Goal: Contribute content: Contribute content

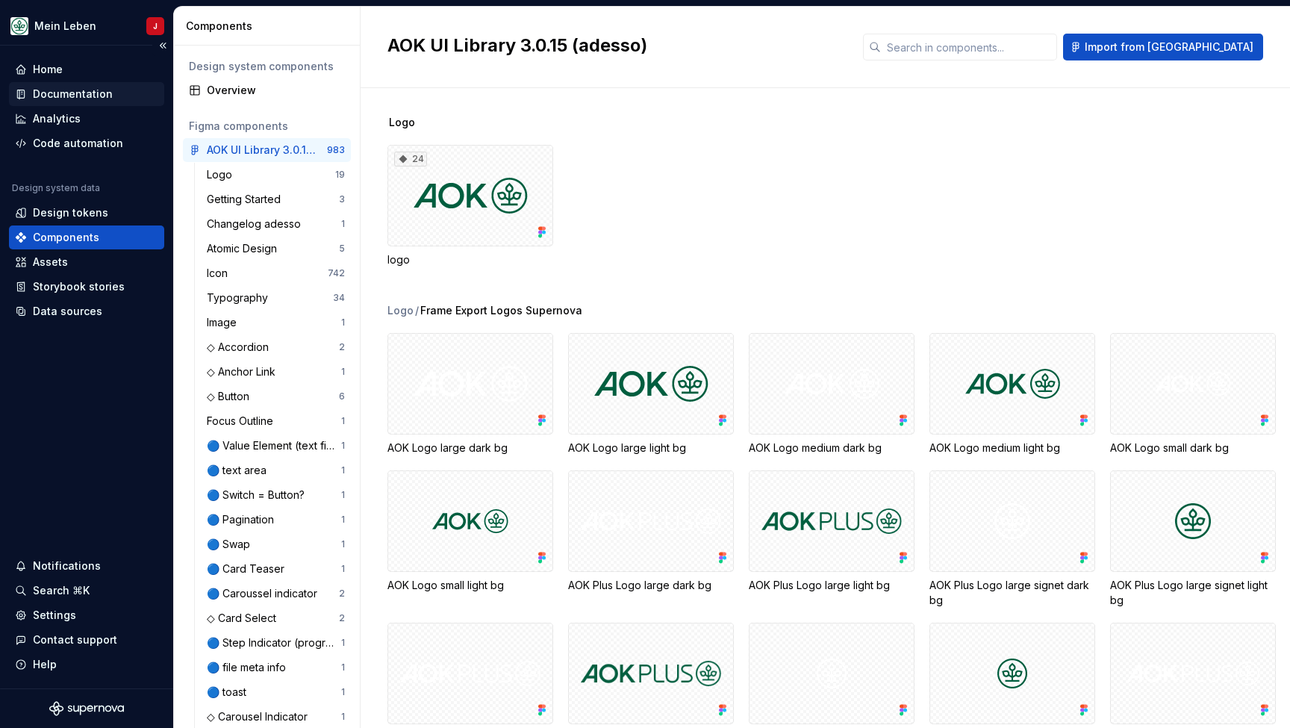
click at [82, 97] on div "Documentation" at bounding box center [73, 94] width 80 height 15
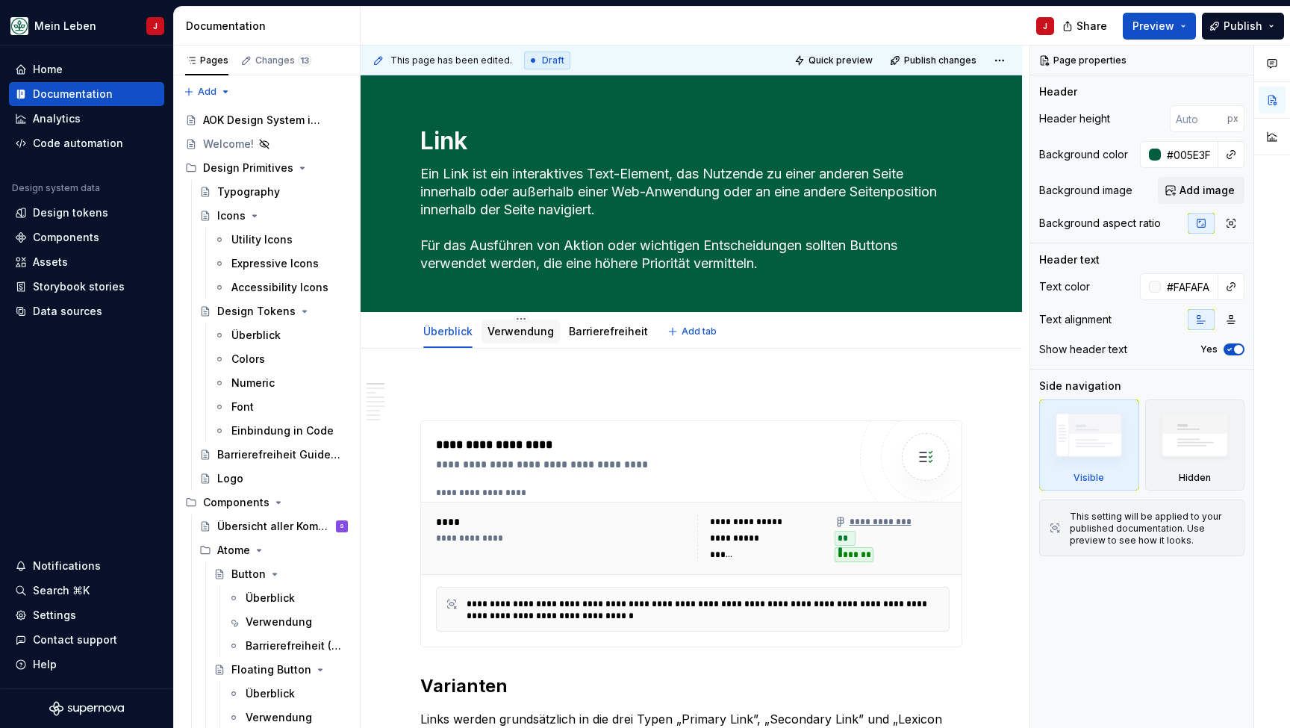
click at [515, 326] on link "Verwendung" at bounding box center [520, 331] width 66 height 13
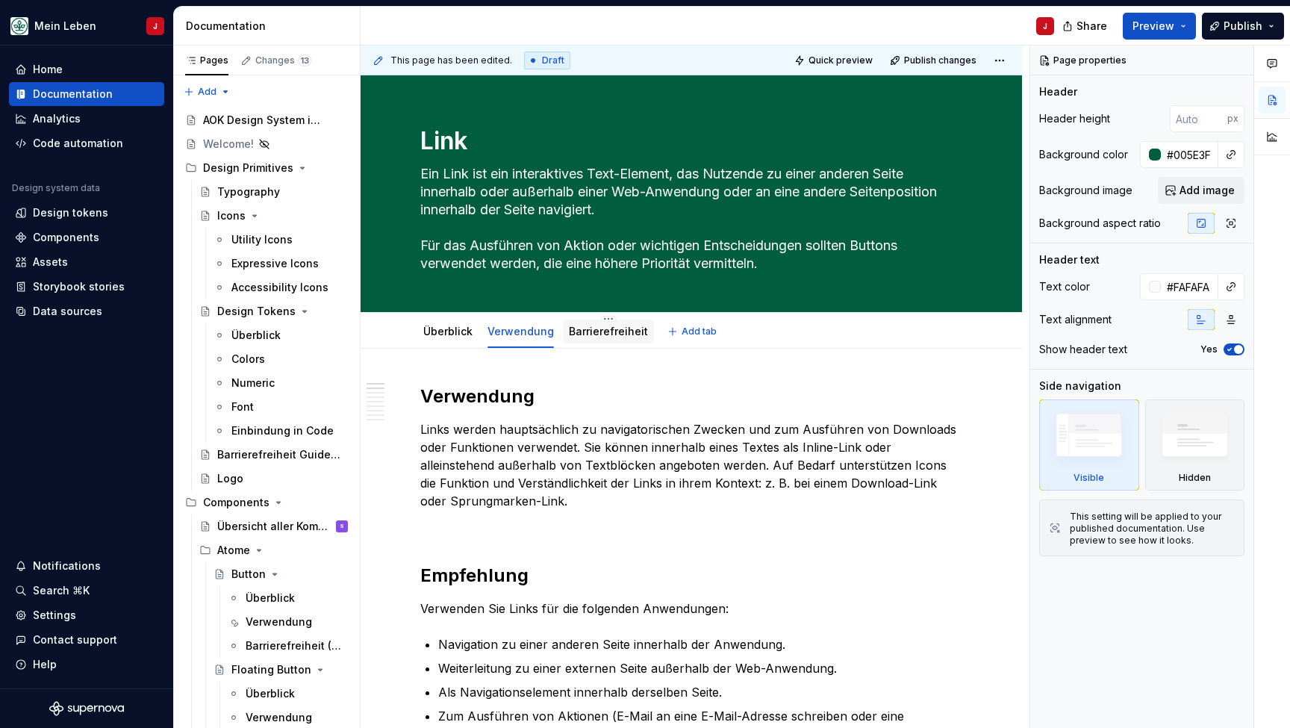
click at [599, 328] on link "Barrierefreiheit" at bounding box center [608, 331] width 79 height 13
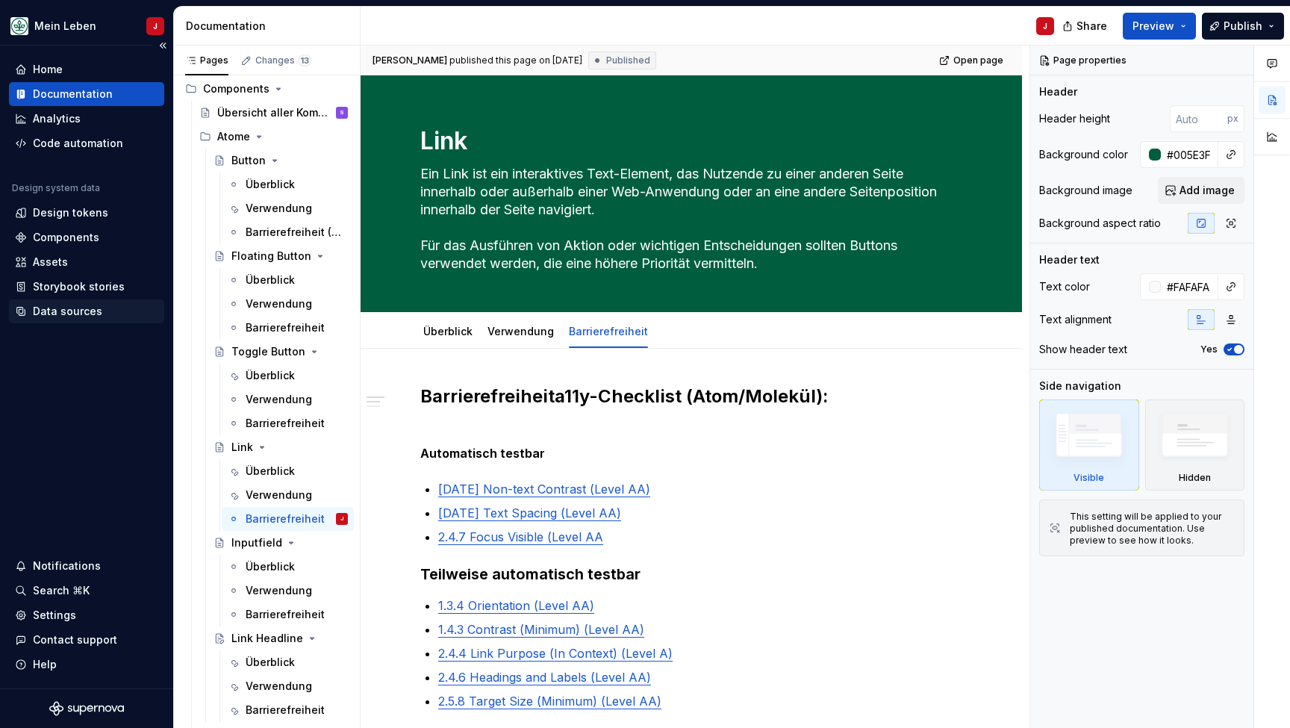
scroll to position [431, 0]
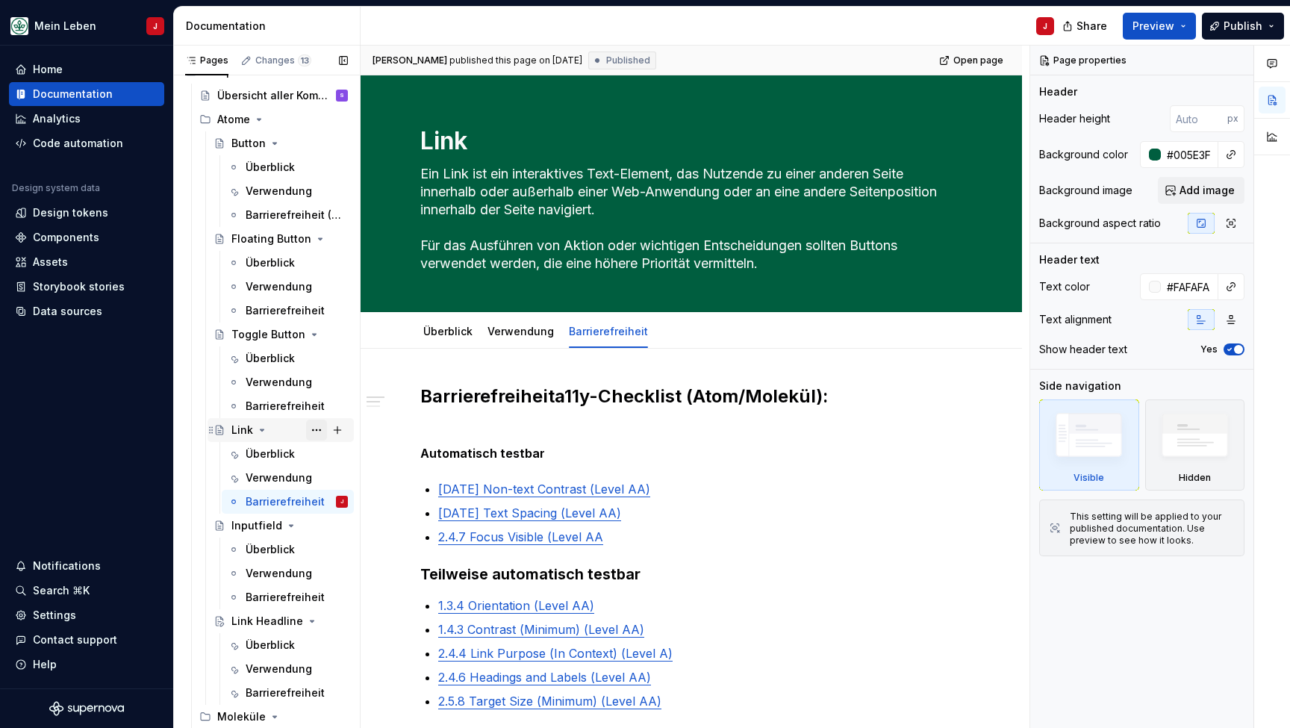
click at [319, 431] on button "Page tree" at bounding box center [316, 430] width 21 height 21
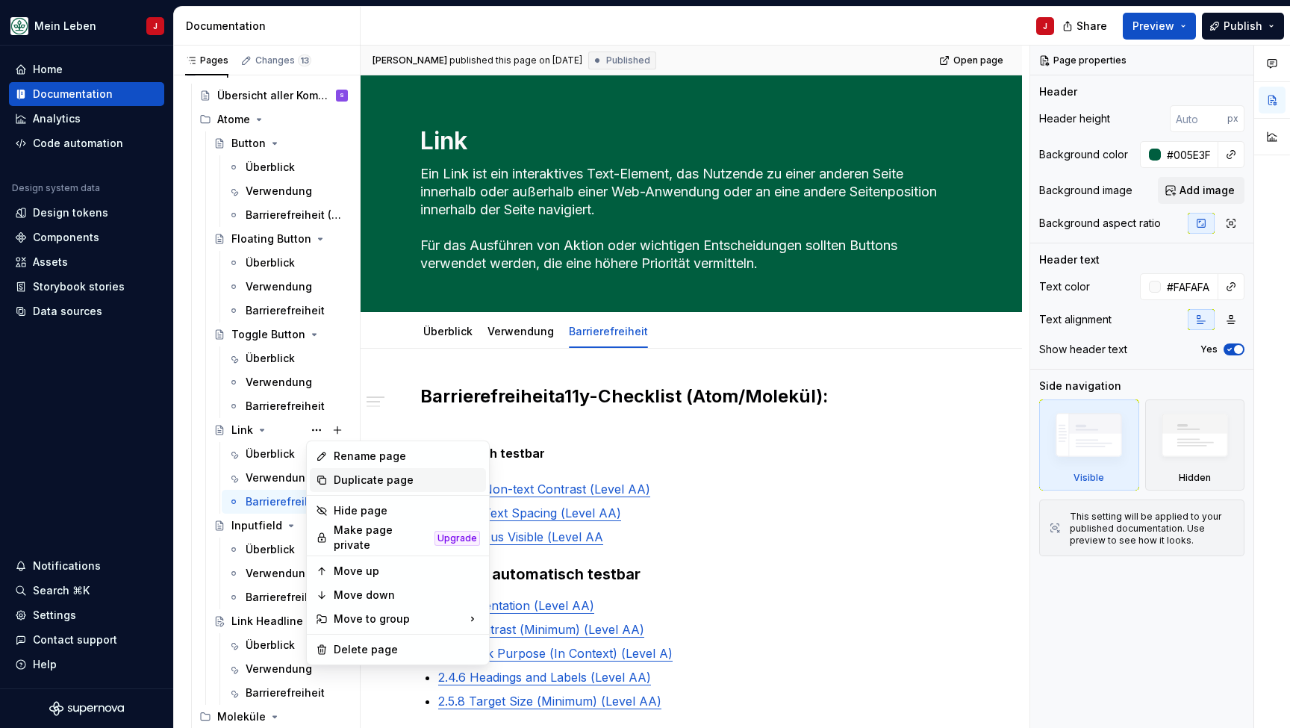
click at [367, 478] on div "Duplicate page" at bounding box center [407, 480] width 146 height 15
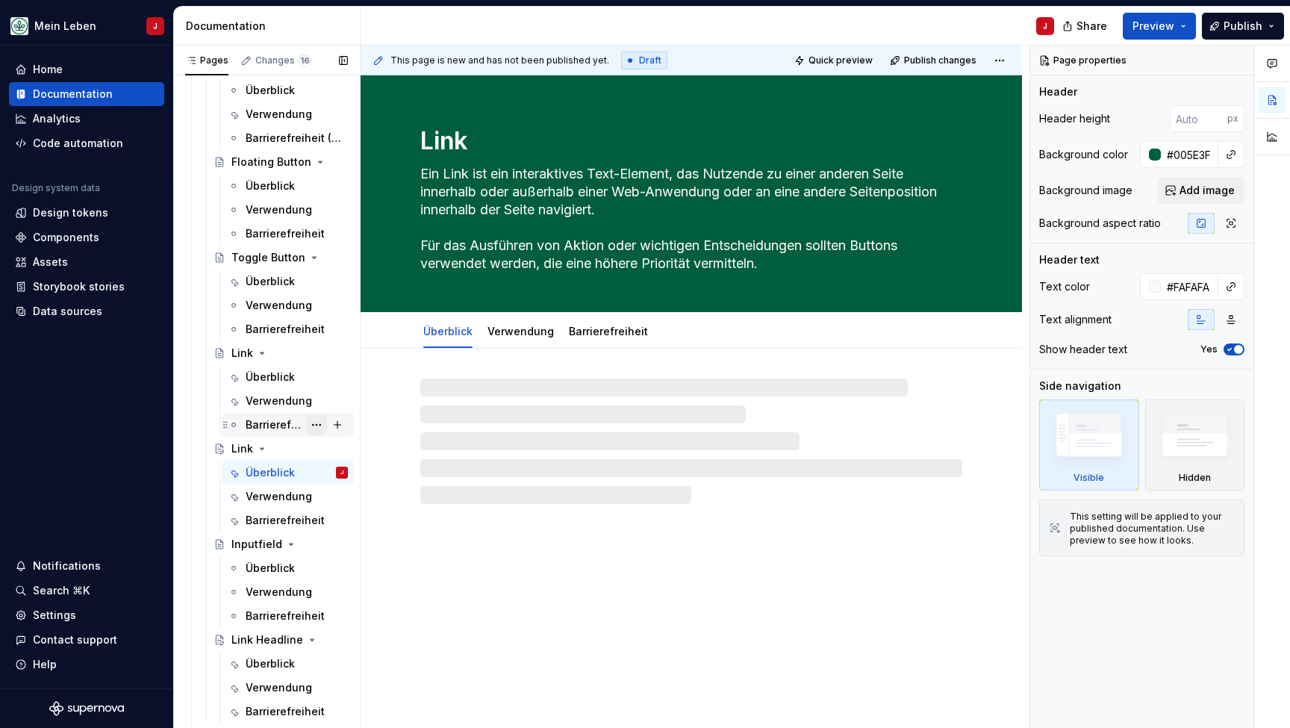
scroll to position [506, 0]
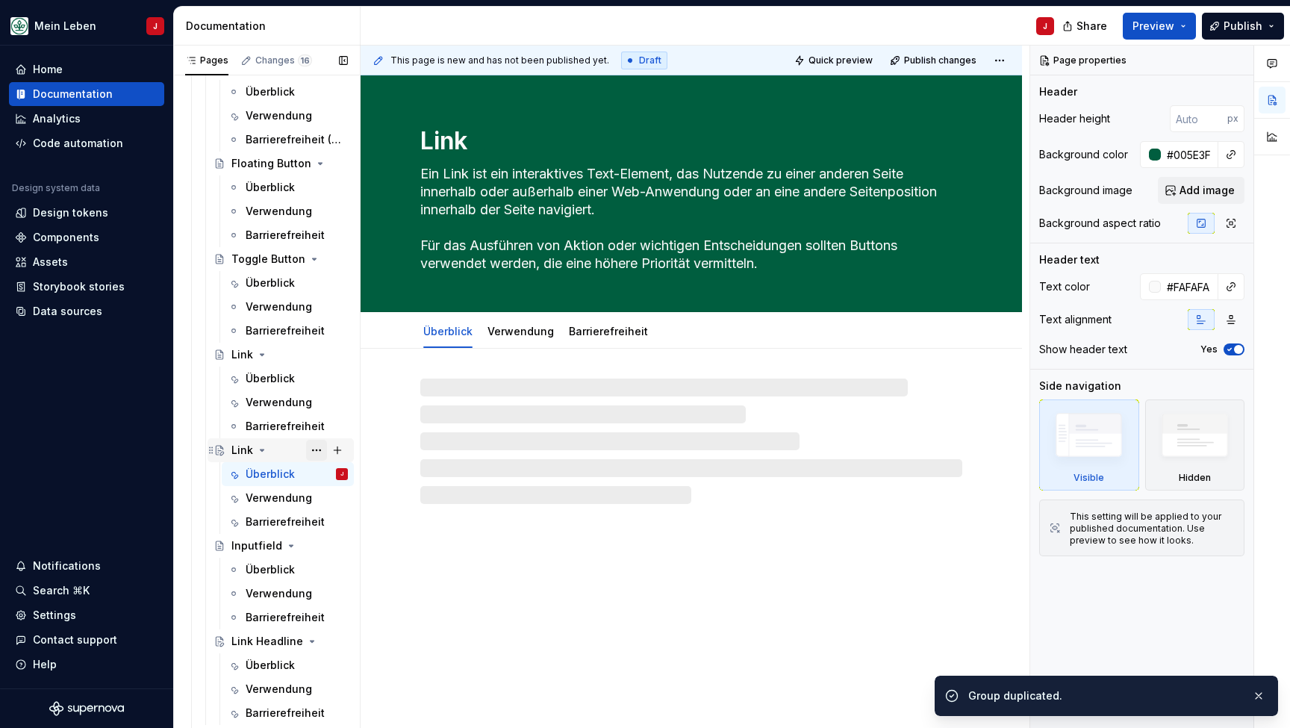
click at [311, 453] on button "Page tree" at bounding box center [316, 450] width 21 height 21
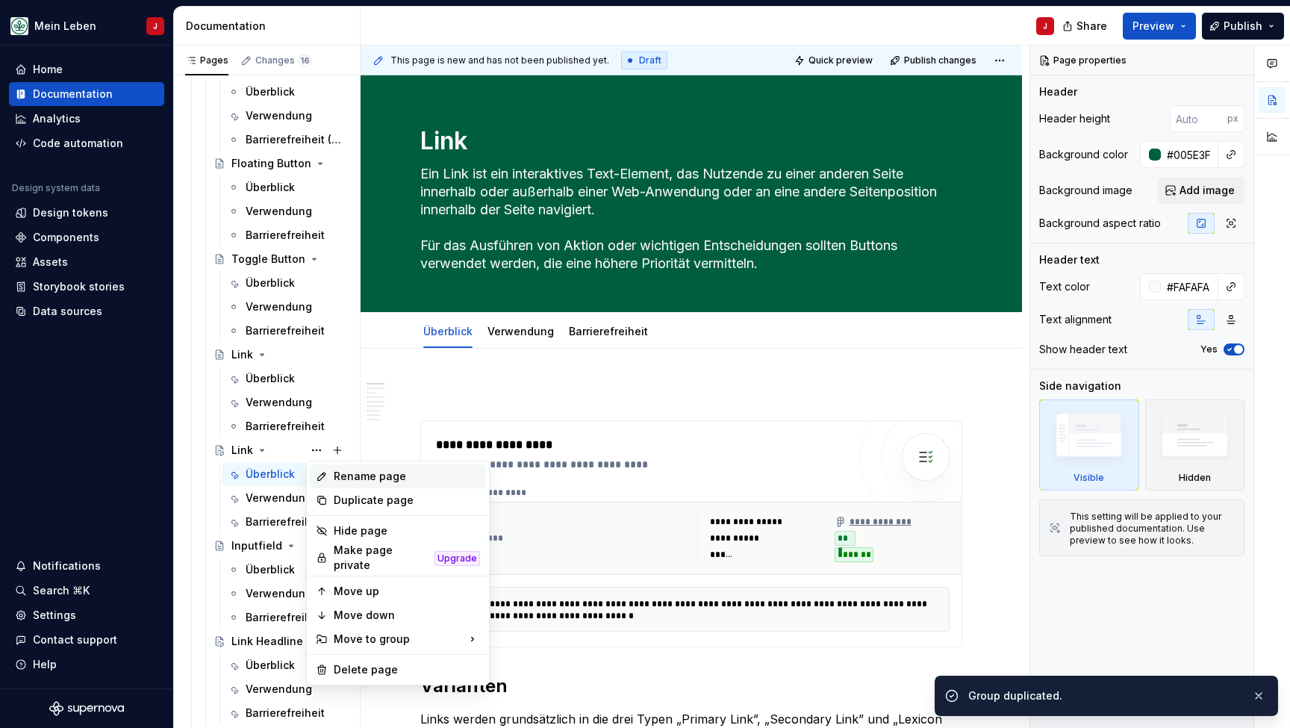
click at [374, 481] on div "Rename page" at bounding box center [407, 476] width 146 height 15
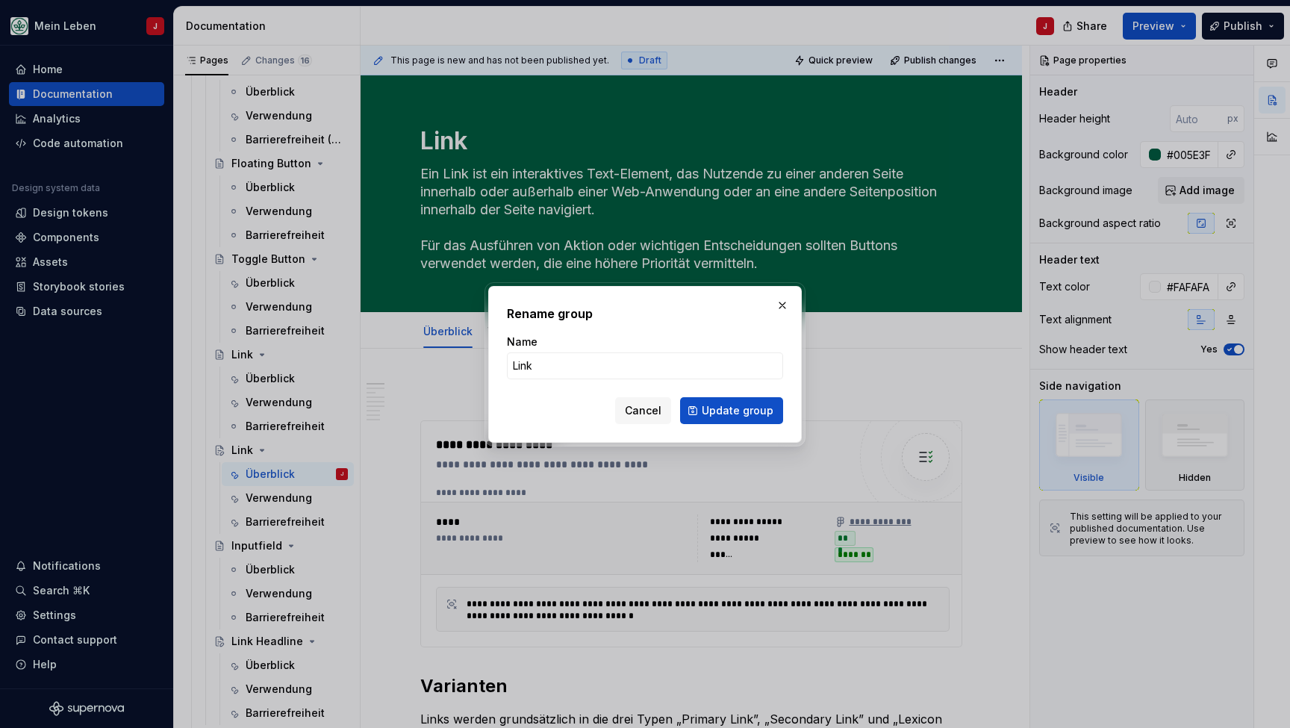
type textarea "*"
type input "Anchor Link"
click at [732, 408] on span "Update group" at bounding box center [738, 410] width 72 height 15
type textarea "*"
type textarea "Anchor Link"
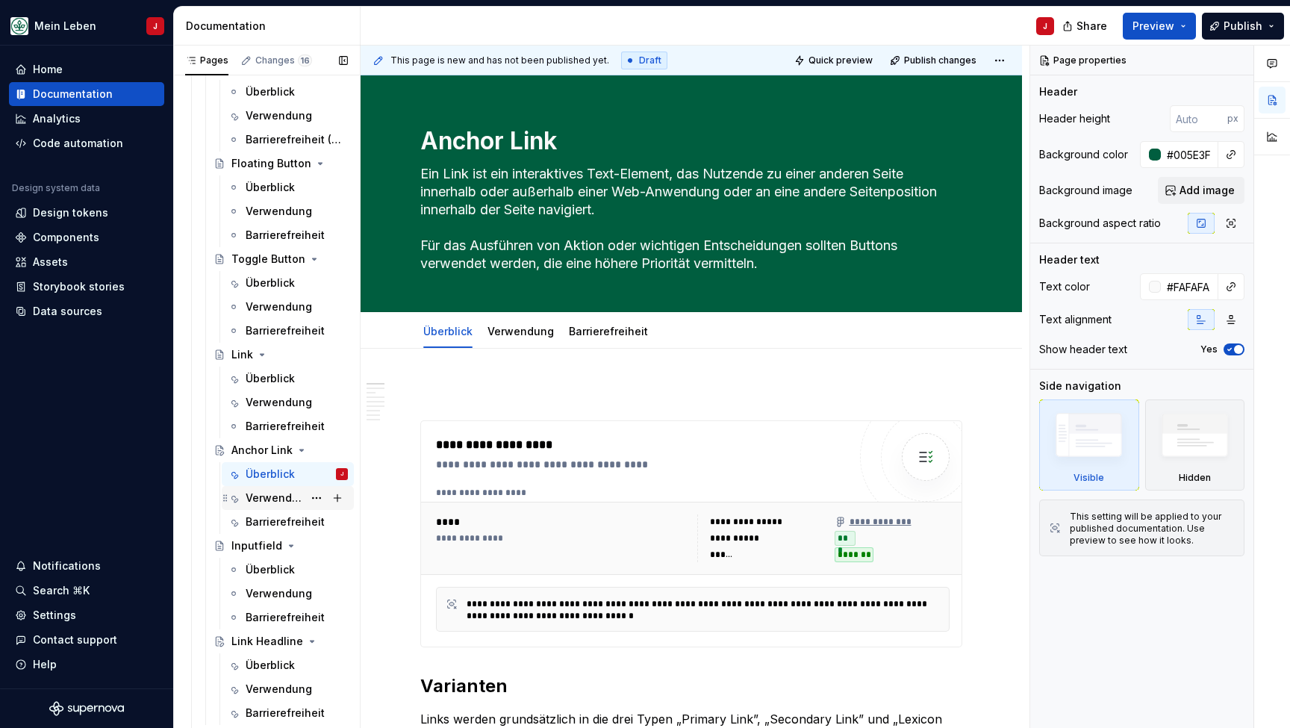
click at [298, 493] on div "Verwendung" at bounding box center [274, 497] width 57 height 15
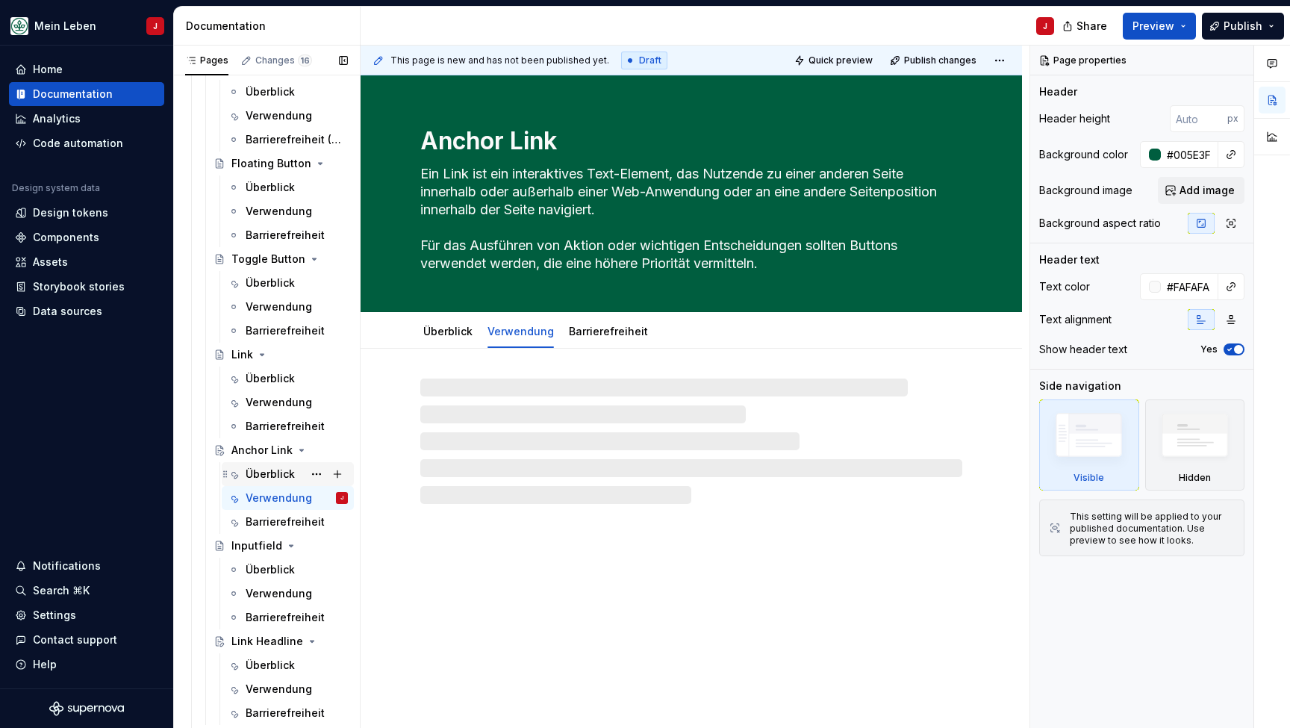
click at [286, 473] on div "Überblick" at bounding box center [270, 474] width 49 height 15
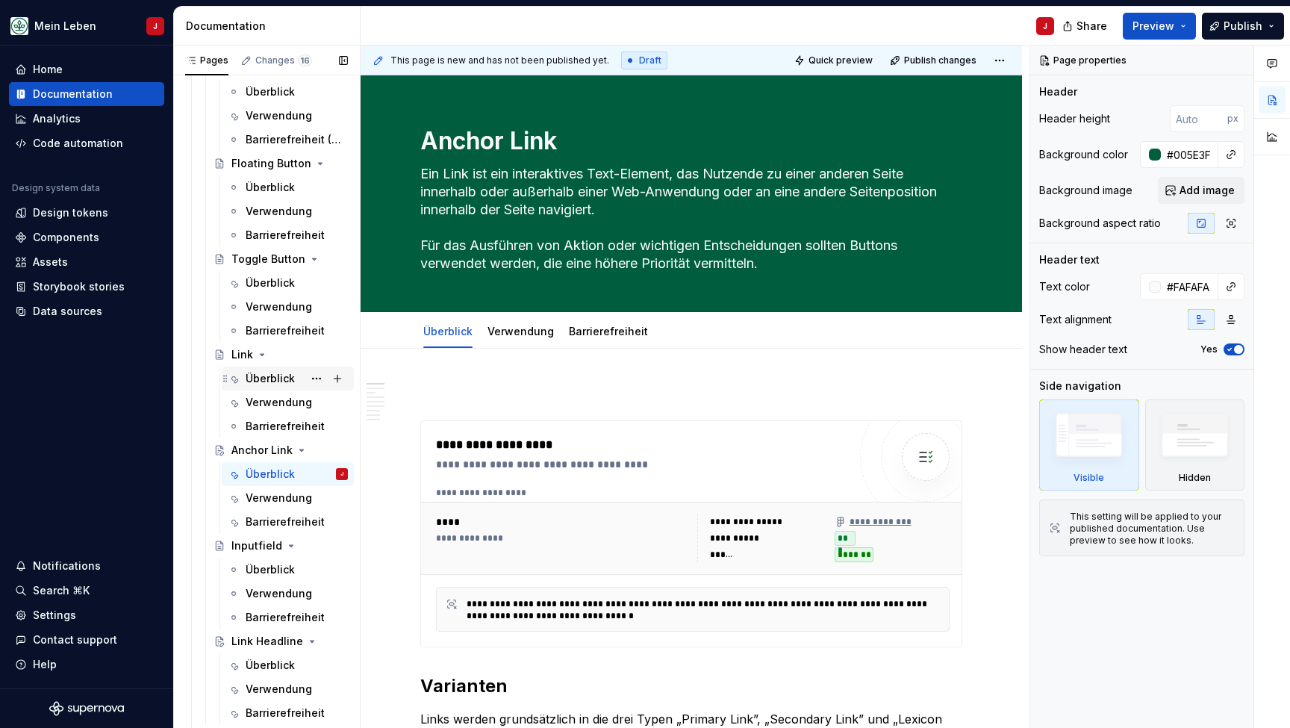
click at [508, 196] on textarea "Ein Link ist ein interaktives Text-Element, das Nutzende zu einer anderen Seite…" at bounding box center [688, 218] width 542 height 113
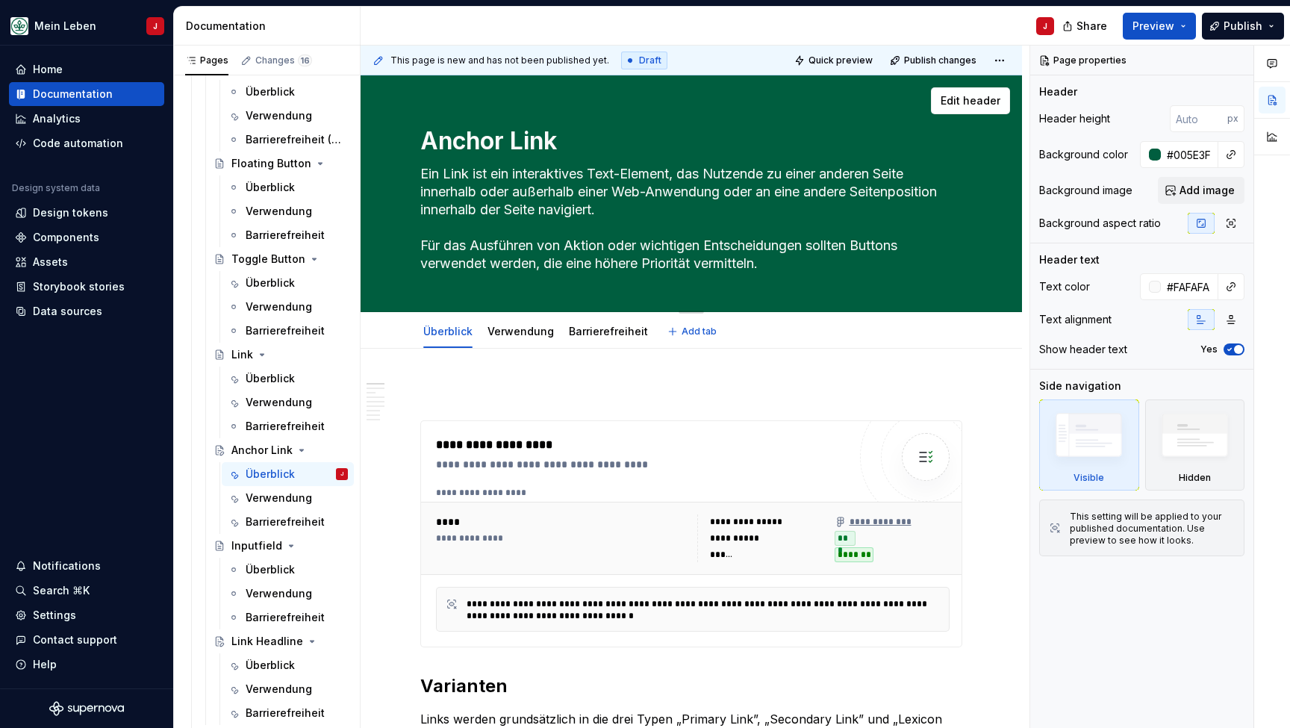
click at [783, 264] on textarea "Ein Link ist ein interaktives Text-Element, das Nutzende zu einer anderen Seite…" at bounding box center [688, 218] width 542 height 113
drag, startPoint x: 801, startPoint y: 264, endPoint x: 394, endPoint y: 176, distance: 416.1
click at [394, 176] on div "Anchor Link Ein Link ist ein interaktives Text-Element, das Nutzende zu einer a…" at bounding box center [691, 193] width 661 height 237
paste textarea "Die Anchor-Link-Komponente wird genutzt, um innerhalb einer Webseite zu bestimm…"
type textarea "*"
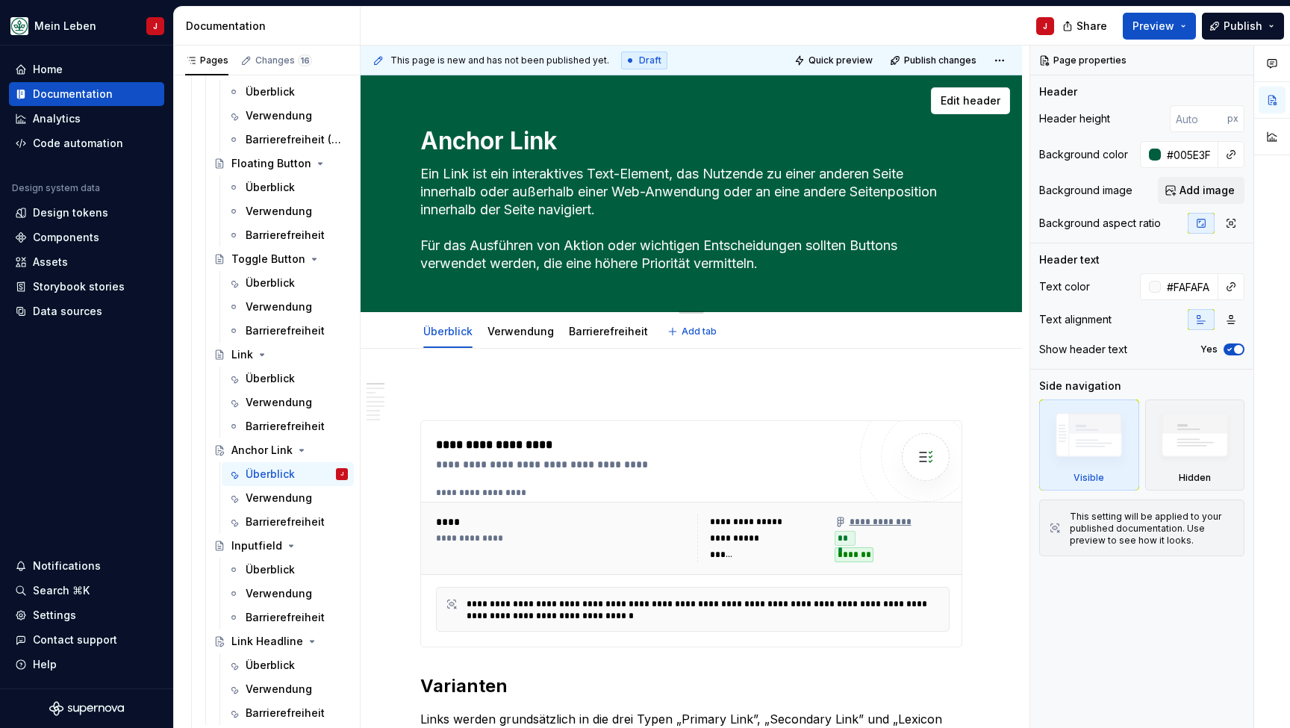
type textarea "Die Anchor-Link-Komponente wird genutzt, um innerhalb einer Webseite zu bestimm…"
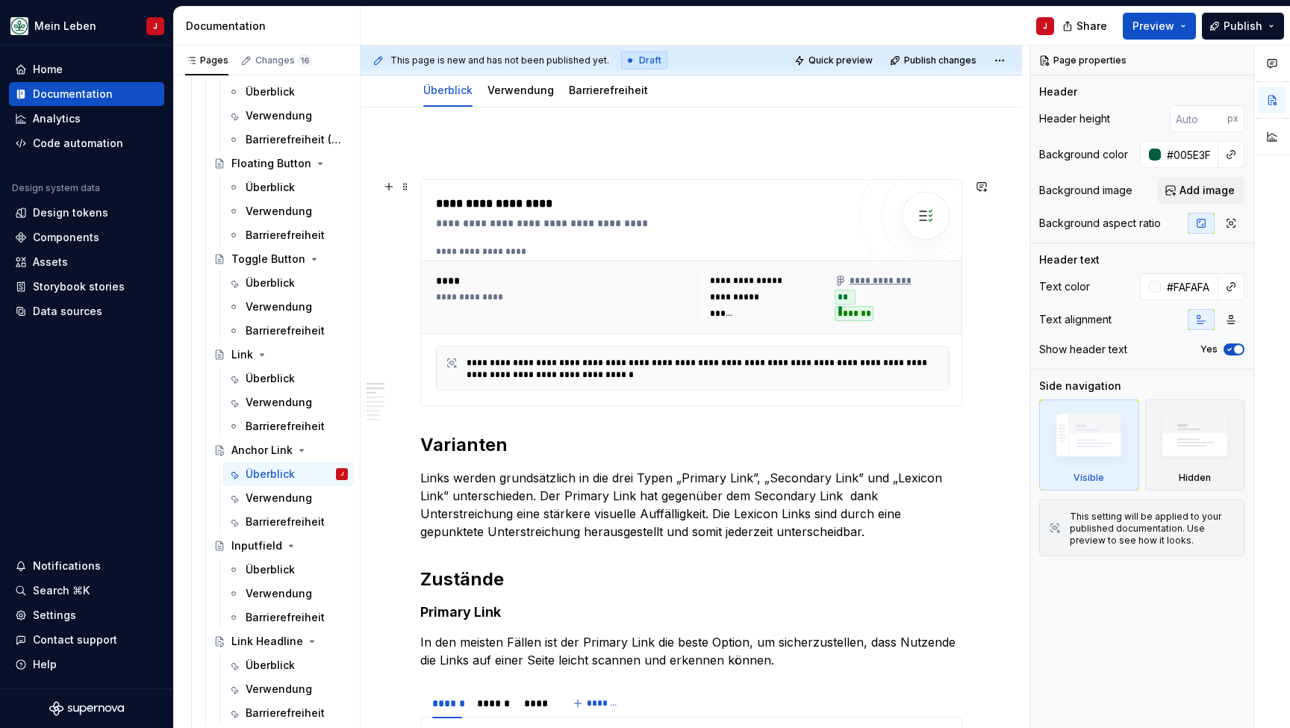
scroll to position [123, 0]
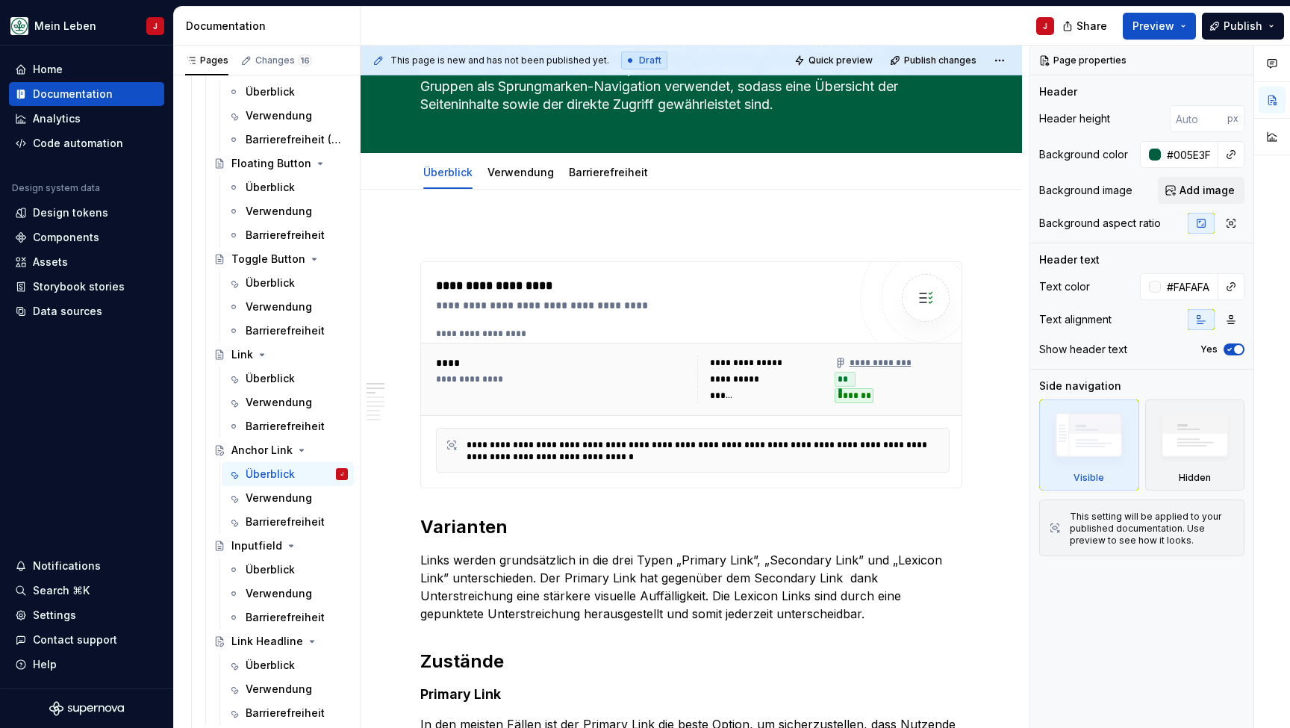
type textarea "*"
type textarea "Die Anchor-Link-Komponente wird genutzt, um innerhalb einer Webseite zu bestimm…"
click at [451, 236] on p at bounding box center [691, 234] width 542 height 18
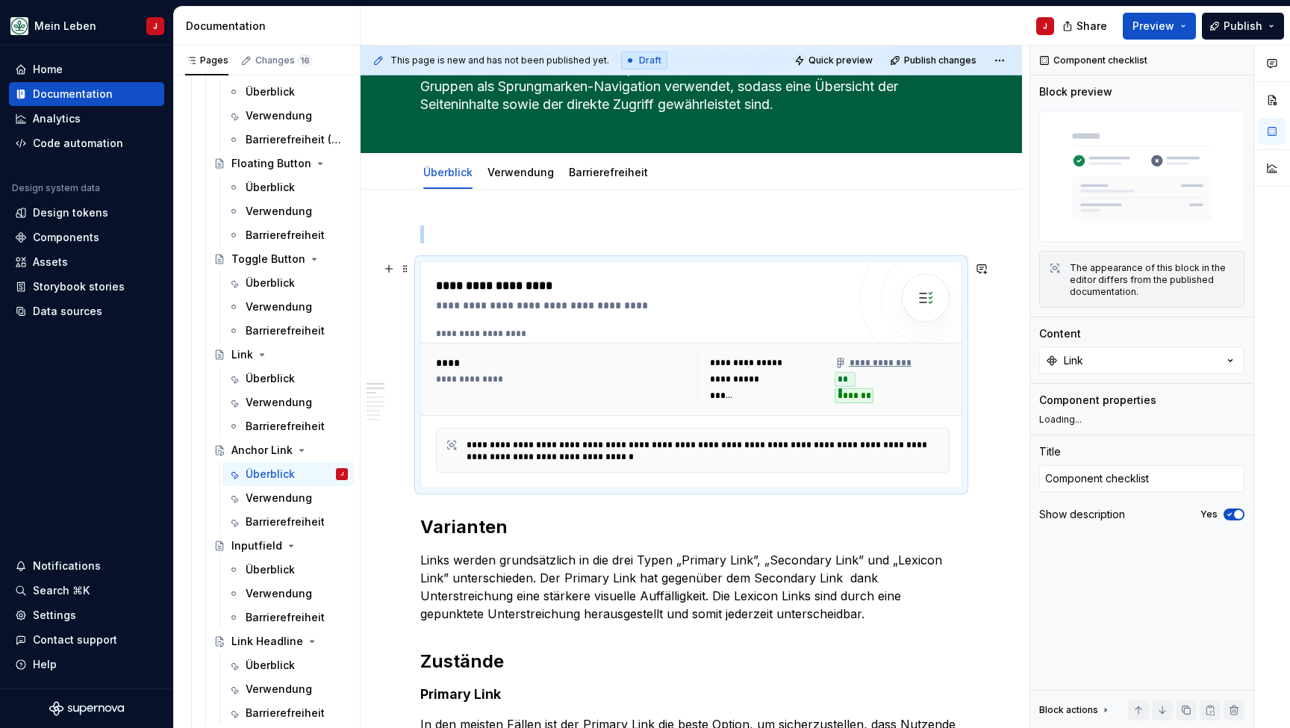
click at [486, 361] on div "****" at bounding box center [564, 362] width 256 height 15
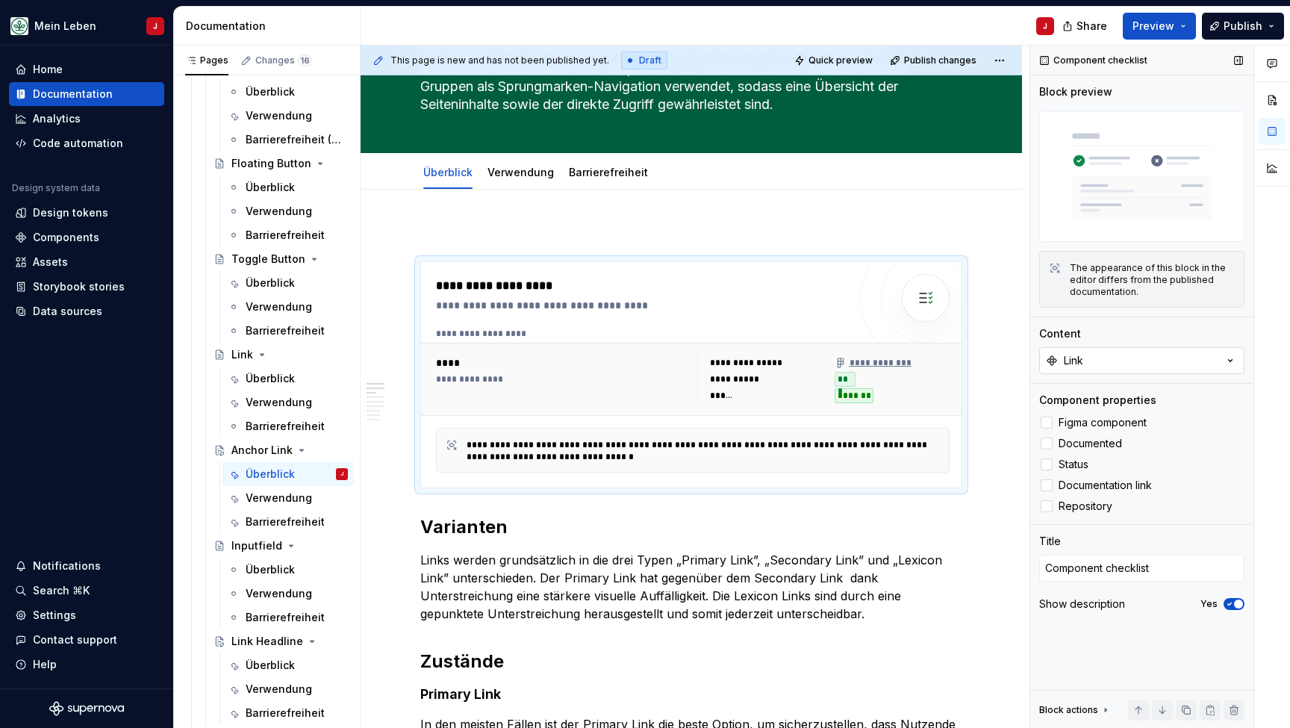
type textarea "*"
click at [1101, 358] on button "Link" at bounding box center [1141, 360] width 205 height 27
type input "anch"
click at [1080, 420] on div "Anchor Link" at bounding box center [1078, 420] width 61 height 15
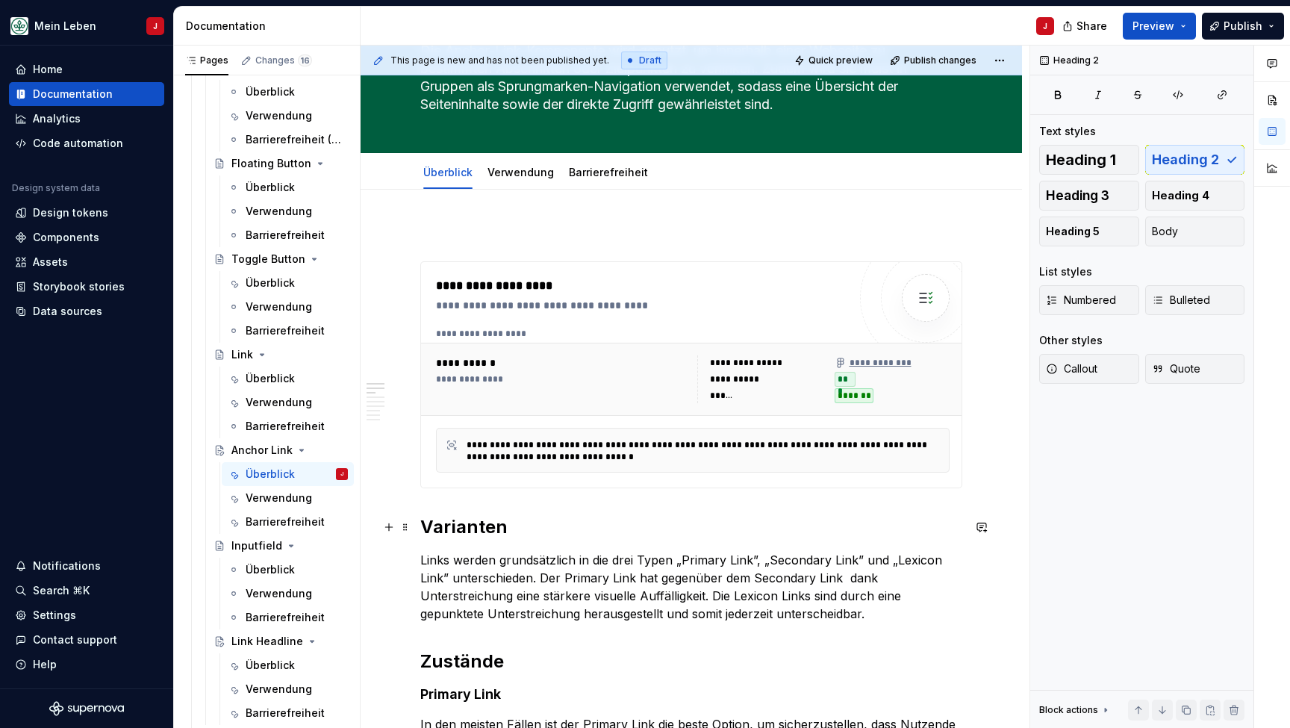
click at [579, 528] on h2 "Varianten" at bounding box center [691, 527] width 542 height 24
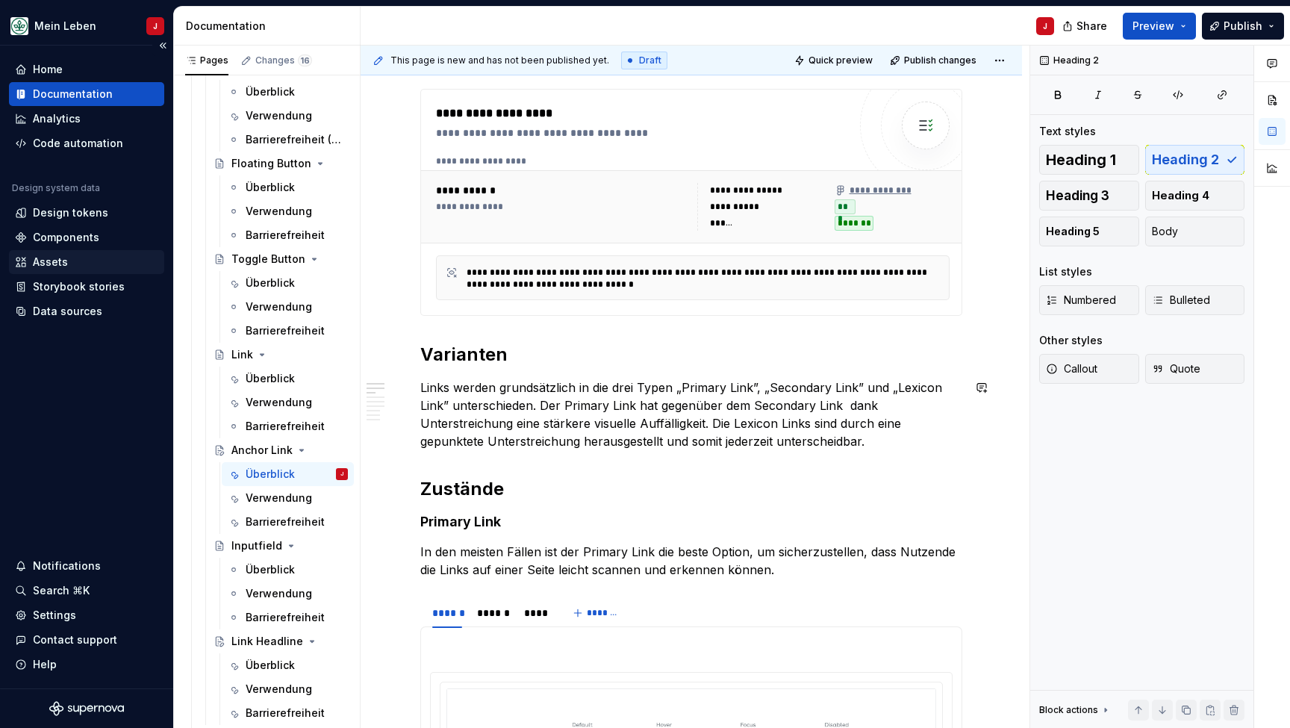
scroll to position [333, 0]
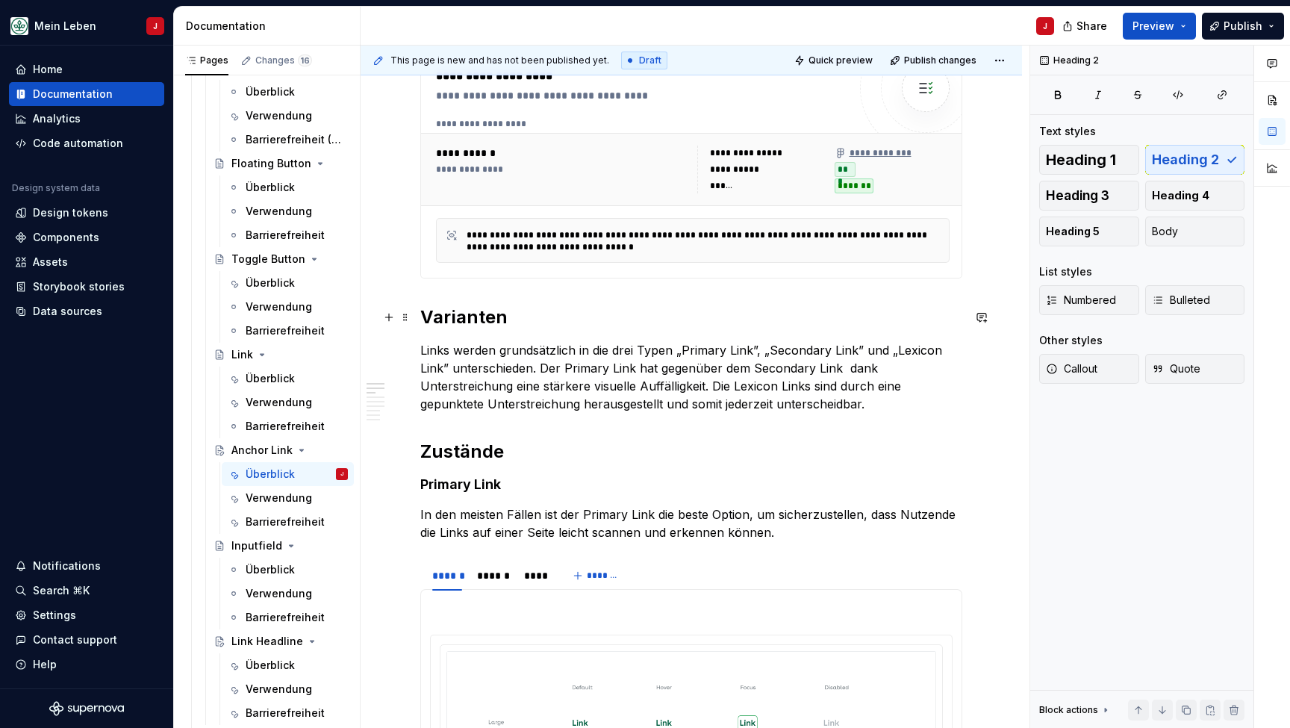
click at [516, 378] on p "Links werden grundsätzlich in die drei Typen „Primary Link”, „Secondary Link” u…" at bounding box center [691, 377] width 542 height 72
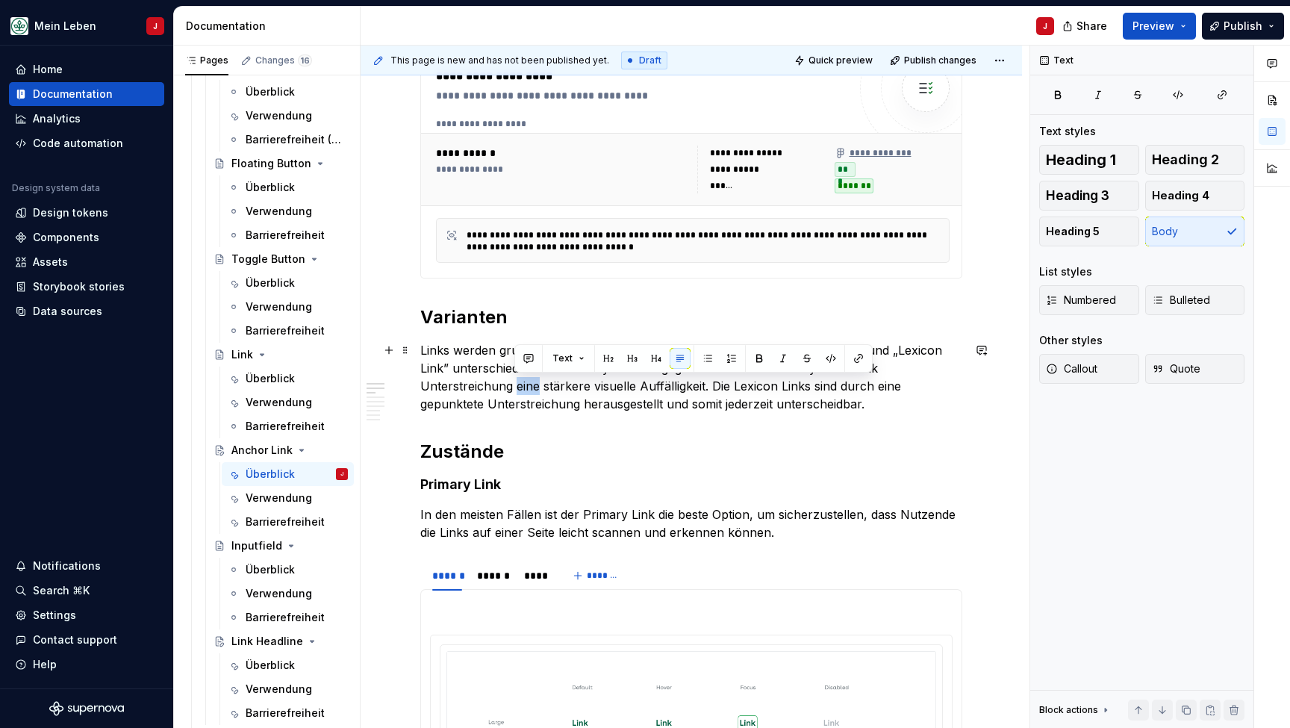
click at [516, 378] on p "Links werden grundsätzlich in die drei Typen „Primary Link”, „Secondary Link” u…" at bounding box center [691, 377] width 542 height 72
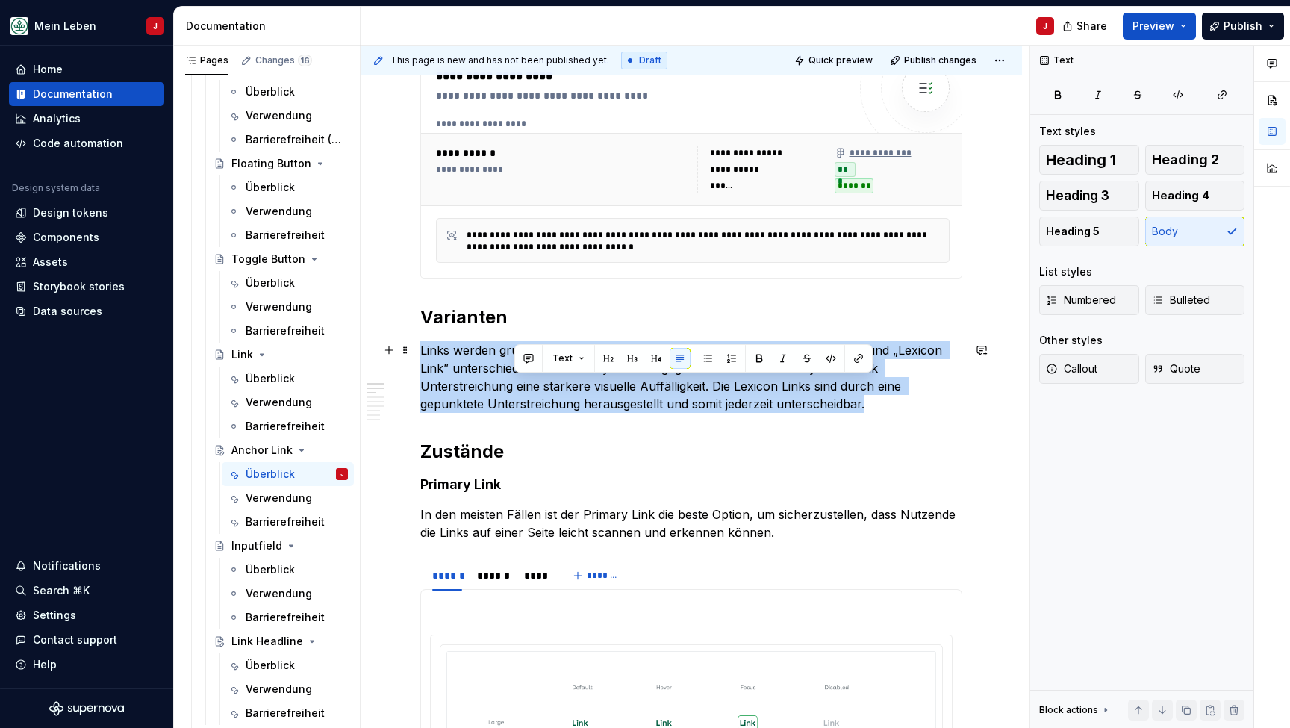
click at [516, 378] on p "Links werden grundsätzlich in die drei Typen „Primary Link”, „Secondary Link” u…" at bounding box center [691, 377] width 542 height 72
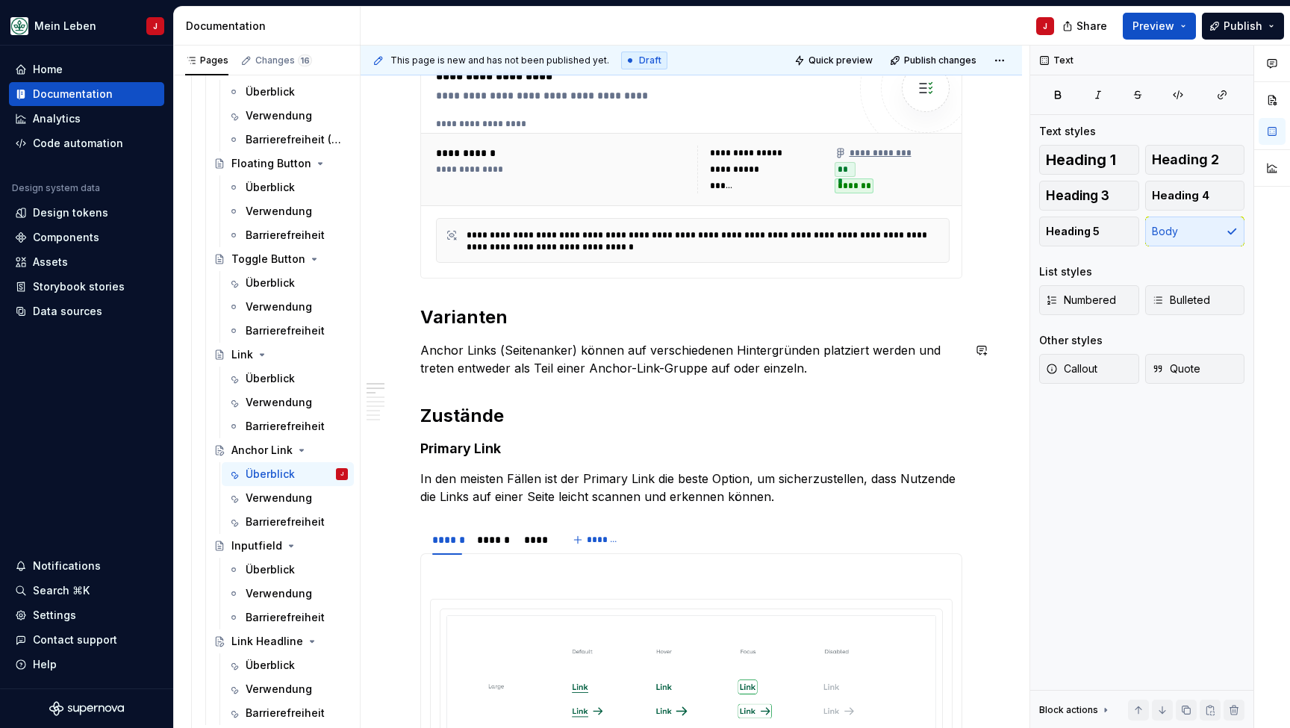
scroll to position [392, 0]
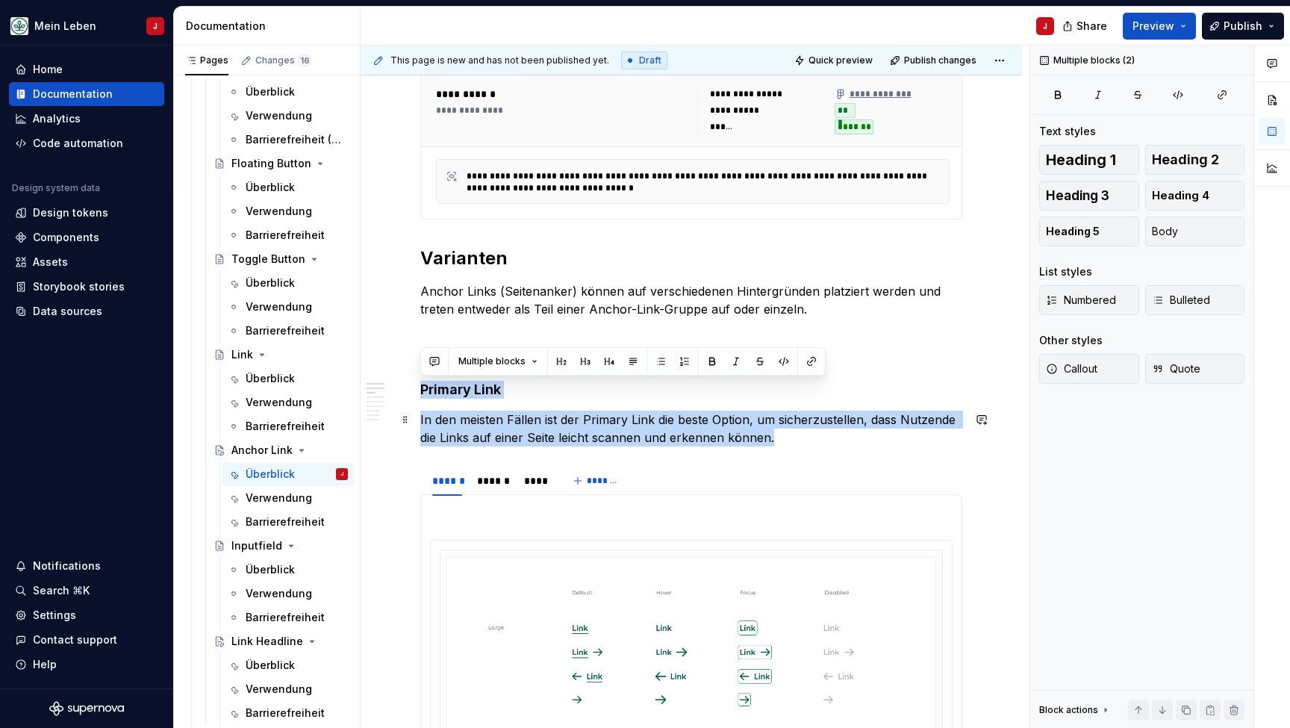
drag, startPoint x: 422, startPoint y: 390, endPoint x: 770, endPoint y: 436, distance: 350.8
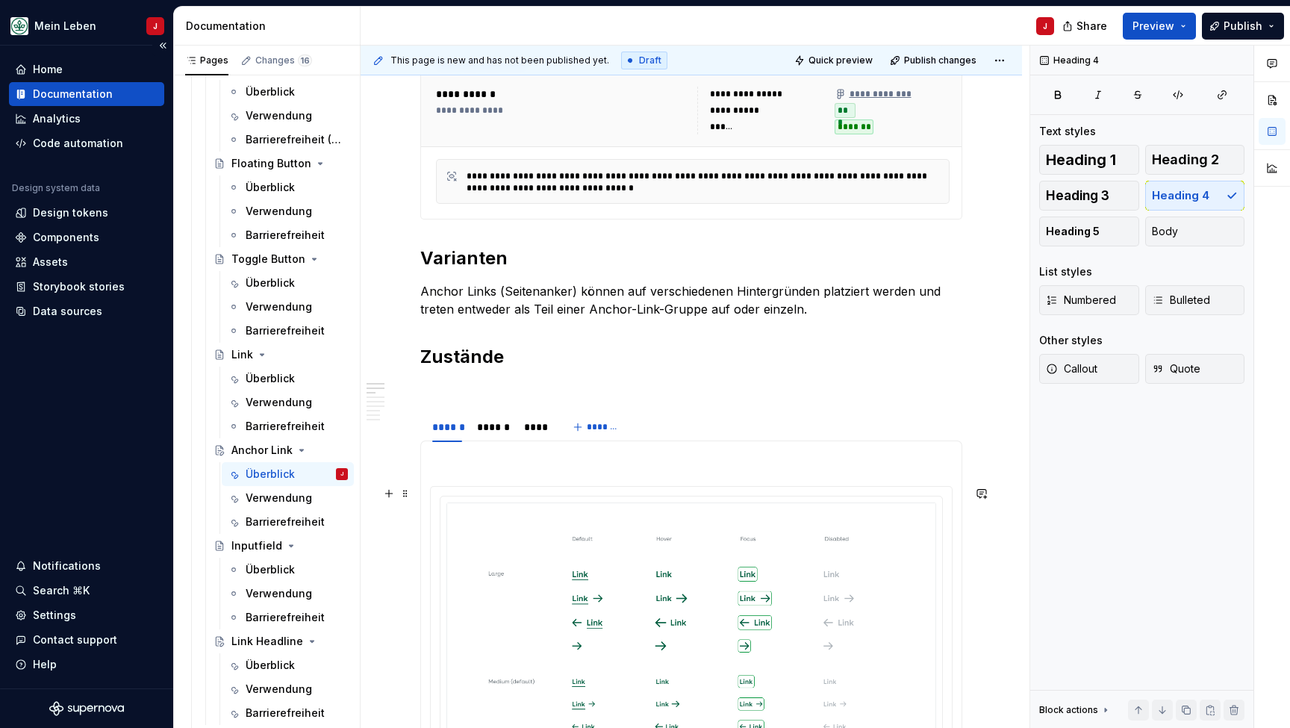
scroll to position [659, 0]
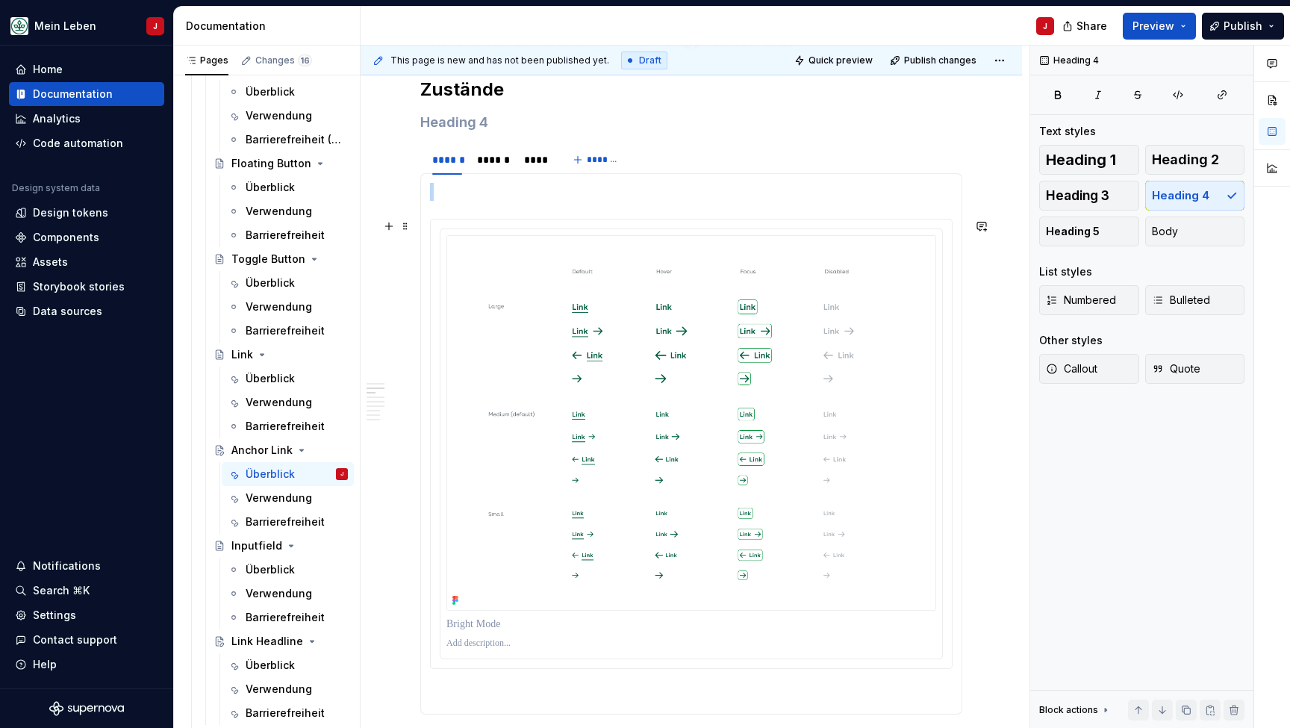
click at [479, 219] on div at bounding box center [691, 443] width 521 height 449
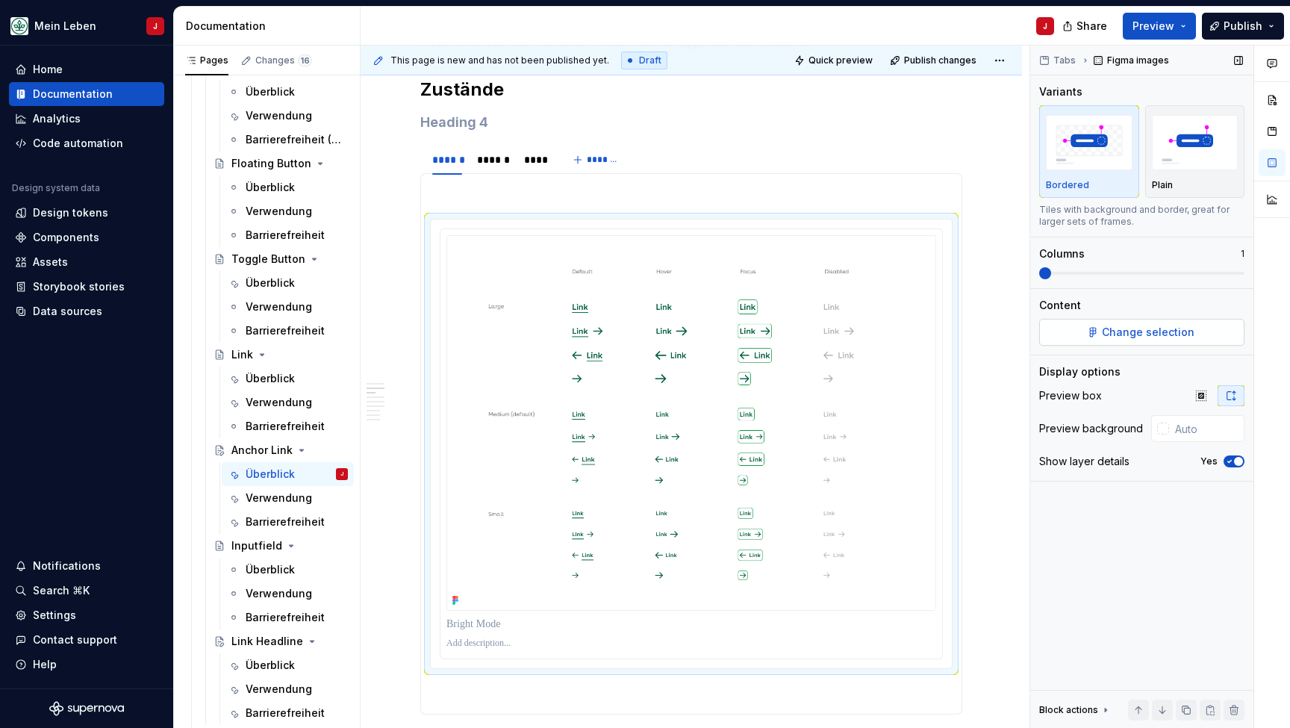
click at [1085, 329] on button "Change selection" at bounding box center [1141, 332] width 205 height 27
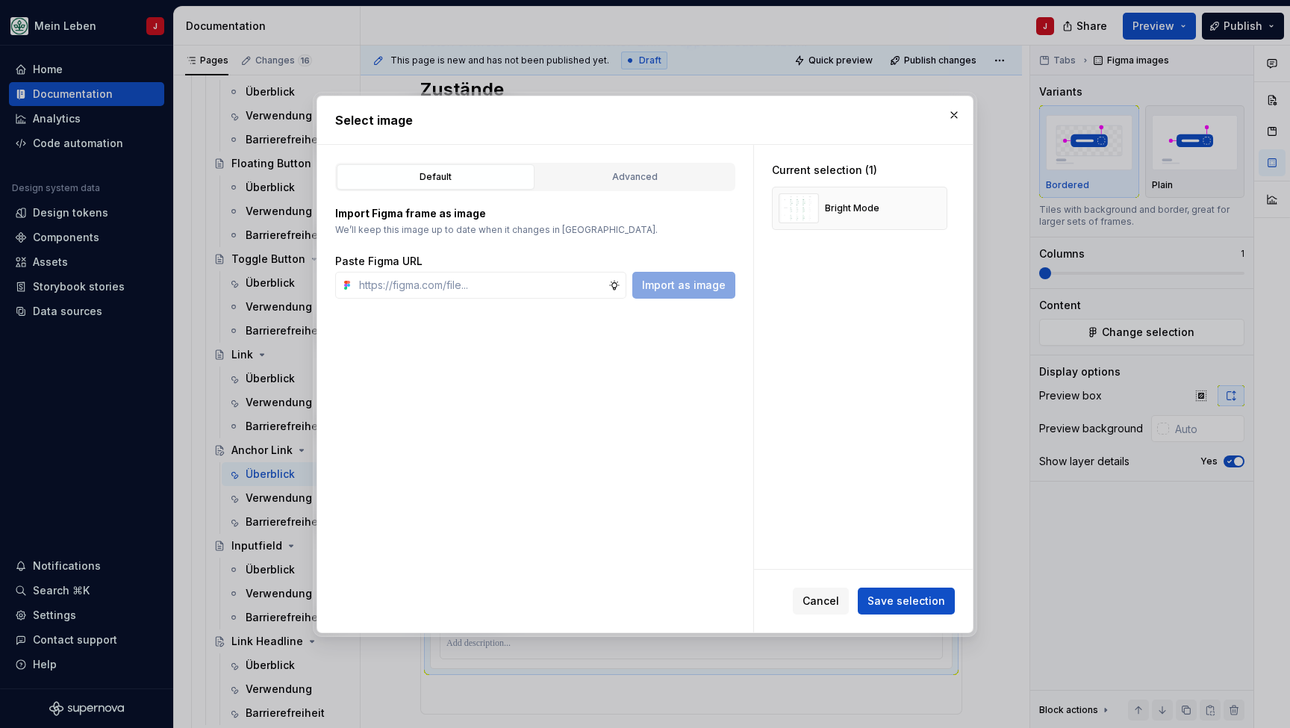
type textarea "*"
click at [470, 284] on input "text" at bounding box center [480, 285] width 255 height 27
type input "[URL][DOMAIN_NAME]"
click at [711, 286] on span "Import as image" at bounding box center [684, 285] width 84 height 15
click at [935, 211] on button "button" at bounding box center [930, 208] width 21 height 21
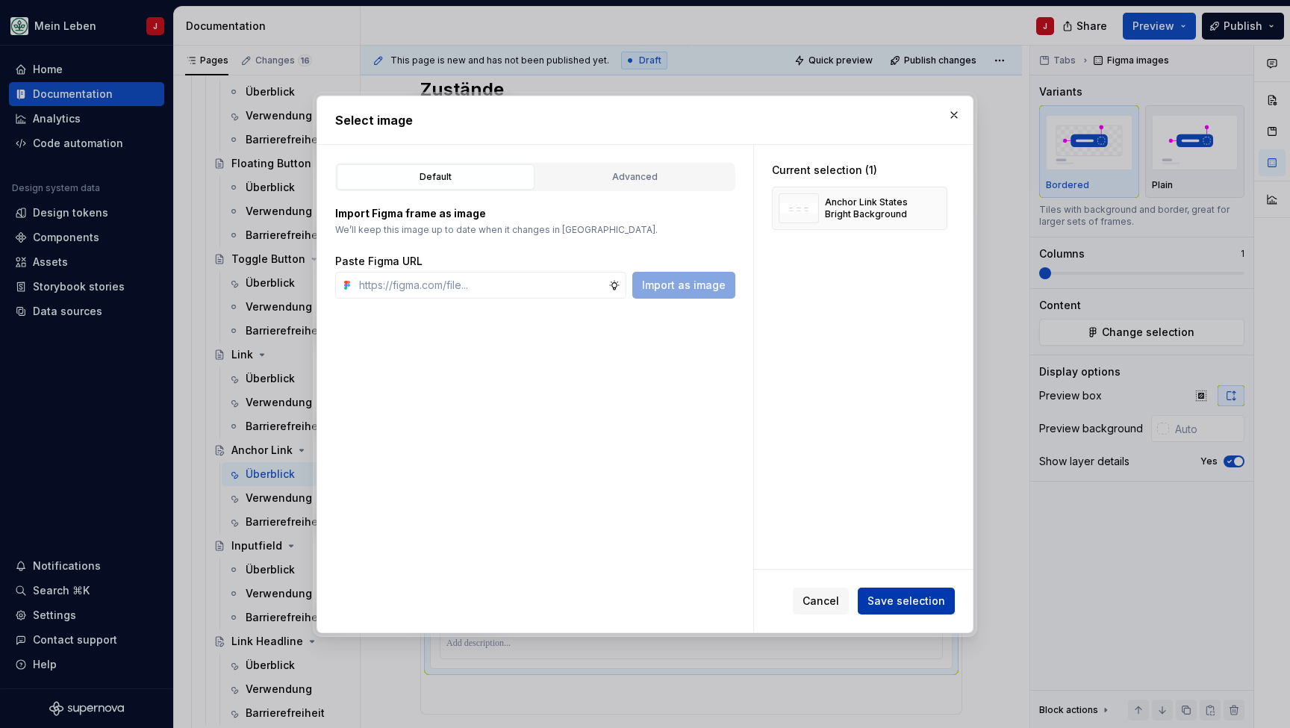
click at [893, 593] on span "Save selection" at bounding box center [906, 600] width 78 height 15
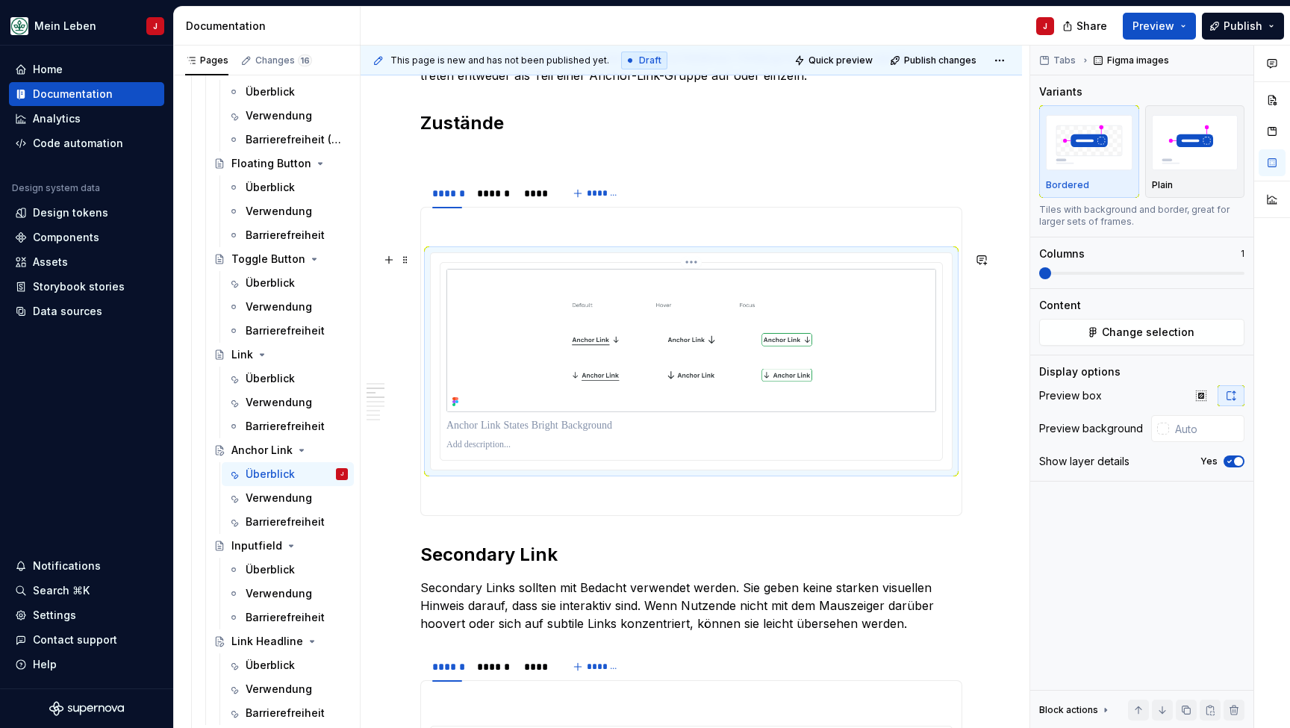
scroll to position [613, 0]
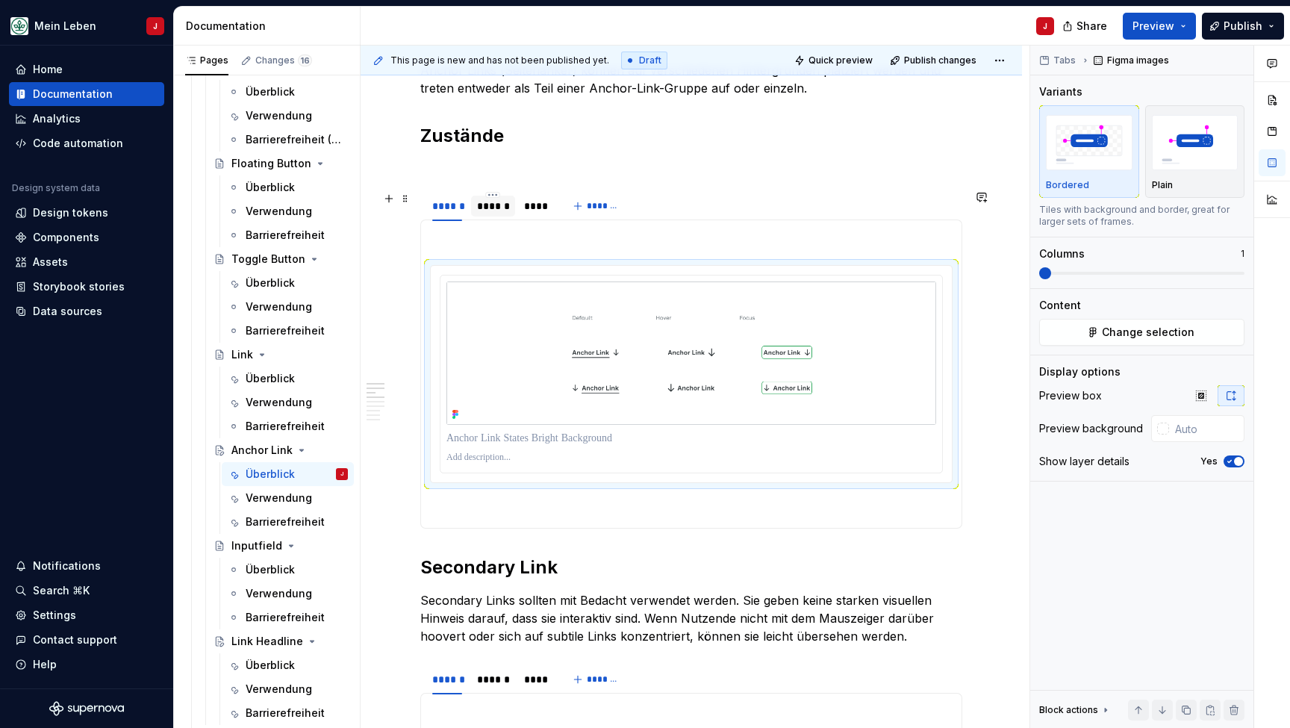
click at [488, 209] on div "******" at bounding box center [493, 206] width 32 height 15
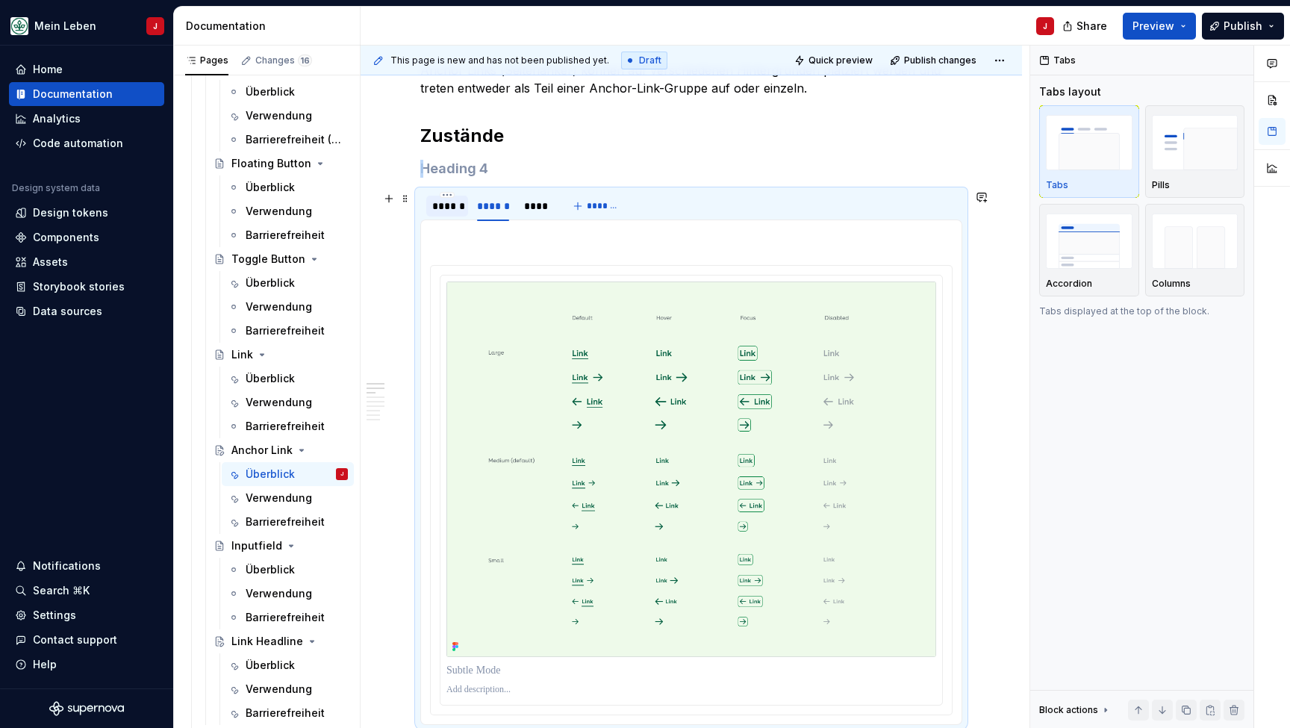
click at [437, 208] on div "******" at bounding box center [447, 206] width 30 height 15
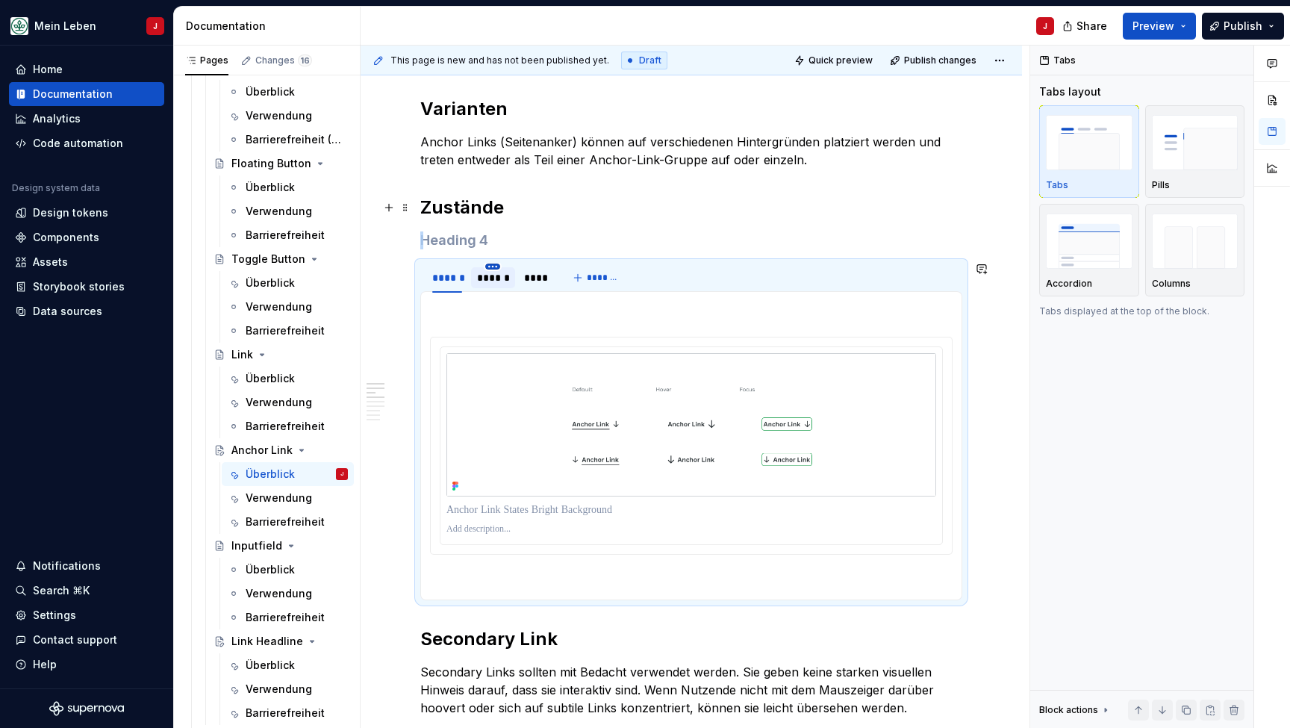
scroll to position [493, 0]
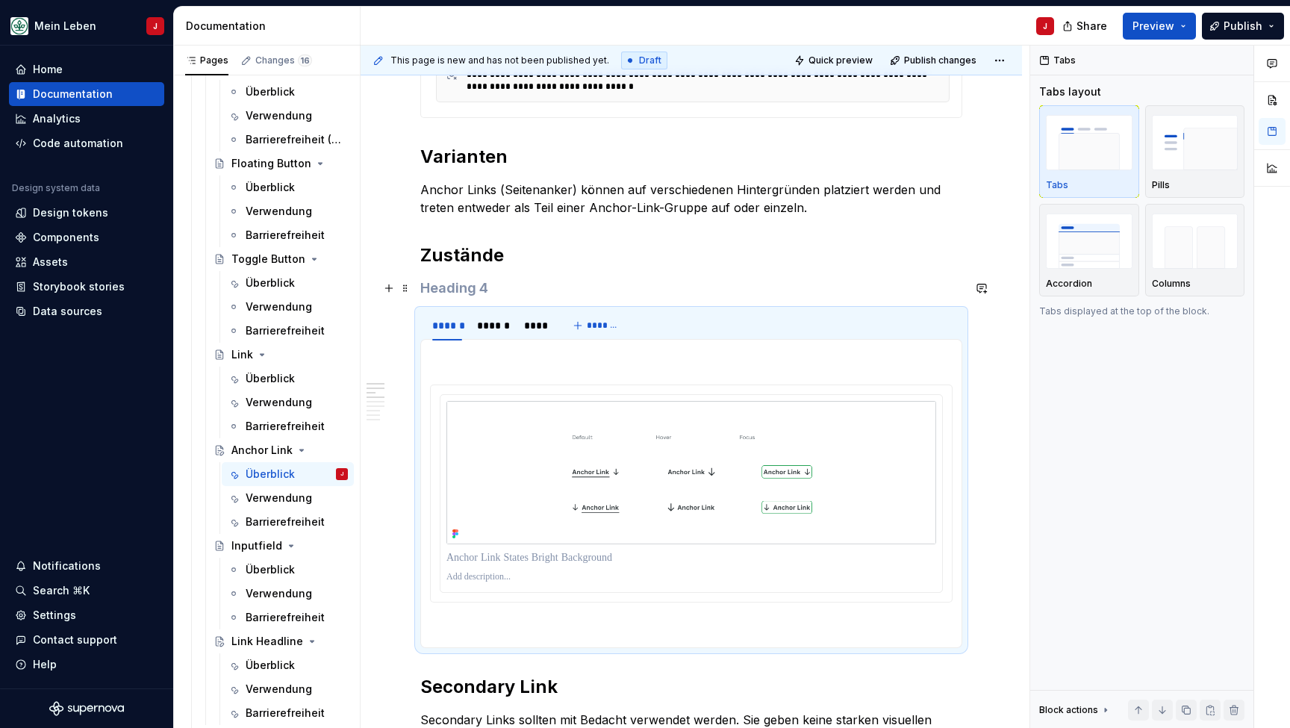
click at [484, 284] on h4 at bounding box center [691, 288] width 542 height 18
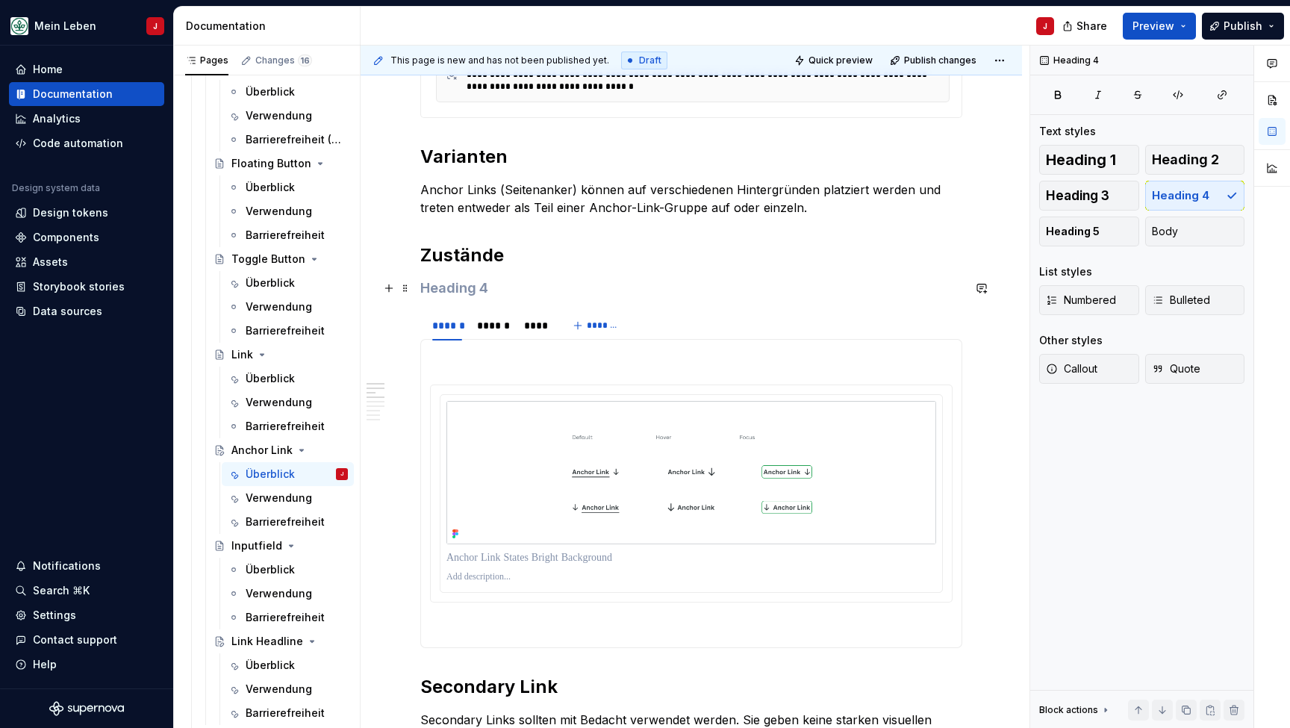
click at [484, 284] on h4 at bounding box center [691, 288] width 542 height 18
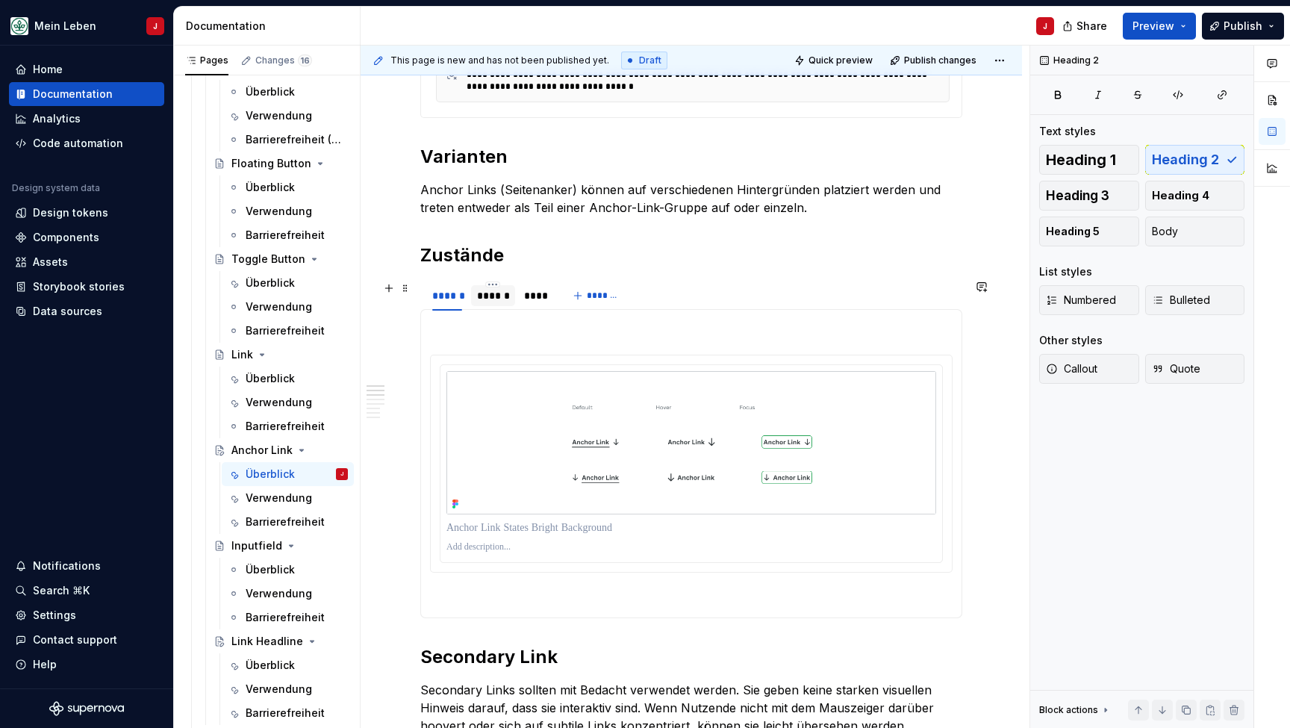
click at [496, 296] on div "******" at bounding box center [493, 295] width 32 height 15
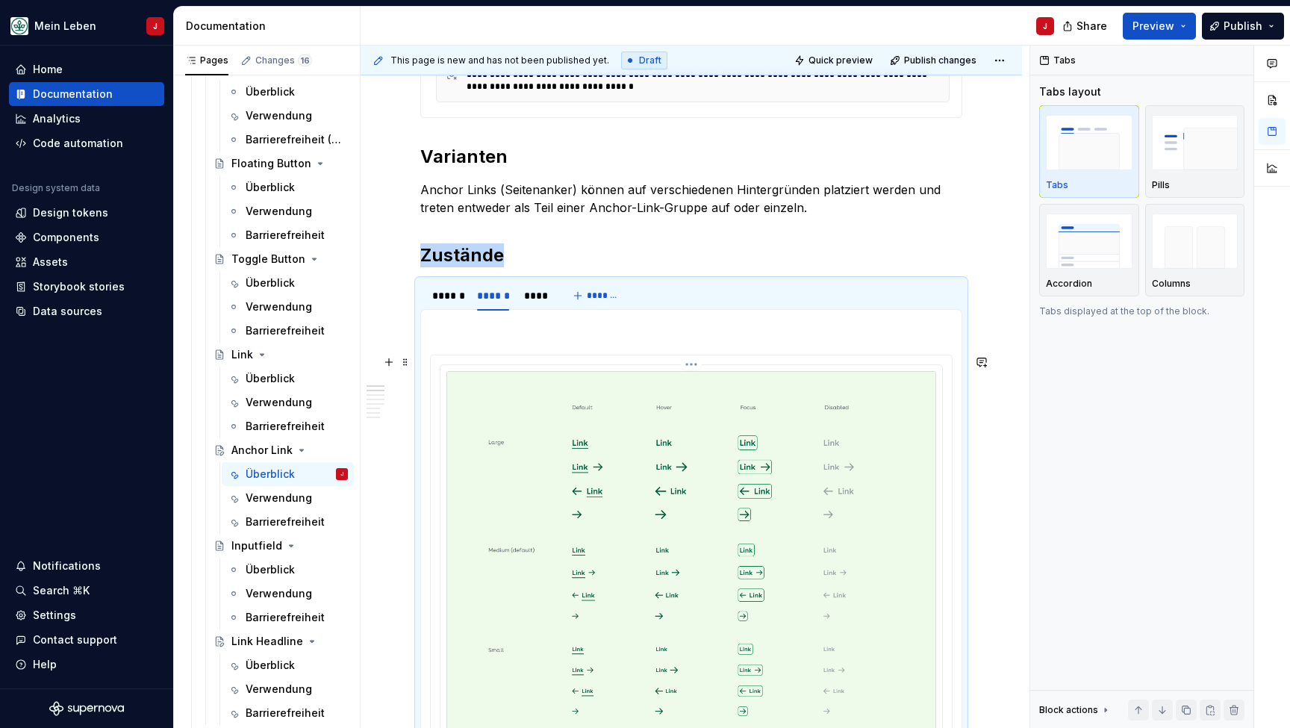
click at [552, 412] on img at bounding box center [691, 558] width 490 height 375
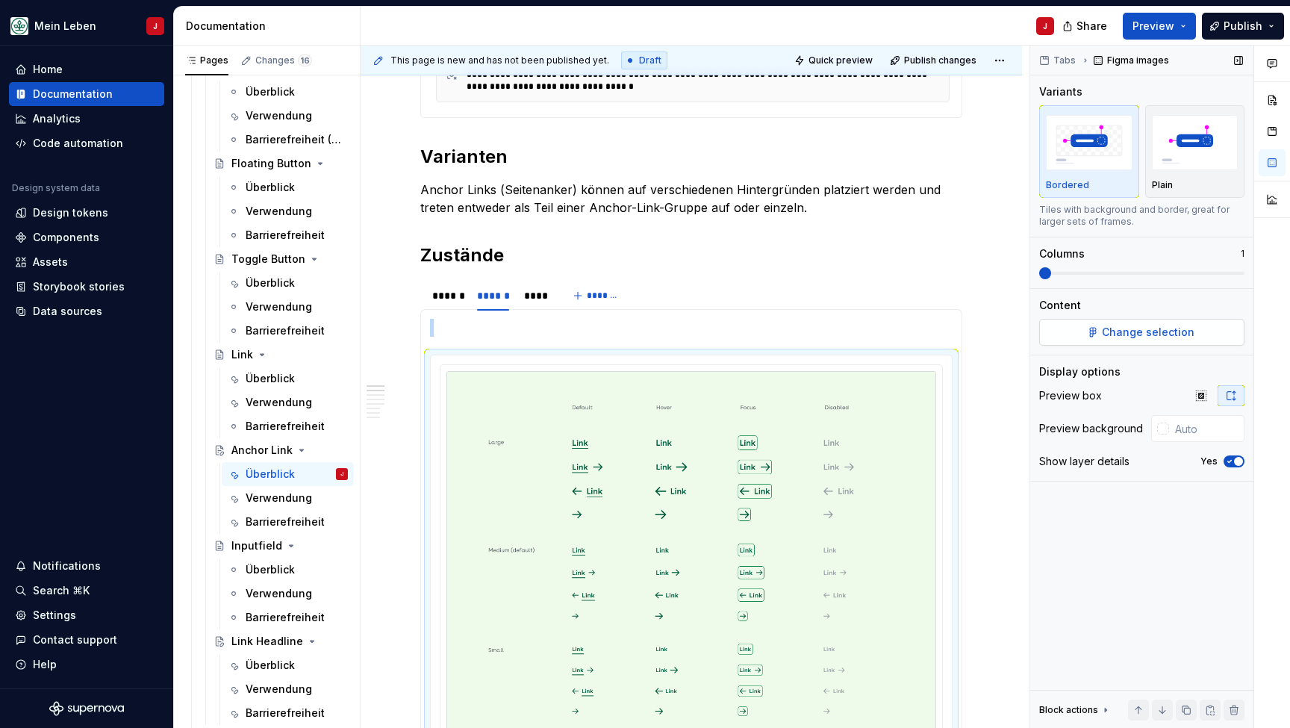
click at [1150, 330] on span "Change selection" at bounding box center [1148, 332] width 93 height 15
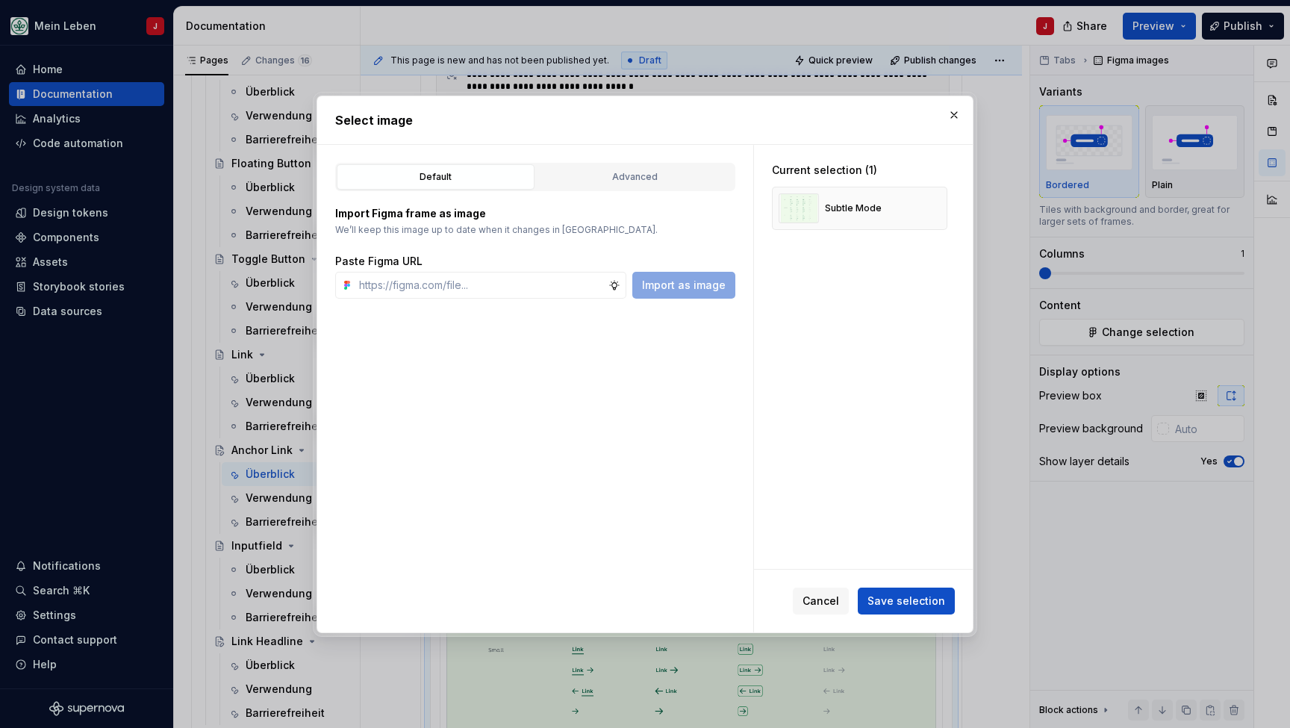
type textarea "*"
click at [440, 281] on input "text" at bounding box center [480, 285] width 255 height 27
type input "[URL][DOMAIN_NAME]"
click at [714, 287] on span "Import as image" at bounding box center [684, 285] width 84 height 15
click at [939, 211] on button "button" at bounding box center [930, 208] width 21 height 21
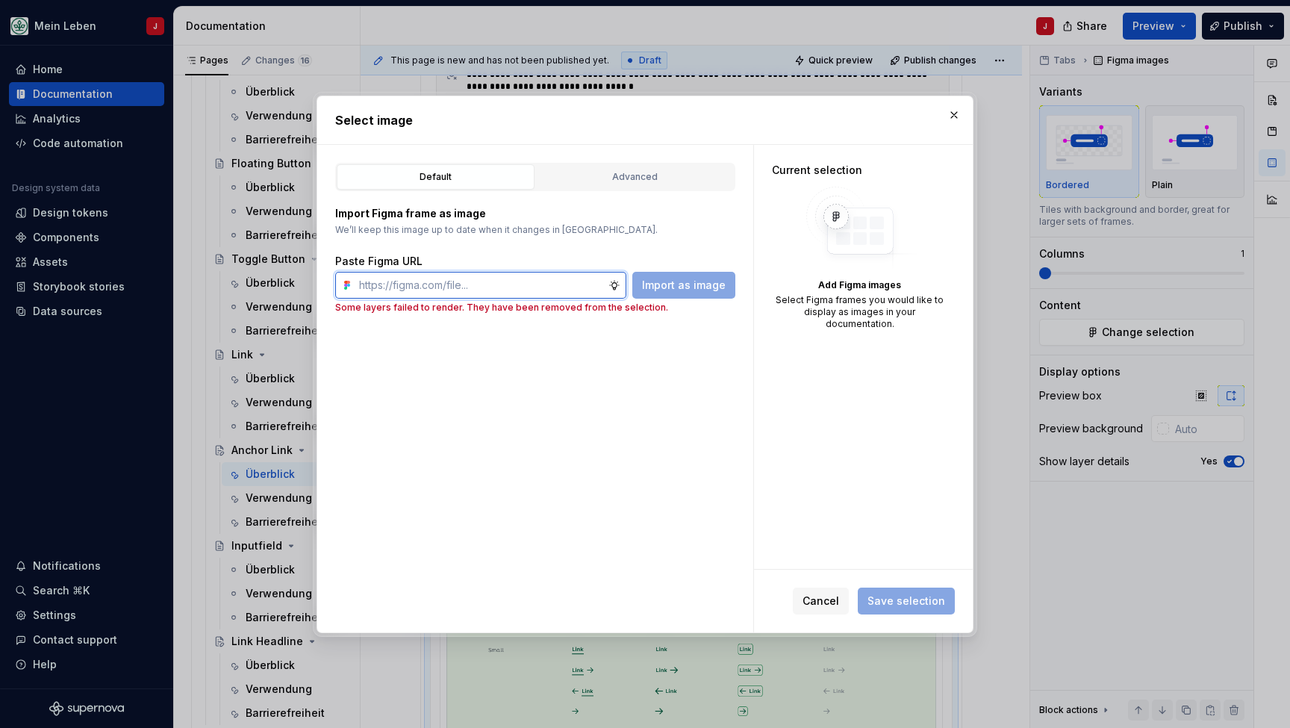
click at [551, 288] on input "text" at bounding box center [480, 285] width 255 height 27
click at [573, 286] on input "text" at bounding box center [480, 285] width 255 height 27
click at [958, 115] on button "button" at bounding box center [954, 115] width 21 height 21
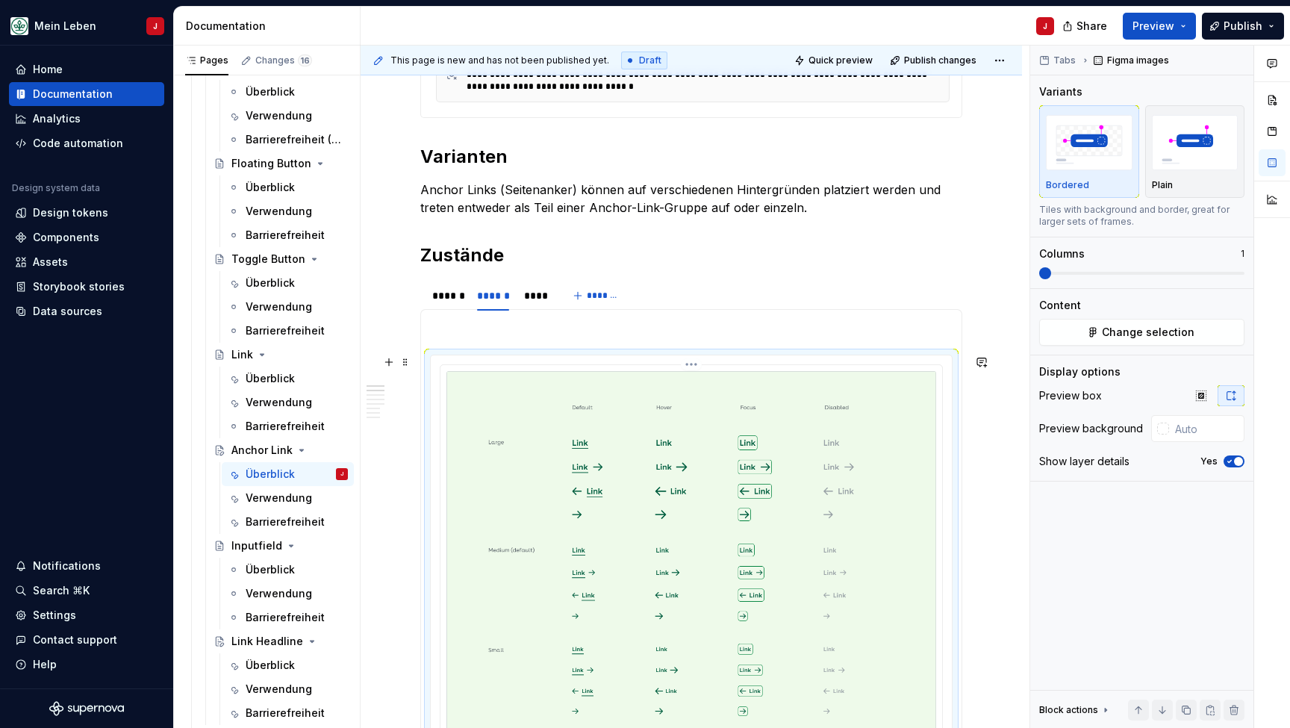
scroll to position [518, 0]
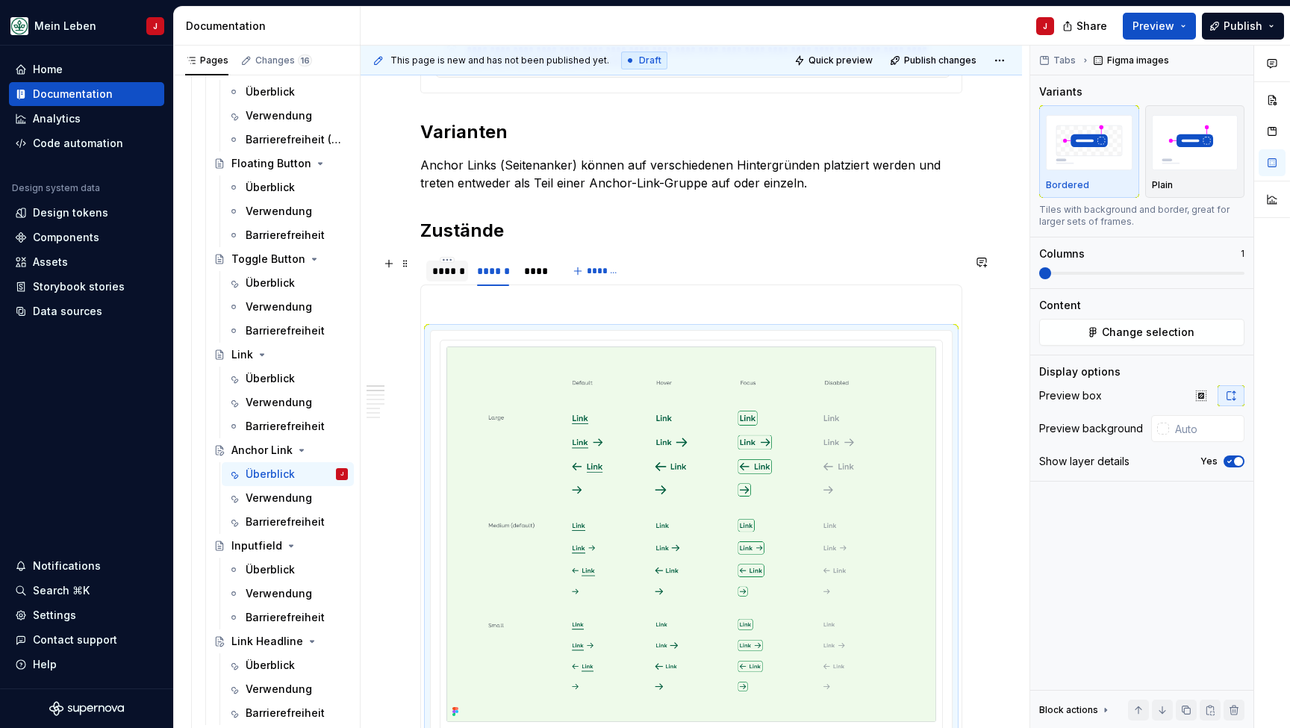
click at [431, 273] on div "******" at bounding box center [447, 271] width 42 height 21
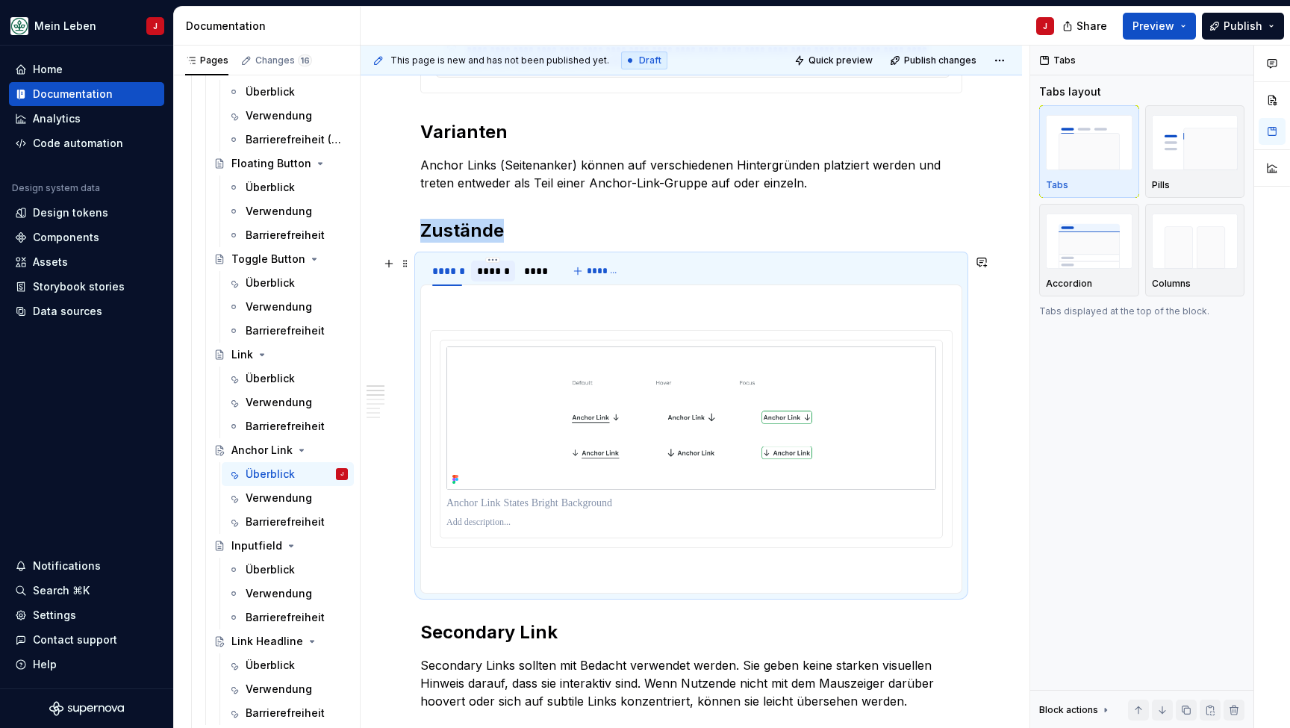
click at [511, 272] on div "******" at bounding box center [493, 271] width 44 height 21
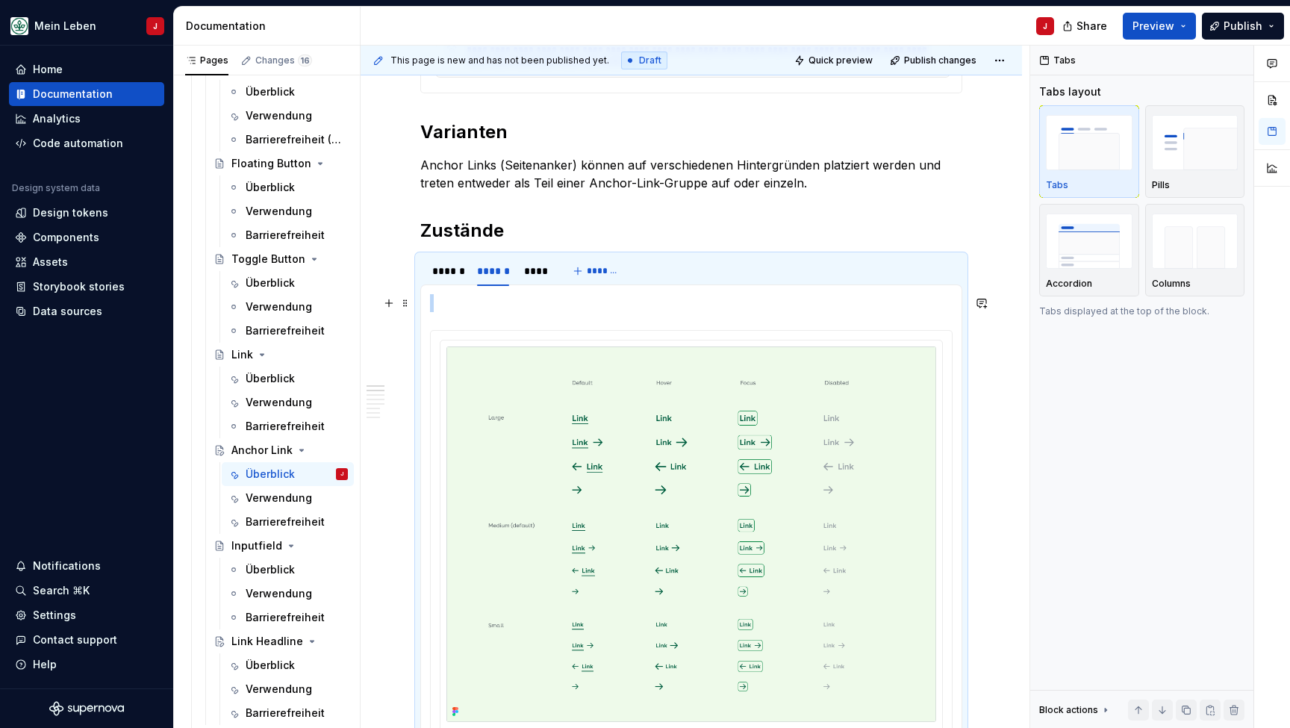
click at [531, 407] on img at bounding box center [691, 533] width 490 height 375
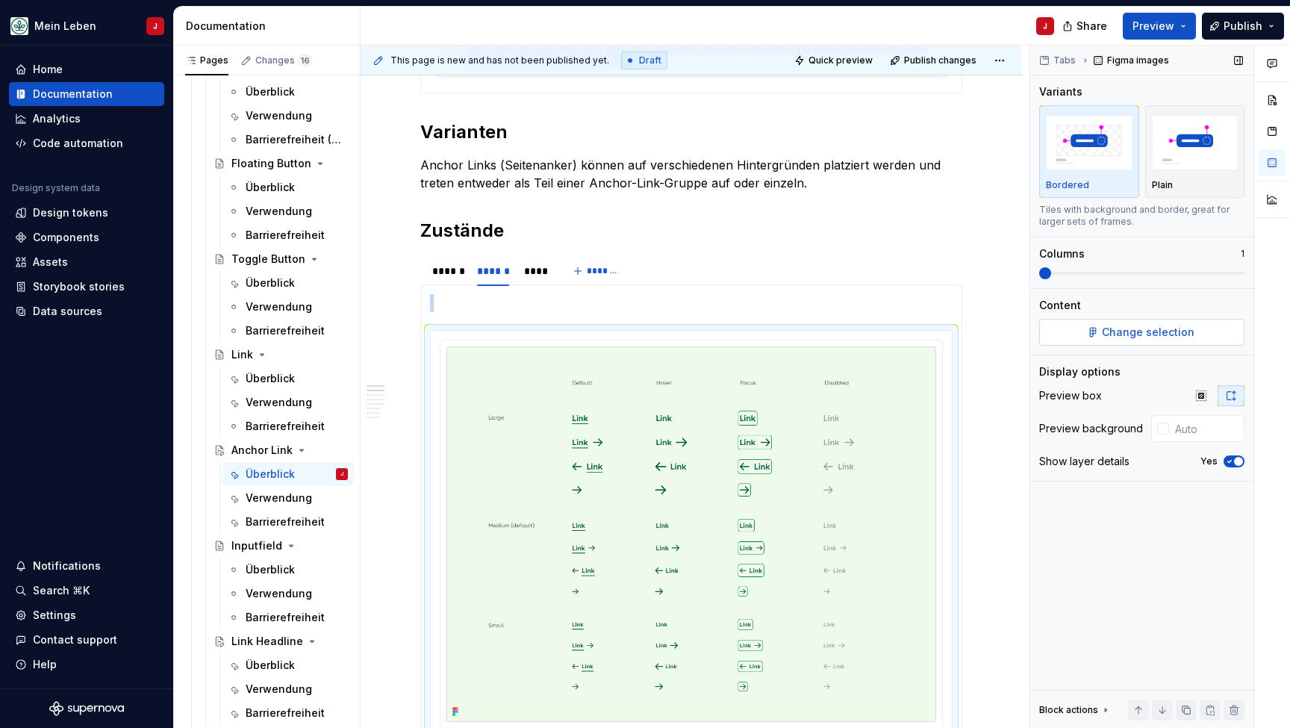
click at [1123, 333] on span "Change selection" at bounding box center [1148, 332] width 93 height 15
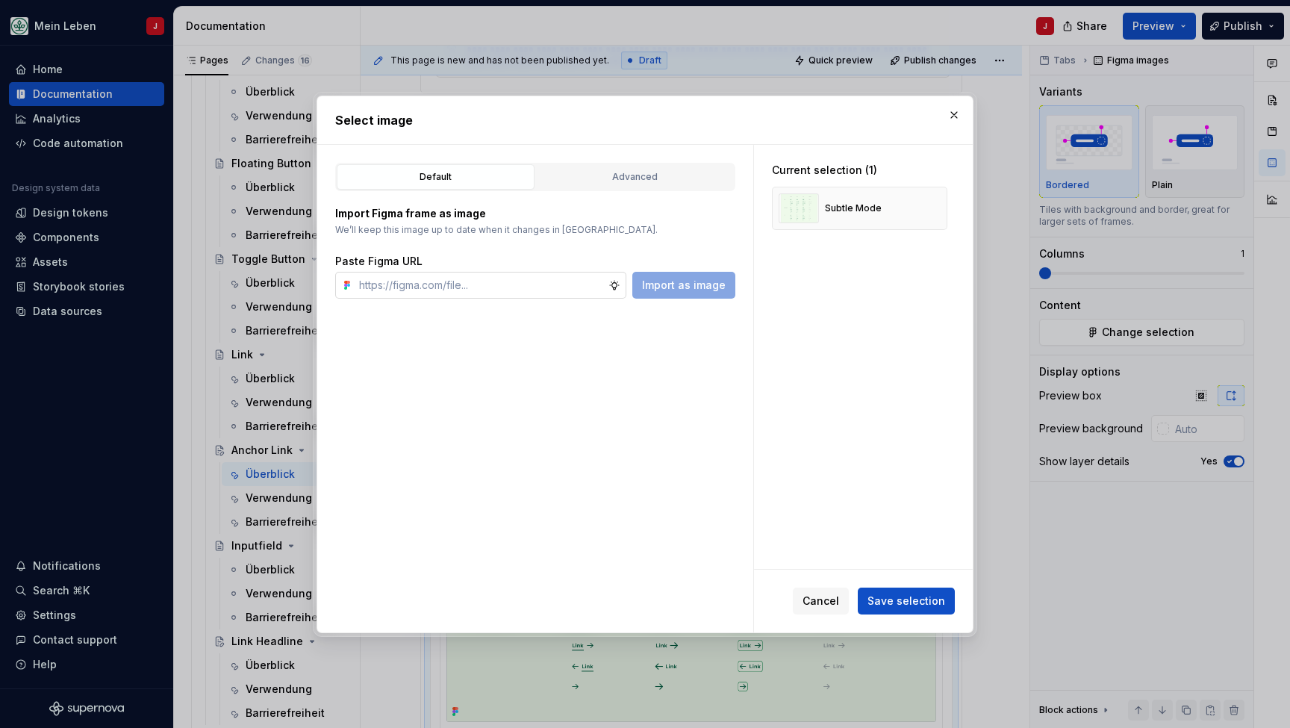
click at [437, 282] on input "text" at bounding box center [480, 285] width 255 height 27
type input "[URL][DOMAIN_NAME]"
click at [690, 284] on span "Import as image" at bounding box center [684, 285] width 84 height 15
click at [936, 210] on button "button" at bounding box center [930, 208] width 21 height 21
click at [902, 608] on button "Save selection" at bounding box center [906, 600] width 97 height 27
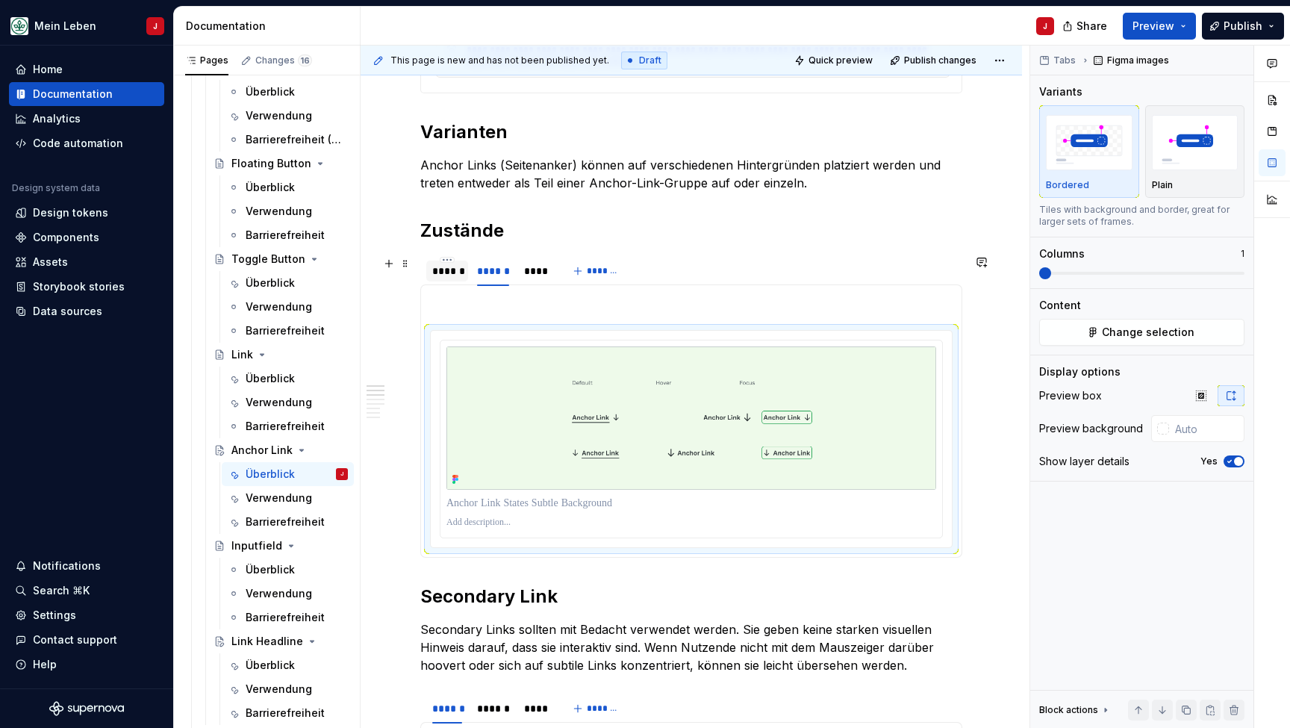
click at [443, 272] on div "******" at bounding box center [447, 271] width 30 height 15
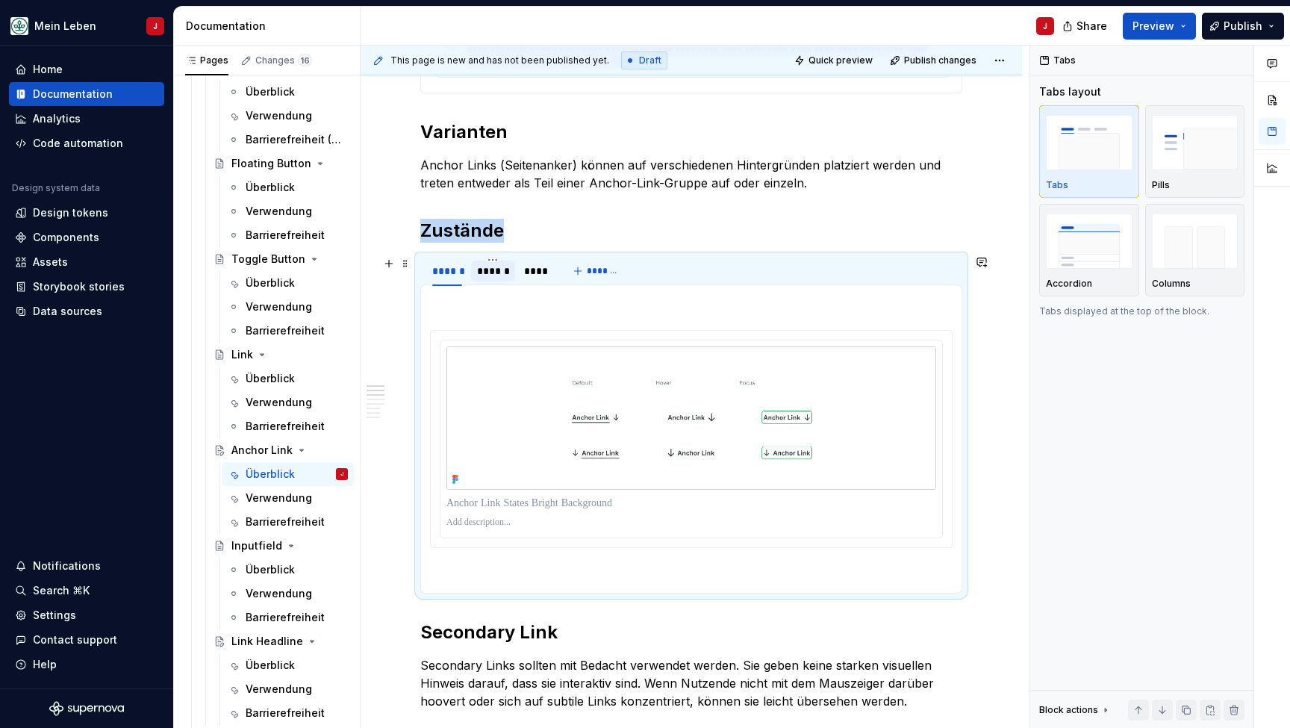
click at [494, 270] on div "******" at bounding box center [493, 271] width 32 height 15
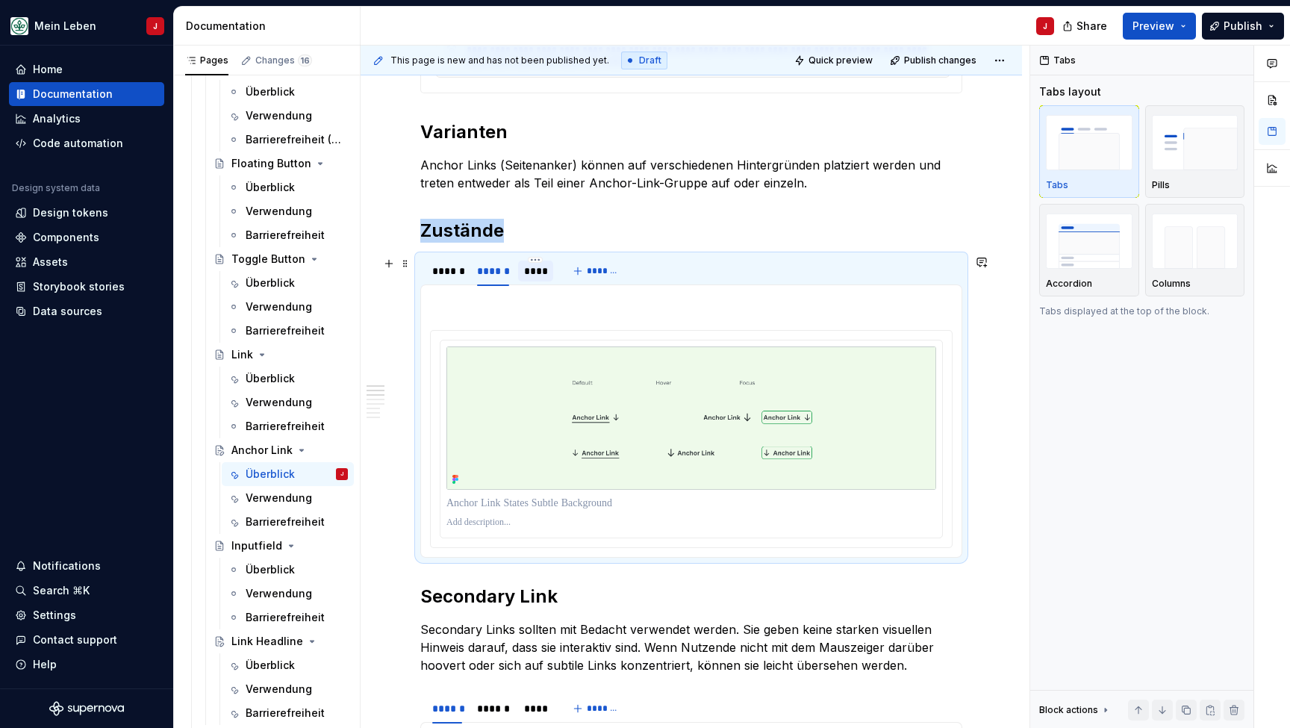
click at [550, 270] on div "****" at bounding box center [536, 271] width 36 height 21
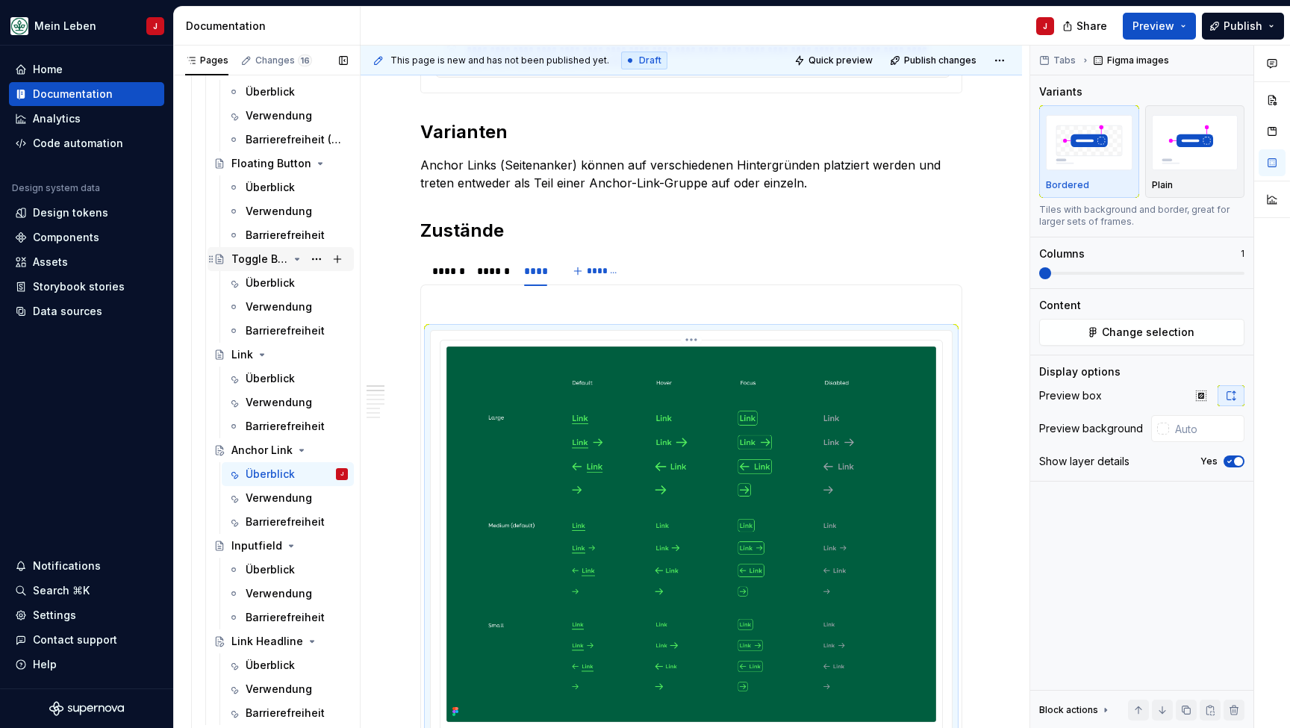
click at [514, 399] on img at bounding box center [691, 533] width 490 height 375
click at [1105, 332] on span "Change selection" at bounding box center [1148, 332] width 93 height 15
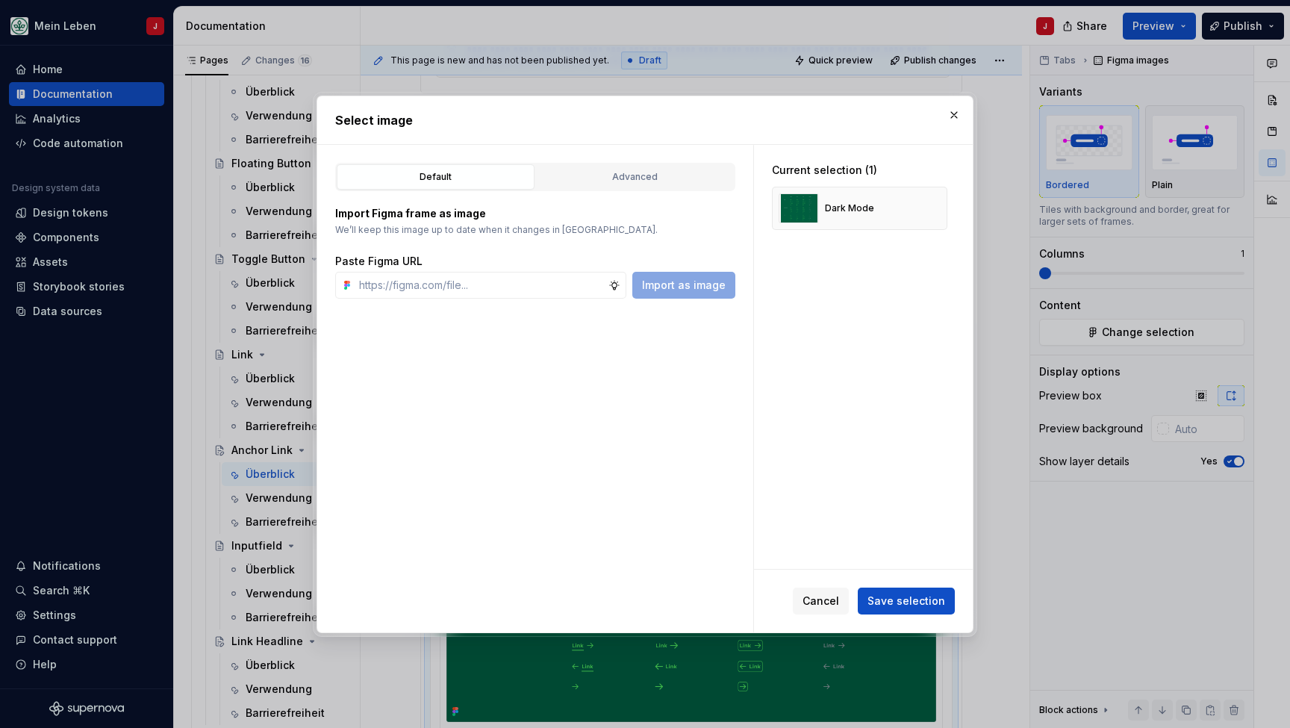
type textarea "*"
click at [419, 291] on input "text" at bounding box center [480, 285] width 255 height 27
type input "[URL][DOMAIN_NAME]"
click at [705, 287] on span "Import as image" at bounding box center [684, 285] width 84 height 15
click at [937, 206] on button "button" at bounding box center [930, 208] width 21 height 21
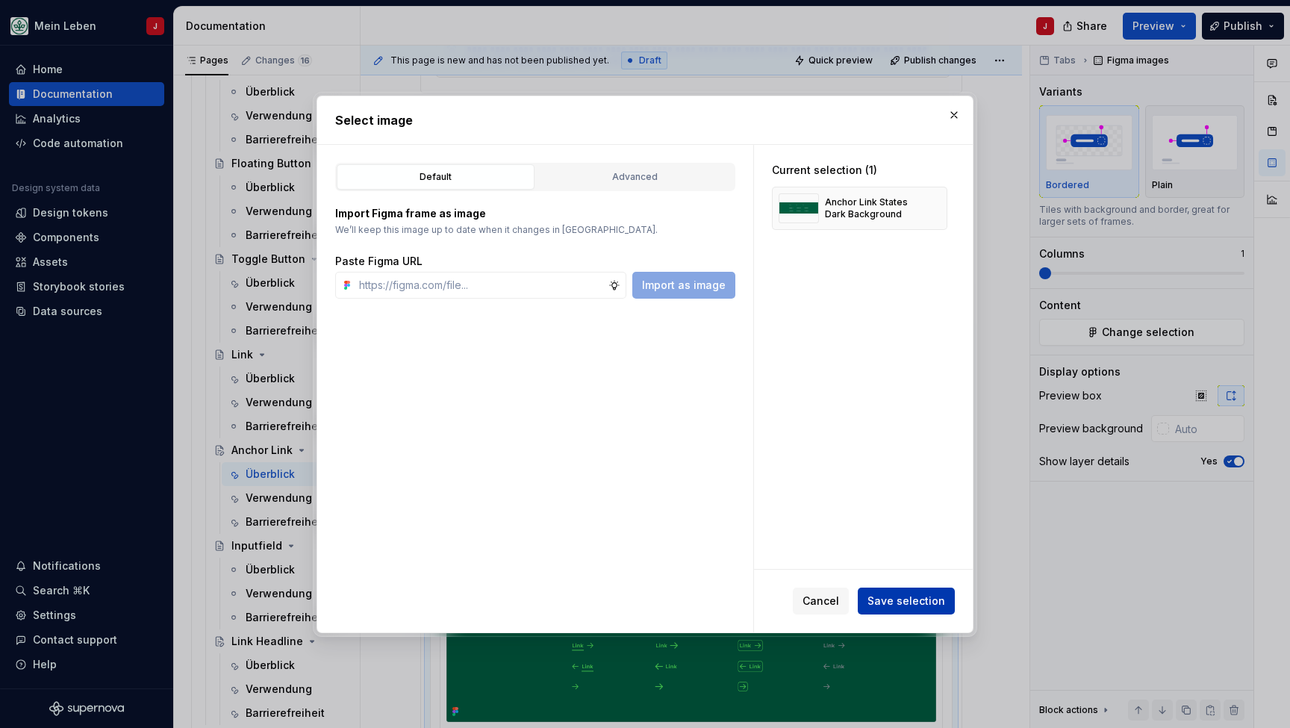
click at [907, 604] on span "Save selection" at bounding box center [906, 600] width 78 height 15
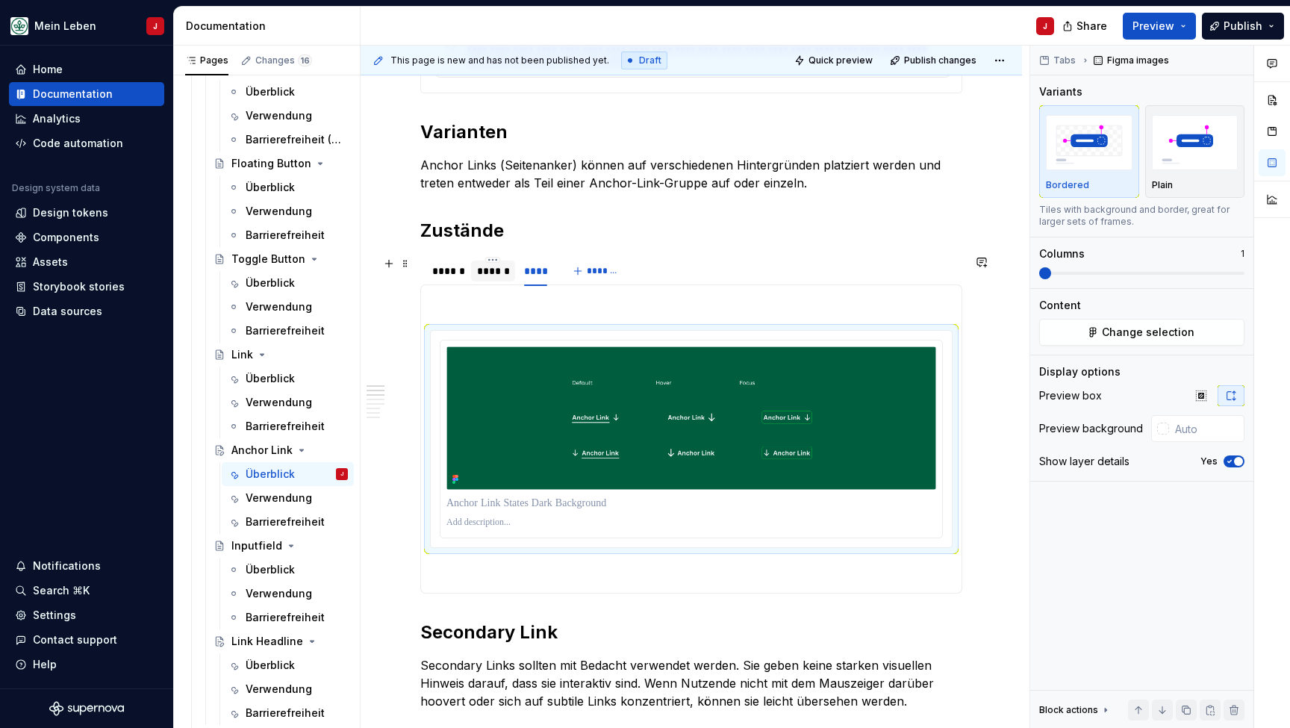
click at [490, 274] on div "******" at bounding box center [493, 271] width 32 height 15
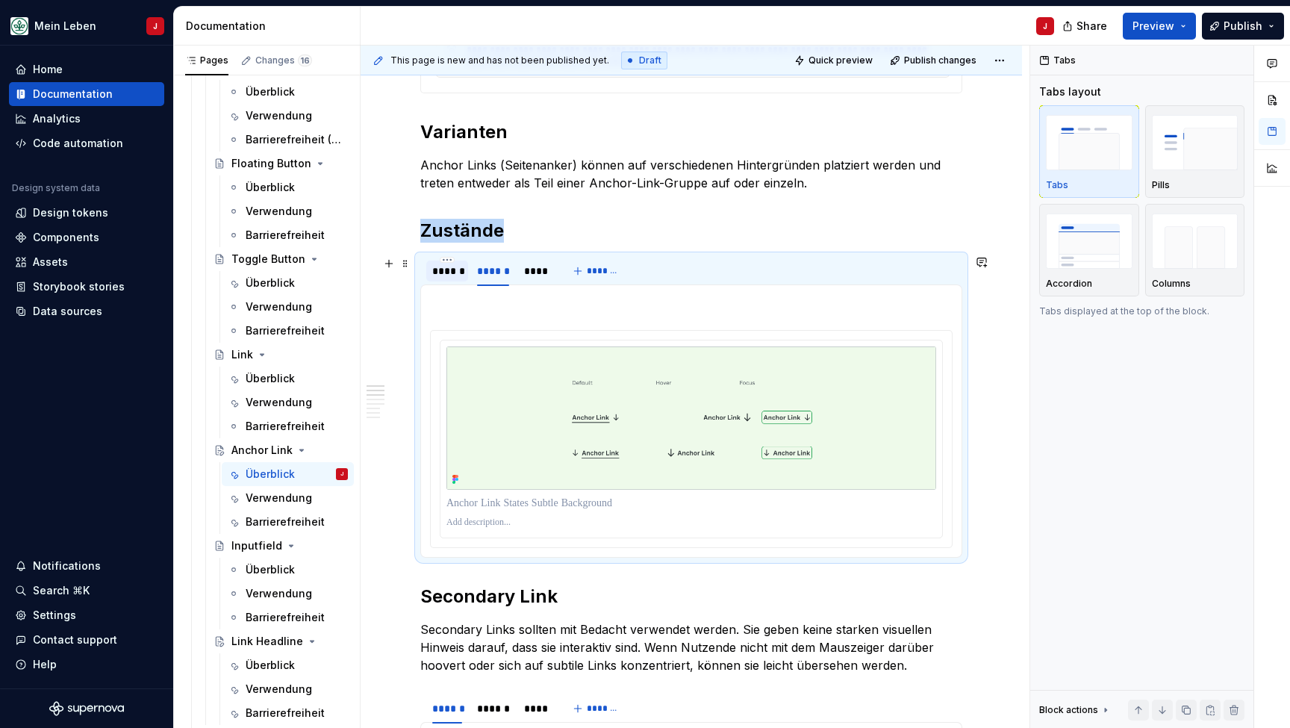
click at [451, 273] on div "******" at bounding box center [447, 271] width 30 height 15
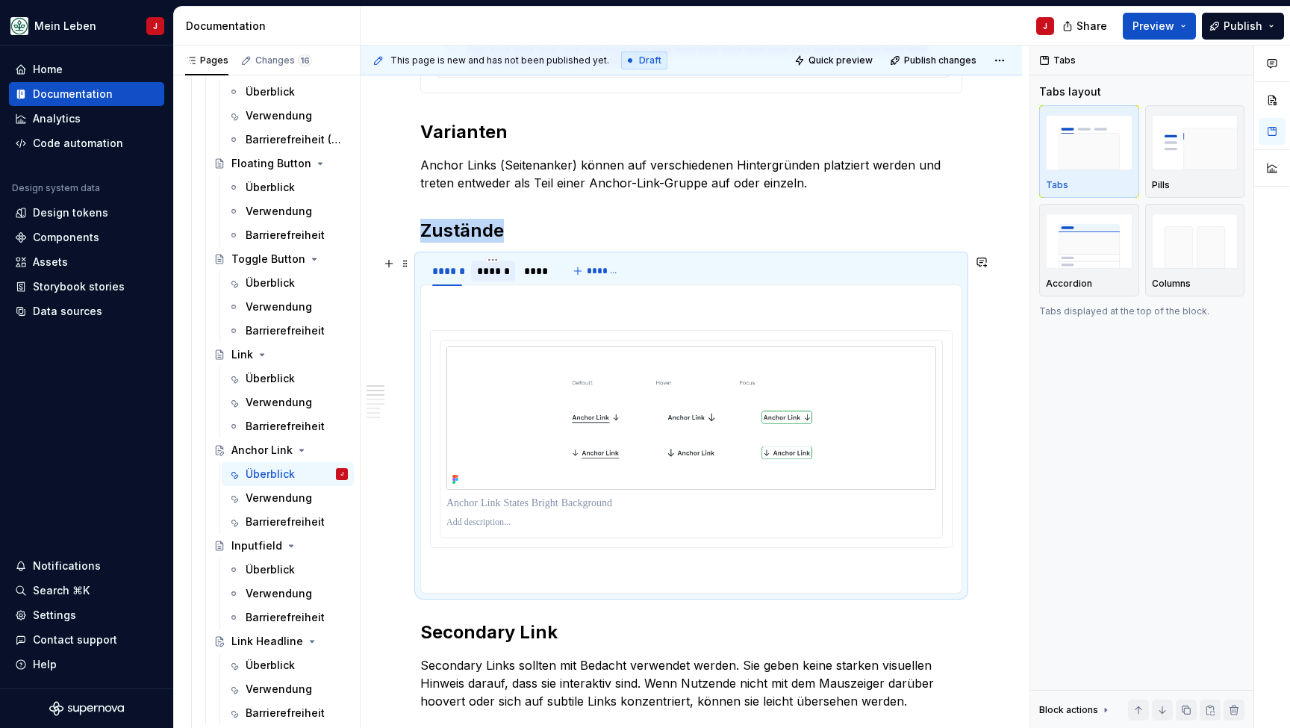
click at [499, 277] on div "******" at bounding box center [493, 271] width 32 height 15
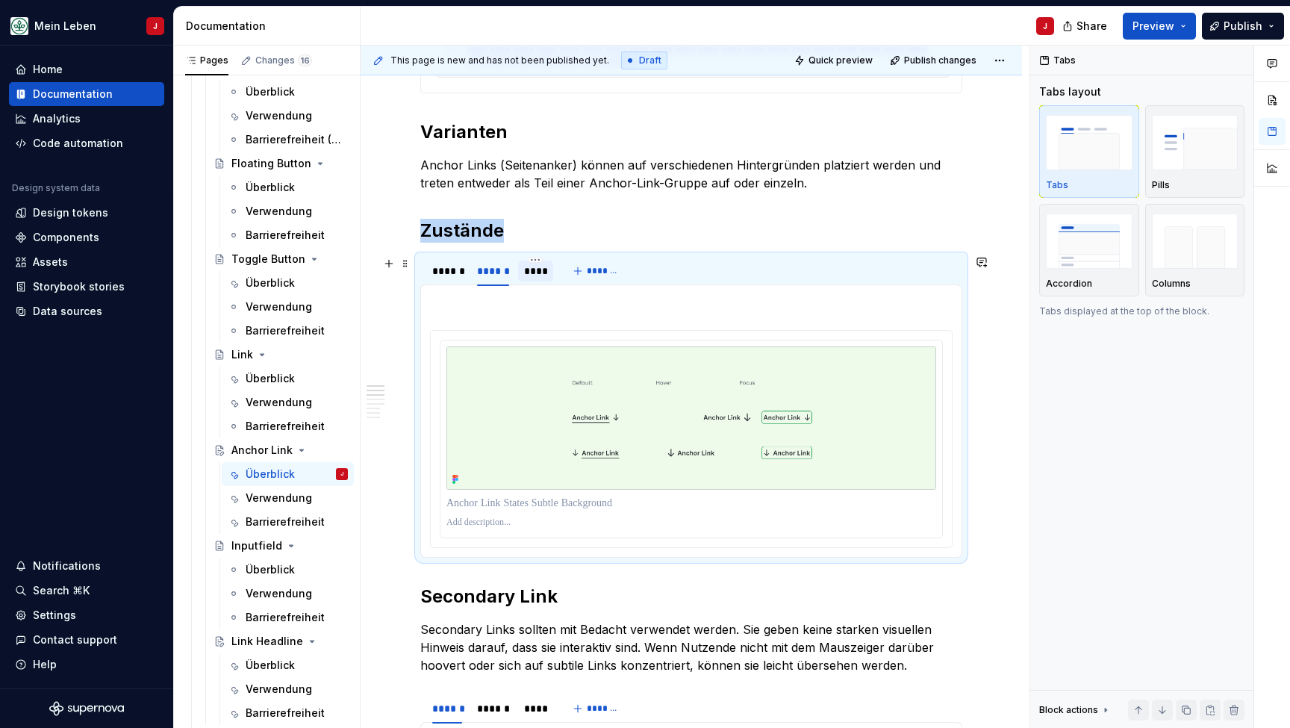
click at [533, 276] on div "****" at bounding box center [536, 271] width 24 height 15
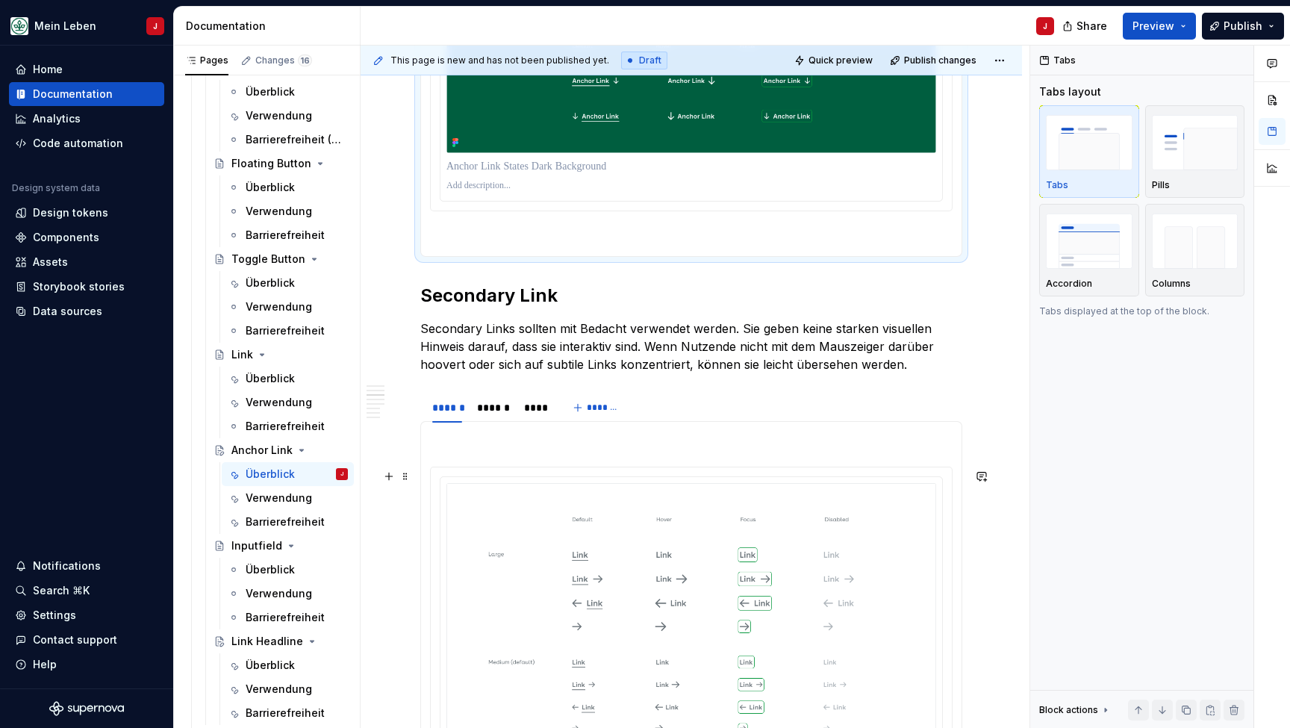
scroll to position [834, 0]
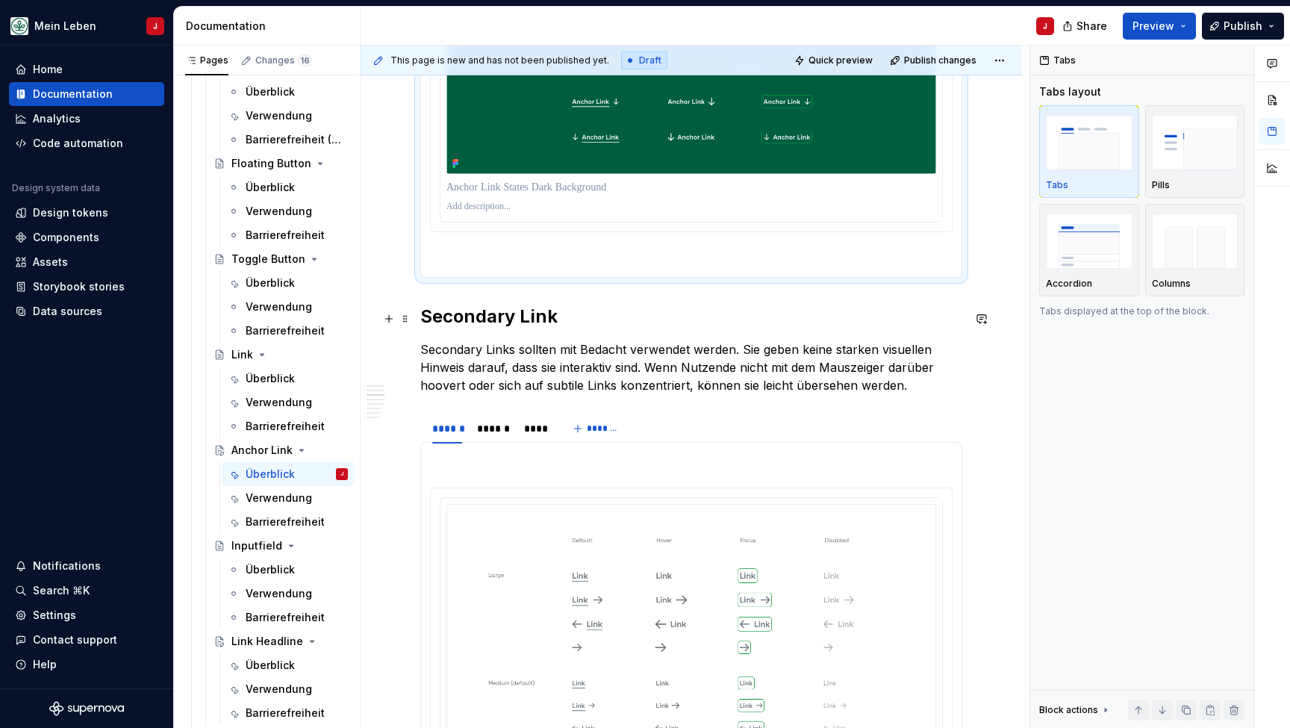
click at [420, 310] on h2 "Secondary Link" at bounding box center [691, 317] width 542 height 24
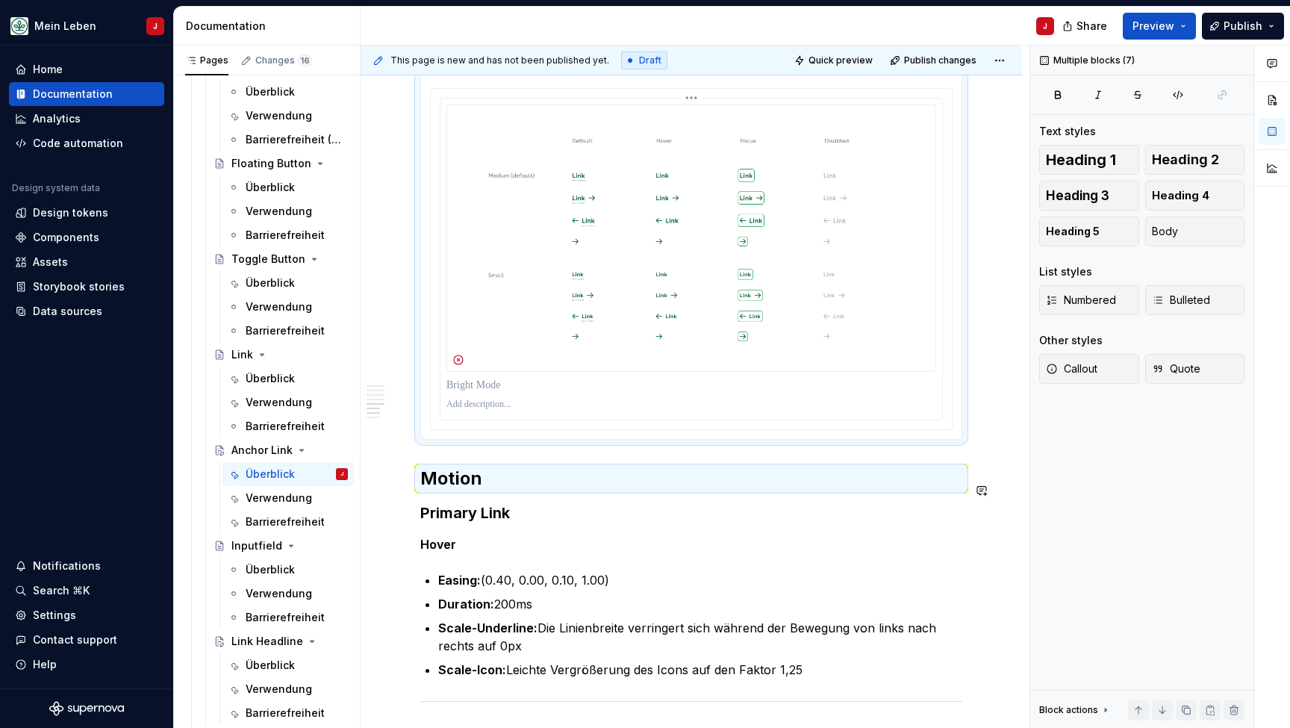
scroll to position [1882, 0]
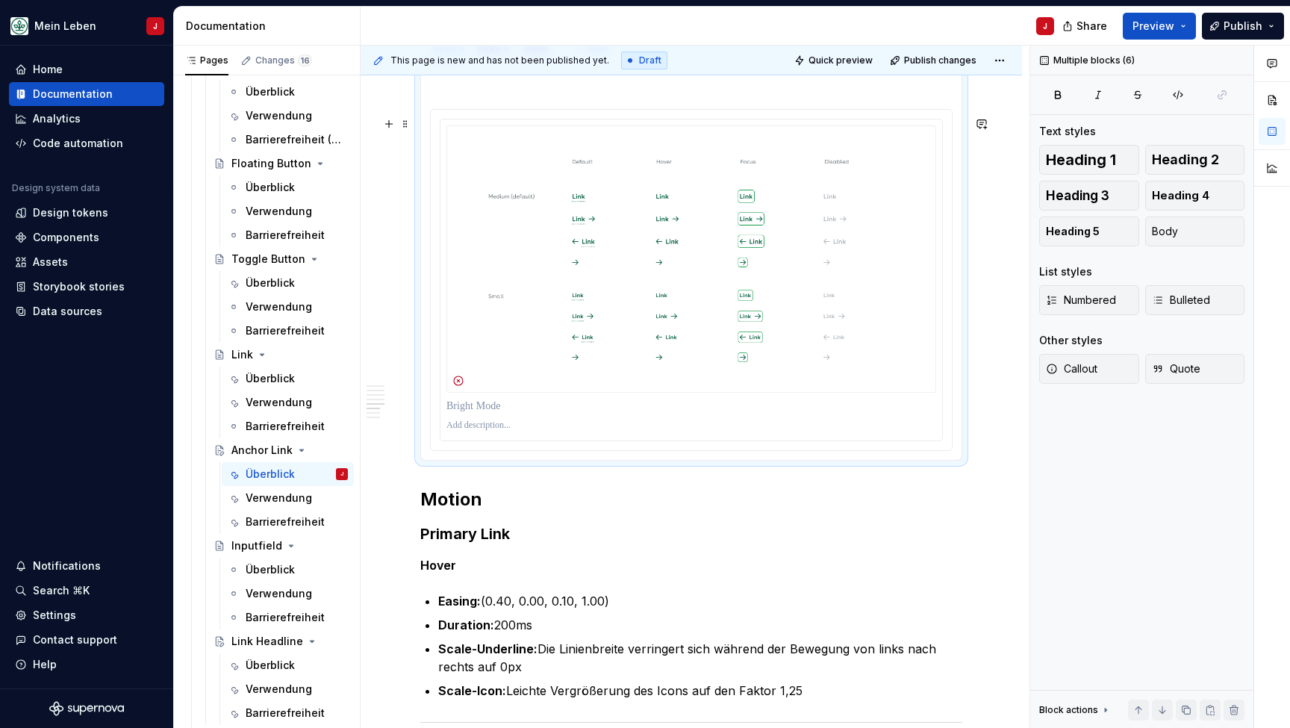
drag, startPoint x: 420, startPoint y: 311, endPoint x: 619, endPoint y: 459, distance: 247.5
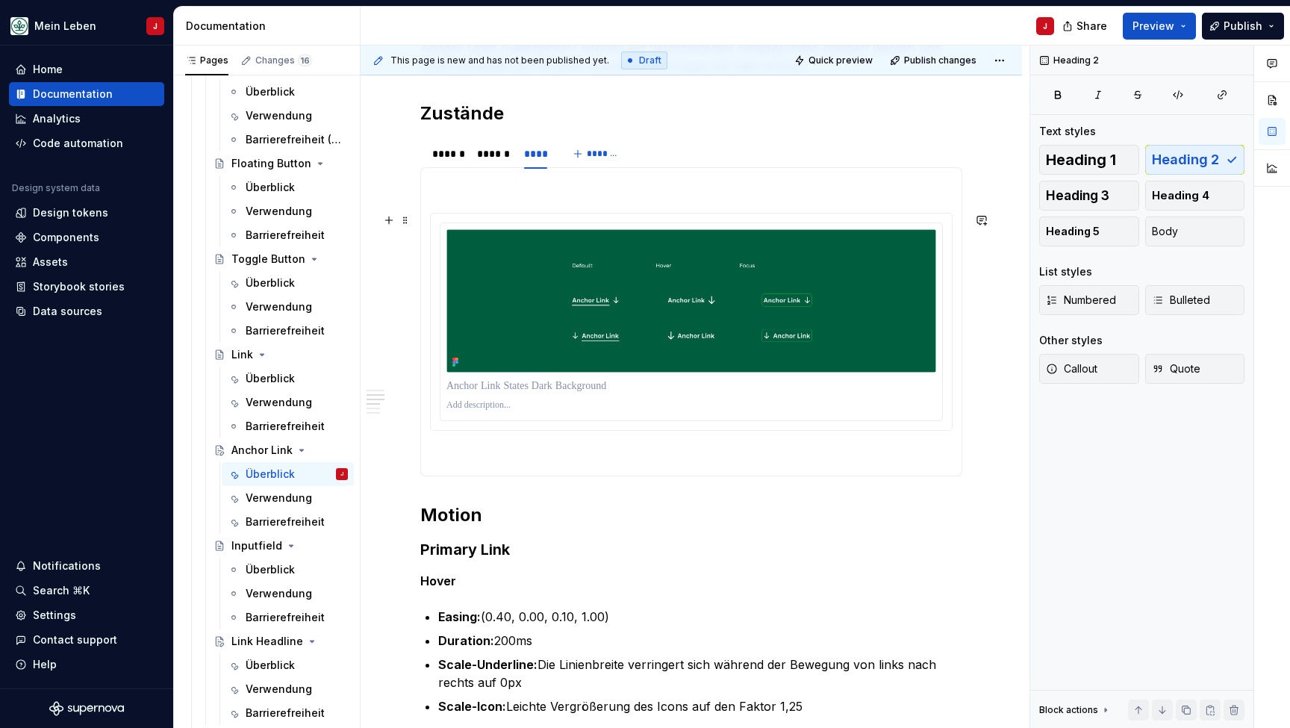
scroll to position [642, 0]
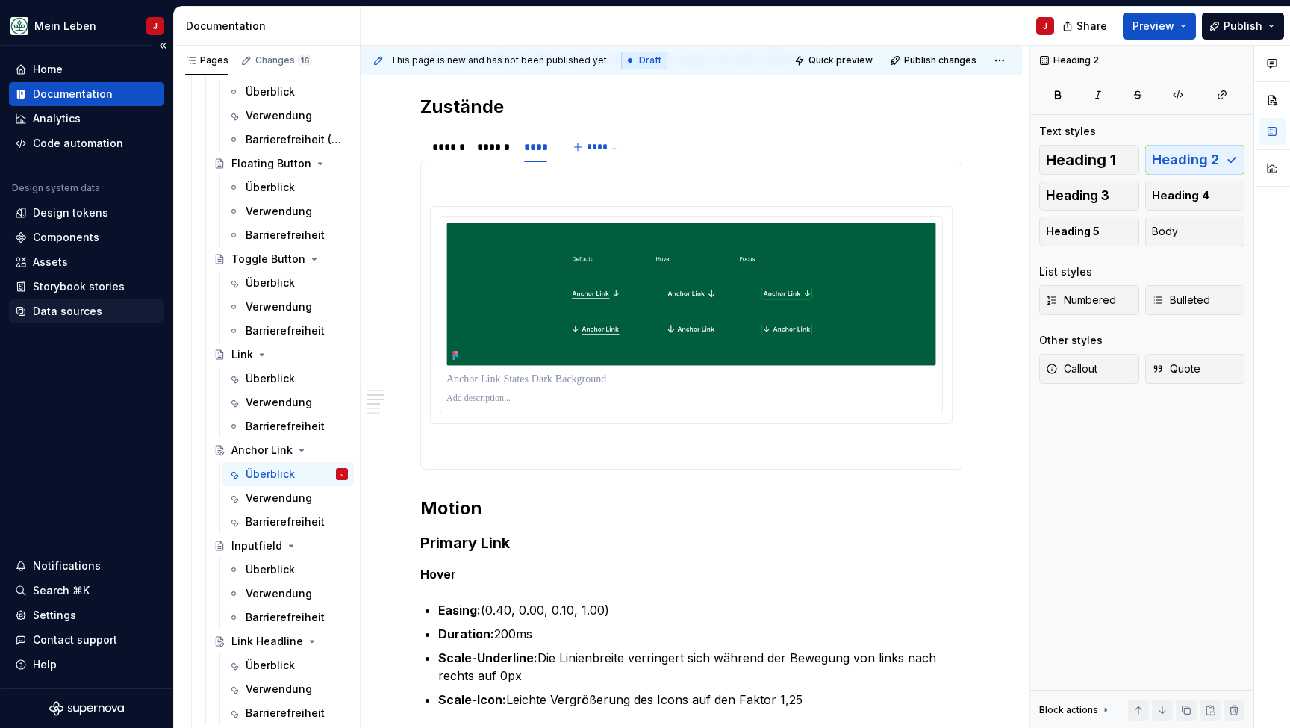
type textarea "*"
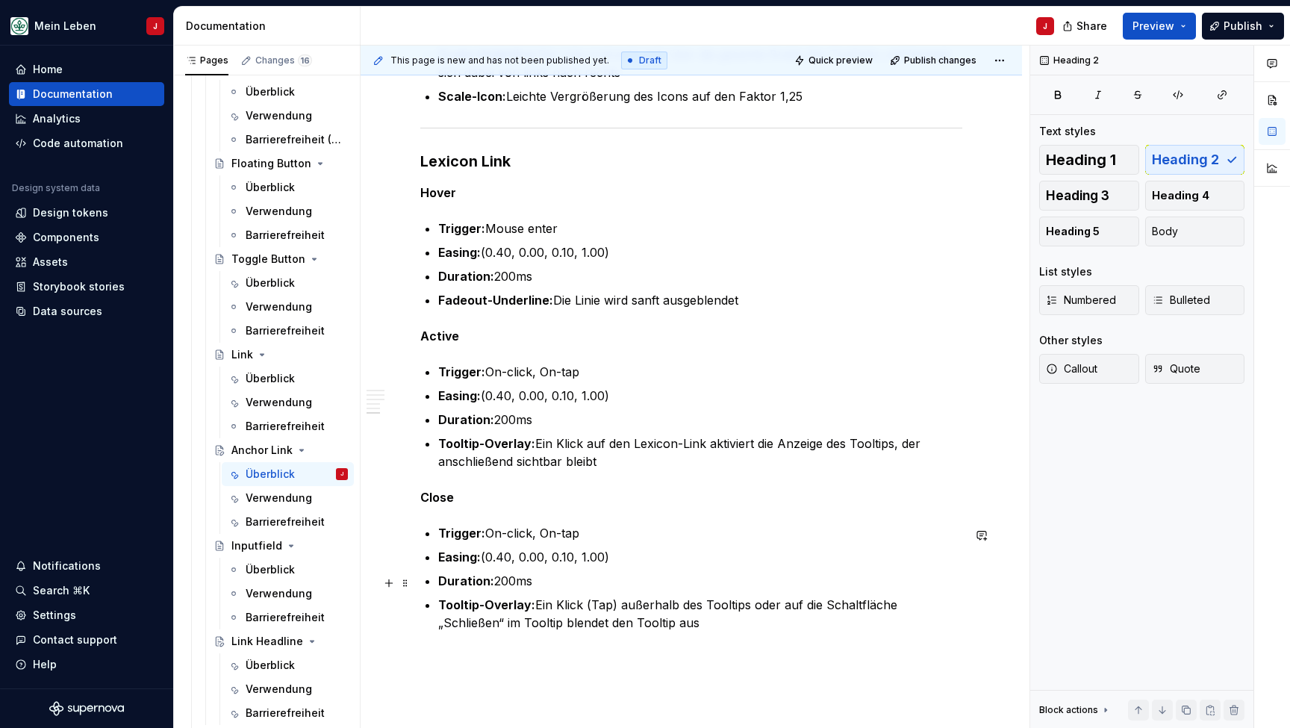
scroll to position [1483, 0]
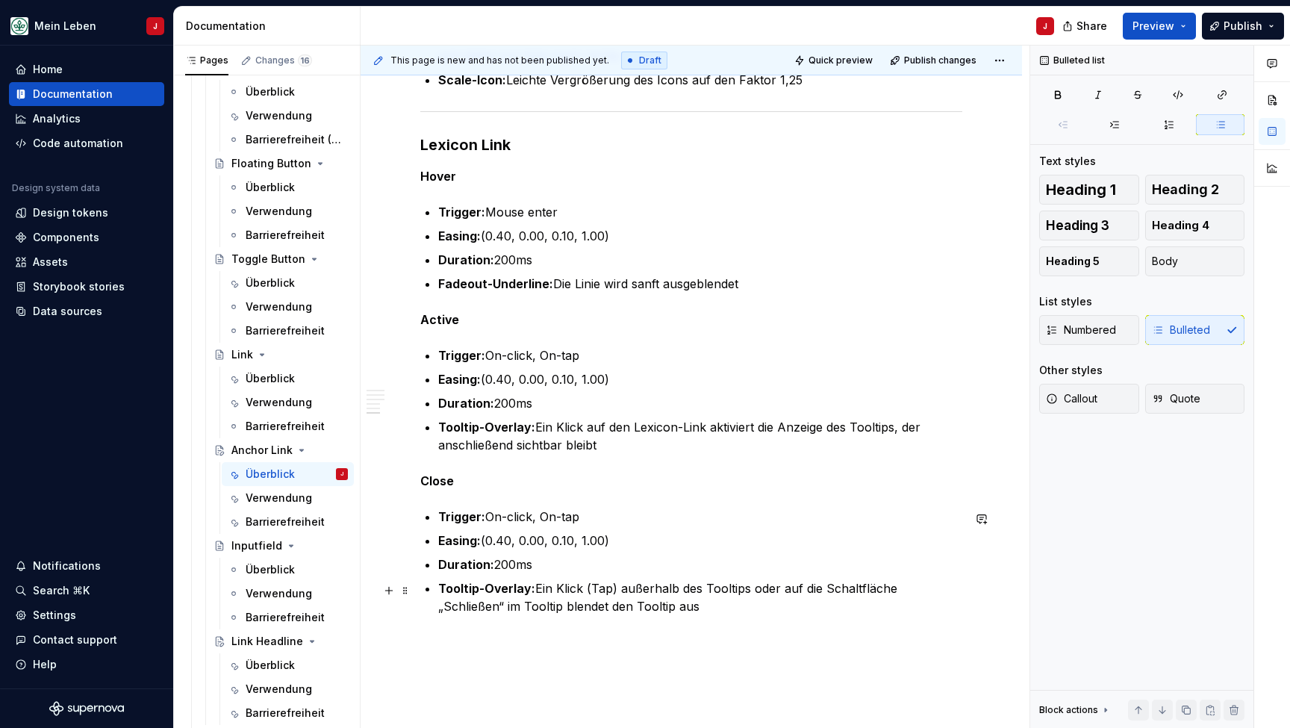
click at [641, 611] on p "Tooltip-Overlay: Ein Klick (Tap) außerhalb des Tooltips oder auf die Schaltfläc…" at bounding box center [700, 597] width 524 height 36
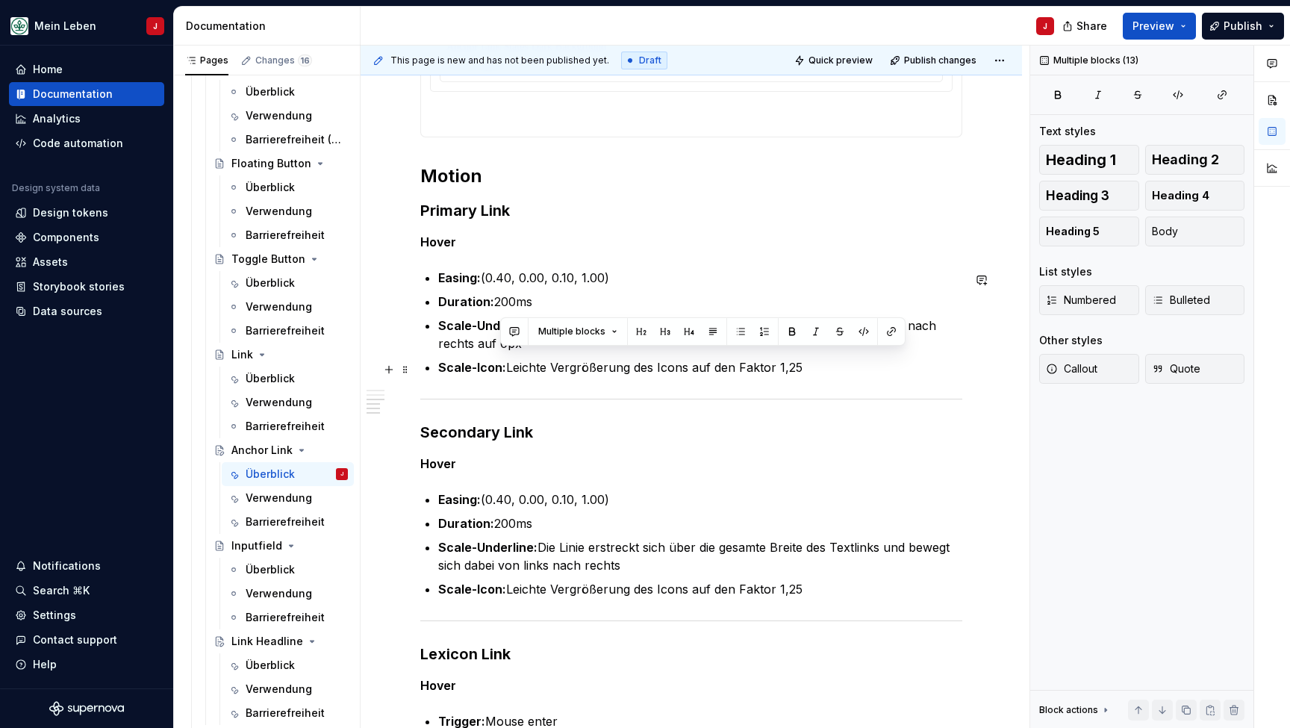
scroll to position [969, 0]
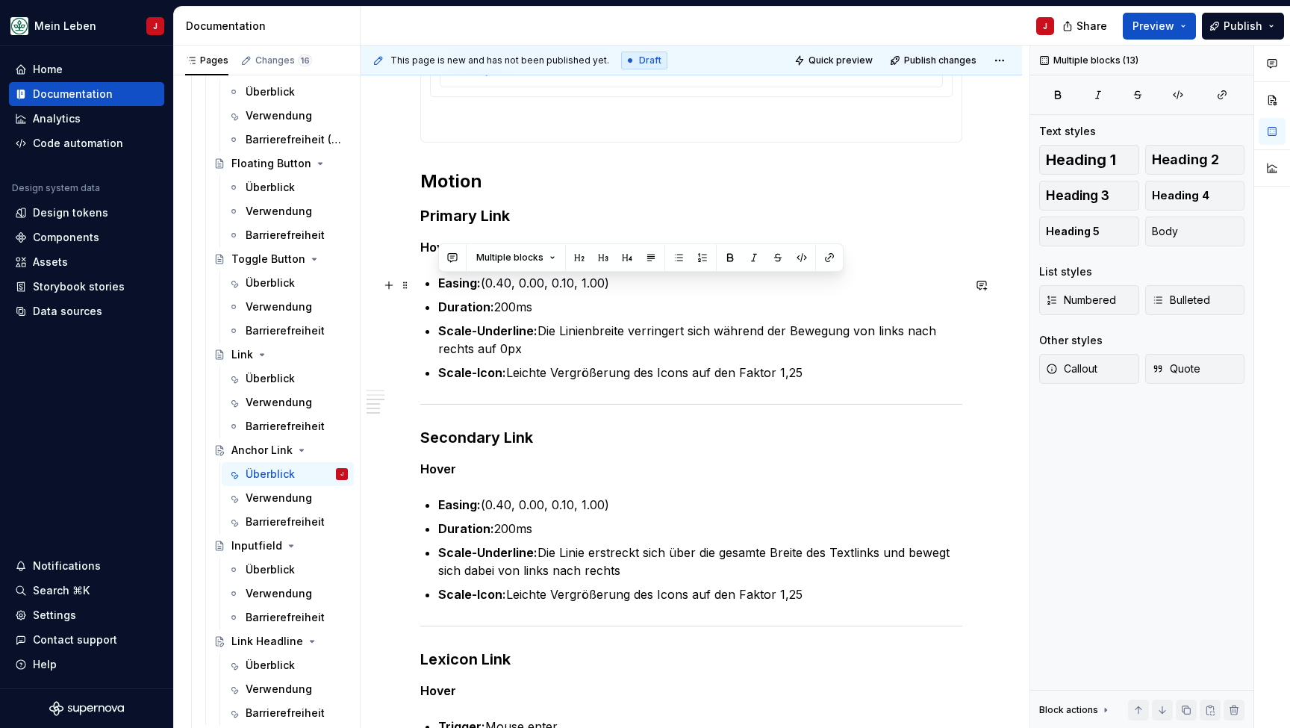
drag, startPoint x: 682, startPoint y: 602, endPoint x: 421, endPoint y: 283, distance: 412.7
click at [421, 283] on div "**********" at bounding box center [691, 273] width 542 height 1786
paste div
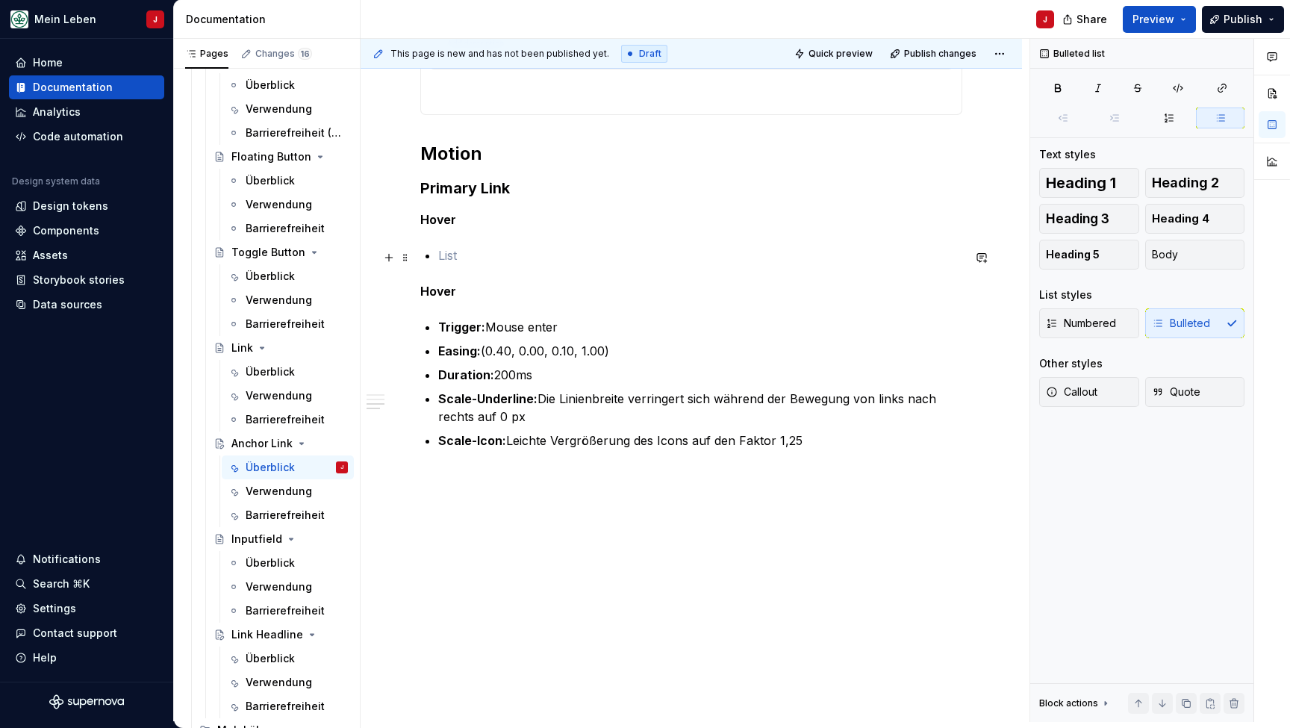
click at [468, 252] on p at bounding box center [700, 255] width 524 height 18
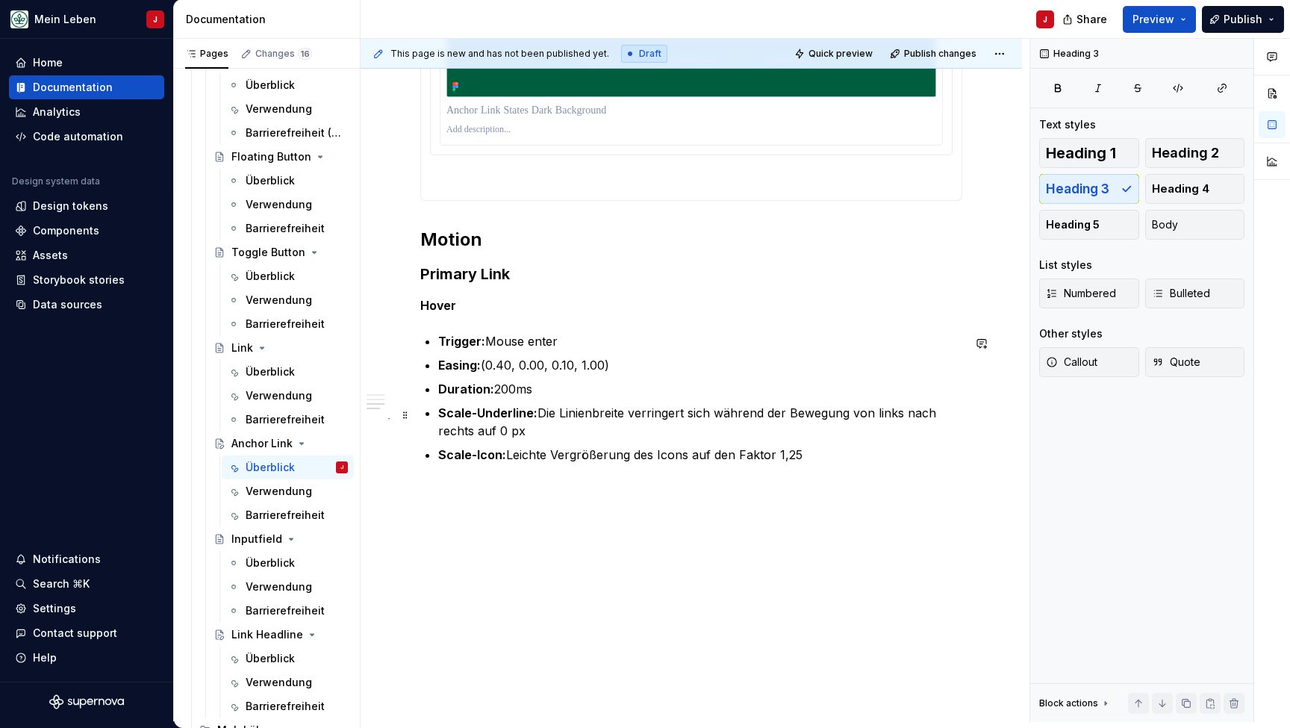
scroll to position [894, 0]
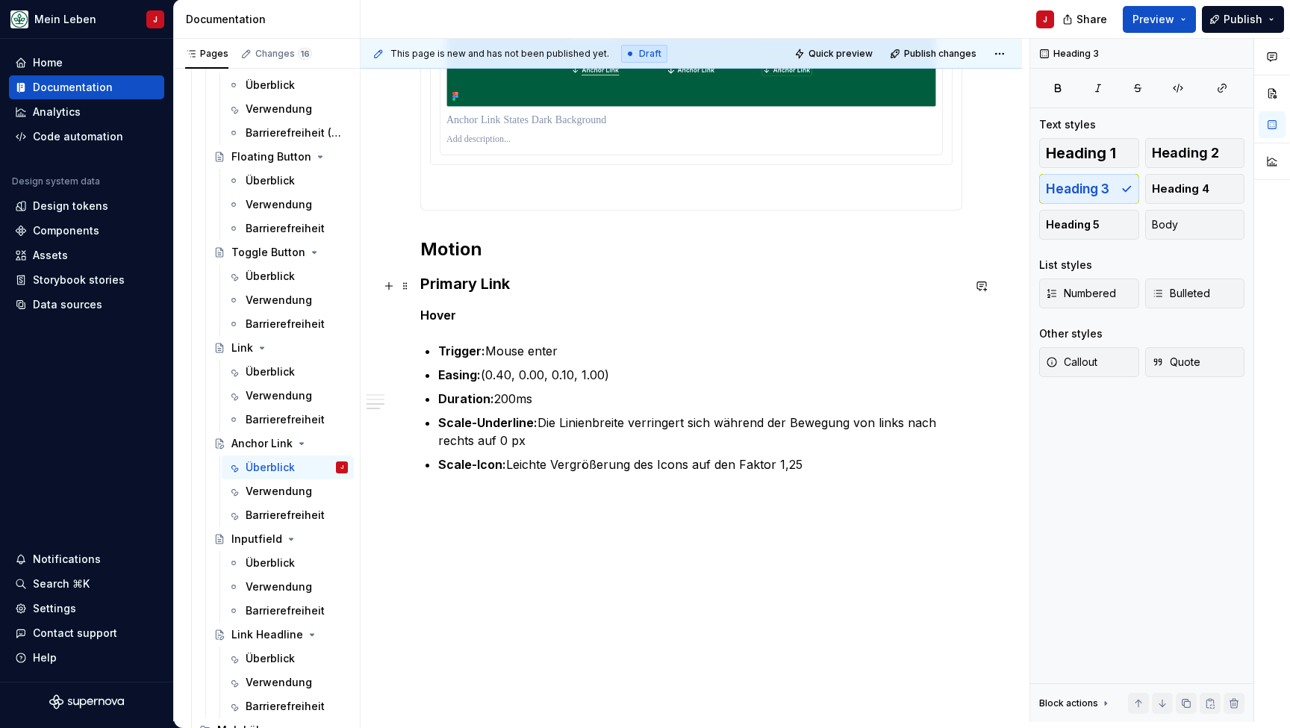
click at [502, 284] on h3 "Primary Link" at bounding box center [691, 283] width 542 height 21
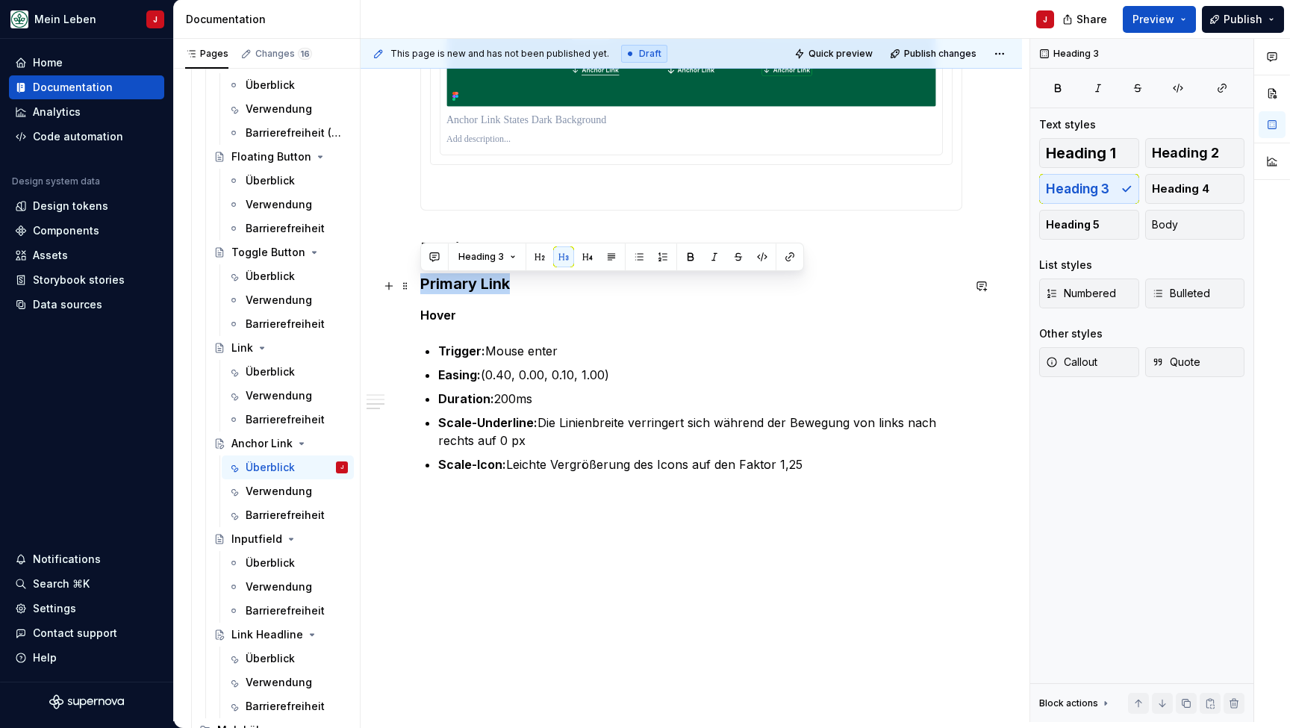
click at [502, 284] on h3 "Primary Link" at bounding box center [691, 283] width 542 height 21
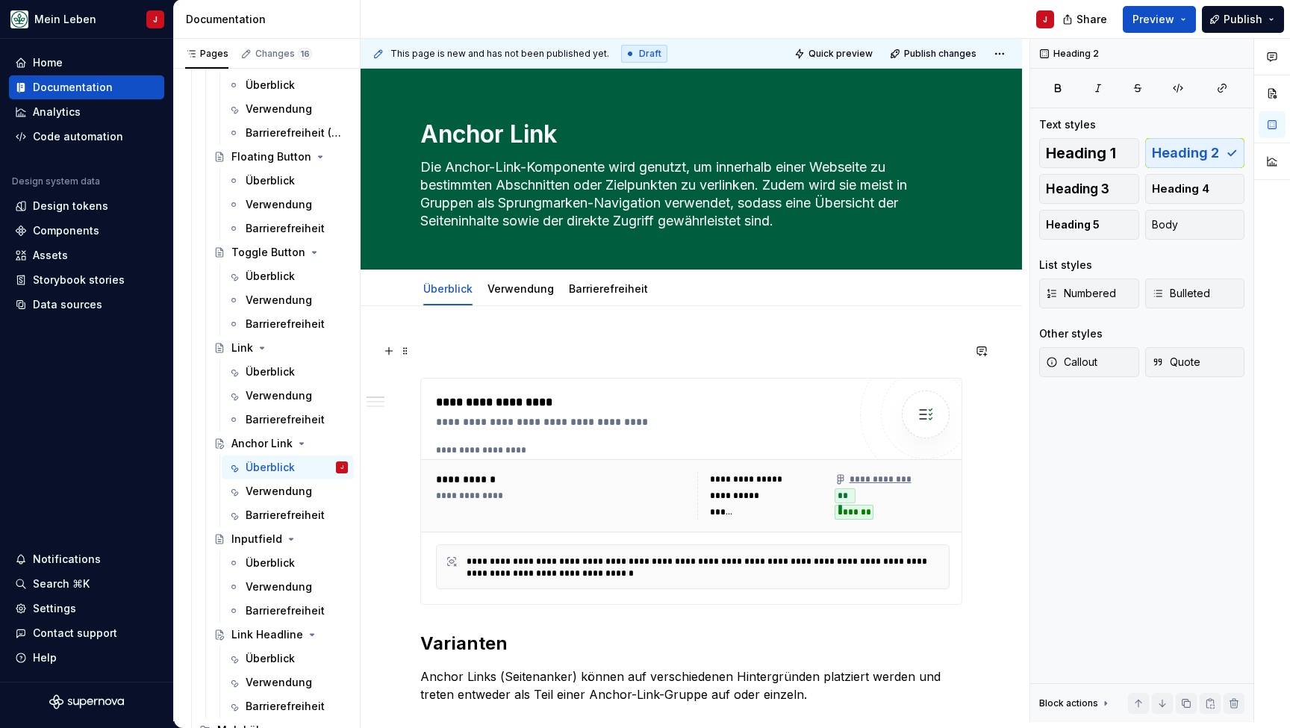
scroll to position [0, 0]
click at [518, 296] on div "Verwendung" at bounding box center [520, 288] width 66 height 15
click at [522, 293] on link "Verwendung" at bounding box center [520, 288] width 66 height 13
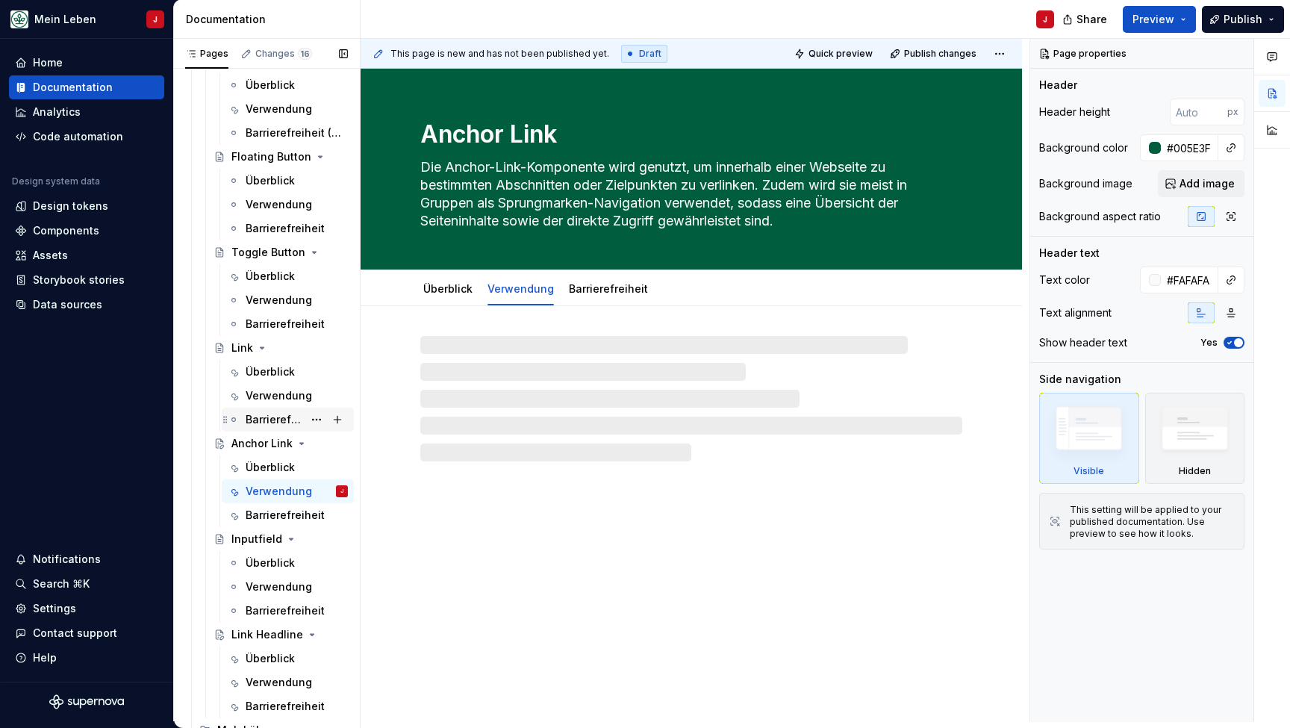
type textarea "*"
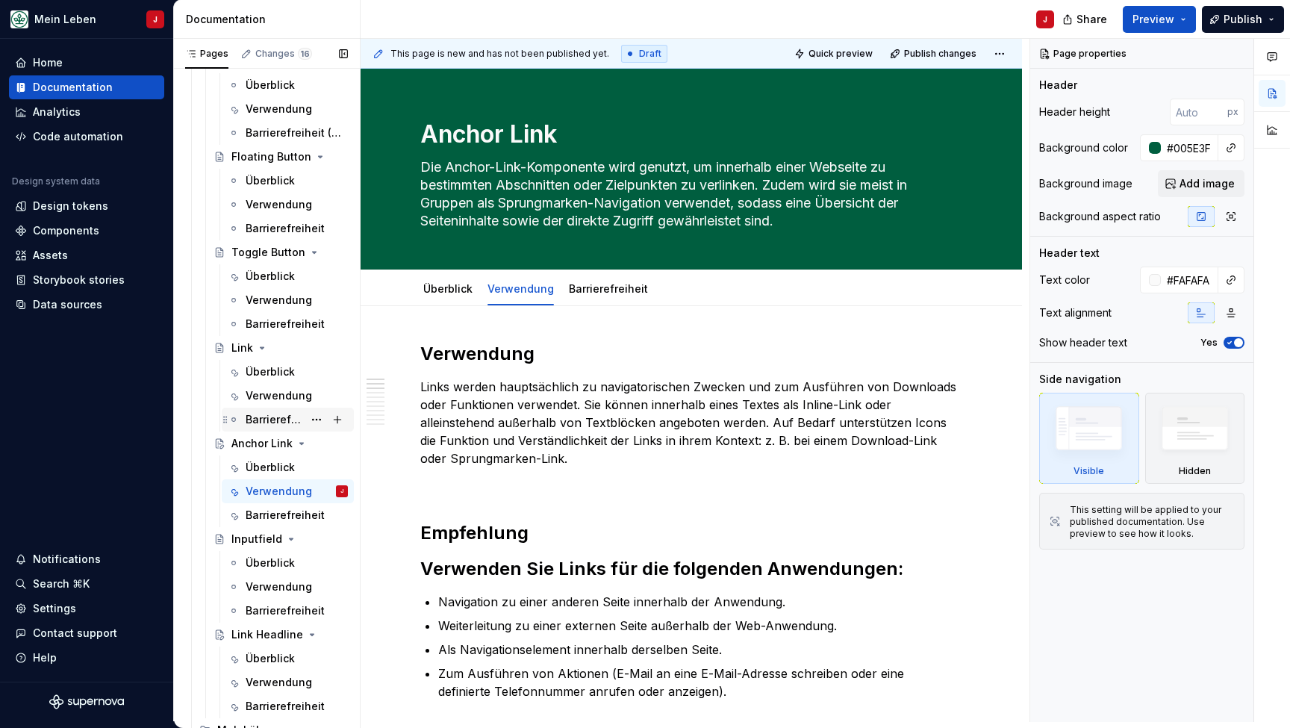
click at [499, 444] on p "Links werden hauptsächlich zu navigatorischen Zwecken und zum Ausführen von Dow…" at bounding box center [691, 423] width 542 height 90
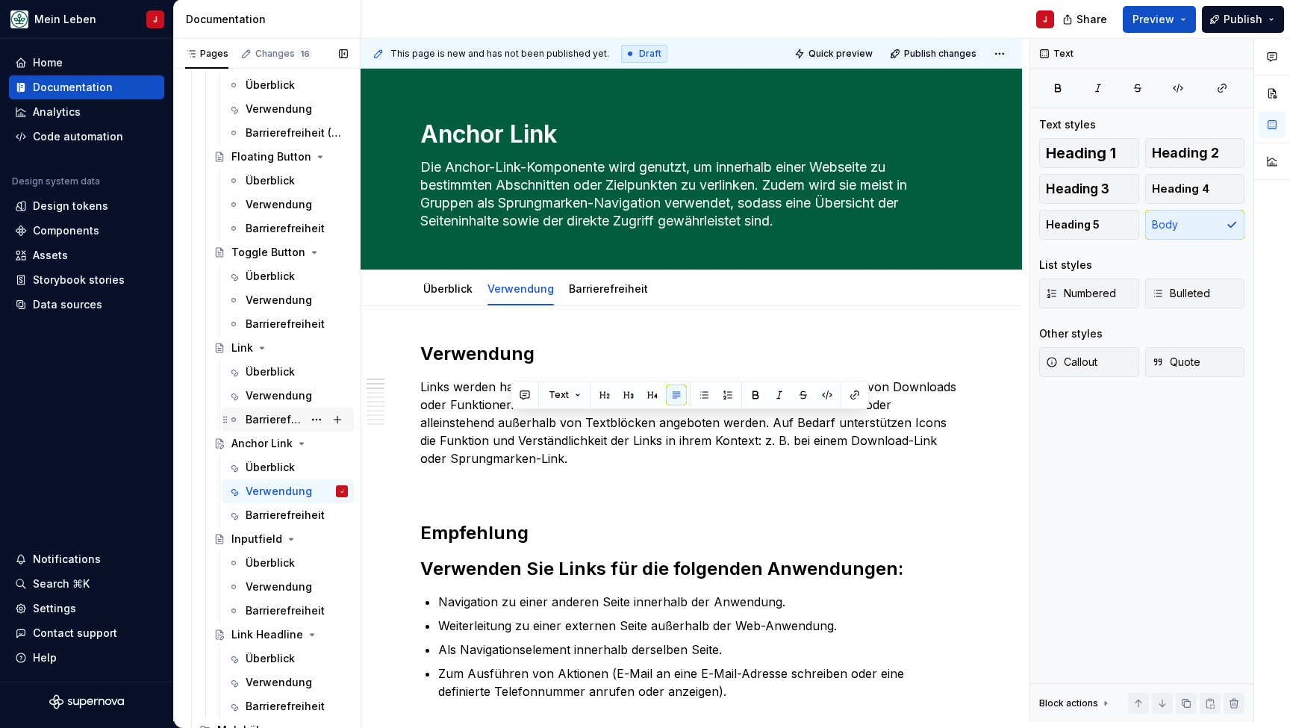
click at [499, 444] on p "Links werden hauptsächlich zu navigatorischen Zwecken und zum Ausführen von Dow…" at bounding box center [691, 423] width 542 height 90
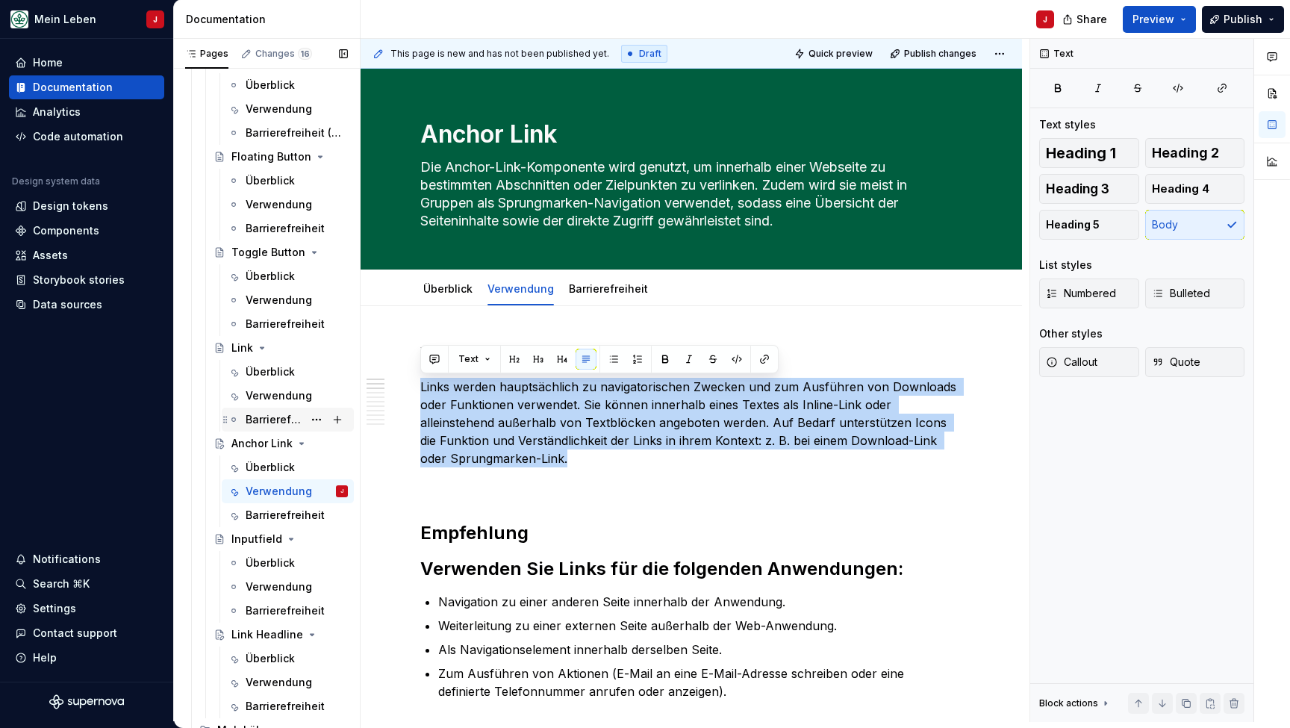
click at [499, 444] on p "Links werden hauptsächlich zu navigatorischen Zwecken und zum Ausführen von Dow…" at bounding box center [691, 423] width 542 height 90
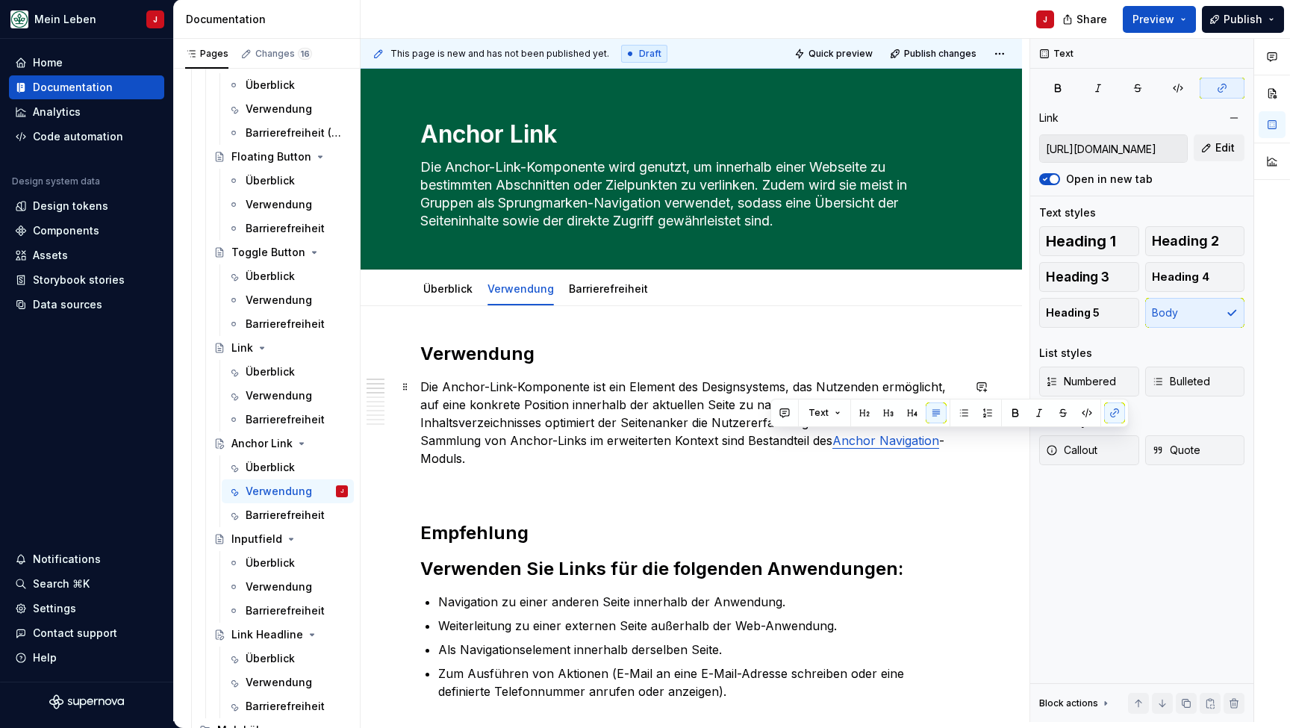
drag, startPoint x: 879, startPoint y: 438, endPoint x: 773, endPoint y: 440, distance: 106.0
click at [773, 440] on p "Die Anchor-Link-Komponente ist ein Element des Designsystems, das Nutzenden erm…" at bounding box center [691, 423] width 542 height 90
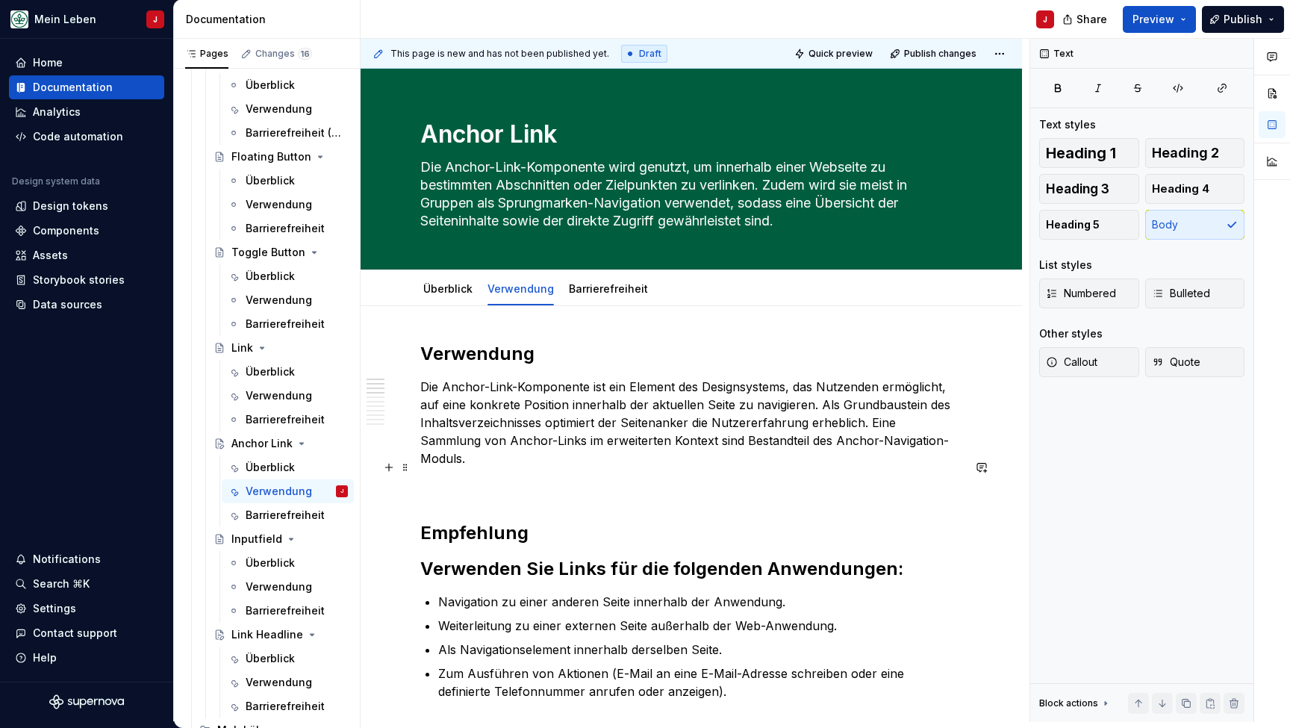
click at [596, 476] on p at bounding box center [691, 485] width 542 height 18
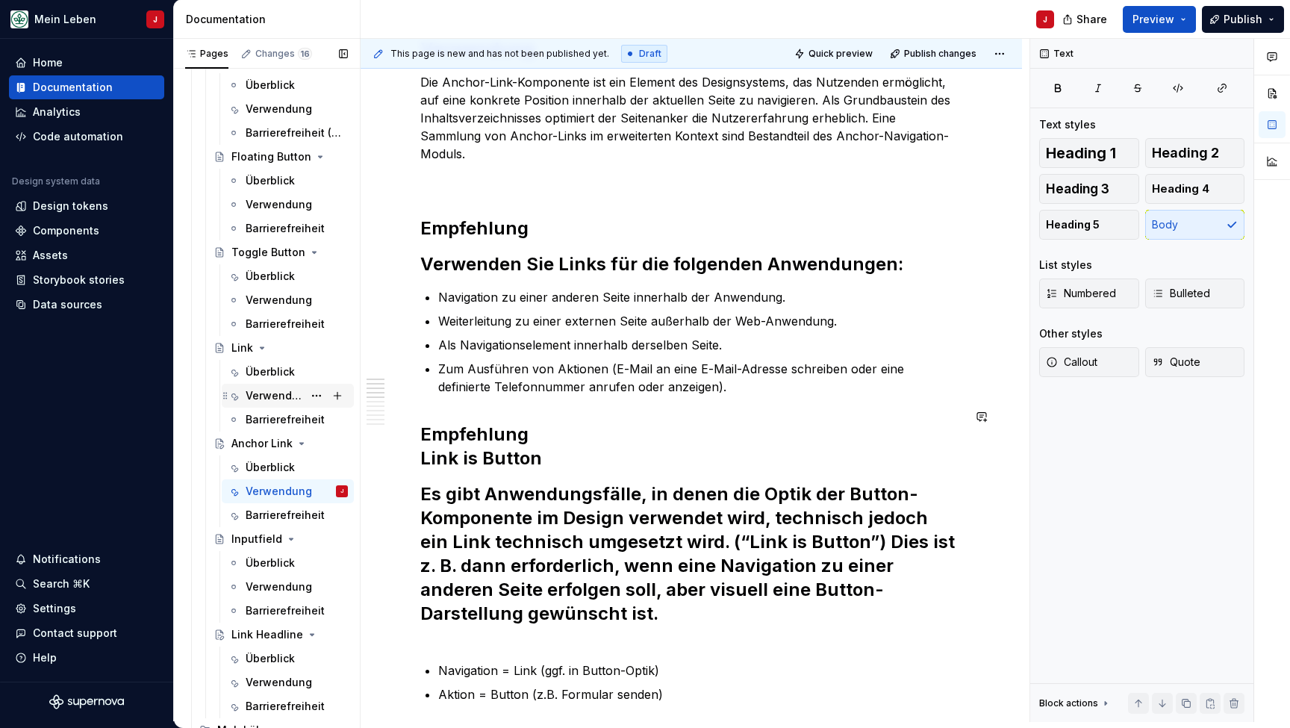
scroll to position [284, 0]
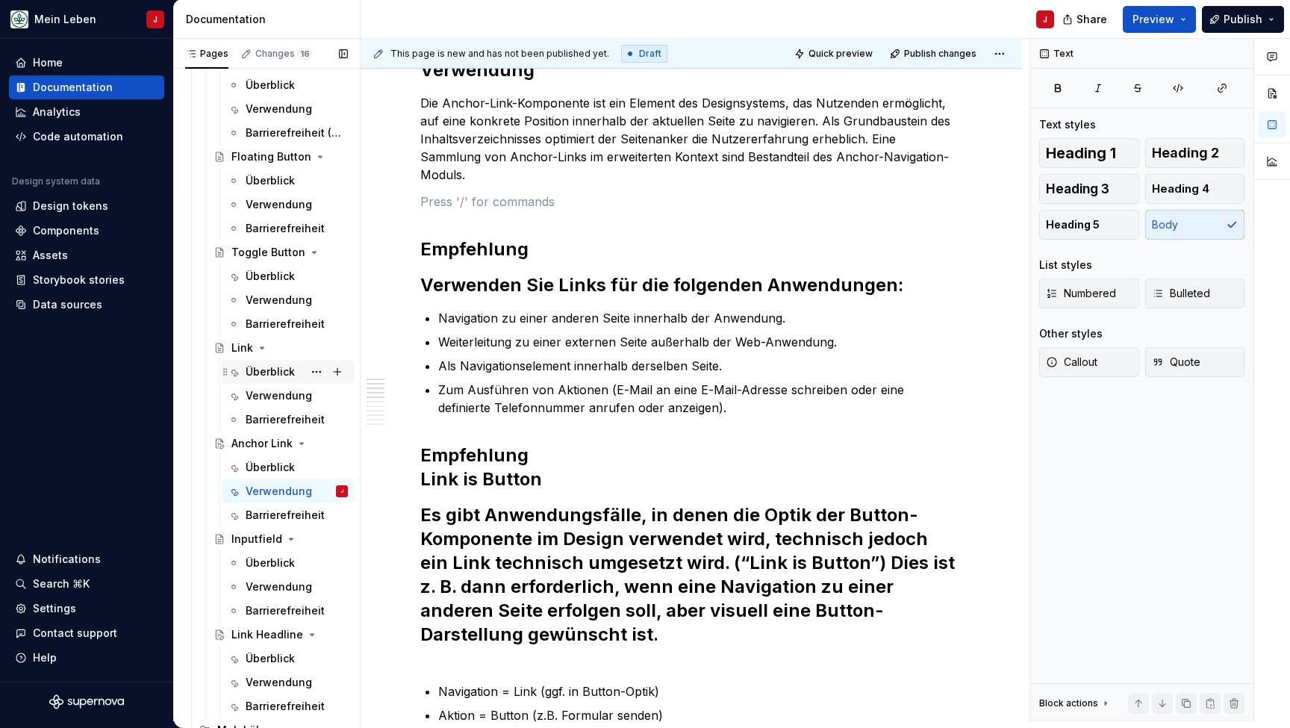
click at [277, 370] on div "Überblick" at bounding box center [270, 371] width 49 height 15
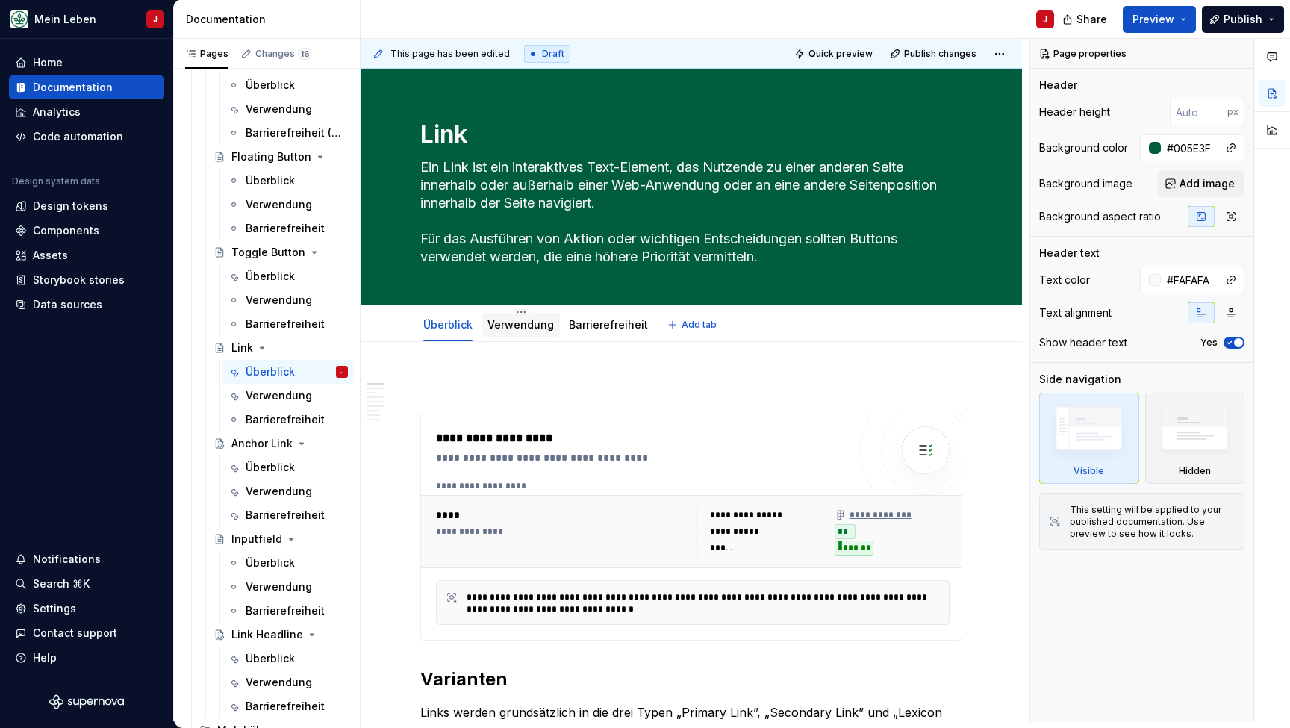
click at [511, 325] on link "Verwendung" at bounding box center [520, 324] width 66 height 13
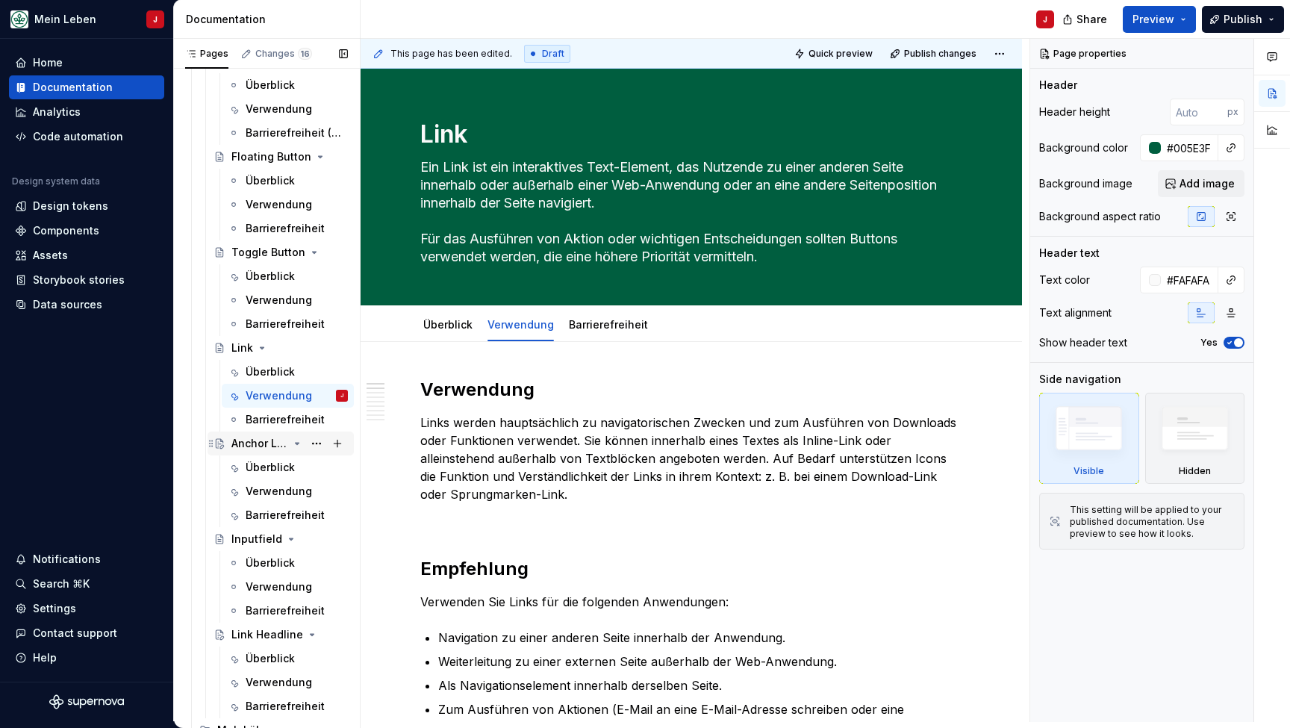
click at [268, 450] on div "Anchor Link" at bounding box center [259, 443] width 57 height 15
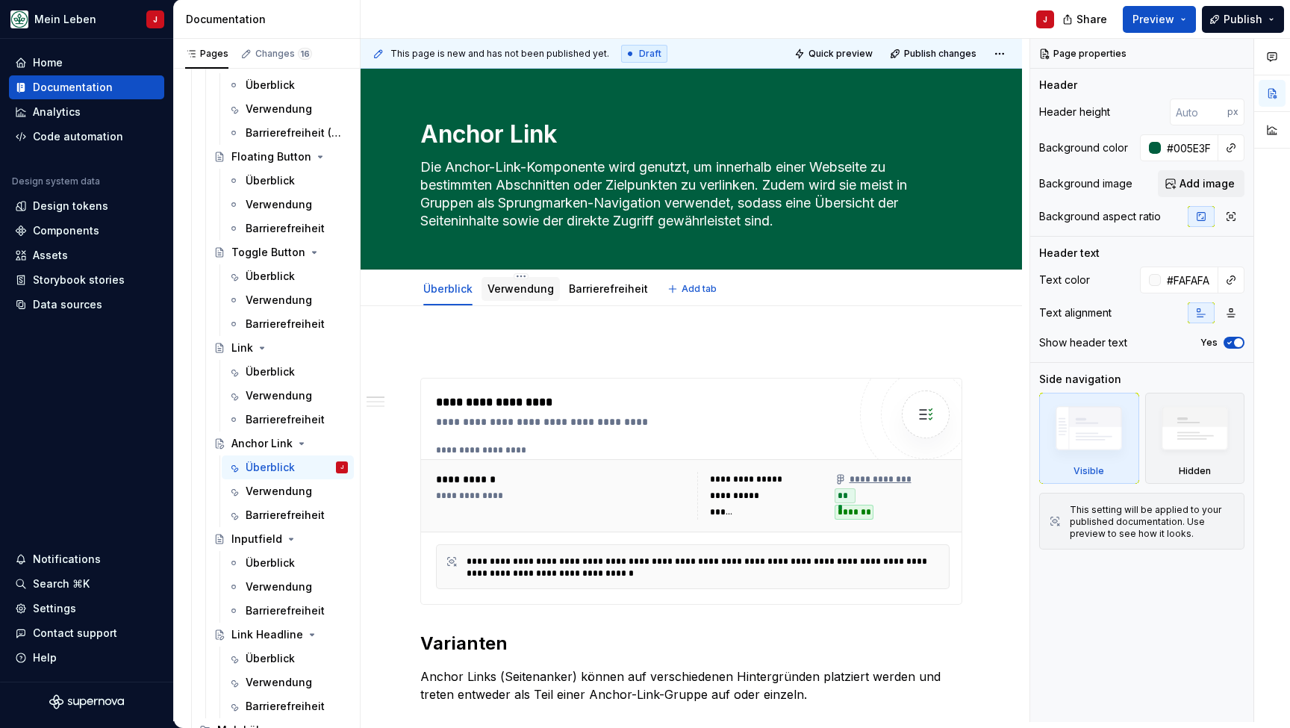
click at [520, 291] on link "Verwendung" at bounding box center [520, 288] width 66 height 13
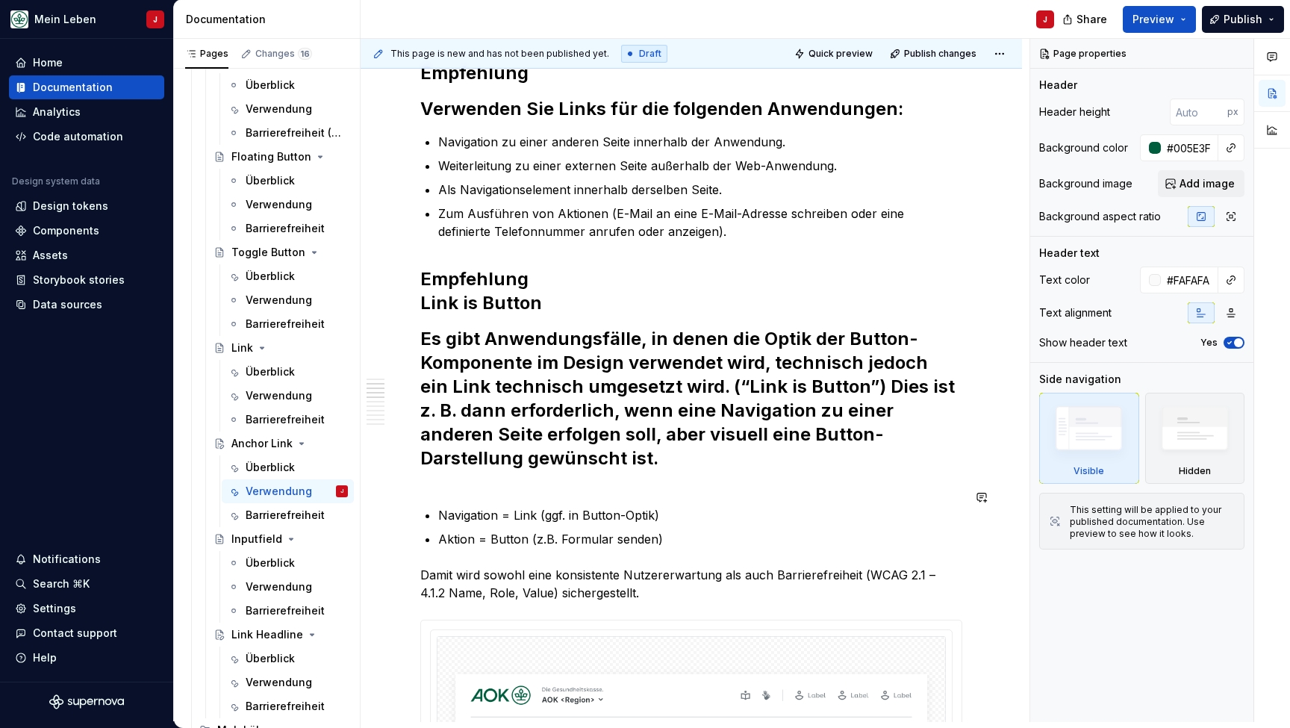
scroll to position [500, 0]
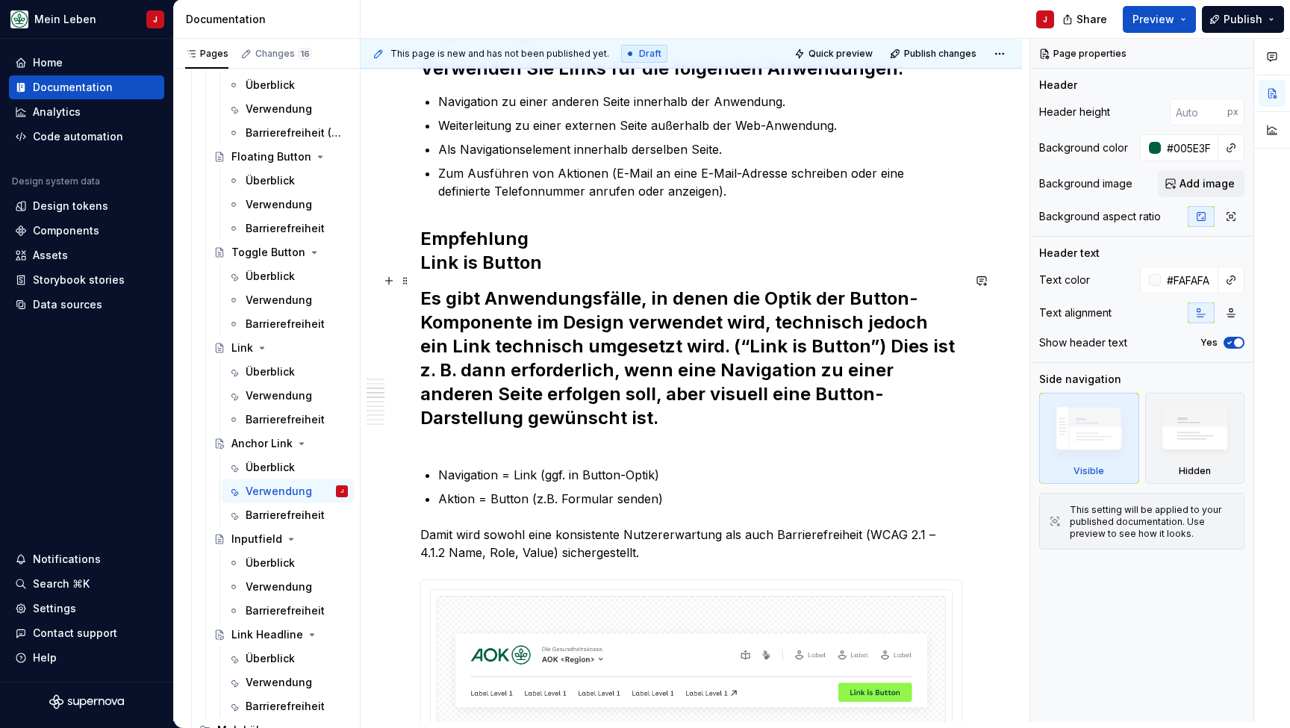
click at [582, 422] on h2 "Es gibt Anwendungsfälle, in denen die Optik der Button-Komponente im Design ver…" at bounding box center [691, 370] width 542 height 167
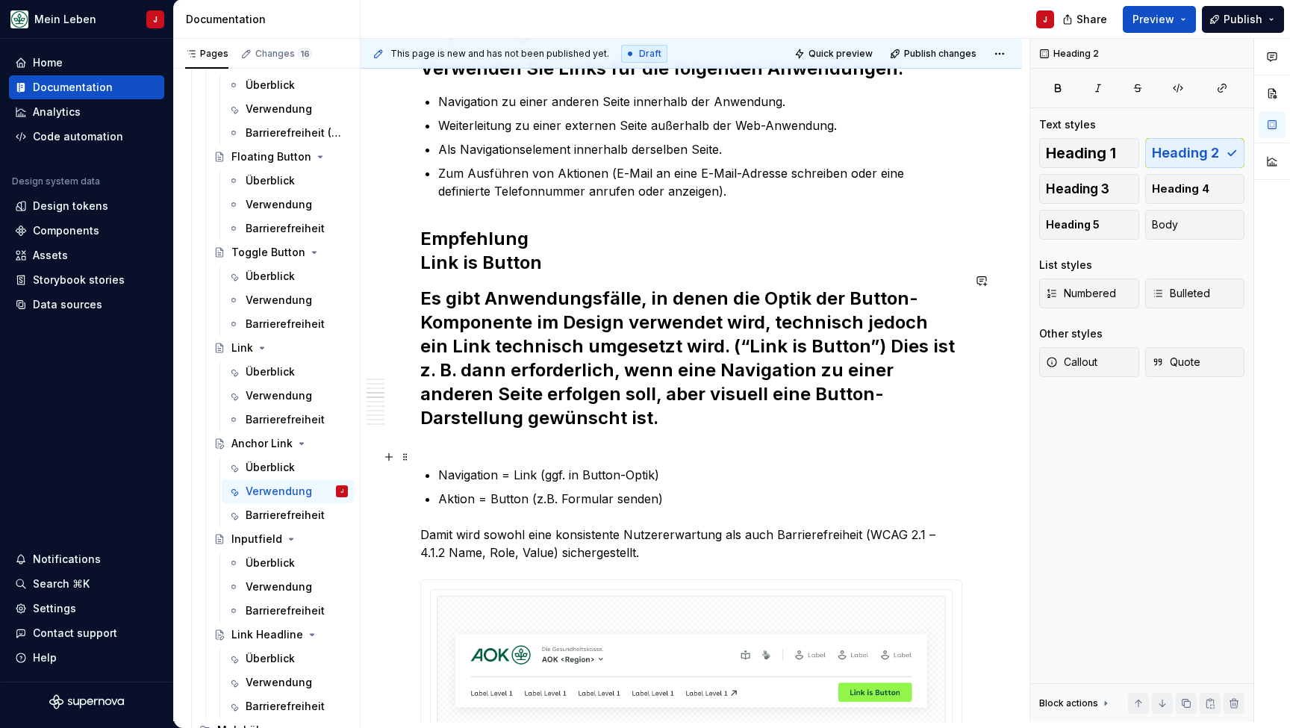
scroll to position [561, 0]
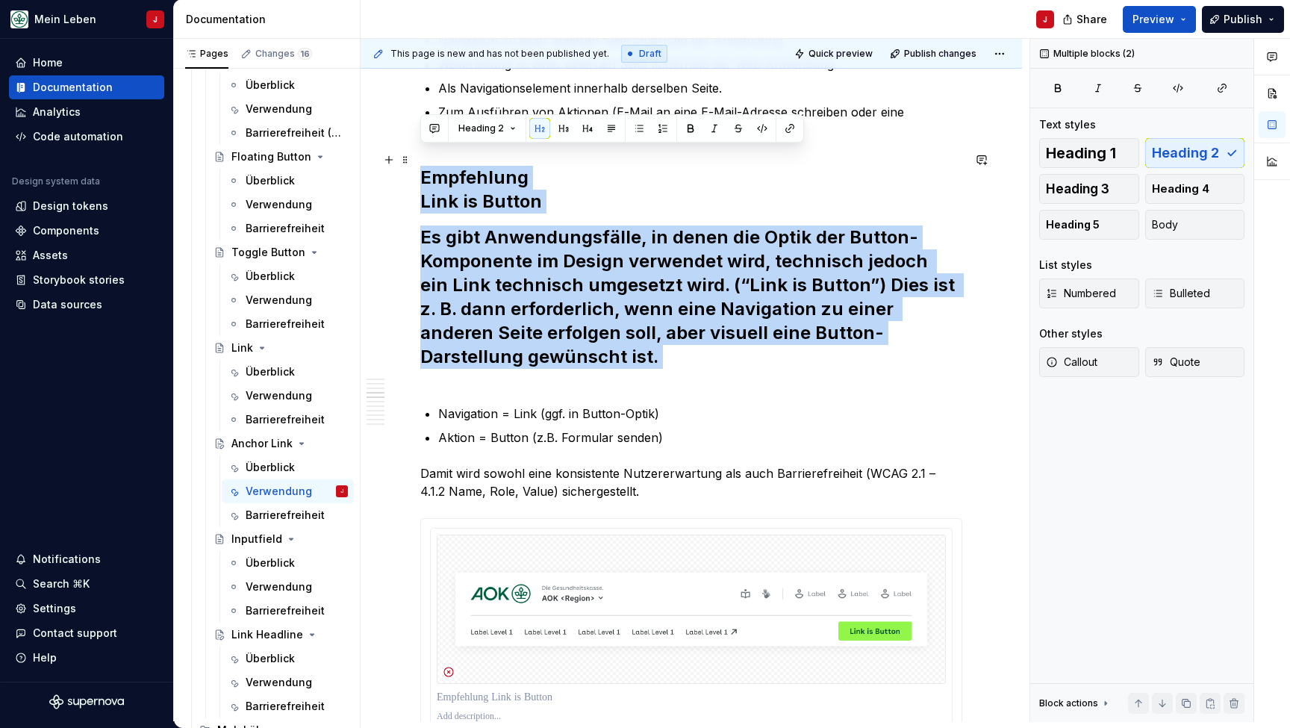
drag, startPoint x: 572, startPoint y: 351, endPoint x: 414, endPoint y: 163, distance: 244.8
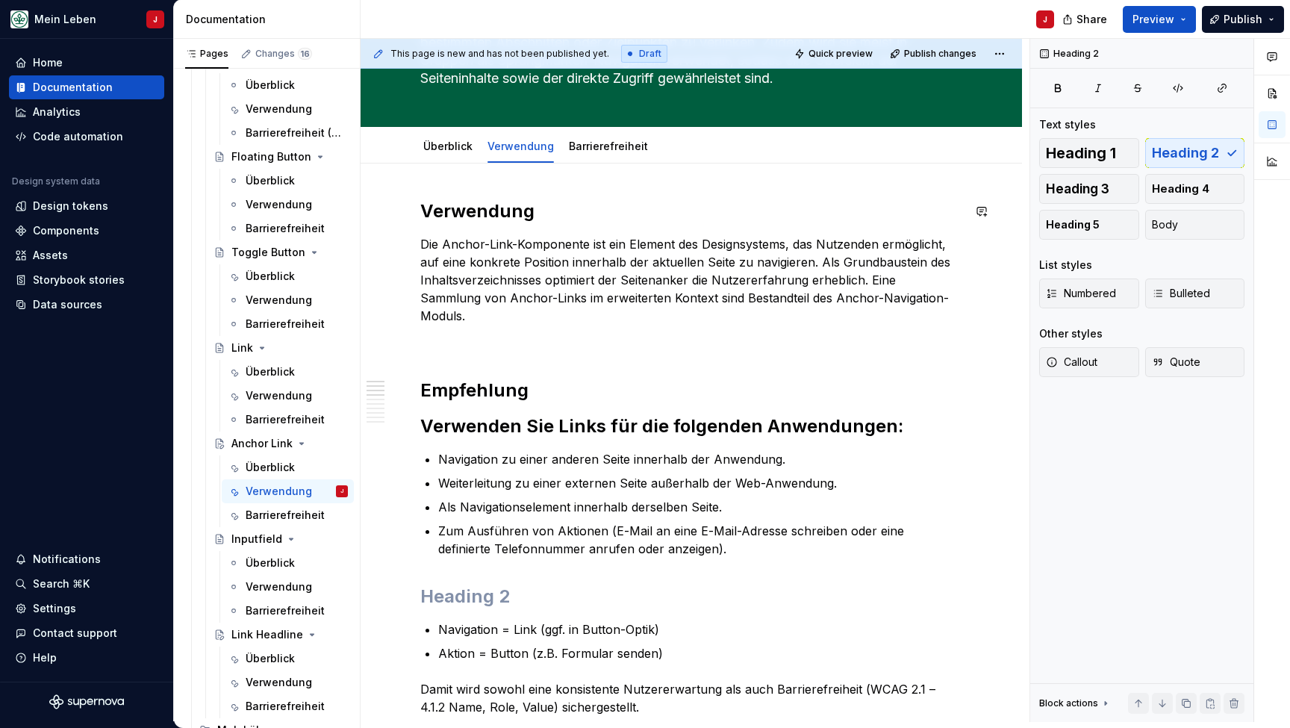
scroll to position [0, 0]
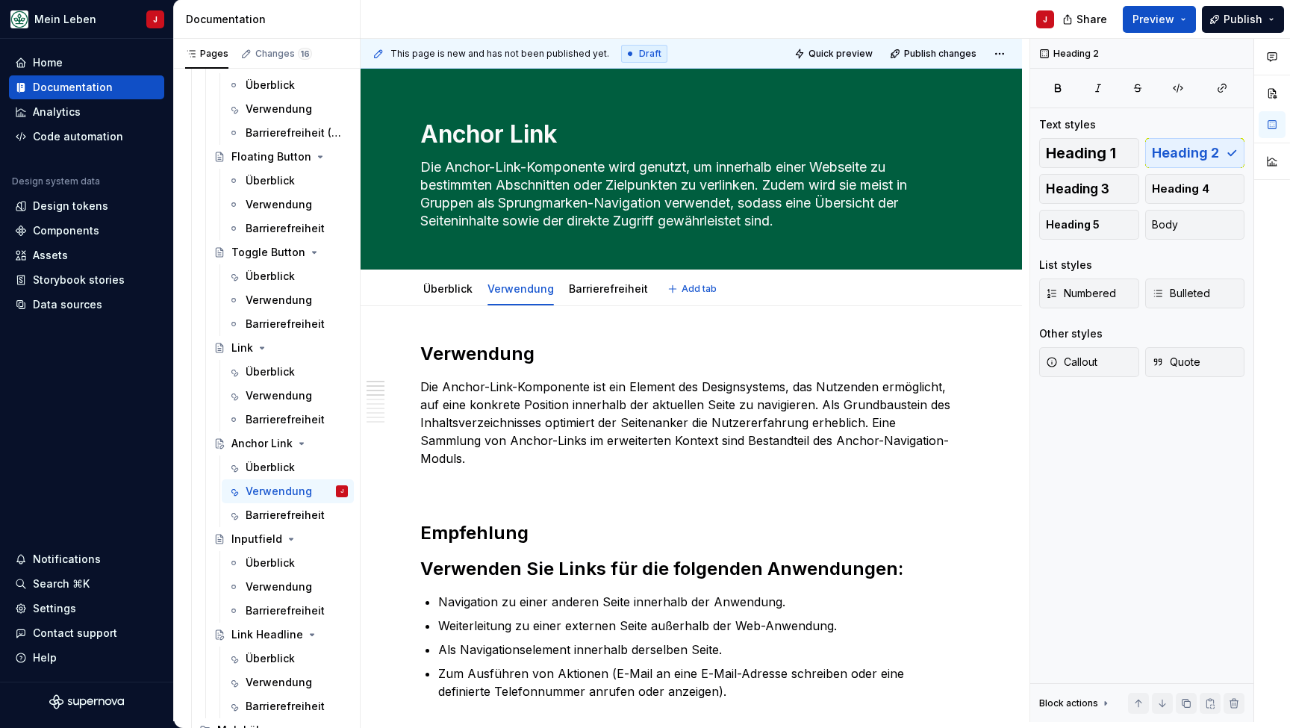
type textarea "*"
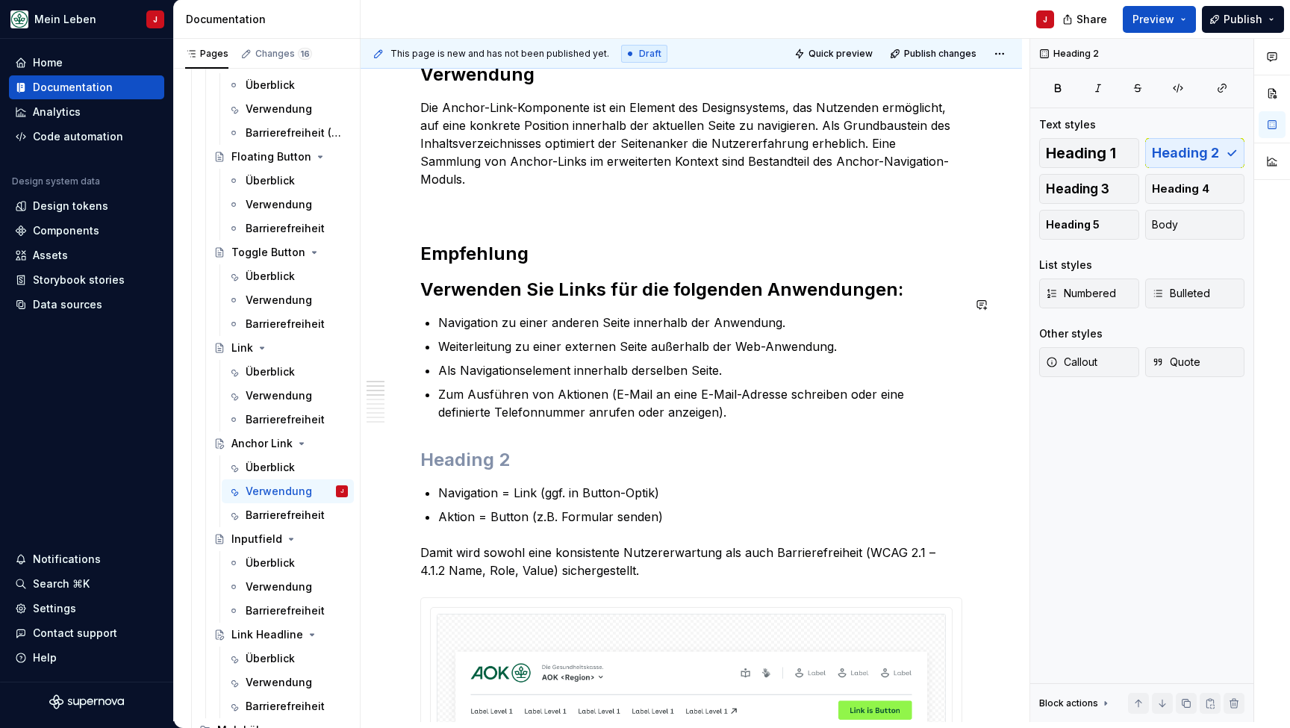
scroll to position [307, 0]
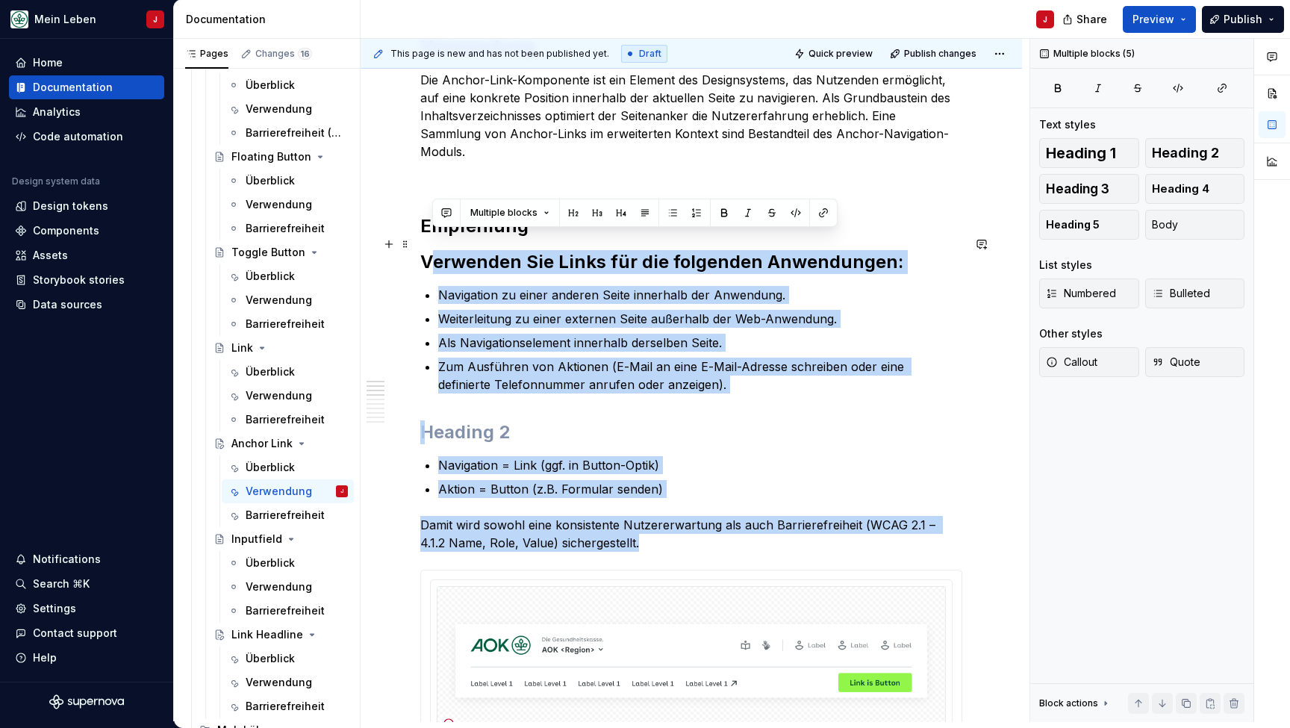
drag, startPoint x: 652, startPoint y: 517, endPoint x: 428, endPoint y: 234, distance: 360.9
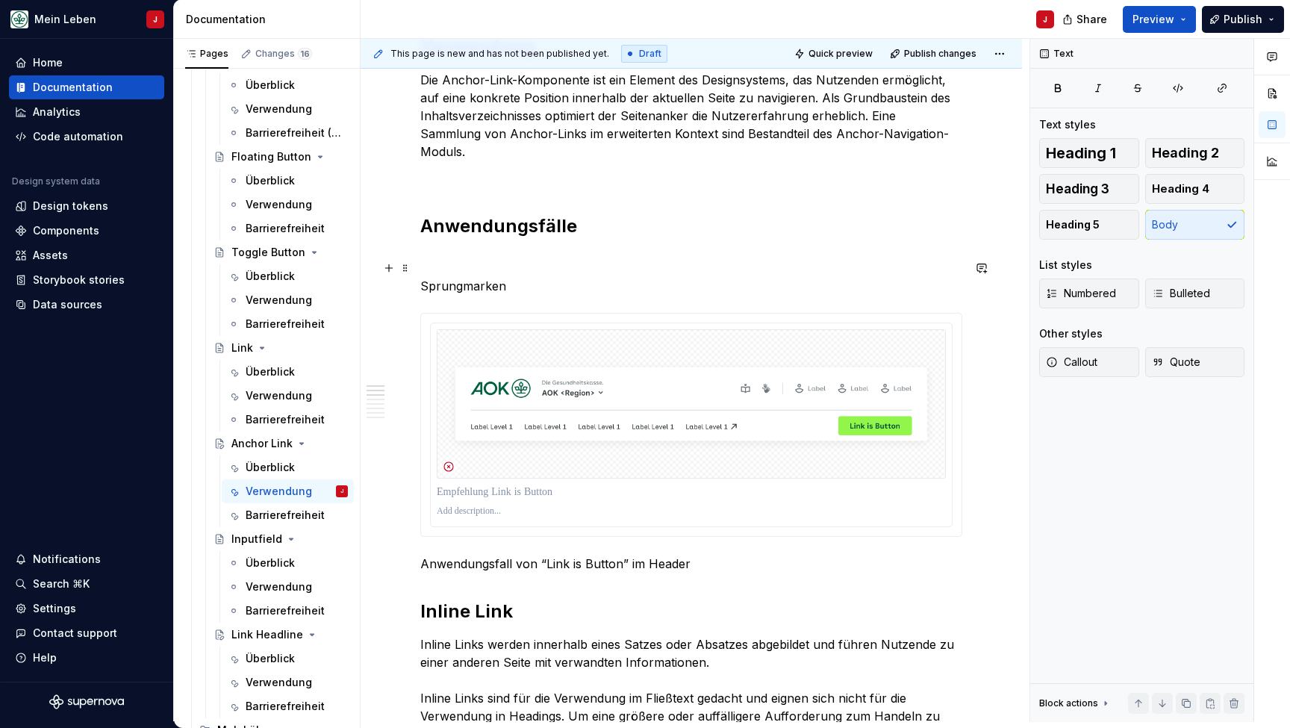
click at [443, 277] on p "Sprungmarken" at bounding box center [691, 286] width 542 height 18
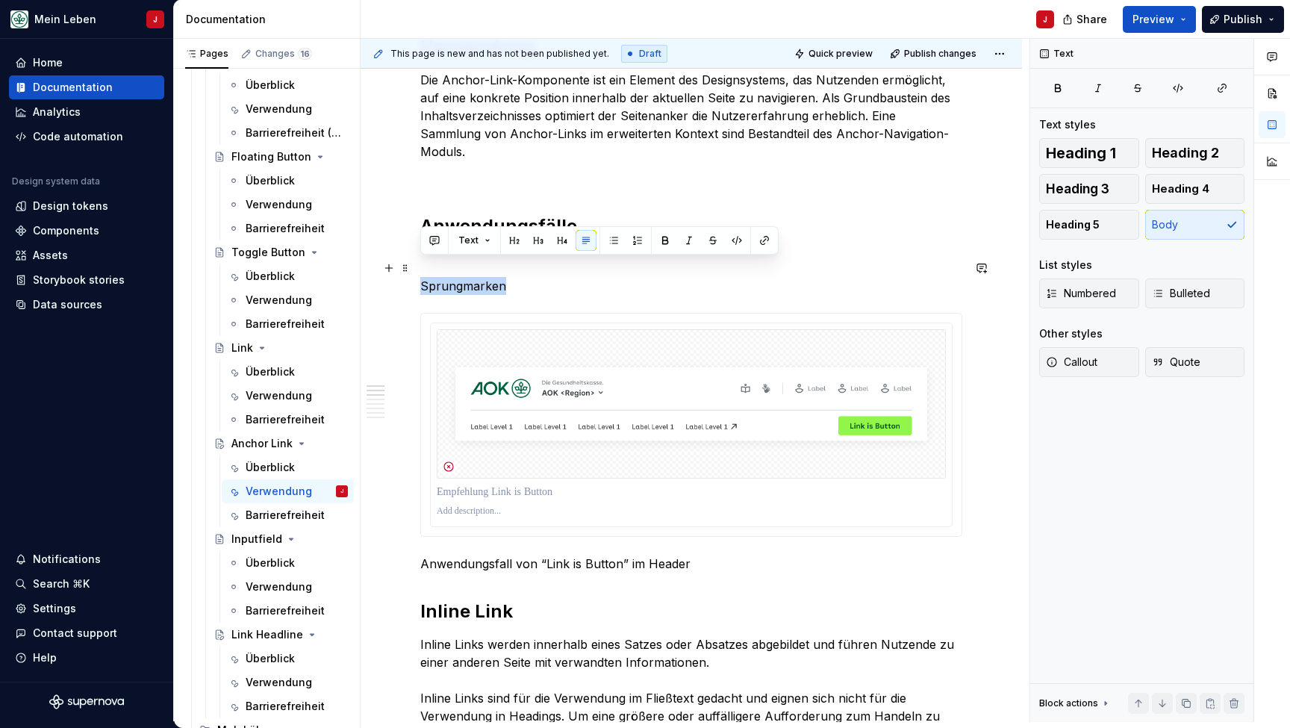
click at [443, 277] on p "Sprungmarken" at bounding box center [691, 286] width 542 height 18
click at [1199, 146] on span "Heading 2" at bounding box center [1185, 153] width 67 height 15
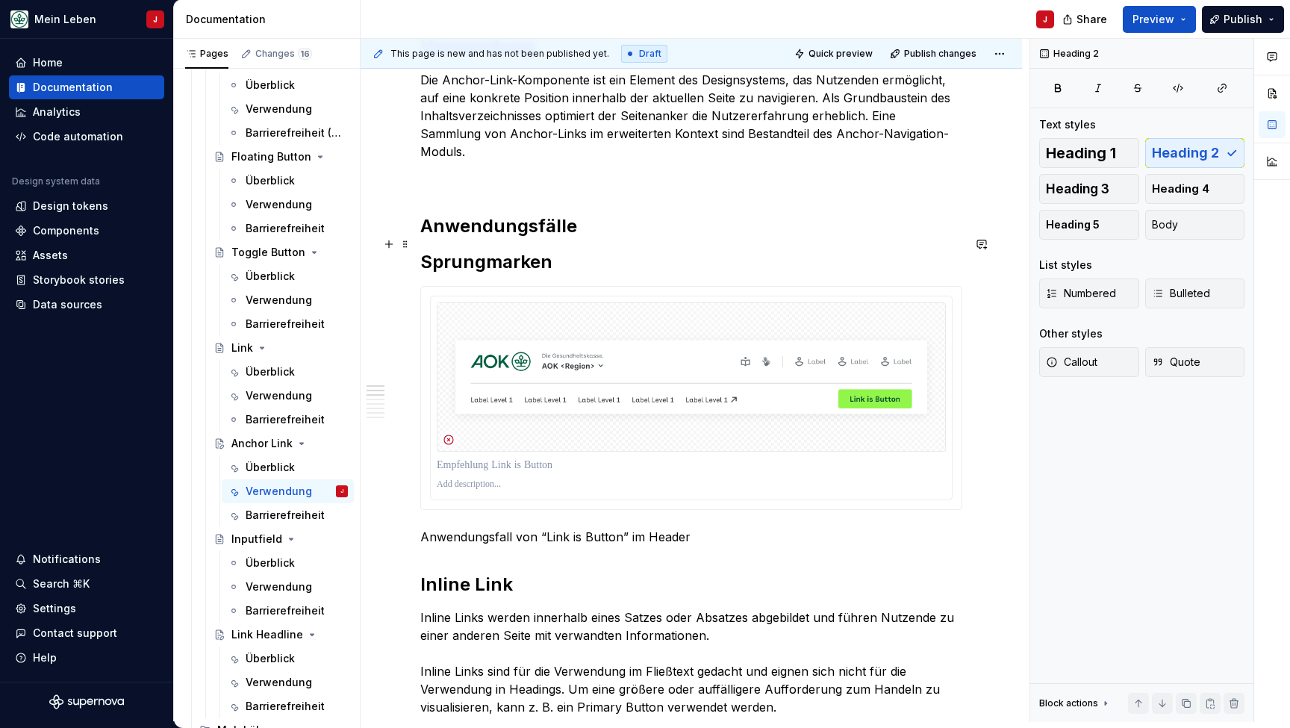
click at [572, 250] on h2 "Sprungmarken" at bounding box center [691, 262] width 542 height 24
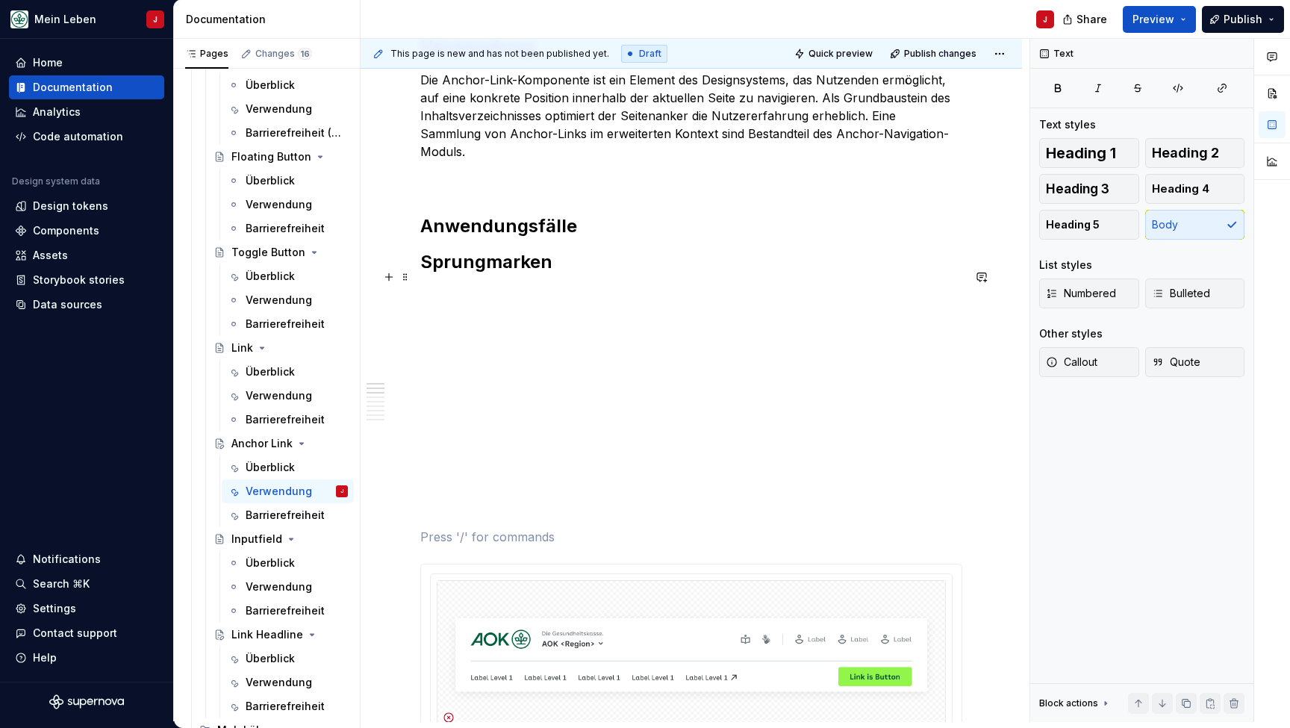
click at [446, 286] on p at bounding box center [691, 295] width 542 height 18
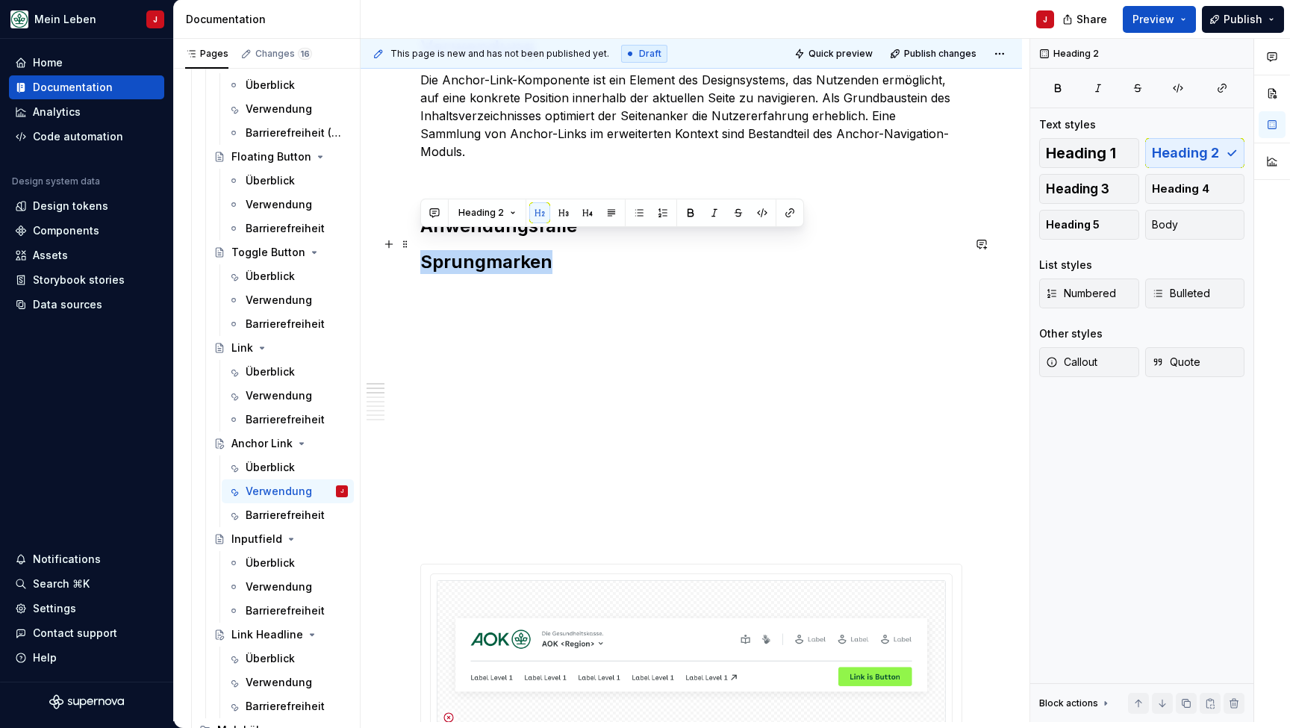
drag, startPoint x: 562, startPoint y: 243, endPoint x: 416, endPoint y: 234, distance: 146.5
click at [1114, 190] on button "Heading 3" at bounding box center [1089, 189] width 100 height 30
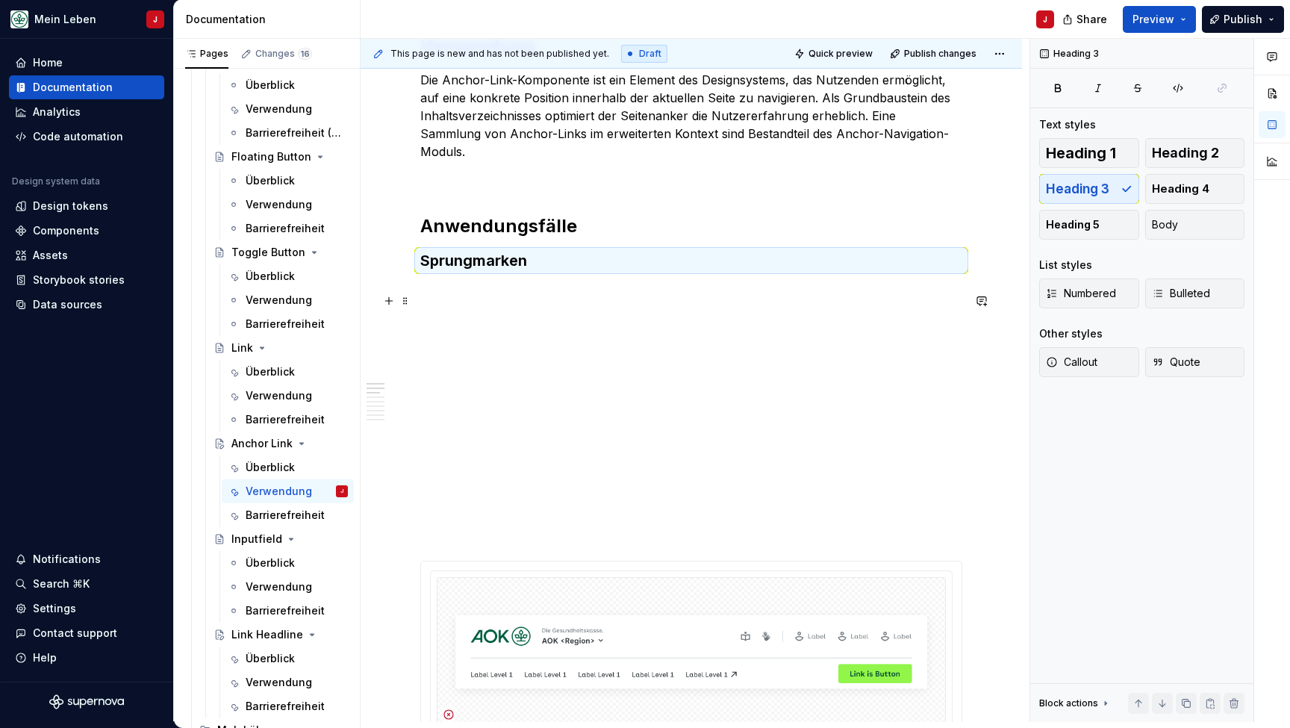
click at [533, 310] on p at bounding box center [691, 319] width 542 height 18
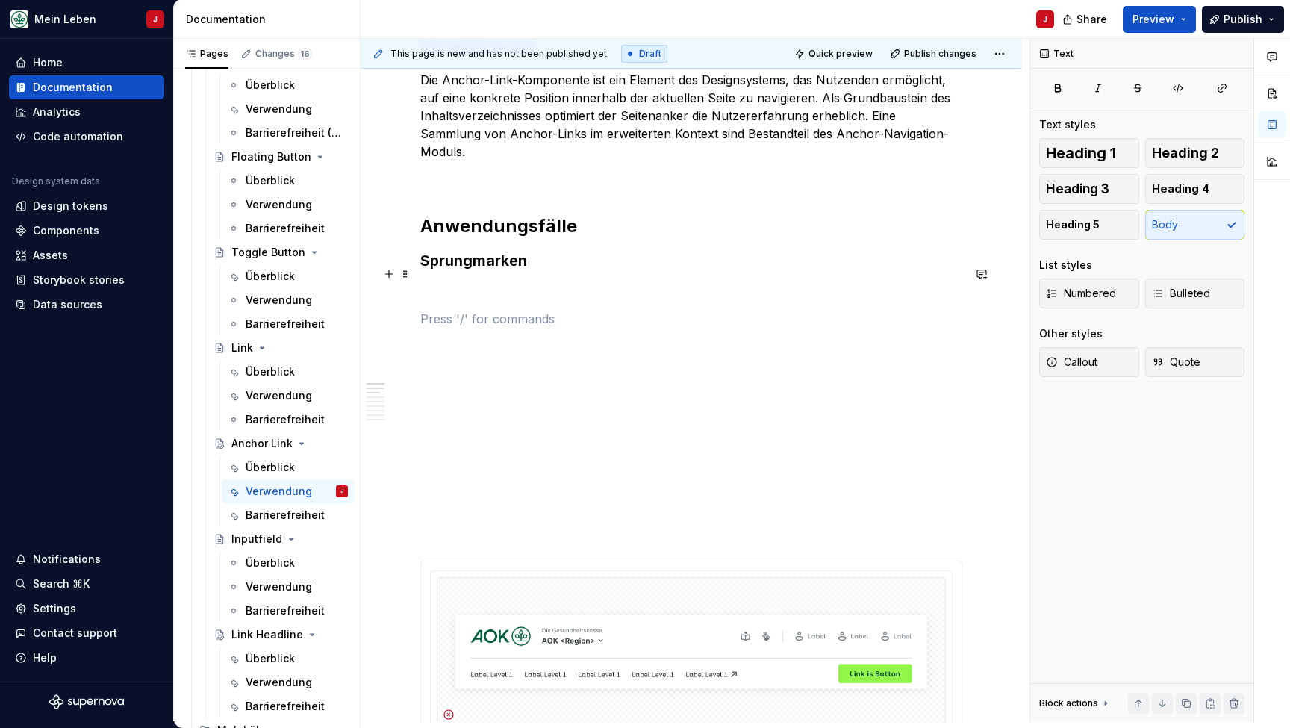
click at [475, 283] on p at bounding box center [691, 292] width 542 height 18
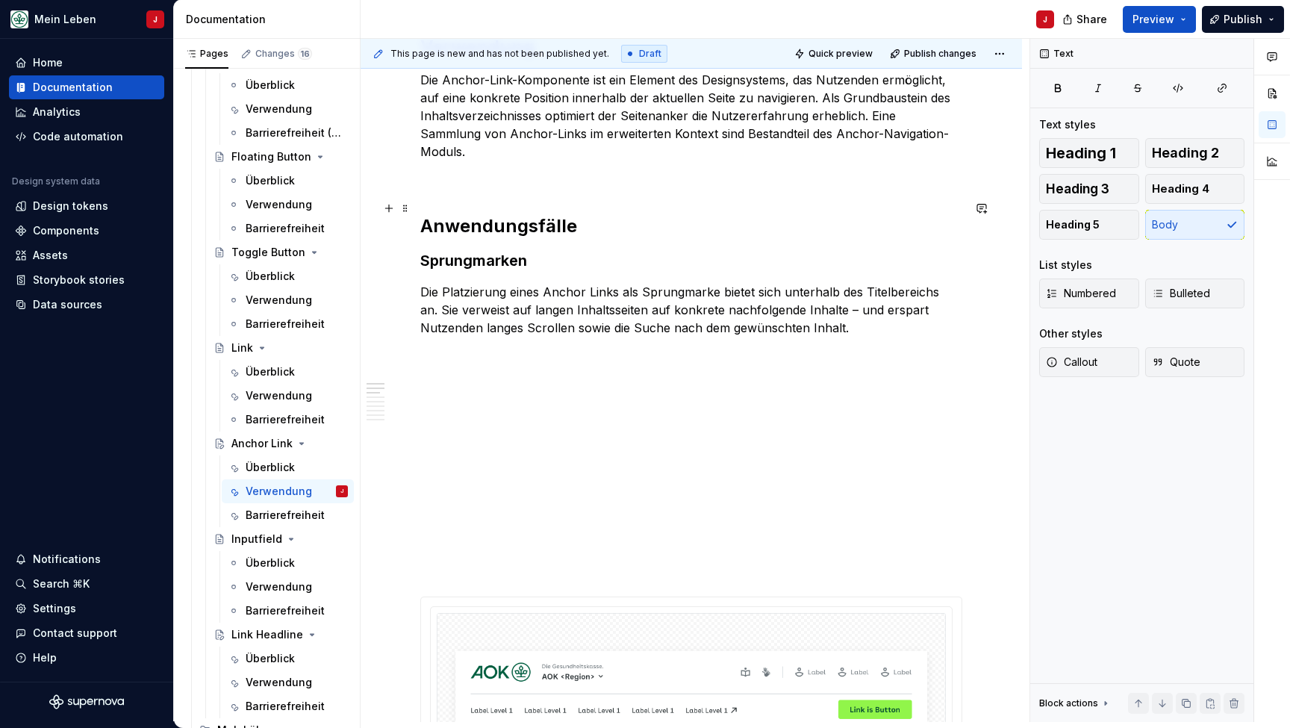
click at [602, 214] on h2 "Anwendungsfälle" at bounding box center [691, 226] width 542 height 24
click at [491, 346] on p at bounding box center [691, 355] width 542 height 18
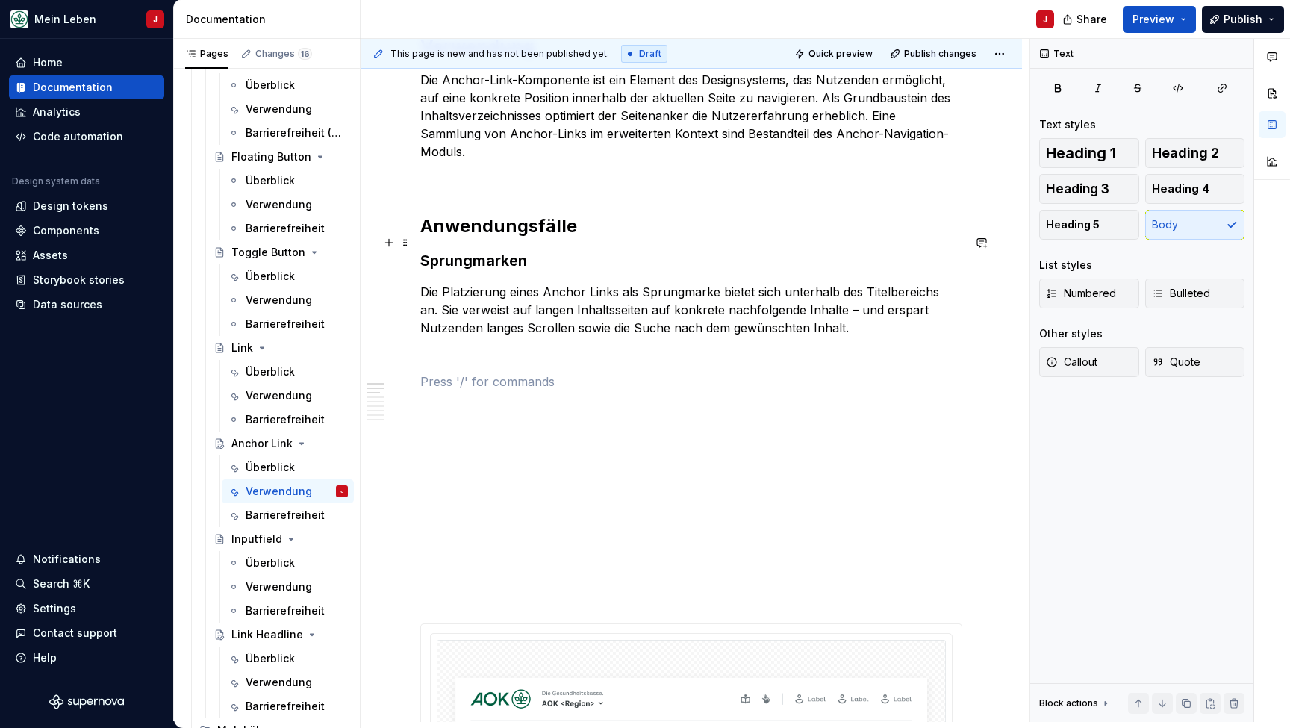
click at [484, 250] on h3 "Sprungmarken" at bounding box center [691, 260] width 542 height 21
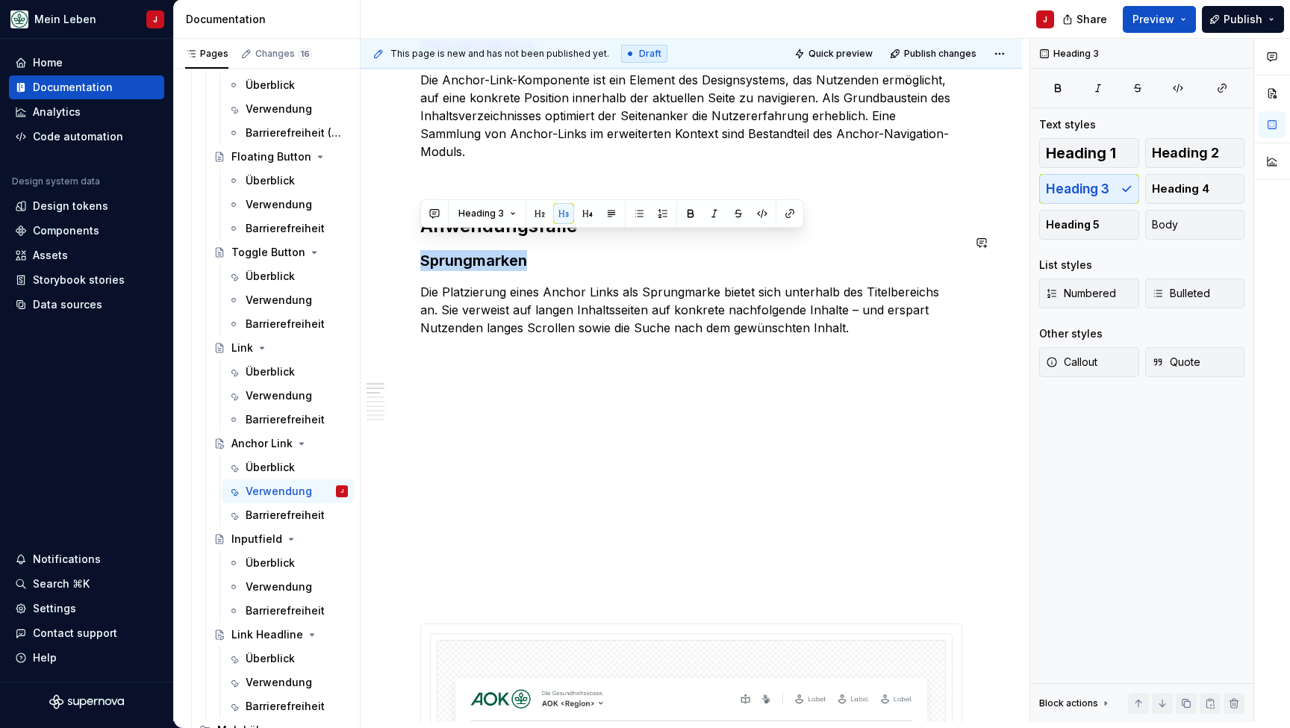
copy h3 "Sprungmarken"
click at [455, 372] on p at bounding box center [691, 381] width 542 height 18
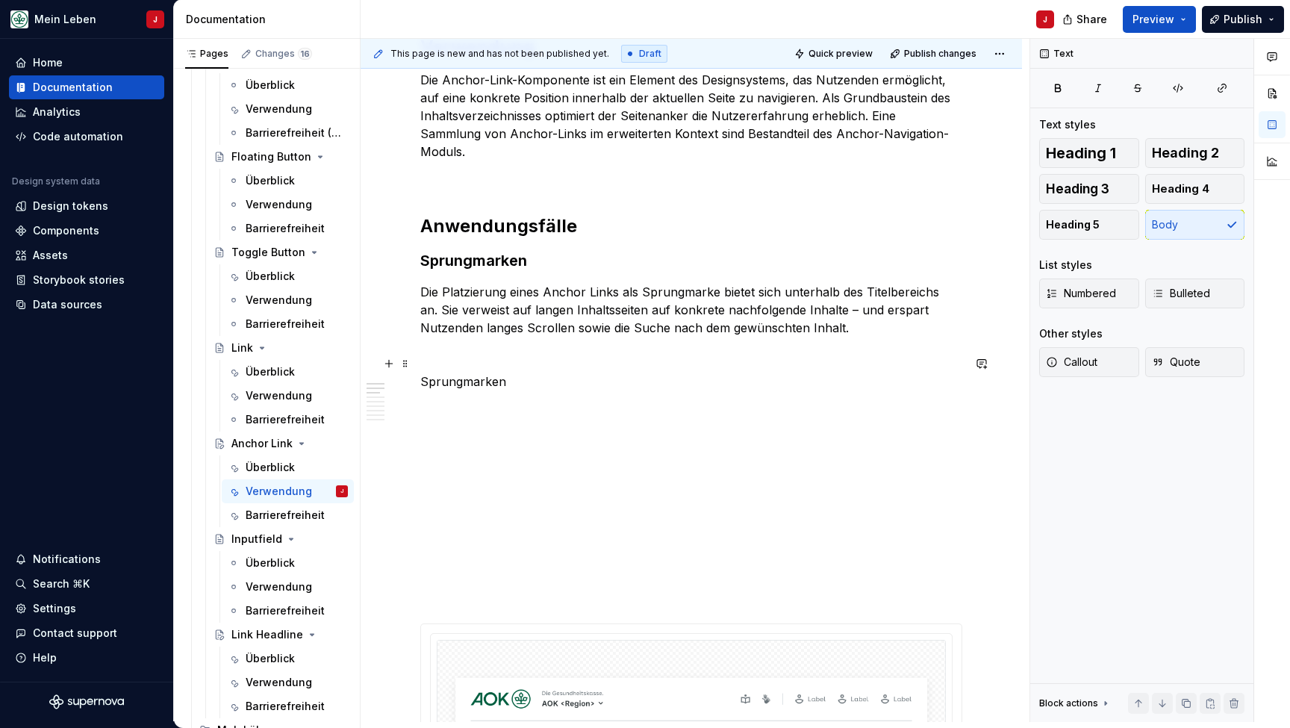
click at [482, 372] on p "Sprungmarken" at bounding box center [691, 381] width 542 height 18
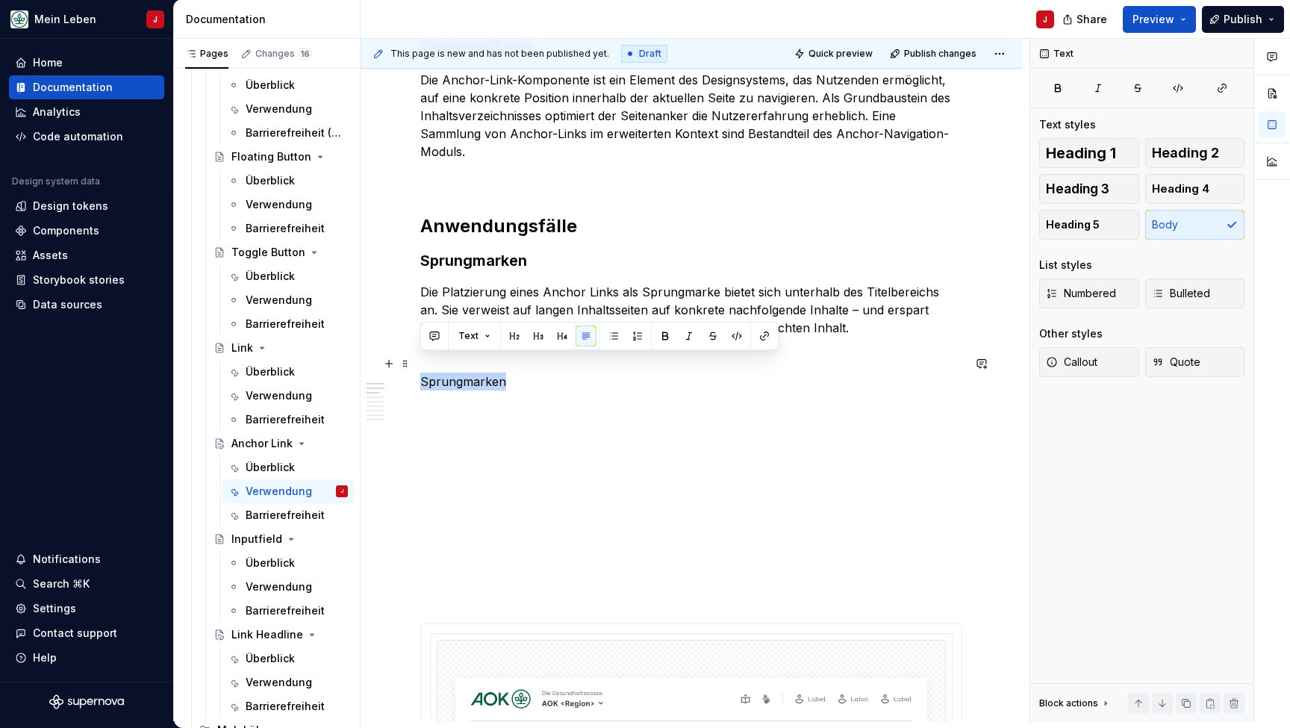
click at [482, 372] on p "Sprungmarken" at bounding box center [691, 381] width 542 height 18
drag, startPoint x: 570, startPoint y: 361, endPoint x: 417, endPoint y: 361, distance: 152.3
click at [1203, 144] on button "Heading 2" at bounding box center [1195, 153] width 100 height 30
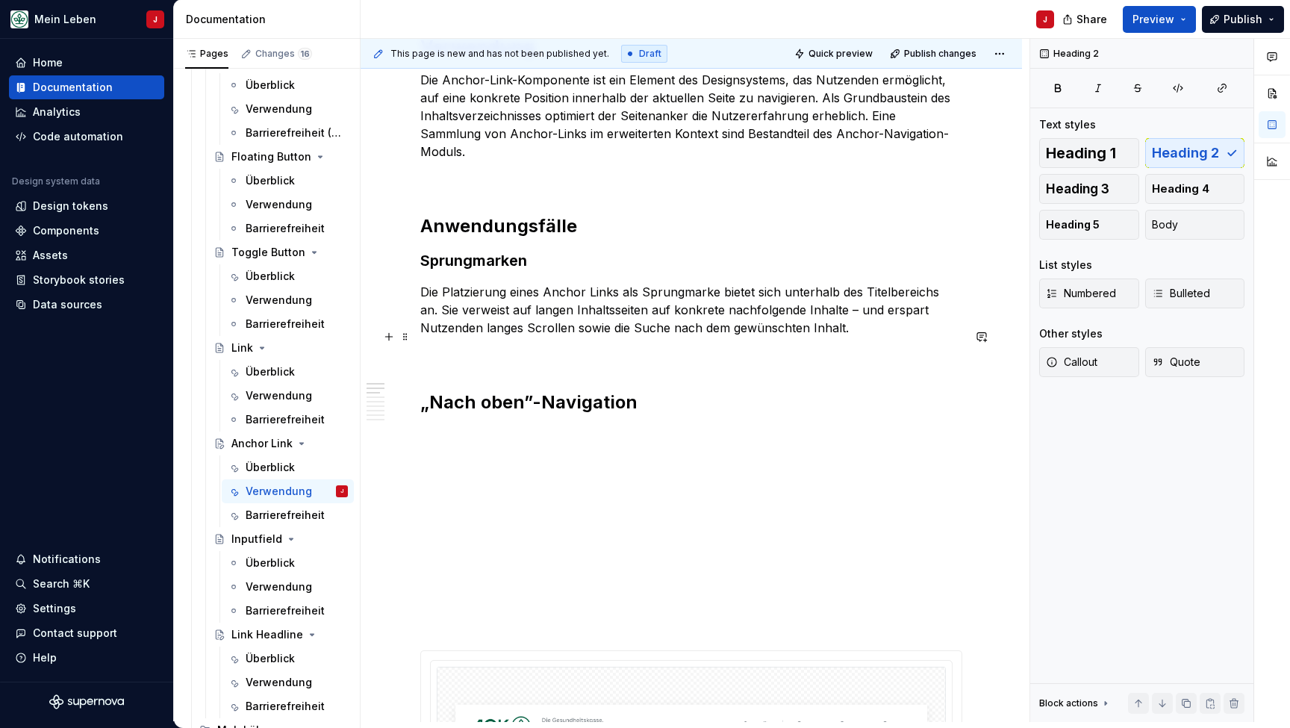
click at [439, 346] on p at bounding box center [691, 355] width 542 height 18
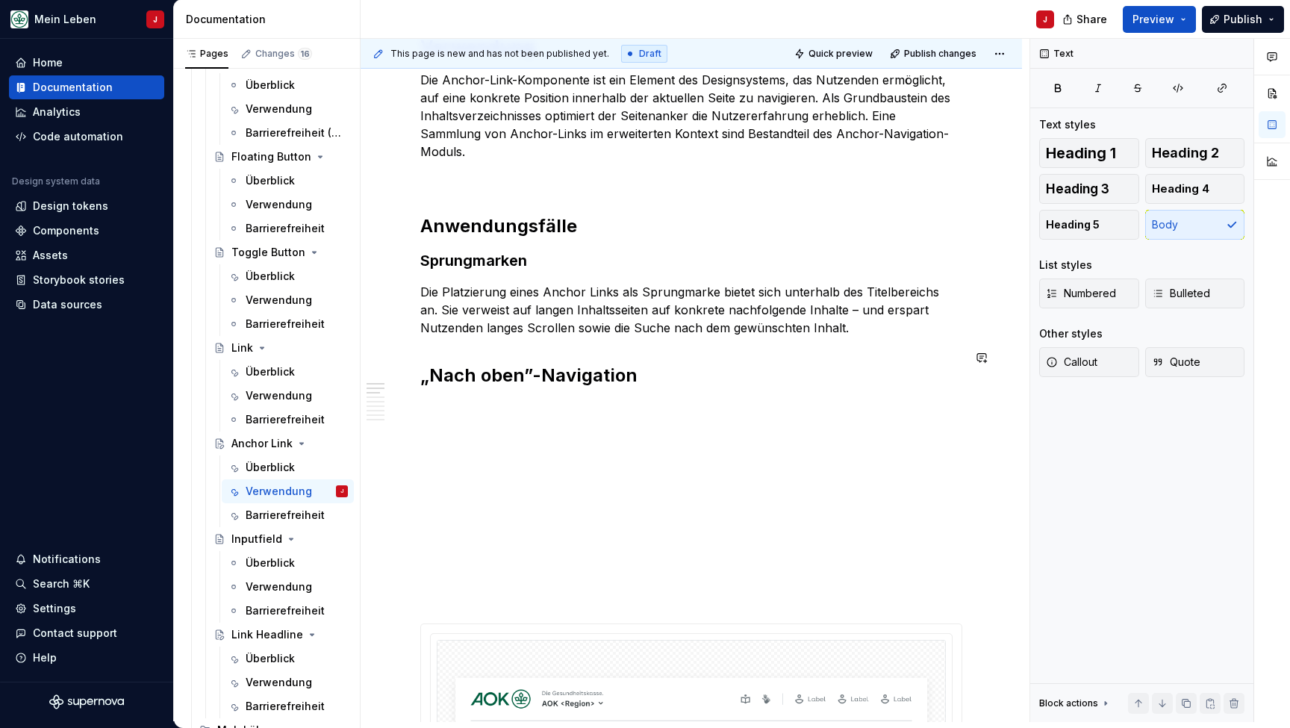
click at [487, 364] on h2 "„Nach oben”-Navigation" at bounding box center [691, 376] width 542 height 24
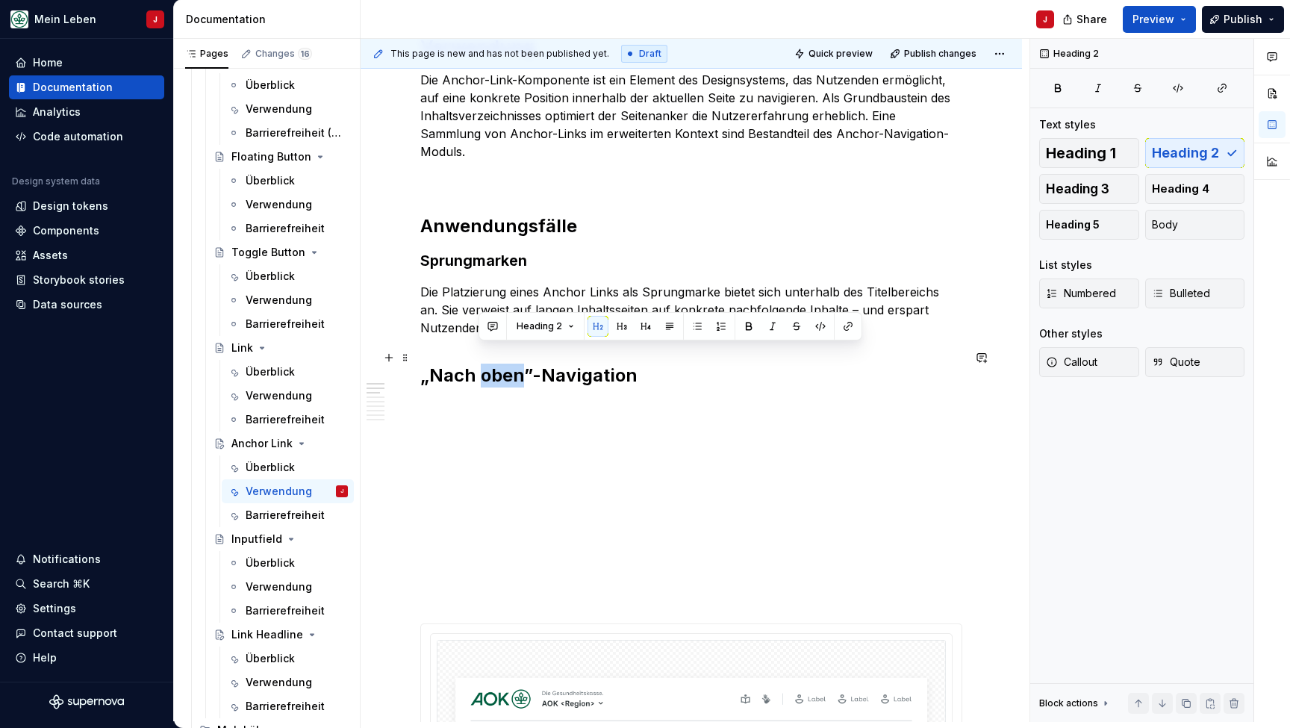
click at [487, 364] on h2 "„Nach oben”-Navigation" at bounding box center [691, 376] width 542 height 24
click at [1109, 188] on button "Heading 3" at bounding box center [1089, 189] width 100 height 30
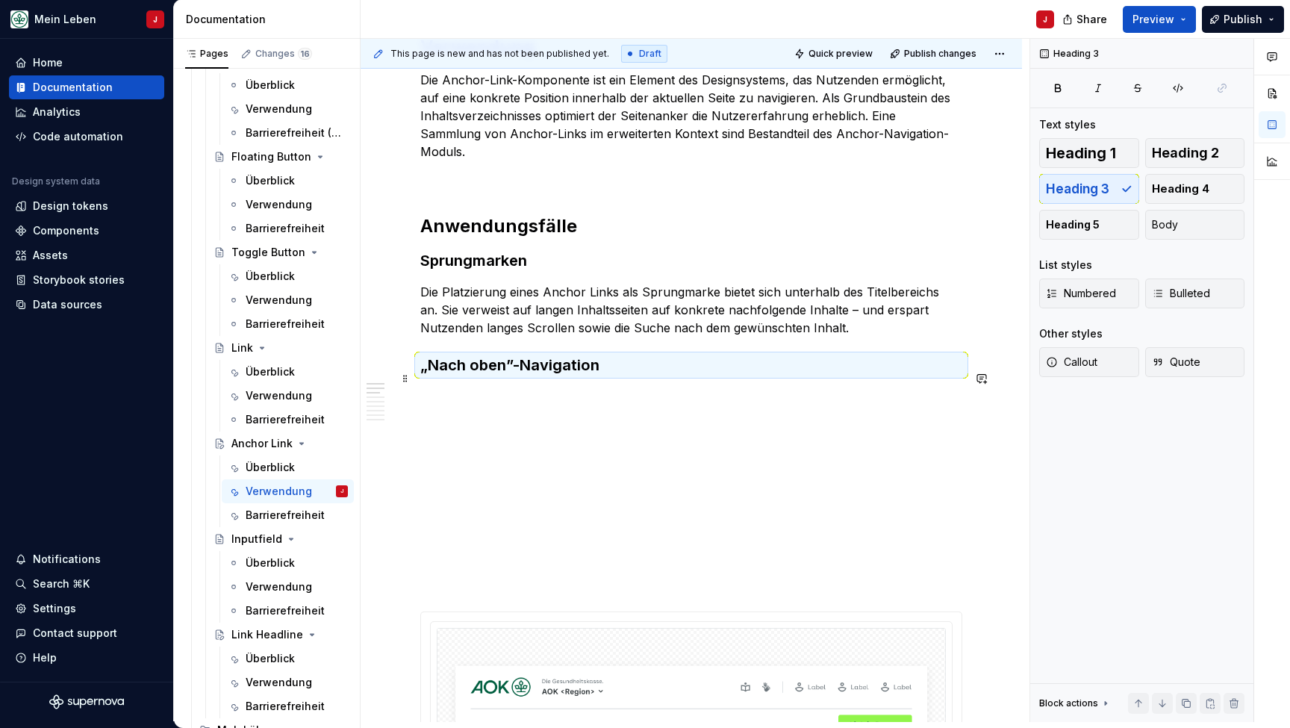
click at [467, 387] on p at bounding box center [691, 396] width 542 height 18
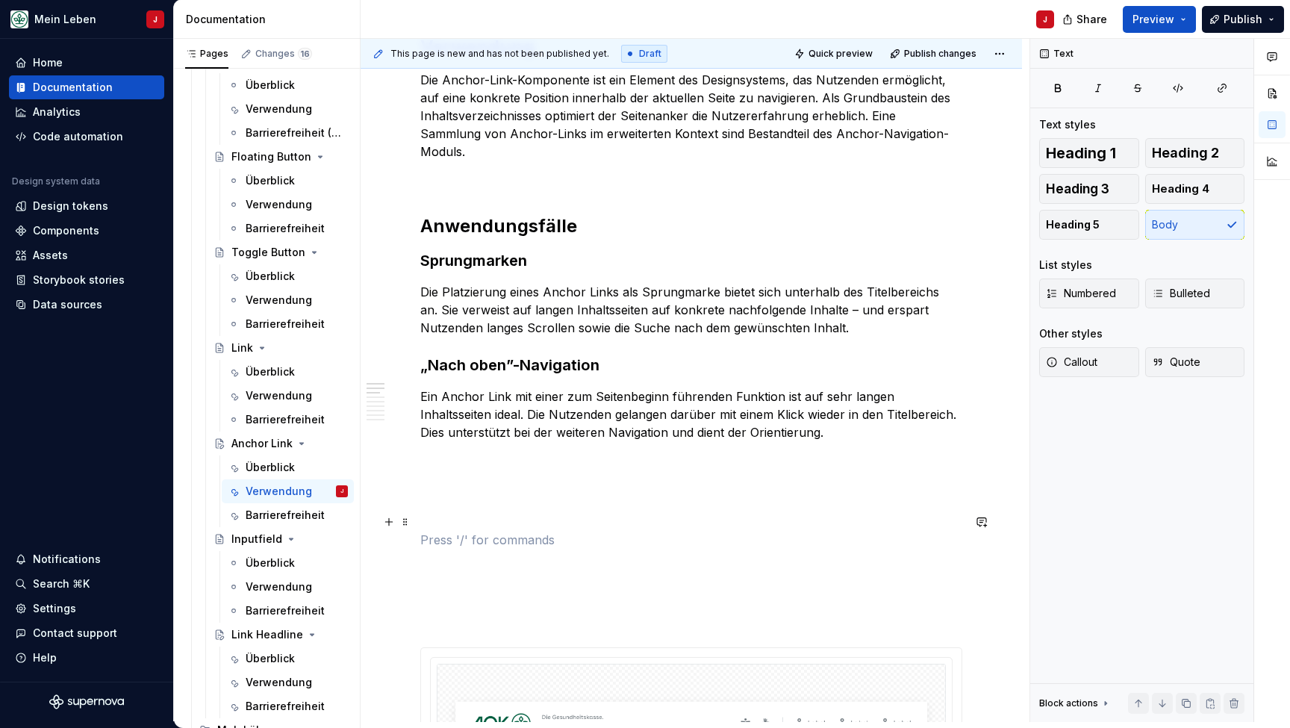
click at [488, 531] on p at bounding box center [691, 540] width 542 height 18
click at [441, 477] on p at bounding box center [691, 486] width 542 height 18
click at [387, 468] on button "button" at bounding box center [388, 468] width 21 height 21
drag, startPoint x: 517, startPoint y: 540, endPoint x: 473, endPoint y: 564, distance: 50.5
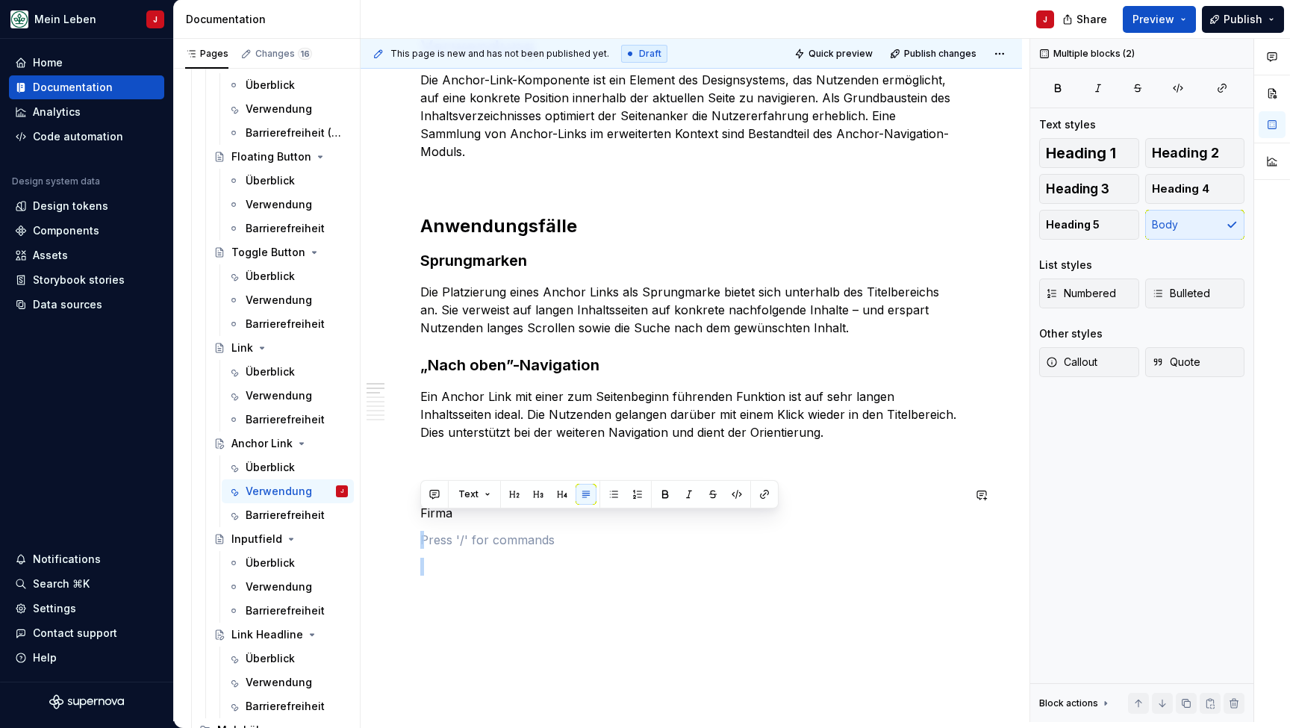
click at [472, 531] on p at bounding box center [691, 540] width 542 height 18
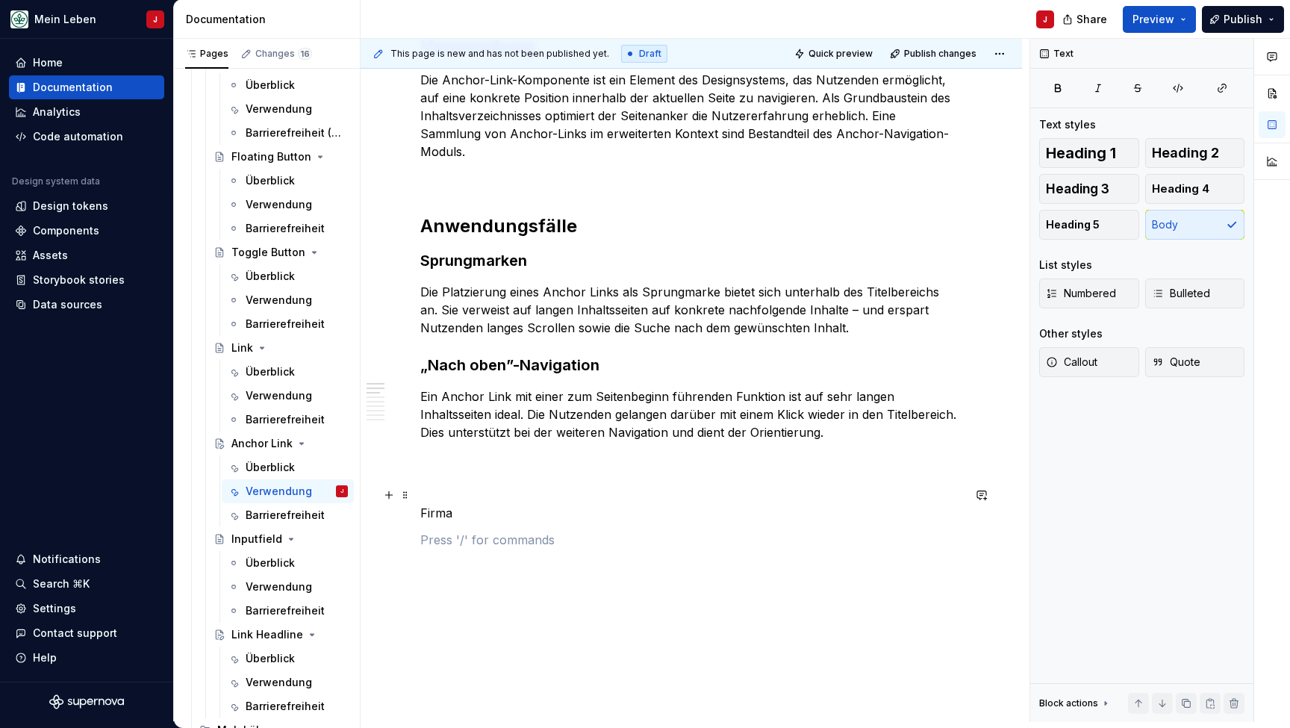
click at [473, 504] on p "Firma" at bounding box center [691, 513] width 542 height 18
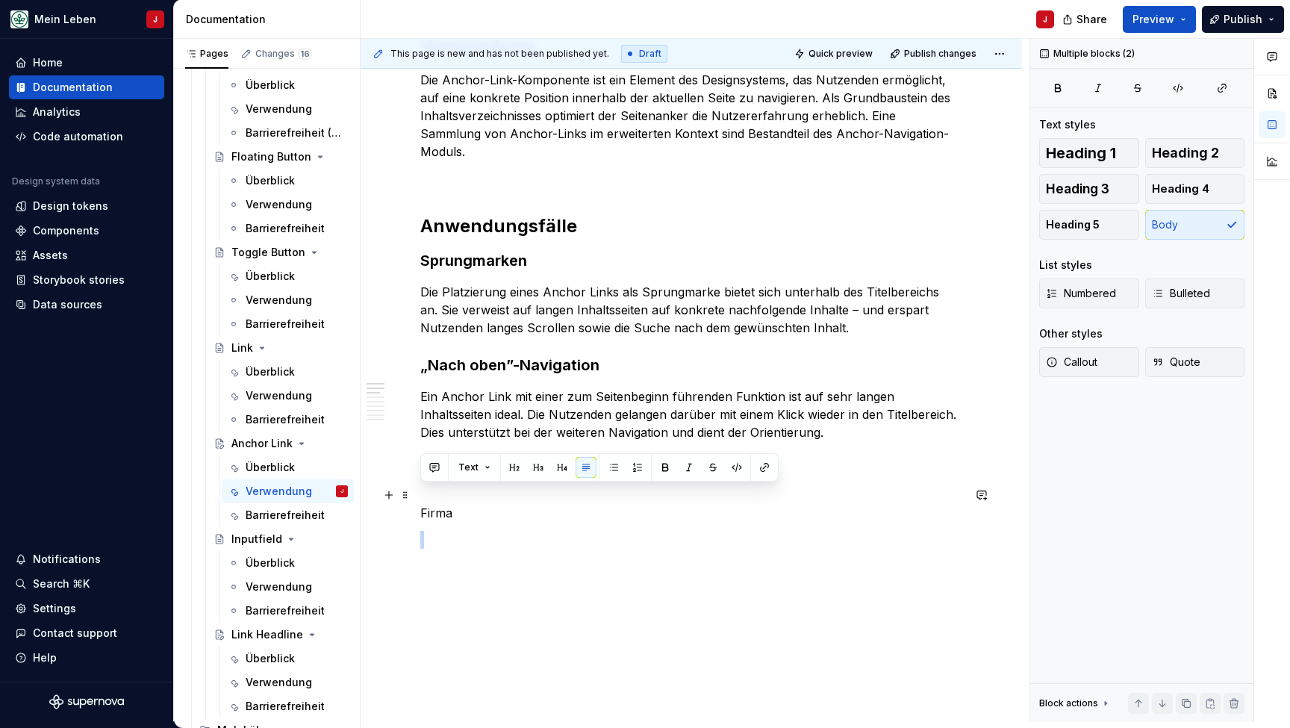
click at [473, 504] on p "Firma" at bounding box center [691, 513] width 542 height 18
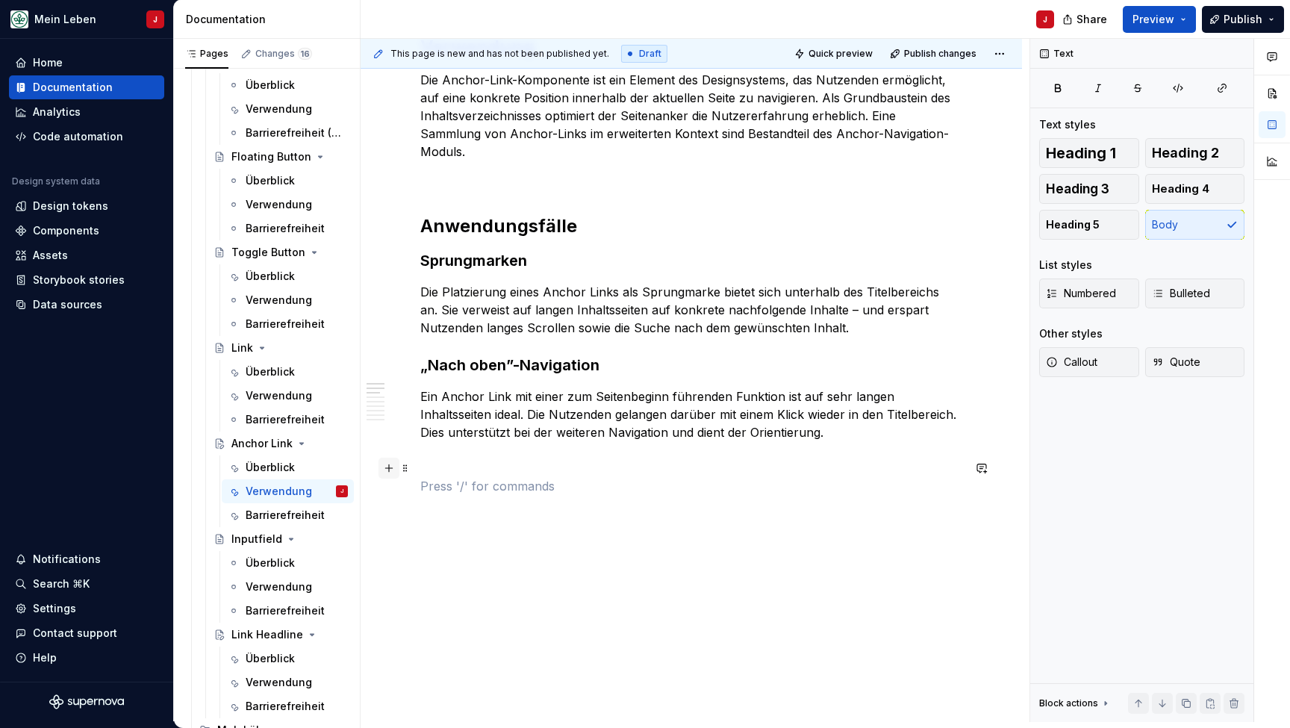
click at [388, 473] on button "button" at bounding box center [388, 468] width 21 height 21
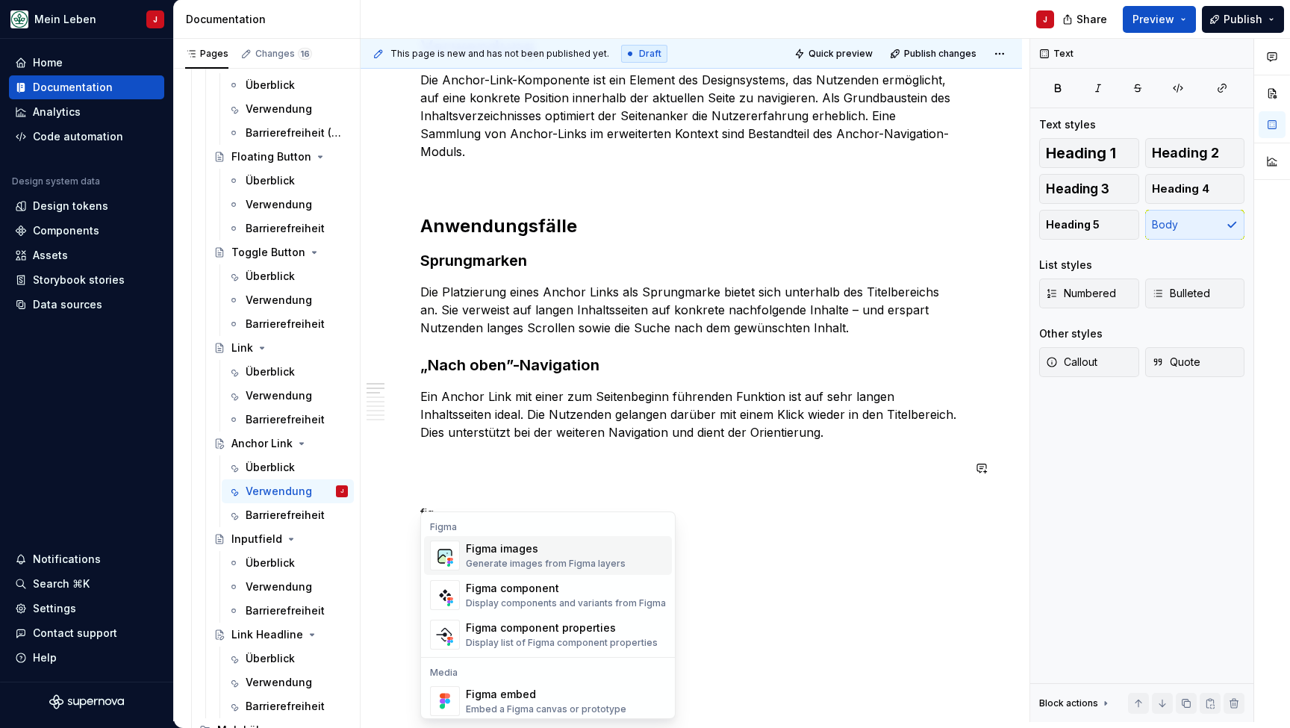
click at [445, 560] on img "Suggestions" at bounding box center [445, 555] width 28 height 30
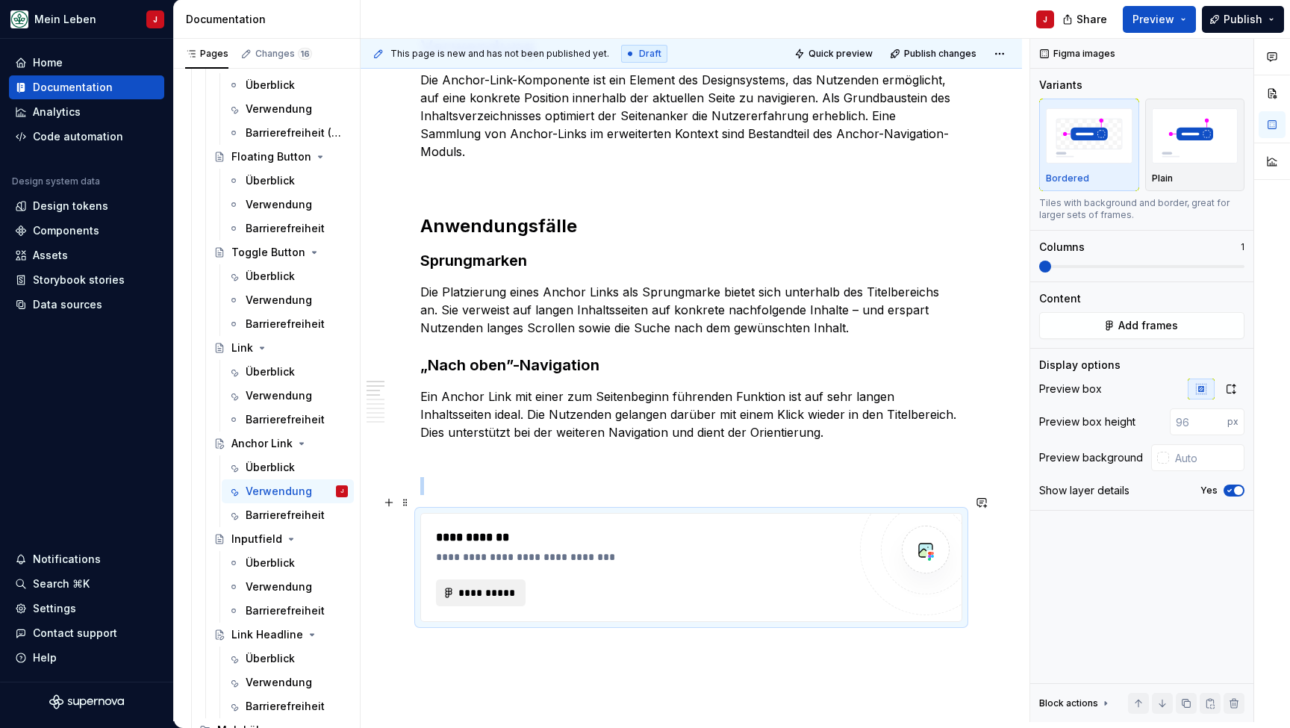
click at [468, 585] on span "**********" at bounding box center [487, 592] width 58 height 15
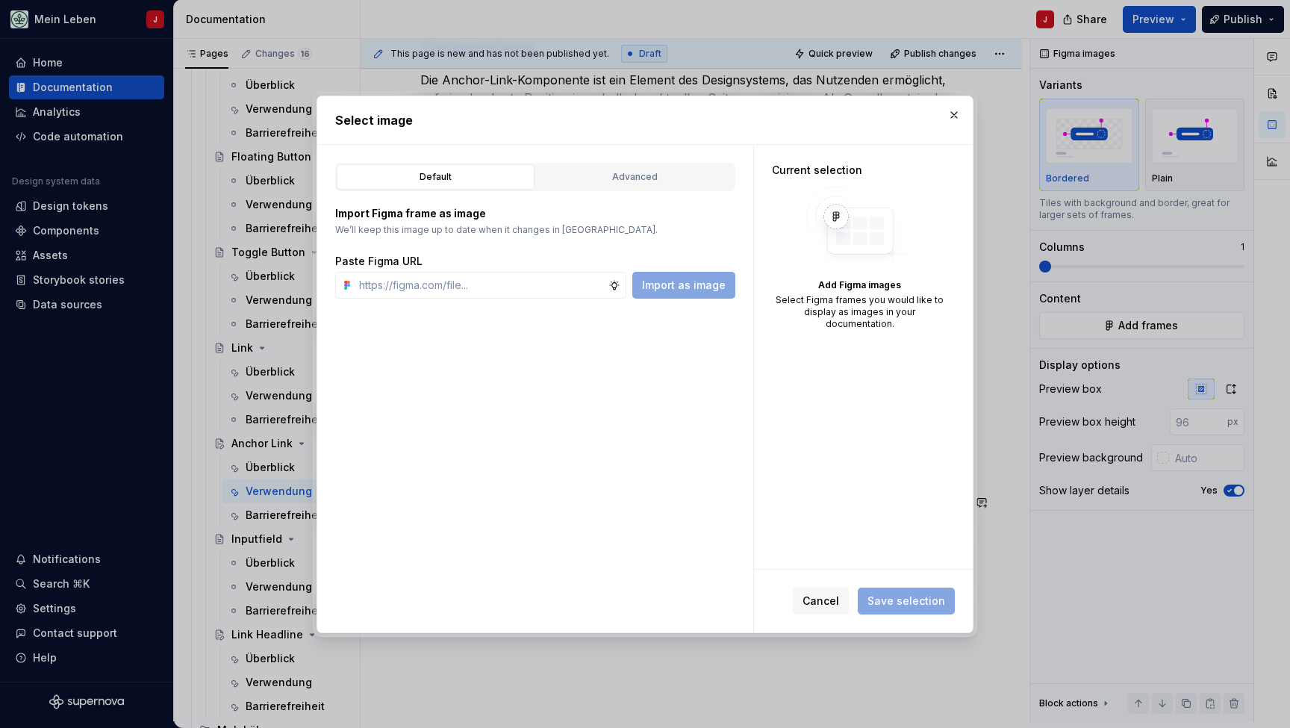
type textarea "*"
click at [411, 290] on input "text" at bounding box center [480, 285] width 255 height 27
type input "[URL][DOMAIN_NAME]"
click at [687, 287] on span "Import as image" at bounding box center [684, 285] width 84 height 15
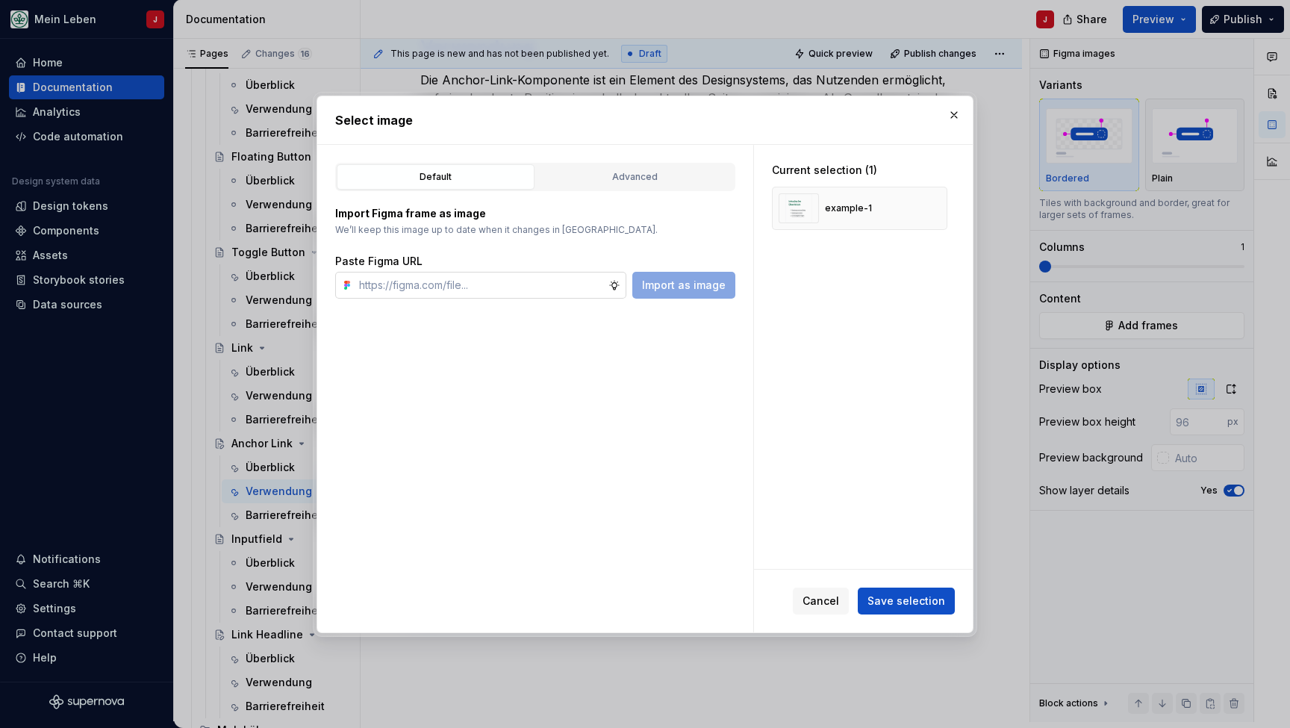
click at [483, 284] on input "text" at bounding box center [480, 285] width 255 height 27
paste input "[URL][DOMAIN_NAME]"
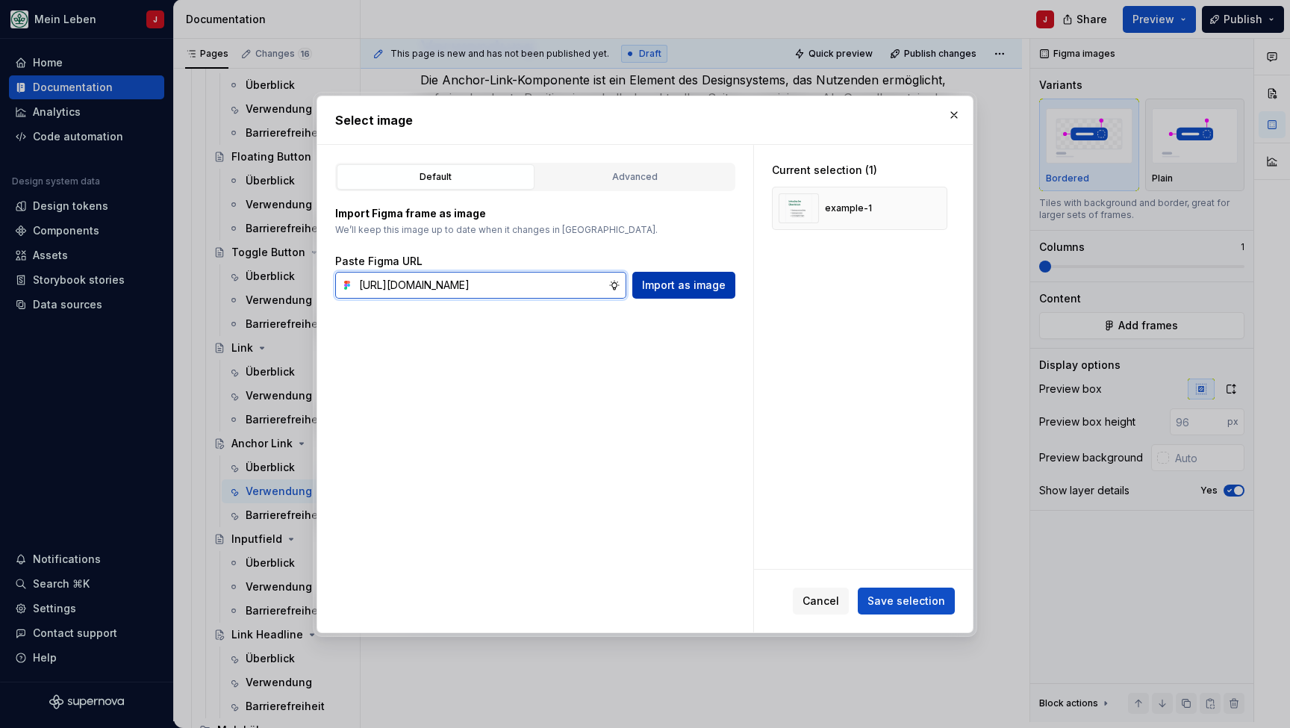
type input "[URL][DOMAIN_NAME]"
click at [692, 284] on span "Import as image" at bounding box center [684, 285] width 84 height 15
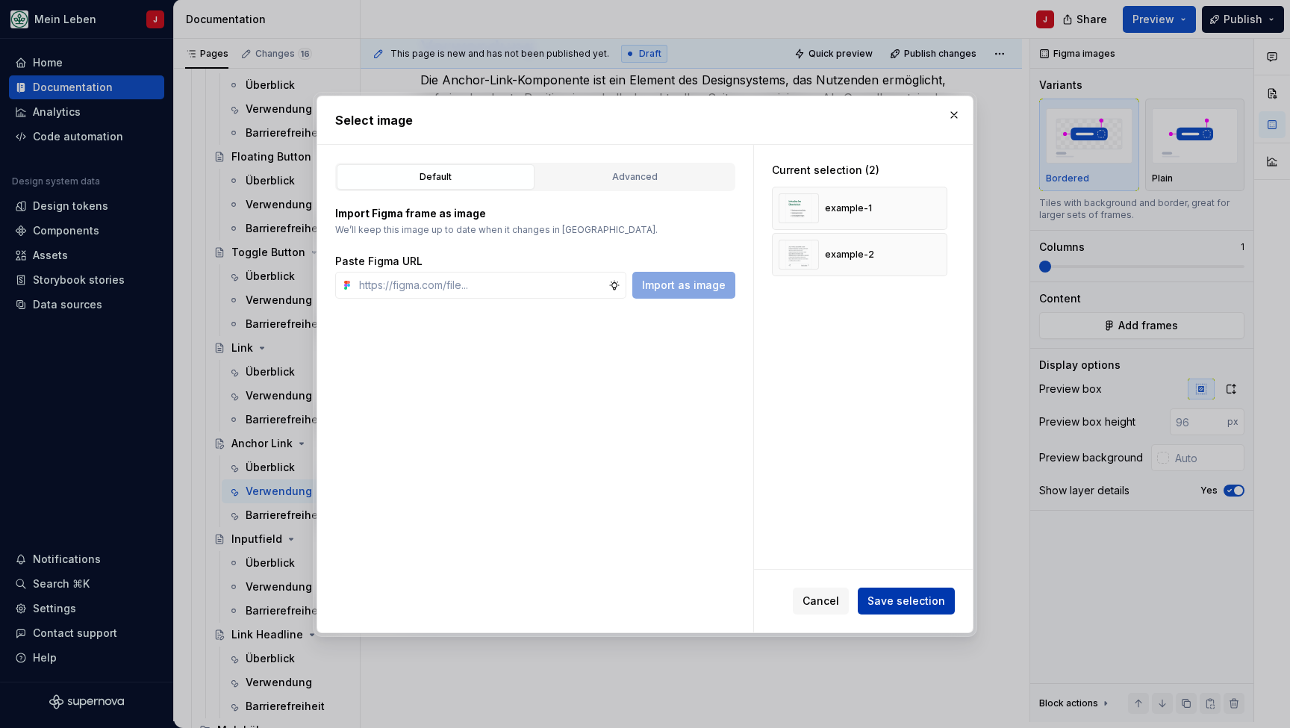
click at [896, 602] on span "Save selection" at bounding box center [906, 600] width 78 height 15
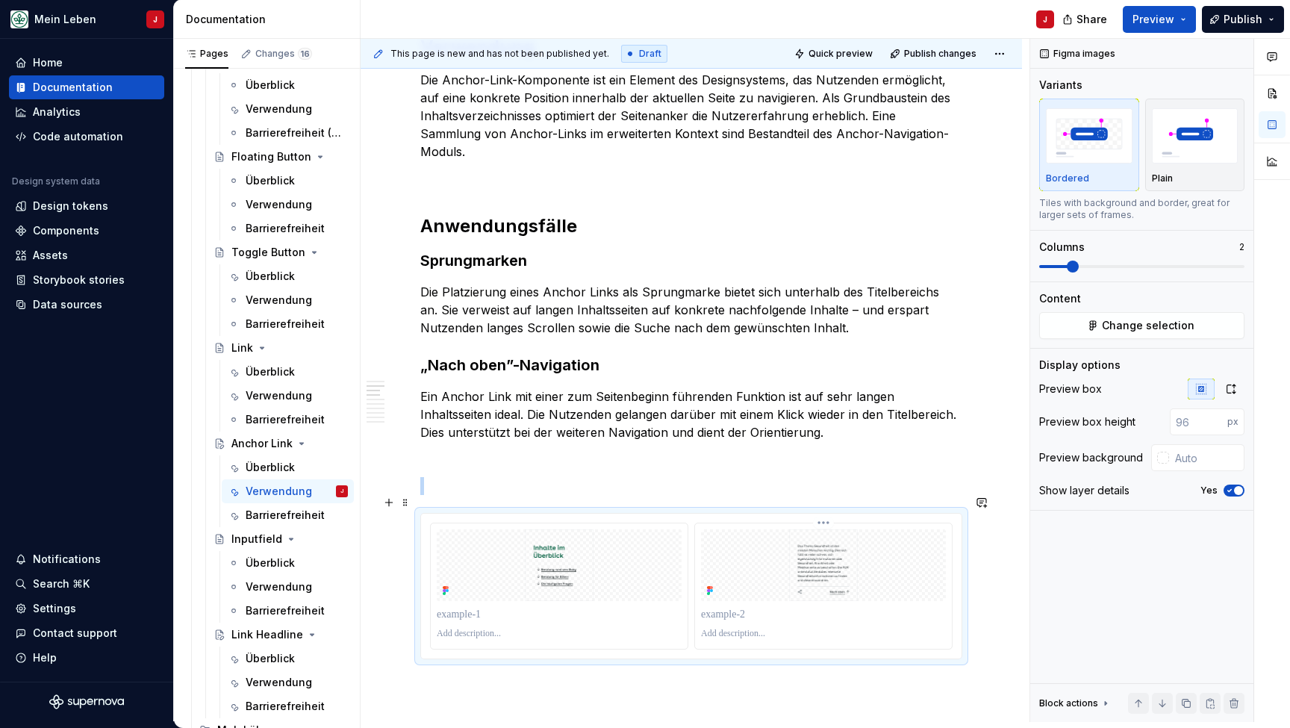
scroll to position [378, 0]
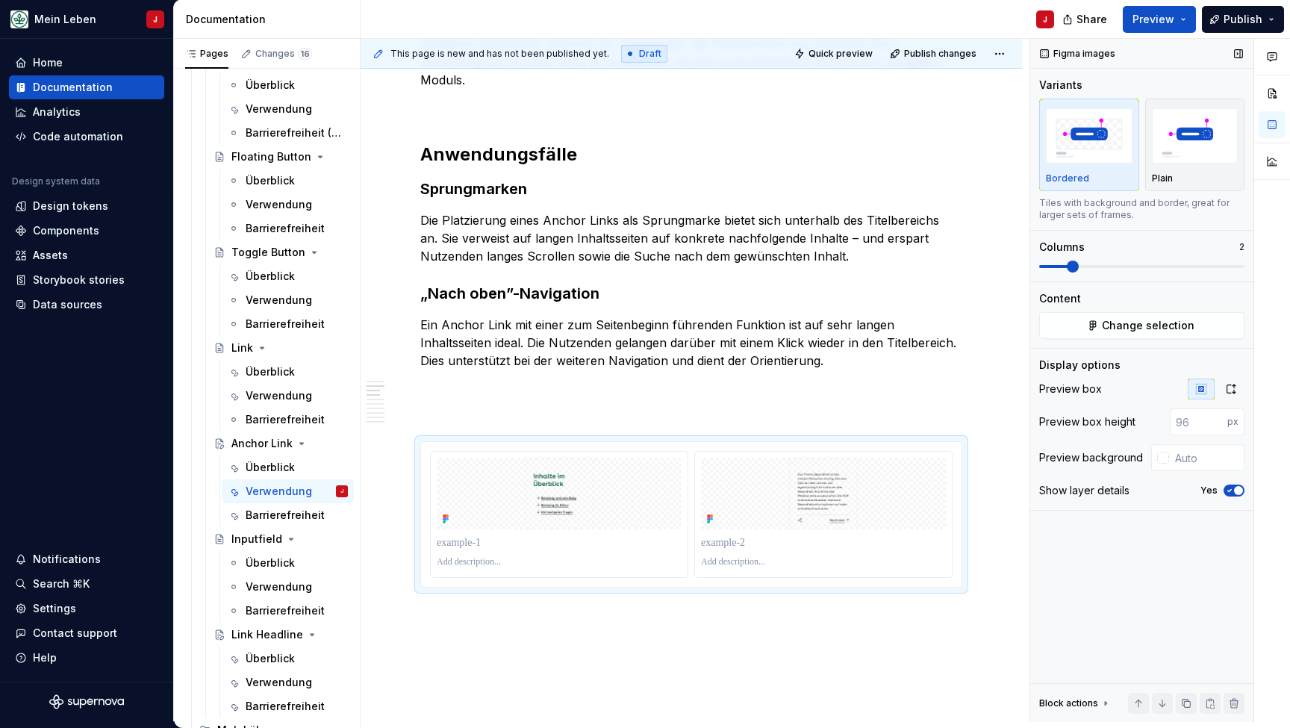
click at [1073, 267] on span at bounding box center [1073, 267] width 12 height 12
click at [1060, 269] on span at bounding box center [1141, 267] width 205 height 12
click at [1067, 269] on span at bounding box center [1073, 267] width 12 height 12
click at [1076, 268] on span at bounding box center [1073, 267] width 12 height 12
click at [1237, 393] on button "button" at bounding box center [1230, 388] width 27 height 21
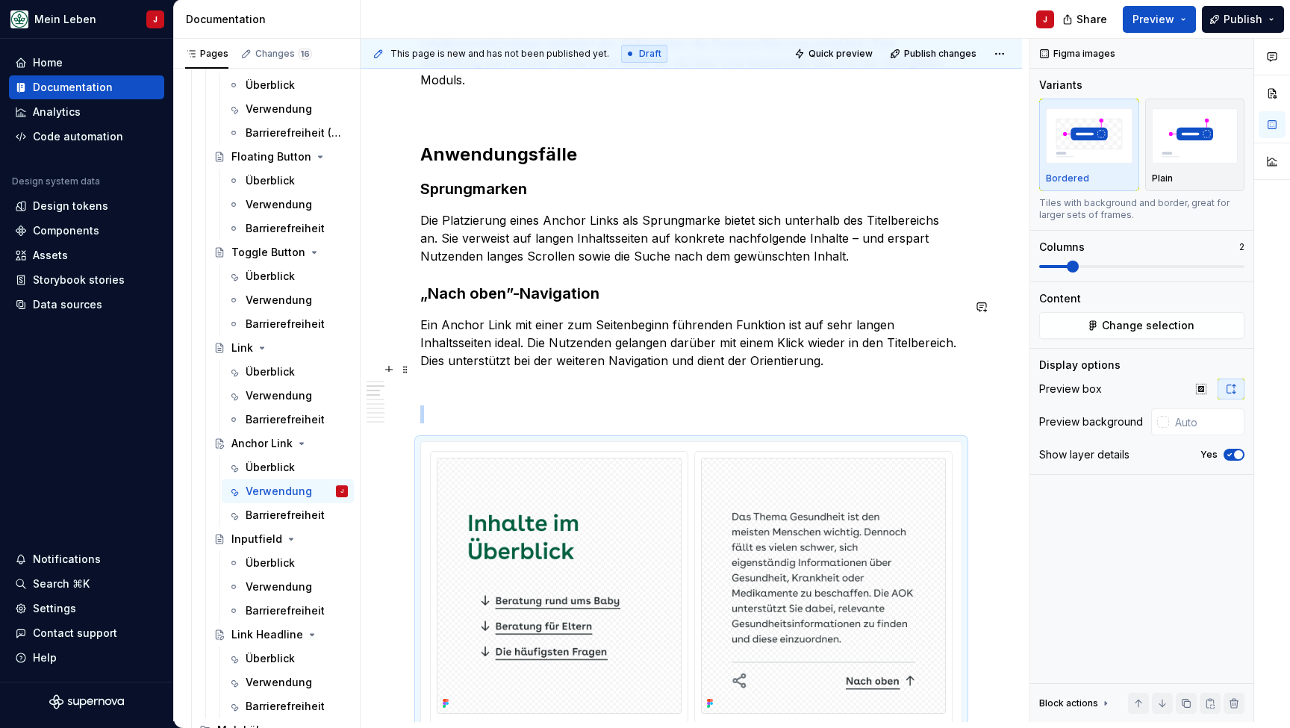
scroll to position [421, 0]
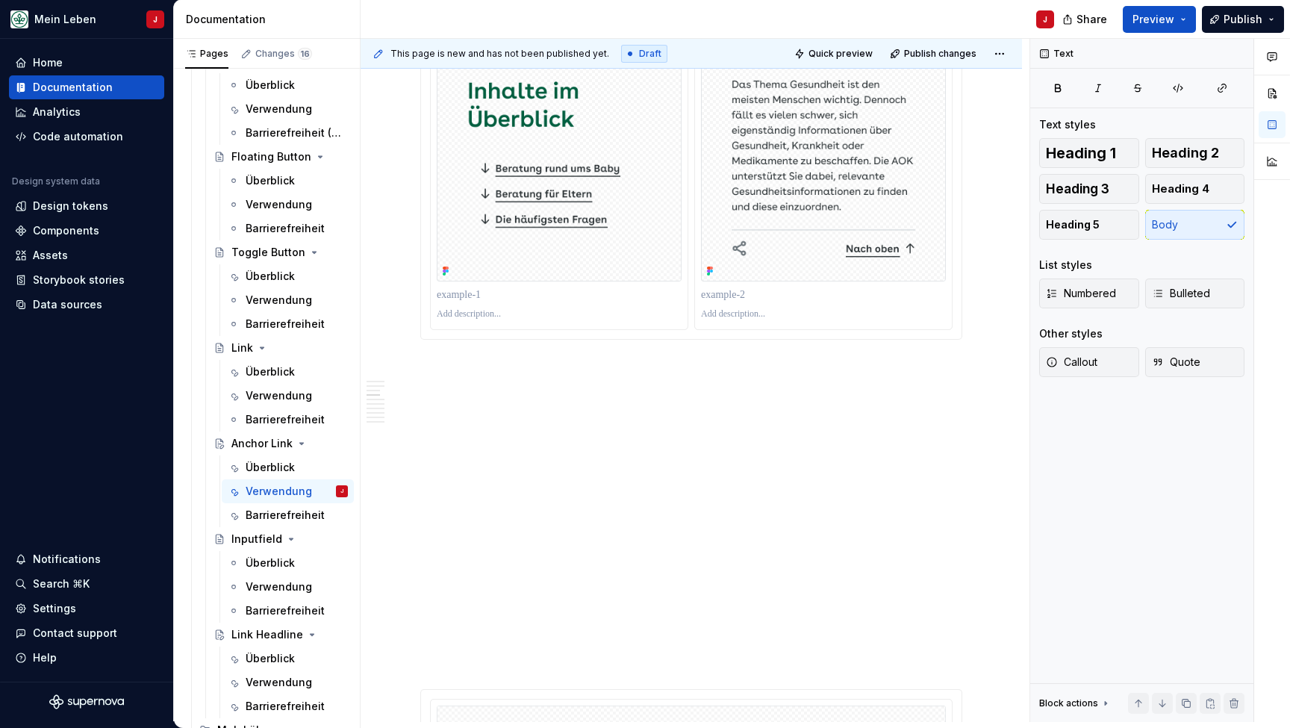
scroll to position [863, 0]
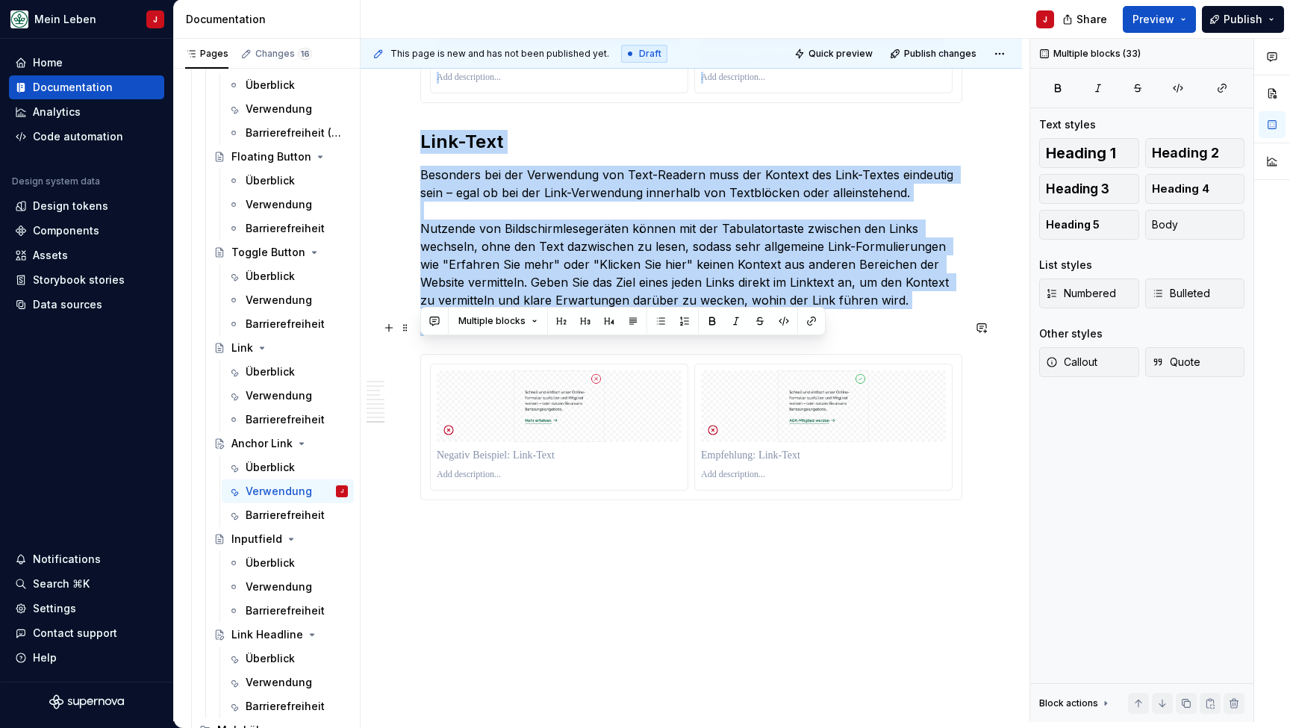
scroll to position [3792, 0]
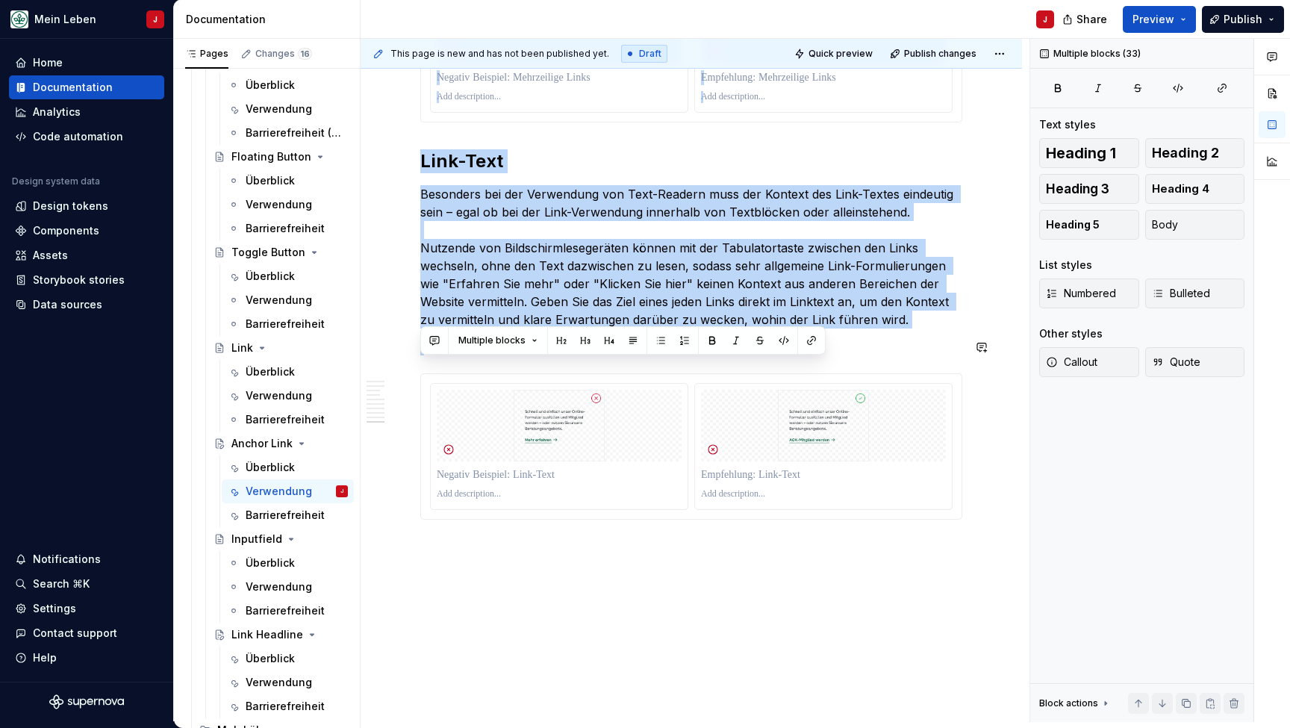
drag, startPoint x: 458, startPoint y: 283, endPoint x: 543, endPoint y: 515, distance: 247.5
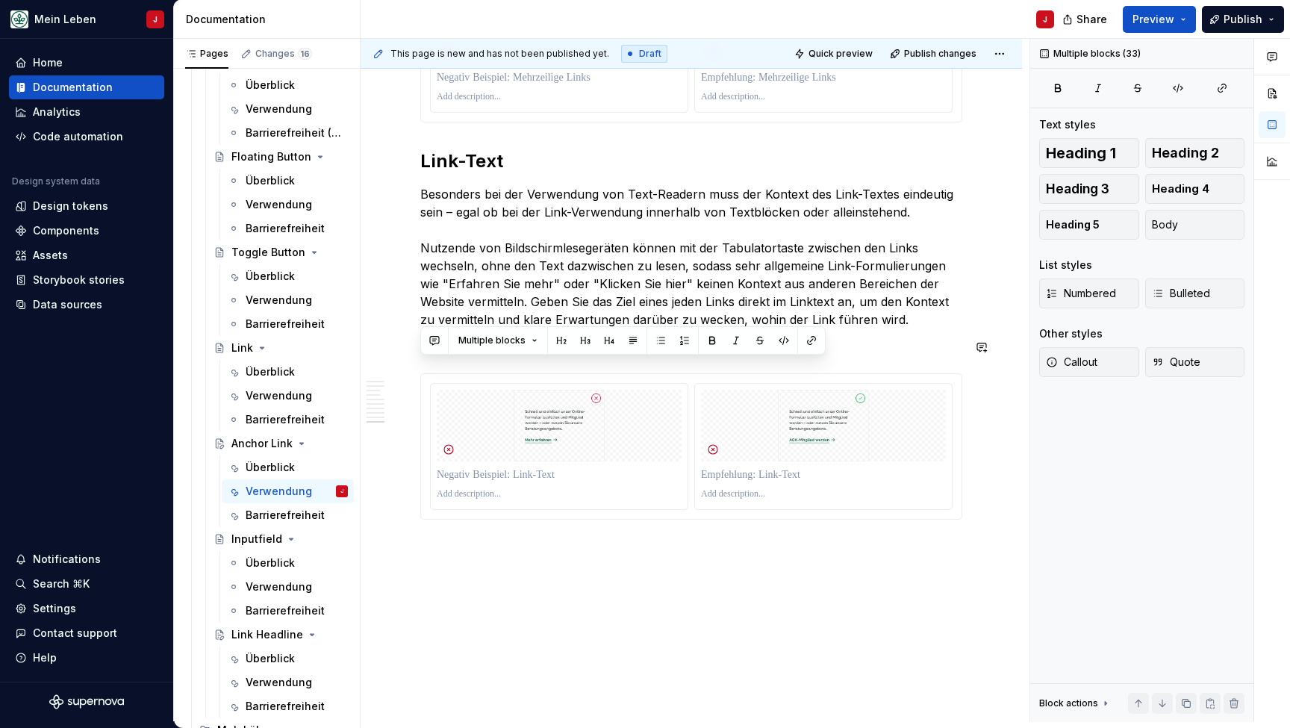
scroll to position [851, 0]
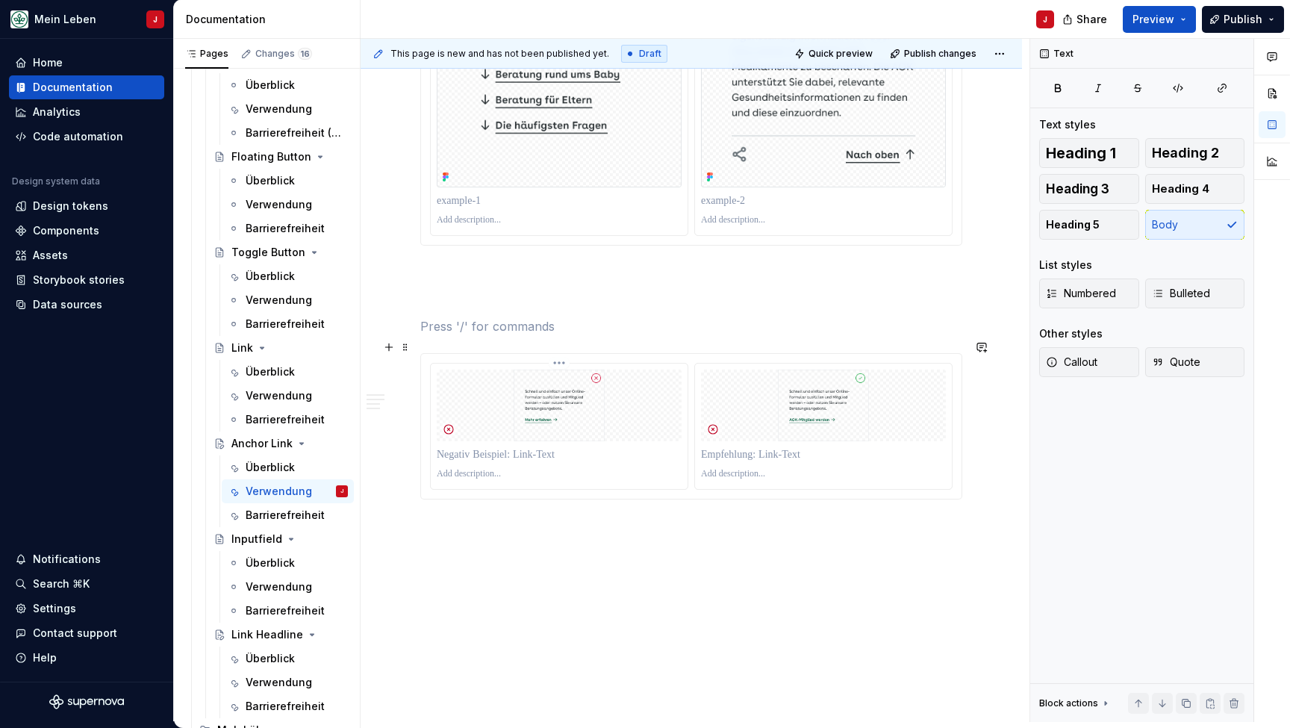
click at [608, 468] on p at bounding box center [559, 474] width 245 height 12
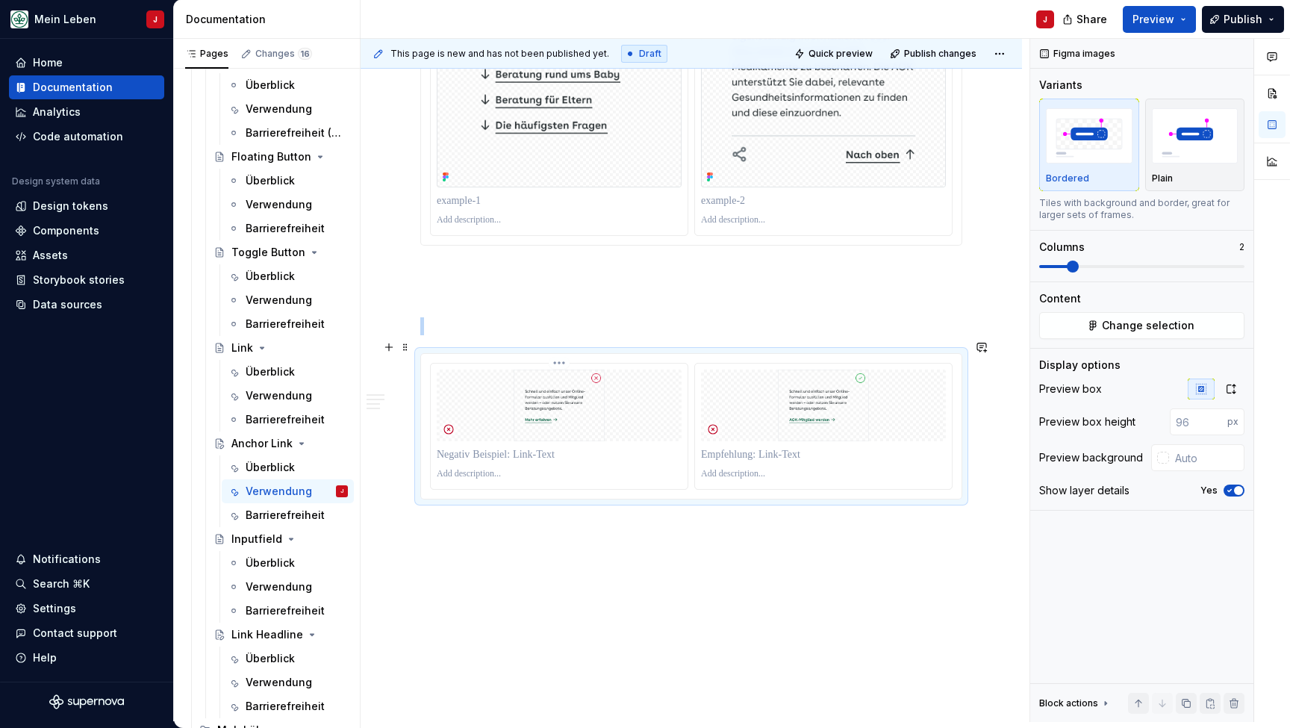
click at [472, 369] on img at bounding box center [559, 405] width 245 height 72
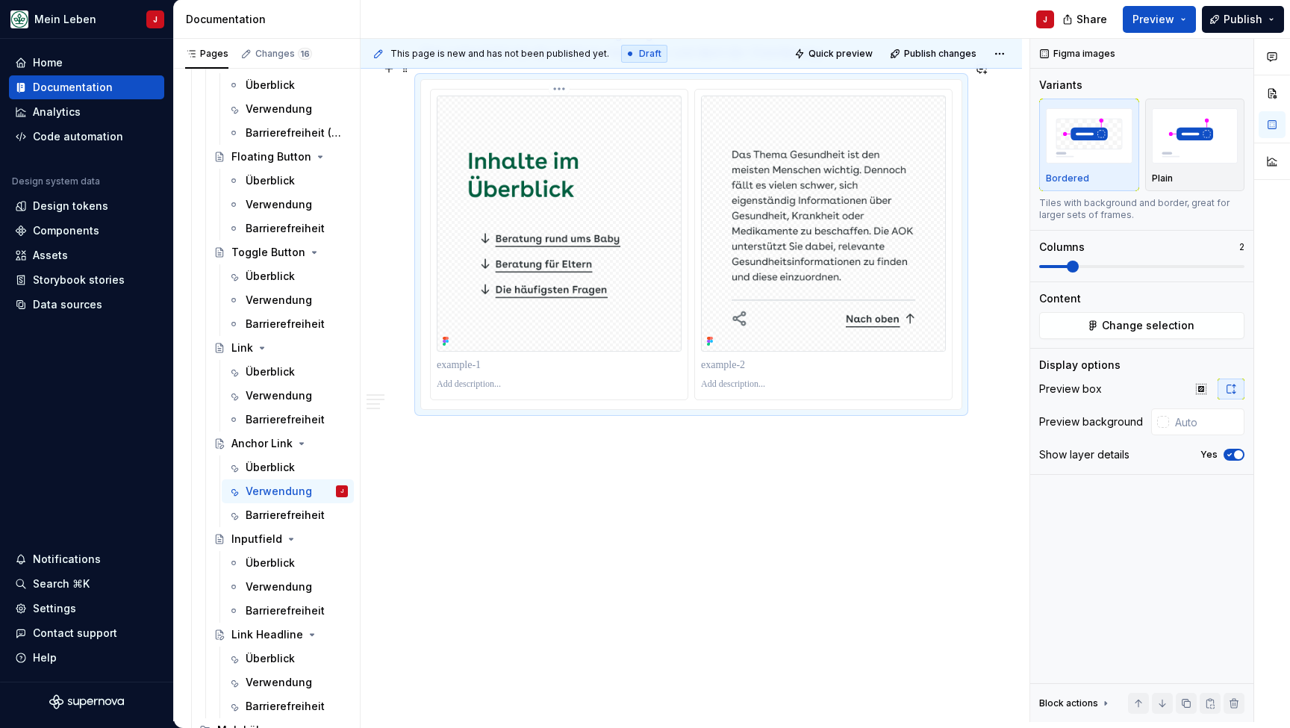
click at [443, 190] on img at bounding box center [559, 224] width 245 height 256
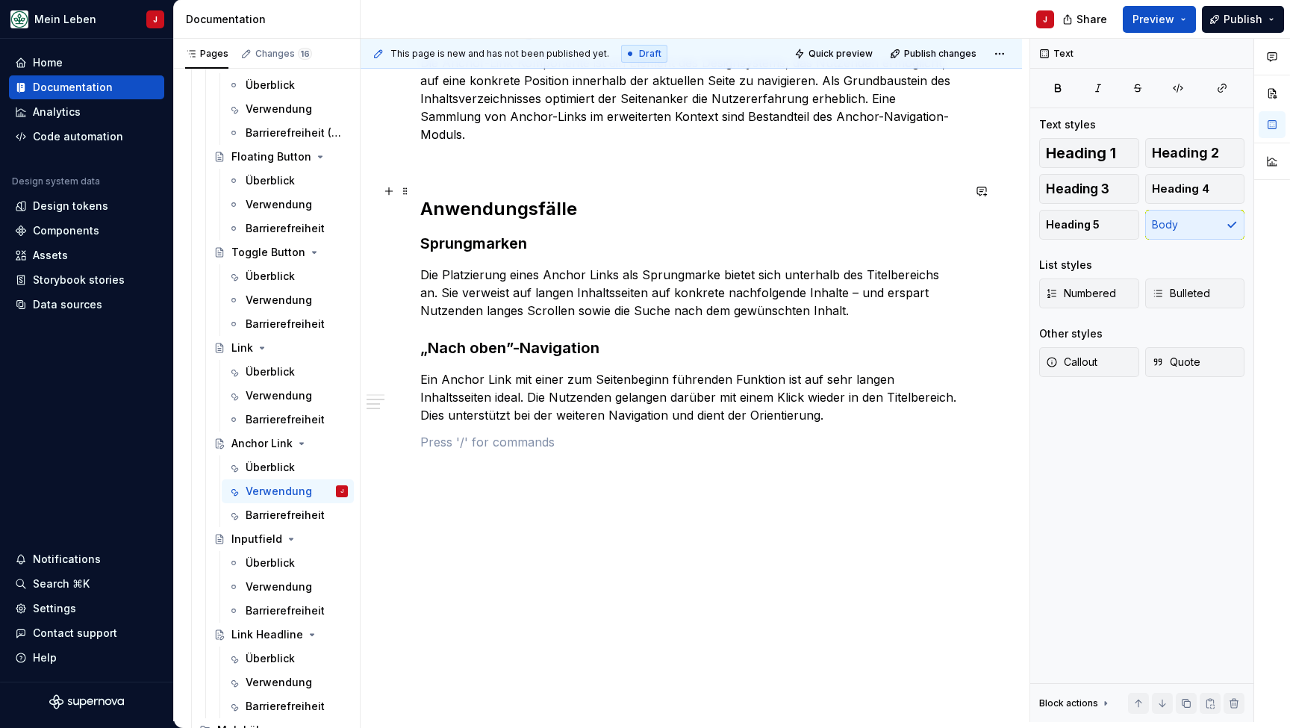
scroll to position [289, 0]
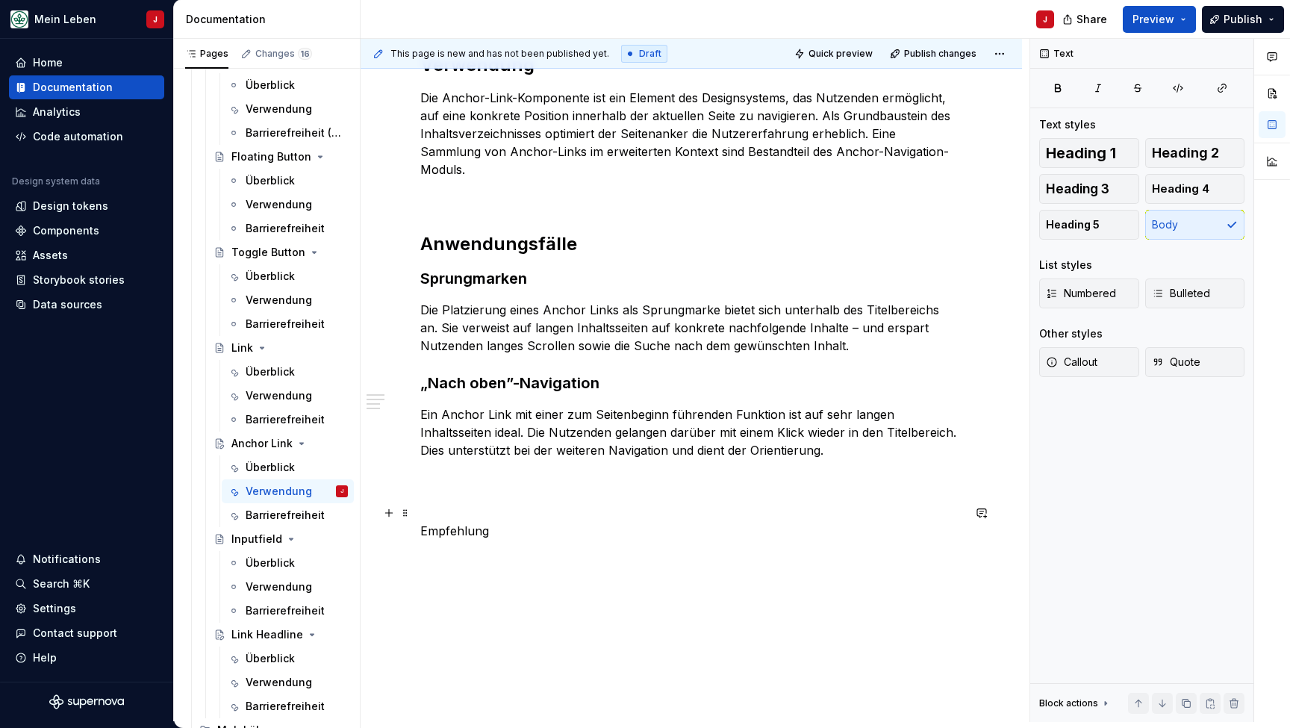
click at [492, 522] on p "Empfehlung" at bounding box center [691, 531] width 542 height 18
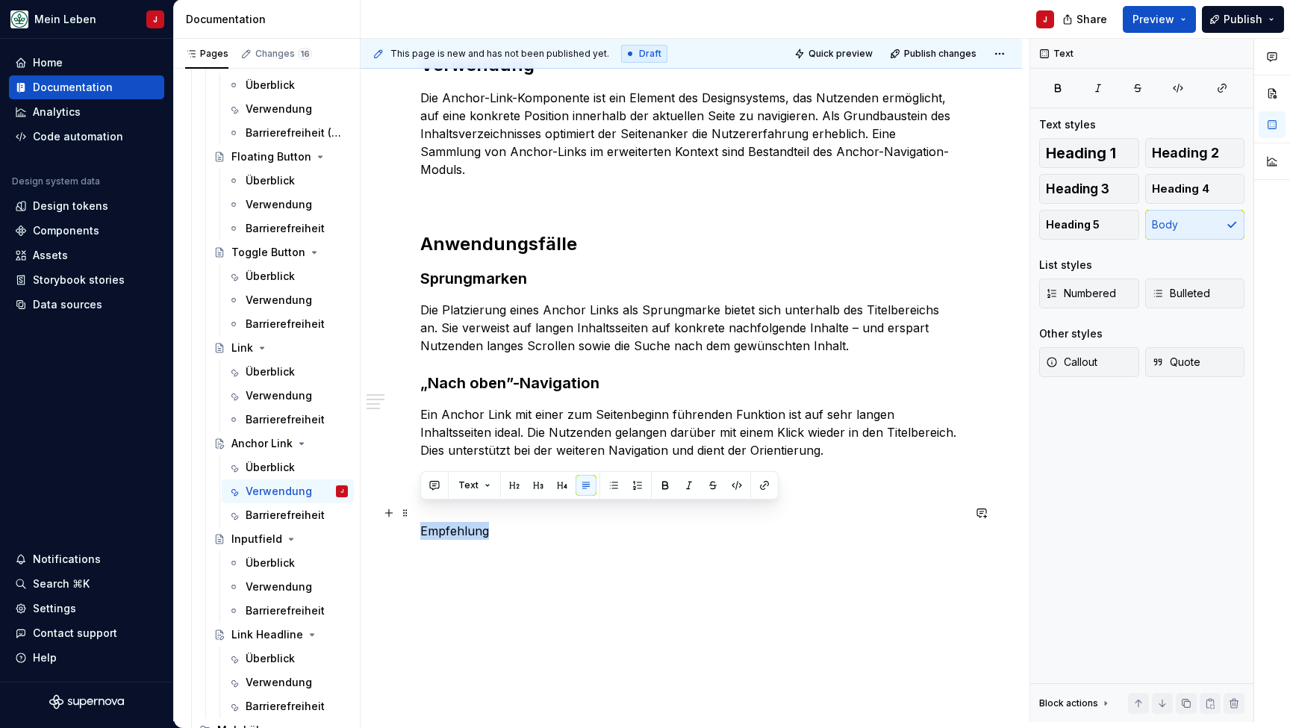
drag, startPoint x: 514, startPoint y: 507, endPoint x: 417, endPoint y: 507, distance: 97.0
click at [417, 507] on div "Verwendung Die Anchor-Link-Komponente ist ein Element des Designsystems, das Nu…" at bounding box center [691, 423] width 661 height 813
click at [1123, 182] on button "Heading 3" at bounding box center [1089, 189] width 100 height 30
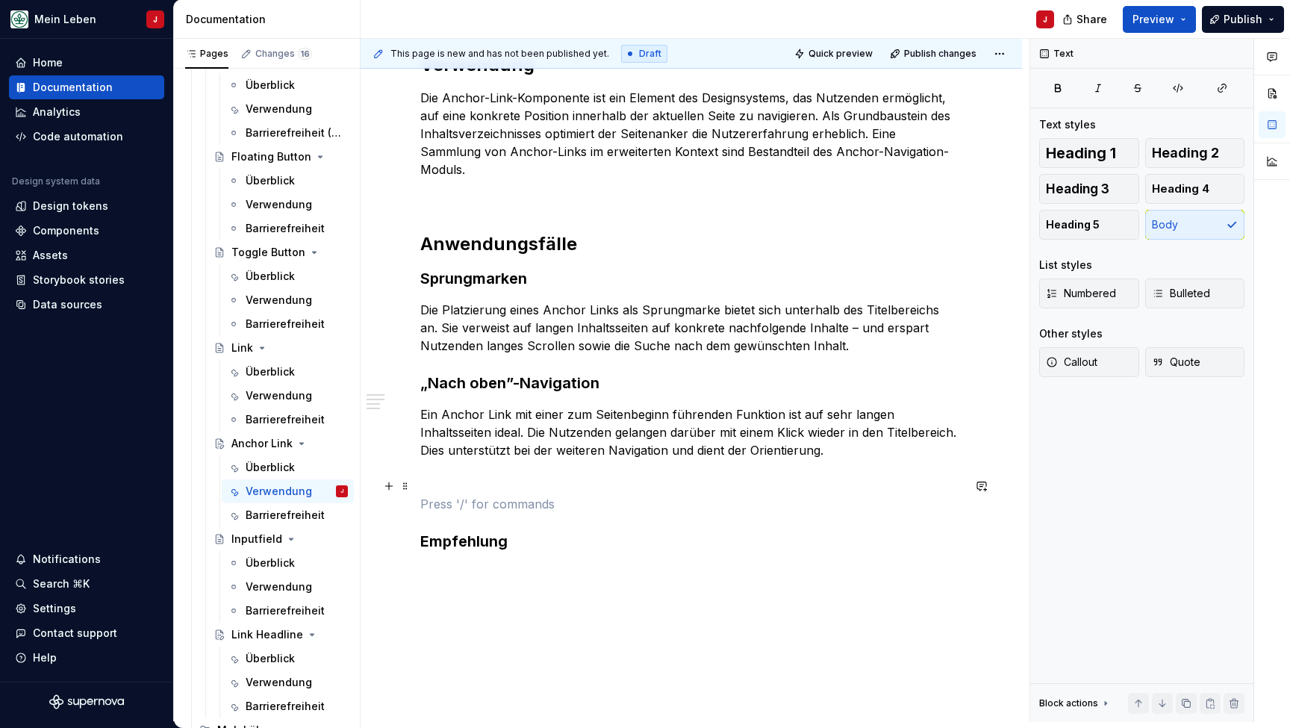
click at [422, 495] on p at bounding box center [691, 504] width 542 height 18
click at [437, 510] on p at bounding box center [691, 519] width 542 height 18
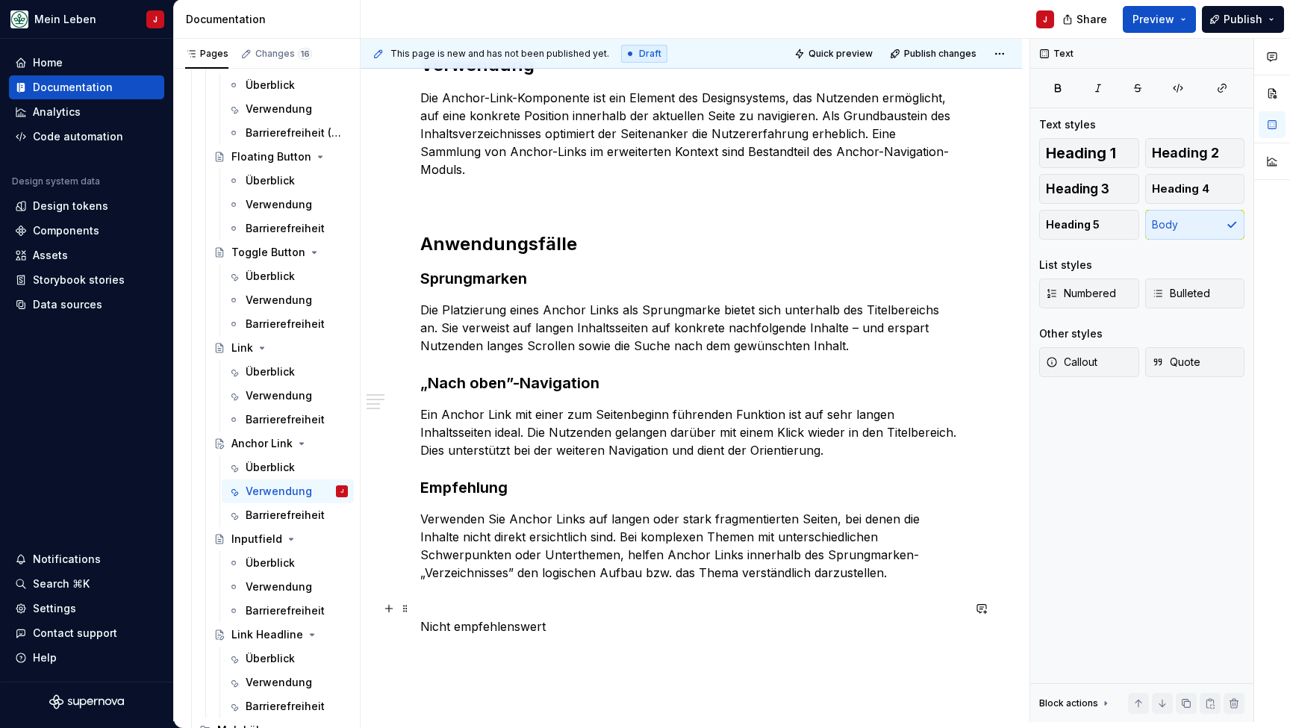
click at [490, 617] on p "Nicht empfehlenswert" at bounding box center [691, 626] width 542 height 18
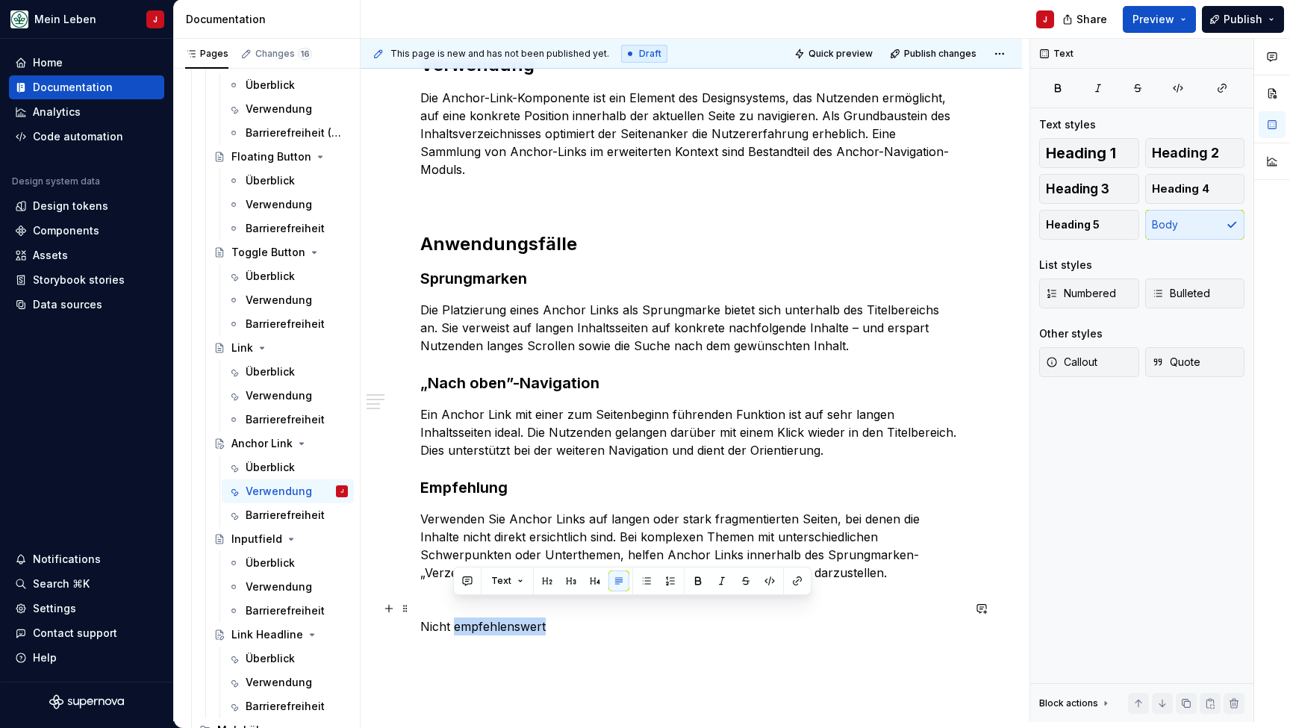
click at [490, 617] on p "Nicht empfehlenswert" at bounding box center [691, 626] width 542 height 18
click at [1195, 148] on span "Heading 2" at bounding box center [1185, 153] width 67 height 15
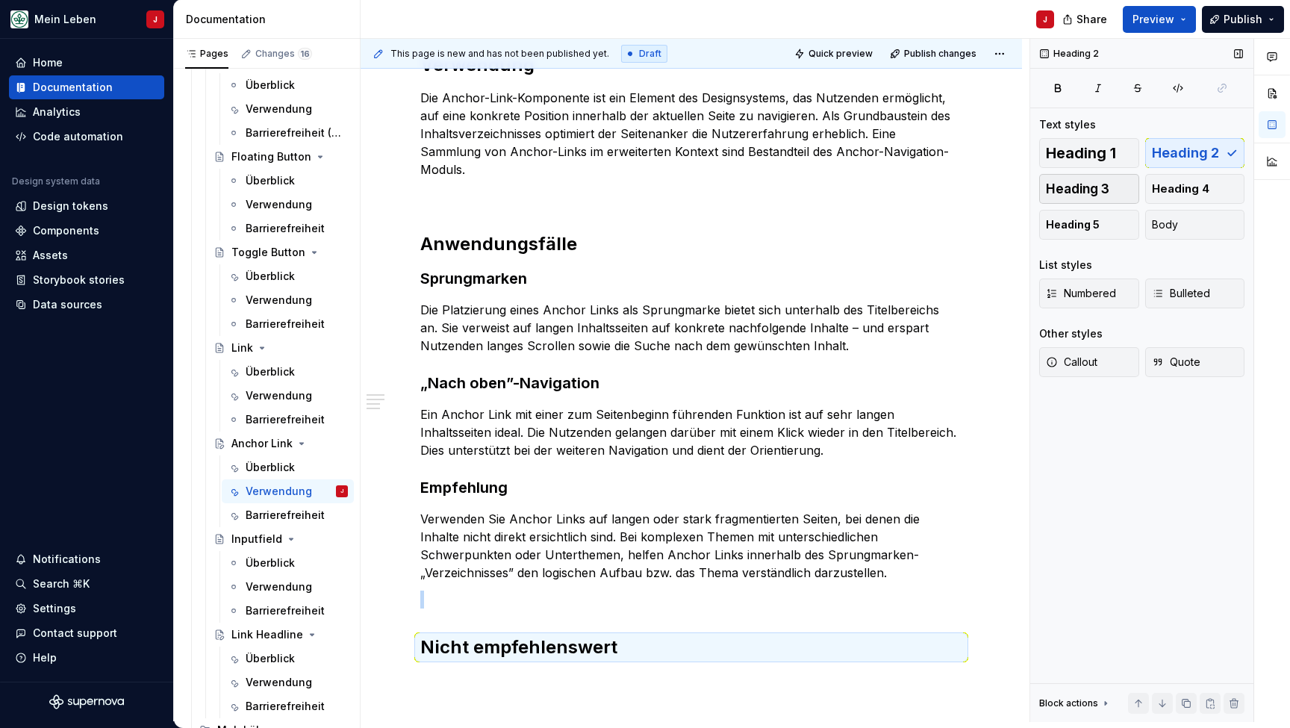
click at [1095, 192] on span "Heading 3" at bounding box center [1077, 188] width 63 height 15
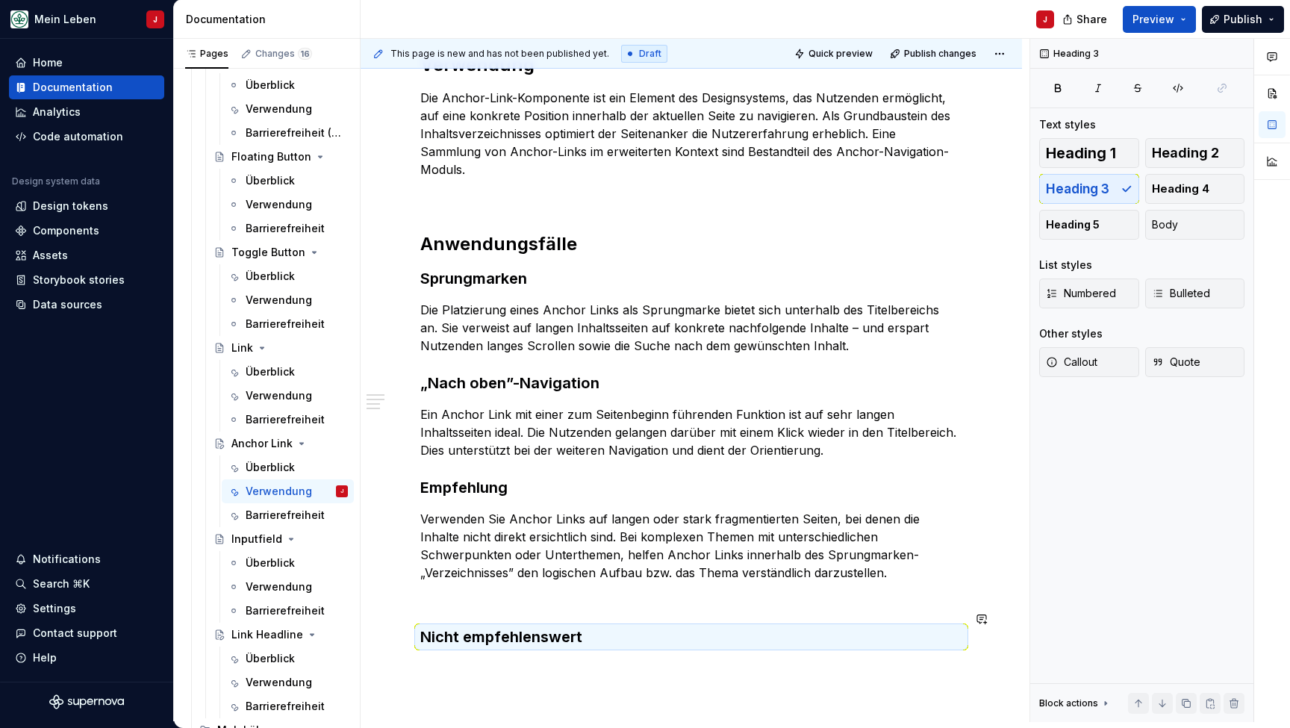
click at [437, 590] on p at bounding box center [691, 599] width 542 height 18
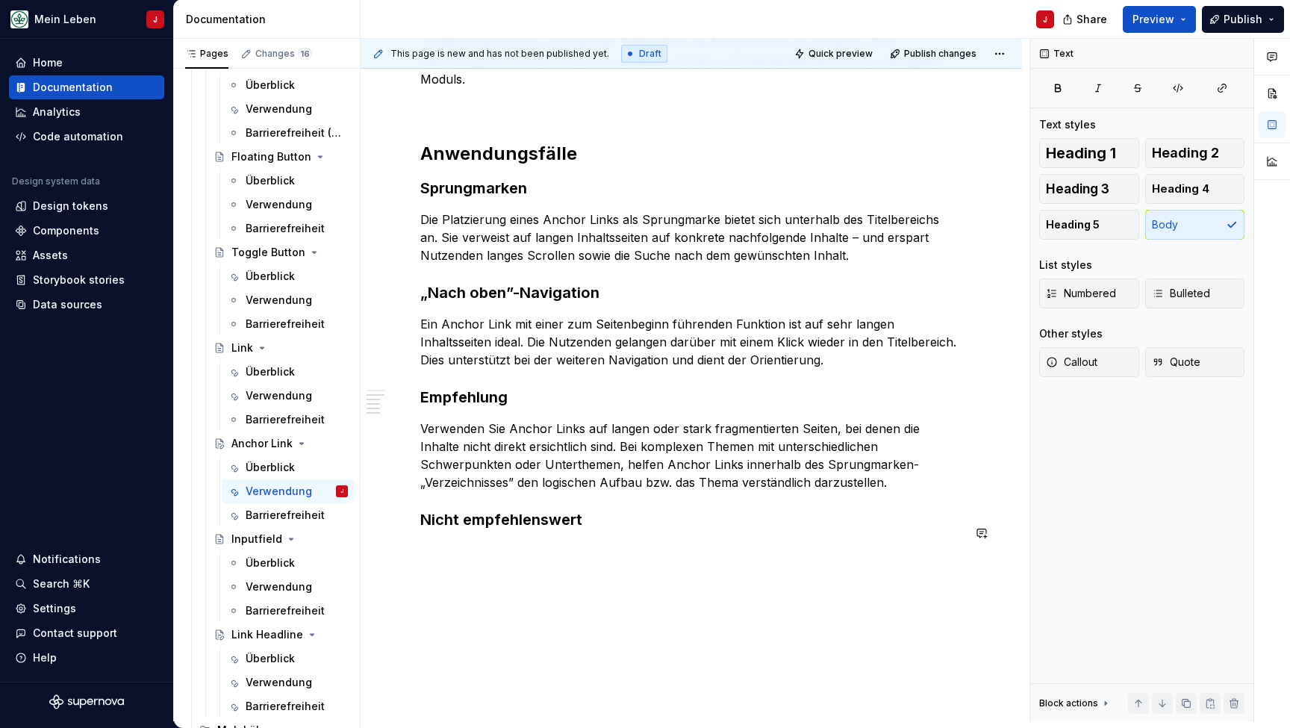
scroll to position [400, 0]
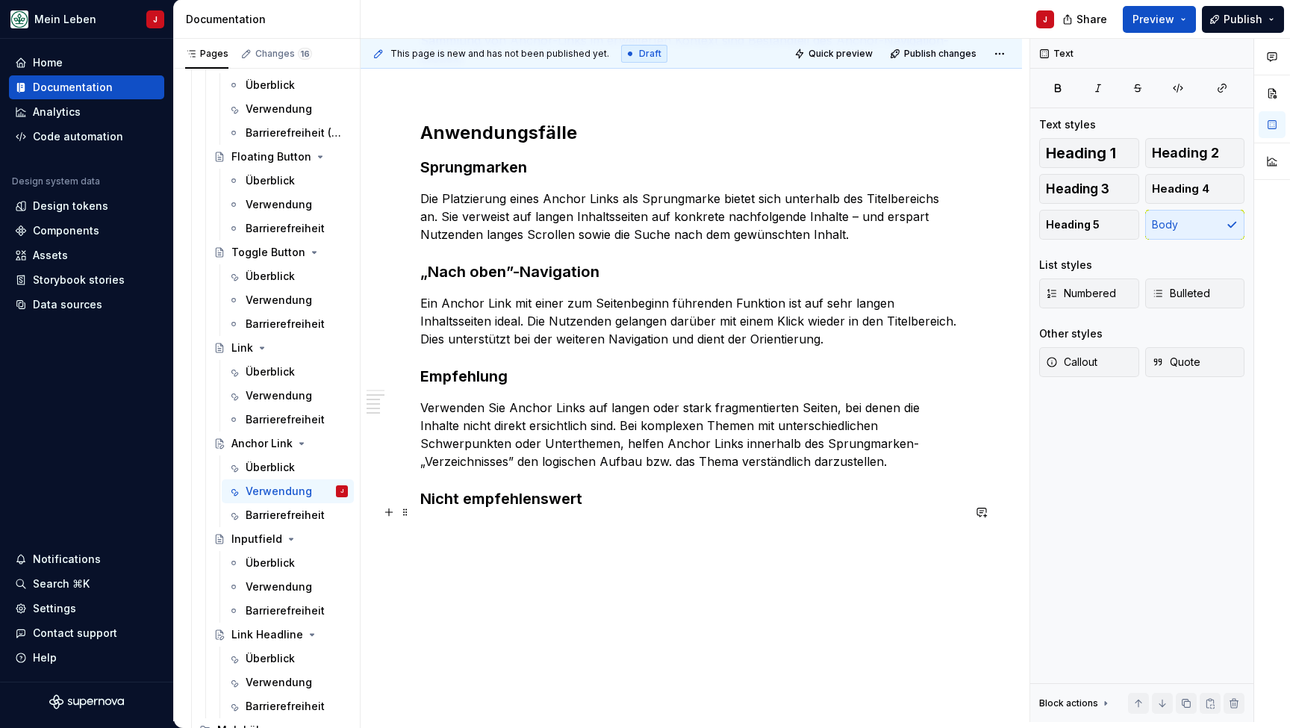
click at [433, 521] on p at bounding box center [691, 530] width 542 height 18
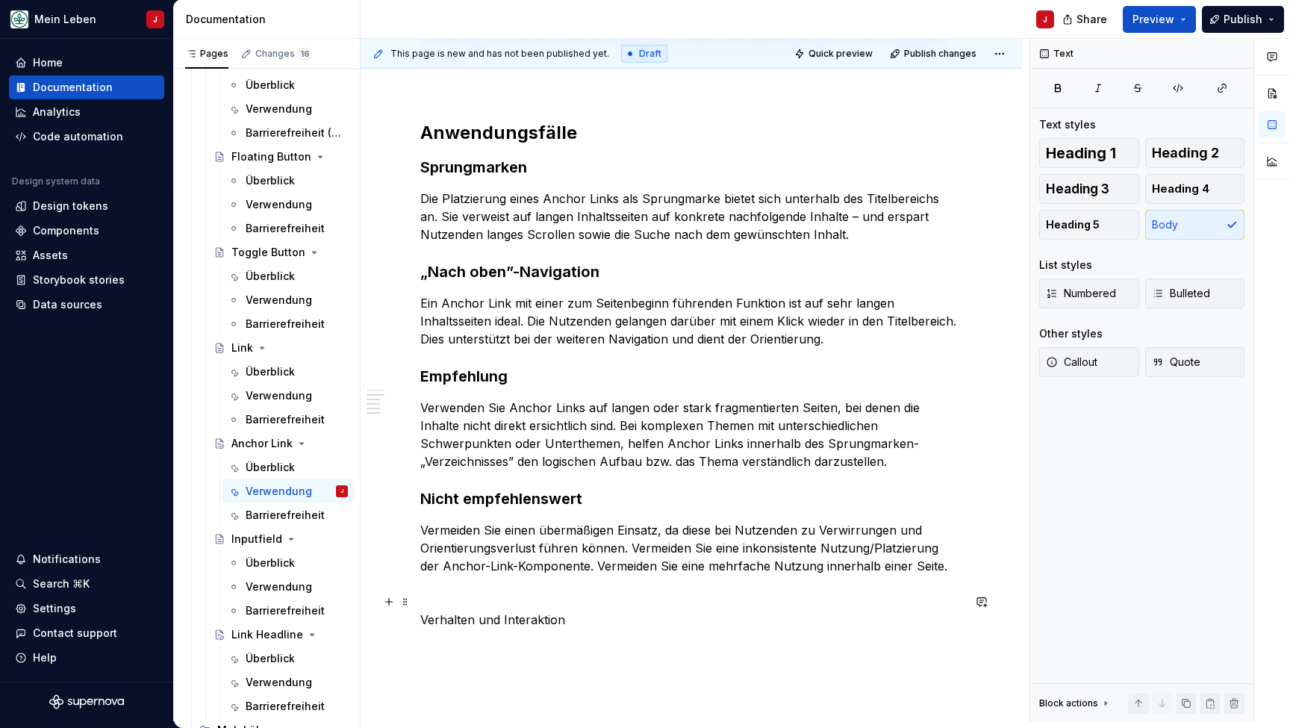
click at [519, 611] on p "Verhalten und Interaktion" at bounding box center [691, 620] width 542 height 18
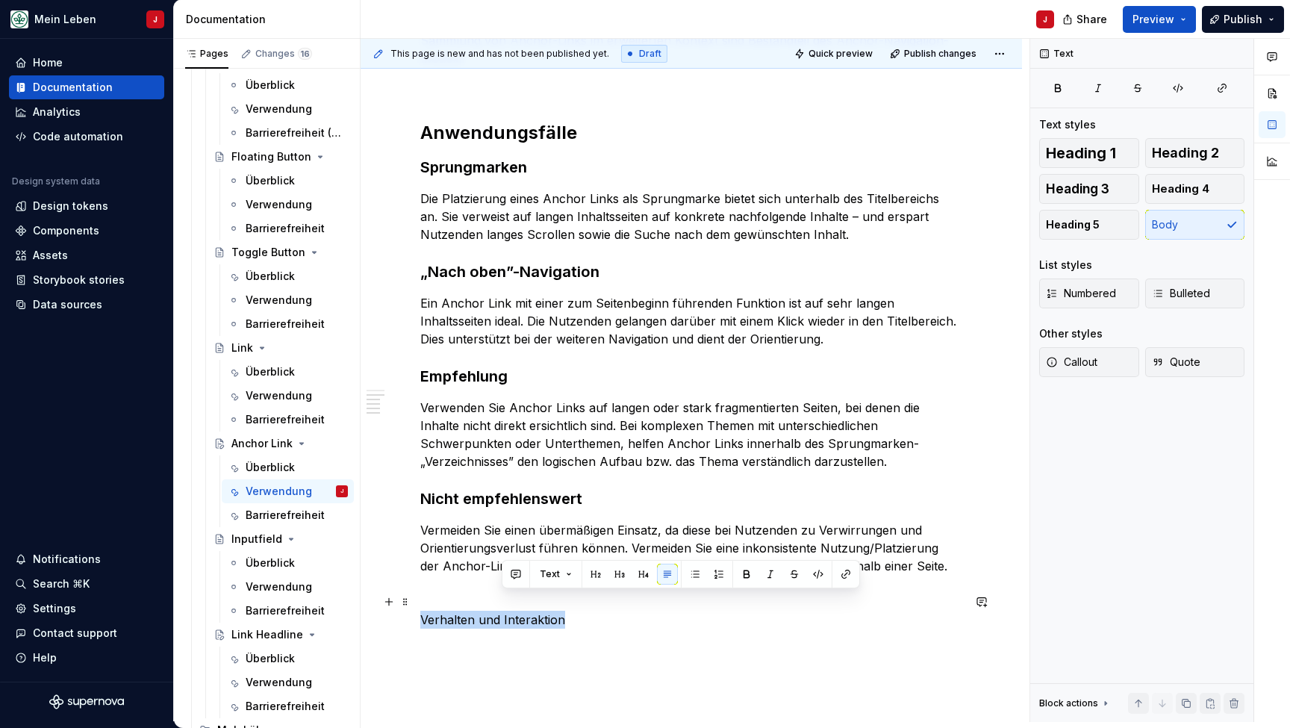
click at [519, 611] on p "Verhalten und Interaktion" at bounding box center [691, 620] width 542 height 18
click at [1082, 193] on span "Heading 3" at bounding box center [1077, 188] width 63 height 15
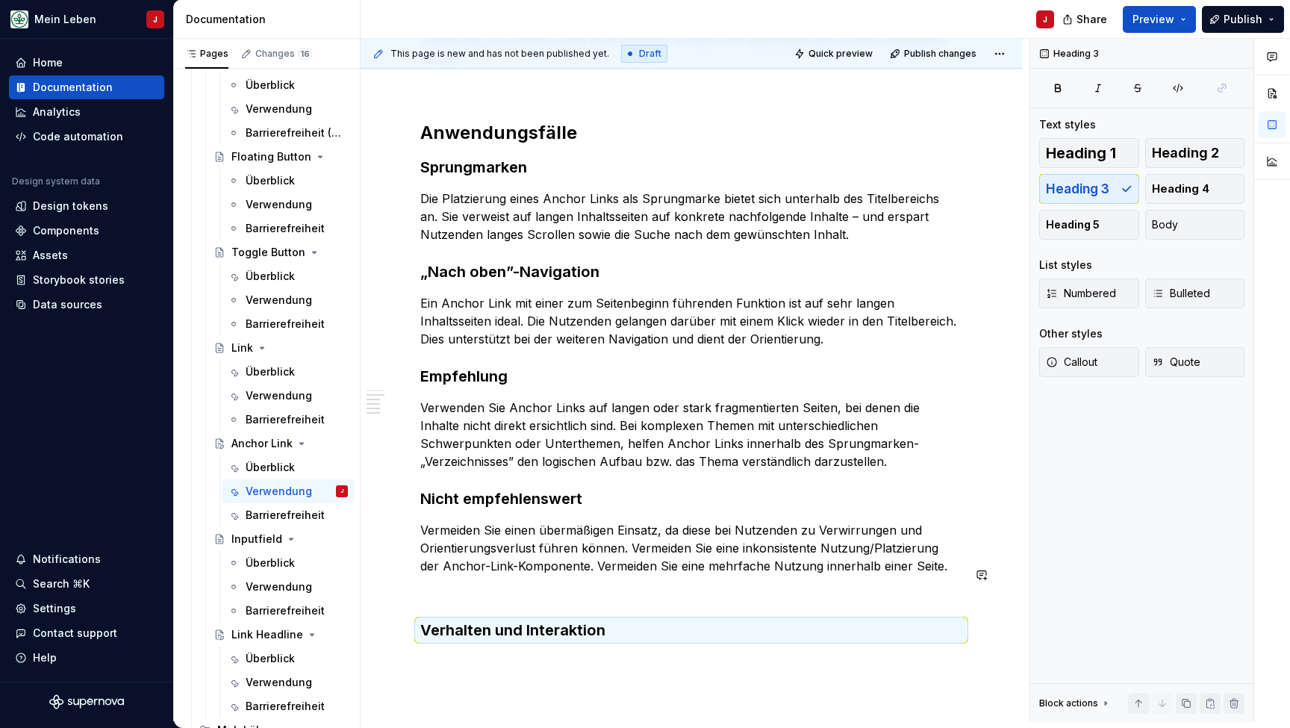
click at [437, 585] on div "Verwendung Die Anchor-Link-Komponente ist ein Element des Designsystems, das Nu…" at bounding box center [691, 291] width 542 height 699
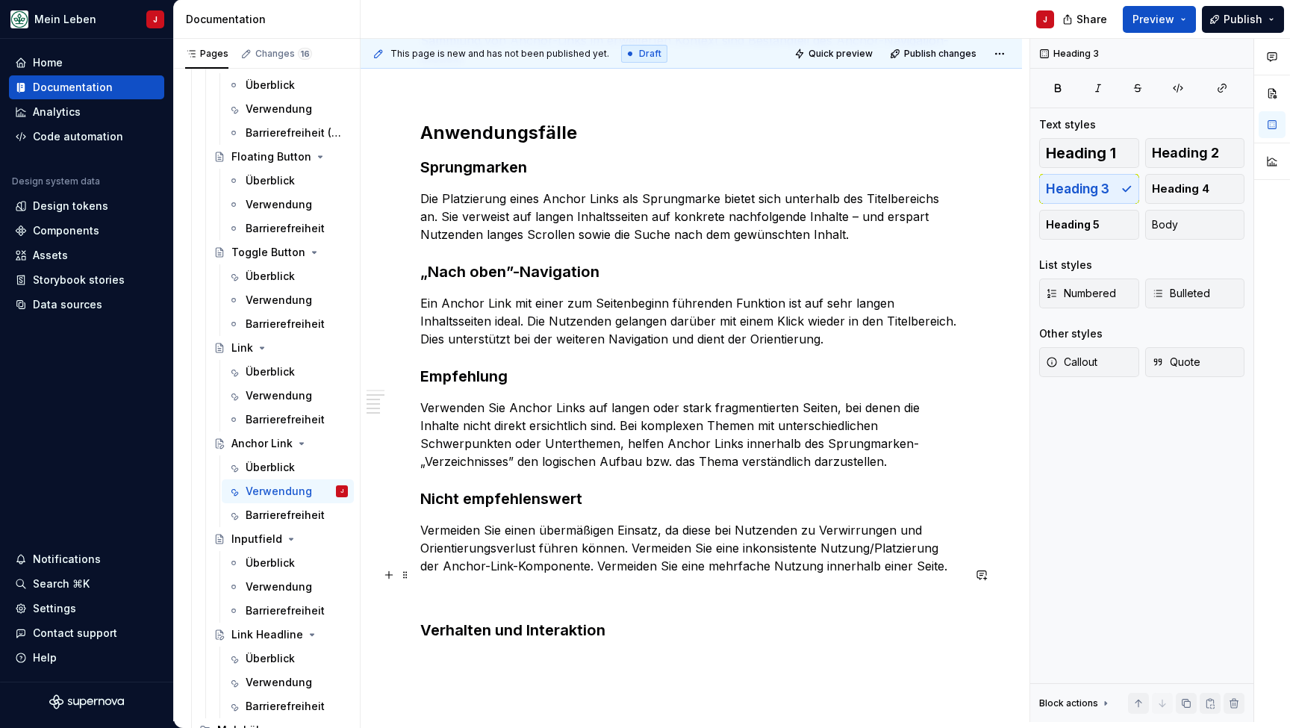
click at [437, 584] on p at bounding box center [691, 593] width 542 height 18
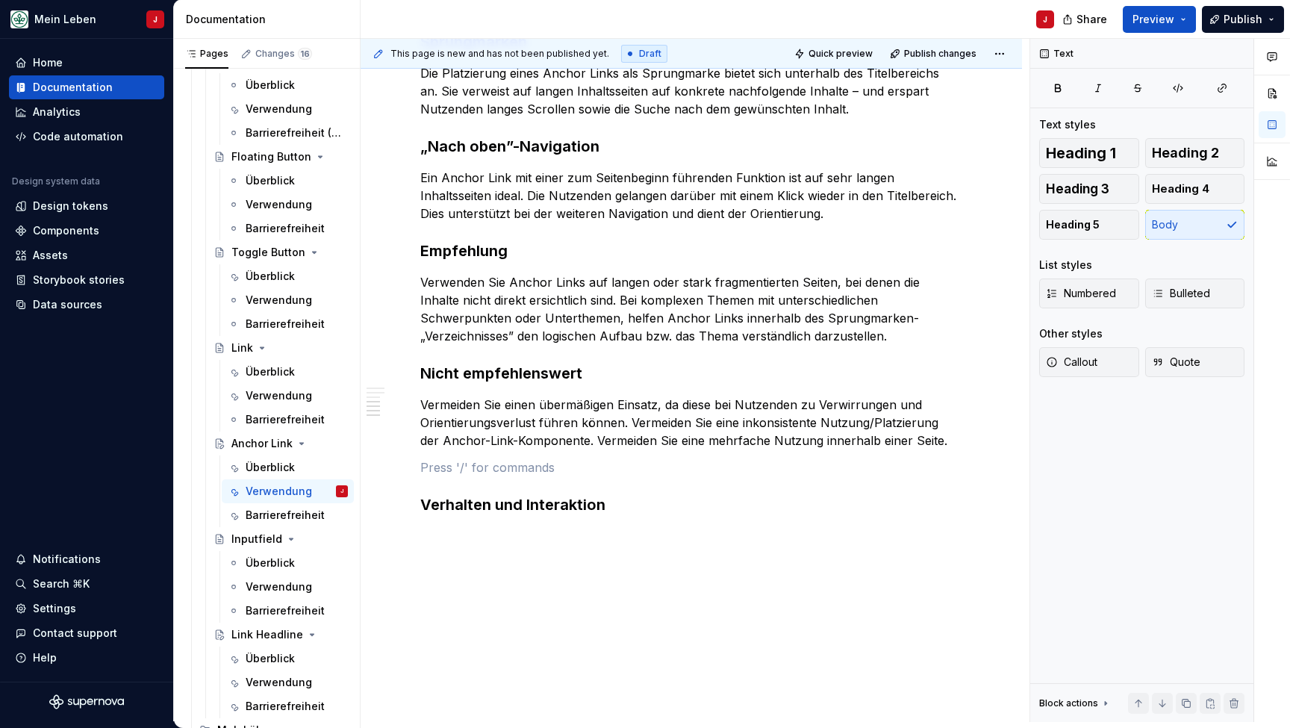
click at [443, 514] on div "Verwendung Die Anchor-Link-Komponente ist ein Element des Designsystems, das Nu…" at bounding box center [691, 174] width 542 height 717
click at [428, 523] on div "Verwendung Die Anchor-Link-Komponente ist ein Element des Designsystems, das Nu…" at bounding box center [691, 266] width 661 height 971
click at [448, 531] on div "Verwendung Die Anchor-Link-Komponente ist ein Element des Designsystems, das Nu…" at bounding box center [691, 189] width 542 height 746
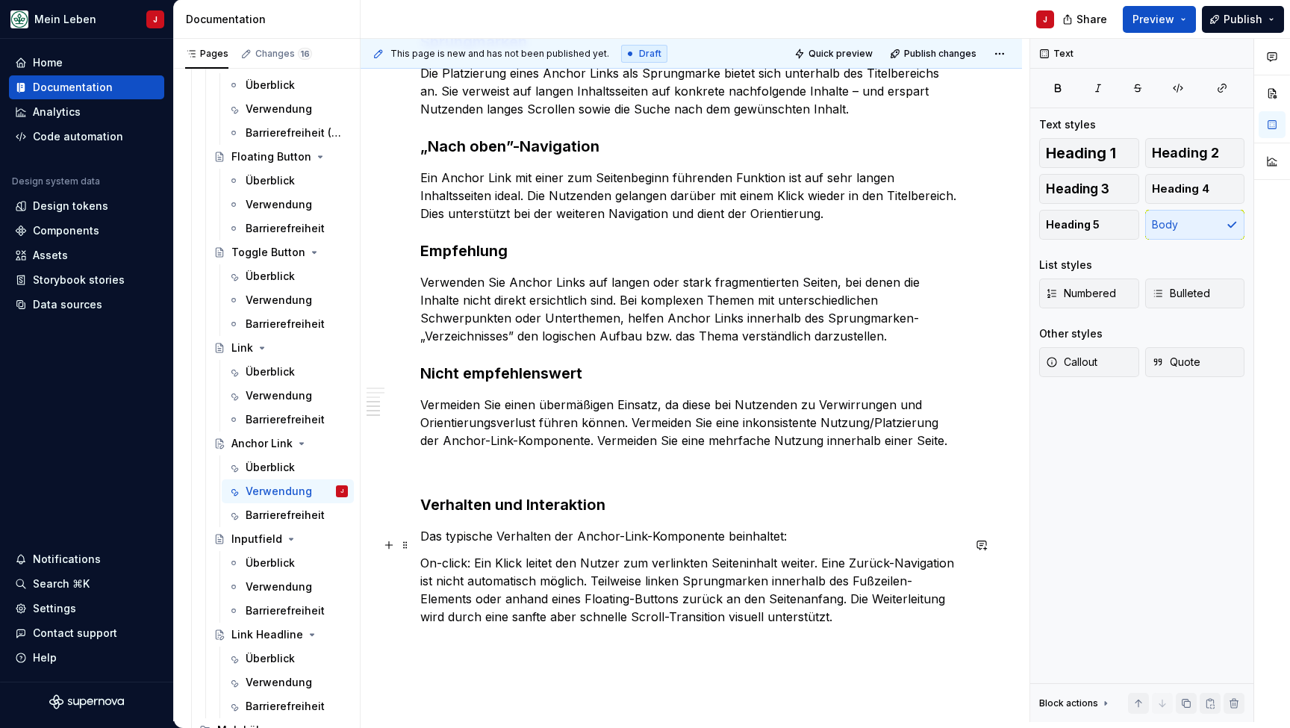
click at [546, 569] on p "On-click: Ein Klick leitet den Nutzer zum verlinkten Seiteninhalt weiter. Eine …" at bounding box center [691, 590] width 542 height 72
drag, startPoint x: 476, startPoint y: 542, endPoint x: 397, endPoint y: 542, distance: 79.1
click at [420, 542] on div "Verwendung Die Anchor-Link-Komponente ist ein Element des Designsystems, das Nu…" at bounding box center [691, 229] width 542 height 827
click at [470, 554] on p "On-click: Ein Klick leitet den Nutzer zum verlinkten Seiteninhalt weiter. Eine …" at bounding box center [691, 590] width 542 height 72
drag, startPoint x: 465, startPoint y: 545, endPoint x: 396, endPoint y: 543, distance: 69.4
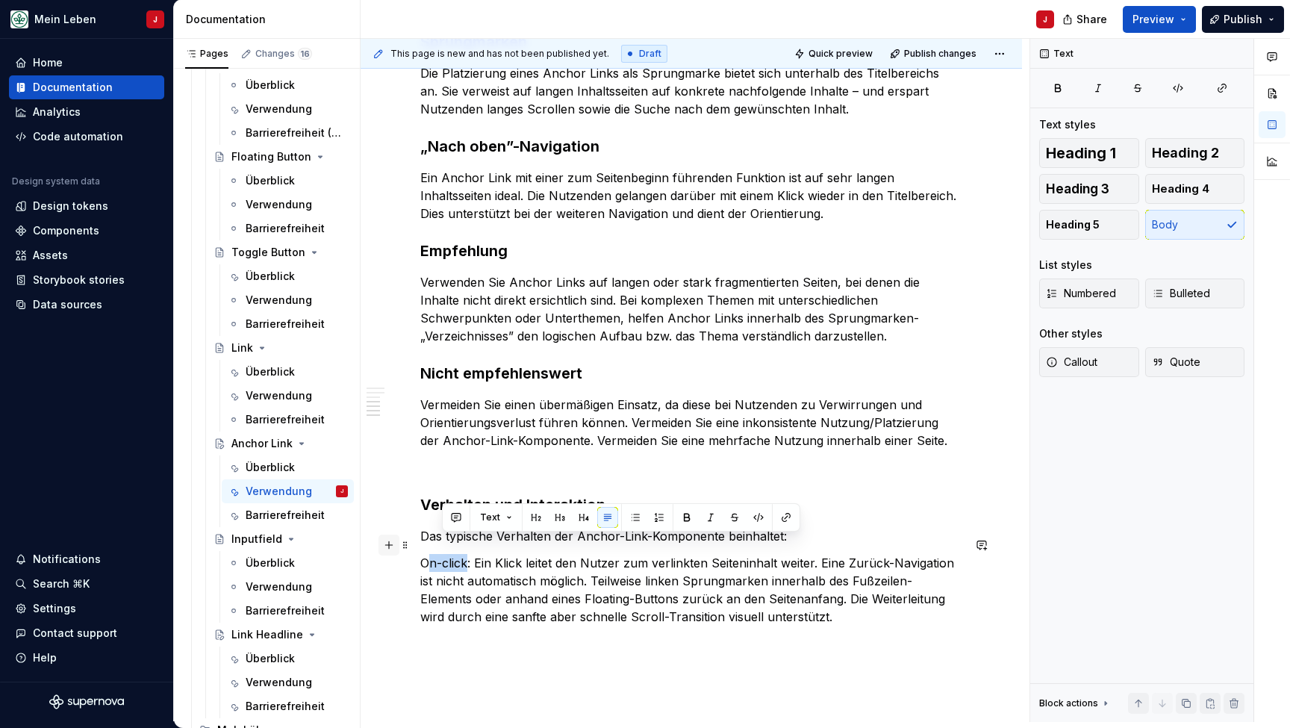
click at [420, 543] on div "Verwendung Die Anchor-Link-Komponente ist ein Element des Designsystems, das Nu…" at bounding box center [691, 229] width 542 height 827
click at [431, 554] on p "On-click: Ein Klick leitet den Nutzer zum verlinkten Seiteninhalt weiter. Eine …" at bounding box center [691, 590] width 542 height 72
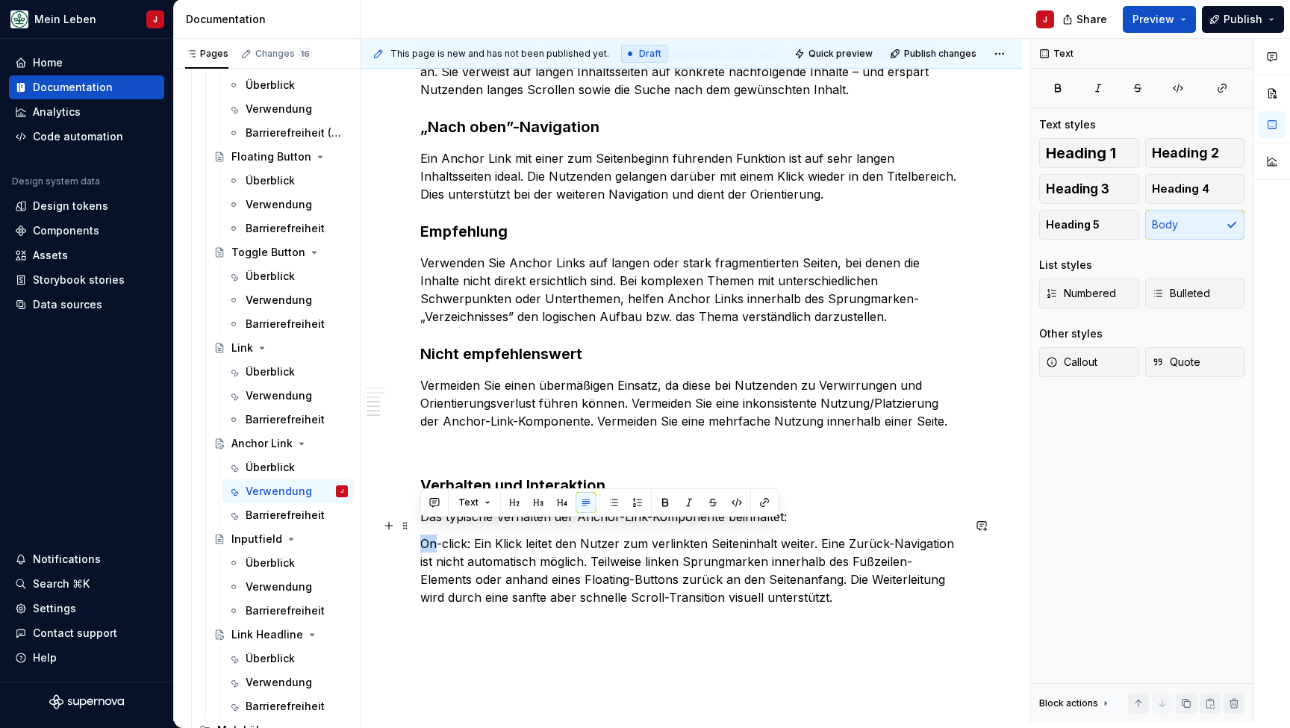
scroll to position [546, 0]
click at [813, 581] on p "On-click: Ein Klick leitet den Nutzer zum verlinkten Seiteninhalt weiter. Eine …" at bounding box center [691, 570] width 542 height 72
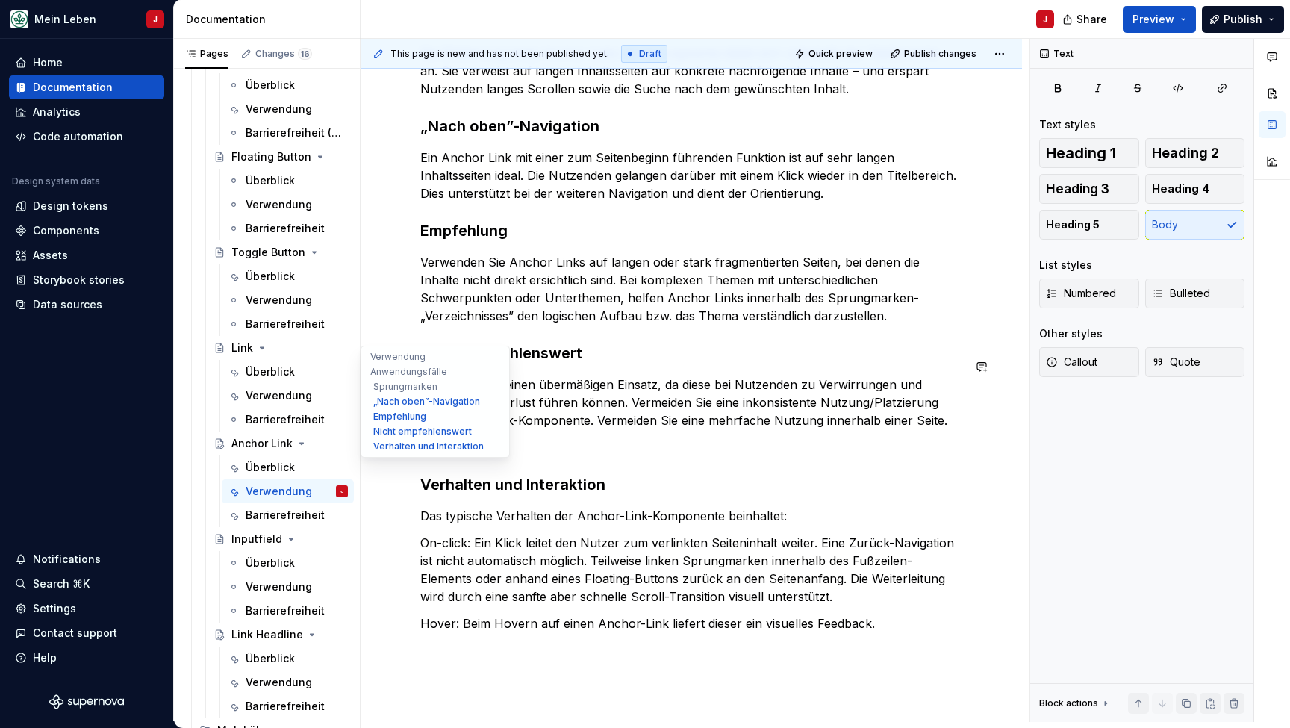
click at [394, 414] on button "Empfehlung" at bounding box center [435, 416] width 142 height 15
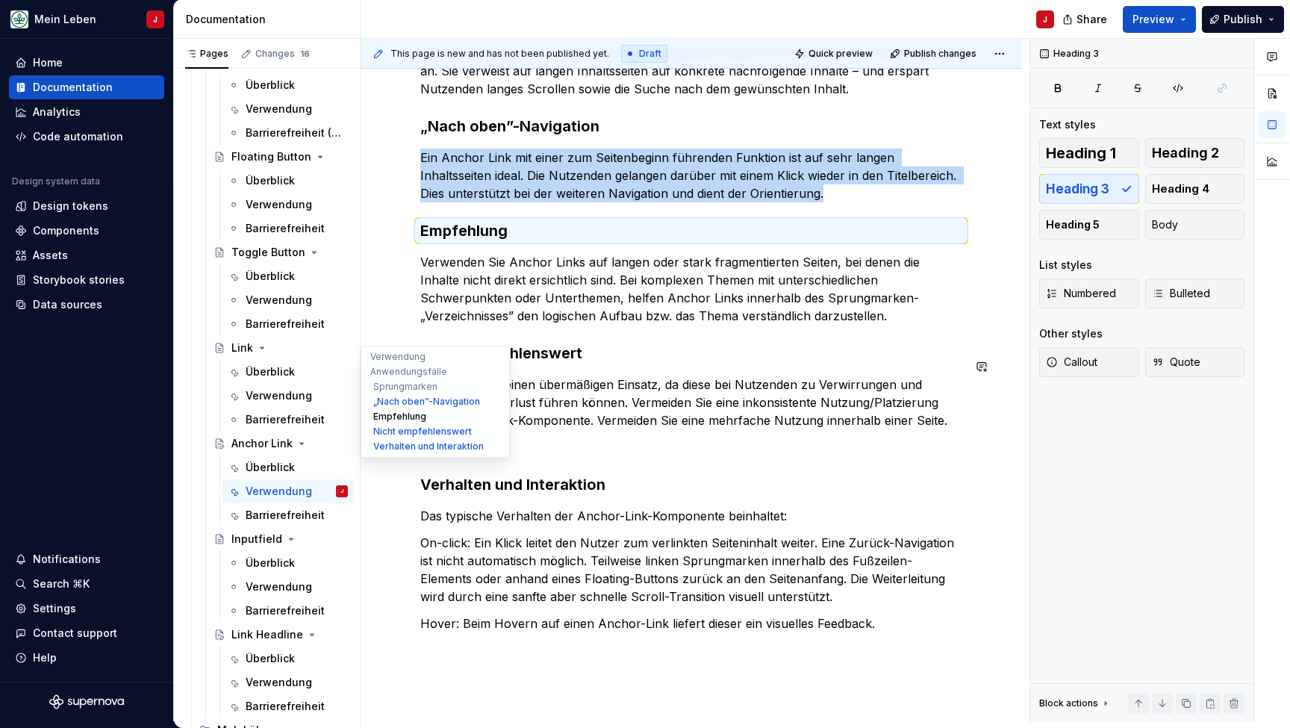
scroll to position [634, 0]
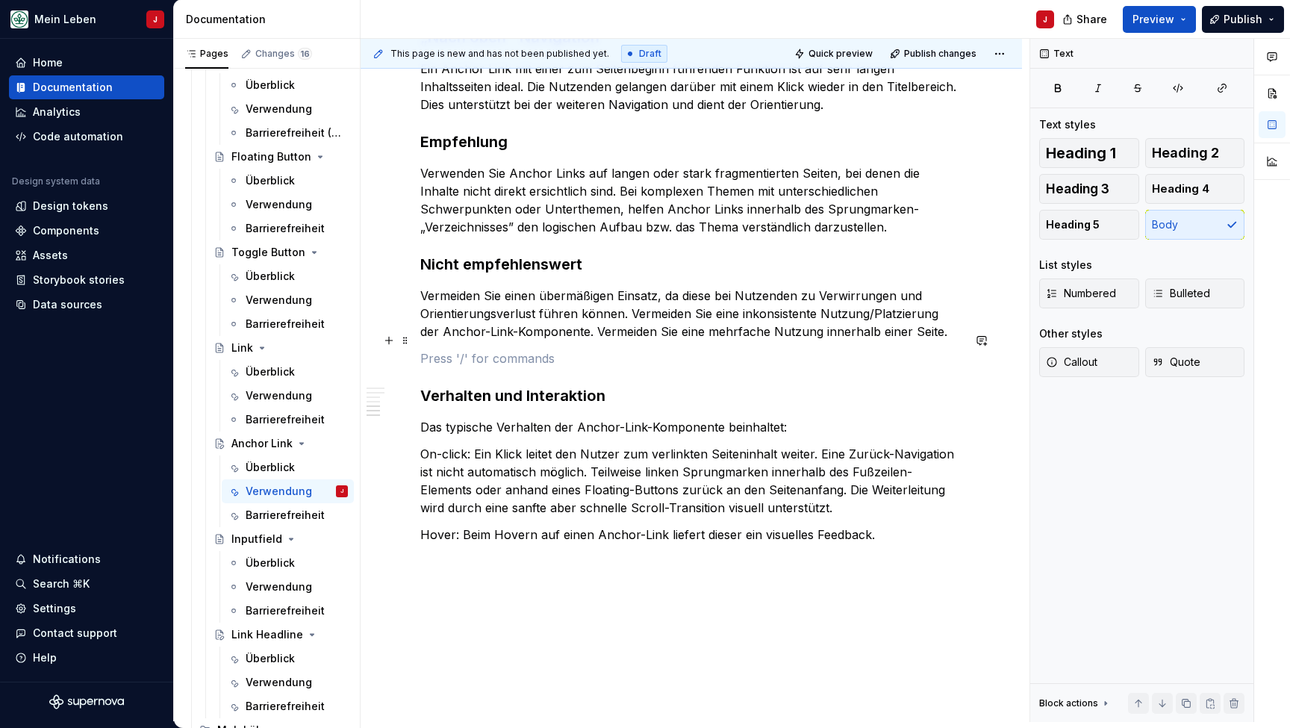
click at [581, 349] on p at bounding box center [691, 358] width 542 height 18
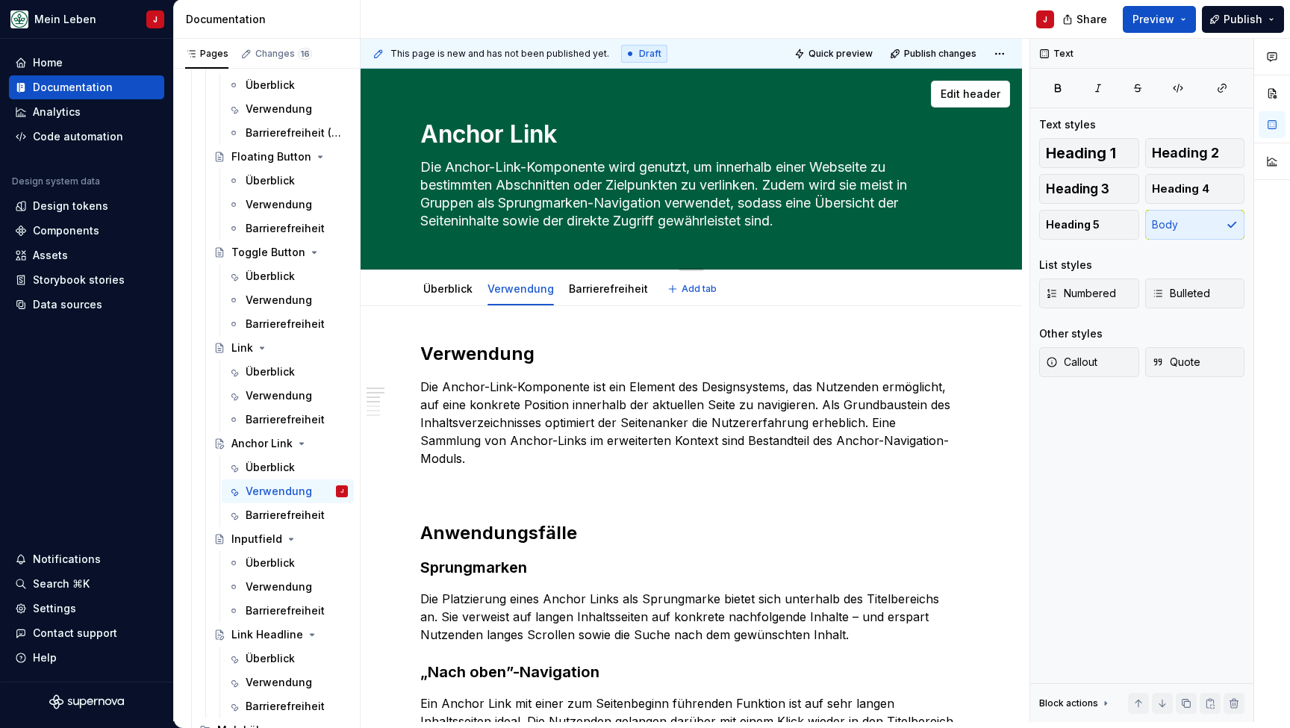
scroll to position [0, 0]
click at [596, 305] on div "Überblick Verwendung Barrierefreiheit" at bounding box center [535, 292] width 249 height 40
click at [626, 284] on link "Barrierefreiheit" at bounding box center [608, 288] width 79 height 13
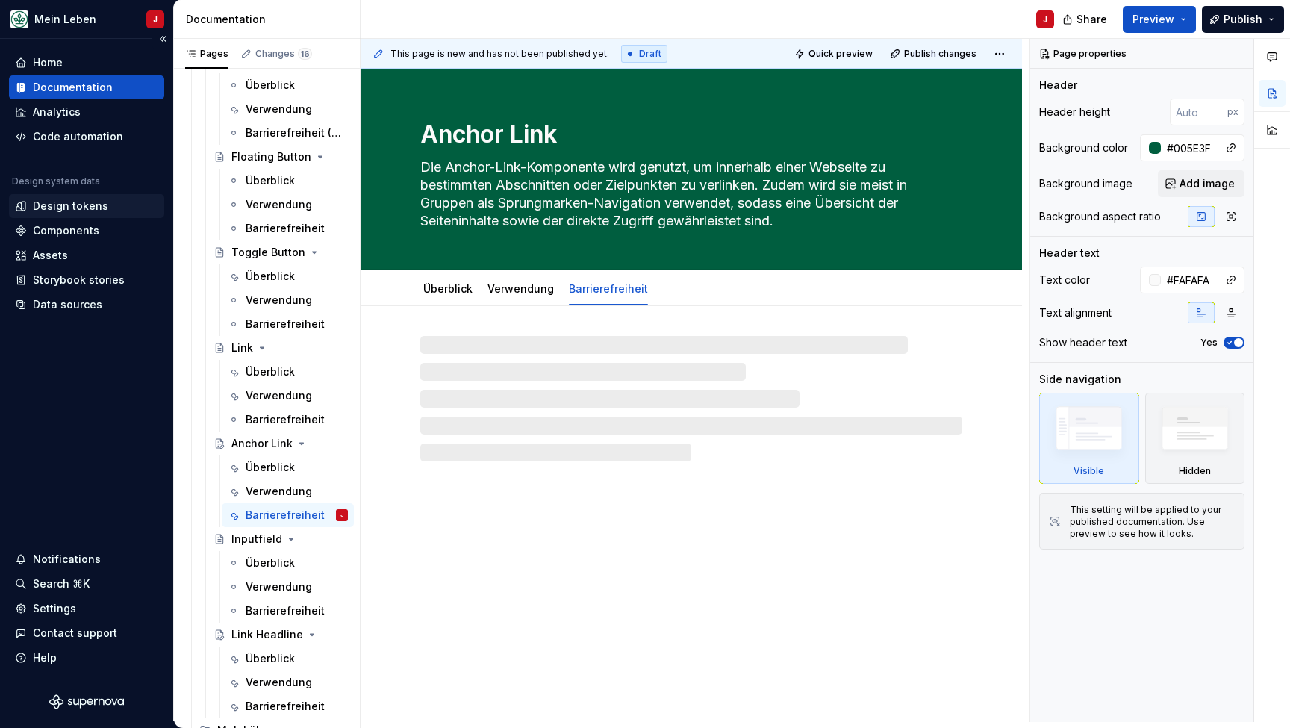
type textarea "*"
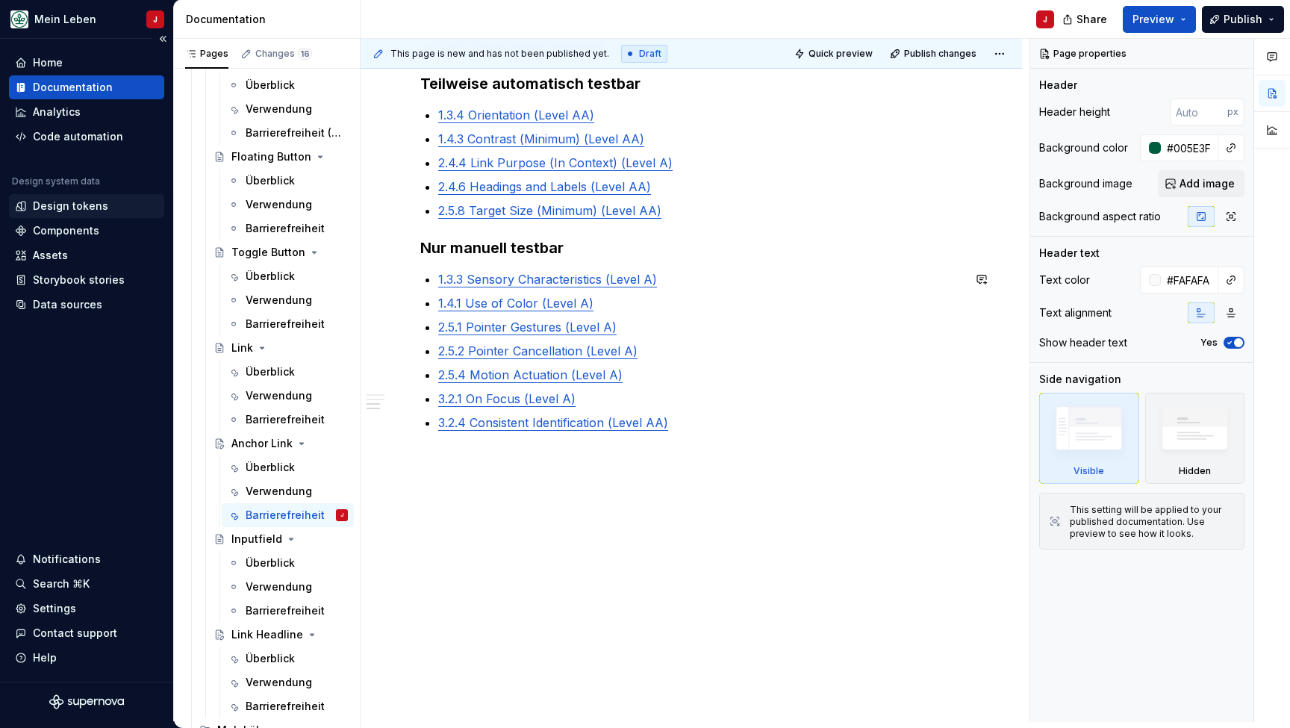
scroll to position [448, 0]
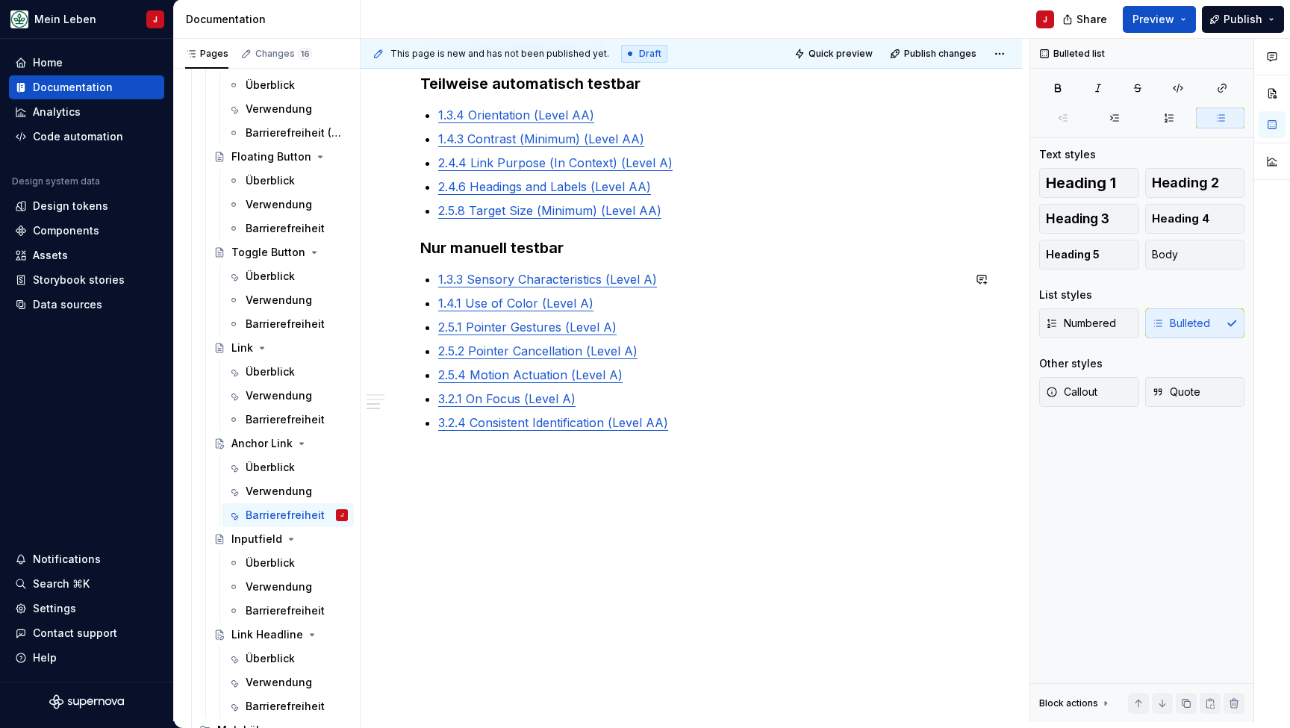
click at [730, 428] on p "3.2.4 Consistent Identification (Level AA)" at bounding box center [700, 432] width 524 height 36
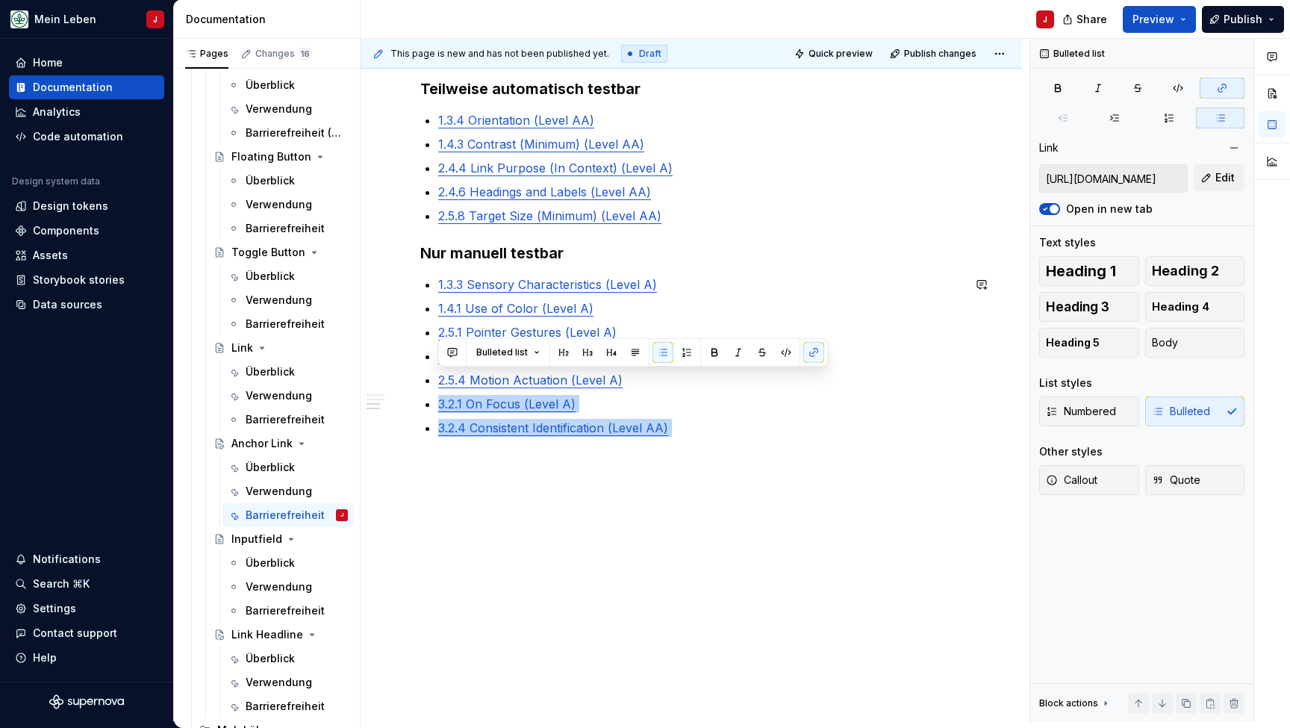
type input "[URL][DOMAIN_NAME]"
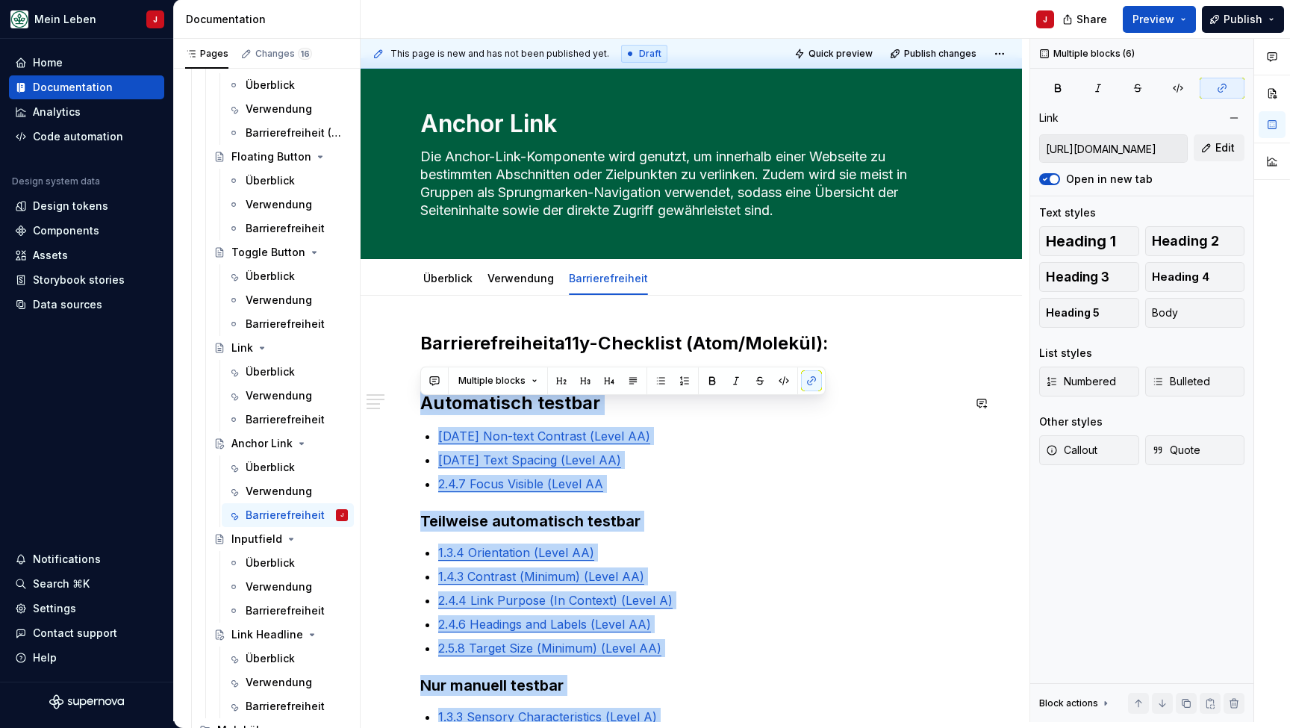
scroll to position [0, 0]
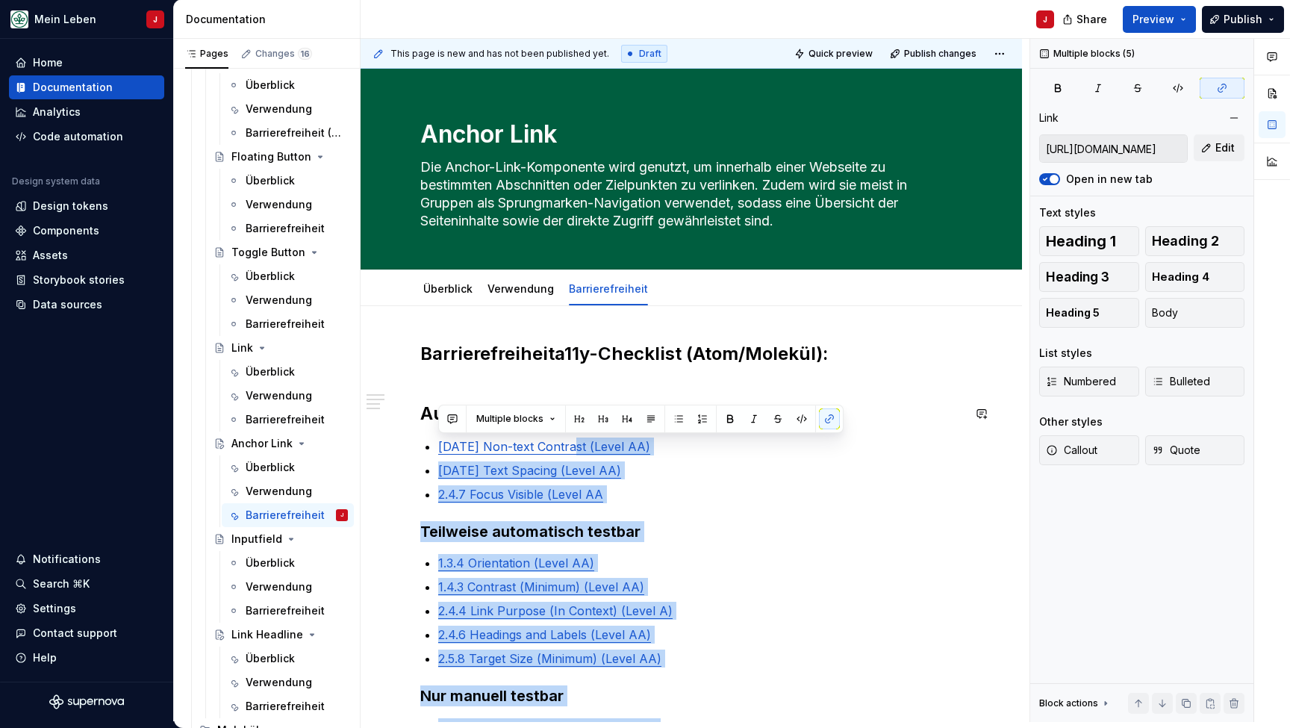
type input "[URL][DOMAIN_NAME]"
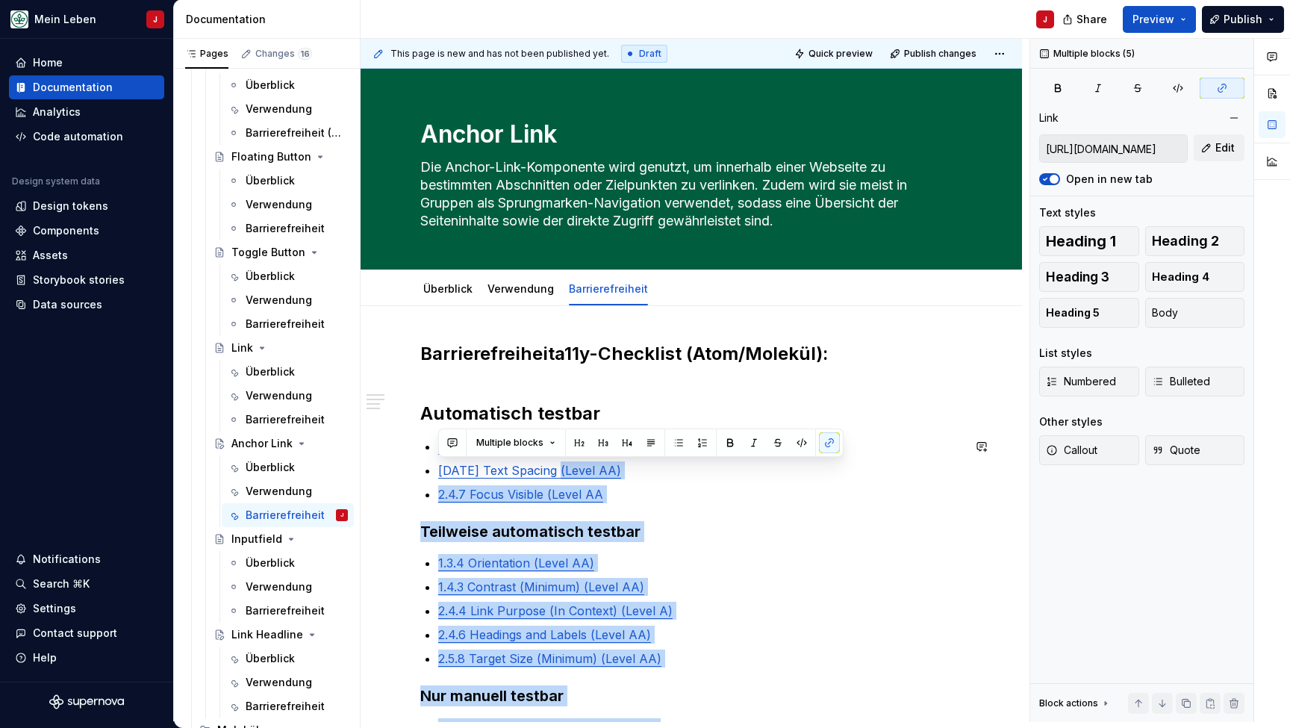
drag, startPoint x: 724, startPoint y: 445, endPoint x: 550, endPoint y: 466, distance: 175.2
click at [550, 466] on div "Barrierefreiheit a11y-Checklist (Atom/Molekül): Automatisch testbar [DATE] Non-…" at bounding box center [691, 637] width 542 height 591
click at [617, 487] on p "2.4.7 Focus Visible (Level AA" at bounding box center [700, 494] width 524 height 18
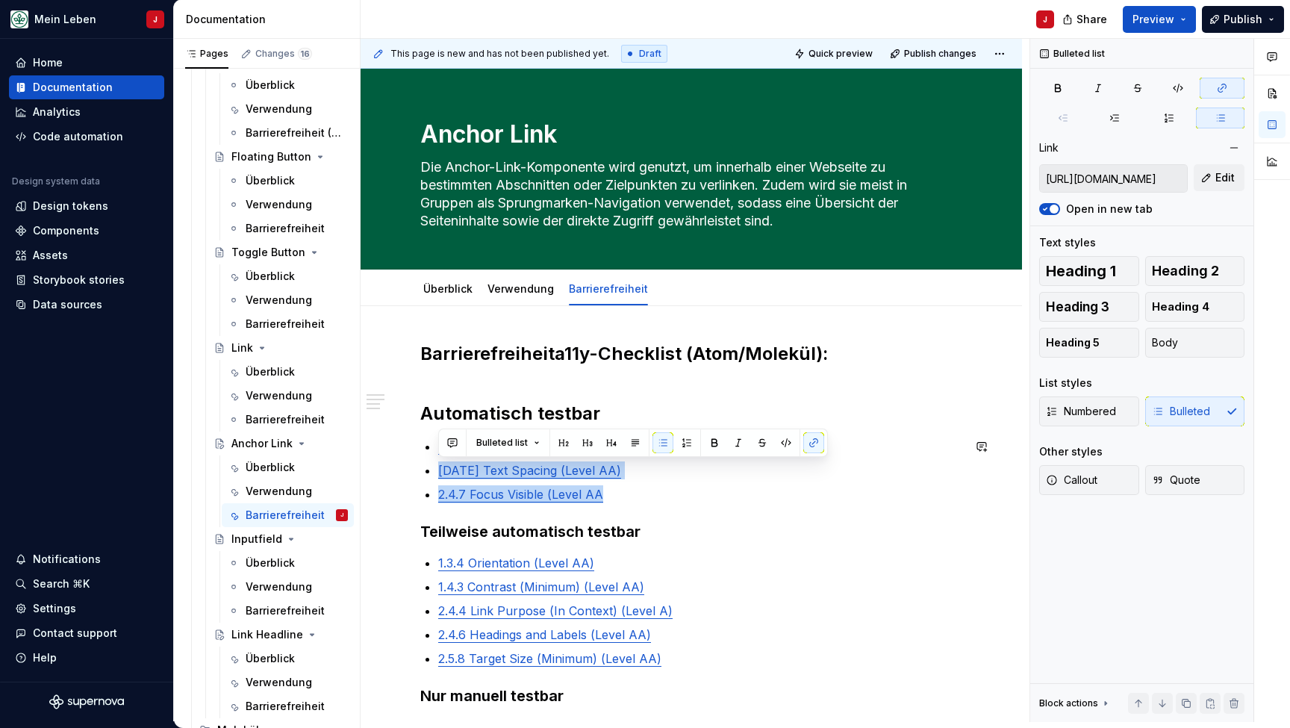
type input "[URL][DOMAIN_NAME]"
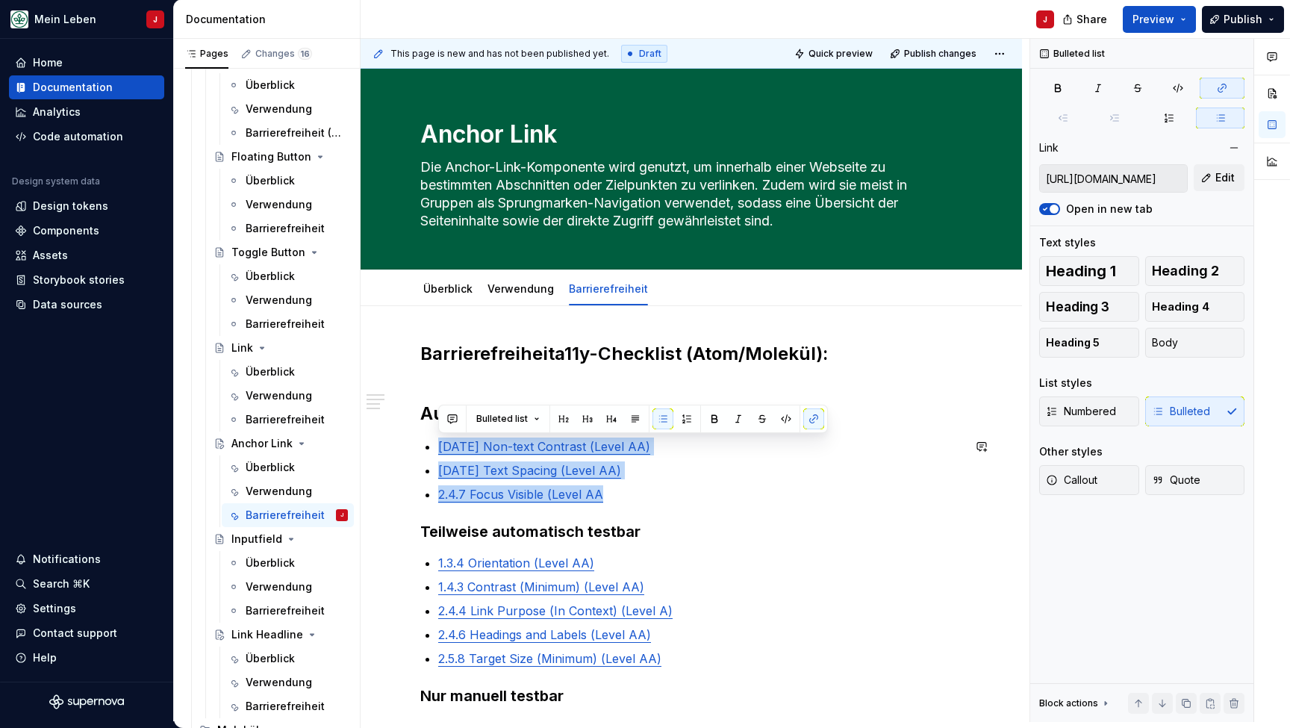
drag, startPoint x: 650, startPoint y: 499, endPoint x: 437, endPoint y: 436, distance: 221.8
click at [437, 436] on div "Barrierefreiheit a11y-Checklist (Atom/Molekül): Automatisch testbar [DATE] Non-…" at bounding box center [691, 637] width 542 height 591
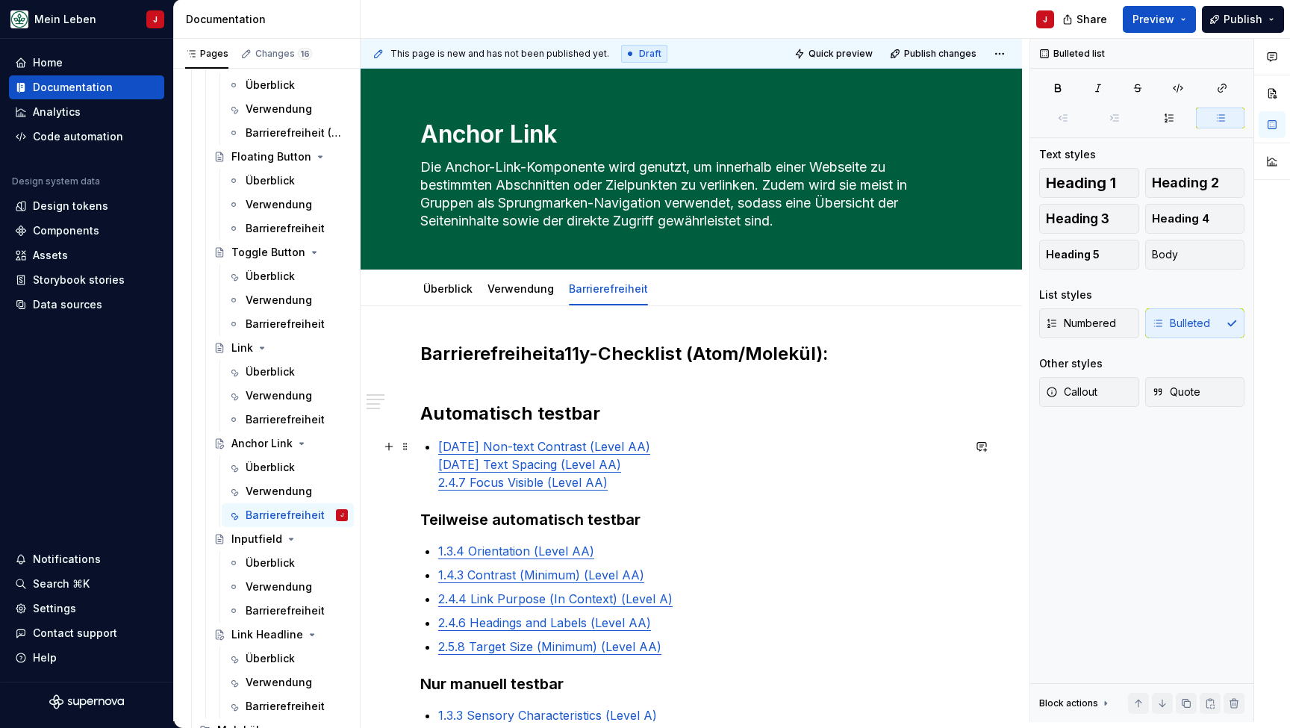
click at [432, 467] on div "Barrierefreiheit a11y-Checklist (Atom/Molekül): Automatisch testbar [DATE] Non-…" at bounding box center [691, 631] width 542 height 579
click at [660, 478] on p "[DATE] Non-text Contrast (Level AA) [DATE] Text Spacing (Level AA) 2.4.7 Focus …" at bounding box center [700, 464] width 524 height 54
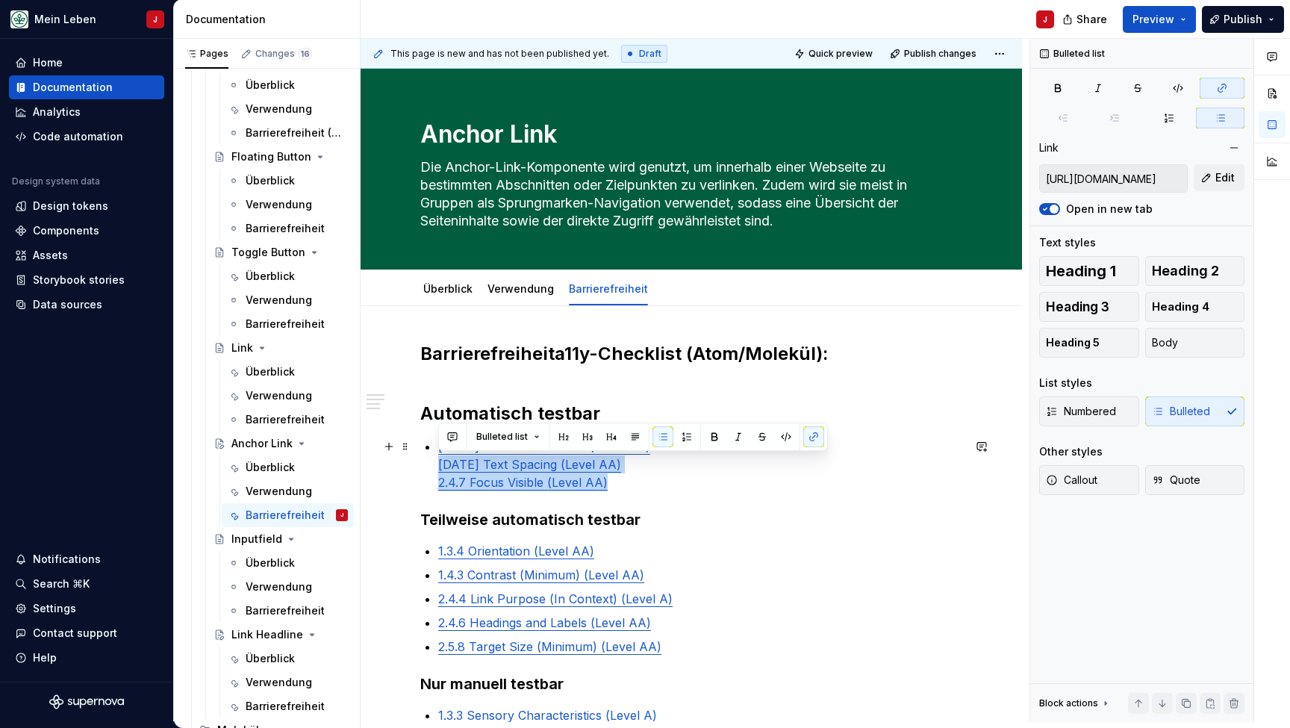
type input "[URL][DOMAIN_NAME]"
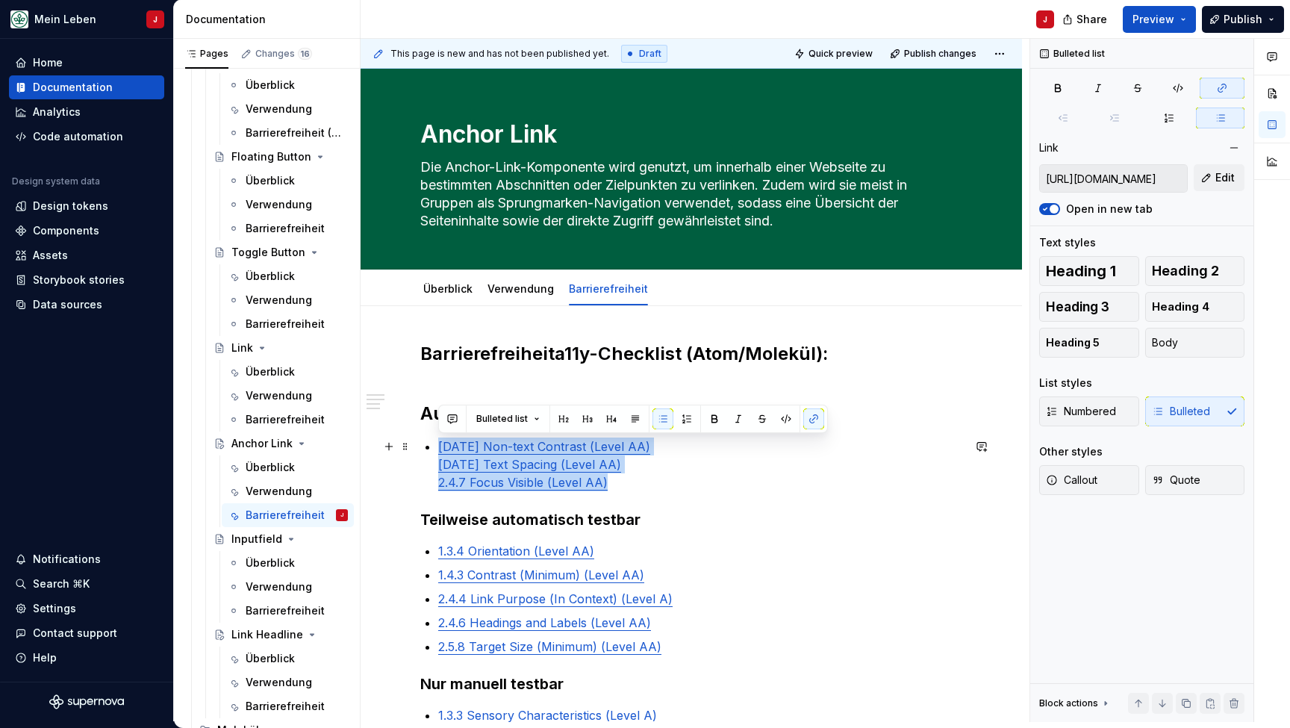
drag, startPoint x: 638, startPoint y: 484, endPoint x: 419, endPoint y: 445, distance: 223.0
click at [419, 445] on div "Barrierefreiheit a11y-Checklist (Atom/Molekül): Automatisch testbar [DATE] Non-…" at bounding box center [691, 732] width 661 height 852
type textarea "*"
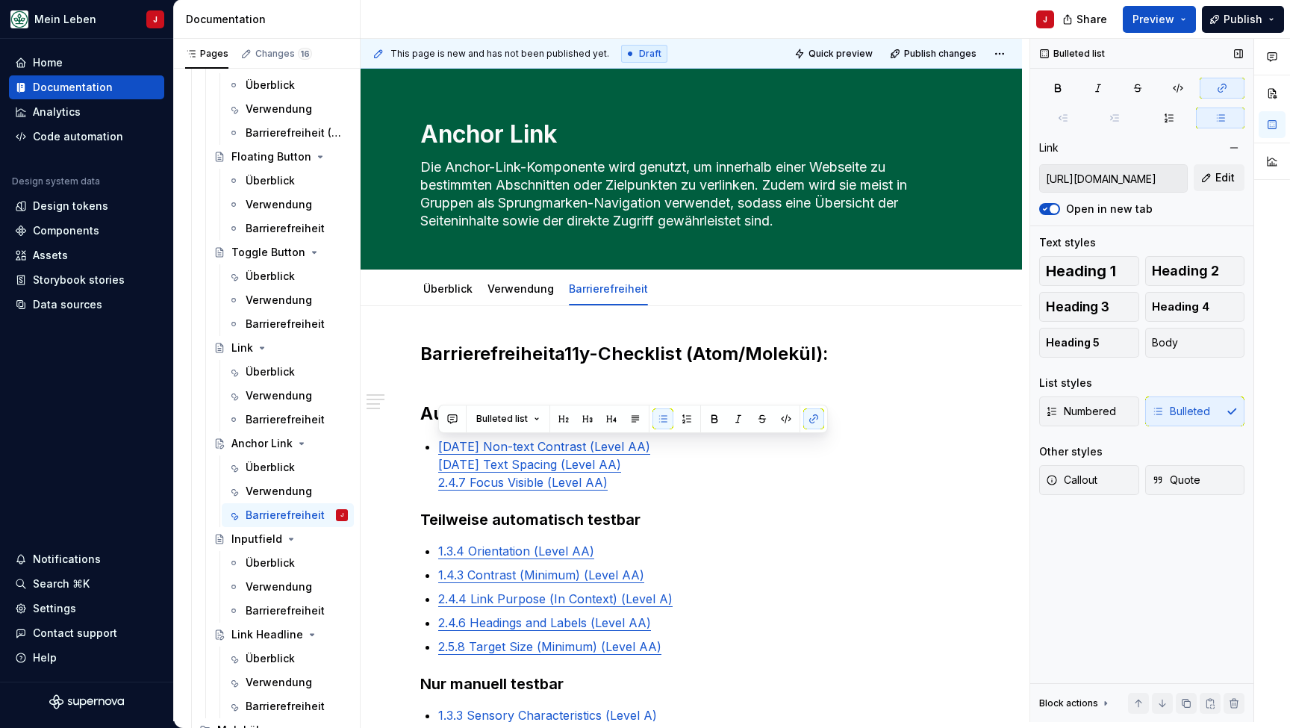
click at [1163, 406] on div "Numbered Bulleted" at bounding box center [1141, 411] width 205 height 30
click at [1163, 411] on div "Numbered Bulleted" at bounding box center [1141, 411] width 205 height 30
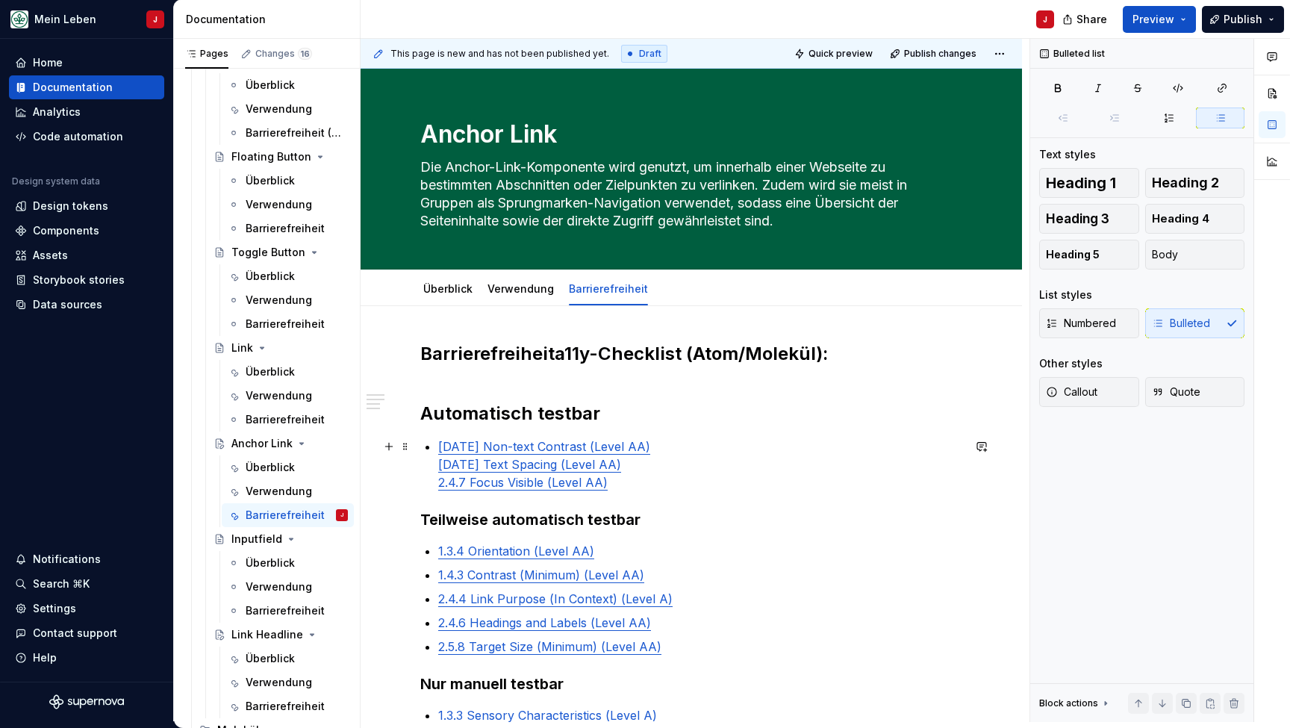
click at [435, 473] on div "Barrierefreiheit a11y-Checklist (Atom/Molekül): Automatisch testbar [DATE] Non-…" at bounding box center [691, 631] width 542 height 579
click at [435, 467] on div "Barrierefreiheit a11y-Checklist (Atom/Molekül): Automatisch testbar [DATE] Non-…" at bounding box center [691, 631] width 542 height 579
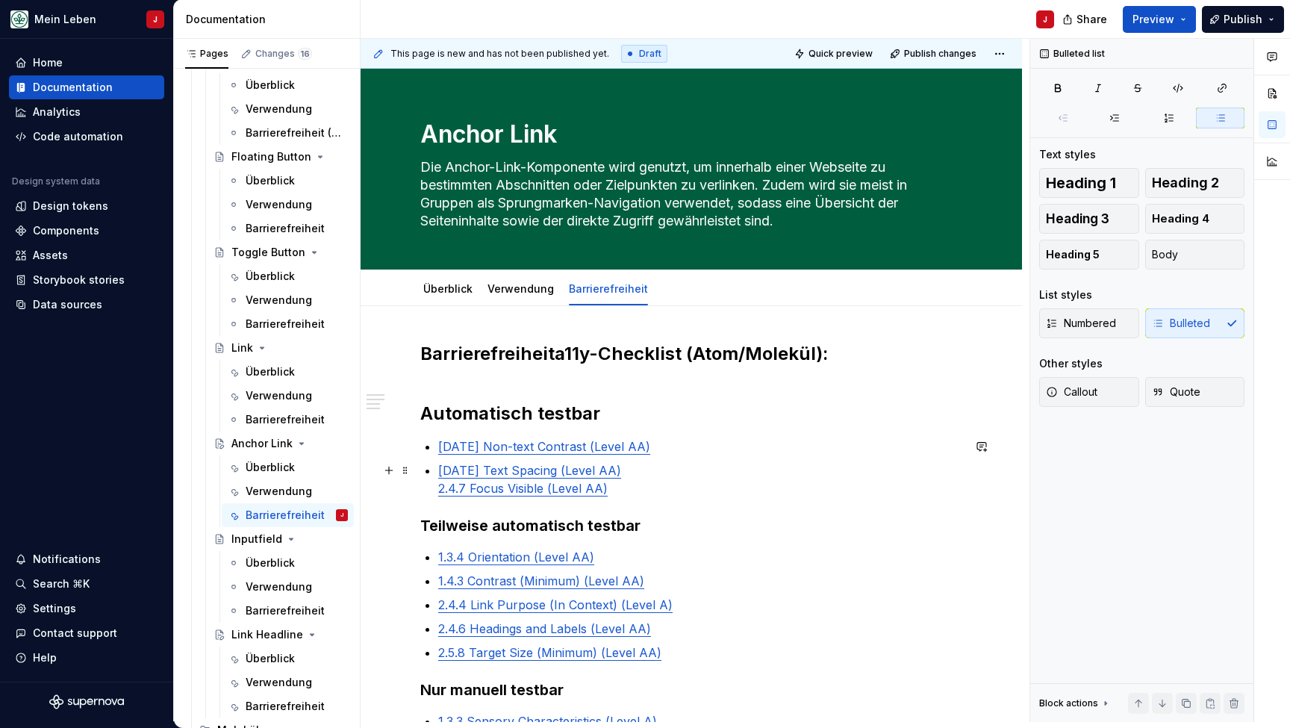
click at [429, 492] on div "Barrierefreiheit a11y-Checklist (Atom/Molekül): Automatisch testbar [DATE] Non-…" at bounding box center [691, 634] width 542 height 585
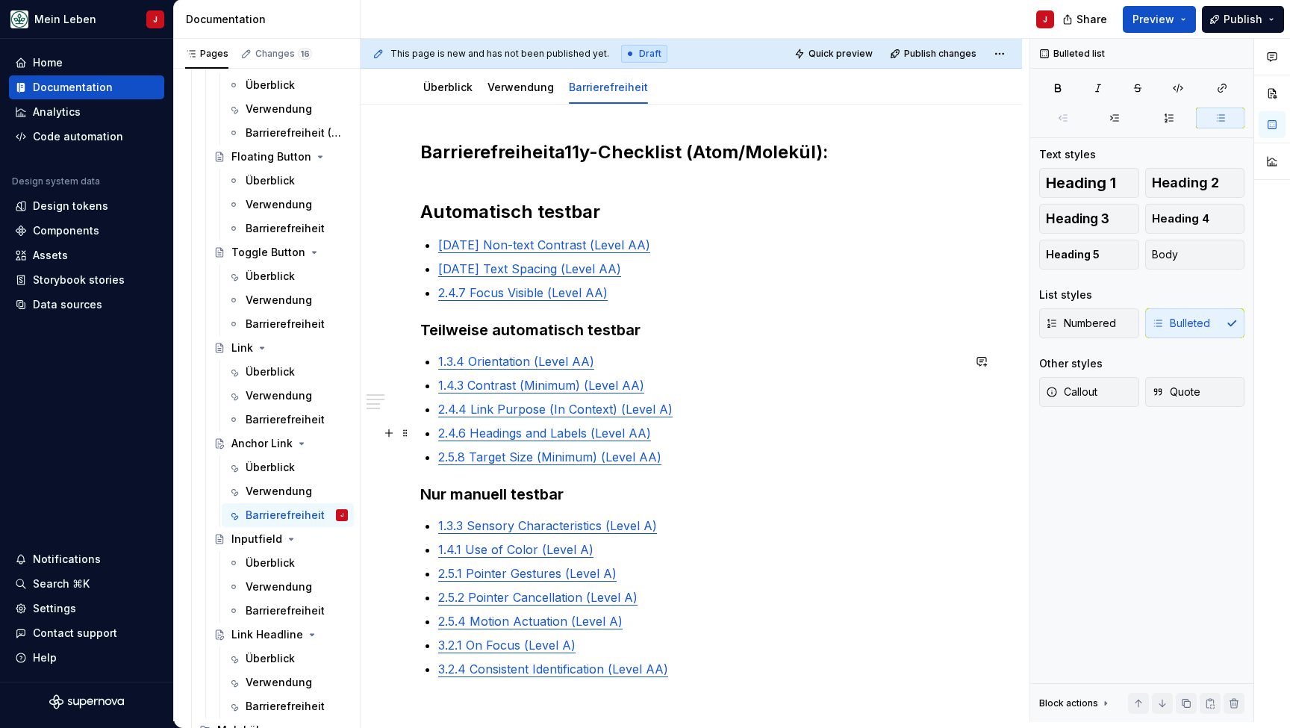
scroll to position [242, 0]
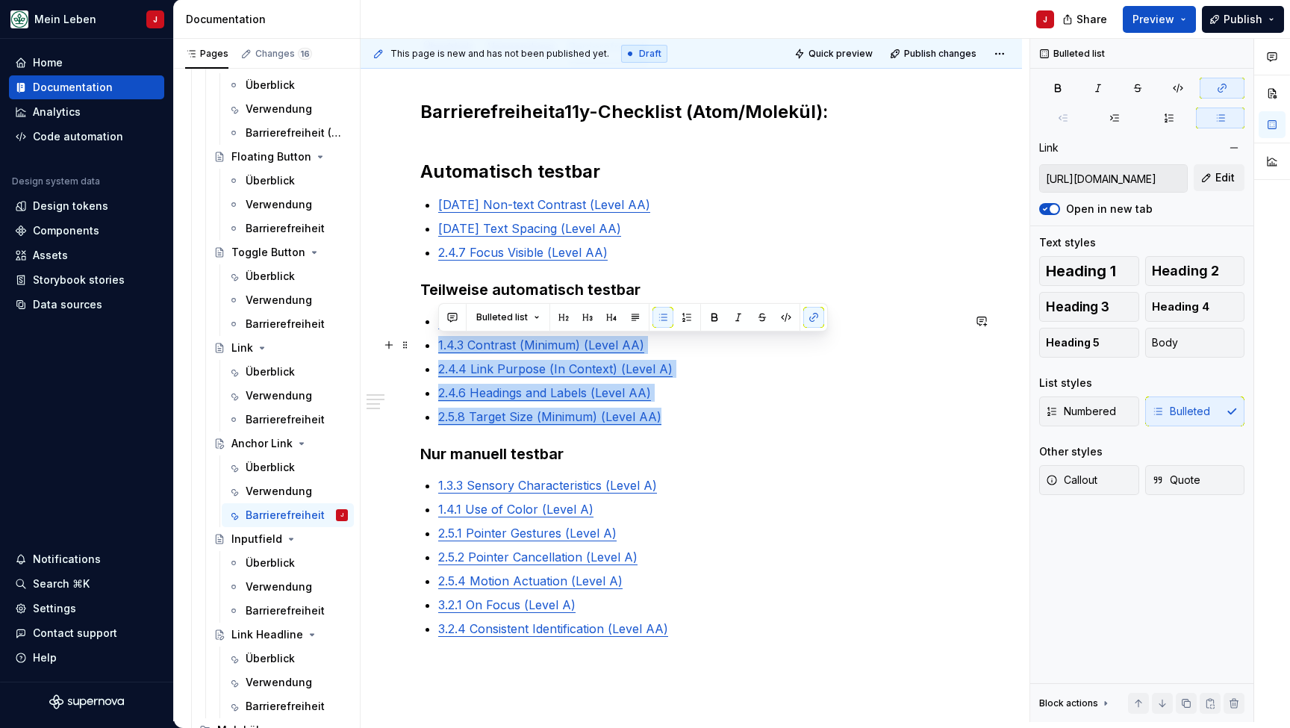
type input "[URL][DOMAIN_NAME]"
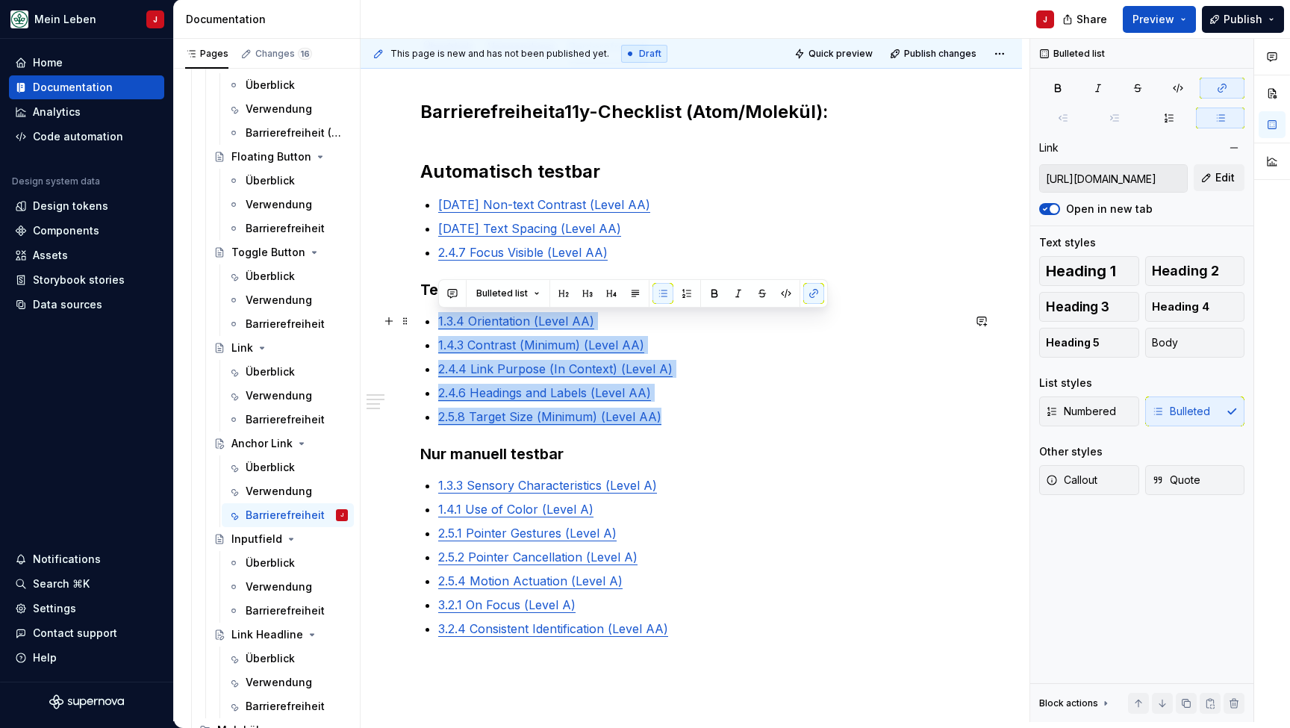
drag, startPoint x: 709, startPoint y: 416, endPoint x: 436, endPoint y: 316, distance: 290.9
click at [436, 316] on div "Barrierefreiheit a11y-Checklist (Atom/Molekül): Automatisch testbar [DATE] Non-…" at bounding box center [691, 395] width 542 height 591
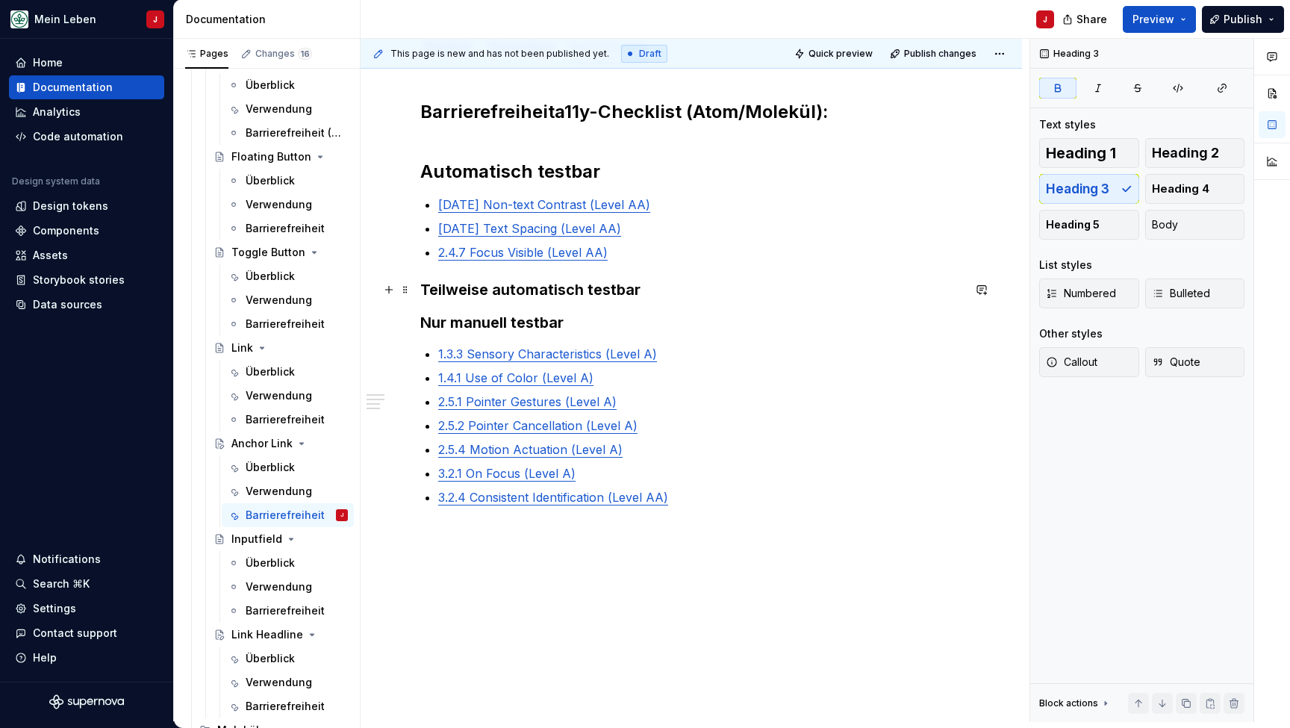
click at [705, 293] on h3 "Teilweise automatisch testbar" at bounding box center [691, 289] width 542 height 21
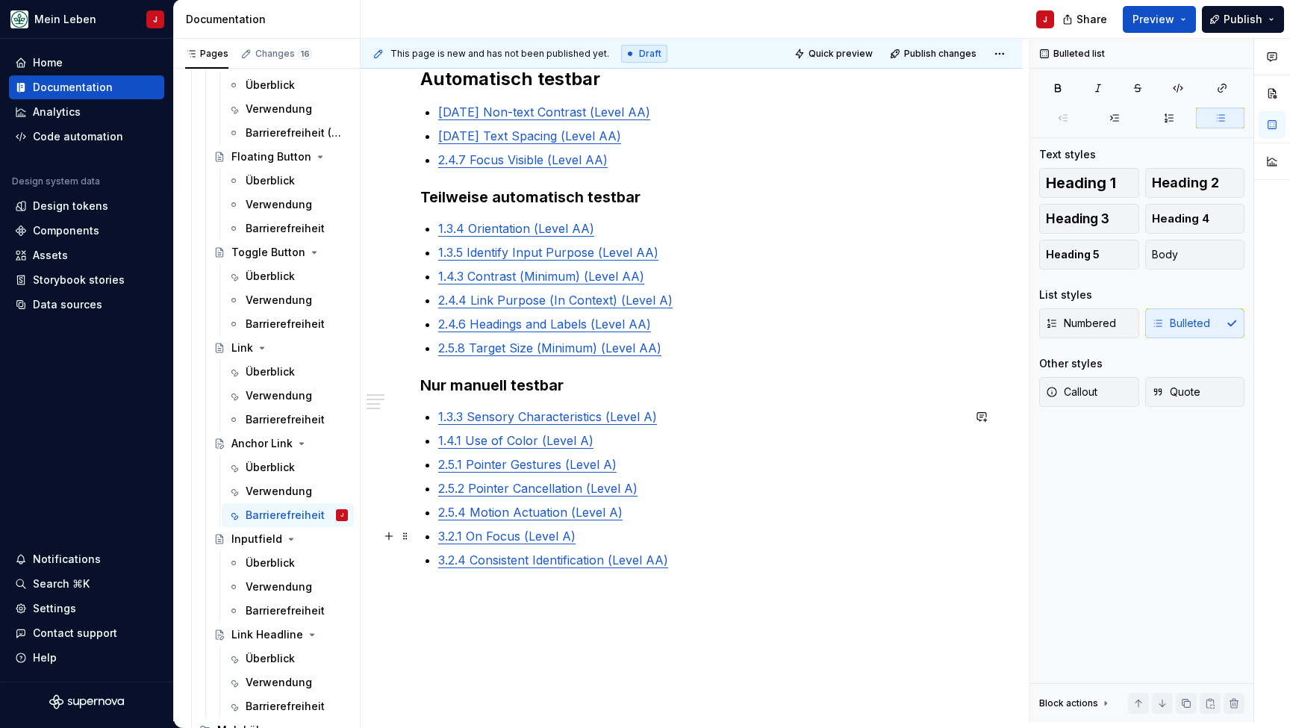
scroll to position [335, 0]
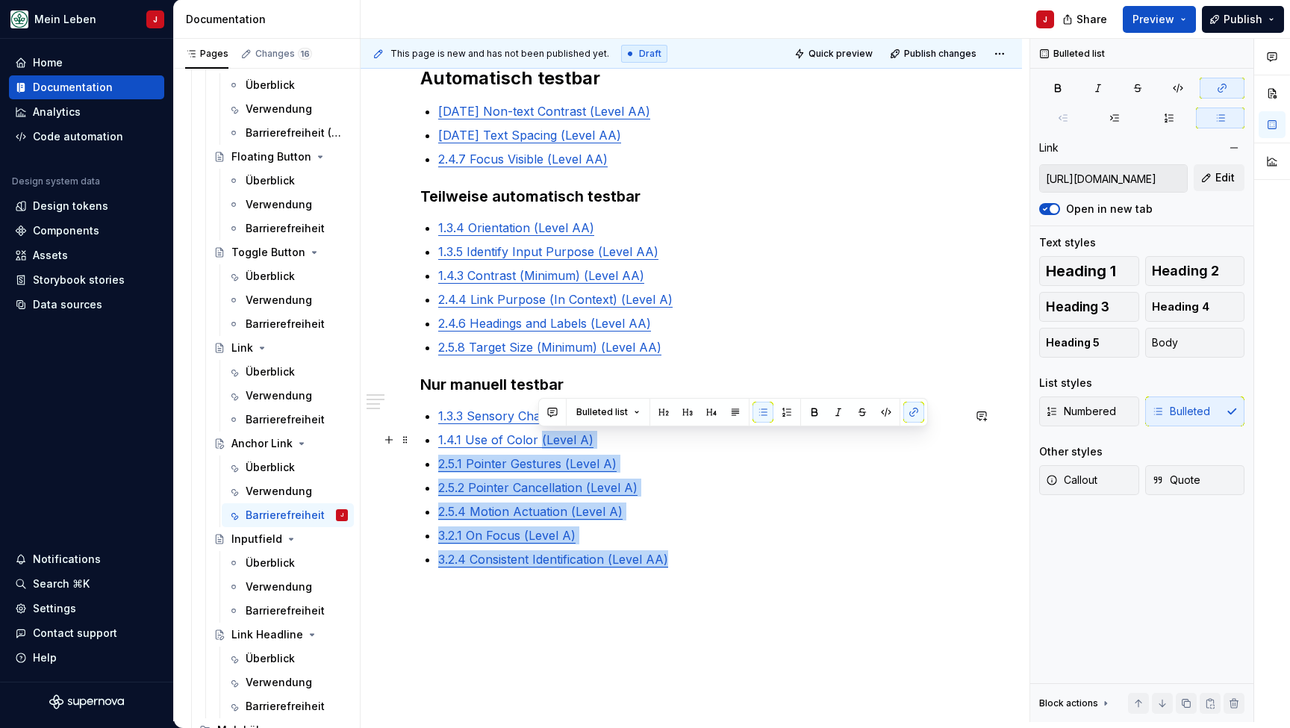
drag, startPoint x: 702, startPoint y: 564, endPoint x: 540, endPoint y: 442, distance: 203.0
click at [540, 442] on ul "1.3.3 Sensory Characteristics (Level A) 1.4.1 Use of Color (Level A) 2.5.1 Poin…" at bounding box center [700, 496] width 524 height 179
click at [752, 484] on p "2.5.2 Pointer Cancellation (Level A)" at bounding box center [700, 487] width 524 height 18
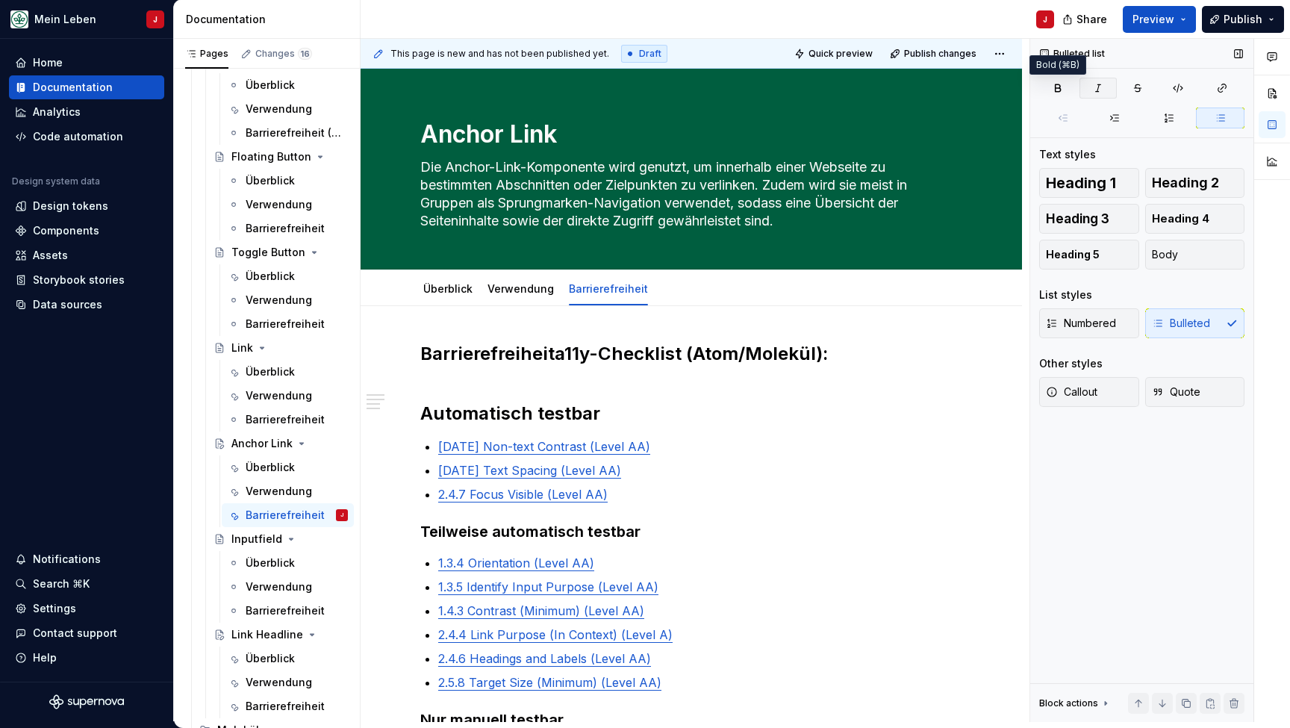
scroll to position [0, 0]
click at [1239, 22] on span "Publish" at bounding box center [1242, 19] width 39 height 15
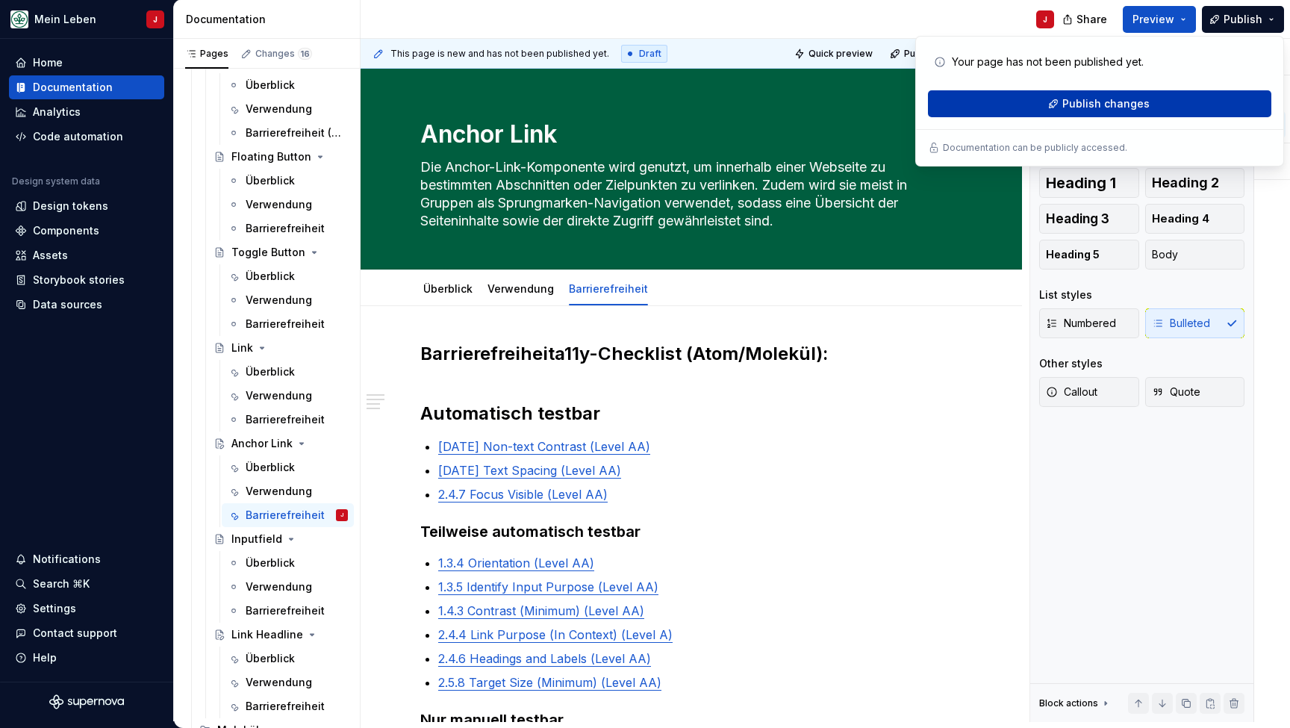
click at [1010, 99] on button "Publish changes" at bounding box center [1099, 103] width 343 height 27
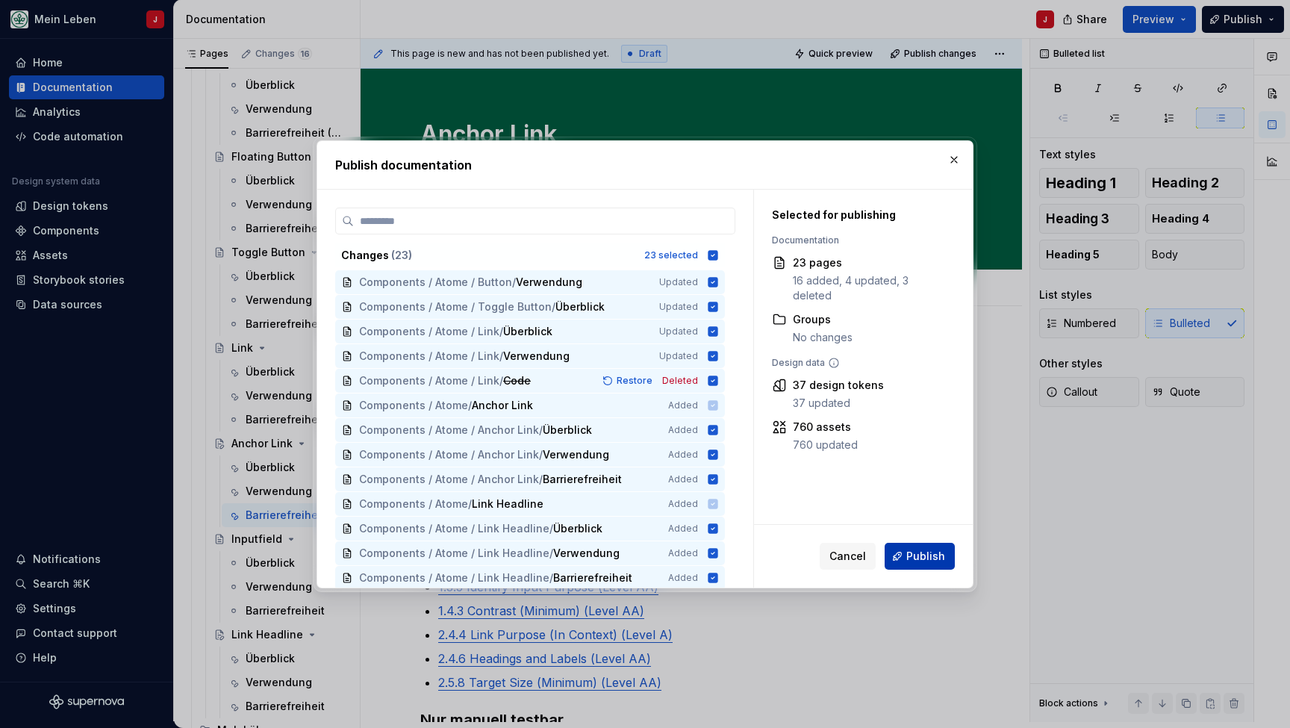
click at [924, 561] on span "Publish" at bounding box center [925, 556] width 39 height 15
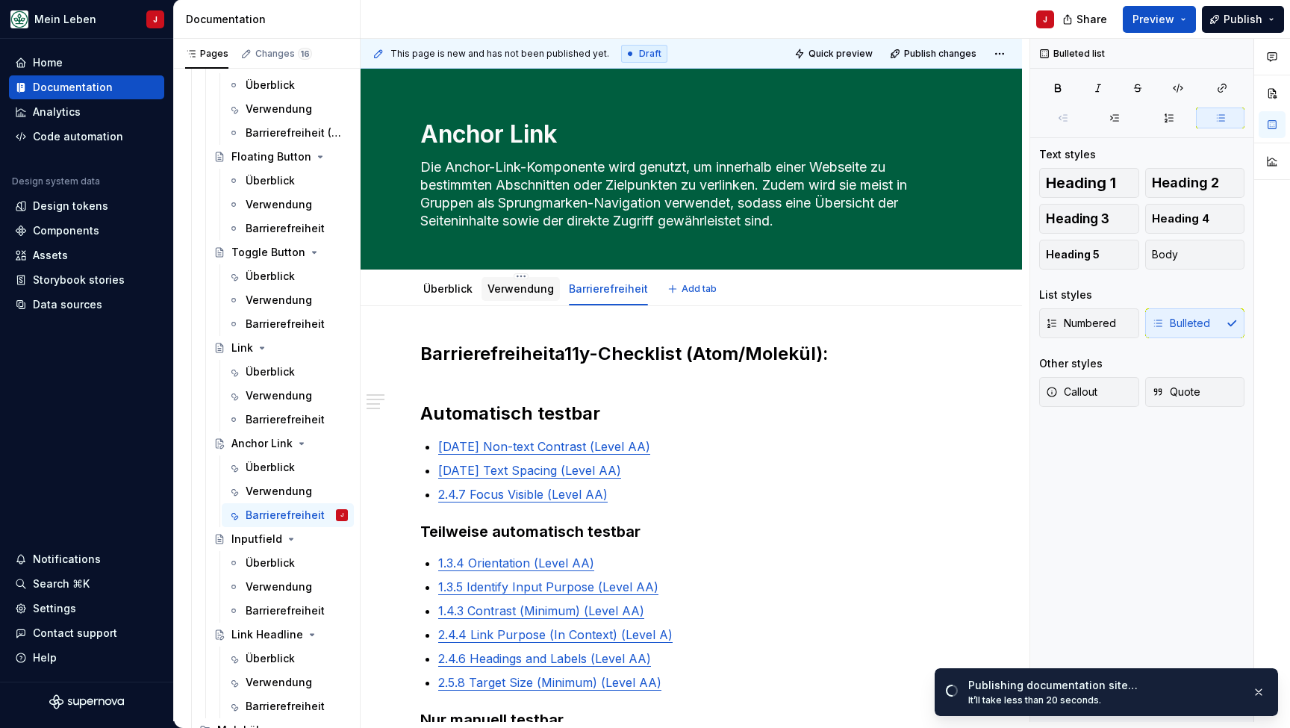
click at [496, 289] on link "Verwendung" at bounding box center [520, 288] width 66 height 13
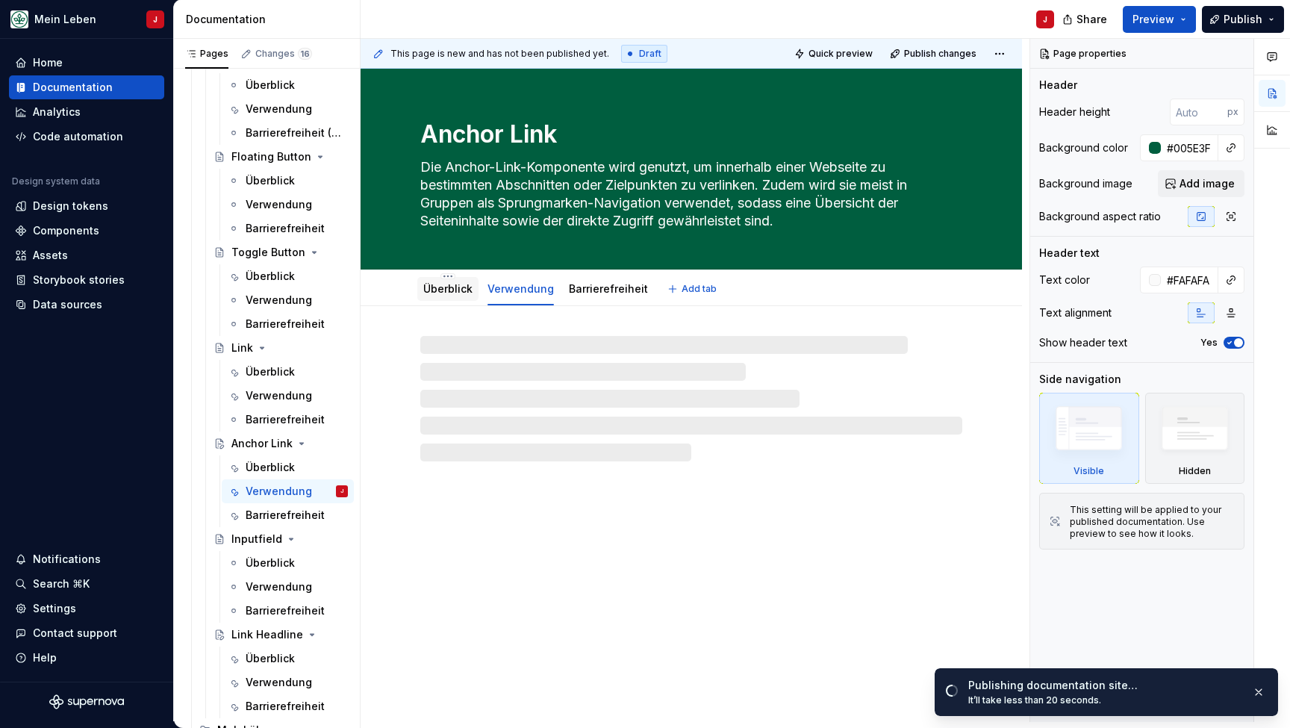
click at [449, 287] on link "Überblick" at bounding box center [447, 288] width 49 height 13
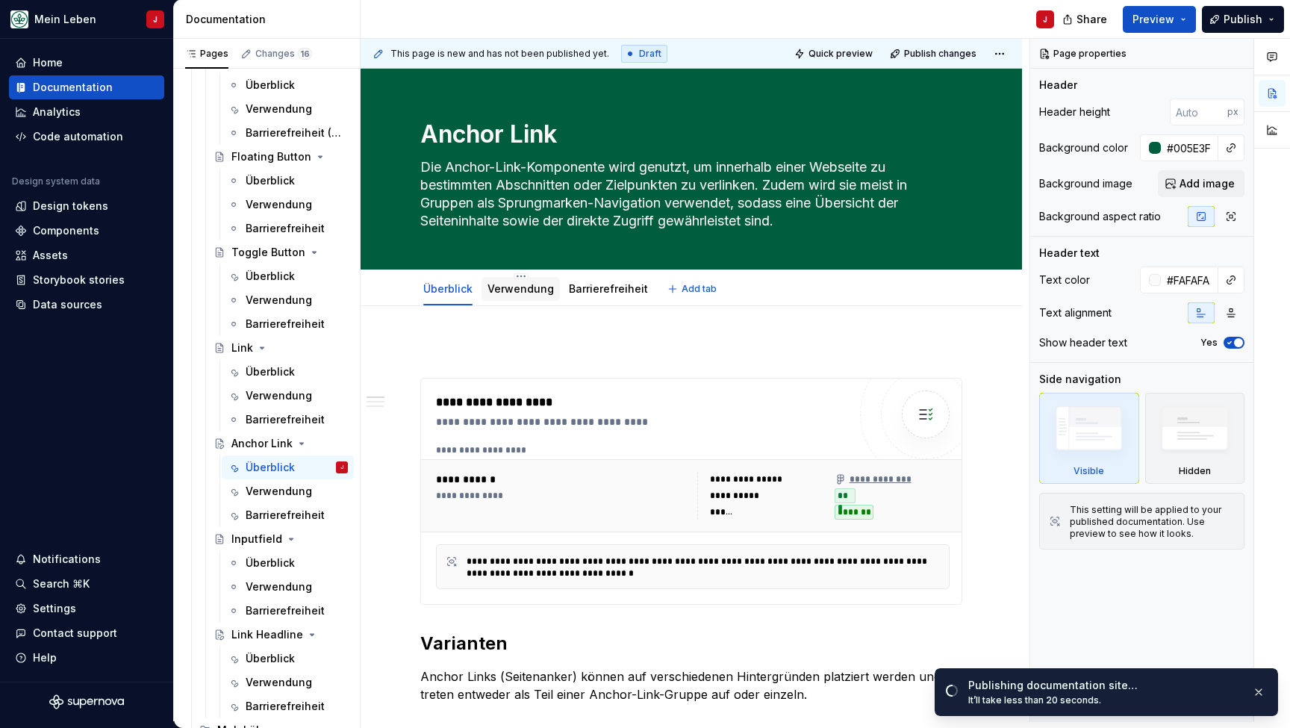
click at [513, 290] on link "Verwendung" at bounding box center [520, 288] width 66 height 13
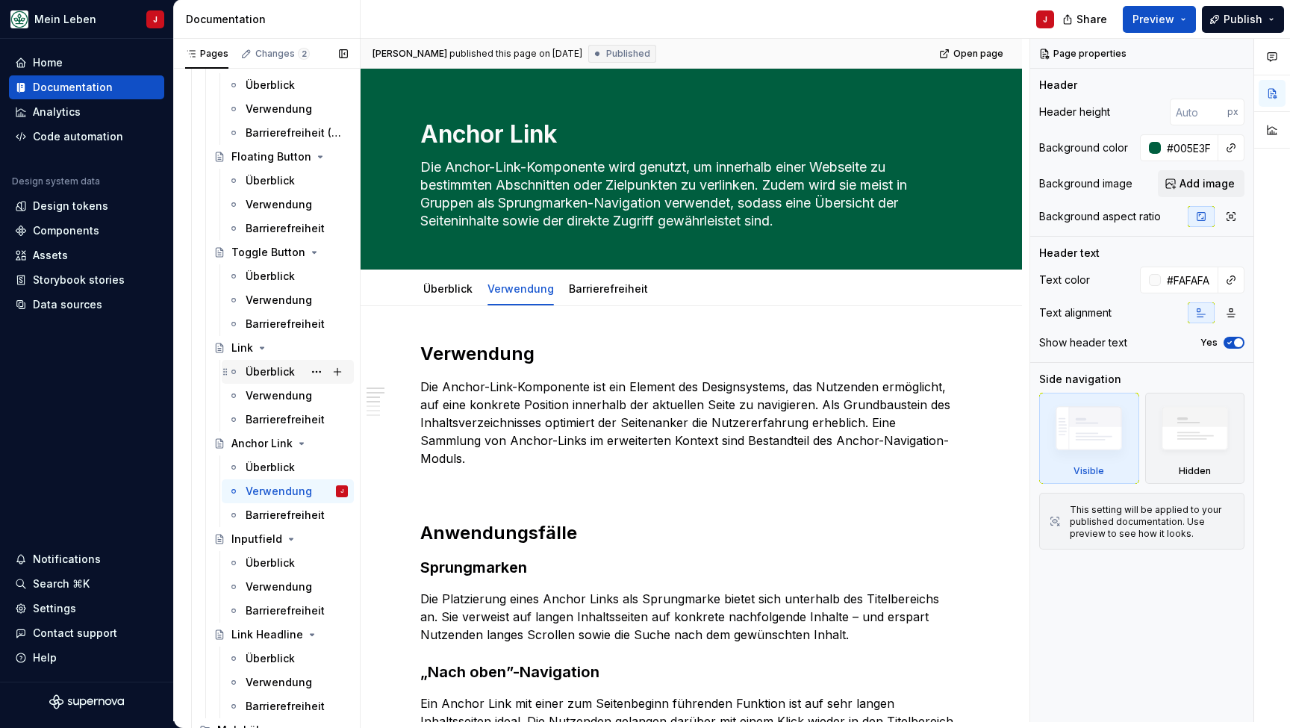
click at [248, 372] on div "Überblick" at bounding box center [270, 371] width 49 height 15
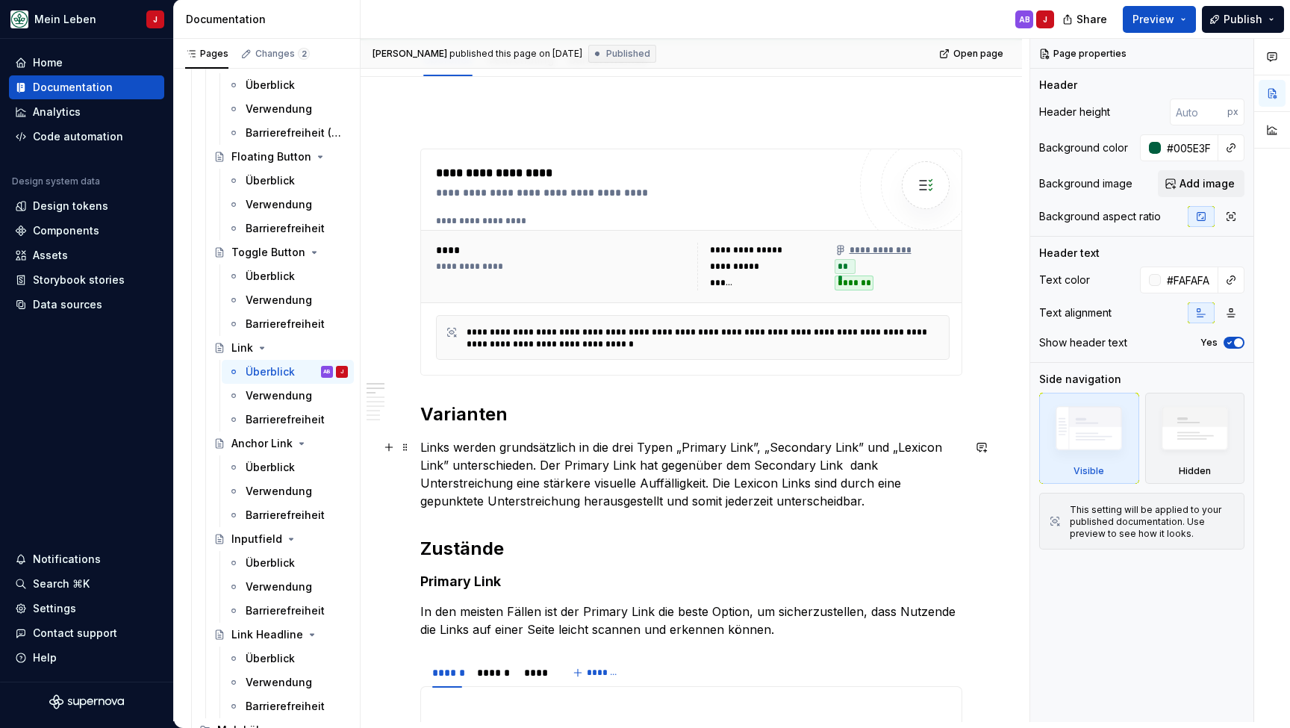
scroll to position [285, 0]
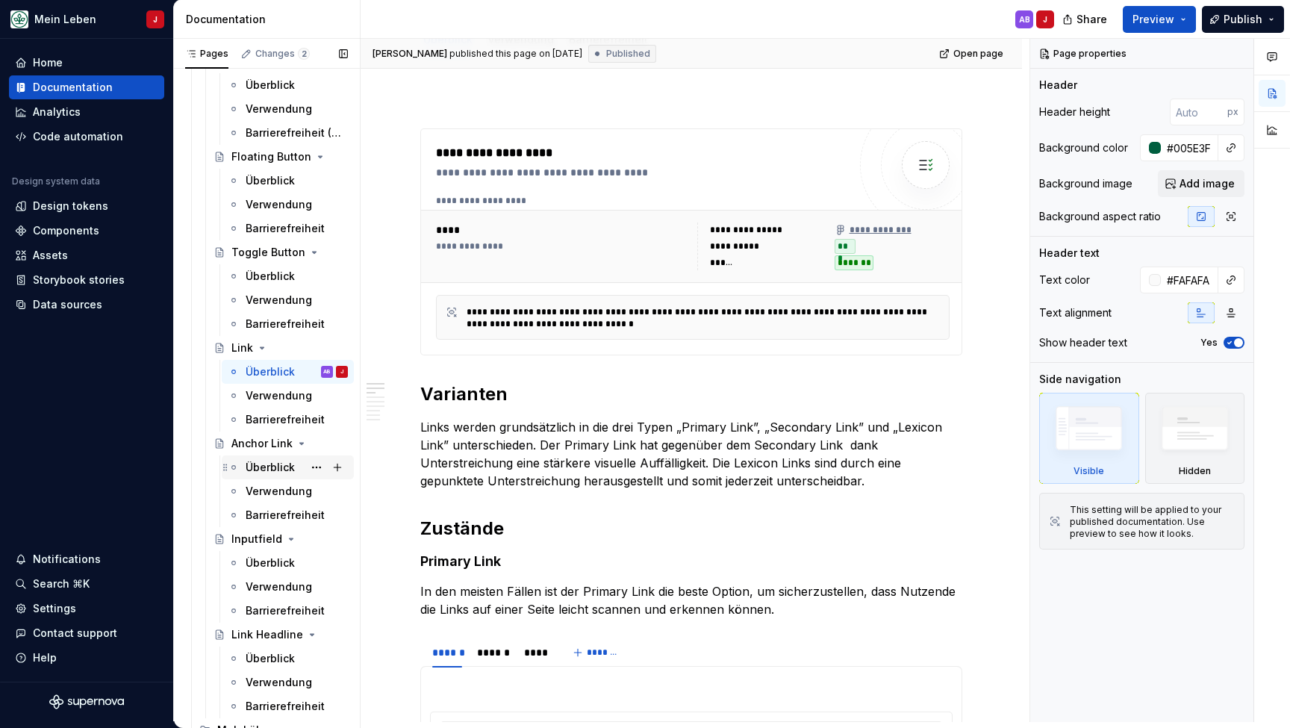
click at [287, 470] on div "Überblick" at bounding box center [270, 467] width 49 height 15
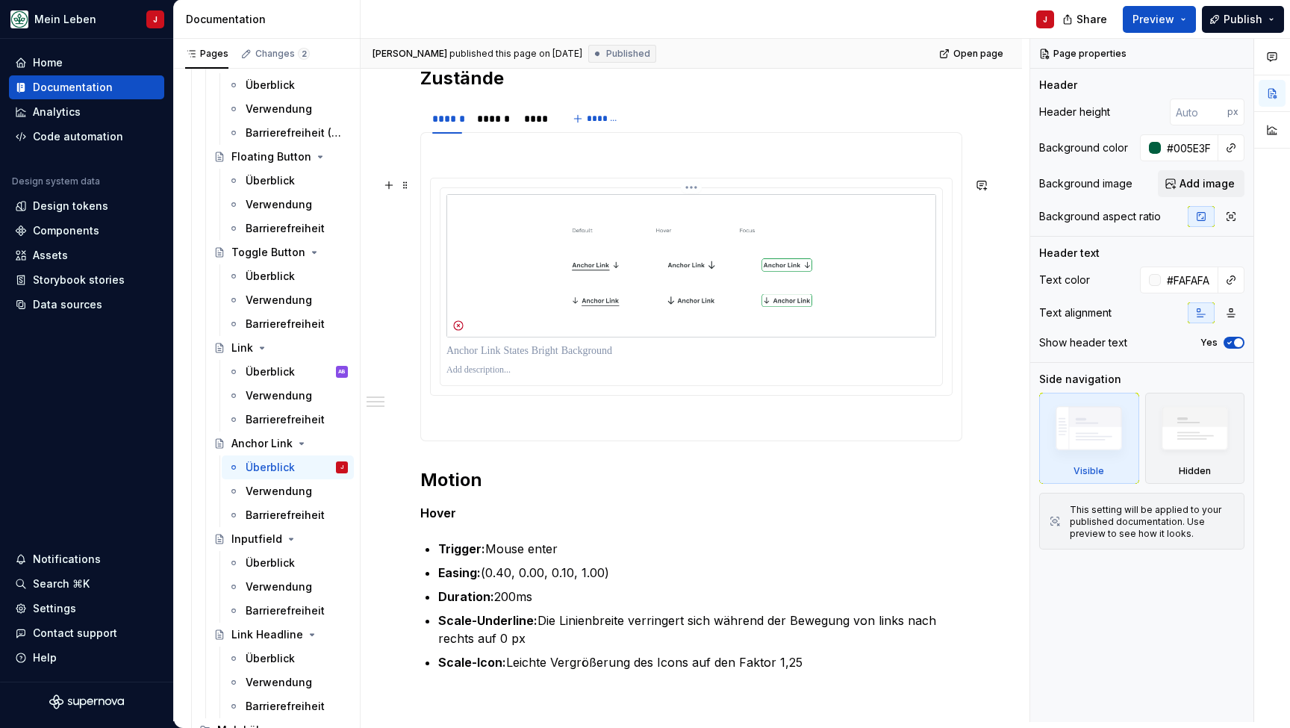
scroll to position [538, 0]
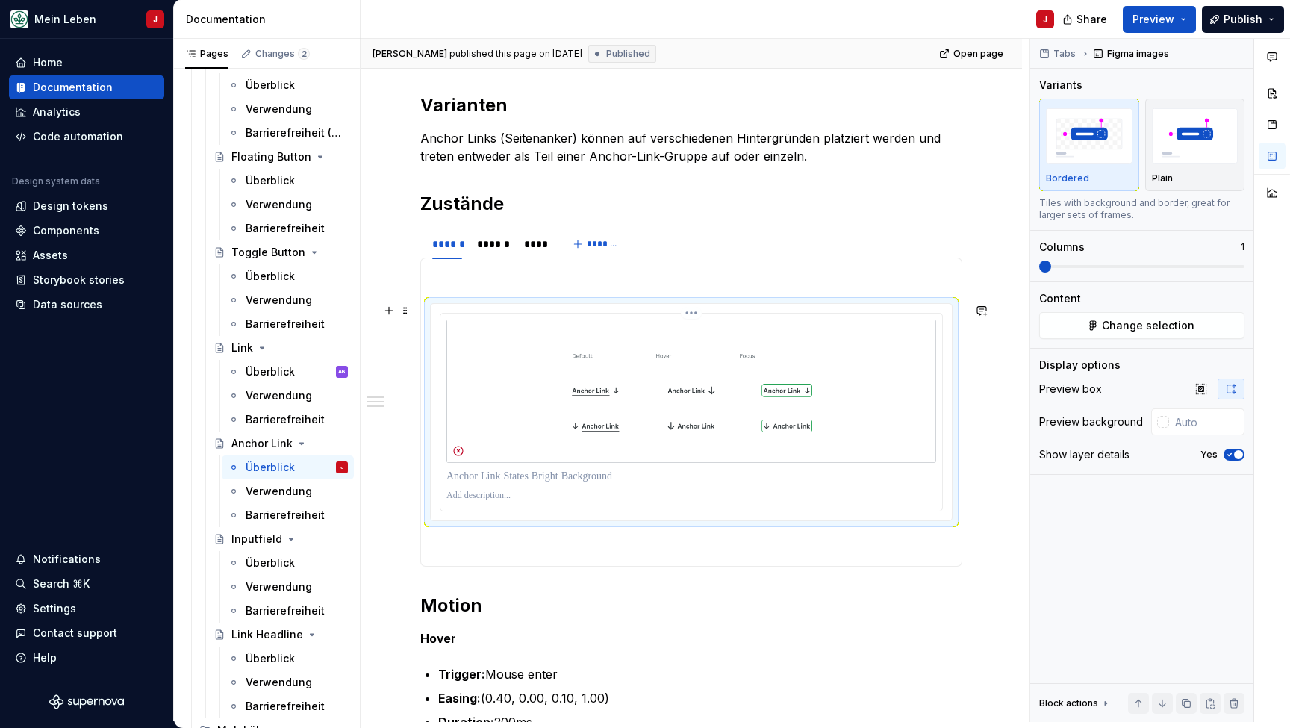
click at [503, 397] on img at bounding box center [691, 390] width 490 height 143
click at [1117, 319] on span "Change selection" at bounding box center [1148, 325] width 93 height 15
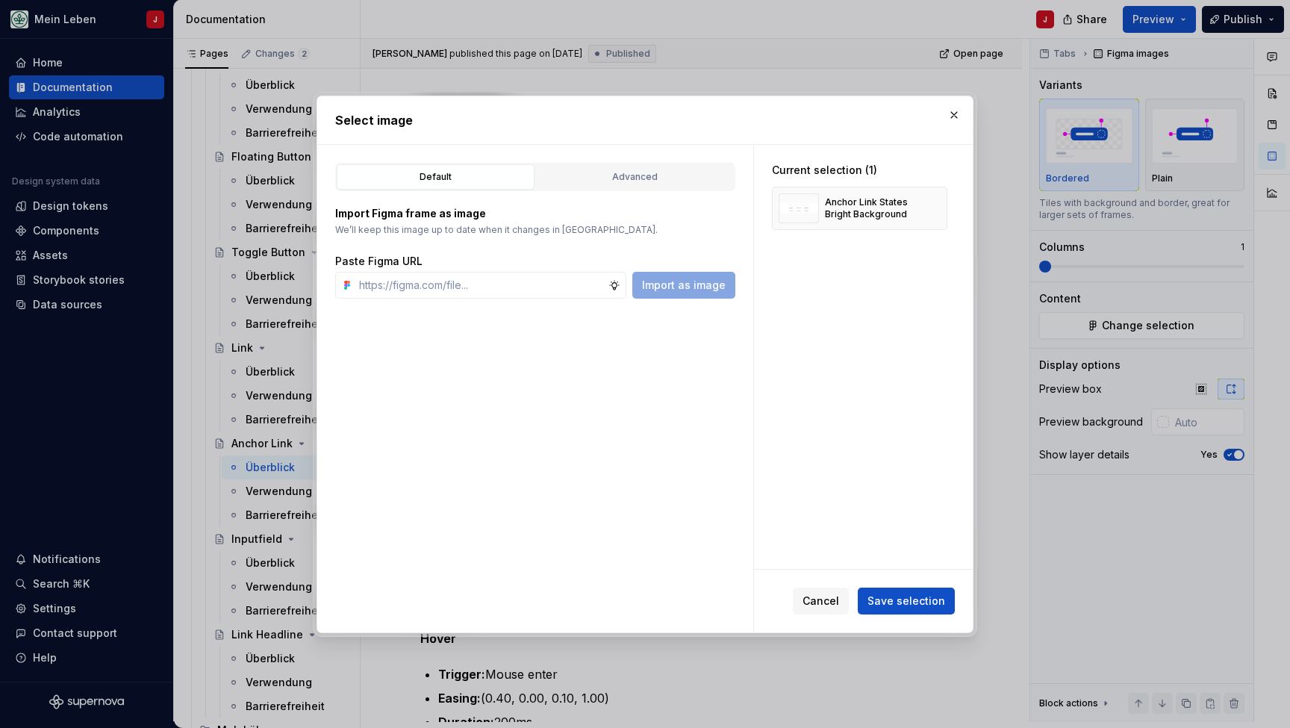
type textarea "*"
click at [516, 290] on input "text" at bounding box center [480, 285] width 255 height 27
type input "[URL][DOMAIN_NAME]"
click at [682, 283] on span "Import as image" at bounding box center [684, 285] width 84 height 15
click at [939, 205] on button "button" at bounding box center [930, 208] width 21 height 21
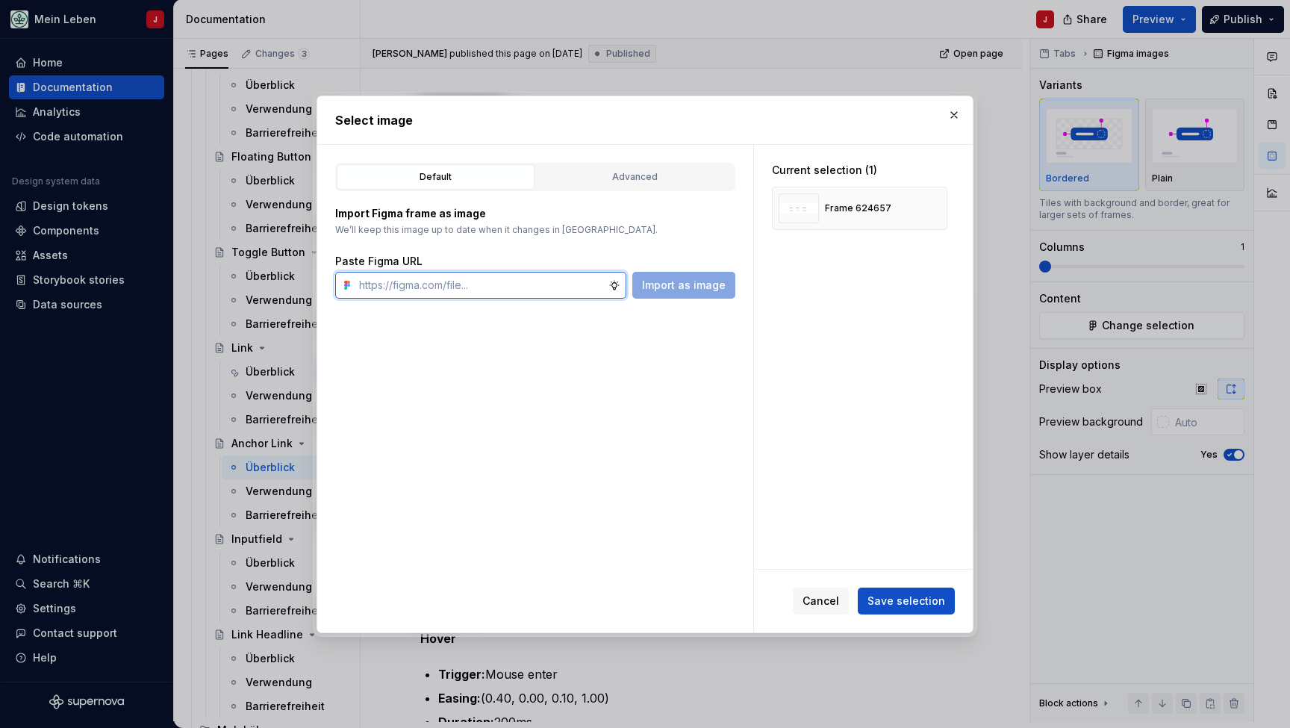
click at [458, 288] on input "text" at bounding box center [480, 285] width 255 height 27
paste input "[URL][DOMAIN_NAME]"
type input "[URL][DOMAIN_NAME]"
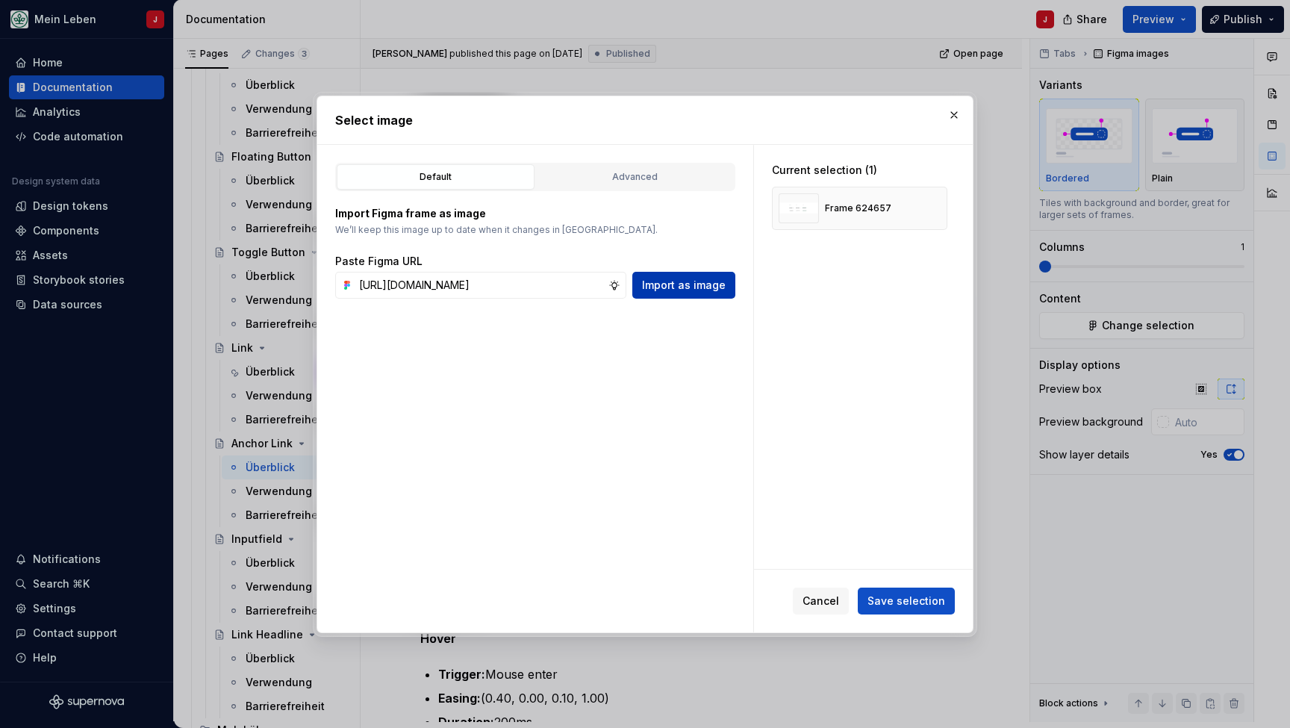
click at [681, 288] on span "Import as image" at bounding box center [684, 285] width 84 height 15
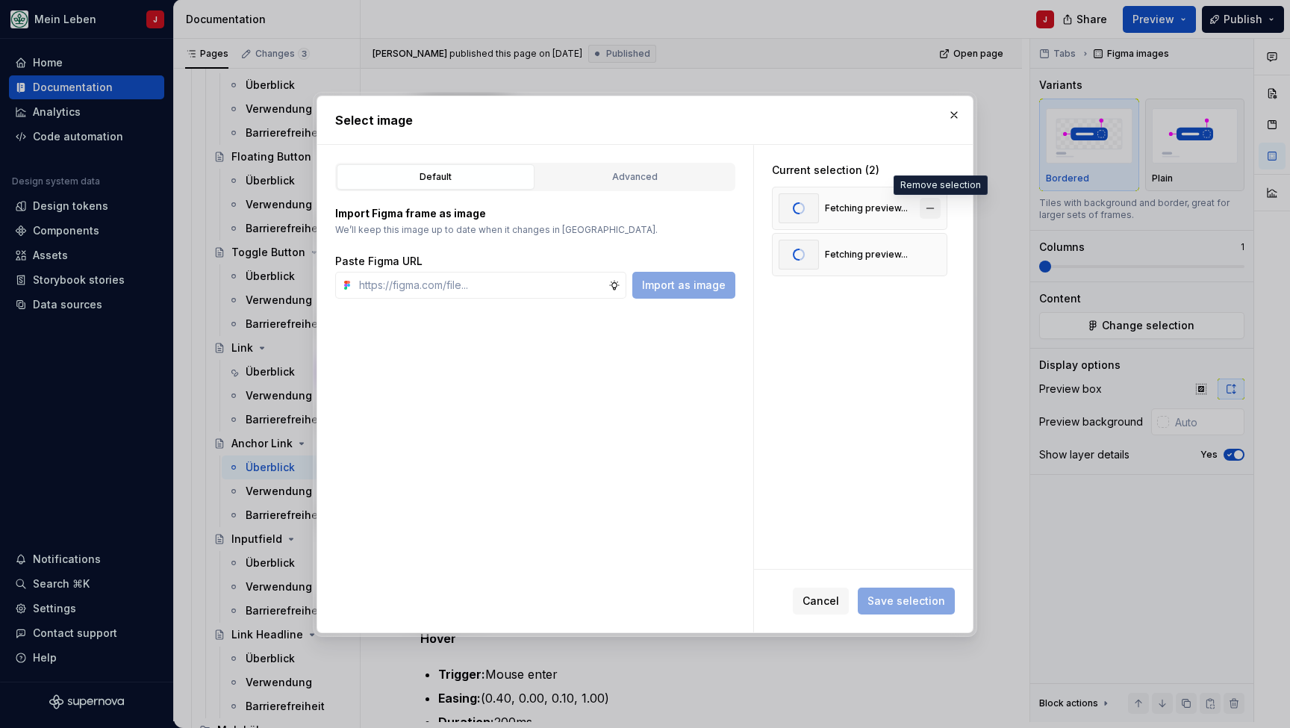
click at [938, 205] on button "button" at bounding box center [930, 208] width 21 height 21
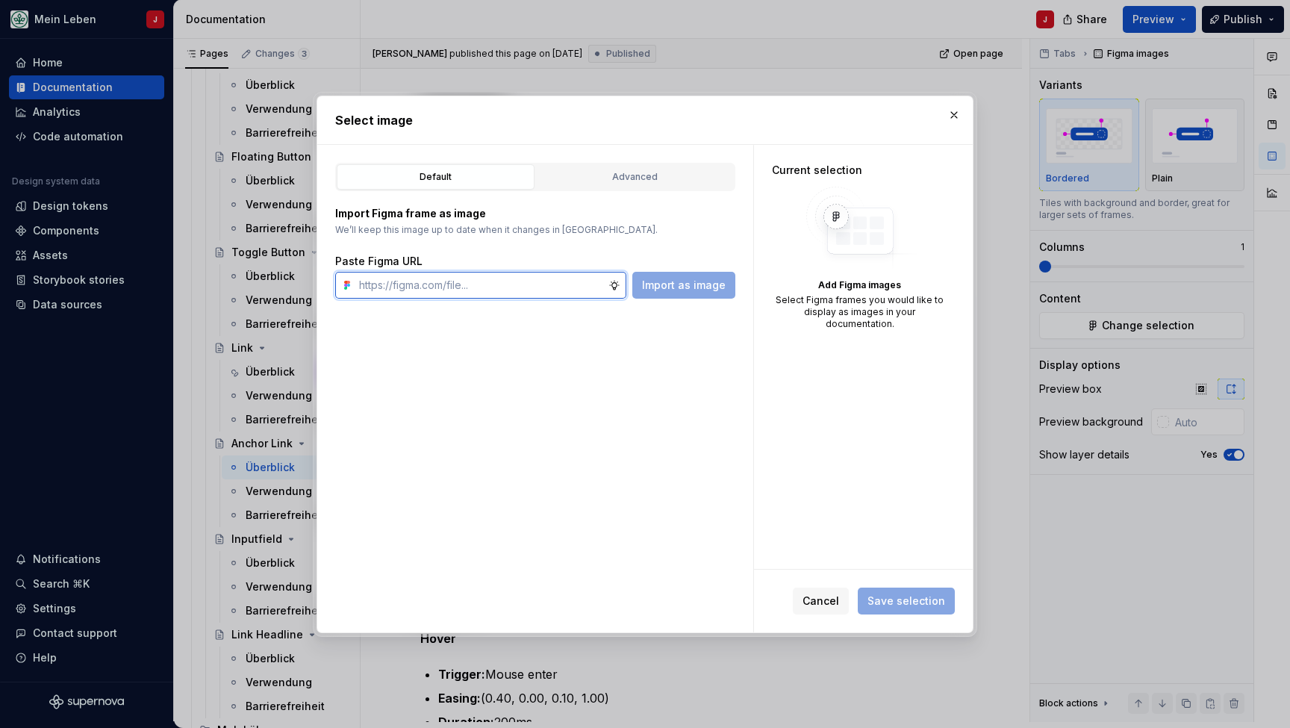
click at [431, 286] on input "text" at bounding box center [480, 285] width 255 height 27
type textarea "*"
paste input "[URL][DOMAIN_NAME]"
type input "[URL][DOMAIN_NAME]"
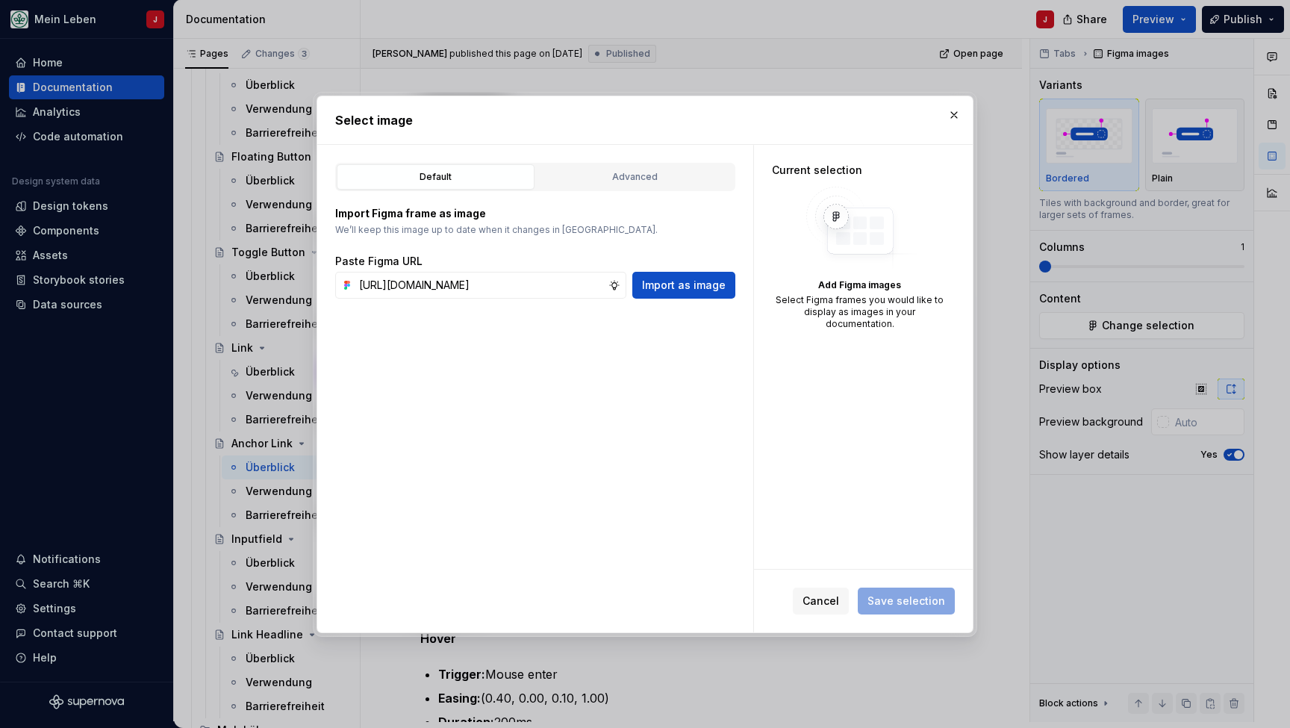
click at [694, 299] on div "Default Advanced Import Figma frame as image We’ll keep this image up to date w…" at bounding box center [535, 388] width 436 height 487
click at [679, 284] on span "Import as image" at bounding box center [684, 285] width 84 height 15
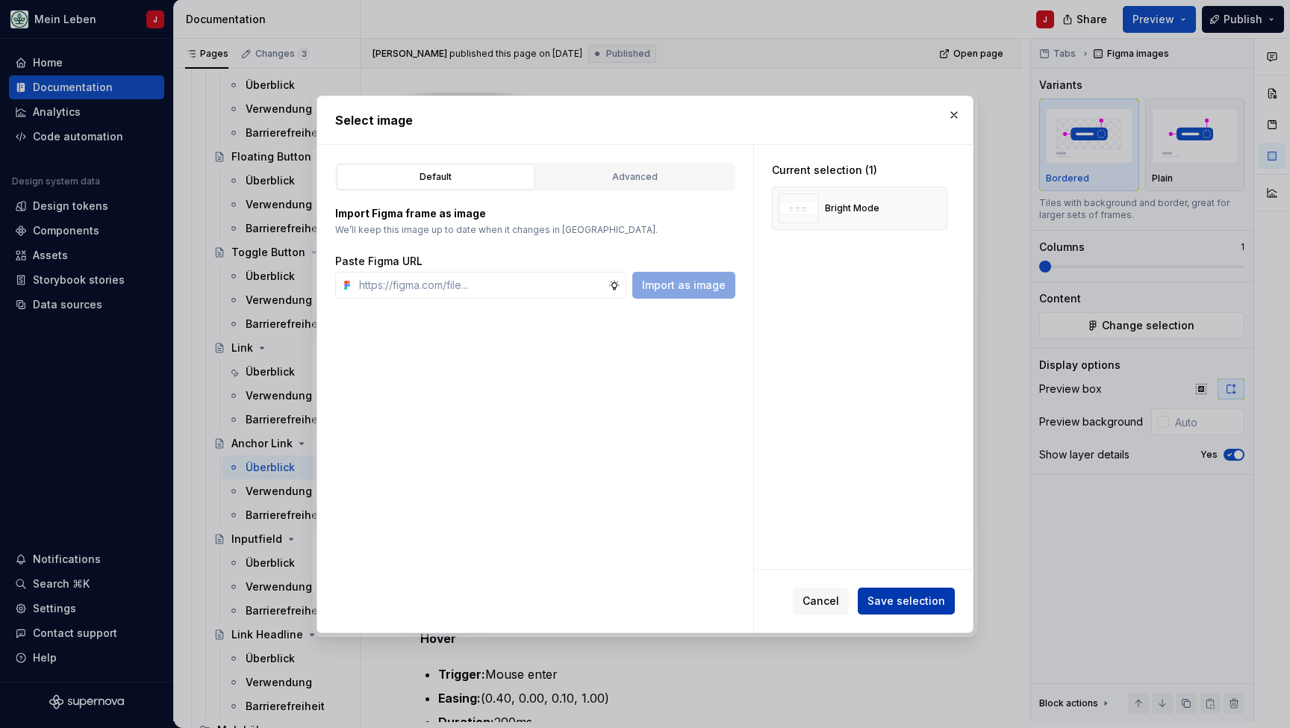
click at [895, 602] on span "Save selection" at bounding box center [906, 600] width 78 height 15
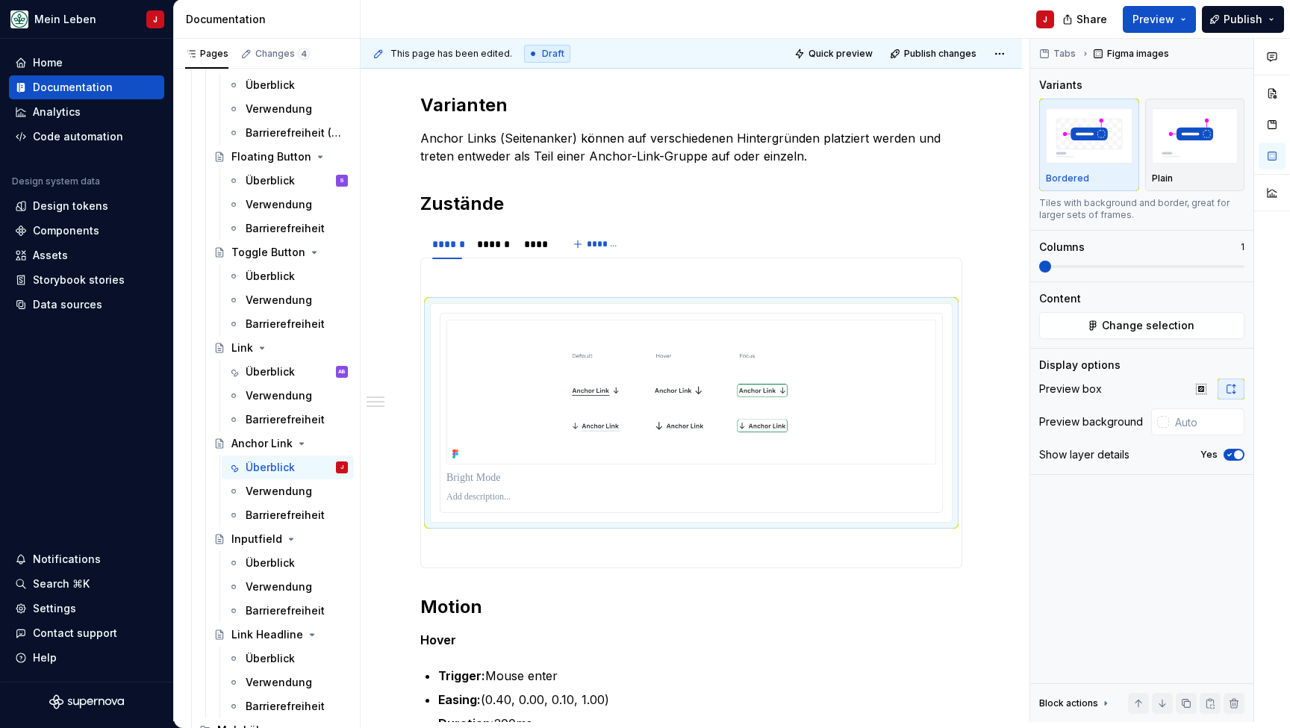
type textarea "*"
click at [493, 255] on div "******" at bounding box center [493, 244] width 44 height 24
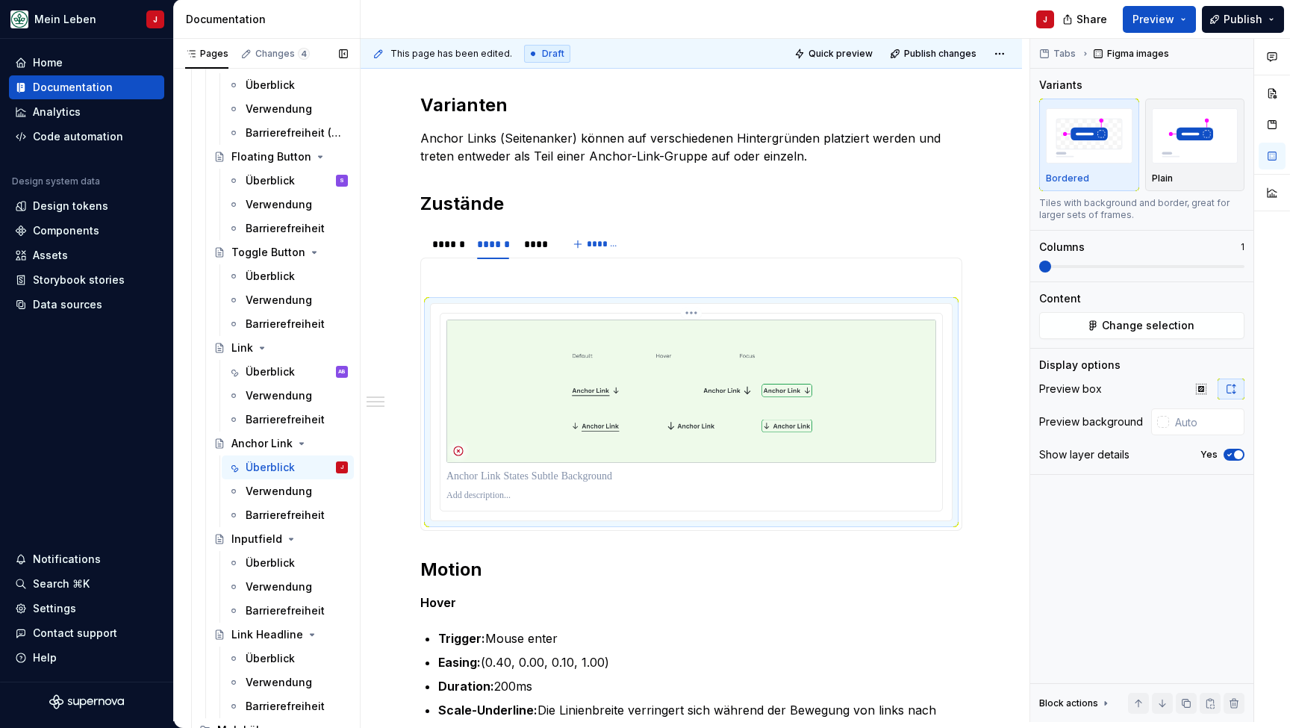
click at [458, 412] on img at bounding box center [691, 390] width 490 height 143
click at [1123, 329] on span "Change selection" at bounding box center [1148, 325] width 93 height 15
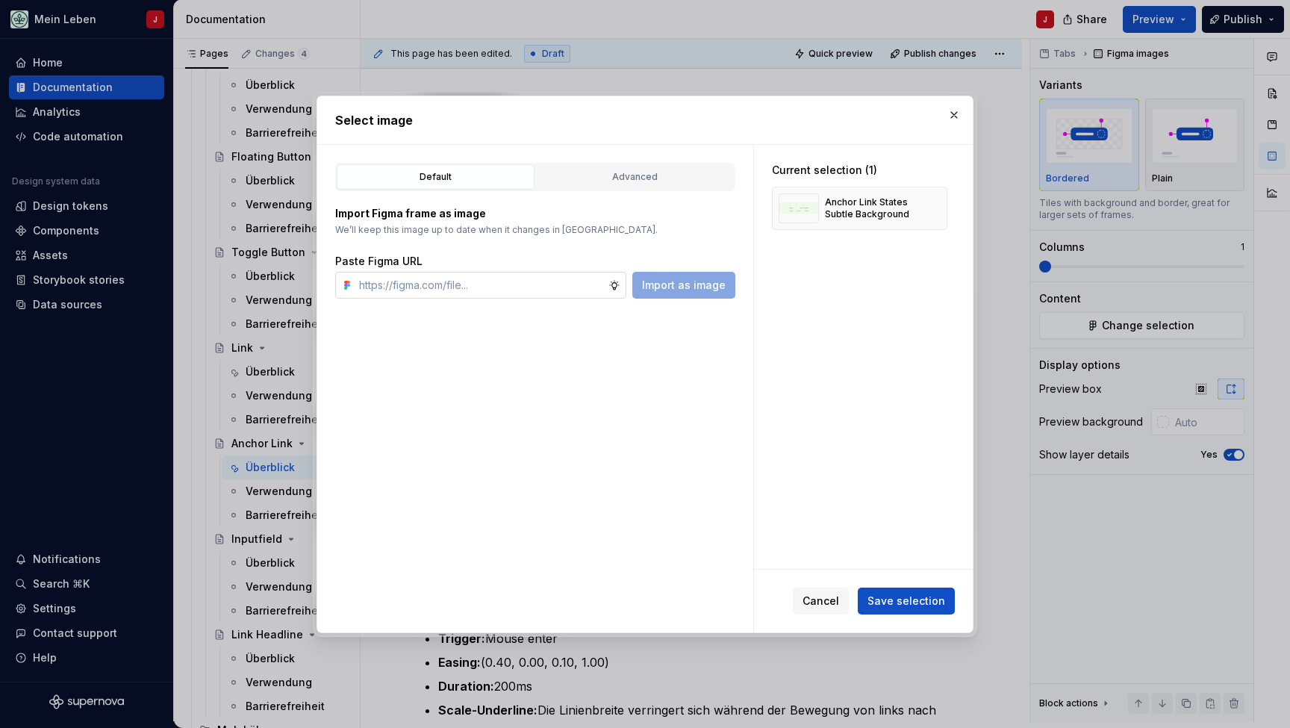
click at [464, 290] on input "text" at bounding box center [480, 285] width 255 height 27
type input "[URL][DOMAIN_NAME]"
click at [708, 289] on span "Import as image" at bounding box center [684, 285] width 84 height 15
click at [938, 205] on button "button" at bounding box center [930, 208] width 21 height 21
click at [896, 599] on span "Save selection" at bounding box center [906, 600] width 78 height 15
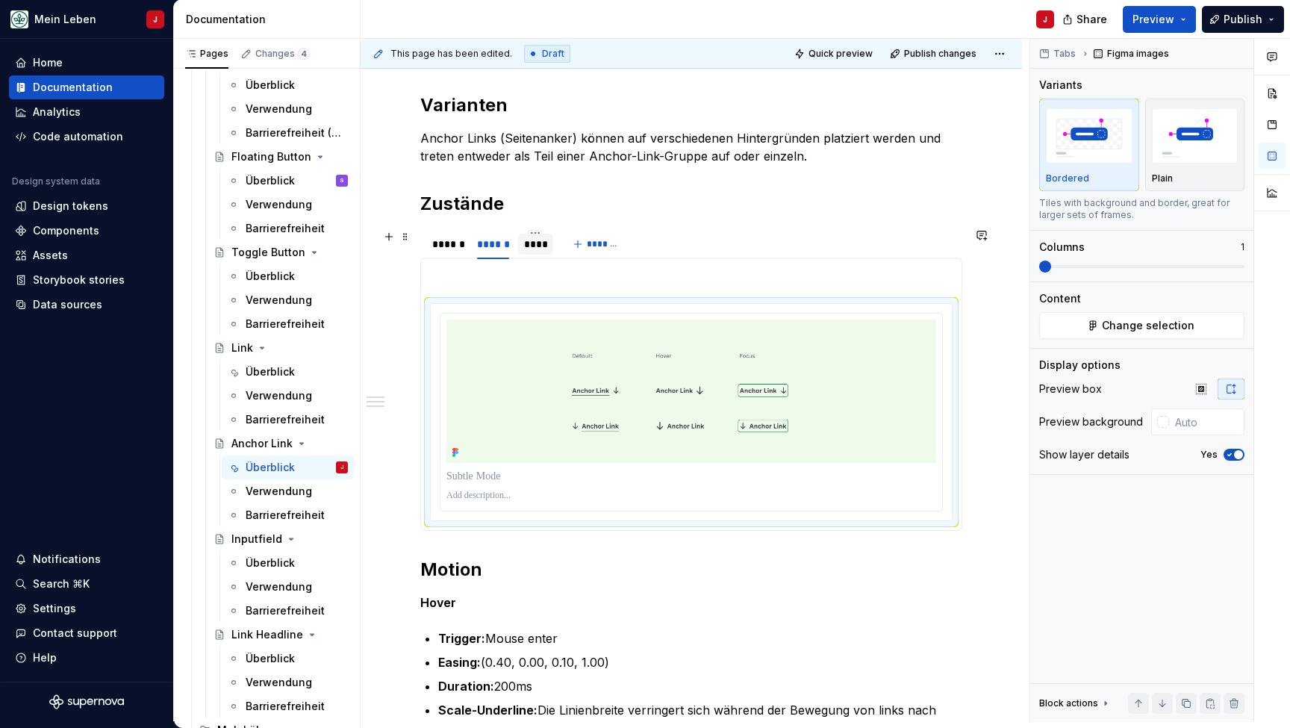
click at [536, 237] on div "****" at bounding box center [536, 244] width 24 height 15
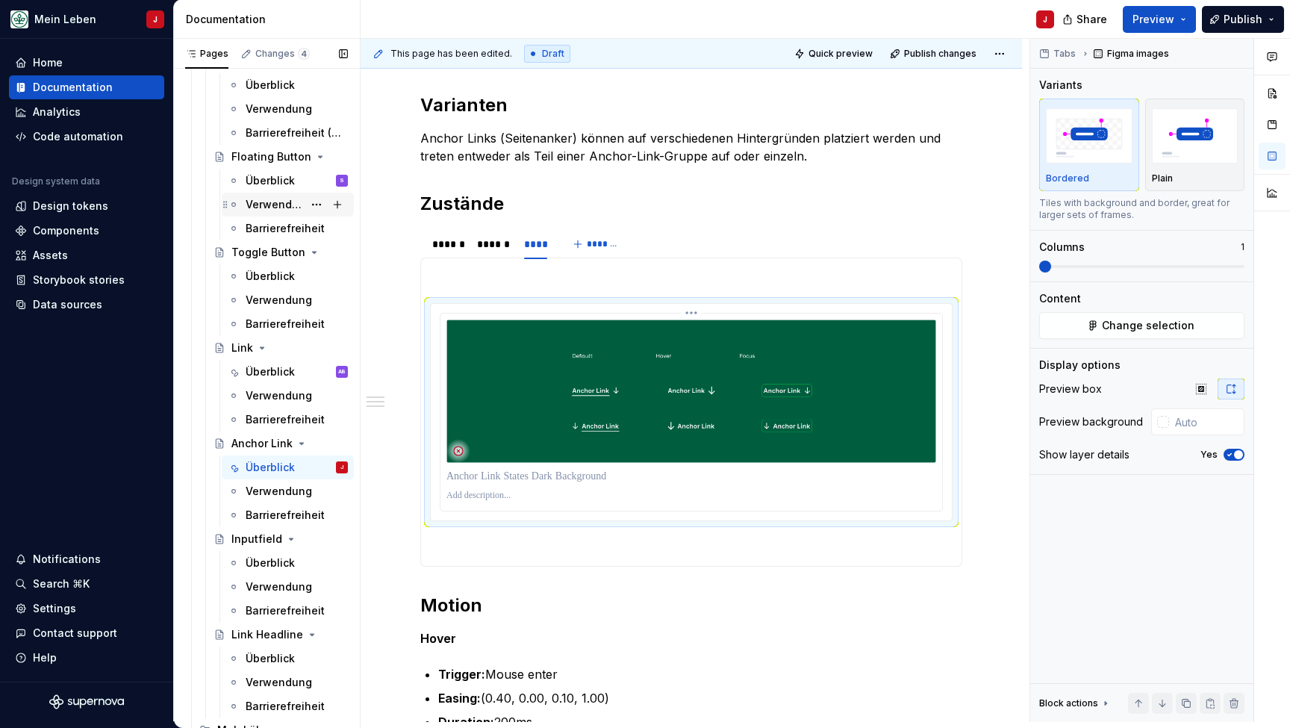
click at [467, 348] on img at bounding box center [691, 390] width 490 height 143
click at [1110, 334] on button "Change selection" at bounding box center [1141, 325] width 205 height 27
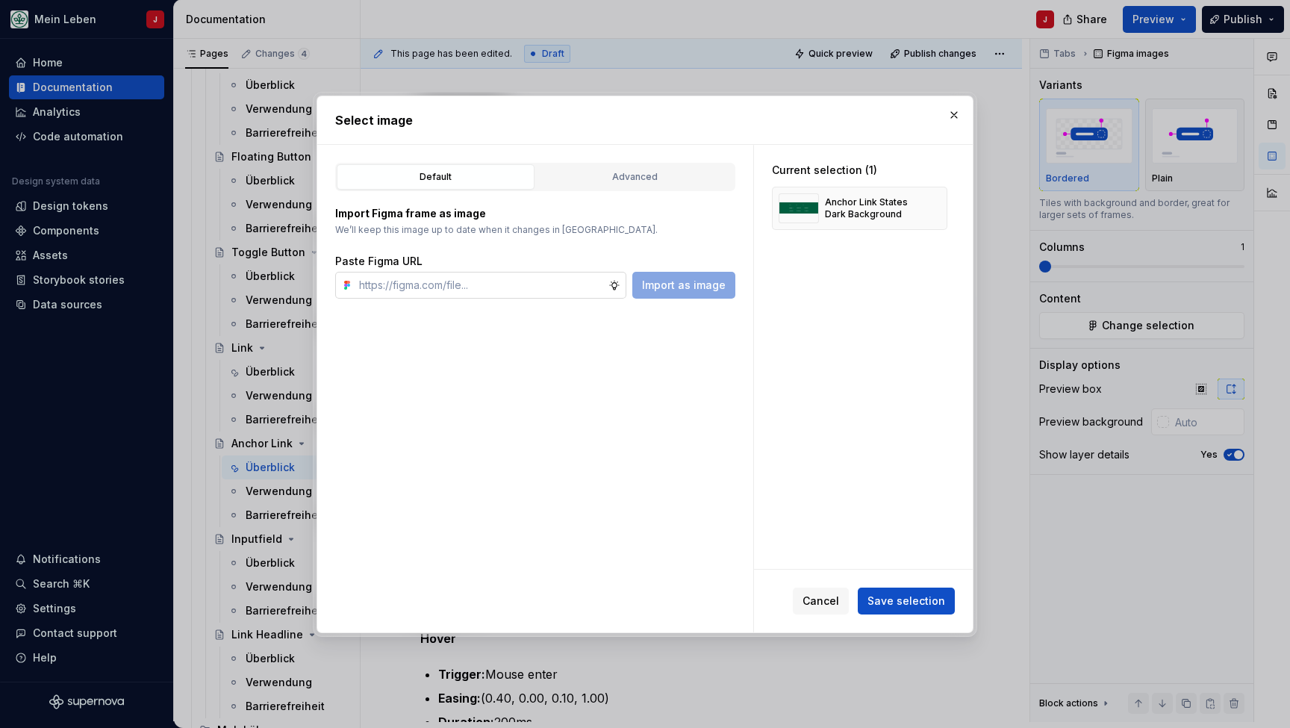
click at [404, 289] on input "text" at bounding box center [480, 285] width 255 height 27
type input "[URL][DOMAIN_NAME]"
click at [704, 284] on span "Import as image" at bounding box center [684, 285] width 84 height 15
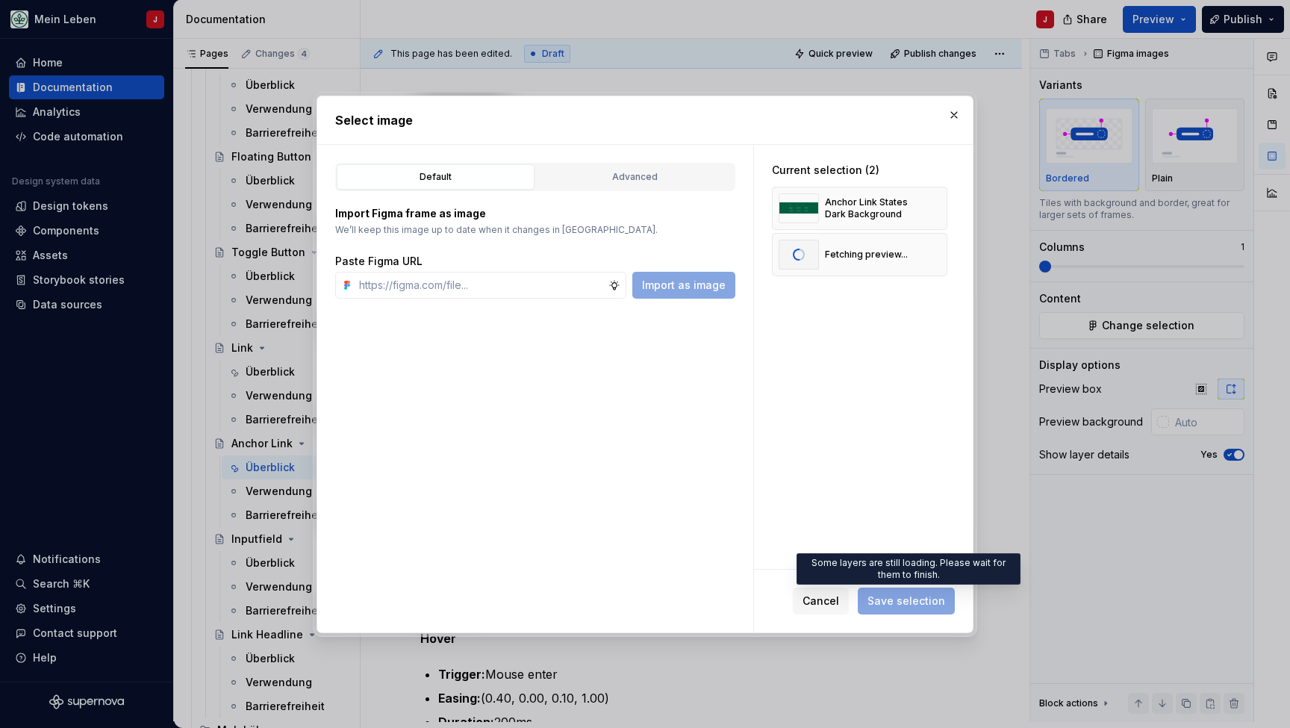
type textarea "*"
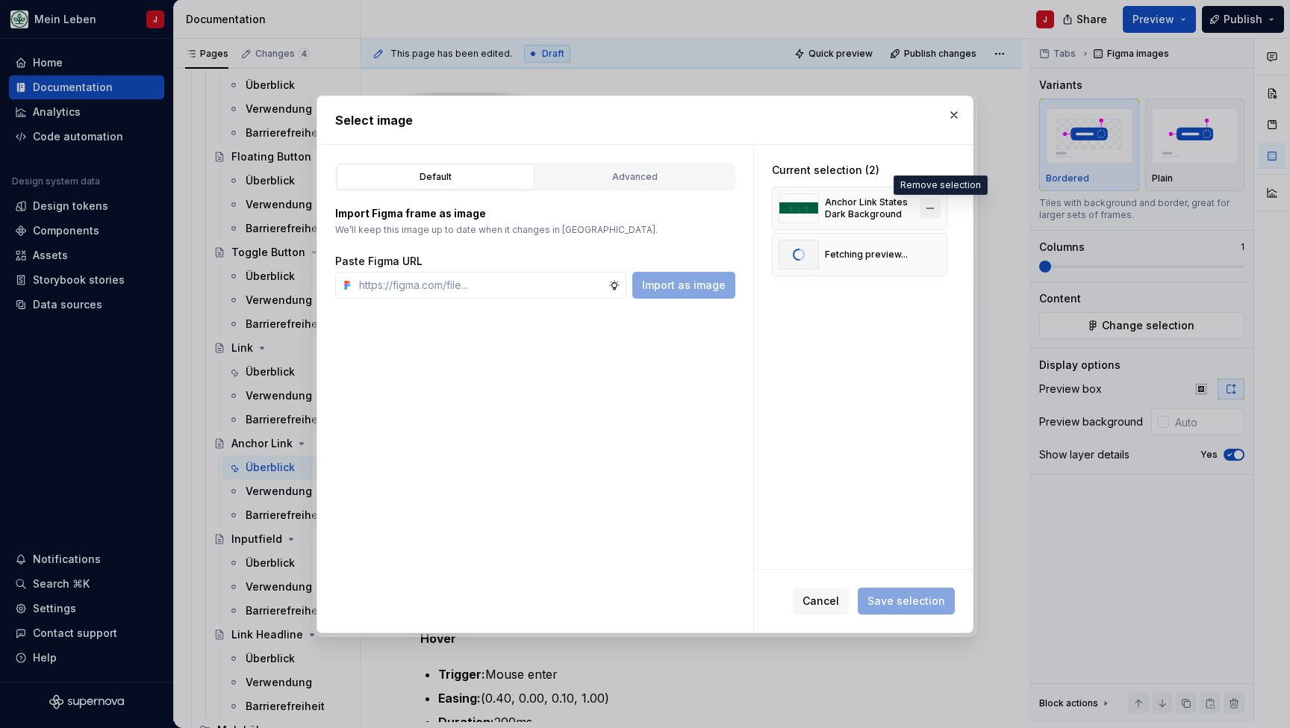
click at [933, 205] on button "button" at bounding box center [930, 208] width 21 height 21
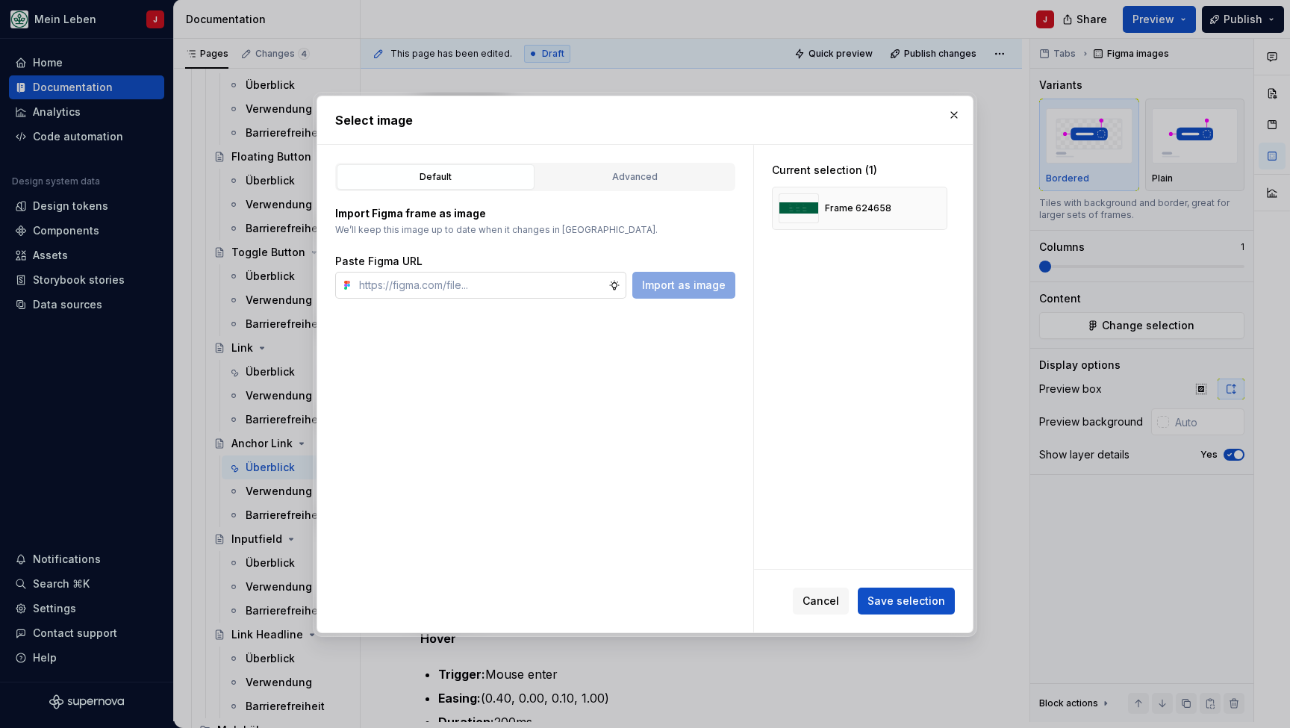
click at [438, 286] on input "text" at bounding box center [480, 285] width 255 height 27
paste input "[URL][DOMAIN_NAME]"
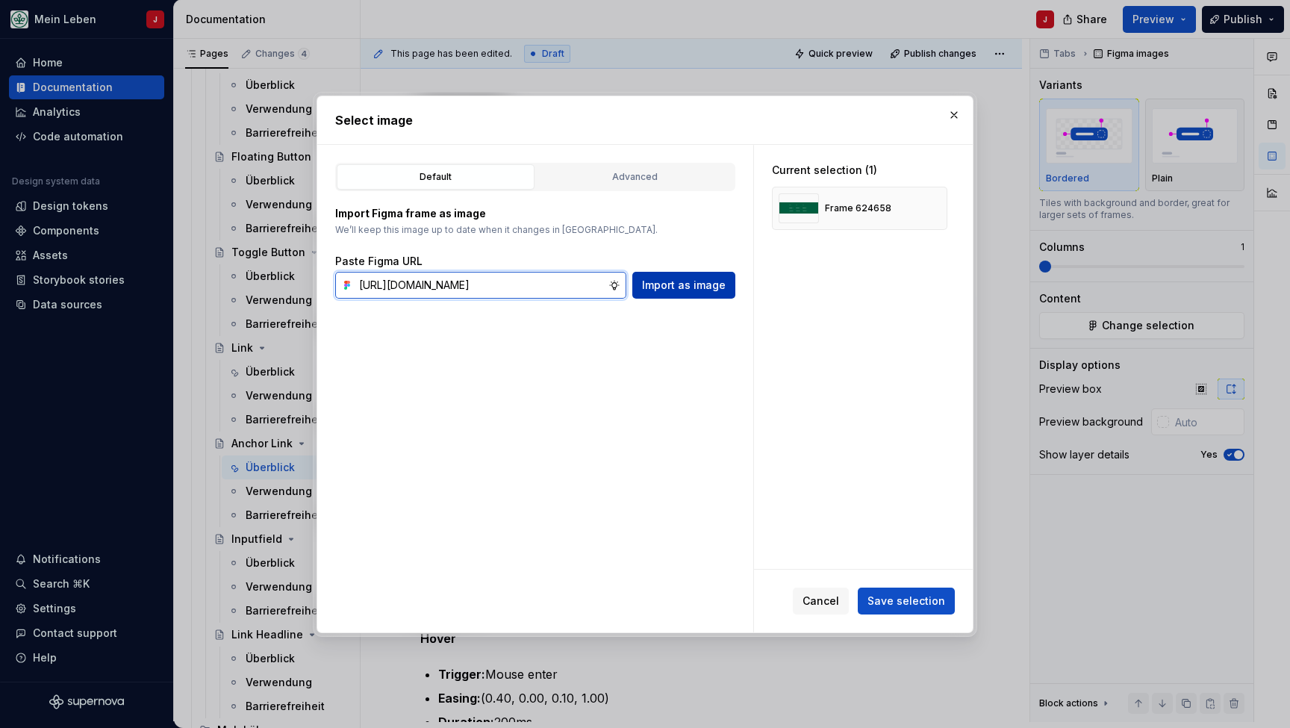
type input "[URL][DOMAIN_NAME]"
click at [684, 280] on span "Import as image" at bounding box center [684, 285] width 84 height 15
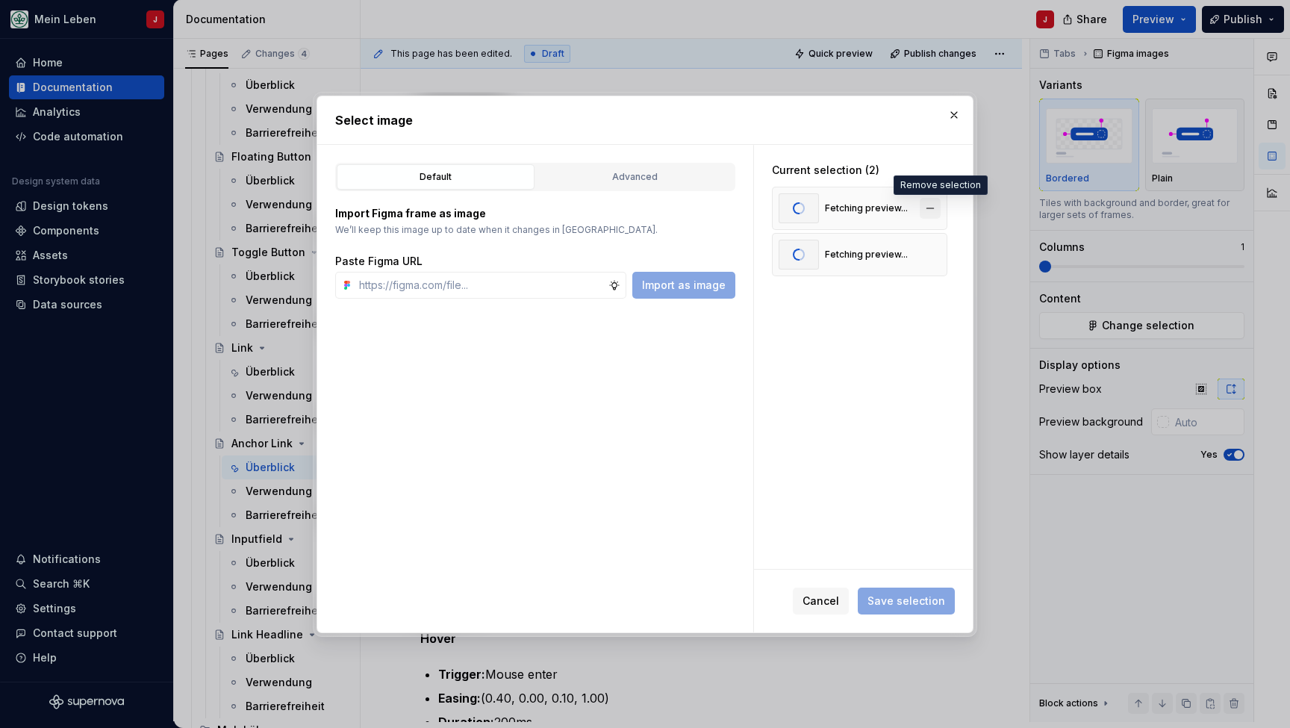
click at [937, 207] on button "button" at bounding box center [930, 208] width 21 height 21
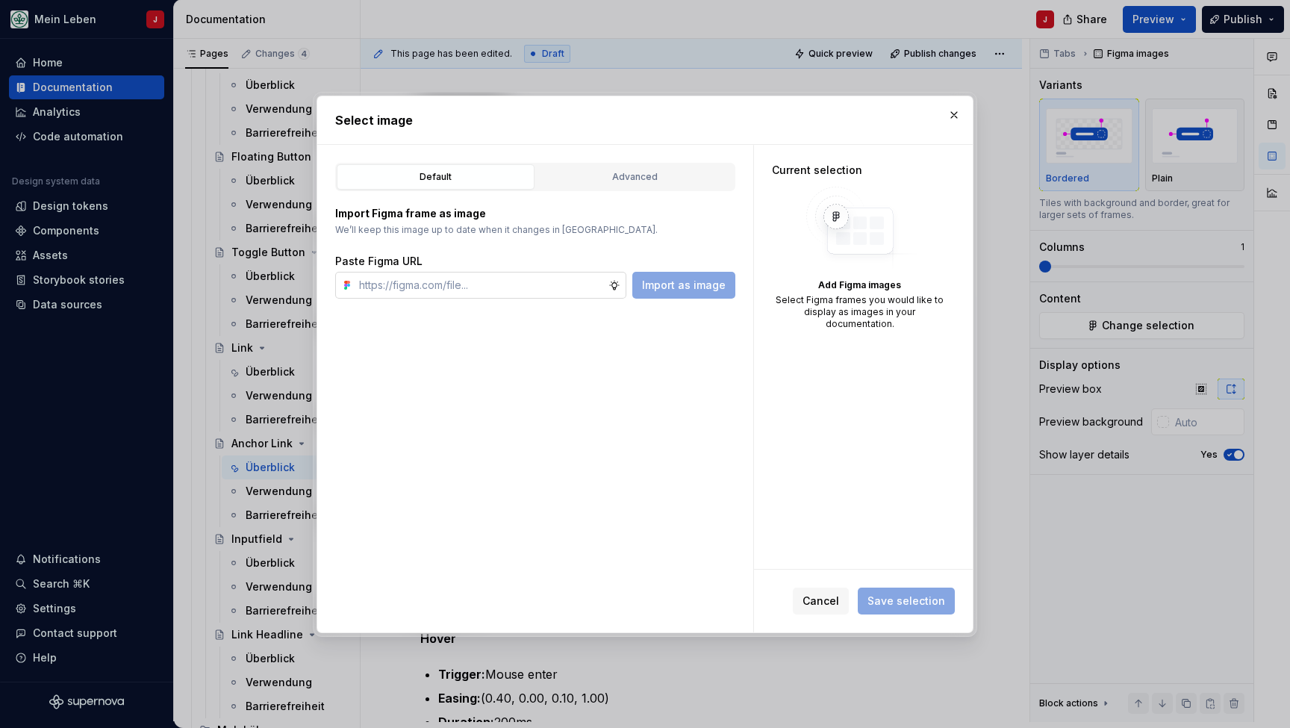
click at [455, 291] on input "text" at bounding box center [480, 285] width 255 height 27
paste input "[URL][DOMAIN_NAME]"
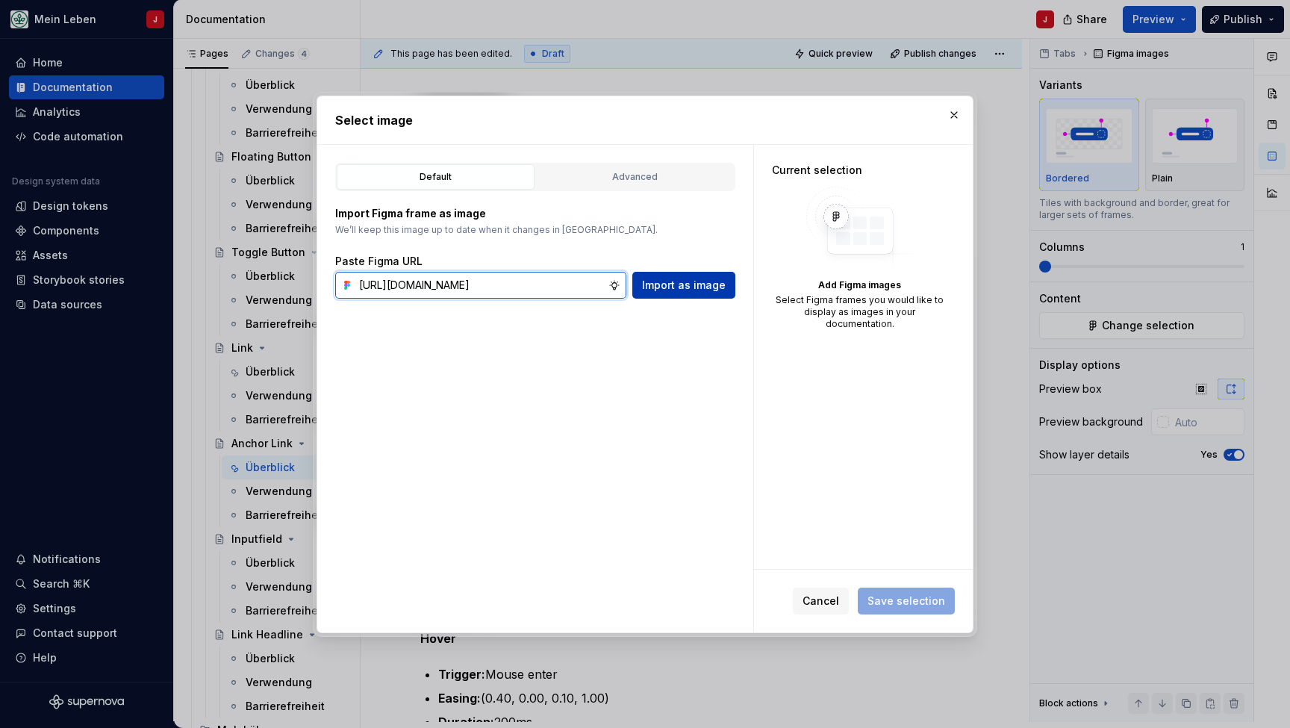
type input "[URL][DOMAIN_NAME]"
click at [699, 281] on span "Import as image" at bounding box center [684, 285] width 84 height 15
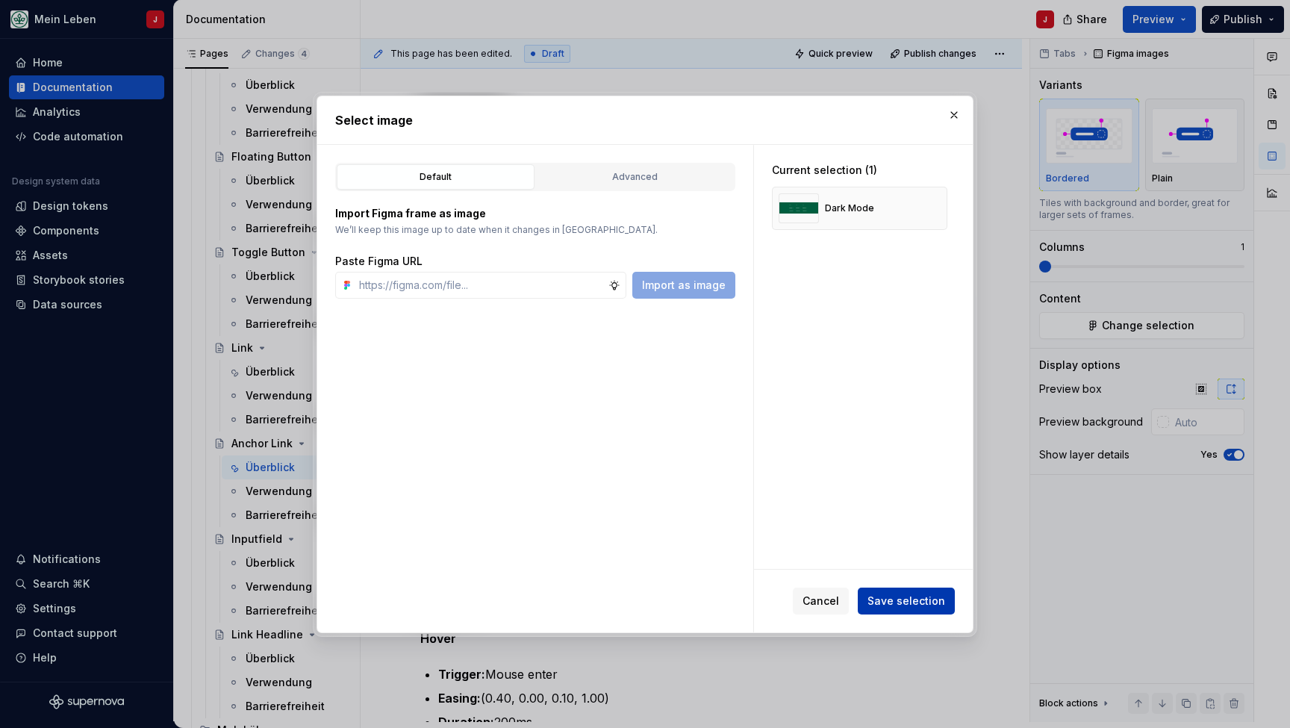
click at [897, 599] on span "Save selection" at bounding box center [906, 600] width 78 height 15
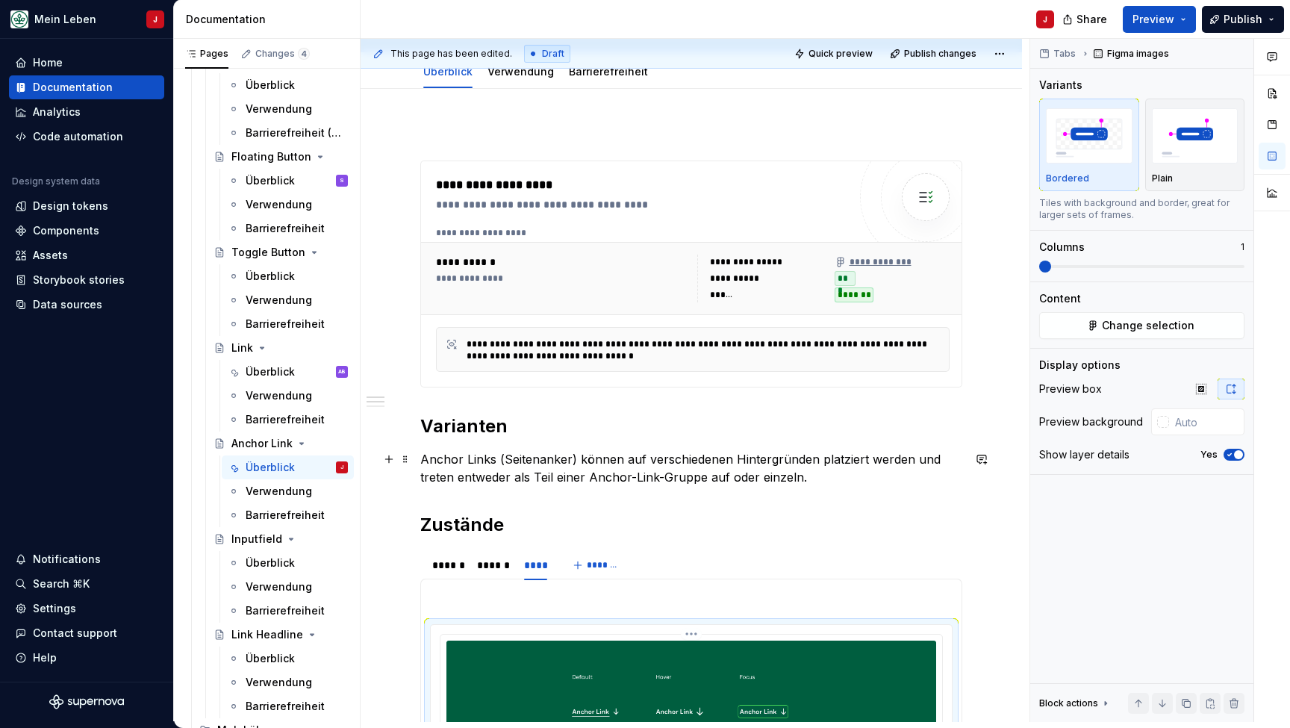
scroll to position [314, 0]
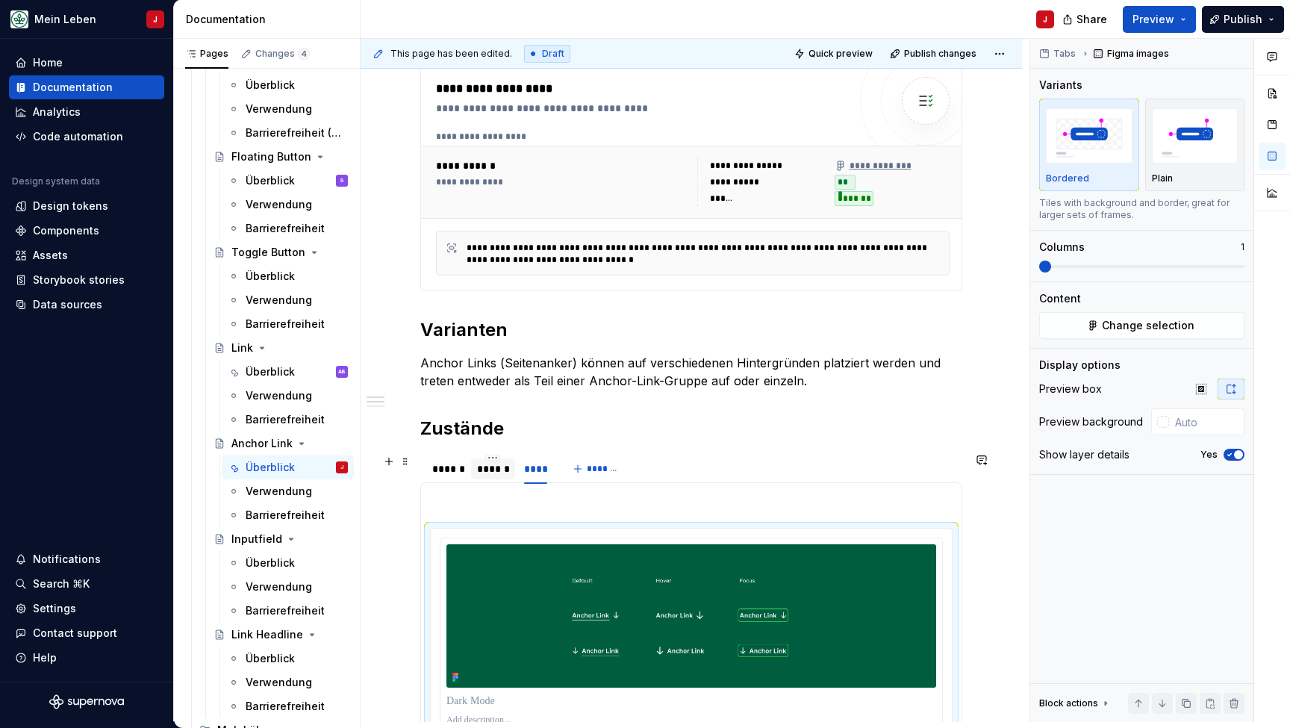
click at [482, 464] on div "******" at bounding box center [493, 468] width 32 height 15
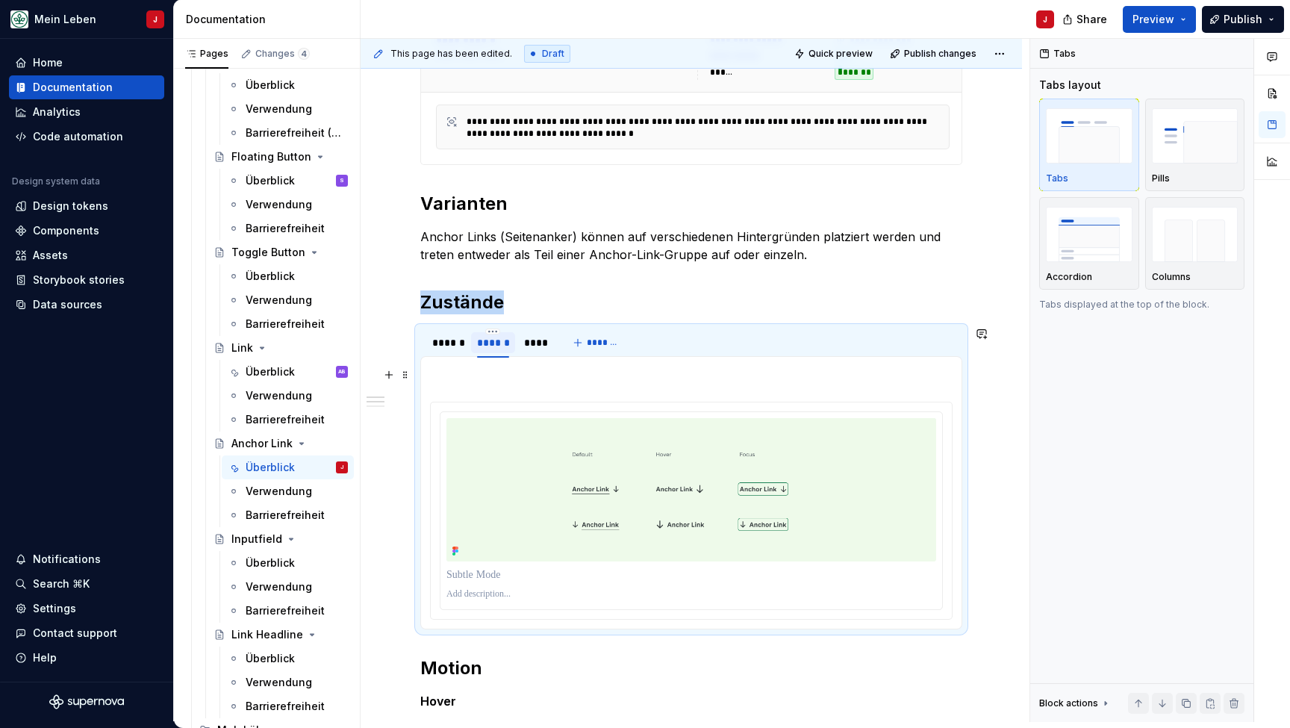
scroll to position [494, 0]
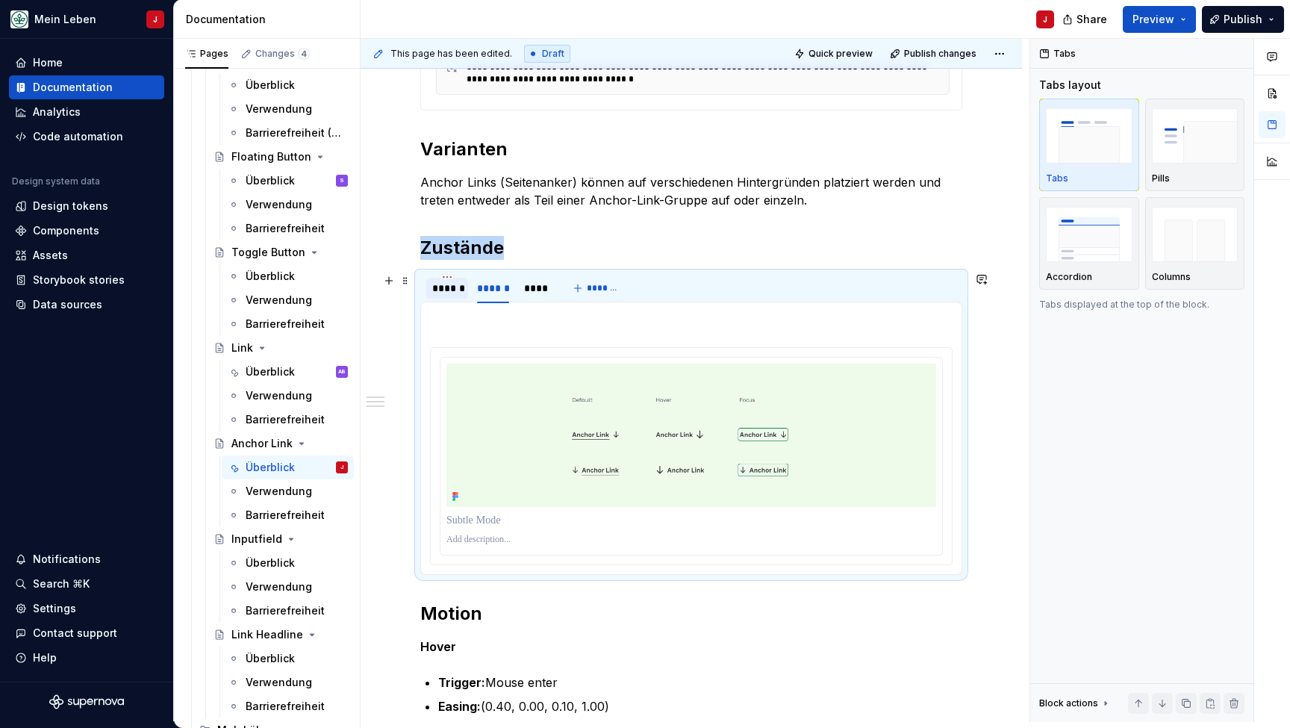
click at [449, 289] on div "******" at bounding box center [447, 288] width 30 height 15
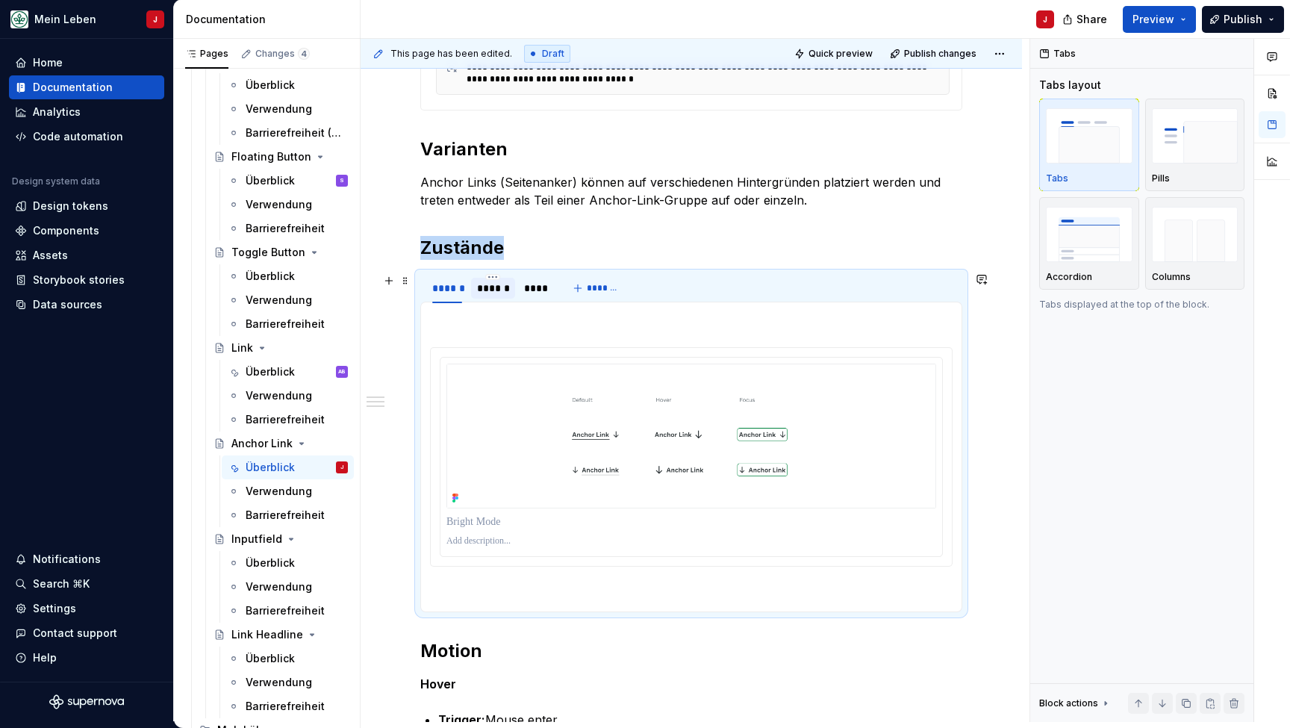
click at [498, 293] on div "******" at bounding box center [493, 288] width 32 height 15
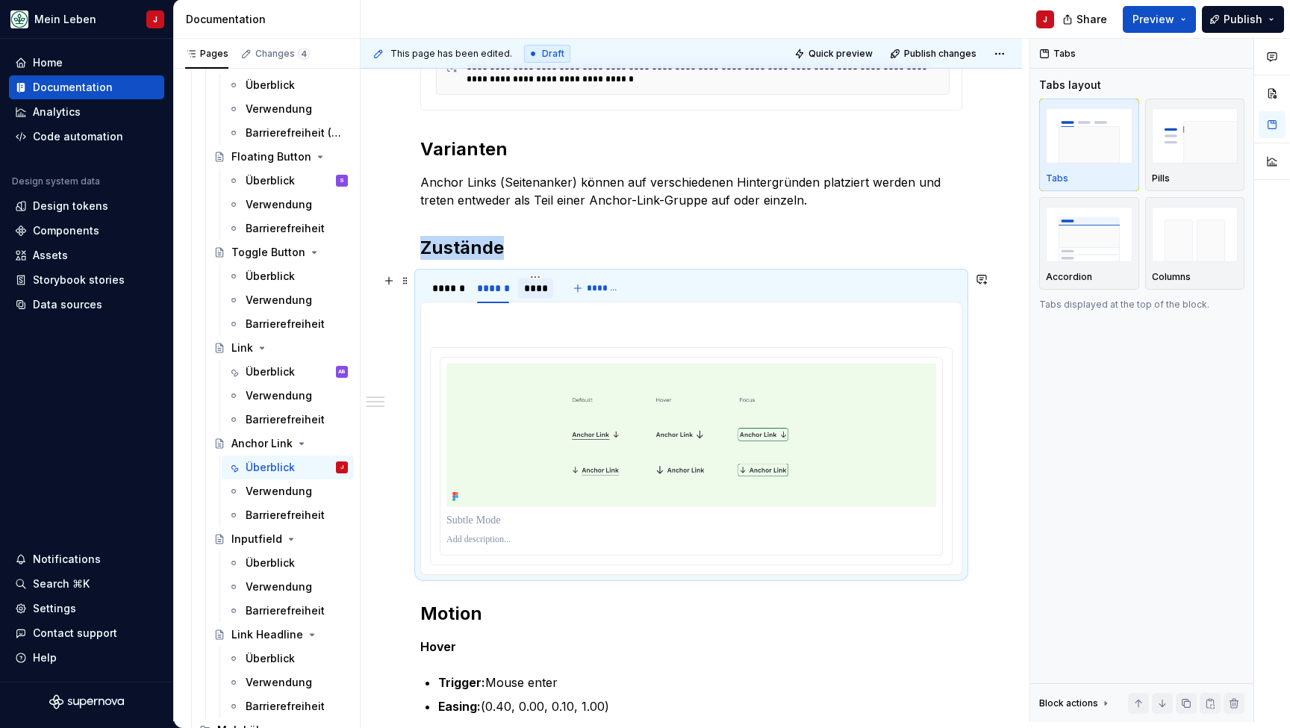
click at [533, 293] on div "****" at bounding box center [536, 288] width 24 height 15
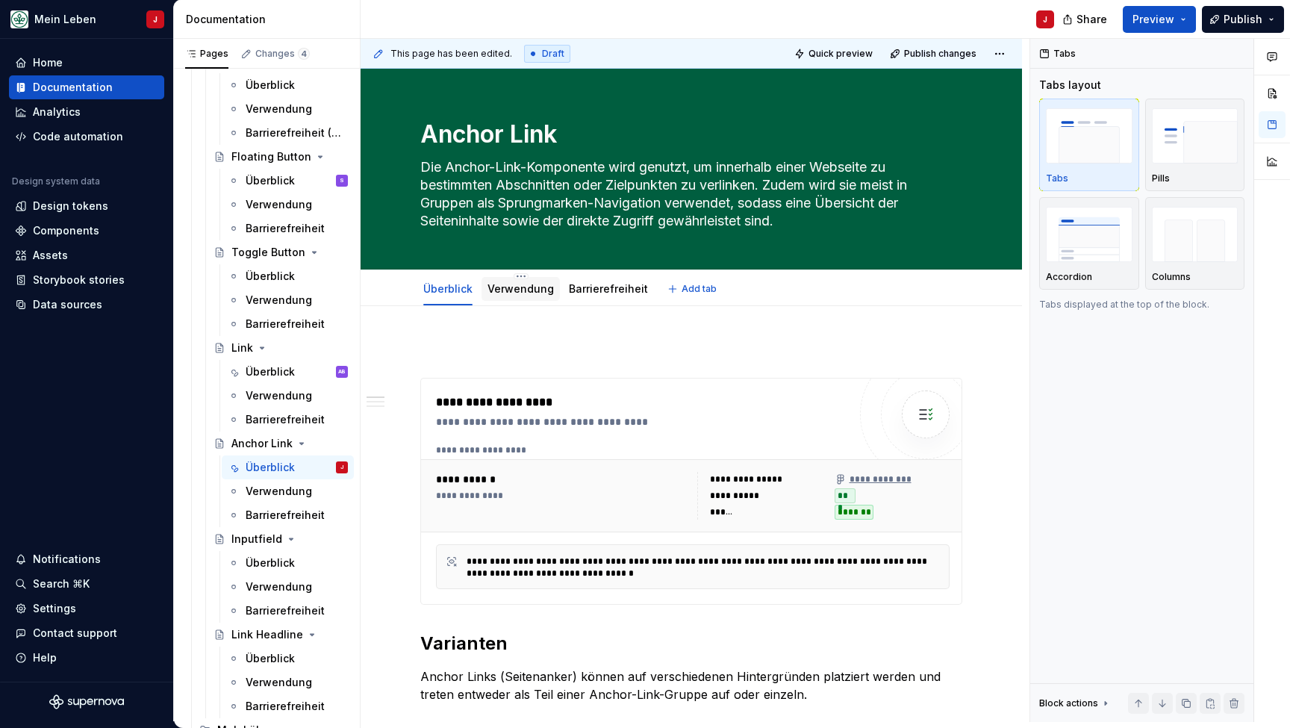
scroll to position [0, 0]
click at [525, 289] on link "Verwendung" at bounding box center [520, 288] width 66 height 13
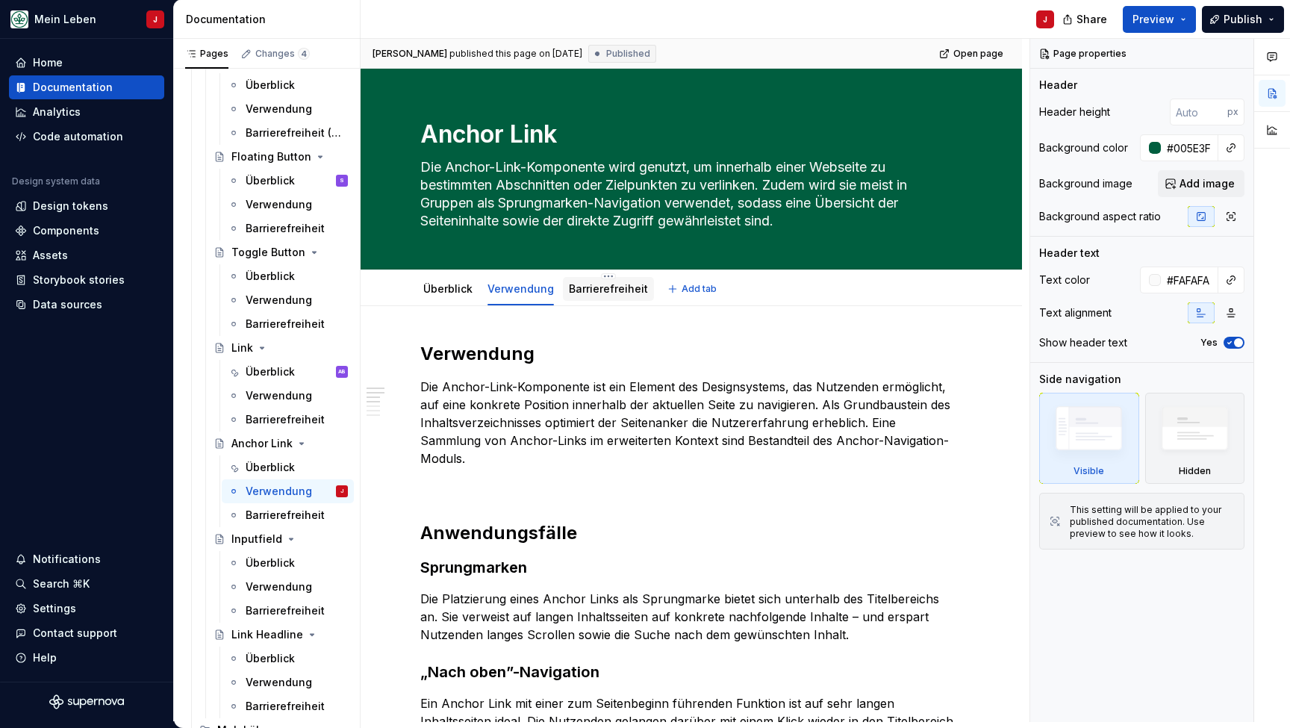
click at [587, 284] on link "Barrierefreiheit" at bounding box center [608, 288] width 79 height 13
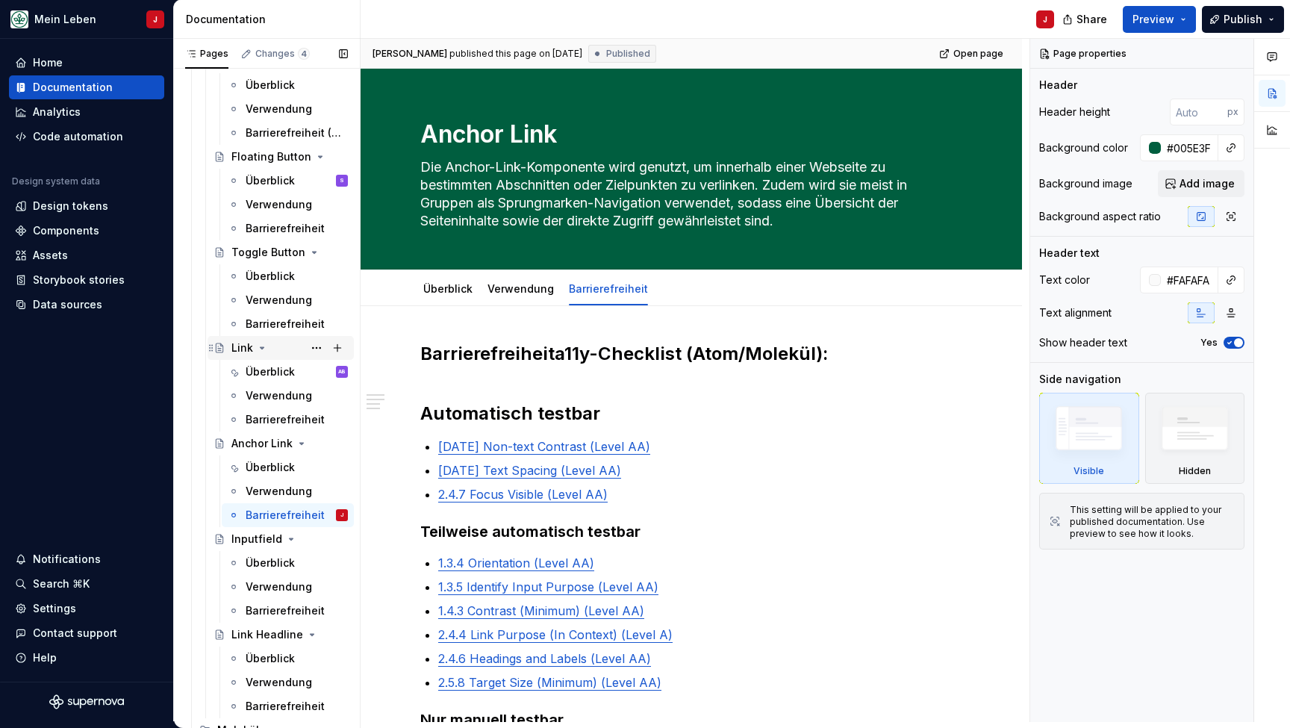
click at [296, 346] on div "Link" at bounding box center [289, 347] width 116 height 21
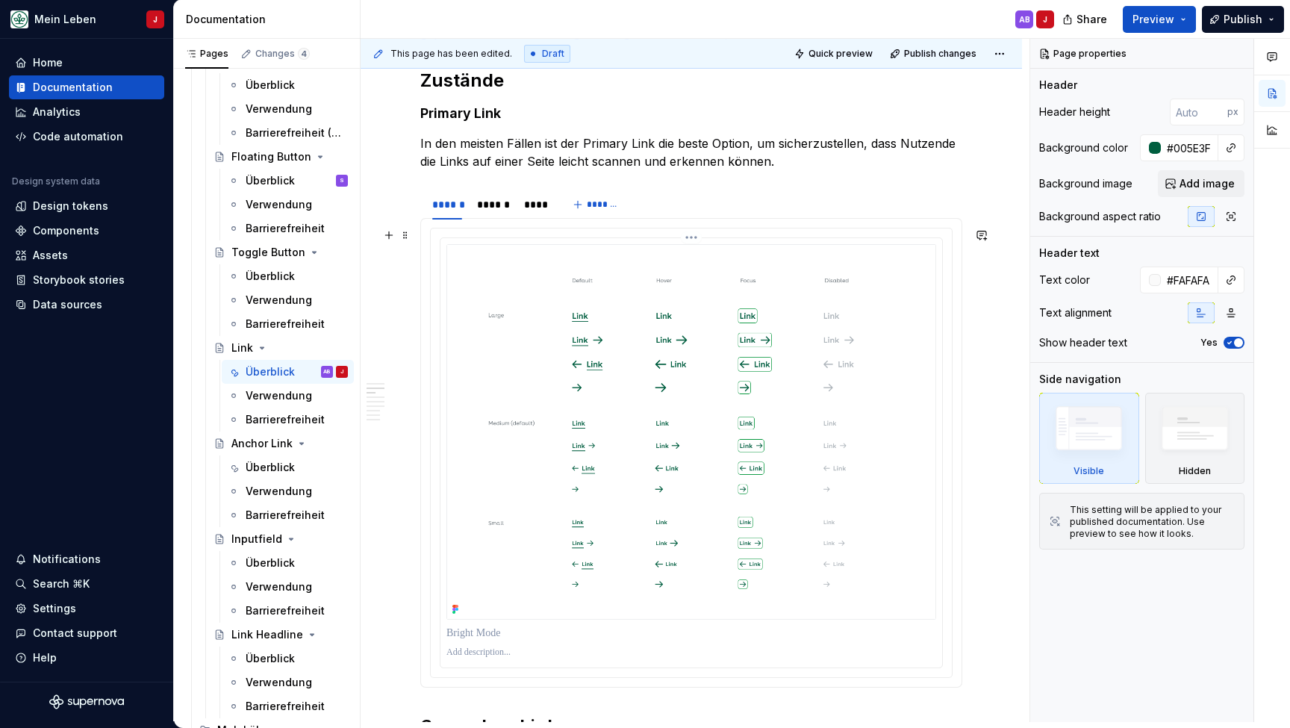
scroll to position [705, 0]
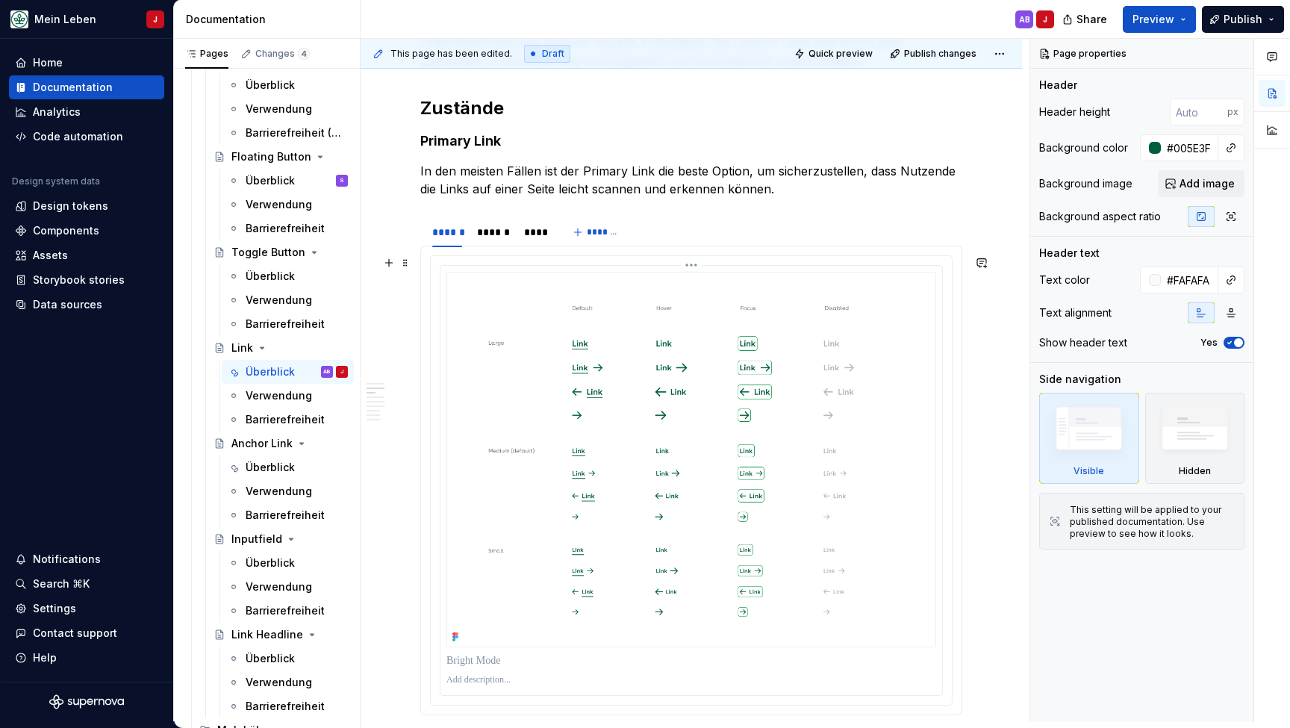
click at [452, 358] on img at bounding box center [691, 459] width 490 height 375
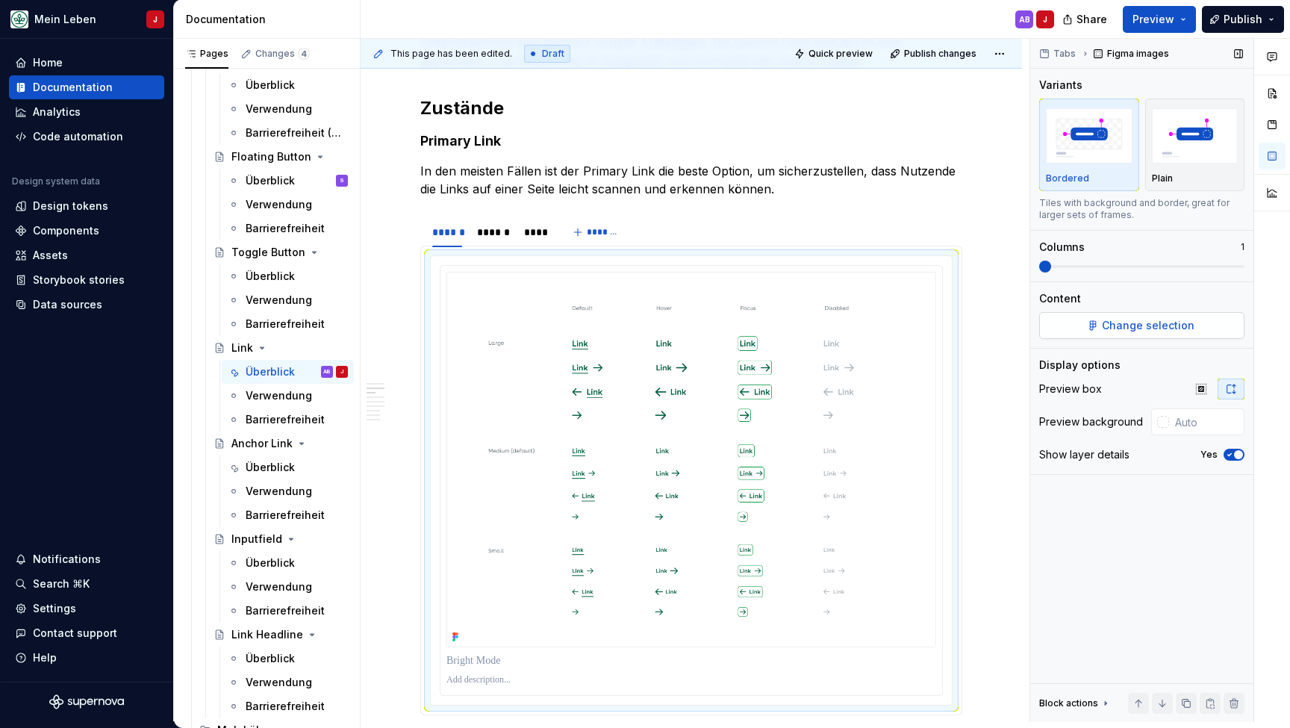
click at [1105, 325] on span "Change selection" at bounding box center [1148, 325] width 93 height 15
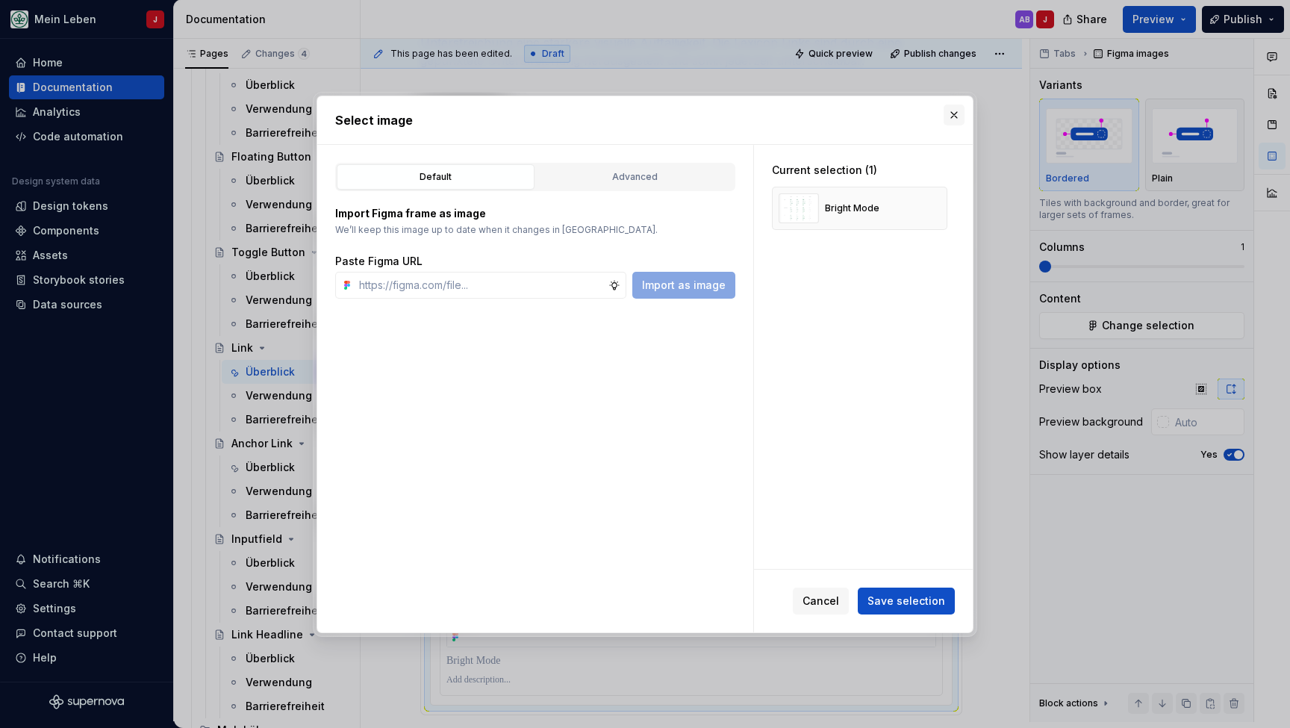
click at [958, 113] on button "button" at bounding box center [954, 115] width 21 height 21
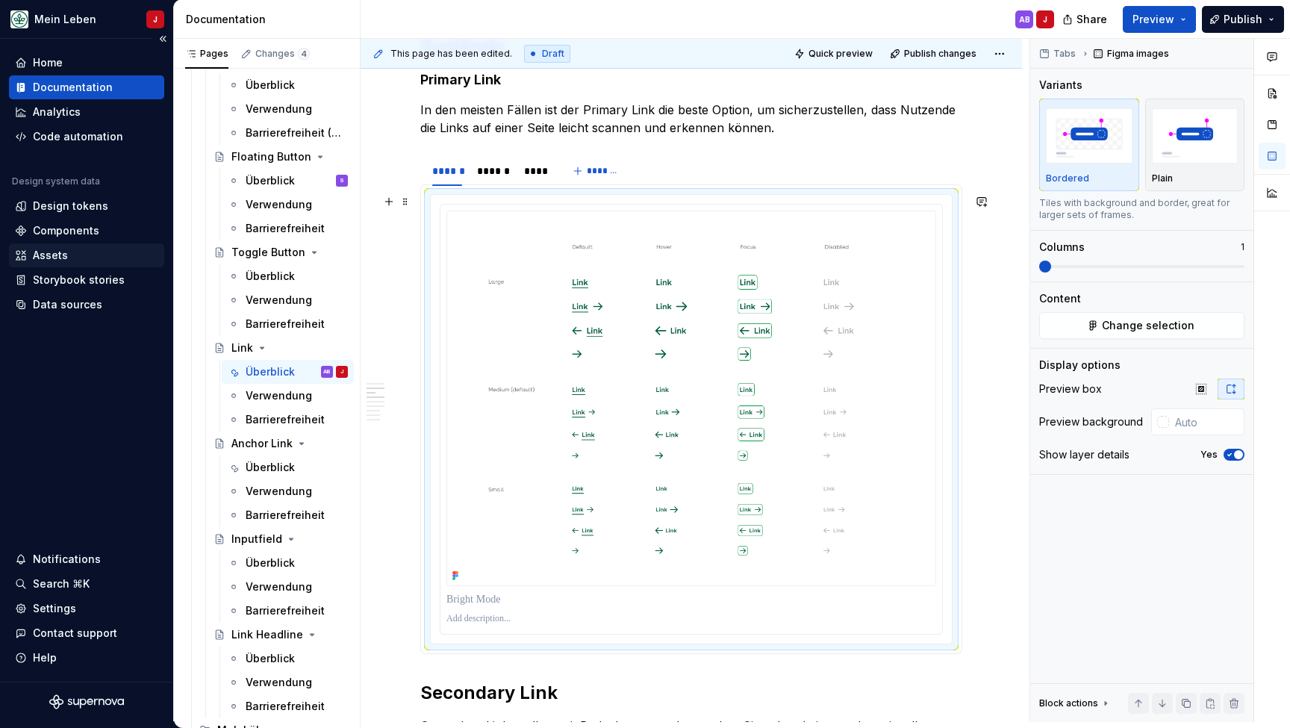
scroll to position [792, 0]
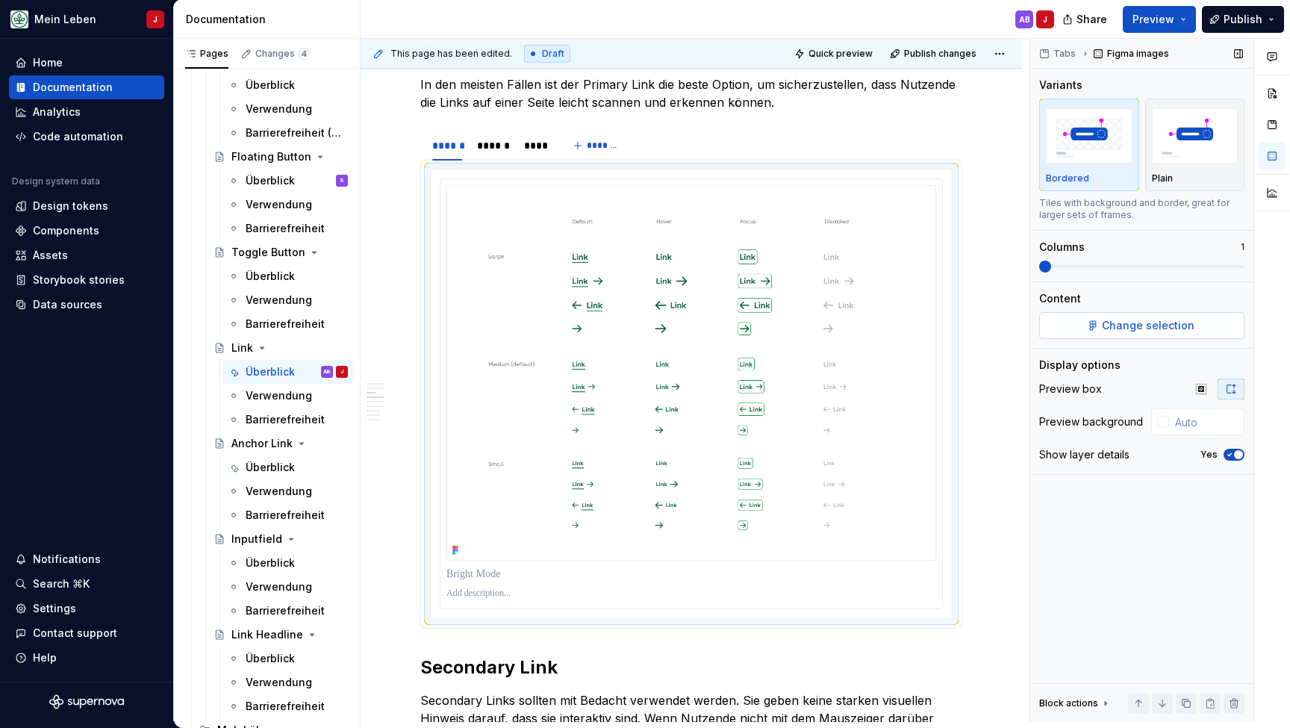
click at [1122, 322] on span "Change selection" at bounding box center [1148, 325] width 93 height 15
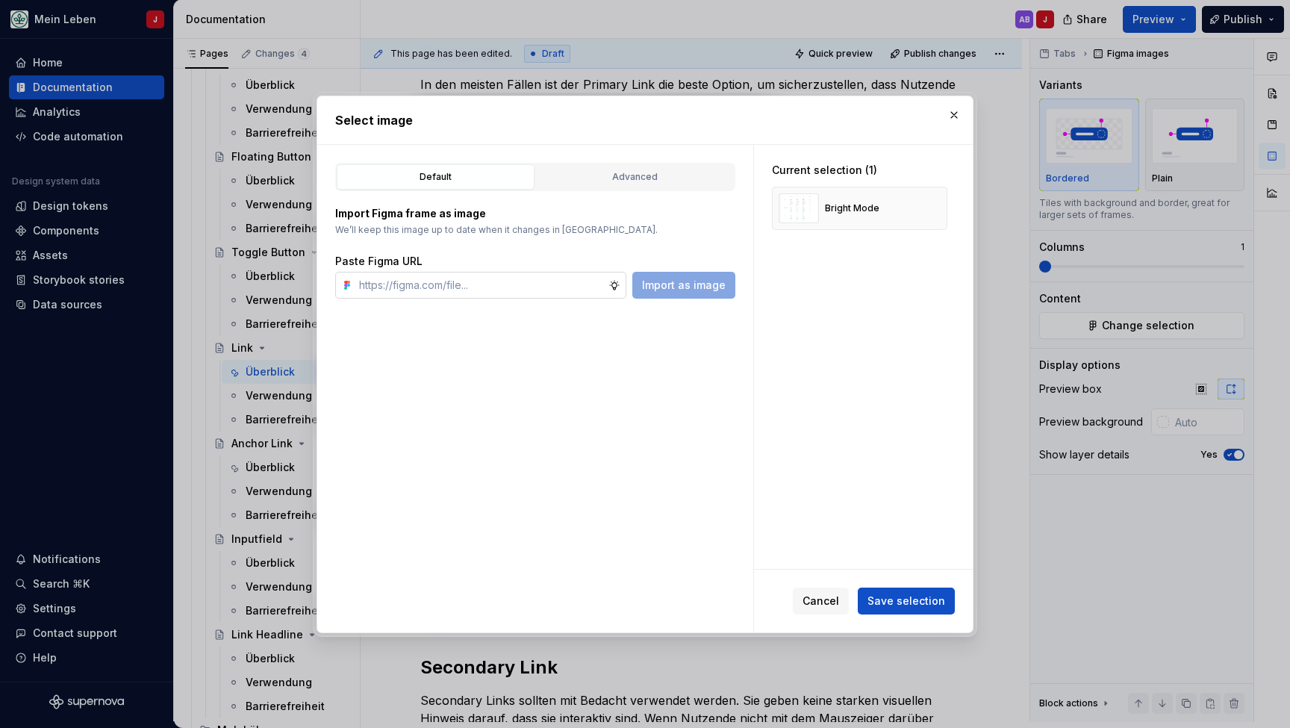
type textarea "*"
click at [394, 281] on input "text" at bounding box center [480, 285] width 255 height 27
type input "[URL][DOMAIN_NAME]"
click at [680, 288] on span "Import as image" at bounding box center [684, 285] width 84 height 15
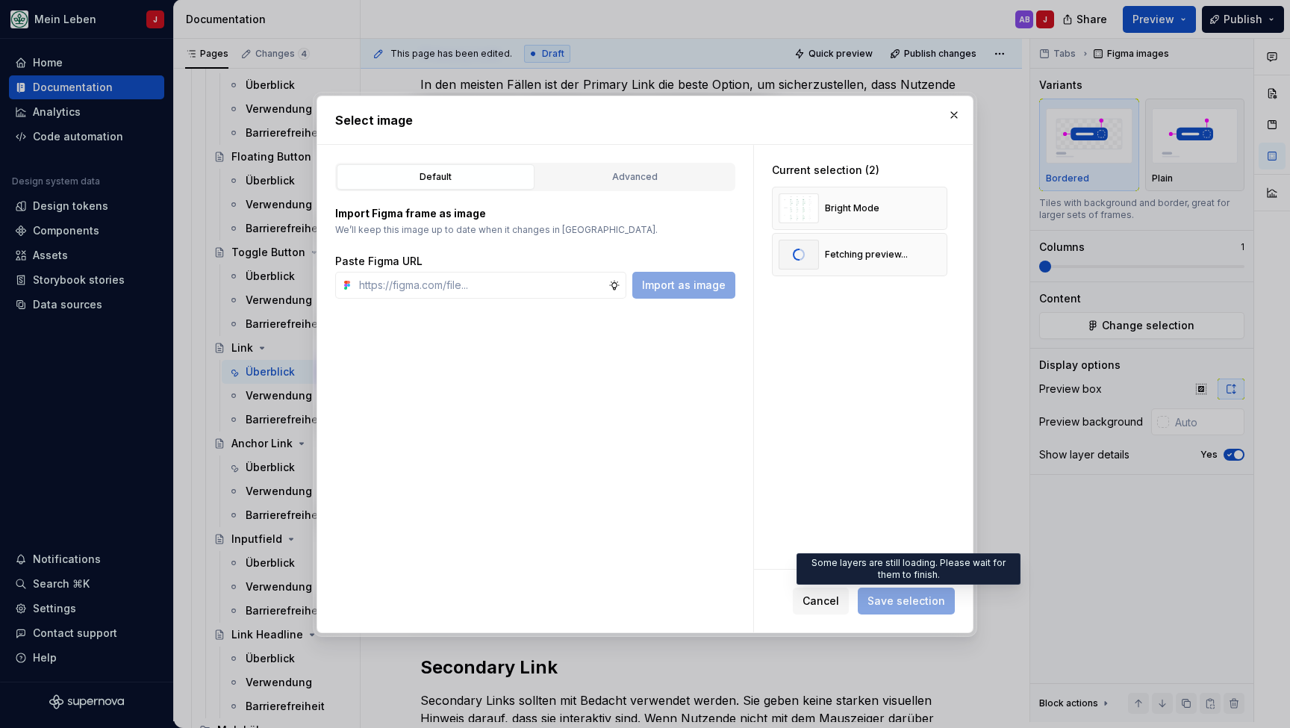
type textarea "*"
click at [939, 203] on button "button" at bounding box center [930, 208] width 21 height 21
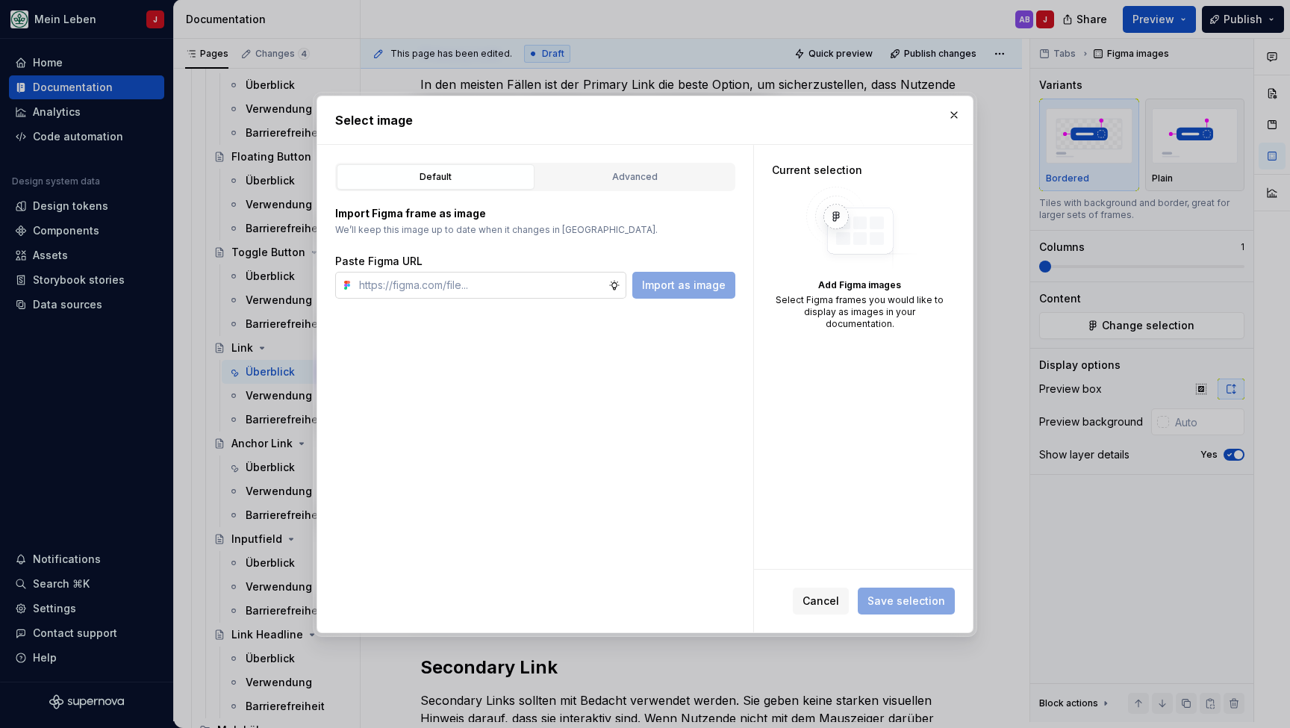
click at [425, 279] on input "text" at bounding box center [480, 285] width 255 height 27
paste input "[URL][DOMAIN_NAME]"
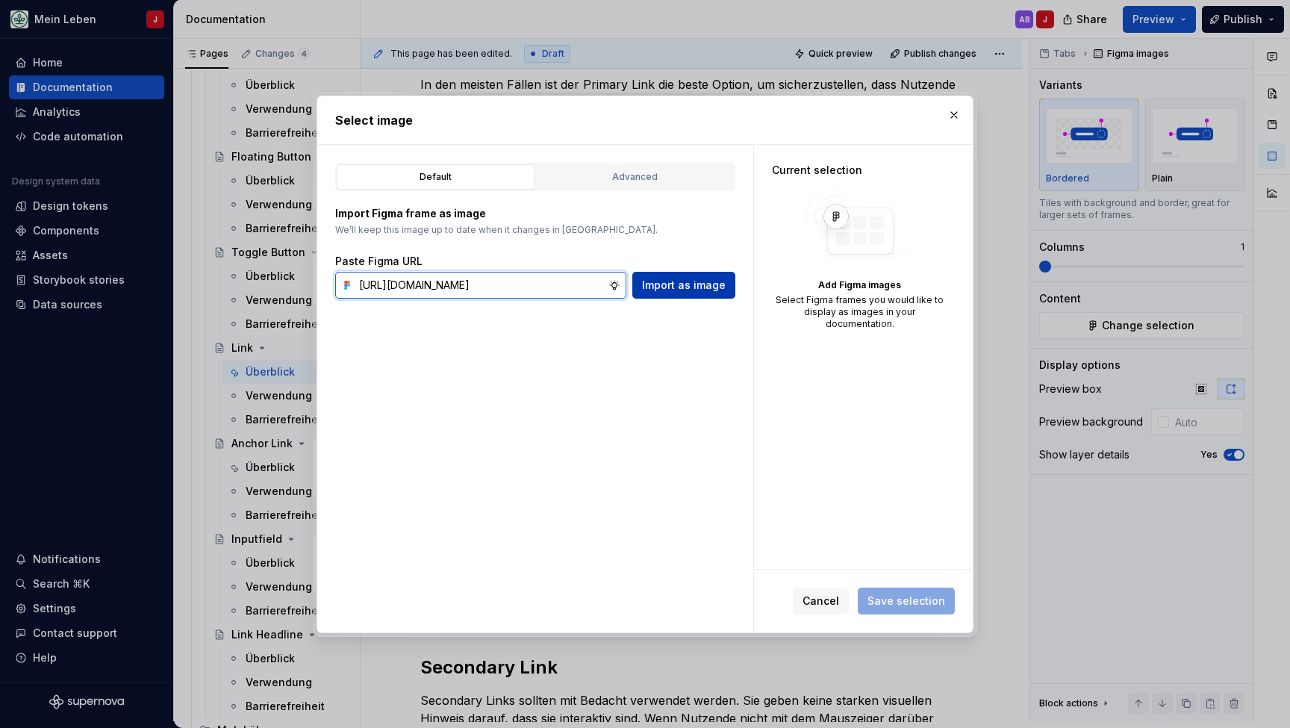
type input "[URL][DOMAIN_NAME]"
click at [682, 291] on span "Import as image" at bounding box center [684, 285] width 84 height 15
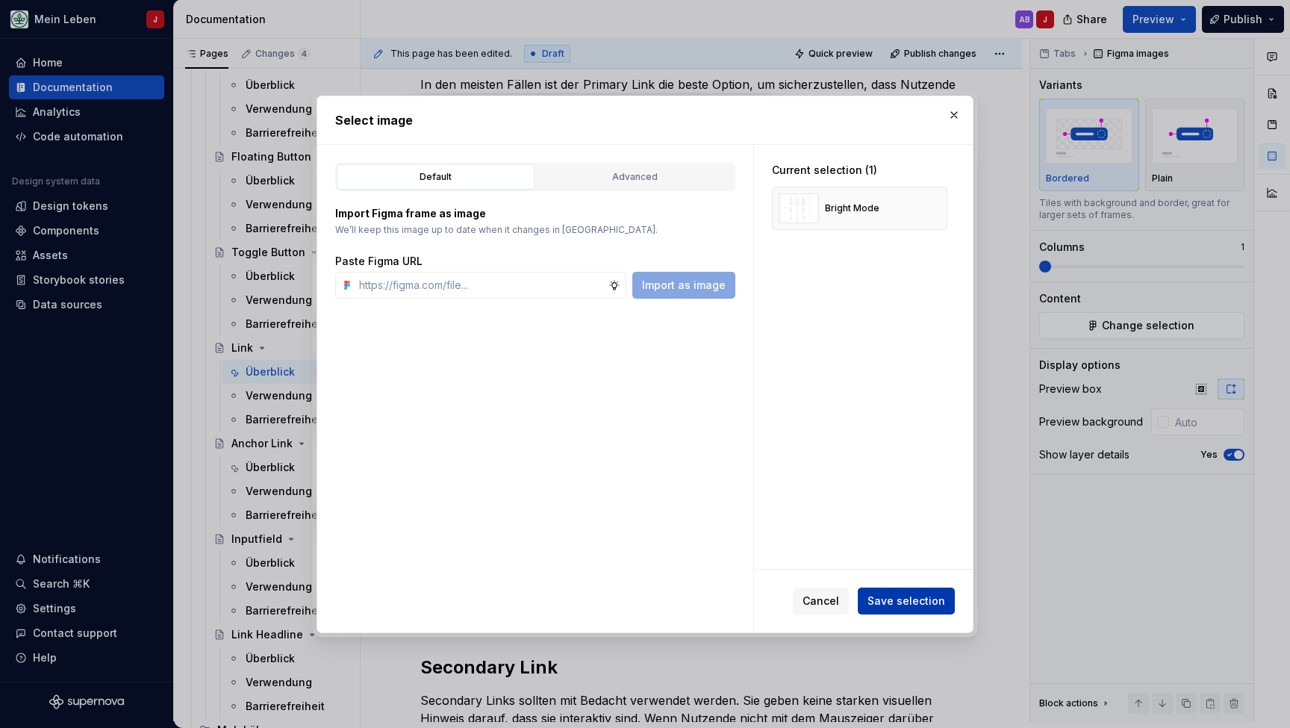
click at [908, 600] on span "Save selection" at bounding box center [906, 600] width 78 height 15
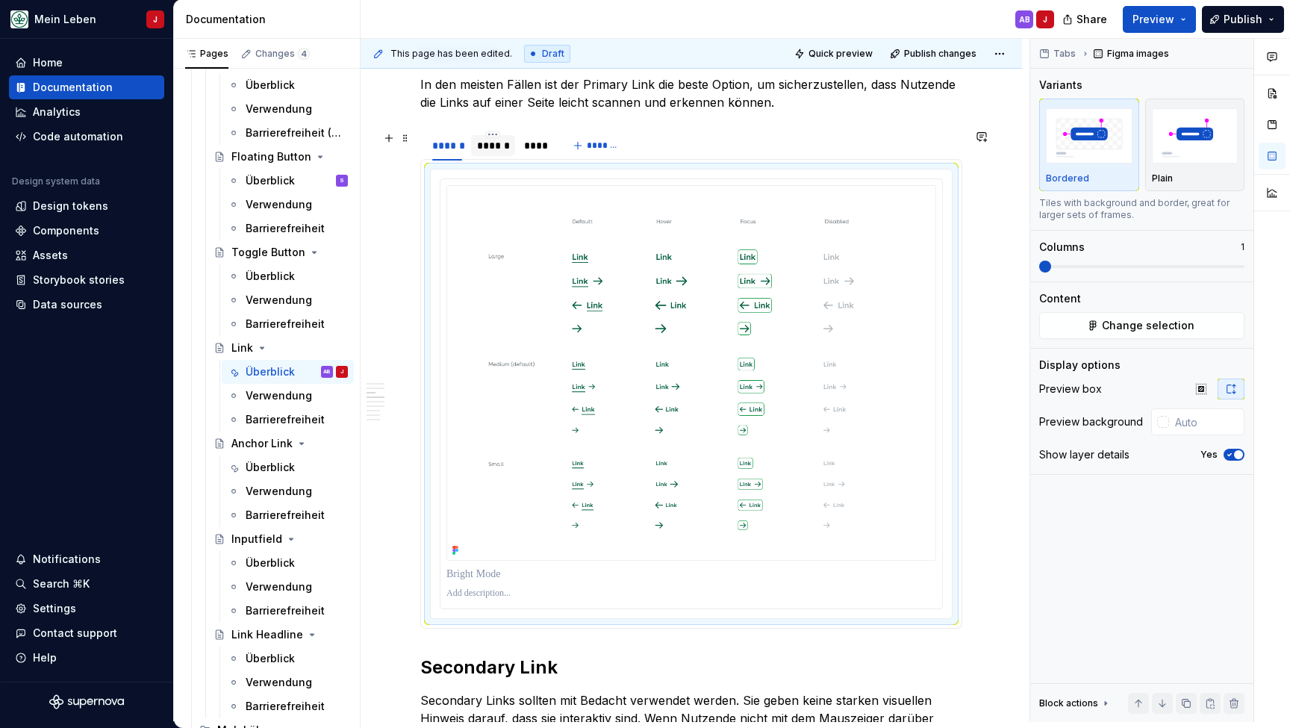
click at [484, 140] on div "******" at bounding box center [493, 145] width 32 height 15
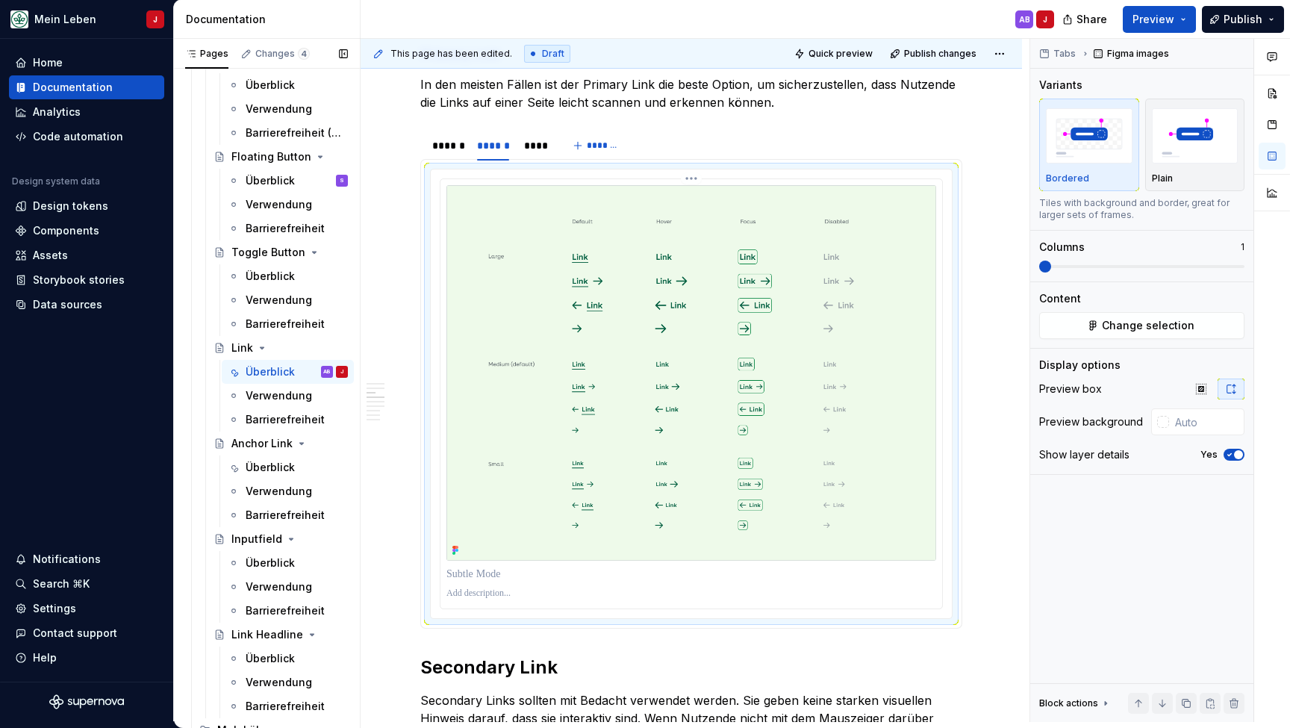
click at [510, 200] on img at bounding box center [691, 372] width 490 height 375
click at [1152, 331] on span "Change selection" at bounding box center [1148, 325] width 93 height 15
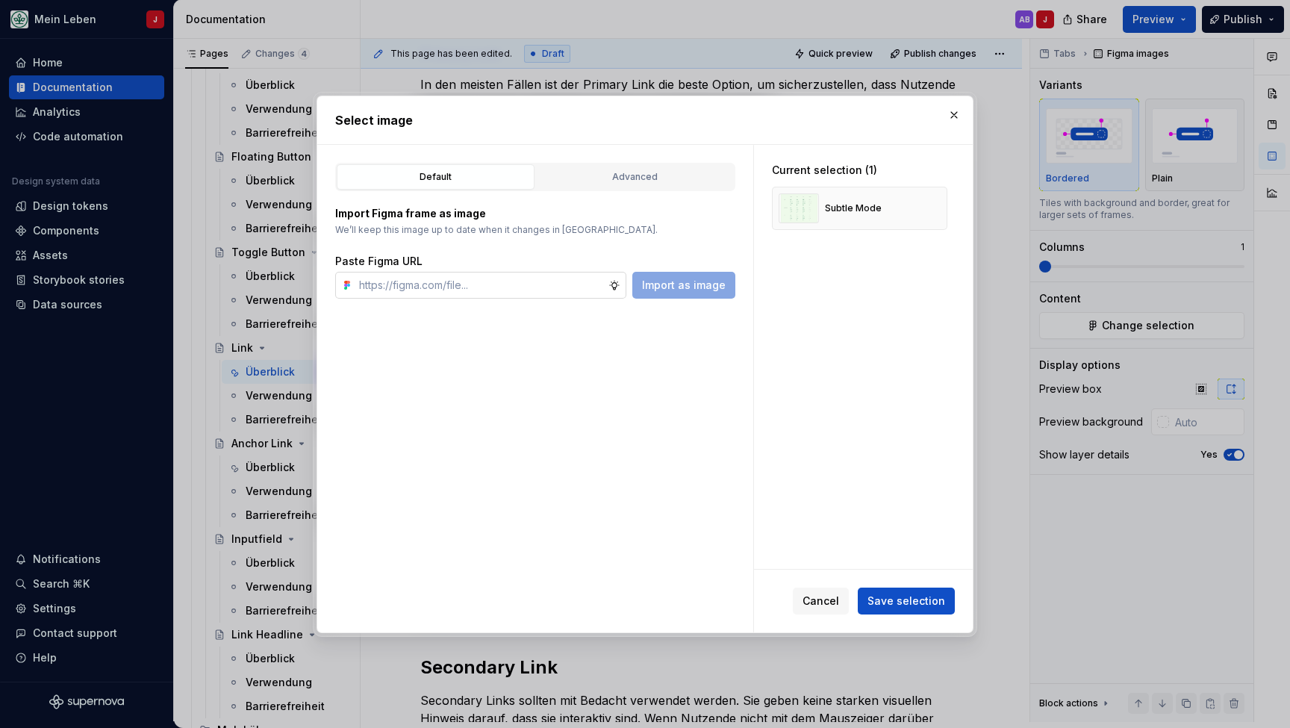
click at [486, 281] on input "text" at bounding box center [480, 285] width 255 height 27
type input "[URL][DOMAIN_NAME]"
click at [676, 284] on span "Import as image" at bounding box center [684, 285] width 84 height 15
click at [941, 210] on button "button" at bounding box center [930, 208] width 21 height 21
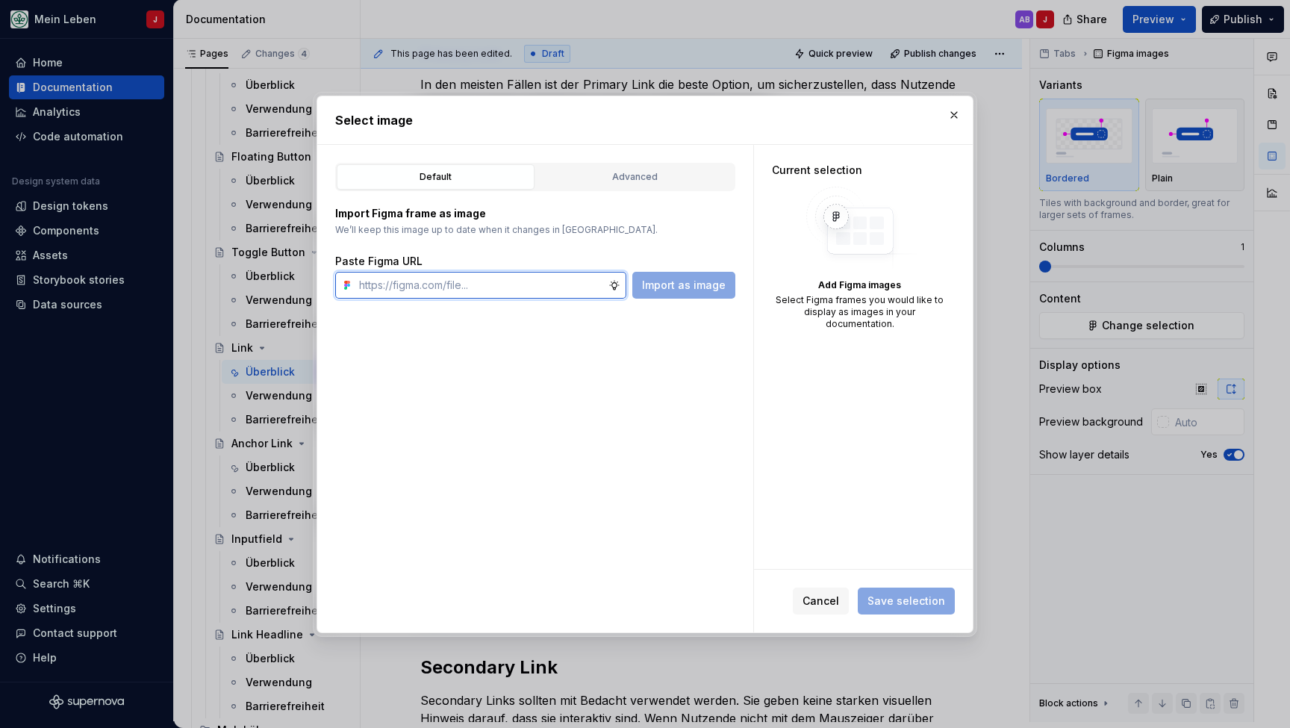
click at [420, 276] on input "text" at bounding box center [480, 285] width 255 height 27
paste input "[URL][DOMAIN_NAME]"
type input "[URL][DOMAIN_NAME]"
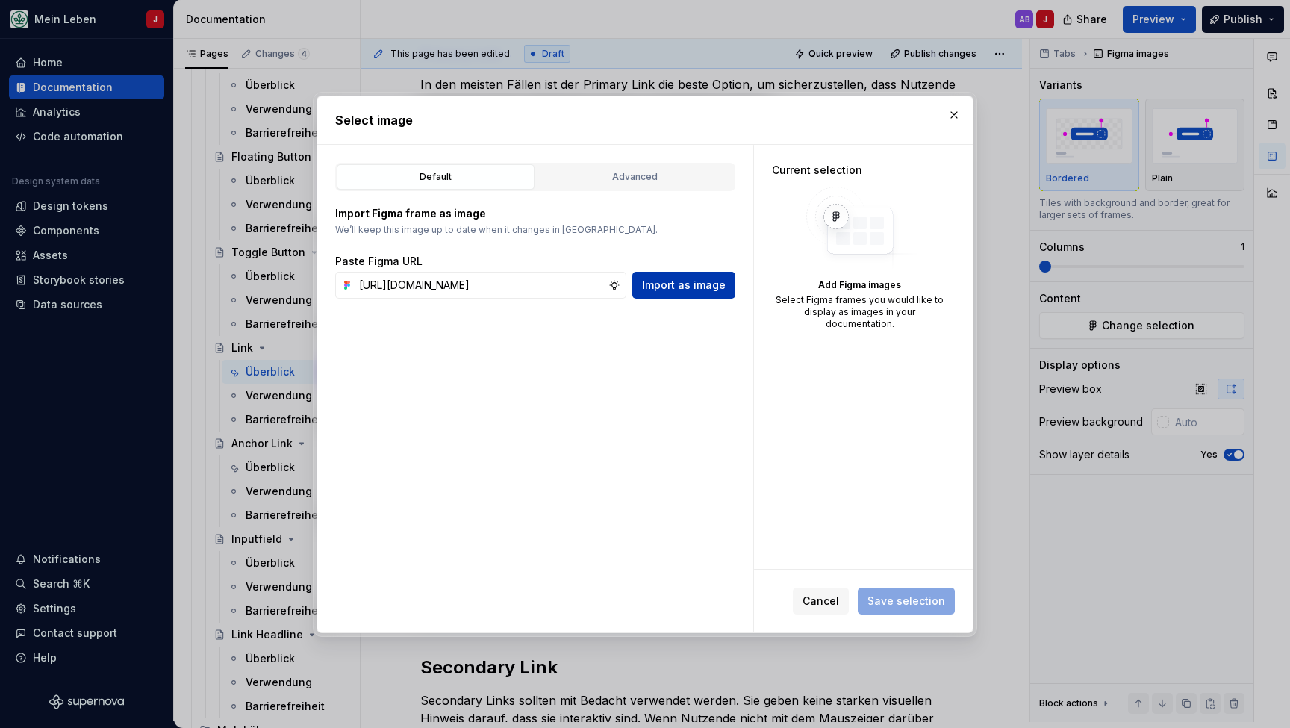
click at [673, 288] on span "Import as image" at bounding box center [684, 285] width 84 height 15
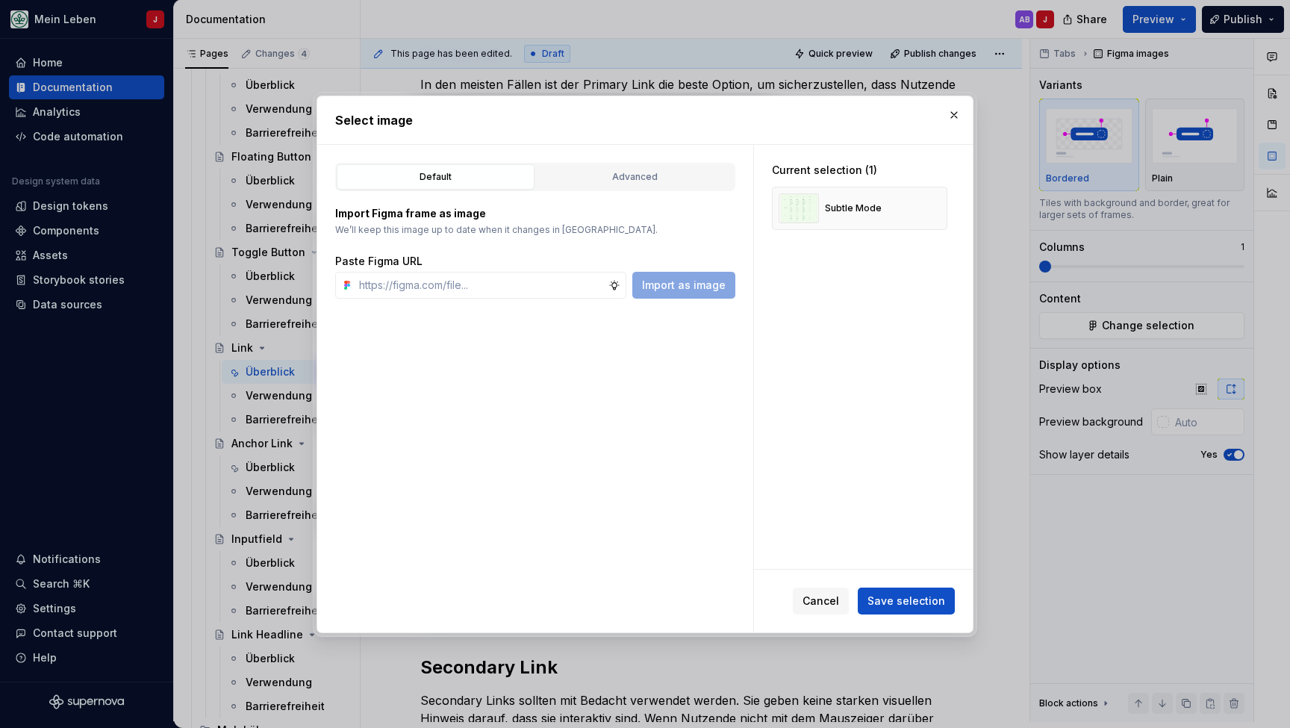
click at [894, 602] on span "Save selection" at bounding box center [906, 600] width 78 height 15
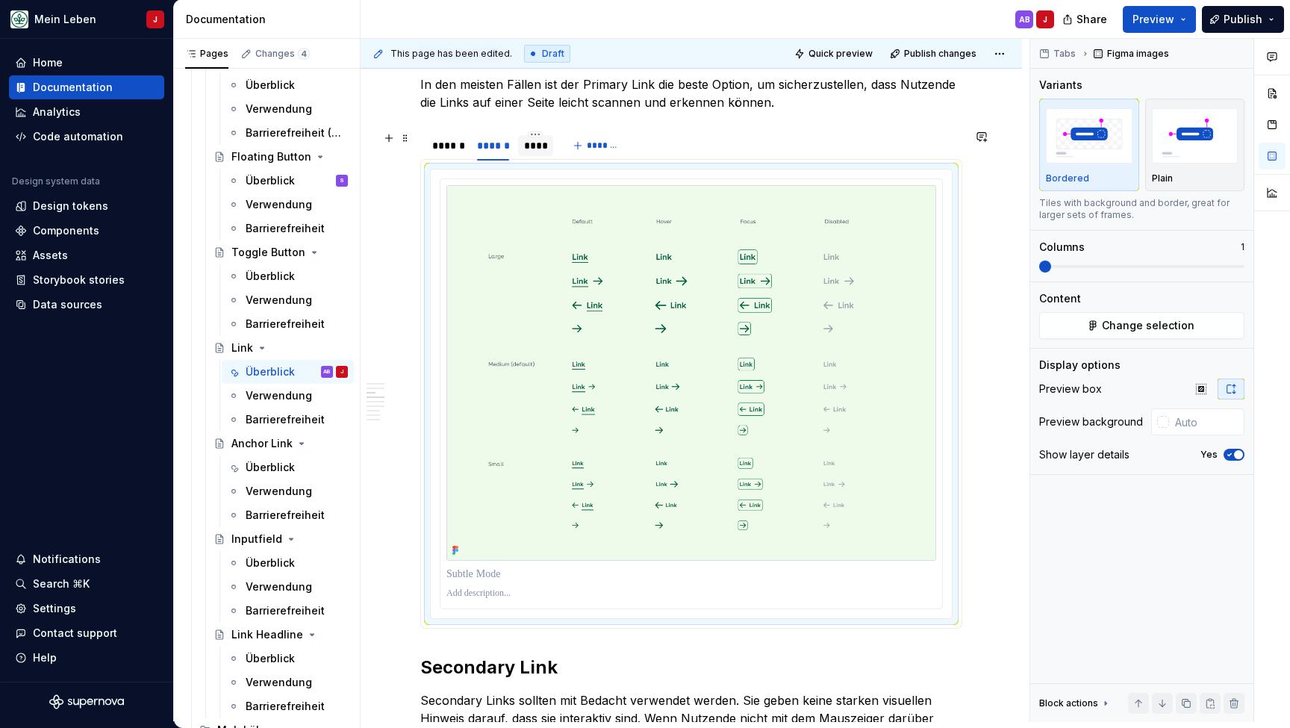
click at [529, 143] on div "****" at bounding box center [536, 145] width 24 height 15
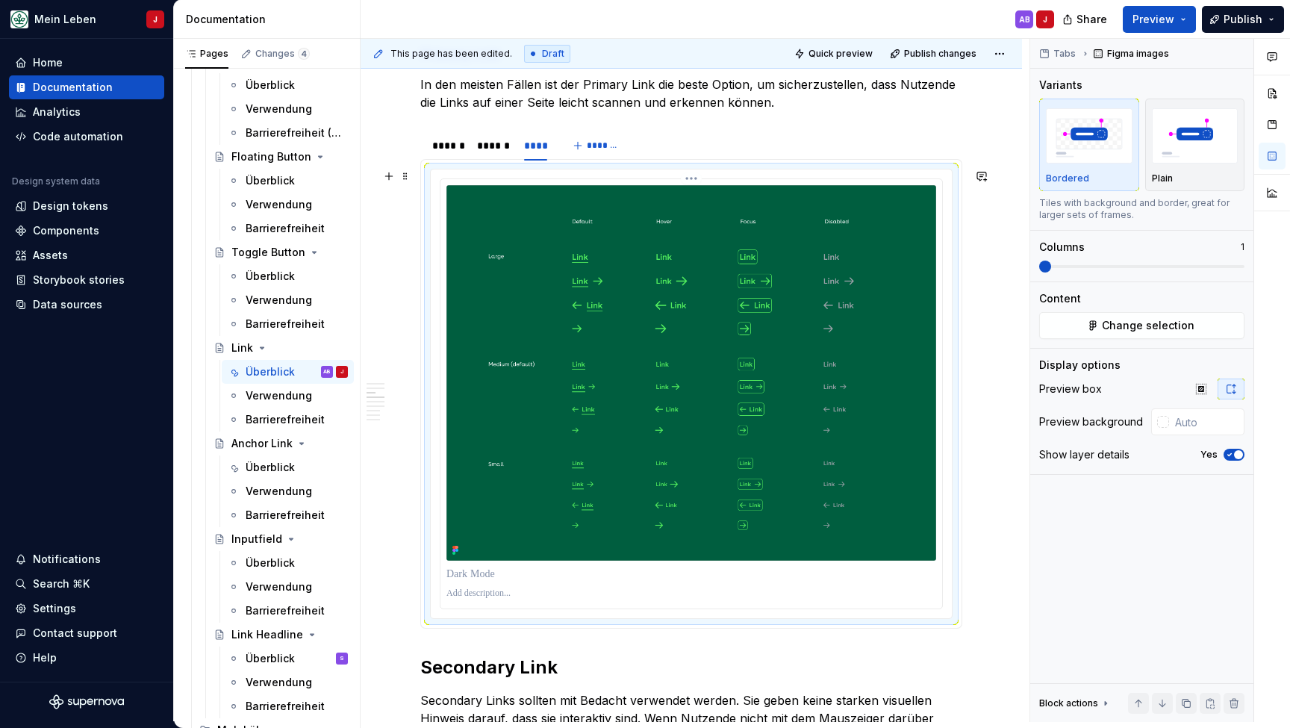
click at [603, 261] on img at bounding box center [691, 372] width 490 height 375
click at [1133, 322] on span "Change selection" at bounding box center [1148, 325] width 93 height 15
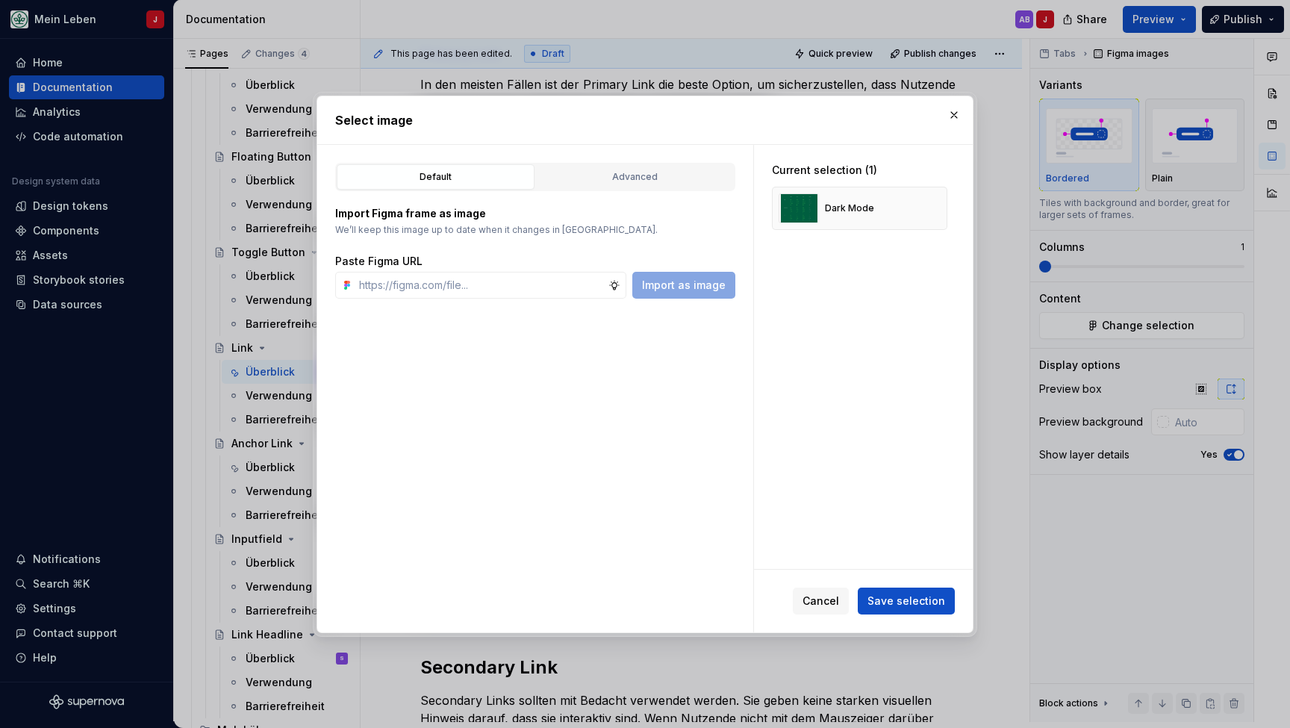
type textarea "*"
click at [423, 289] on input "text" at bounding box center [480, 285] width 255 height 27
type input "[URL][DOMAIN_NAME]"
click at [688, 287] on span "Import as image" at bounding box center [684, 285] width 84 height 15
click at [941, 209] on button "button" at bounding box center [930, 208] width 21 height 21
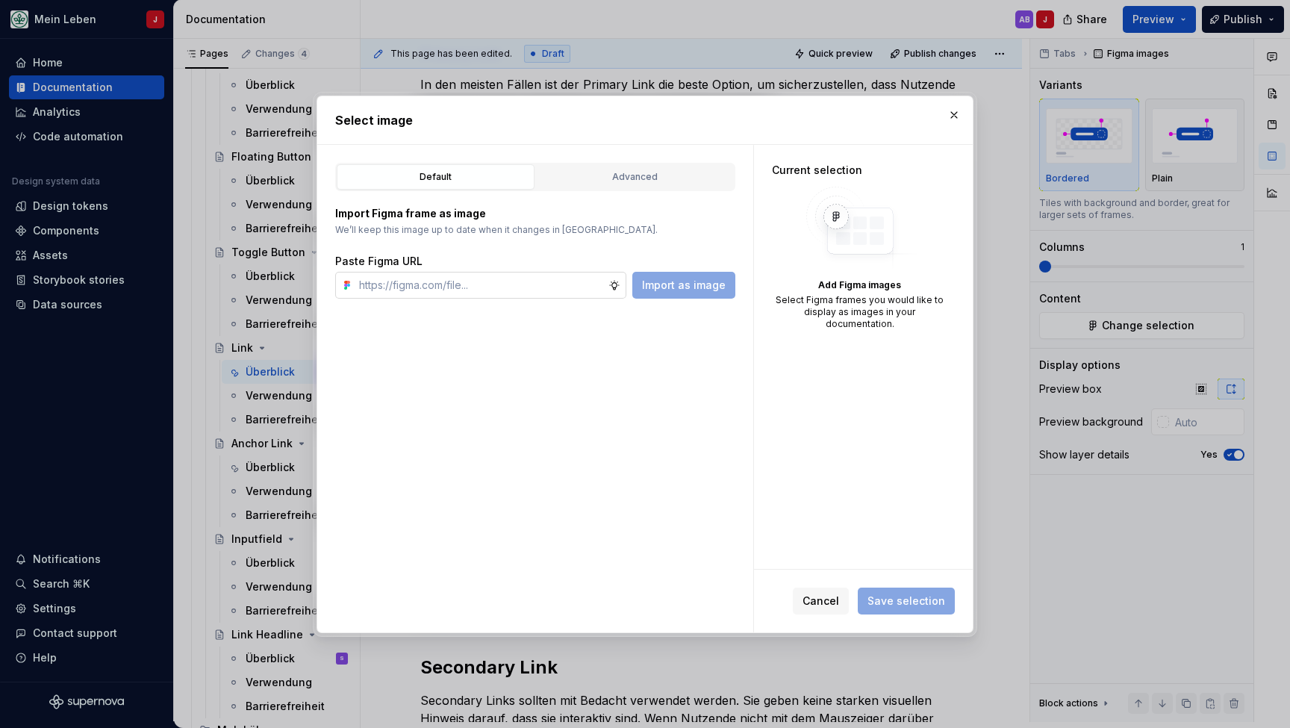
click at [437, 278] on input "text" at bounding box center [480, 285] width 255 height 27
paste input "[URL][DOMAIN_NAME]"
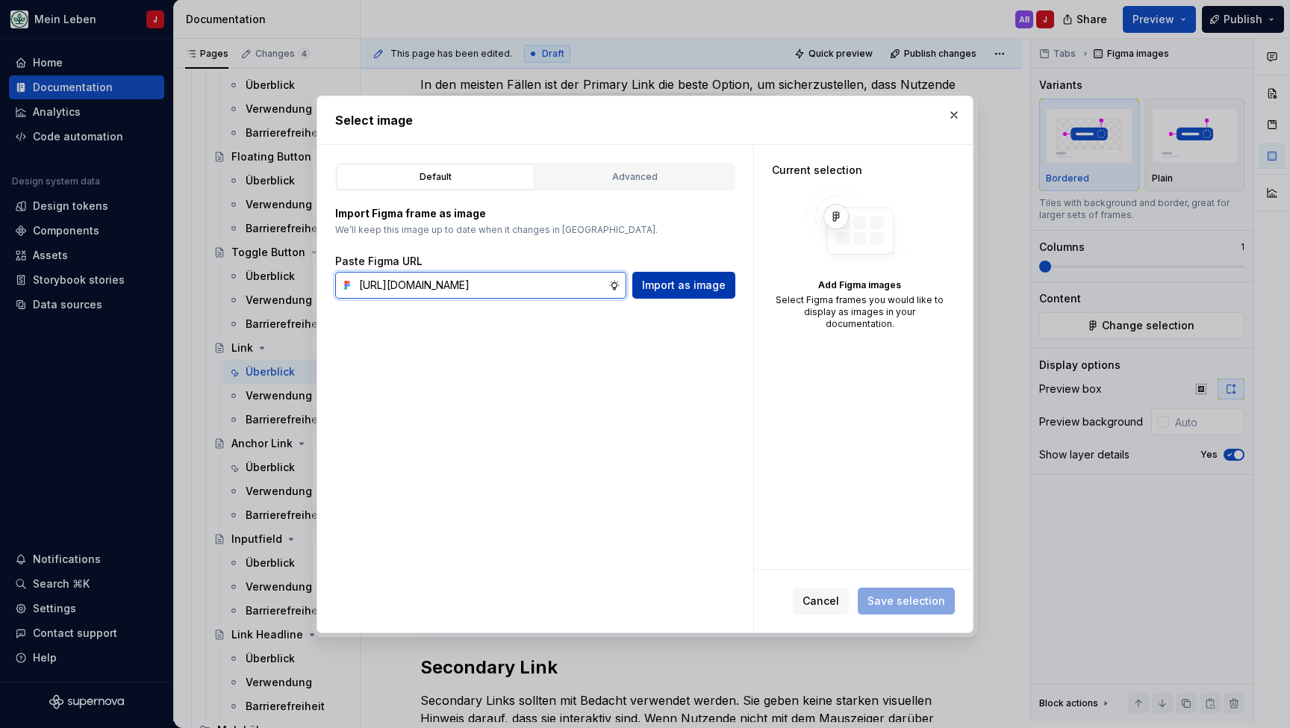
type input "[URL][DOMAIN_NAME]"
click at [712, 286] on span "Import as image" at bounding box center [684, 285] width 84 height 15
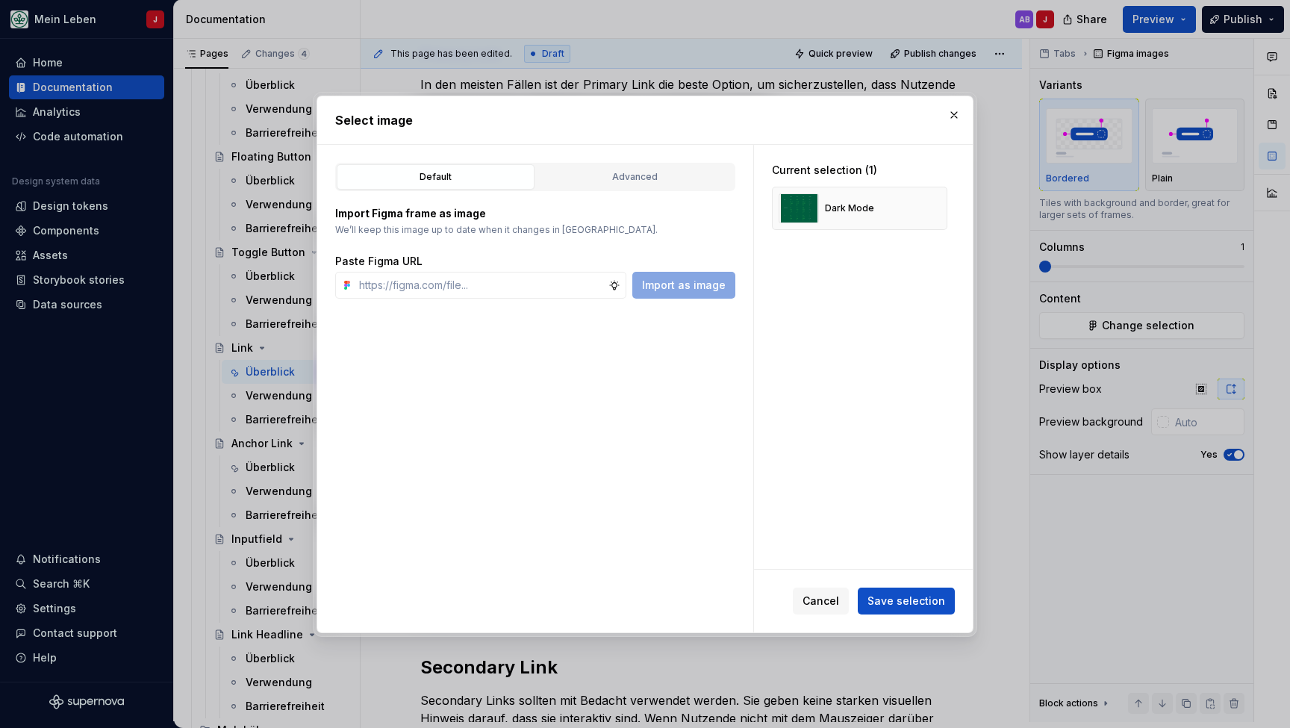
type textarea "*"
click at [445, 281] on input "text" at bounding box center [480, 285] width 255 height 27
paste input "[URL][DOMAIN_NAME]"
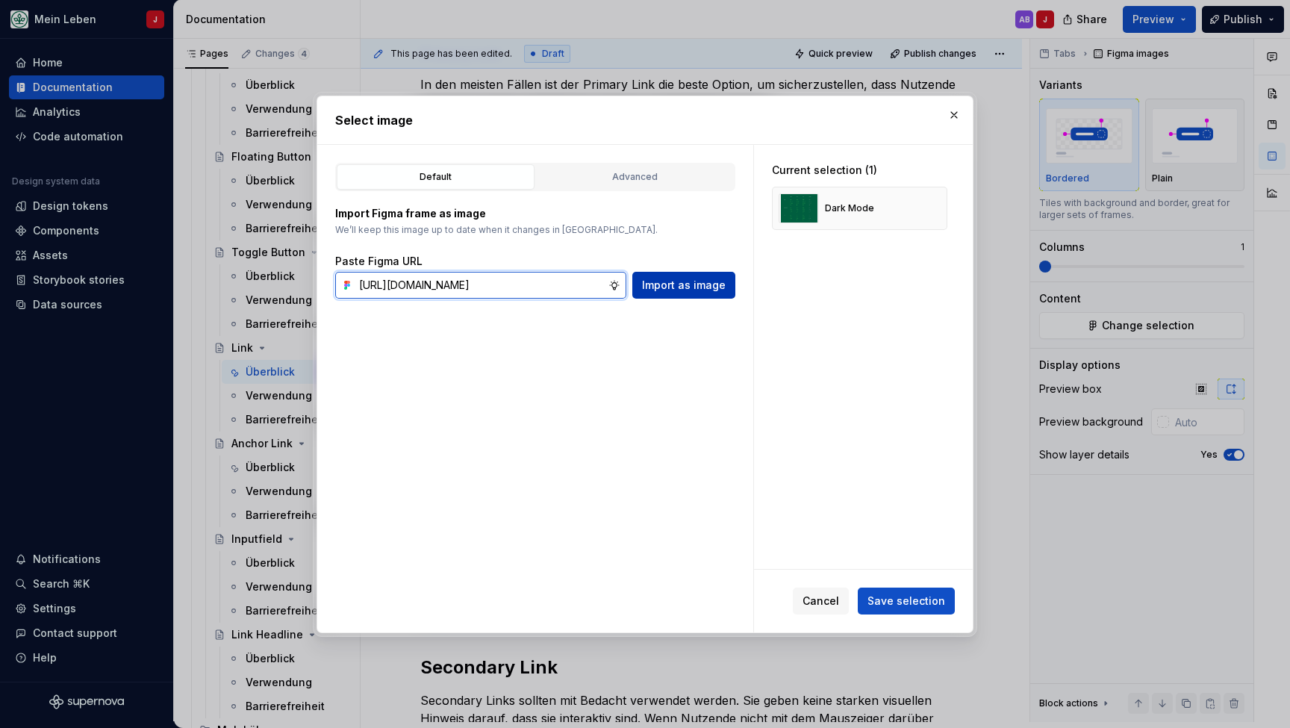
type input "[URL][DOMAIN_NAME]"
click at [672, 286] on span "Import as image" at bounding box center [684, 285] width 84 height 15
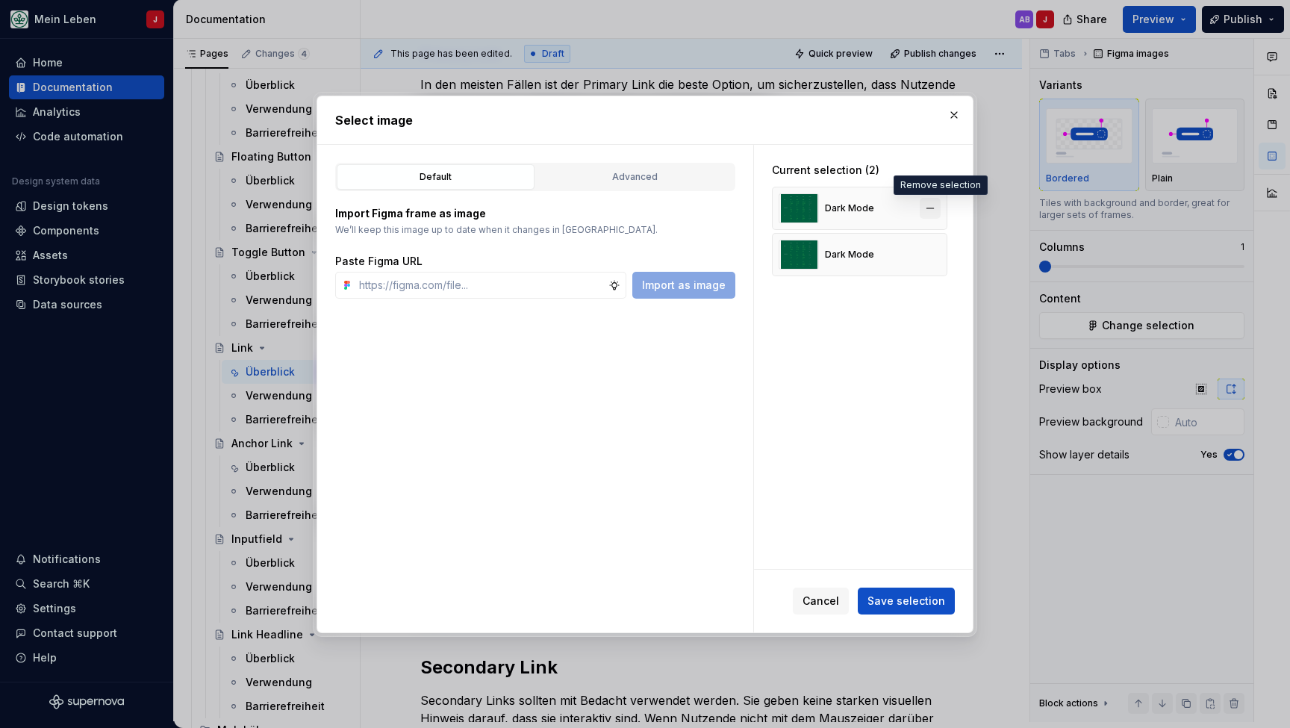
click at [933, 209] on button "button" at bounding box center [930, 208] width 21 height 21
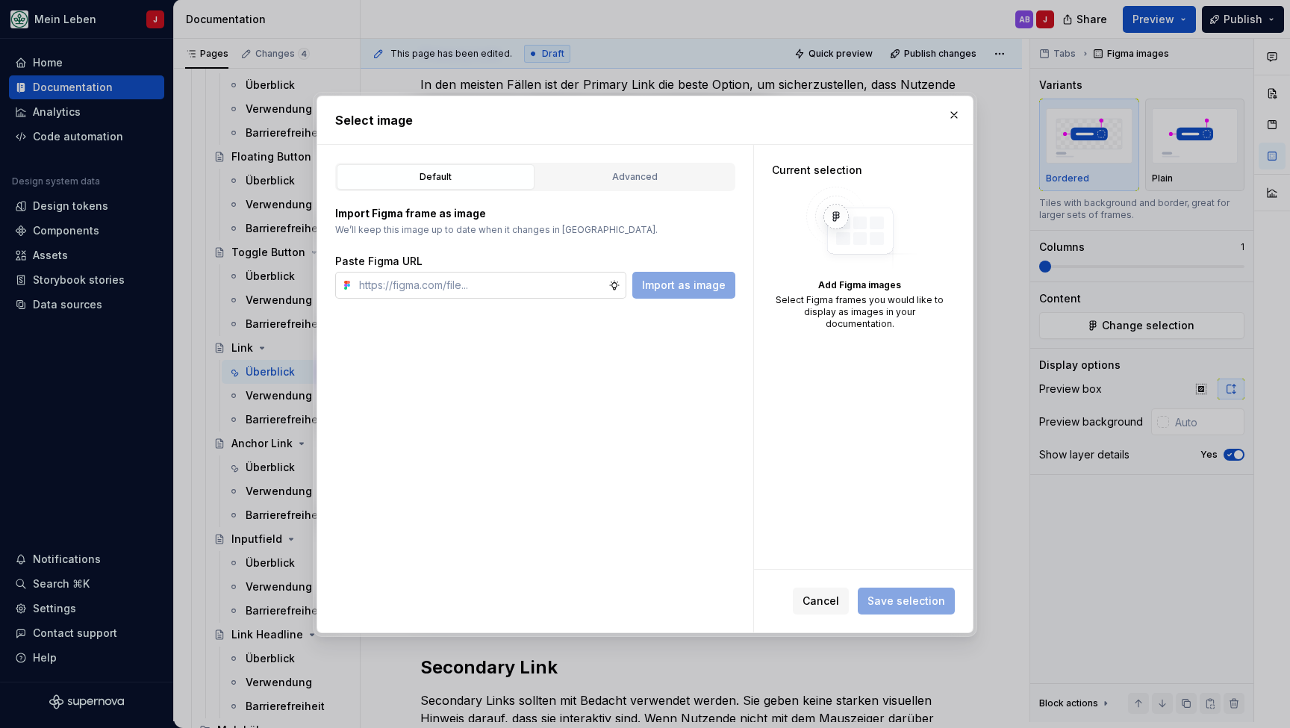
click at [411, 272] on input "text" at bounding box center [480, 285] width 255 height 27
paste input "[URL][DOMAIN_NAME]"
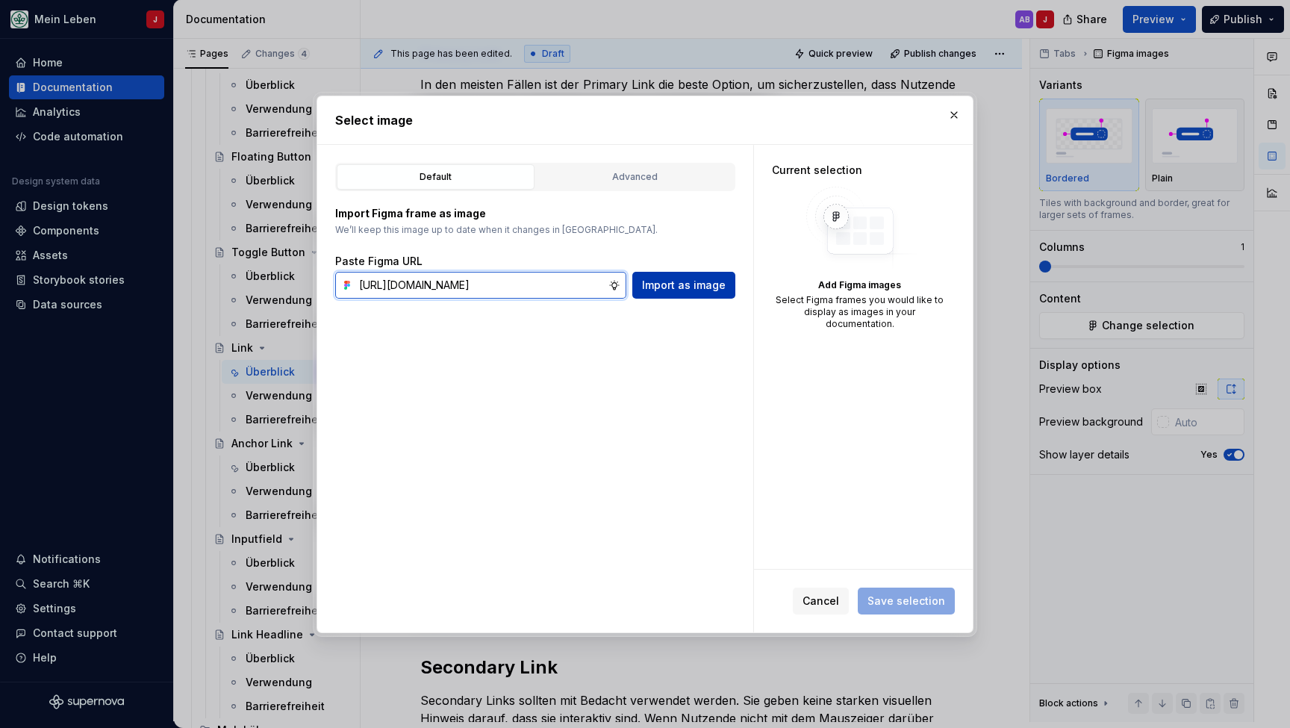
type input "[URL][DOMAIN_NAME]"
click at [671, 288] on span "Import as image" at bounding box center [684, 285] width 84 height 15
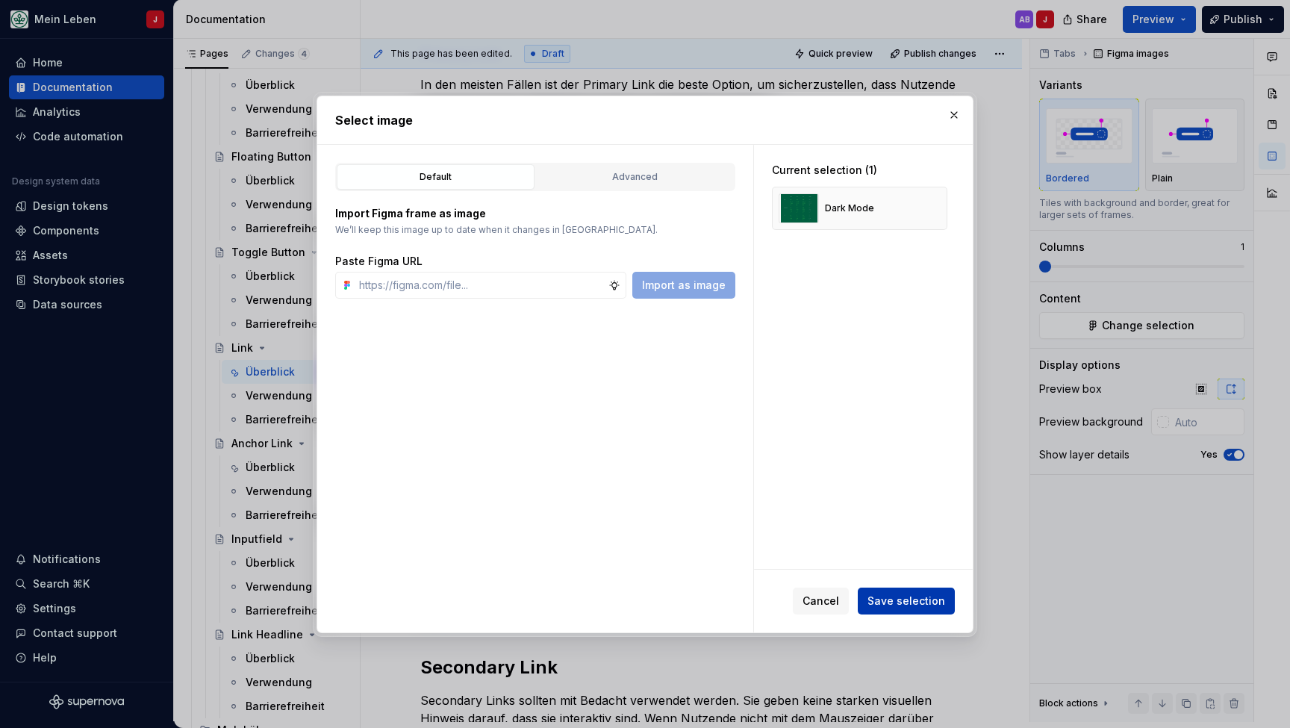
click at [899, 606] on span "Save selection" at bounding box center [906, 600] width 78 height 15
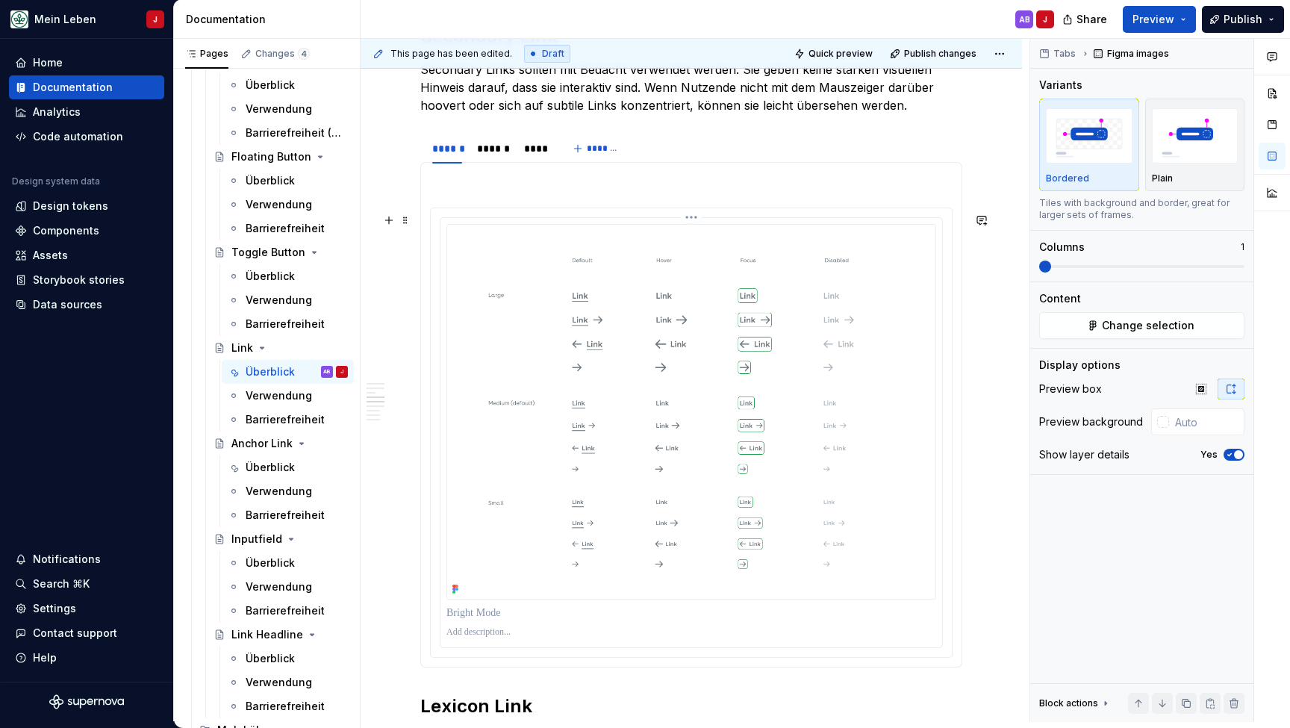
scroll to position [1464, 0]
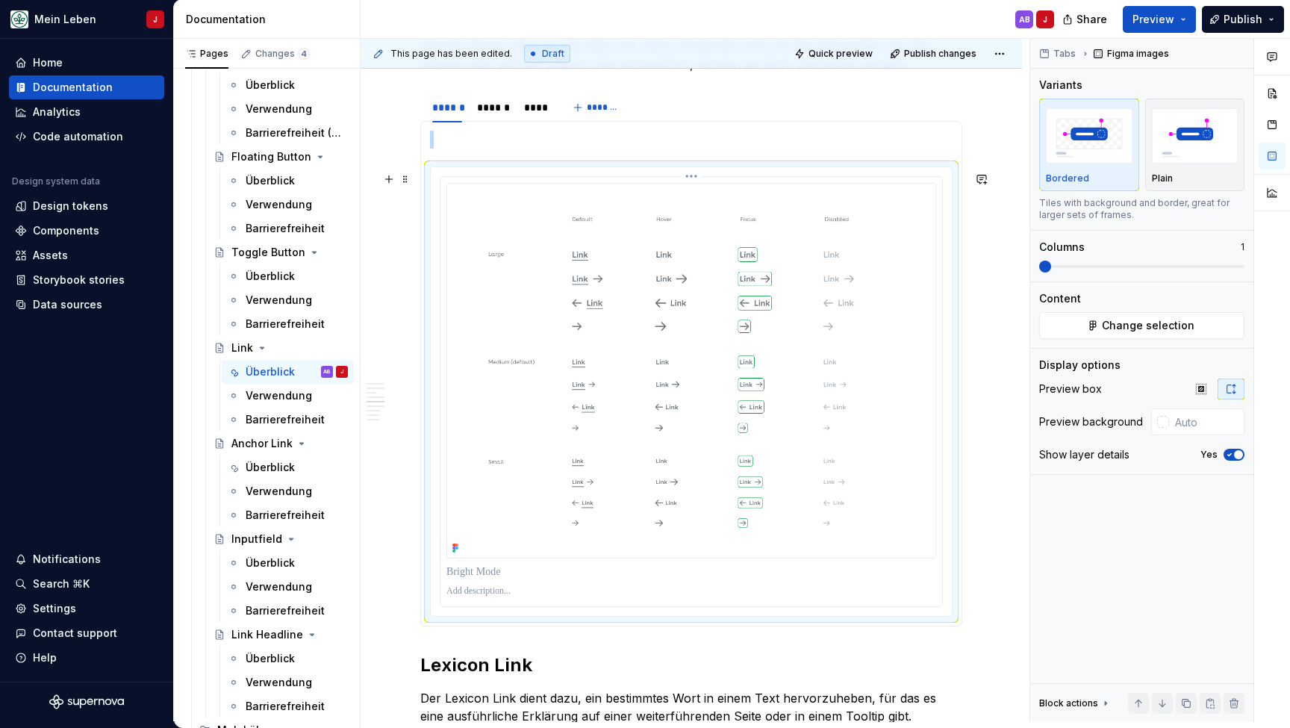
click at [478, 317] on img at bounding box center [691, 370] width 490 height 375
click at [1093, 334] on button "Change selection" at bounding box center [1141, 325] width 205 height 27
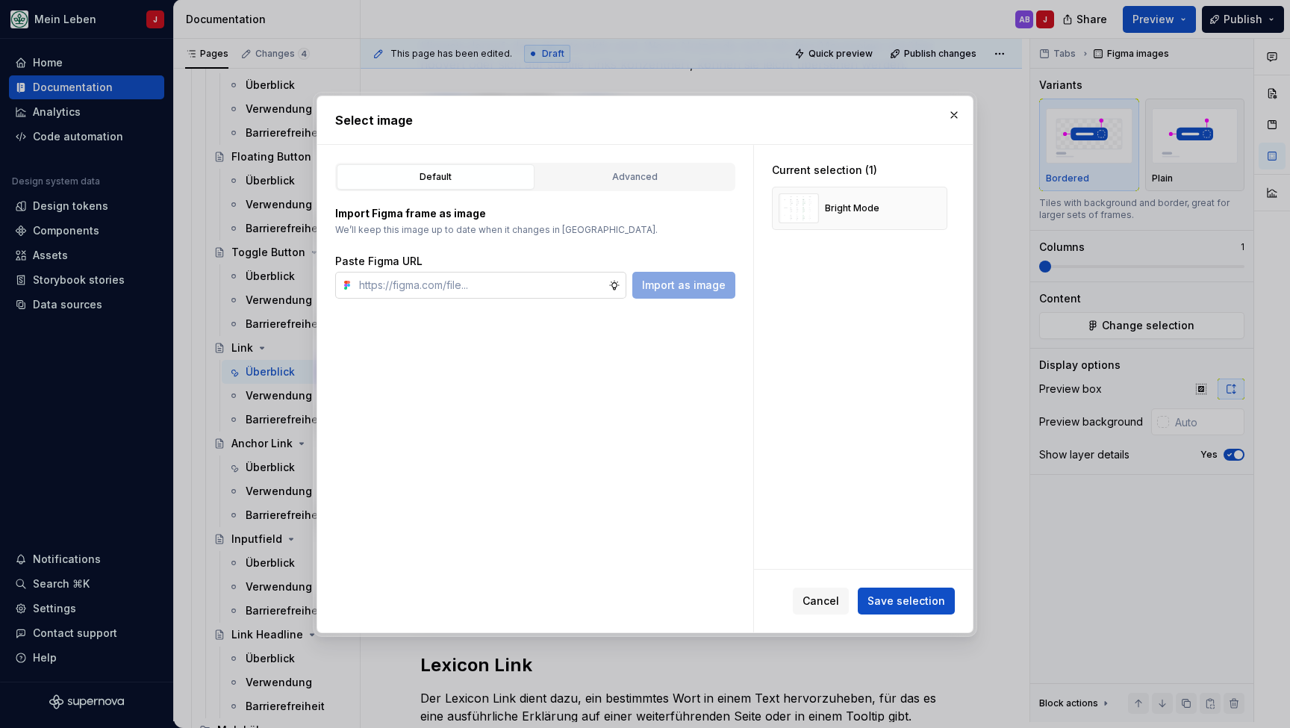
type textarea "*"
click at [428, 289] on input "text" at bounding box center [480, 285] width 255 height 27
type input "[URL][DOMAIN_NAME]"
click at [690, 284] on span "Import as image" at bounding box center [684, 285] width 84 height 15
click at [939, 208] on button "button" at bounding box center [930, 208] width 21 height 21
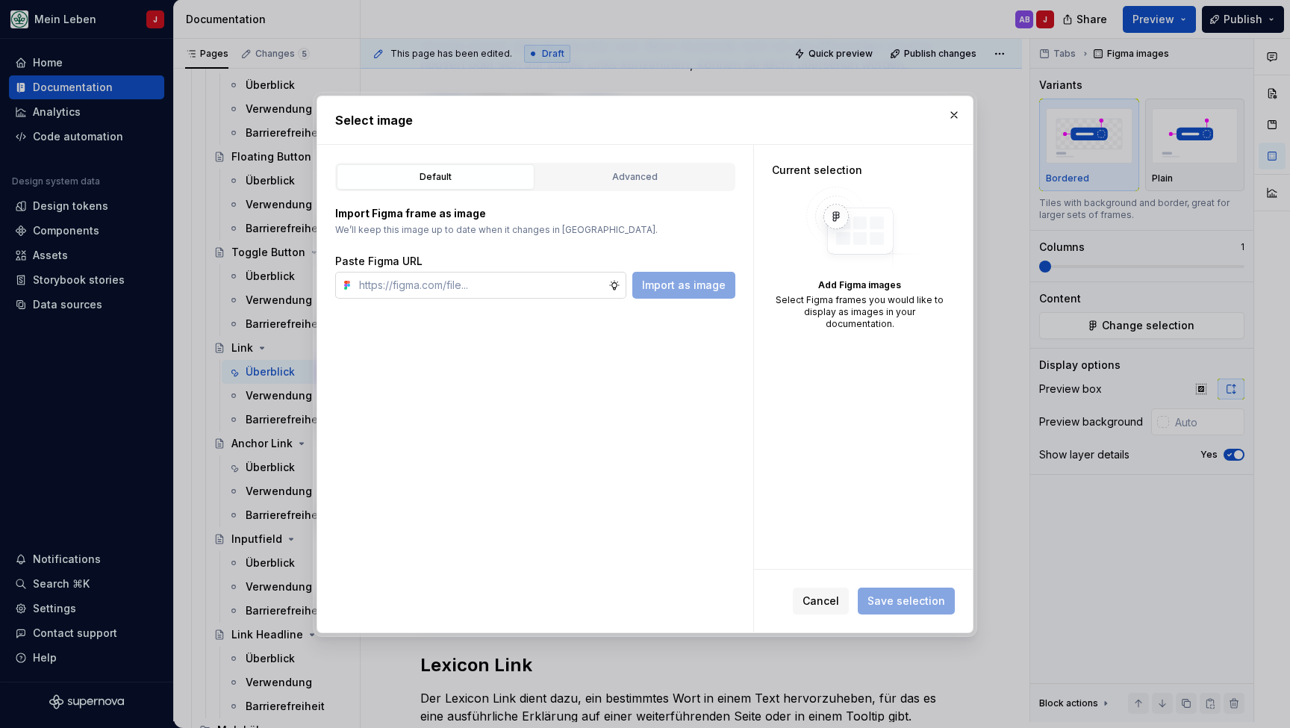
click at [448, 297] on input "text" at bounding box center [480, 285] width 255 height 27
paste input "[URL][DOMAIN_NAME]"
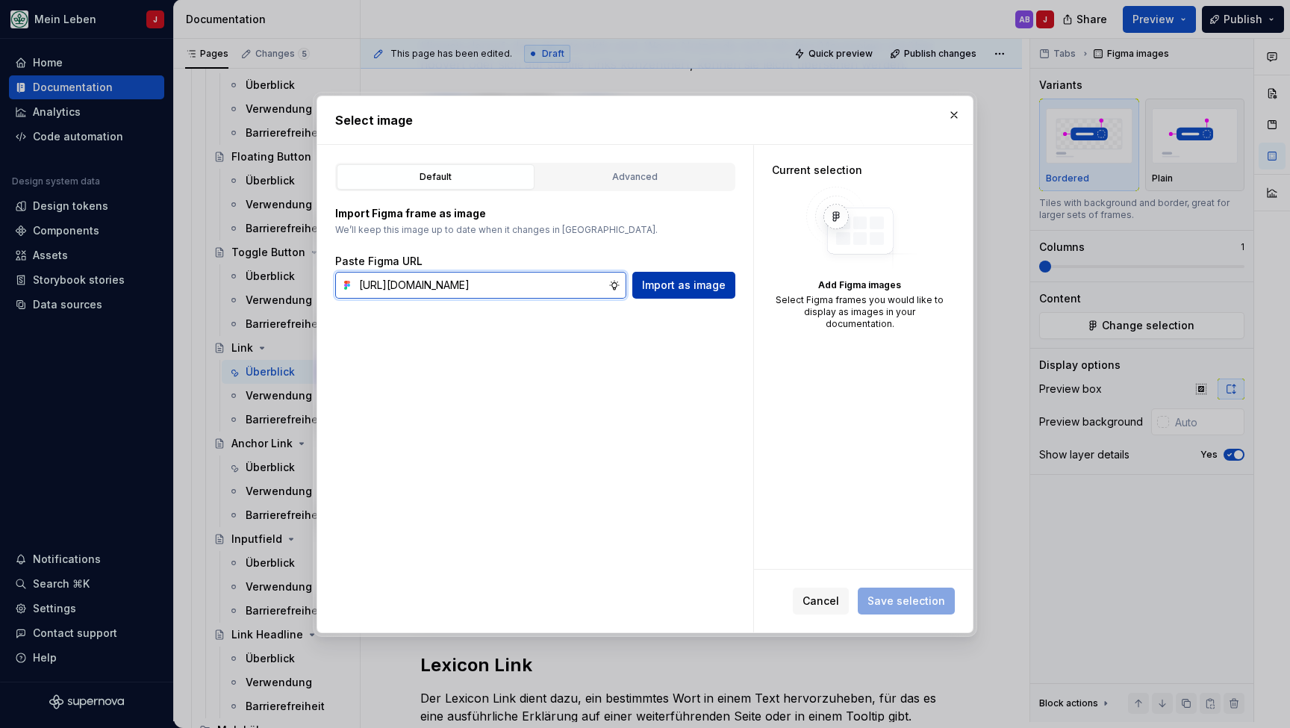
type input "[URL][DOMAIN_NAME]"
click at [669, 284] on span "Import as image" at bounding box center [684, 285] width 84 height 15
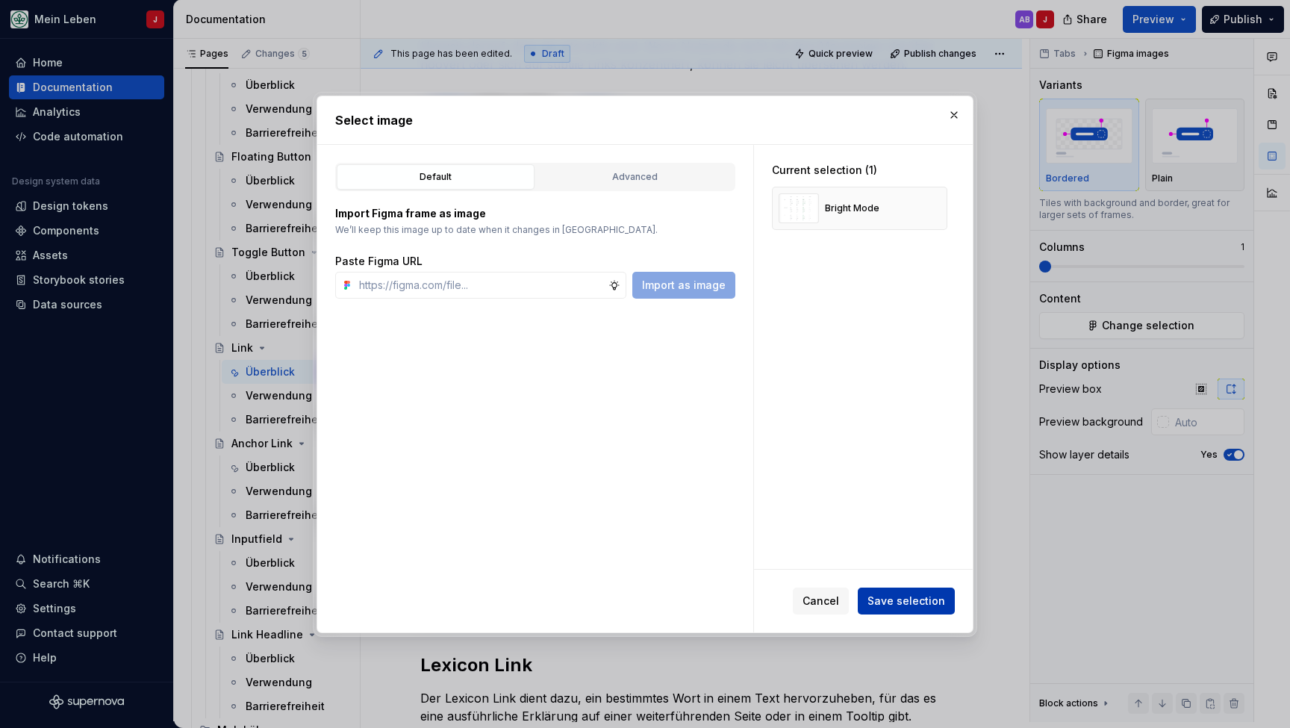
click at [909, 605] on span "Save selection" at bounding box center [906, 600] width 78 height 15
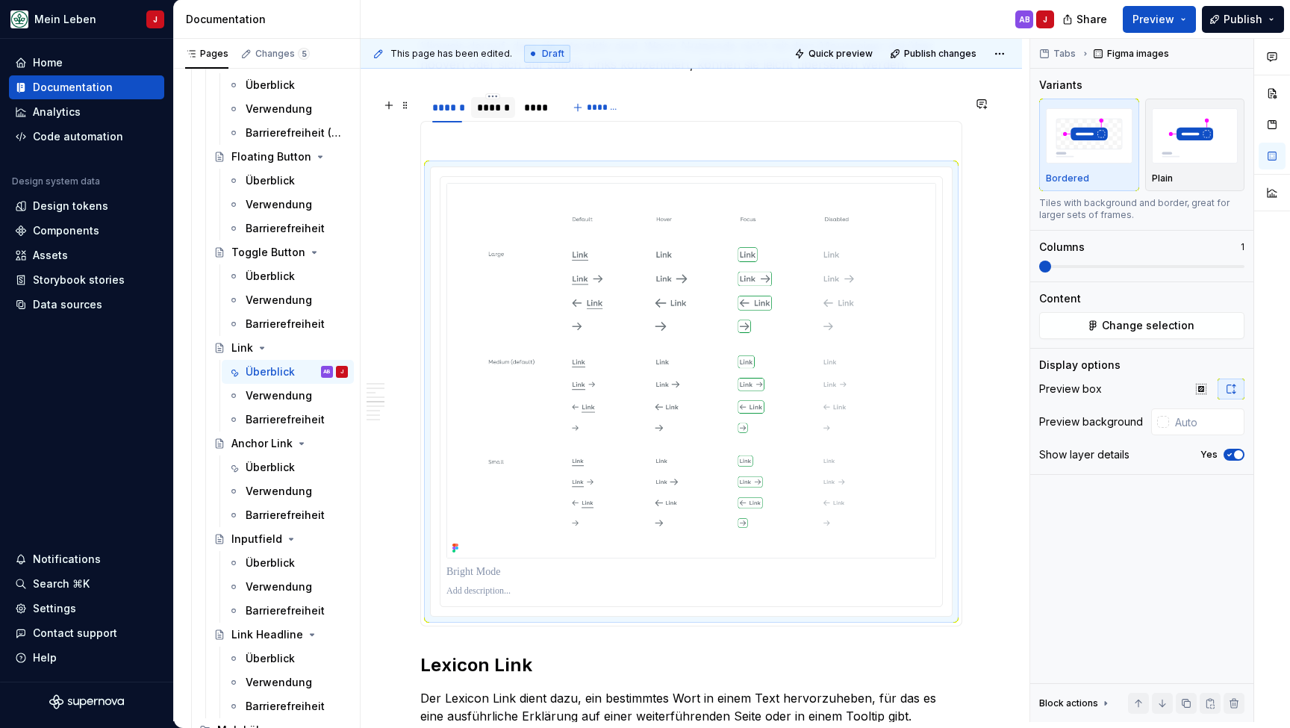
click at [486, 115] on div "******" at bounding box center [493, 107] width 32 height 15
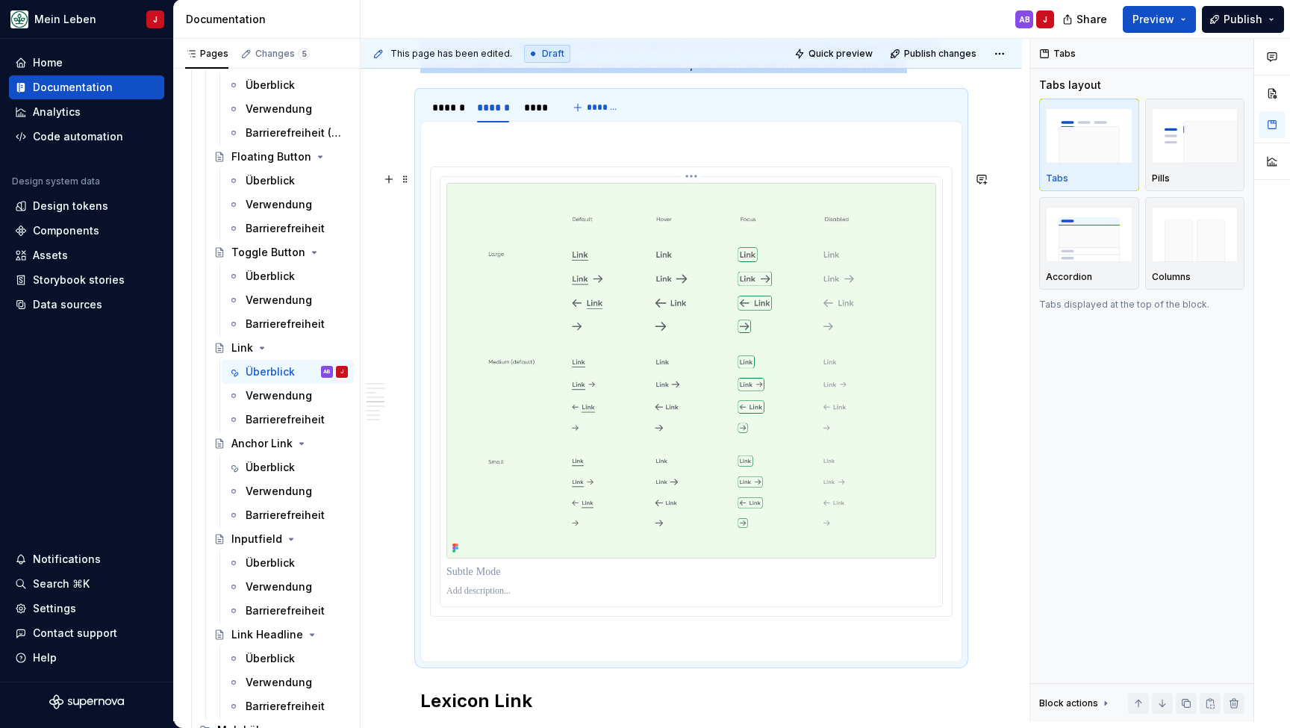
click at [456, 199] on img at bounding box center [691, 370] width 490 height 375
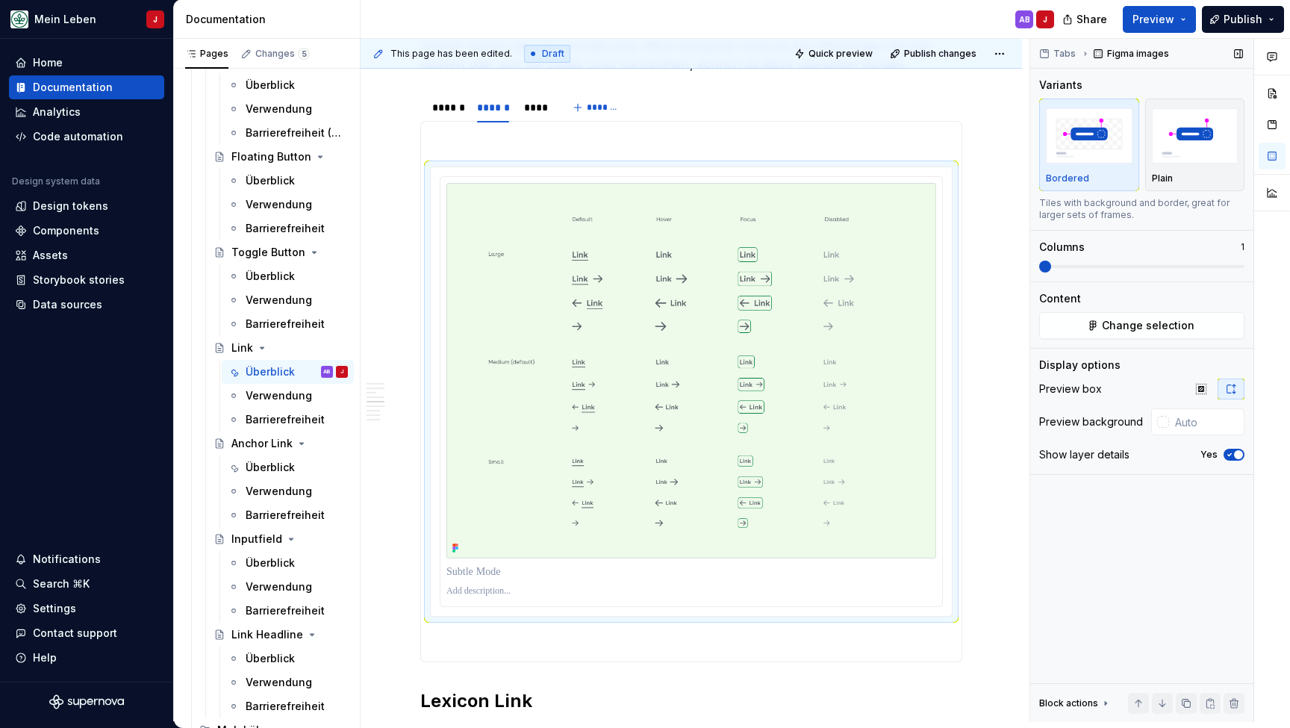
click at [1146, 344] on div "Tabs Figma images Variants Bordered Plain Tiles with background and border, gre…" at bounding box center [1141, 380] width 223 height 683
click at [1161, 328] on span "Change selection" at bounding box center [1148, 325] width 93 height 15
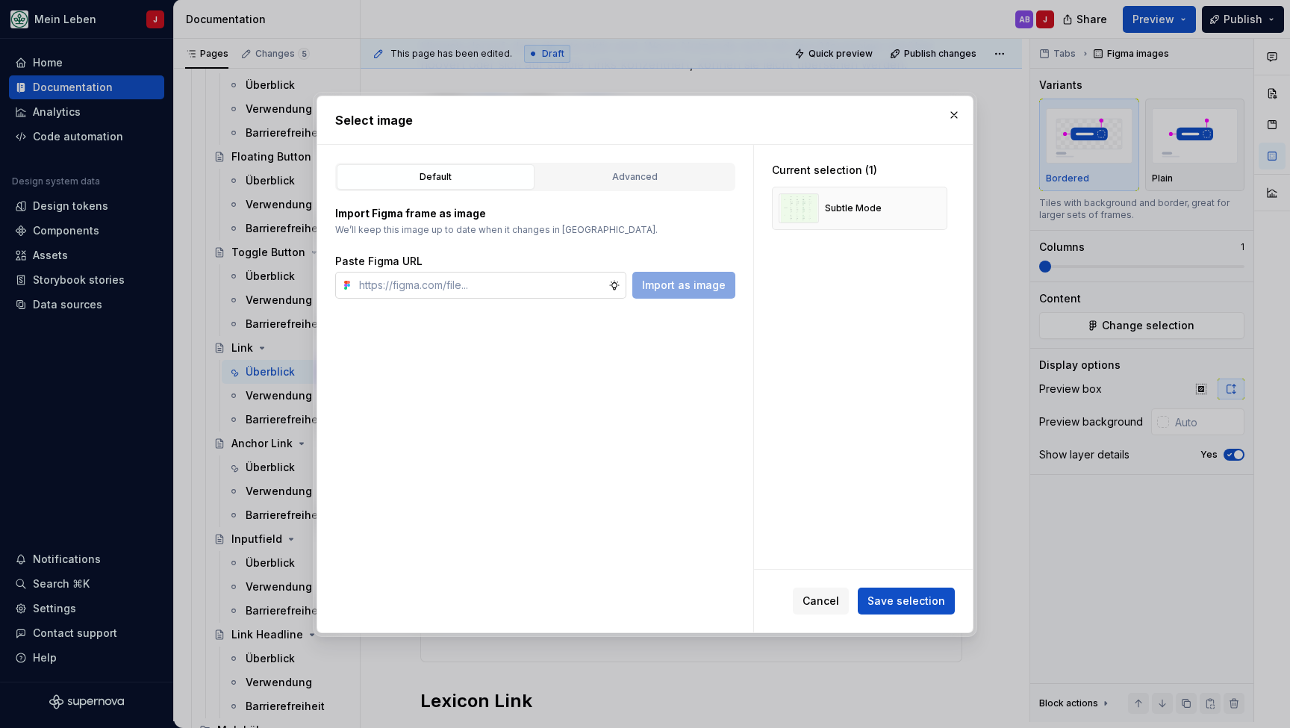
click at [414, 284] on input "text" at bounding box center [480, 285] width 255 height 27
type input "[URL][DOMAIN_NAME]"
click at [686, 281] on span "Import as image" at bounding box center [684, 285] width 84 height 15
click at [937, 208] on button "button" at bounding box center [930, 208] width 21 height 21
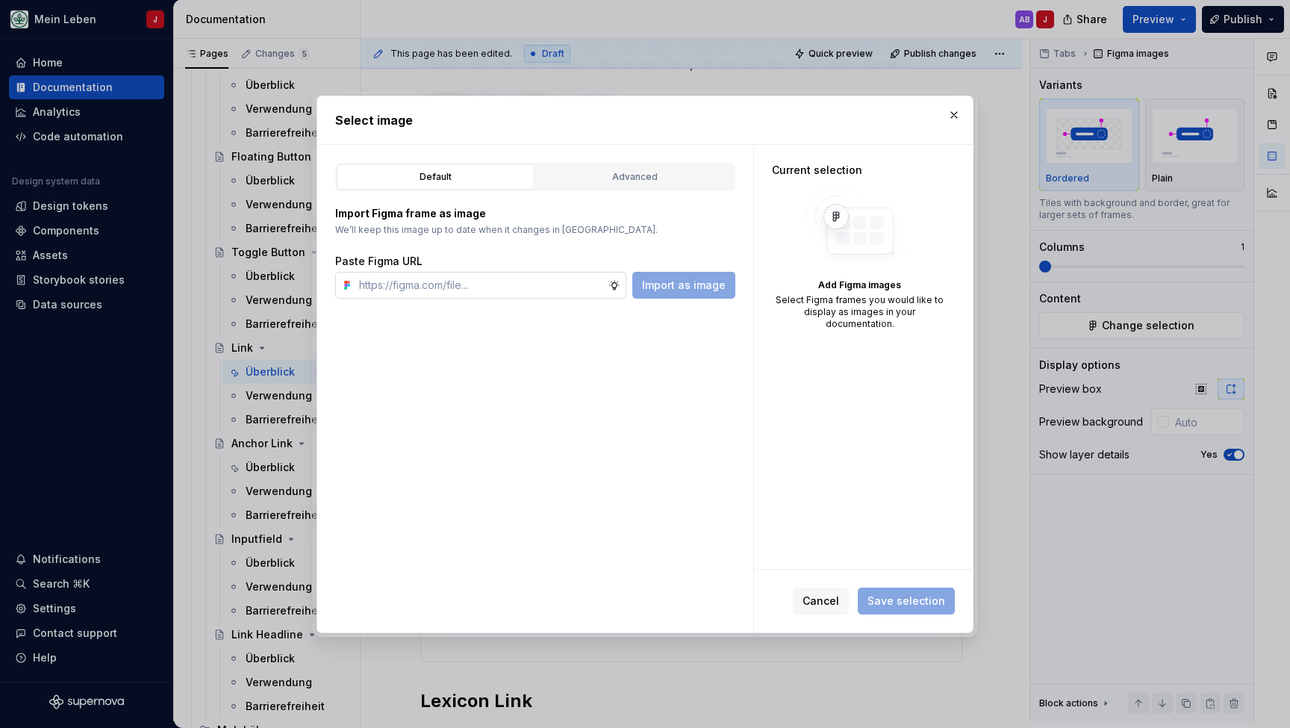
click at [412, 275] on input "text" at bounding box center [480, 285] width 255 height 27
paste input "[URL][DOMAIN_NAME]"
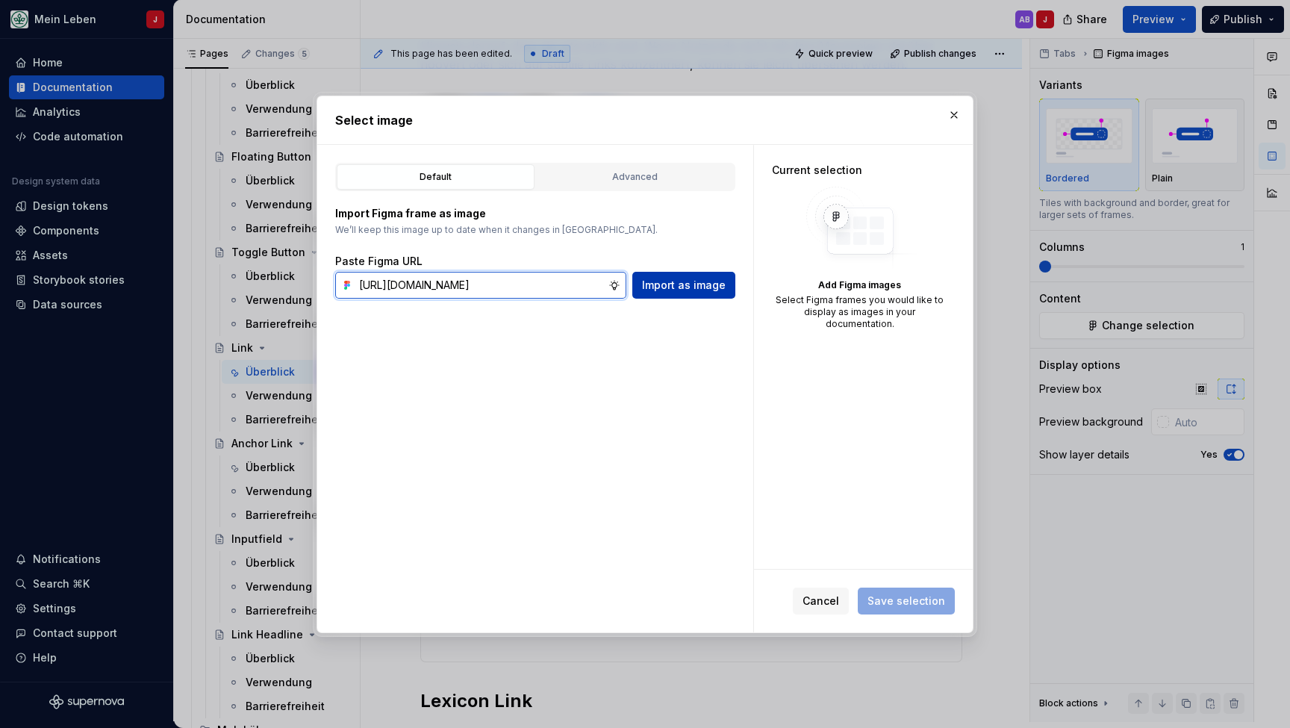
type input "[URL][DOMAIN_NAME]"
click at [687, 287] on span "Import as image" at bounding box center [684, 285] width 84 height 15
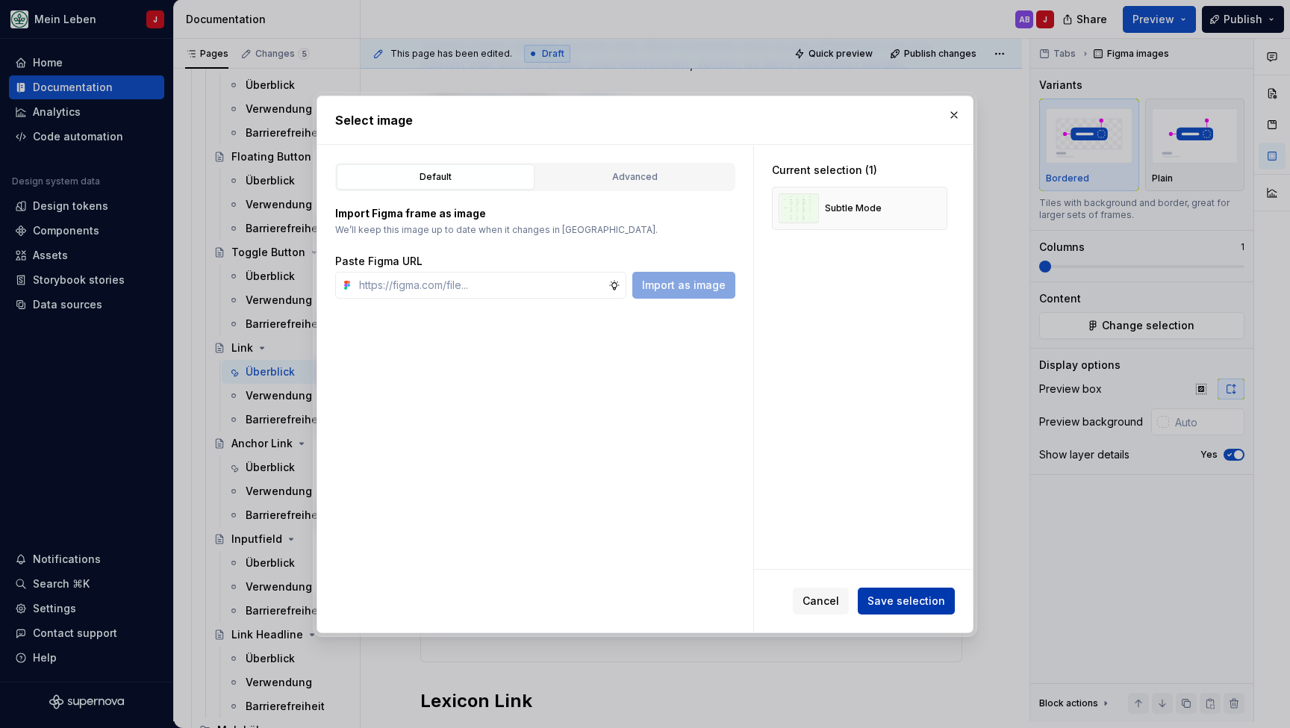
click at [914, 609] on button "Save selection" at bounding box center [906, 600] width 97 height 27
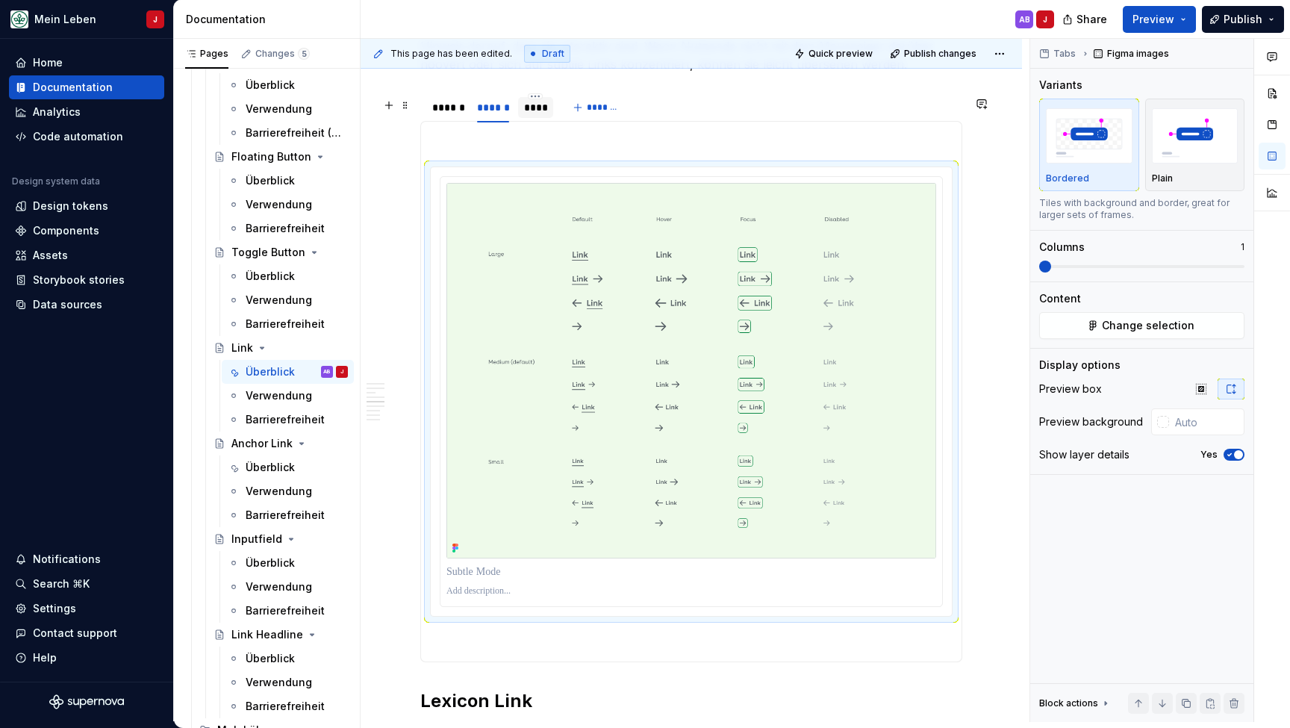
click at [528, 108] on div "****" at bounding box center [536, 107] width 24 height 15
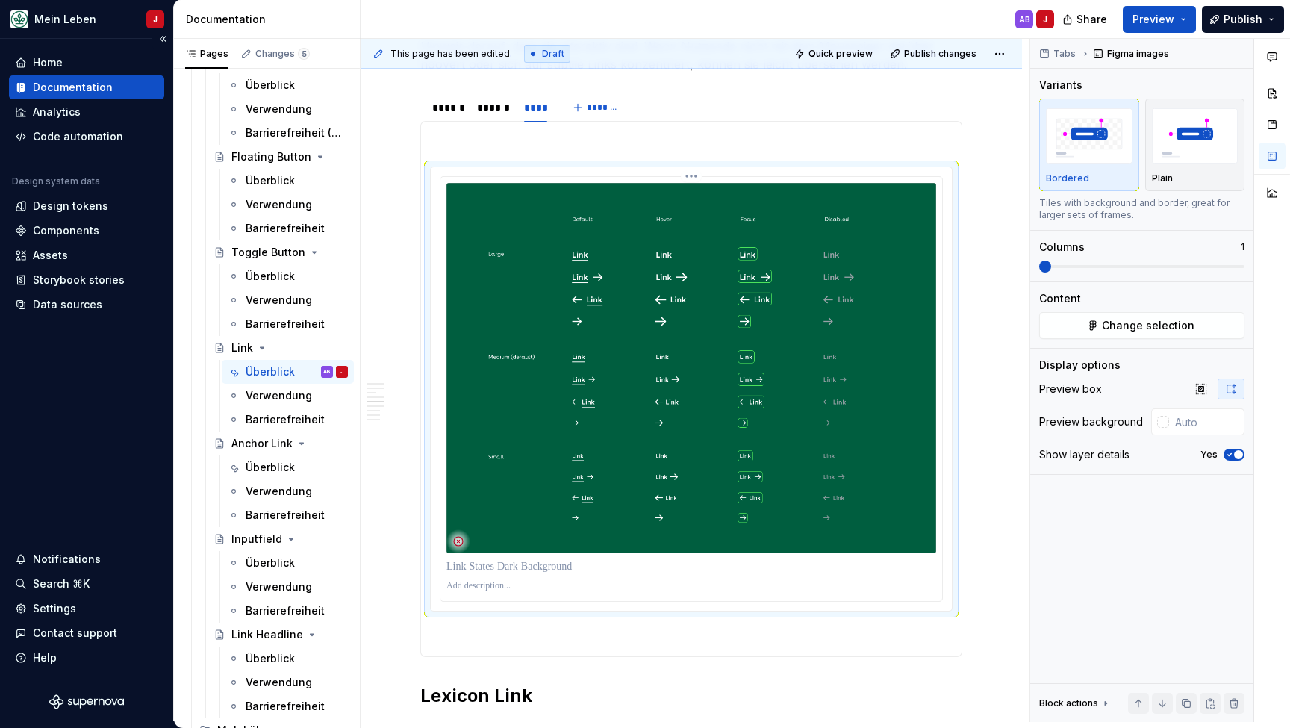
click at [523, 209] on img at bounding box center [691, 368] width 490 height 370
click at [502, 233] on img at bounding box center [691, 368] width 490 height 370
click at [1123, 323] on span "Change selection" at bounding box center [1148, 325] width 93 height 15
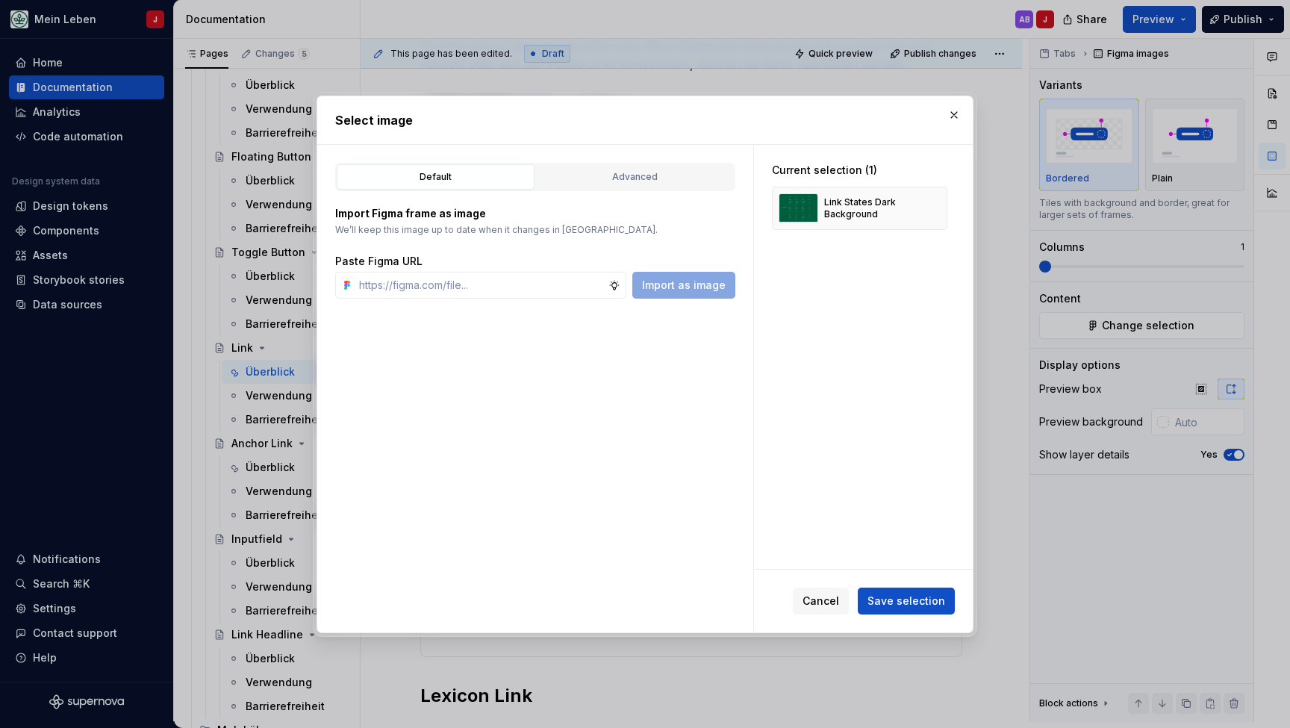
type textarea "*"
click at [480, 283] on input "text" at bounding box center [480, 285] width 255 height 27
type input "[URL][DOMAIN_NAME]"
click at [676, 290] on span "Import as image" at bounding box center [684, 285] width 84 height 15
click at [938, 213] on button "button" at bounding box center [930, 208] width 21 height 21
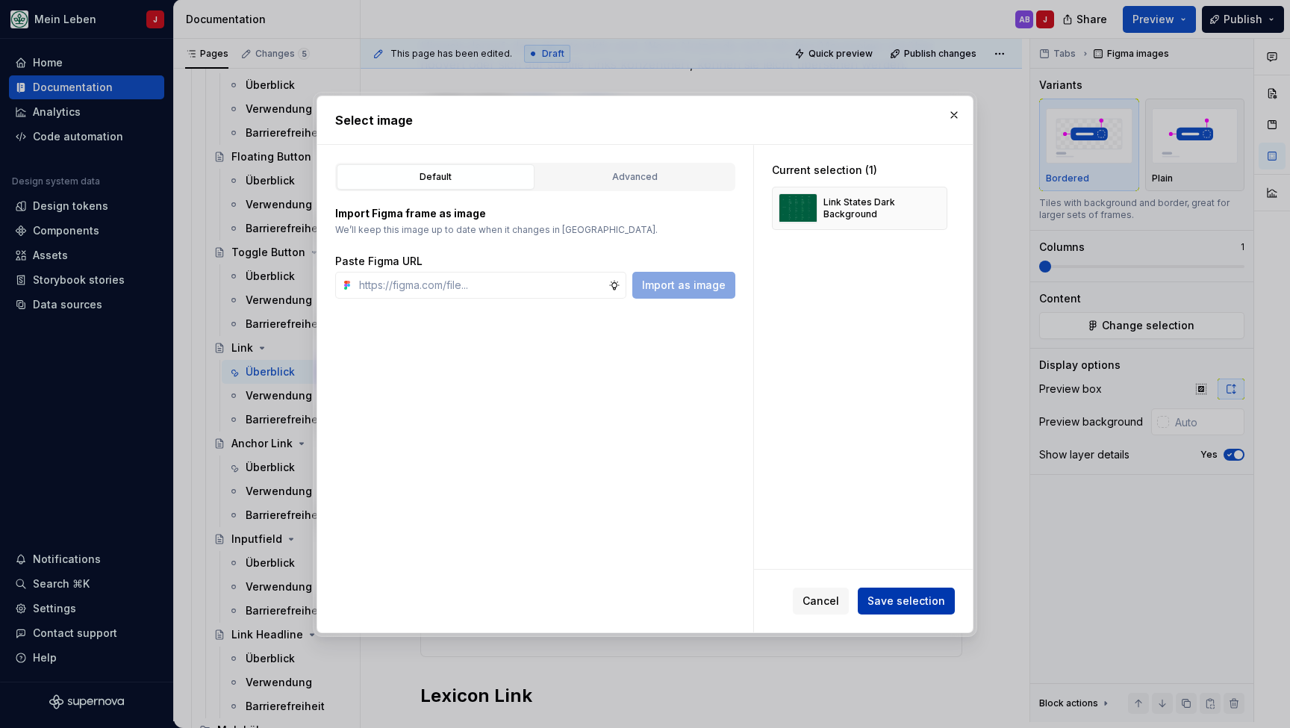
click at [879, 600] on span "Save selection" at bounding box center [906, 600] width 78 height 15
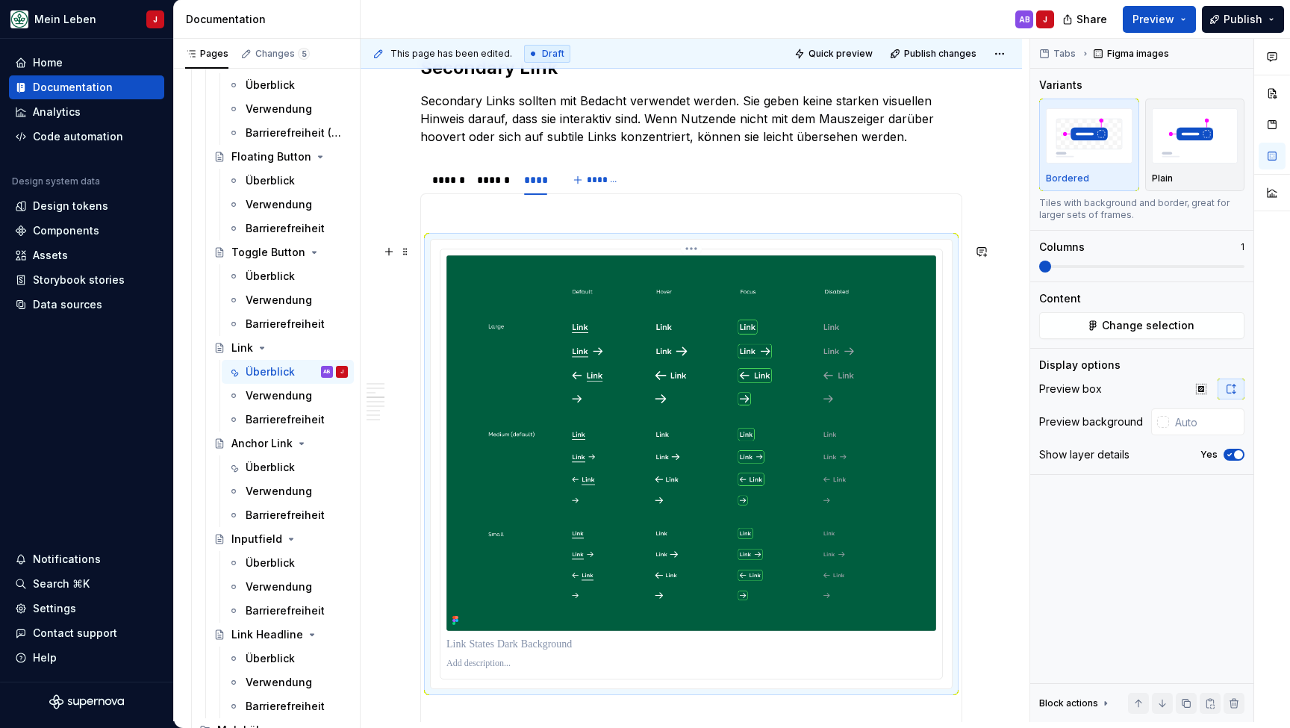
scroll to position [1375, 0]
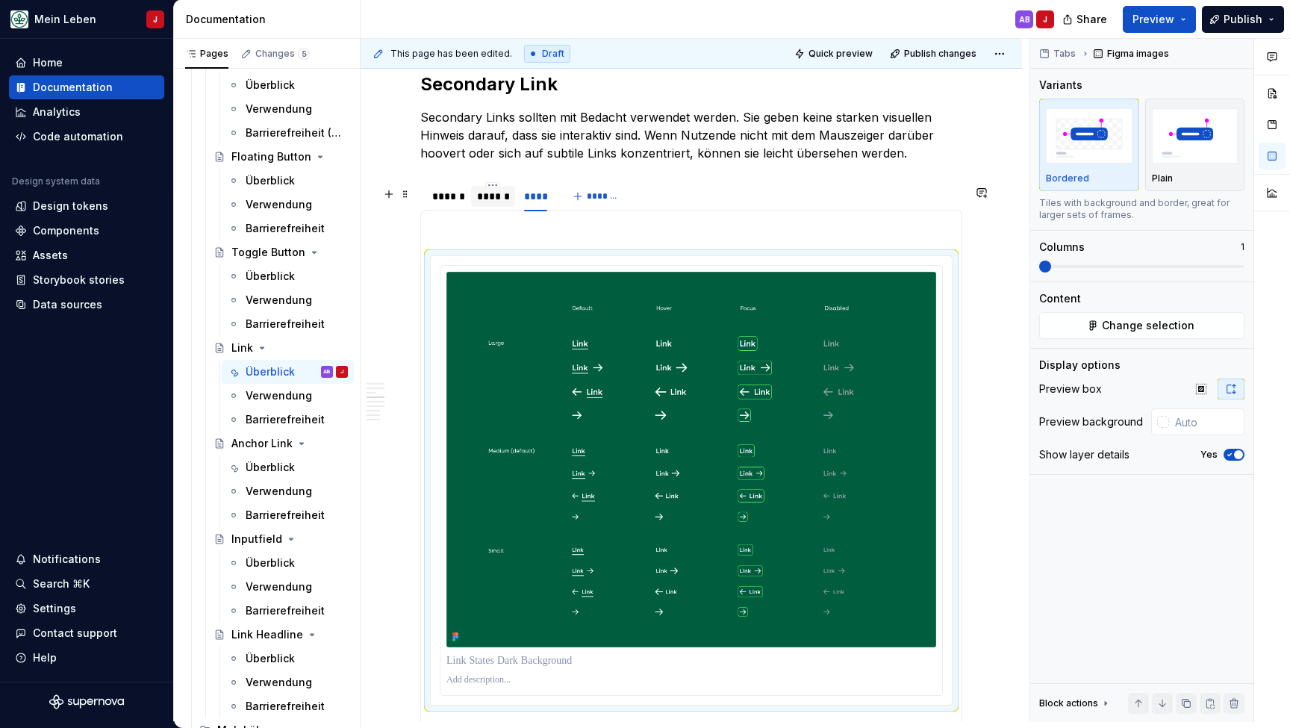
click at [493, 202] on div "******" at bounding box center [493, 196] width 32 height 15
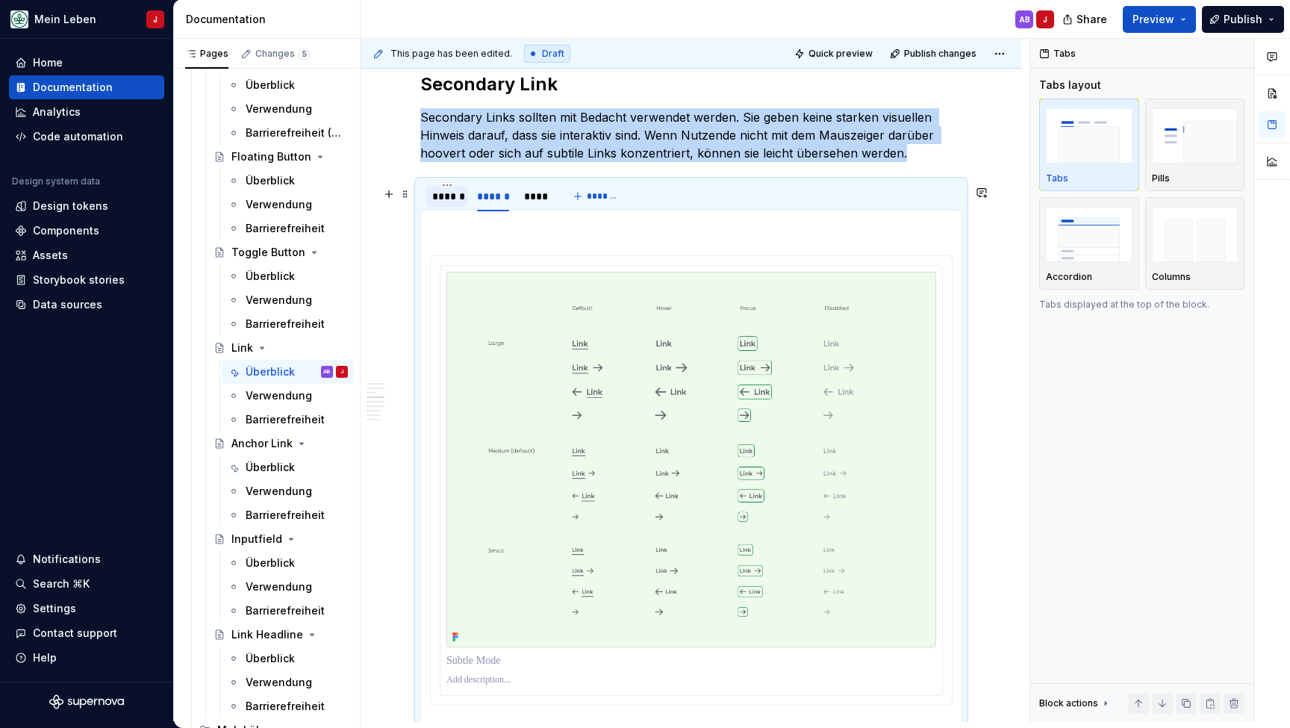
click at [446, 204] on div "******" at bounding box center [447, 196] width 30 height 15
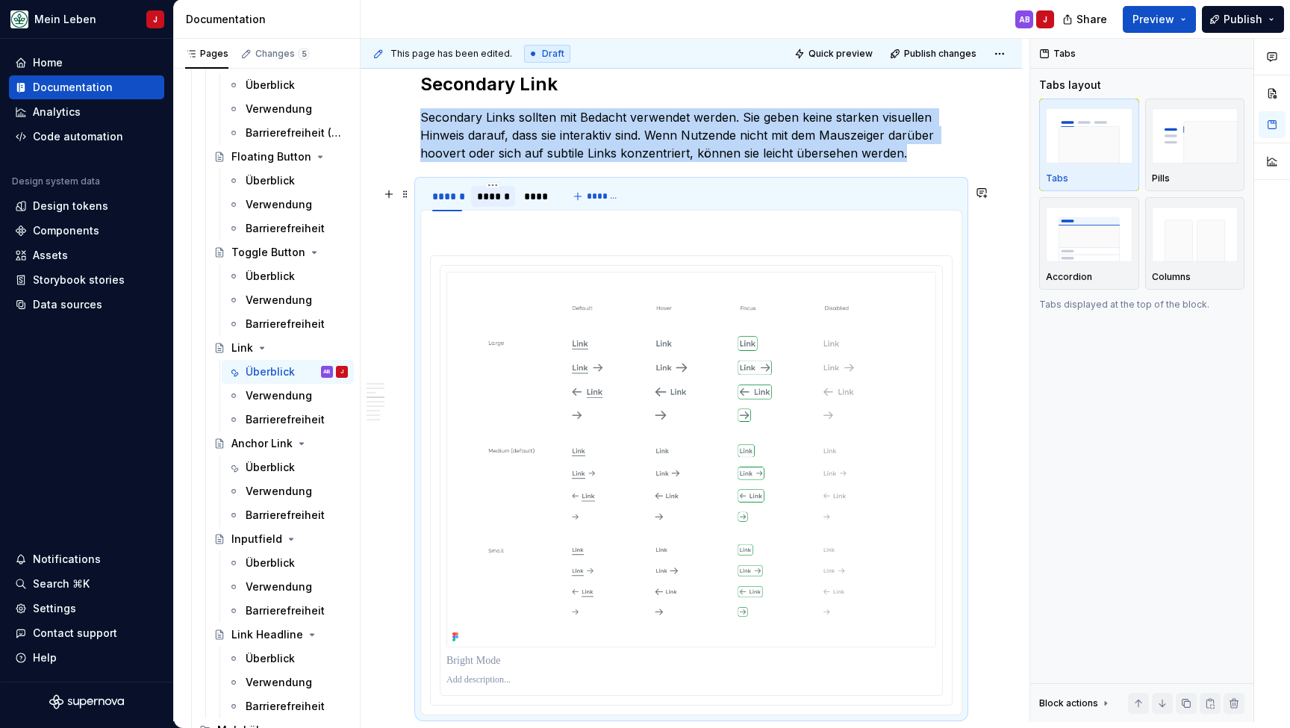
click at [500, 208] on div "******" at bounding box center [493, 196] width 44 height 24
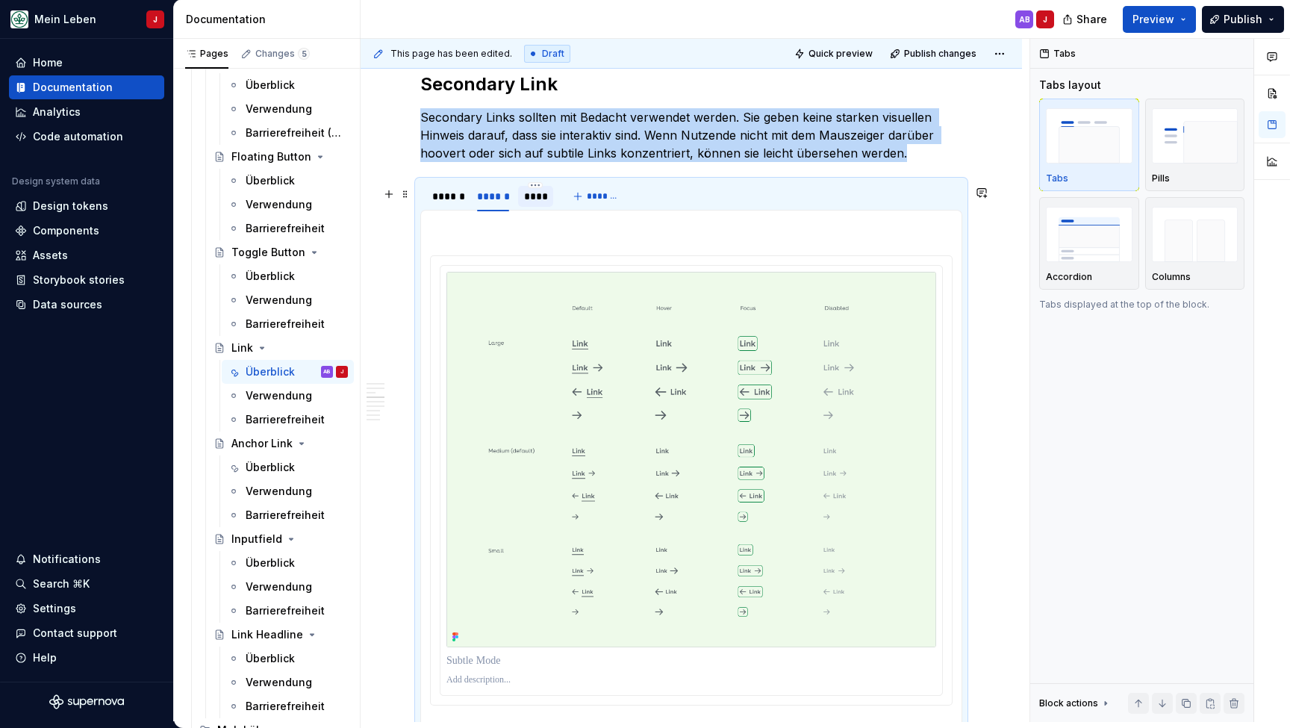
click at [526, 204] on div "****" at bounding box center [536, 196] width 24 height 15
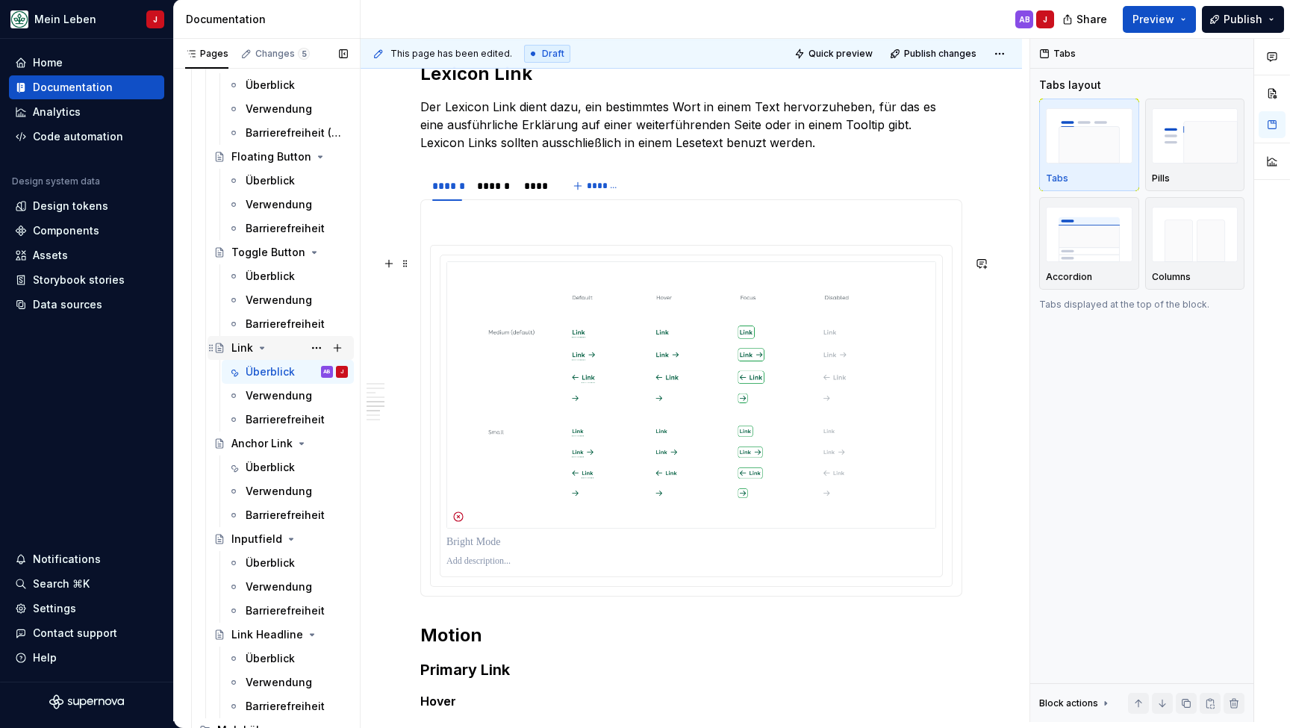
scroll to position [2093, 0]
click at [492, 317] on img at bounding box center [691, 392] width 490 height 267
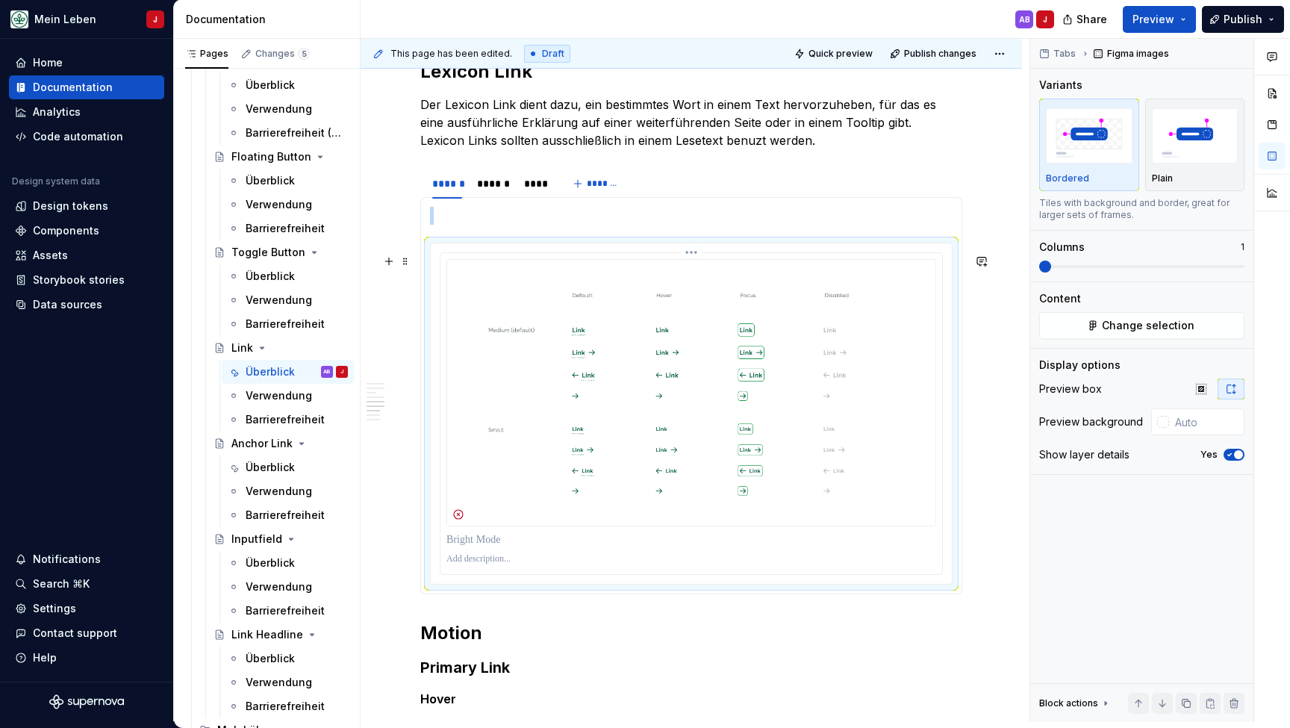
click at [473, 283] on img at bounding box center [691, 392] width 490 height 267
click at [1144, 330] on span "Change selection" at bounding box center [1148, 325] width 93 height 15
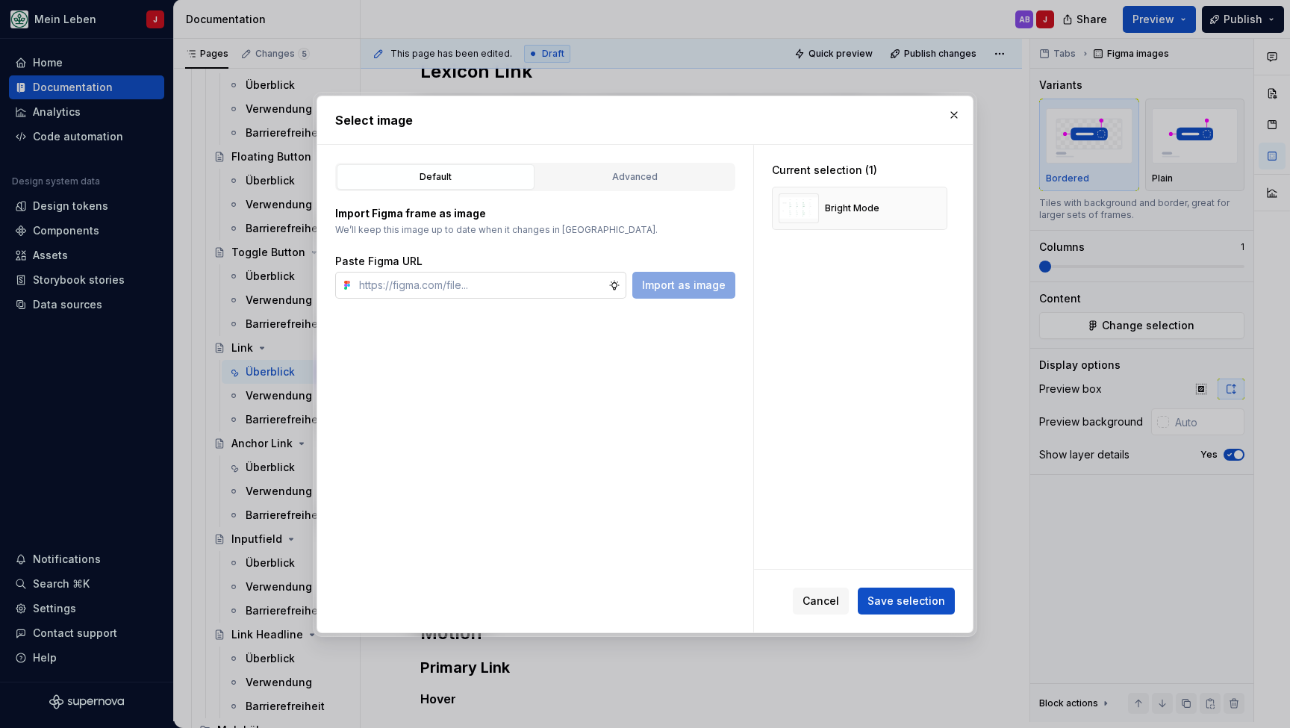
type textarea "*"
click at [380, 296] on input "text" at bounding box center [480, 285] width 255 height 27
type input "[URL][DOMAIN_NAME]"
click at [675, 283] on span "Import as image" at bounding box center [684, 285] width 84 height 15
click at [934, 209] on button "button" at bounding box center [930, 208] width 21 height 21
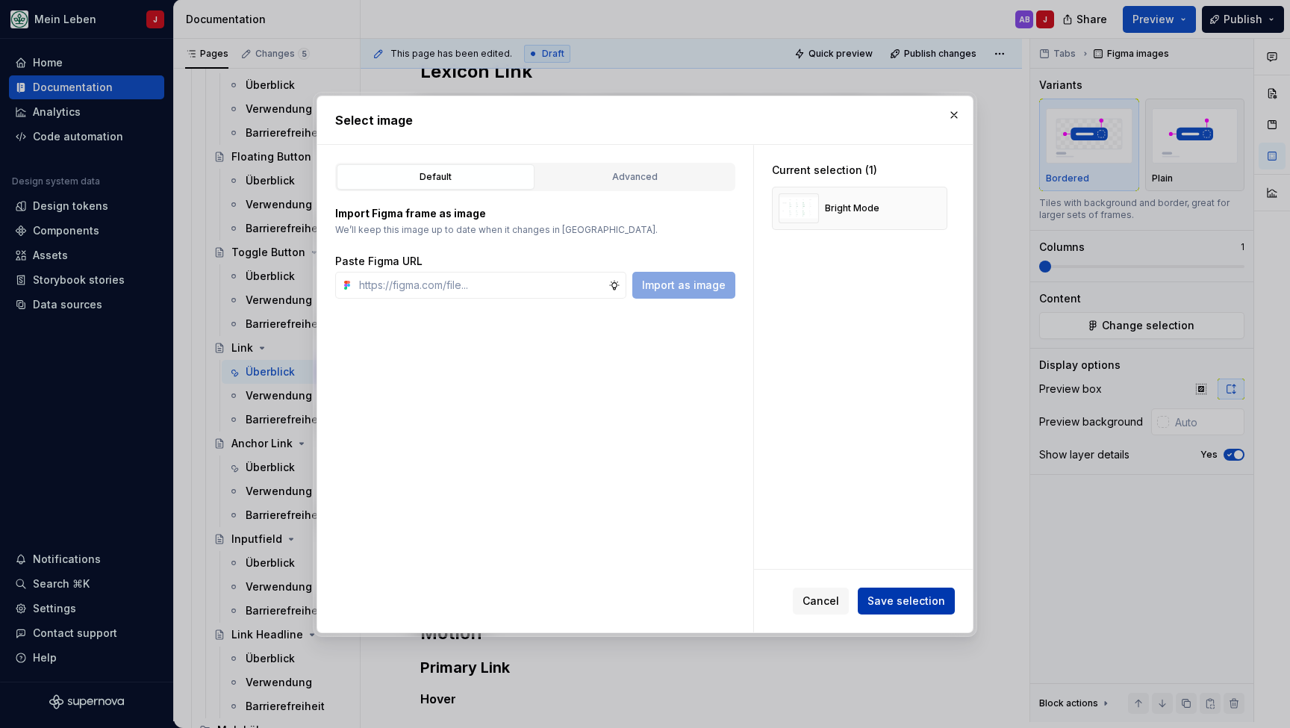
click at [902, 595] on span "Save selection" at bounding box center [906, 600] width 78 height 15
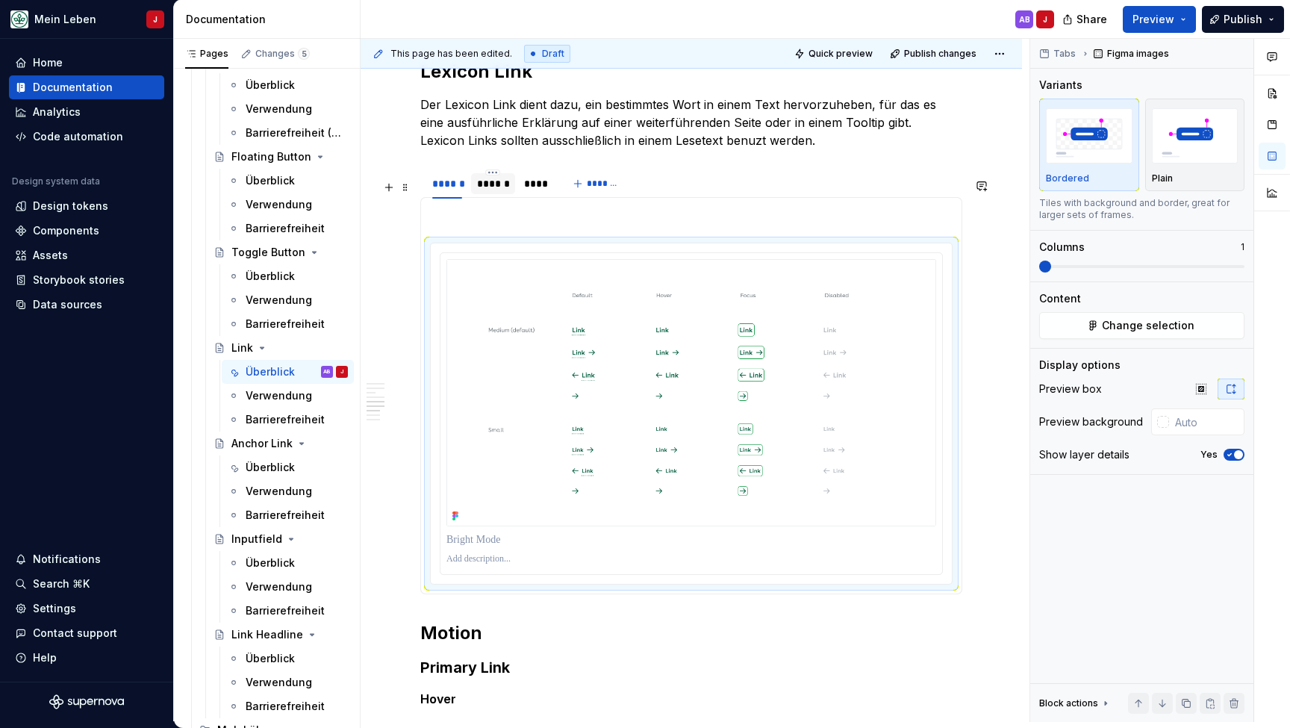
click at [500, 191] on div "******" at bounding box center [493, 183] width 32 height 15
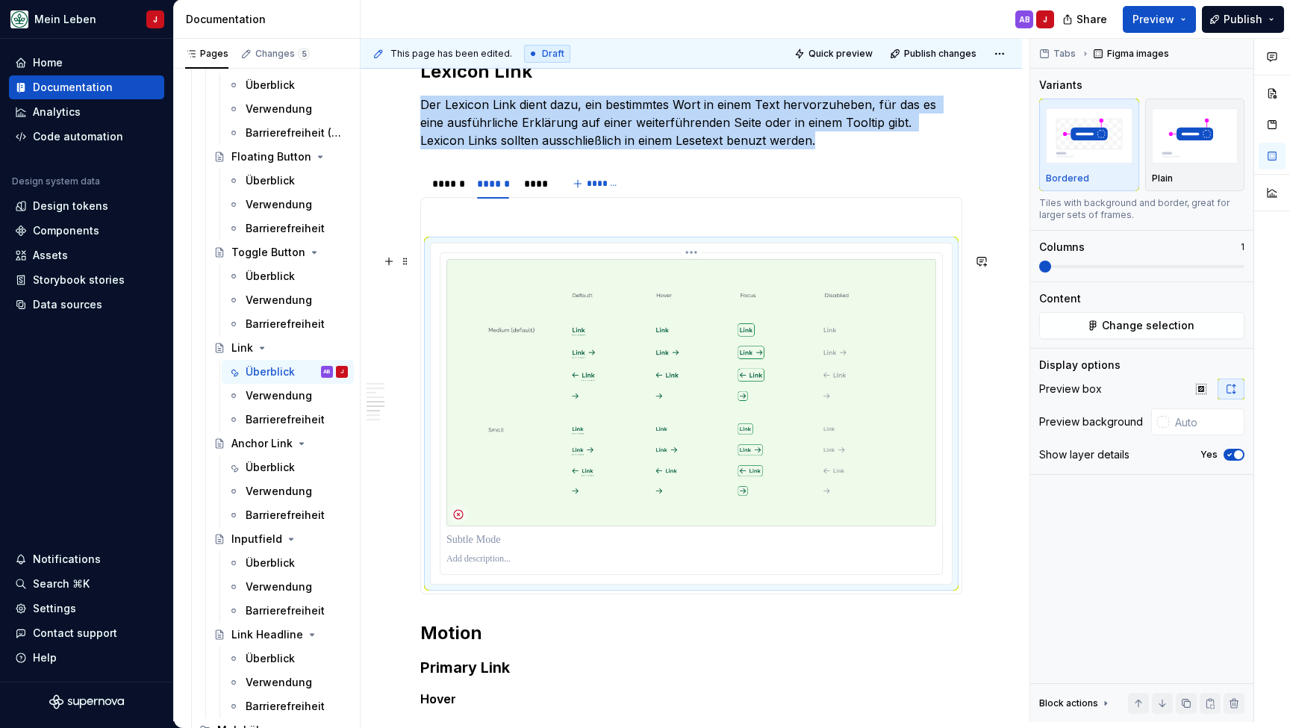
click at [564, 331] on img at bounding box center [691, 392] width 490 height 267
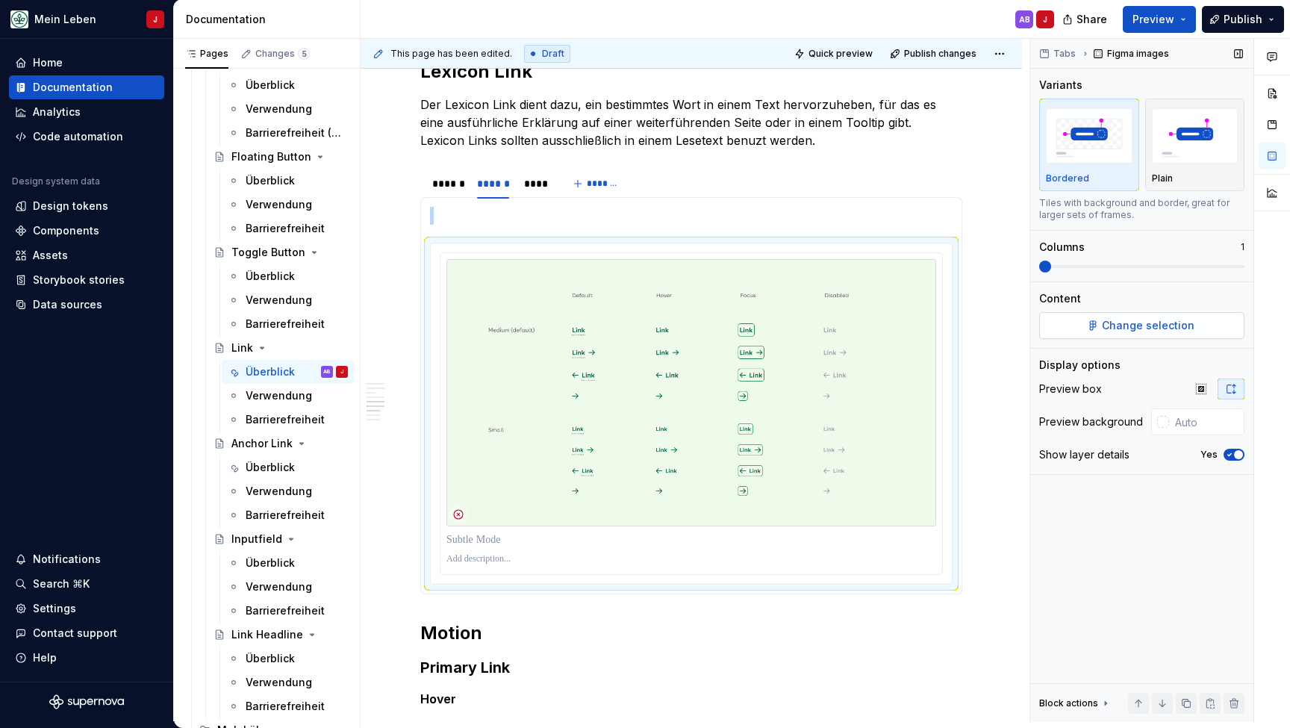
click at [1111, 328] on span "Change selection" at bounding box center [1148, 325] width 93 height 15
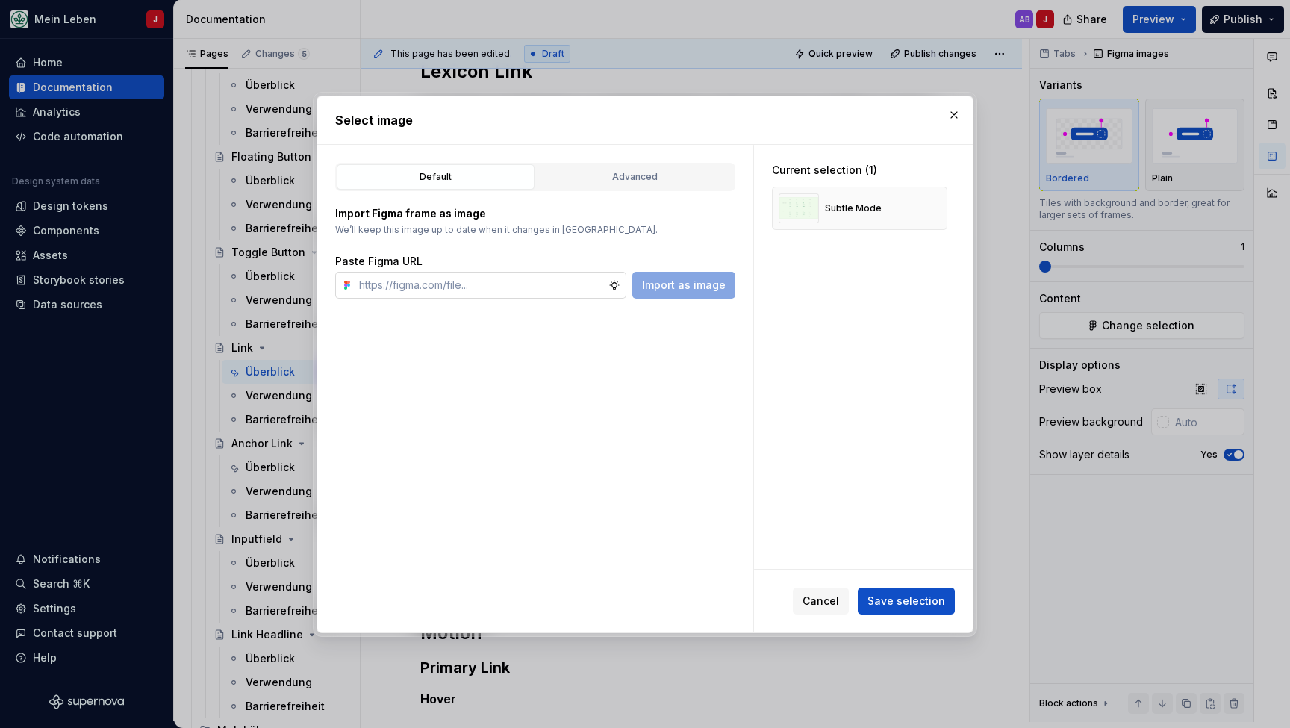
click at [483, 284] on input "text" at bounding box center [480, 285] width 255 height 27
type input "[URL][DOMAIN_NAME]"
click at [690, 283] on span "Import as image" at bounding box center [684, 285] width 84 height 15
click at [936, 206] on button "button" at bounding box center [930, 208] width 21 height 21
click at [908, 605] on span "Save selection" at bounding box center [906, 600] width 78 height 15
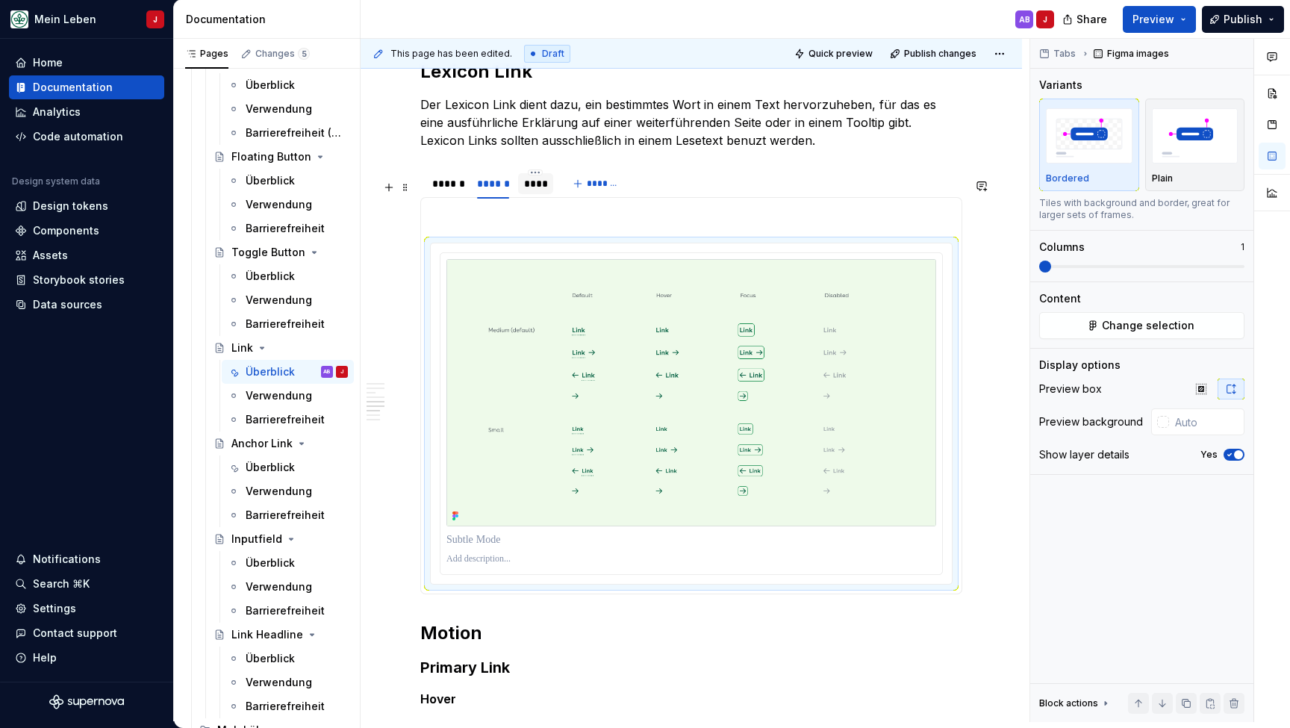
click at [535, 191] on div "****" at bounding box center [536, 183] width 24 height 15
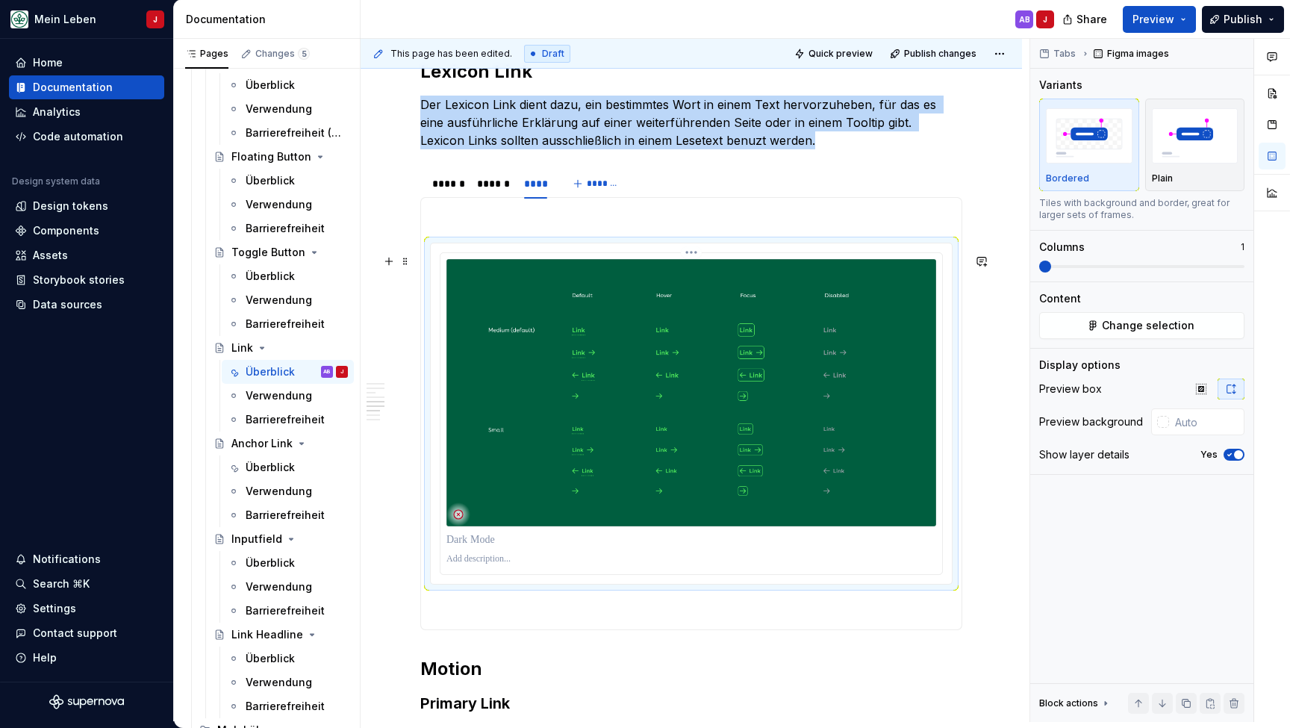
click at [508, 457] on img at bounding box center [691, 392] width 490 height 267
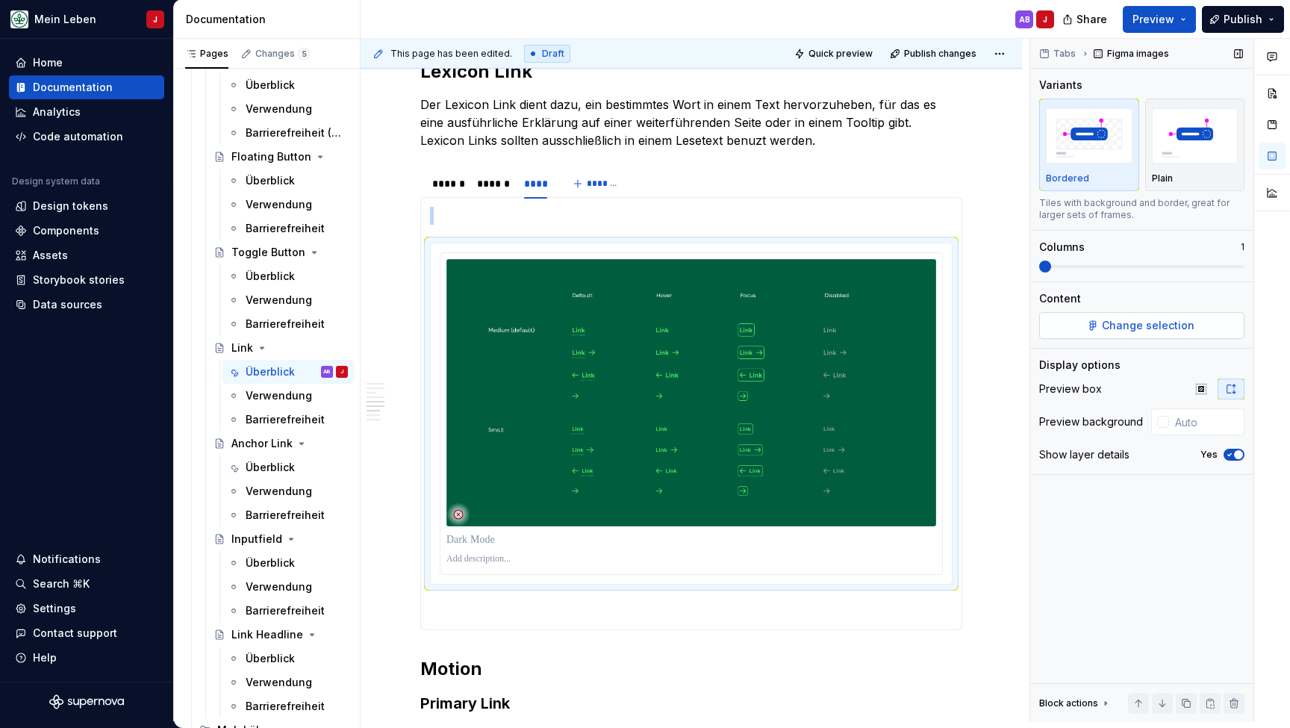
click at [1128, 334] on button "Change selection" at bounding box center [1141, 325] width 205 height 27
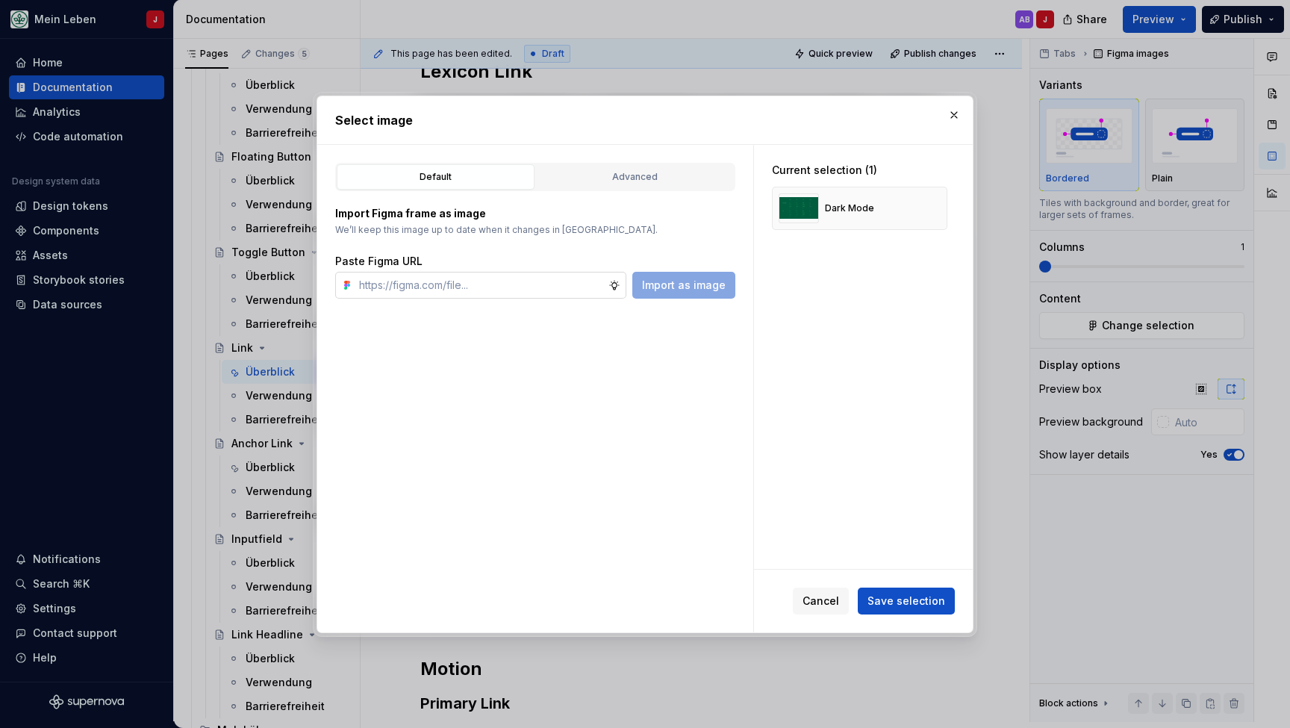
type textarea "*"
click at [428, 287] on input "text" at bounding box center [480, 285] width 255 height 27
type input "[URL][DOMAIN_NAME]"
click at [714, 287] on span "Import as image" at bounding box center [684, 285] width 84 height 15
click at [941, 205] on button "button" at bounding box center [930, 208] width 21 height 21
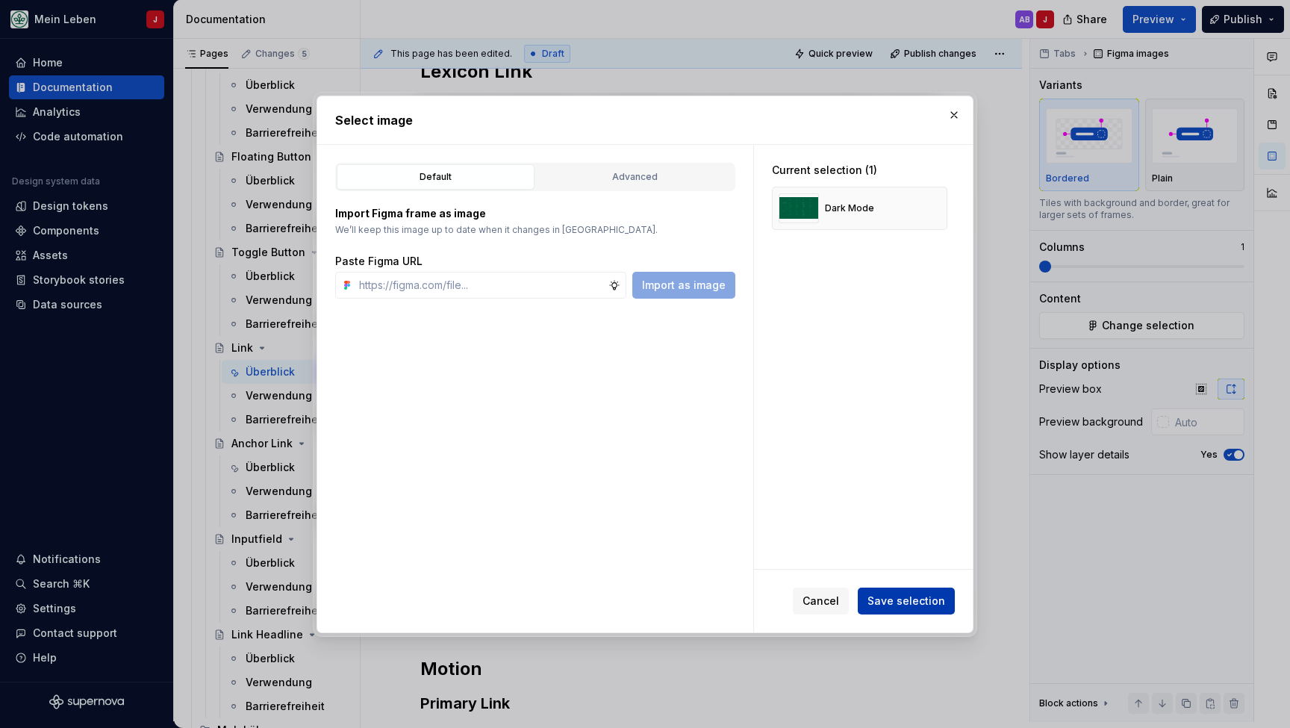
click at [898, 604] on span "Save selection" at bounding box center [906, 600] width 78 height 15
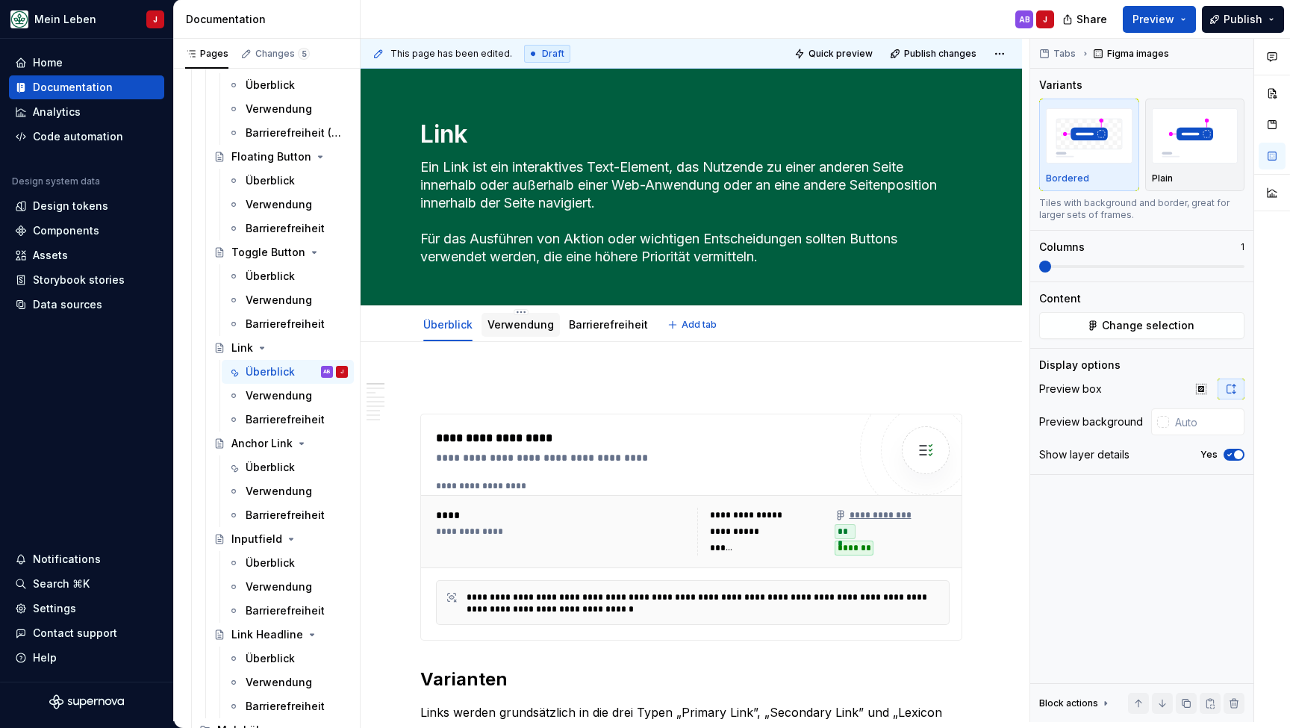
scroll to position [0, 0]
click at [507, 334] on div "Verwendung" at bounding box center [520, 325] width 78 height 24
click at [525, 319] on link "Verwendung" at bounding box center [520, 324] width 66 height 13
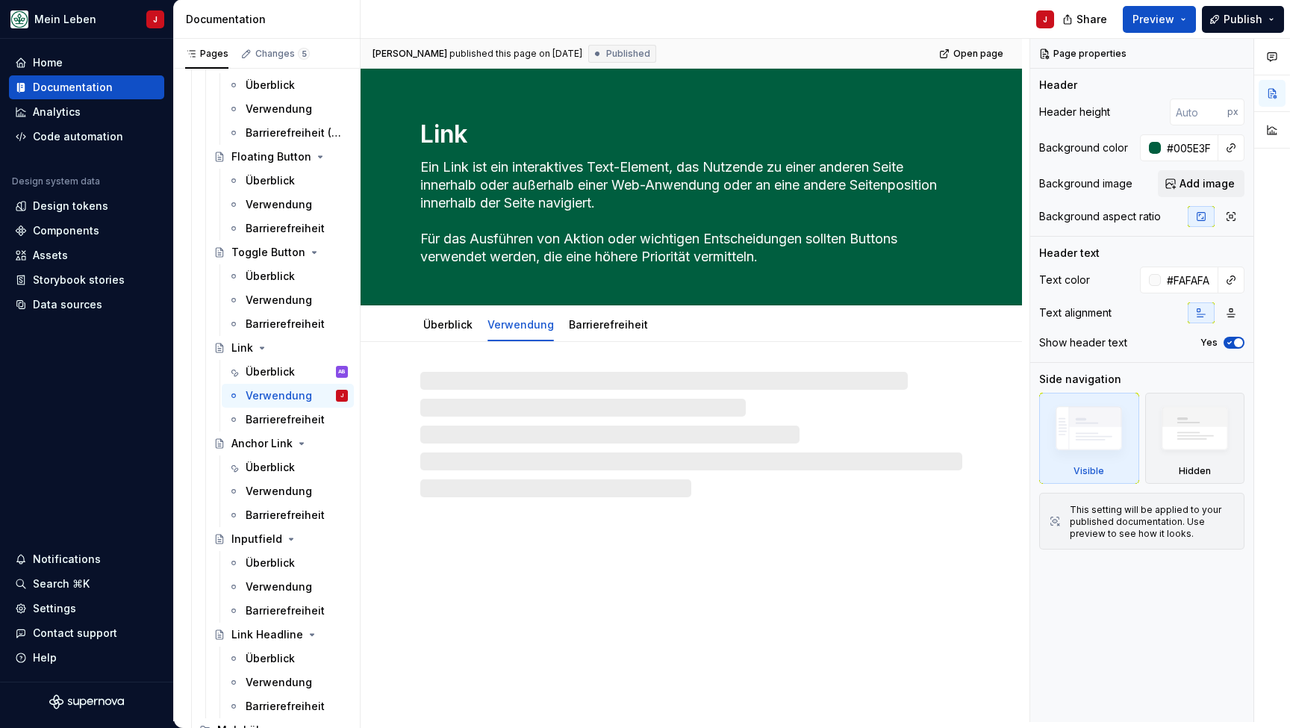
type textarea "*"
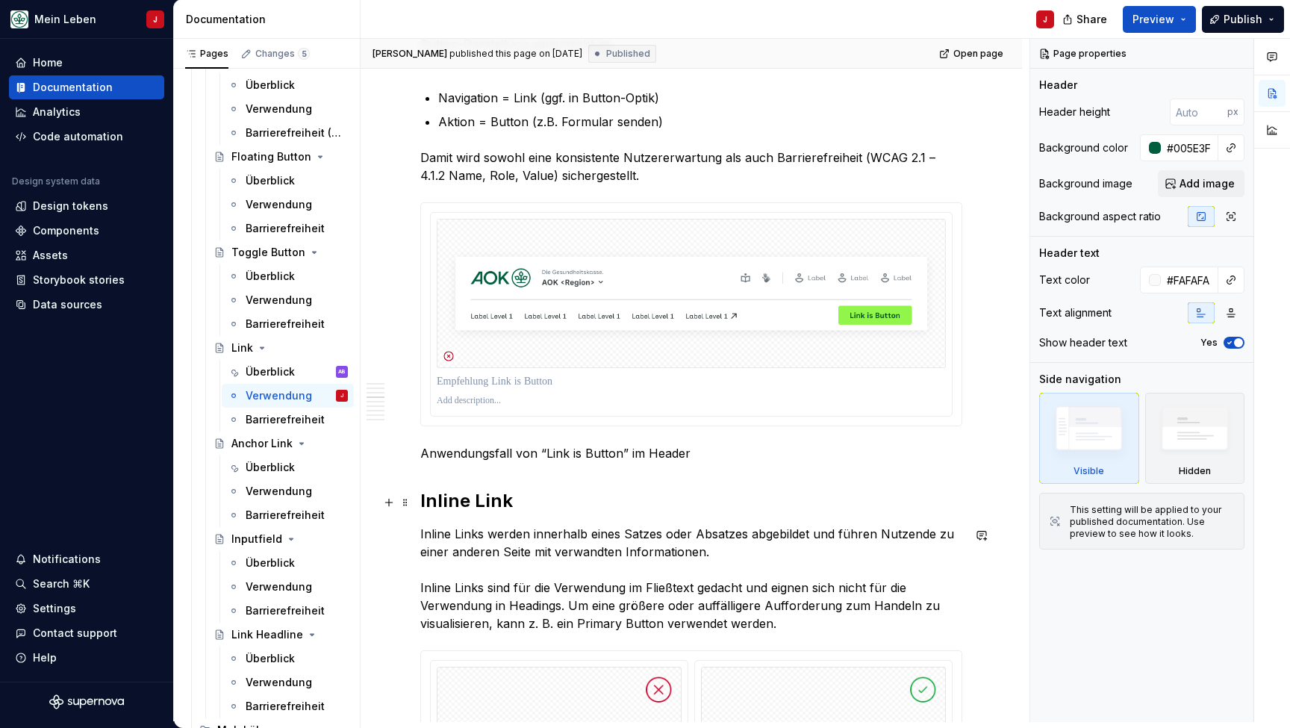
scroll to position [797, 0]
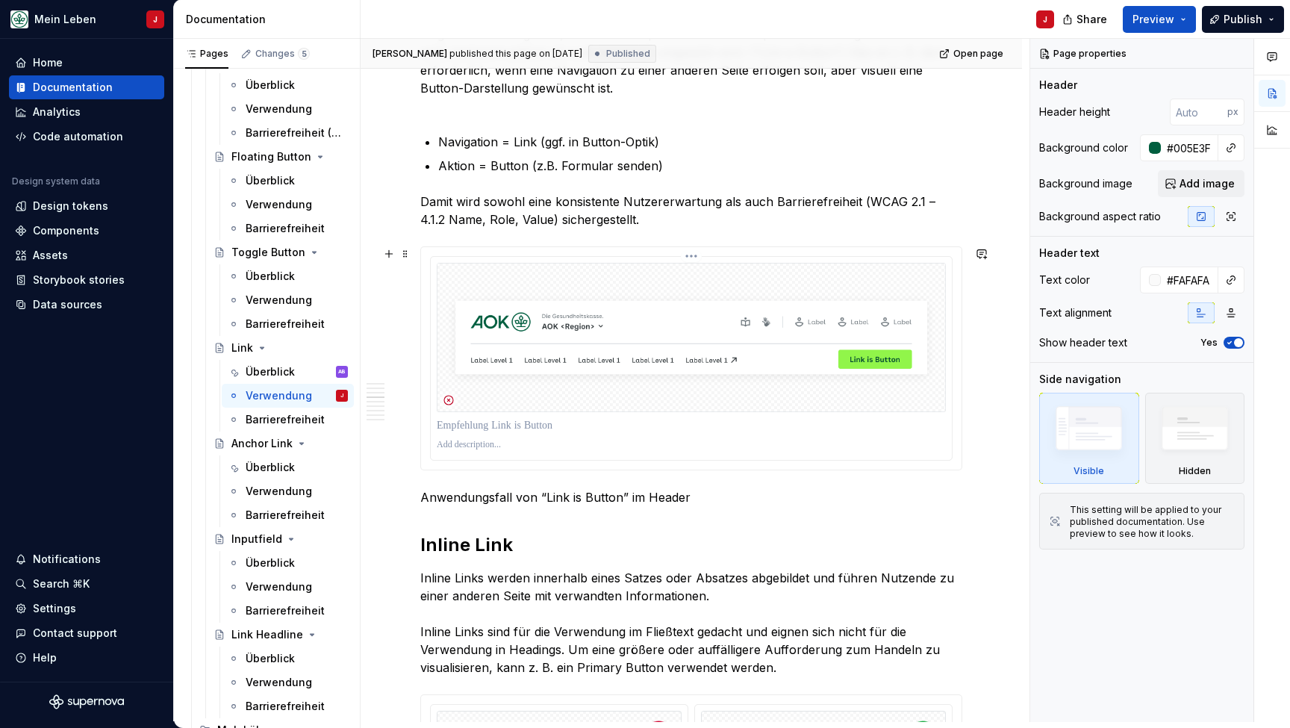
click at [583, 330] on img at bounding box center [691, 337] width 509 height 149
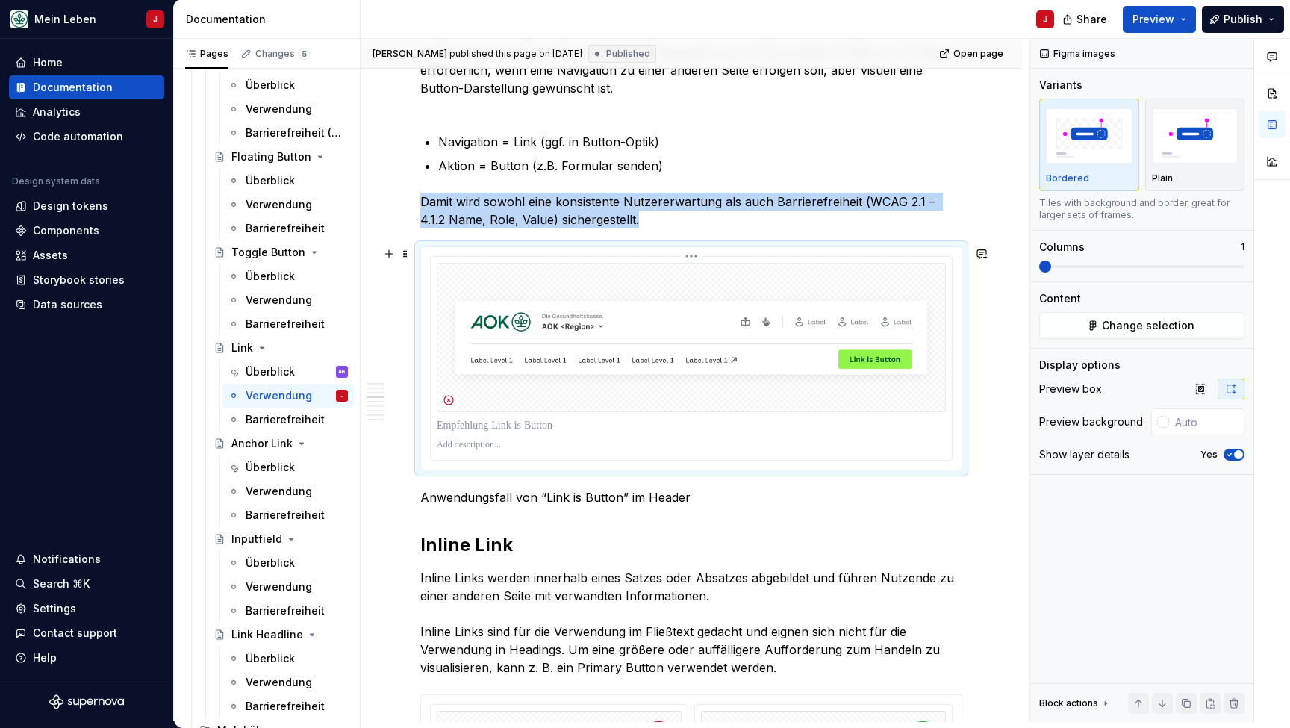
click at [520, 298] on img at bounding box center [691, 337] width 509 height 149
click at [1156, 328] on span "Change selection" at bounding box center [1148, 325] width 93 height 15
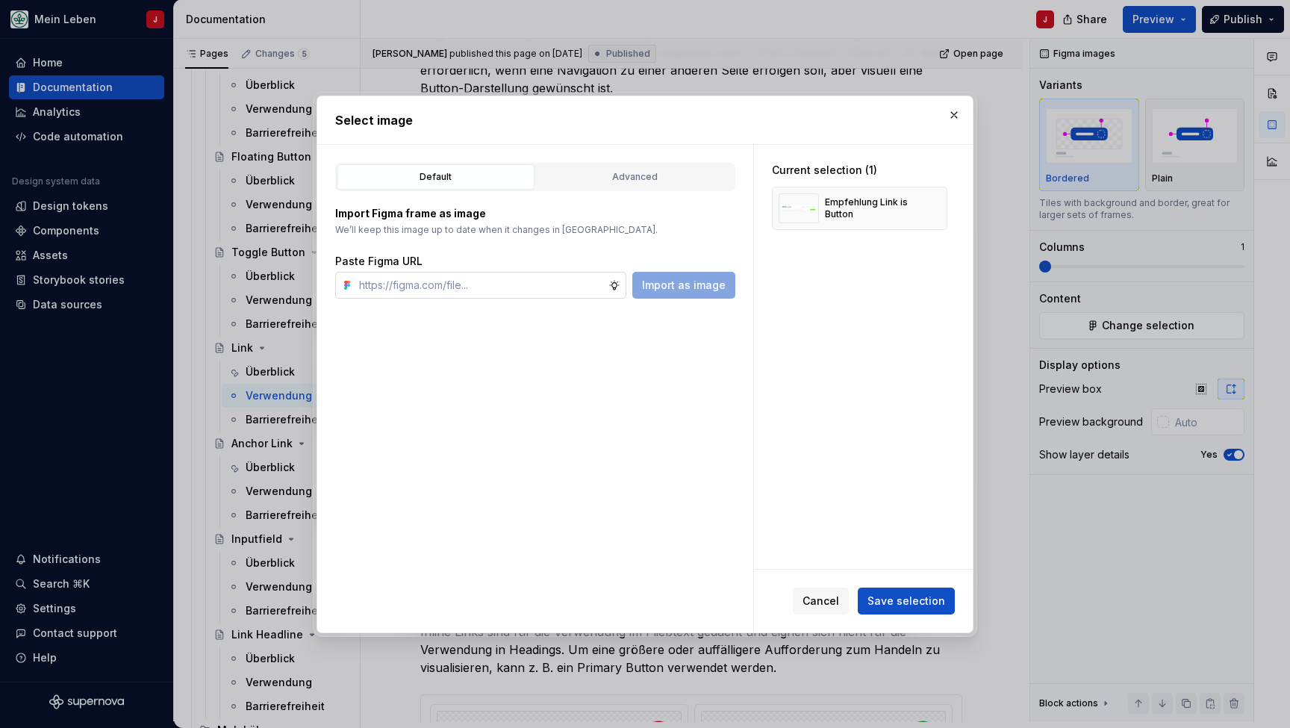
click at [444, 293] on input "text" at bounding box center [480, 285] width 255 height 27
type input "[URL][DOMAIN_NAME]"
click at [677, 279] on span "Import as image" at bounding box center [684, 285] width 84 height 15
click at [941, 209] on button "button" at bounding box center [930, 208] width 21 height 21
click at [885, 600] on span "Save selection" at bounding box center [906, 600] width 78 height 15
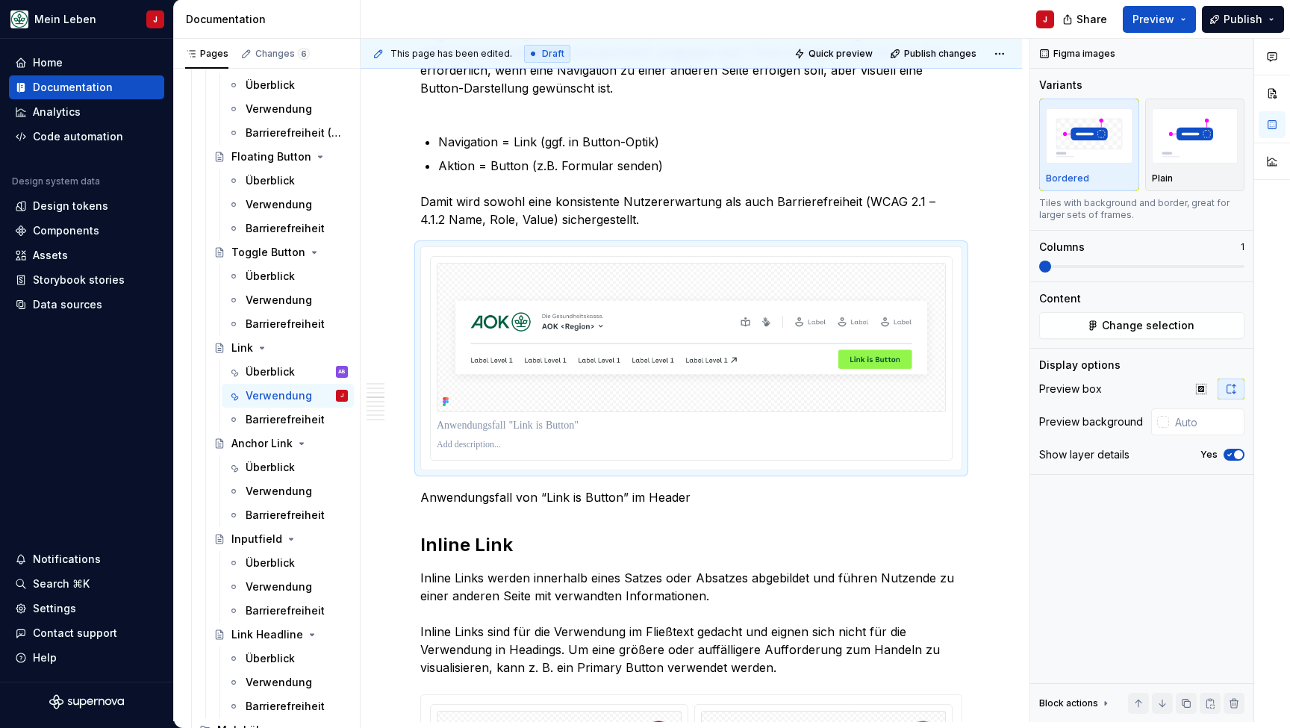
type textarea "*"
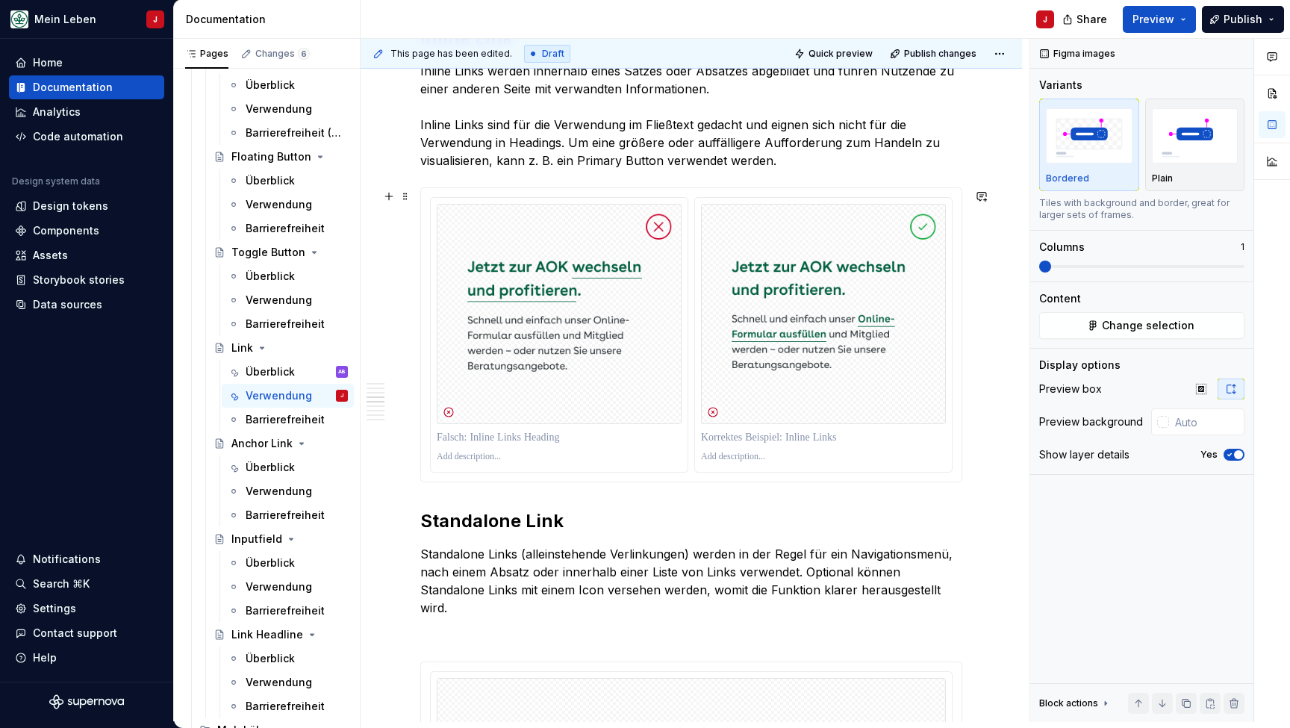
scroll to position [1306, 0]
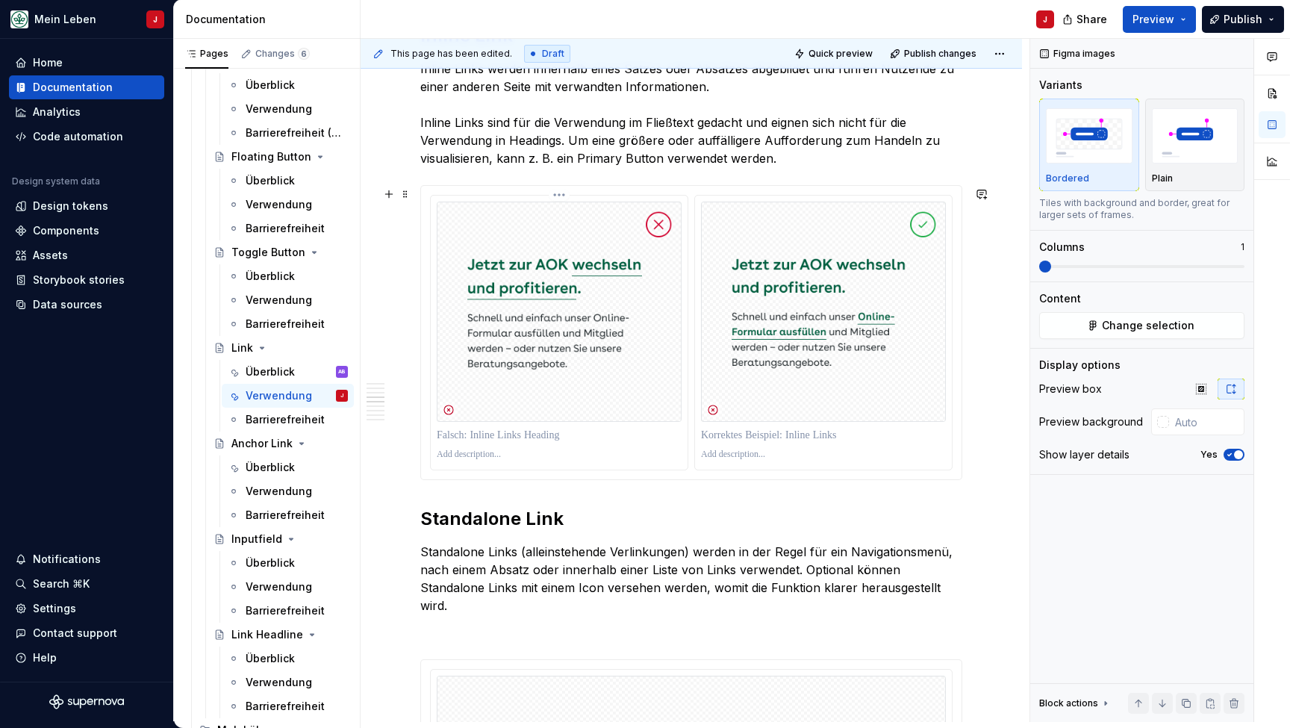
click at [561, 240] on img at bounding box center [559, 312] width 245 height 221
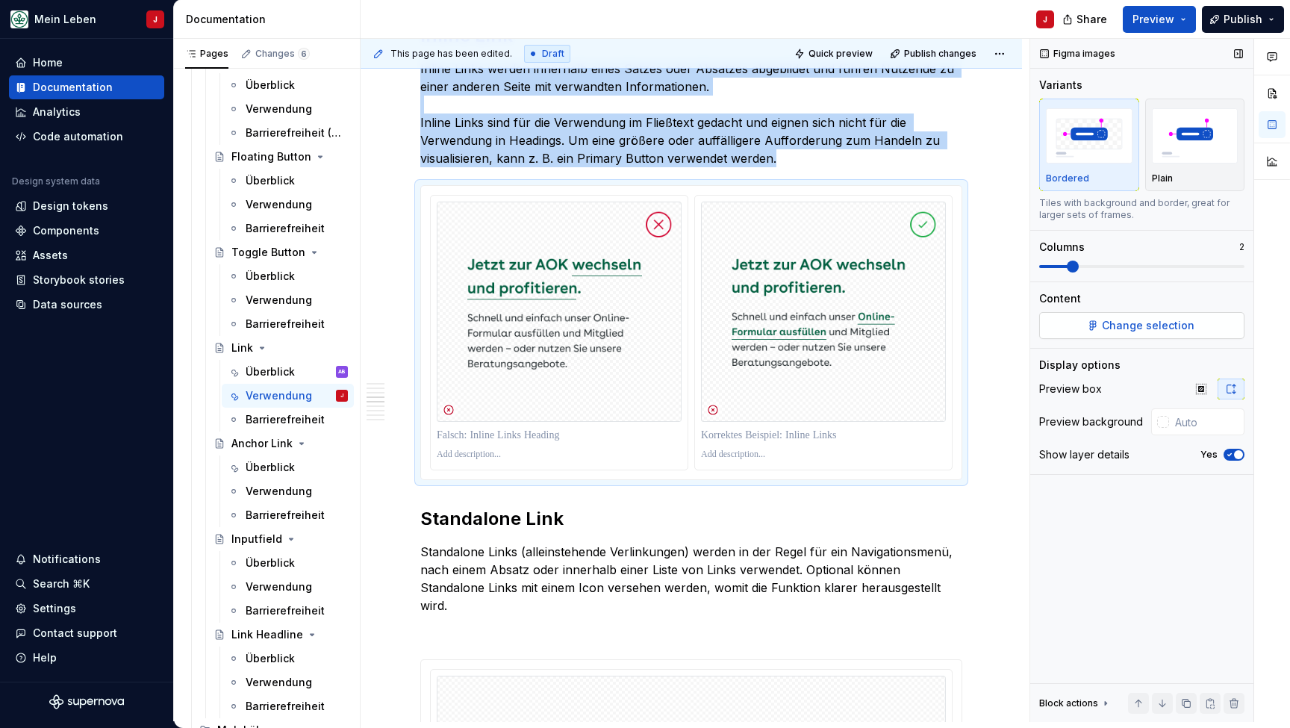
click at [1114, 319] on span "Change selection" at bounding box center [1148, 325] width 93 height 15
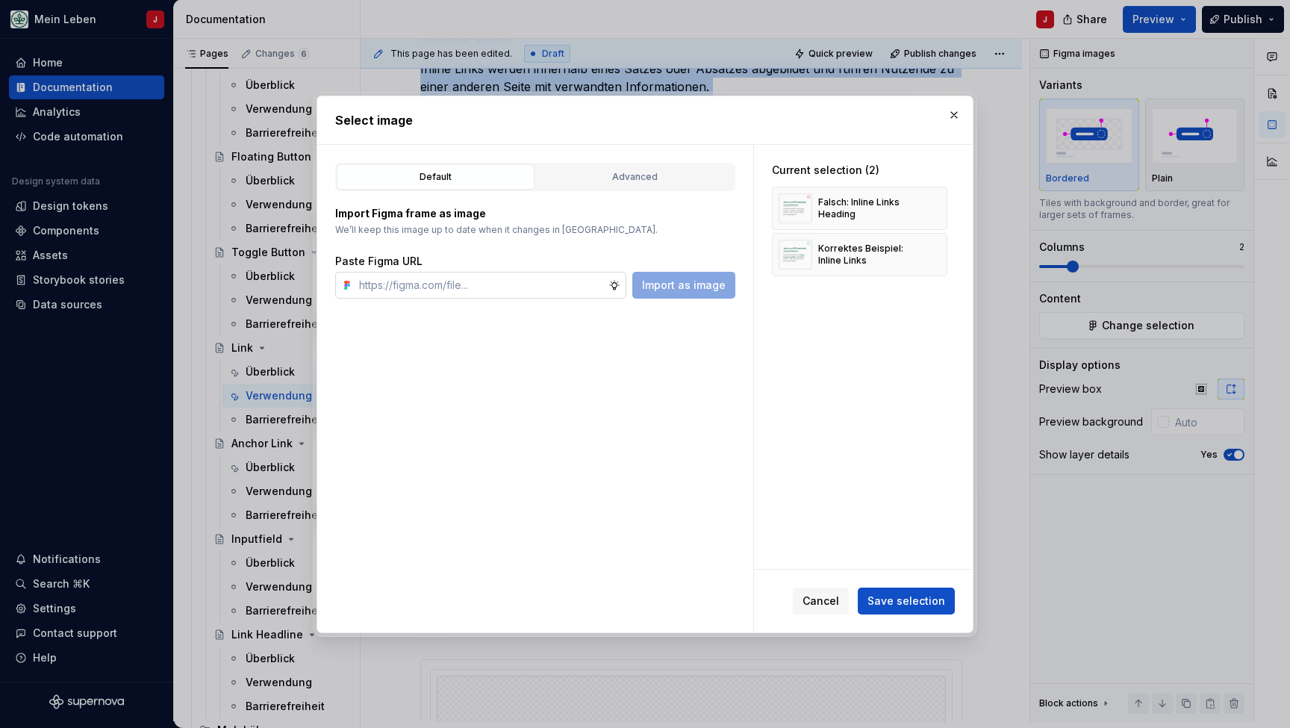
click at [398, 293] on input "text" at bounding box center [480, 285] width 255 height 27
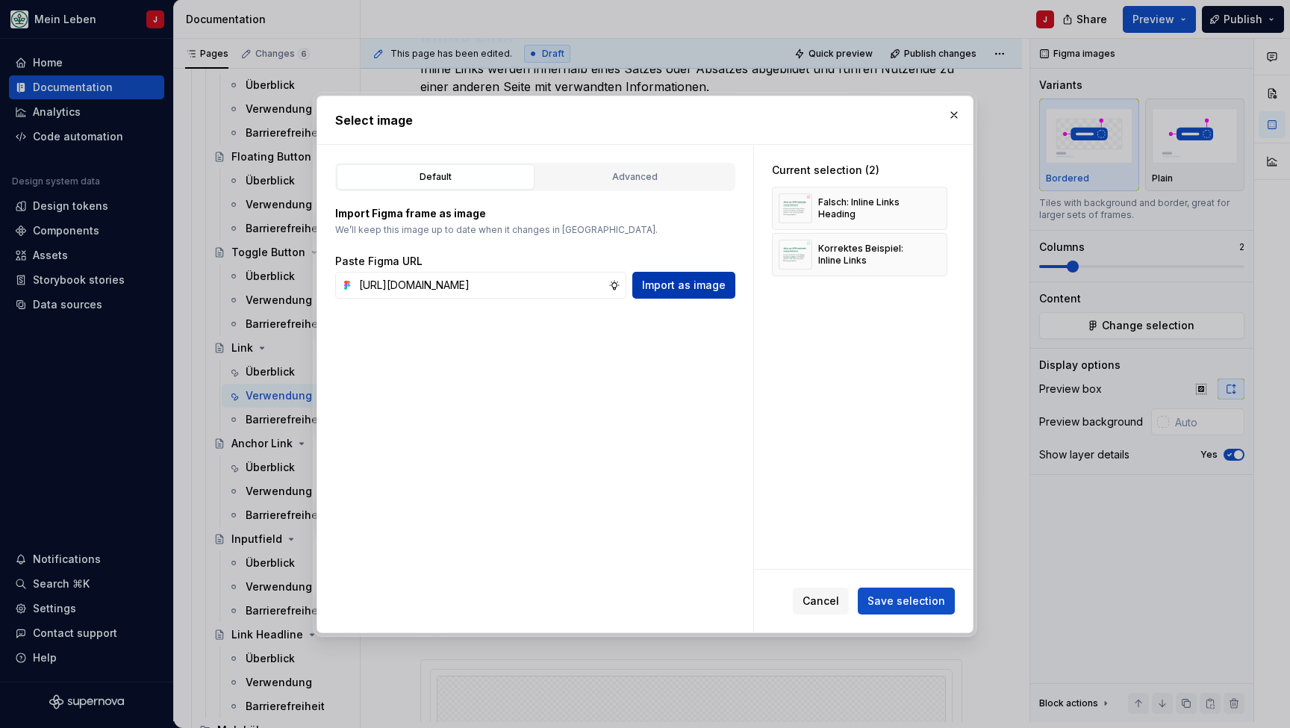
type input "[URL][DOMAIN_NAME]"
click at [676, 290] on span "Import as image" at bounding box center [684, 285] width 84 height 15
click at [481, 291] on input "text" at bounding box center [480, 285] width 255 height 27
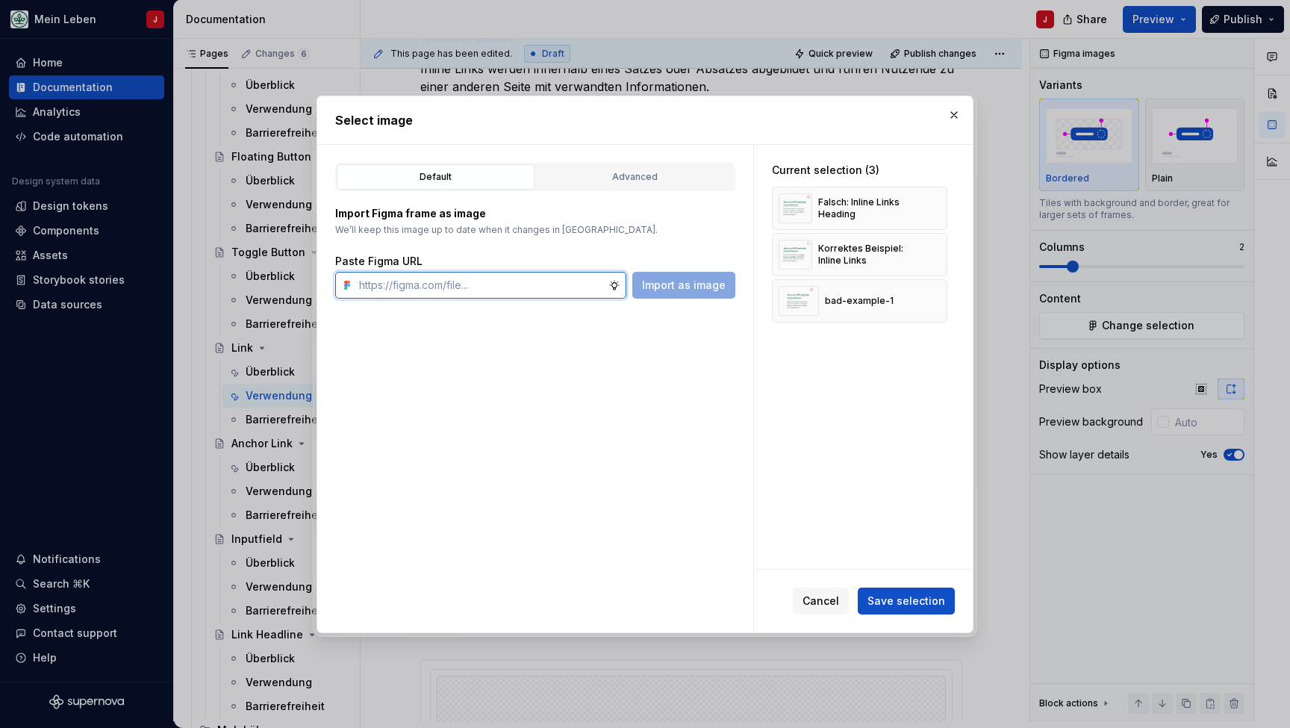
paste input "[URL][DOMAIN_NAME]"
type input "[URL][DOMAIN_NAME]"
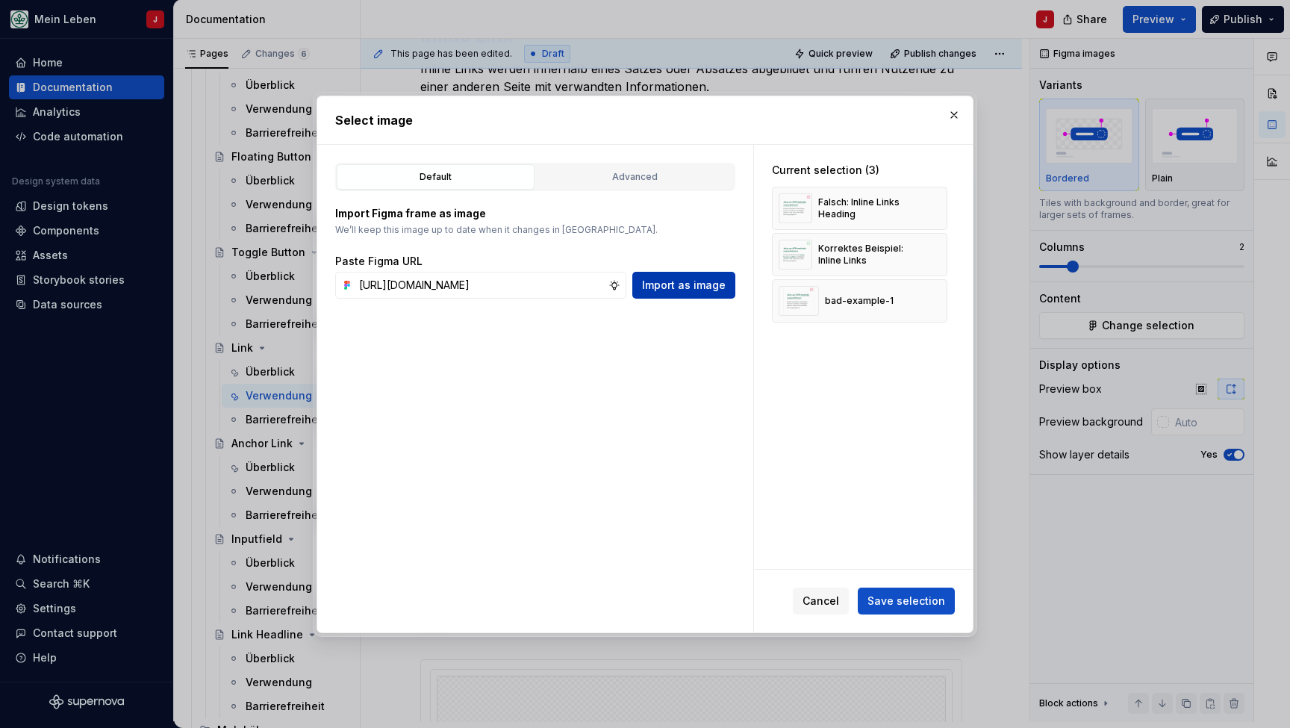
click at [667, 289] on span "Import as image" at bounding box center [684, 285] width 84 height 15
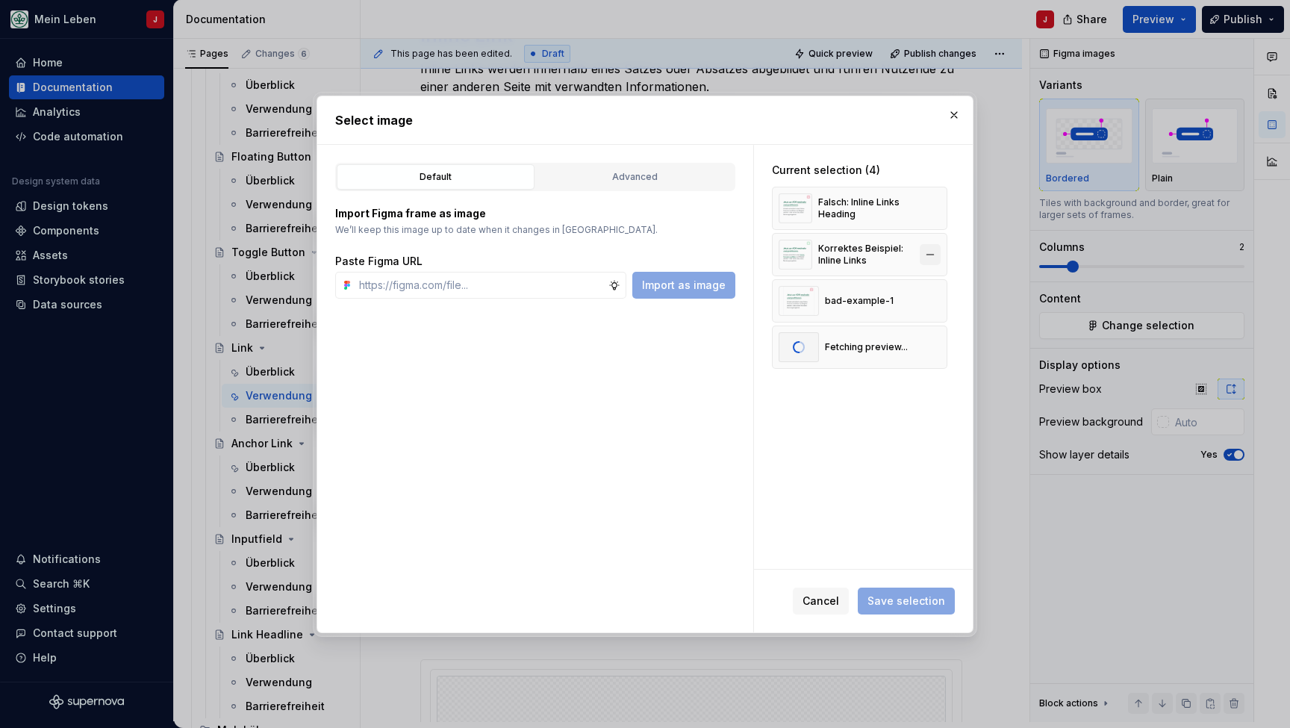
click at [936, 251] on button "button" at bounding box center [930, 254] width 21 height 21
click at [936, 210] on button "button" at bounding box center [930, 208] width 21 height 21
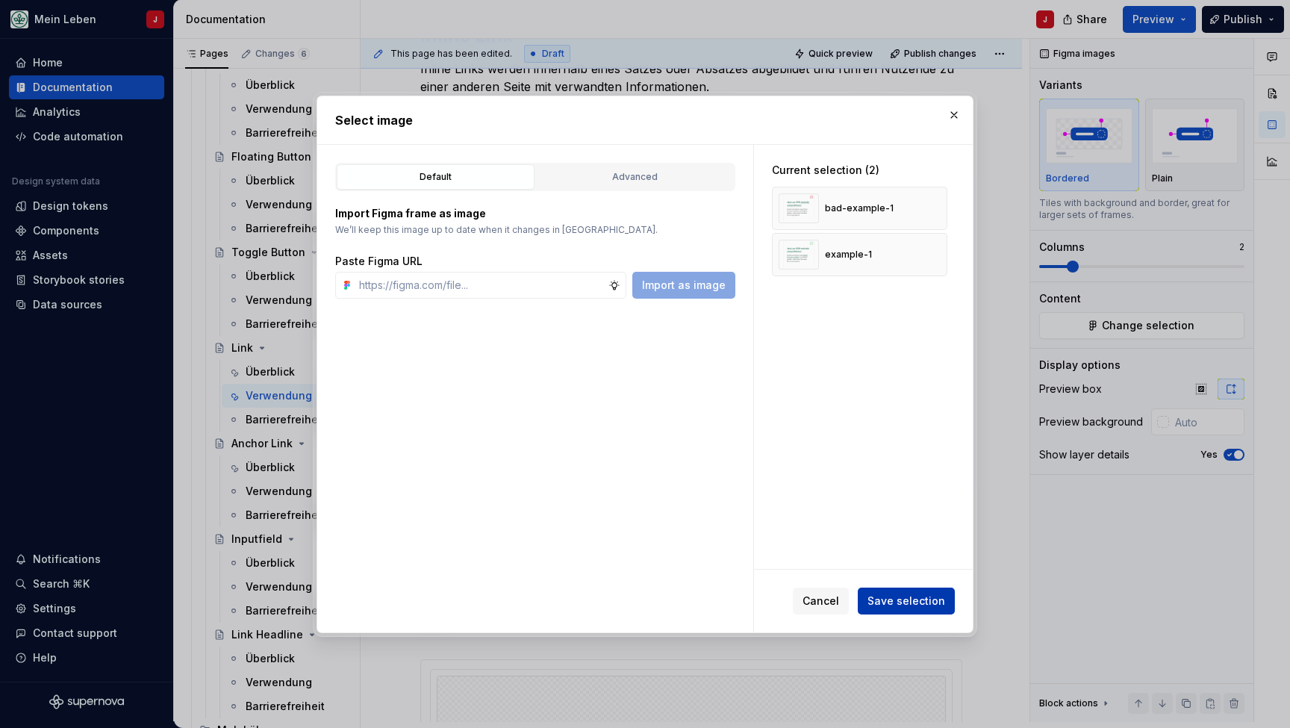
click at [891, 609] on button "Save selection" at bounding box center [906, 600] width 97 height 27
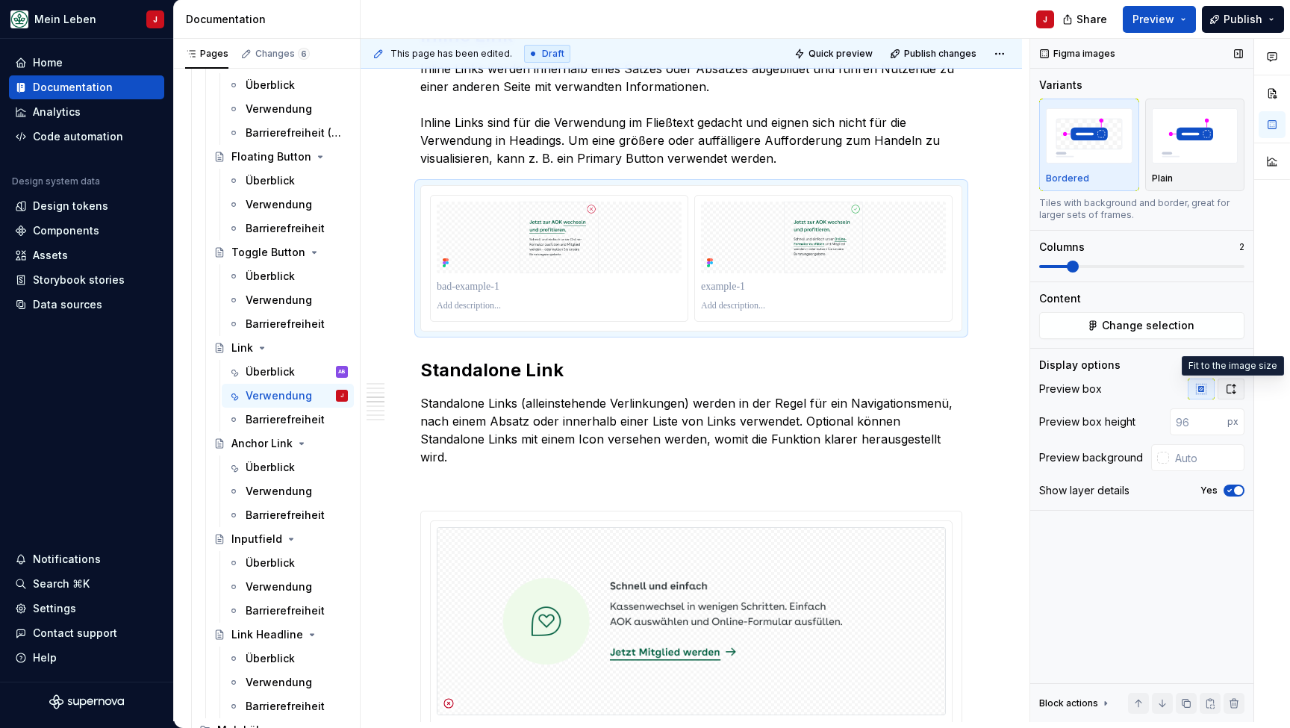
click at [1234, 392] on icon "button" at bounding box center [1231, 388] width 8 height 9
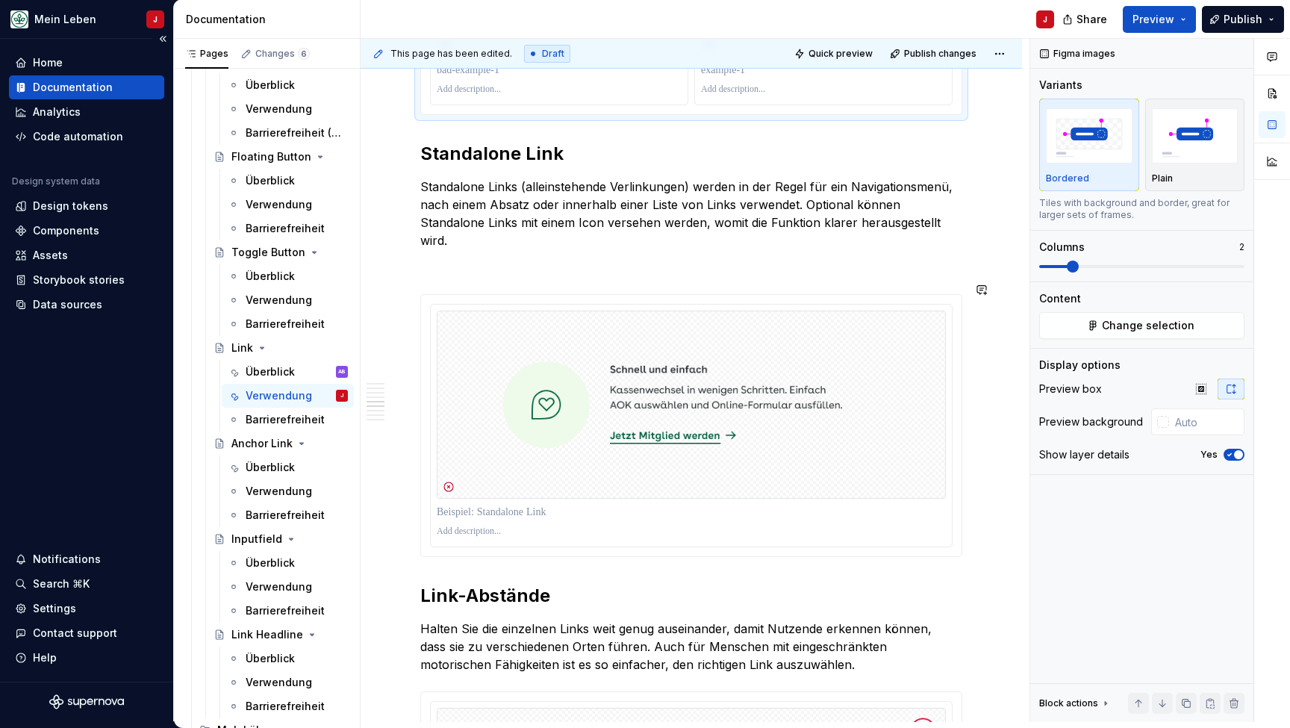
scroll to position [1754, 0]
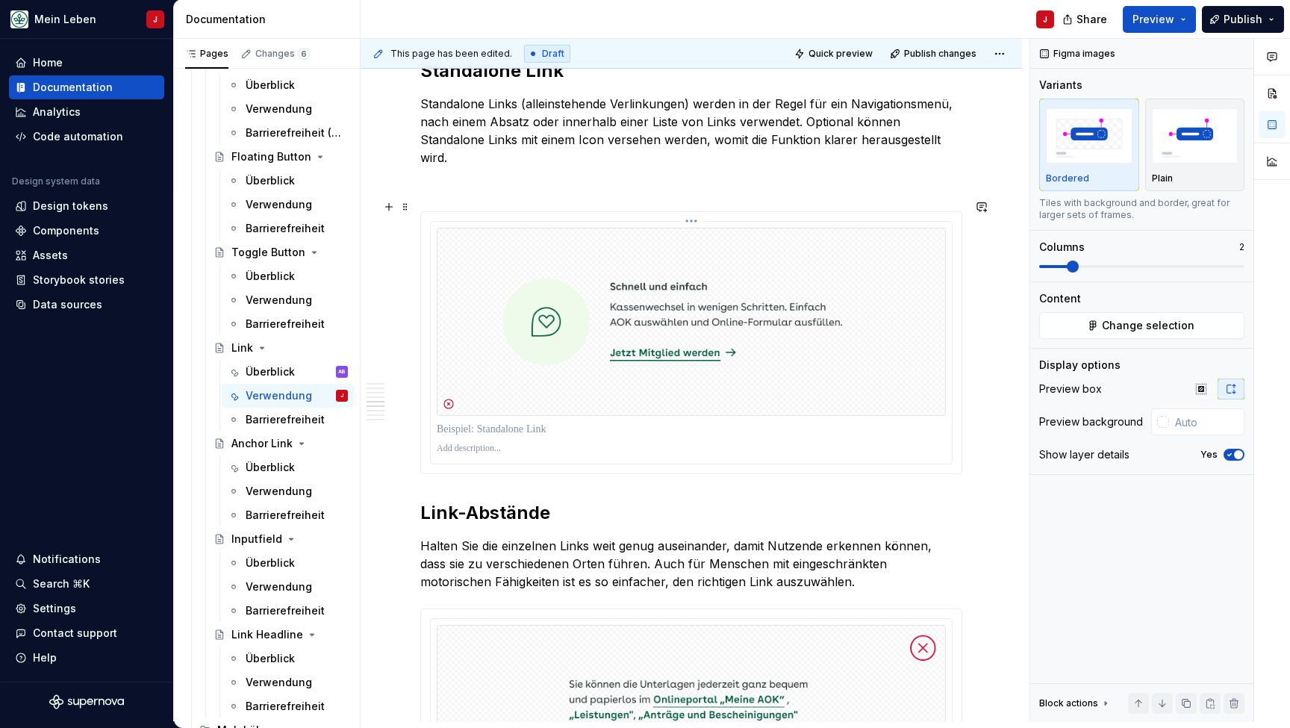
click at [542, 275] on img at bounding box center [691, 322] width 509 height 188
click at [1111, 330] on span "Change selection" at bounding box center [1148, 325] width 93 height 15
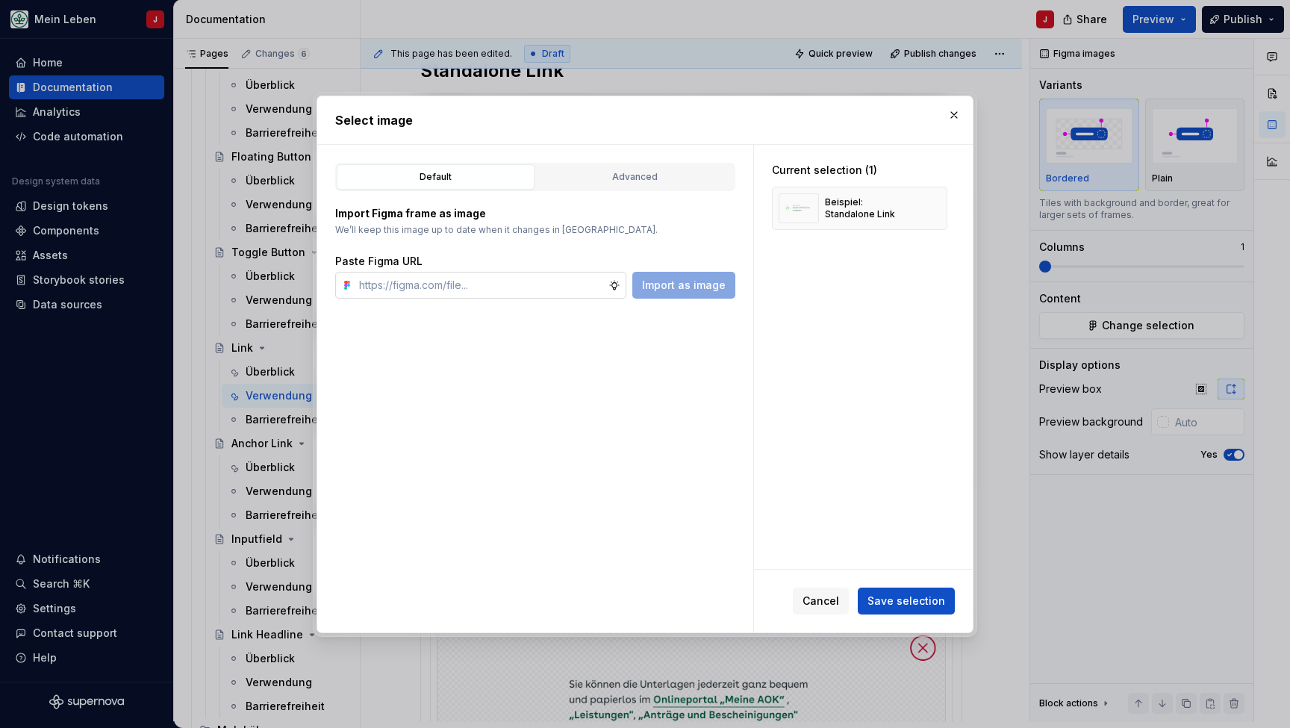
type textarea "*"
click at [490, 284] on input "text" at bounding box center [480, 285] width 255 height 27
type input "[URL][DOMAIN_NAME]"
click at [685, 280] on span "Import as image" at bounding box center [684, 285] width 84 height 15
click at [936, 210] on button "button" at bounding box center [930, 208] width 21 height 21
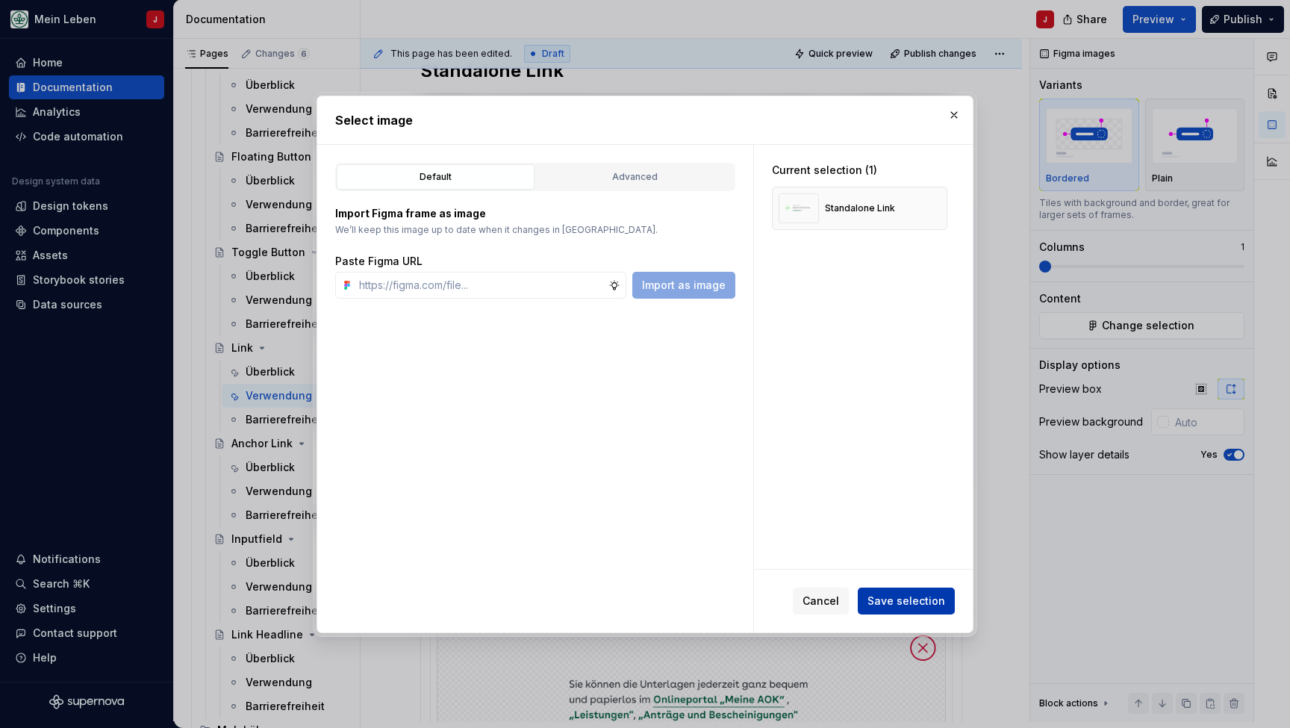
click at [911, 602] on span "Save selection" at bounding box center [906, 600] width 78 height 15
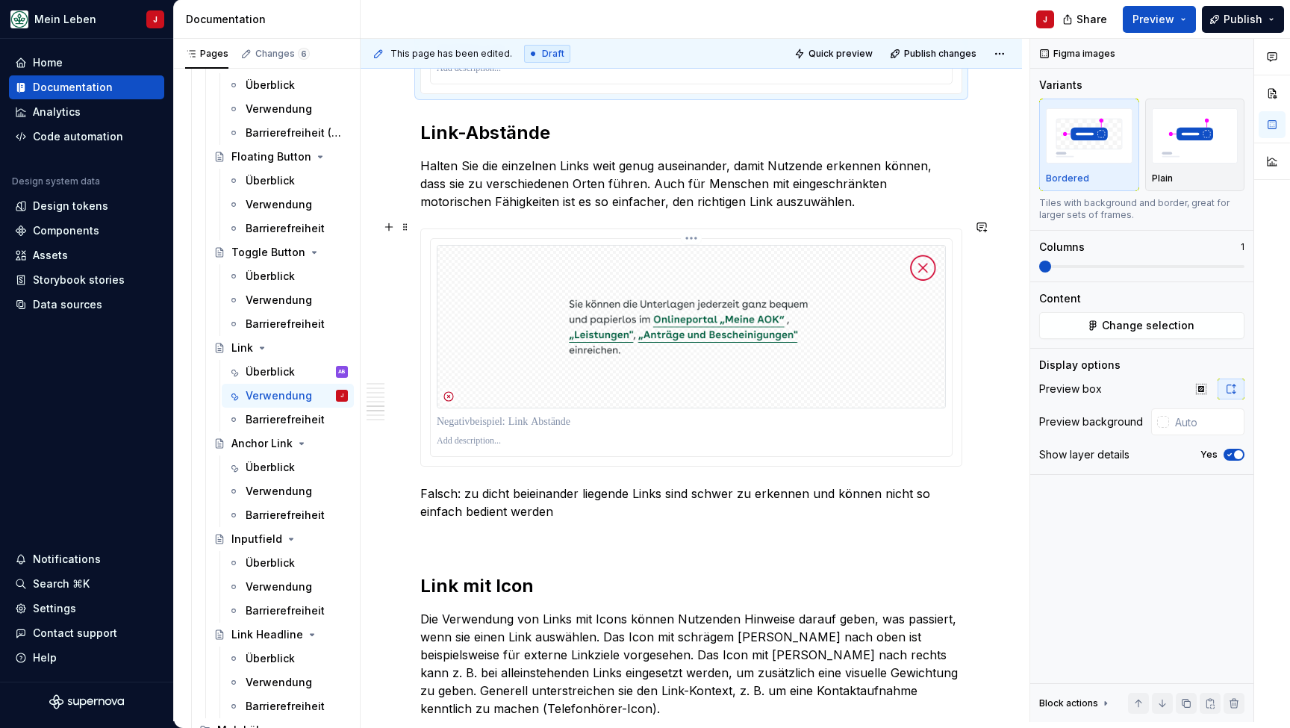
scroll to position [2134, 0]
click at [643, 295] on img at bounding box center [691, 326] width 509 height 163
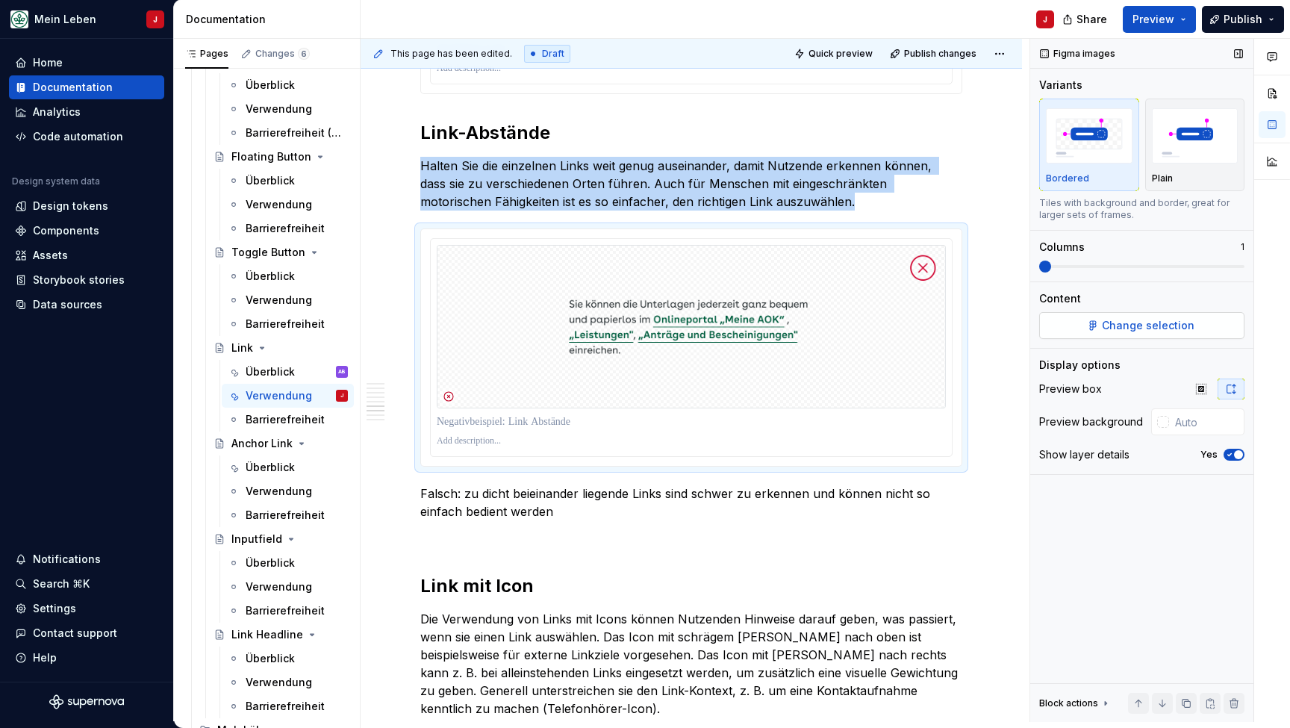
click at [1137, 331] on span "Change selection" at bounding box center [1148, 325] width 93 height 15
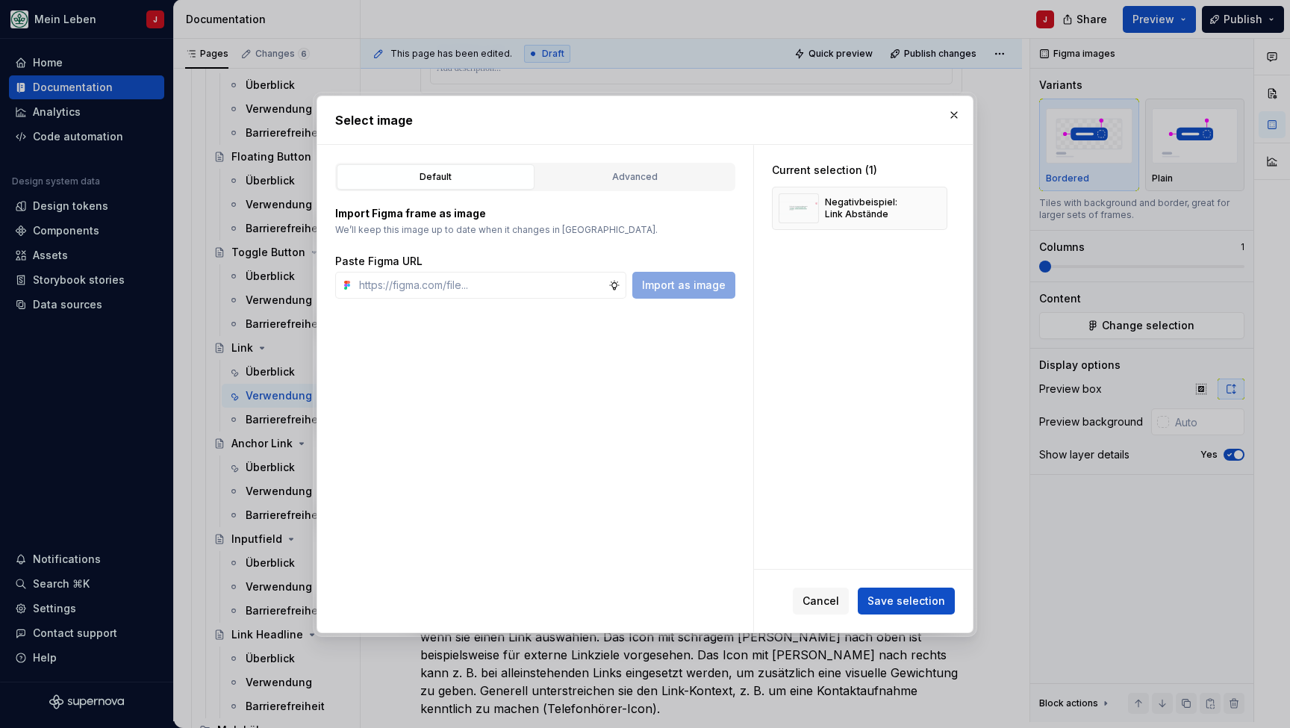
click at [424, 305] on div "Default Advanced Import Figma frame as image We’ll keep this image up to date w…" at bounding box center [535, 388] width 436 height 487
click at [452, 296] on input "text" at bounding box center [480, 285] width 255 height 27
paste input "[URL][DOMAIN_NAME]"
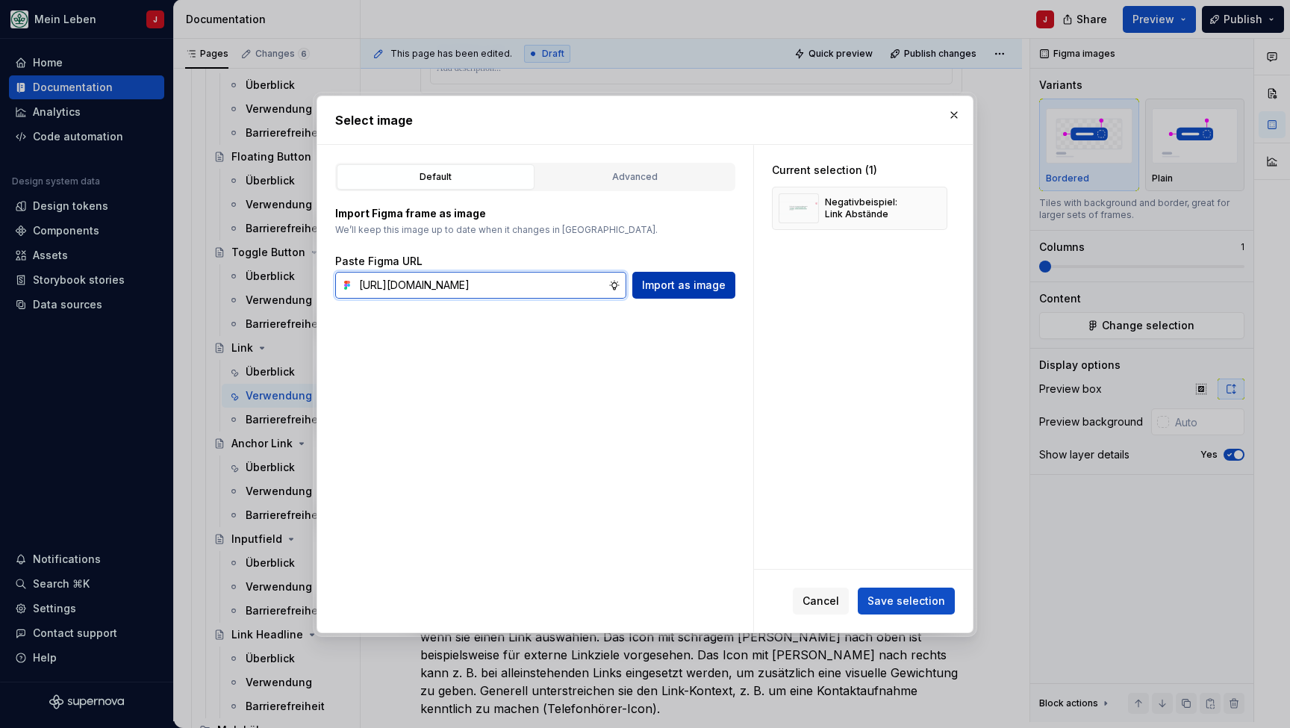
type input "[URL][DOMAIN_NAME]"
click at [675, 293] on button "Import as image" at bounding box center [683, 285] width 103 height 27
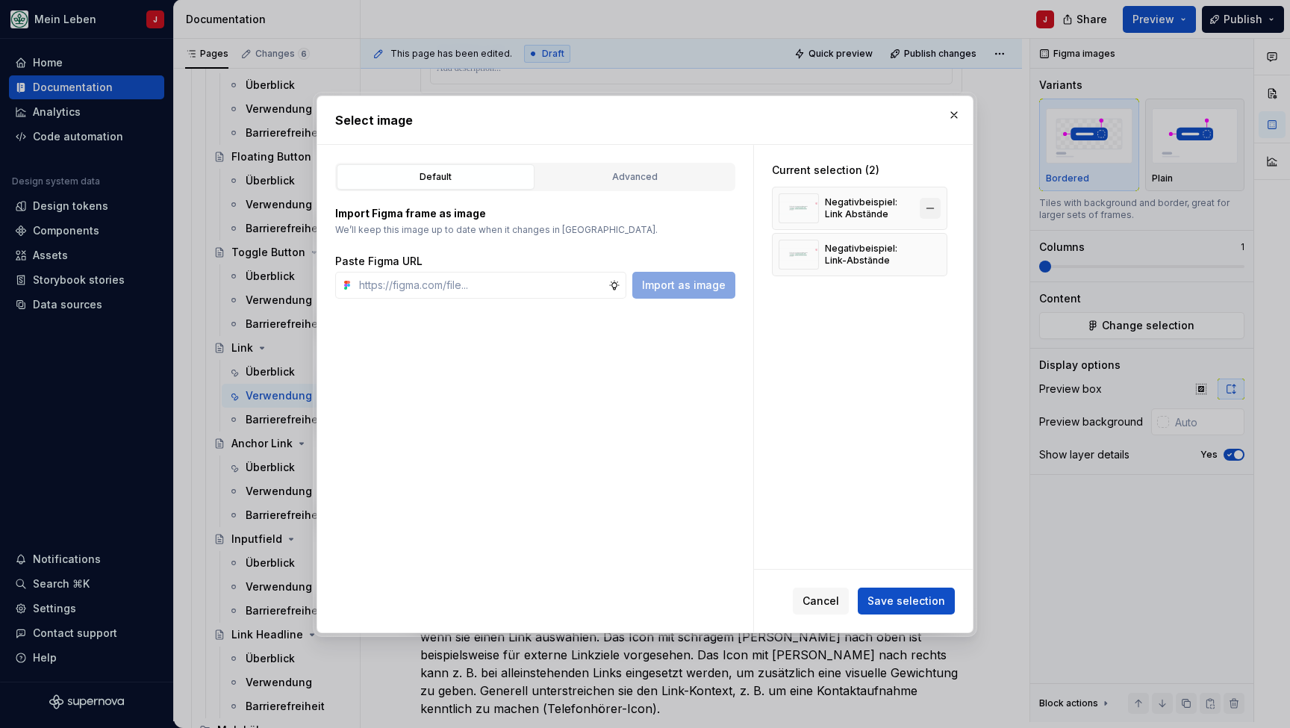
click at [938, 202] on button "button" at bounding box center [930, 208] width 21 height 21
click at [905, 606] on span "Save selection" at bounding box center [906, 600] width 78 height 15
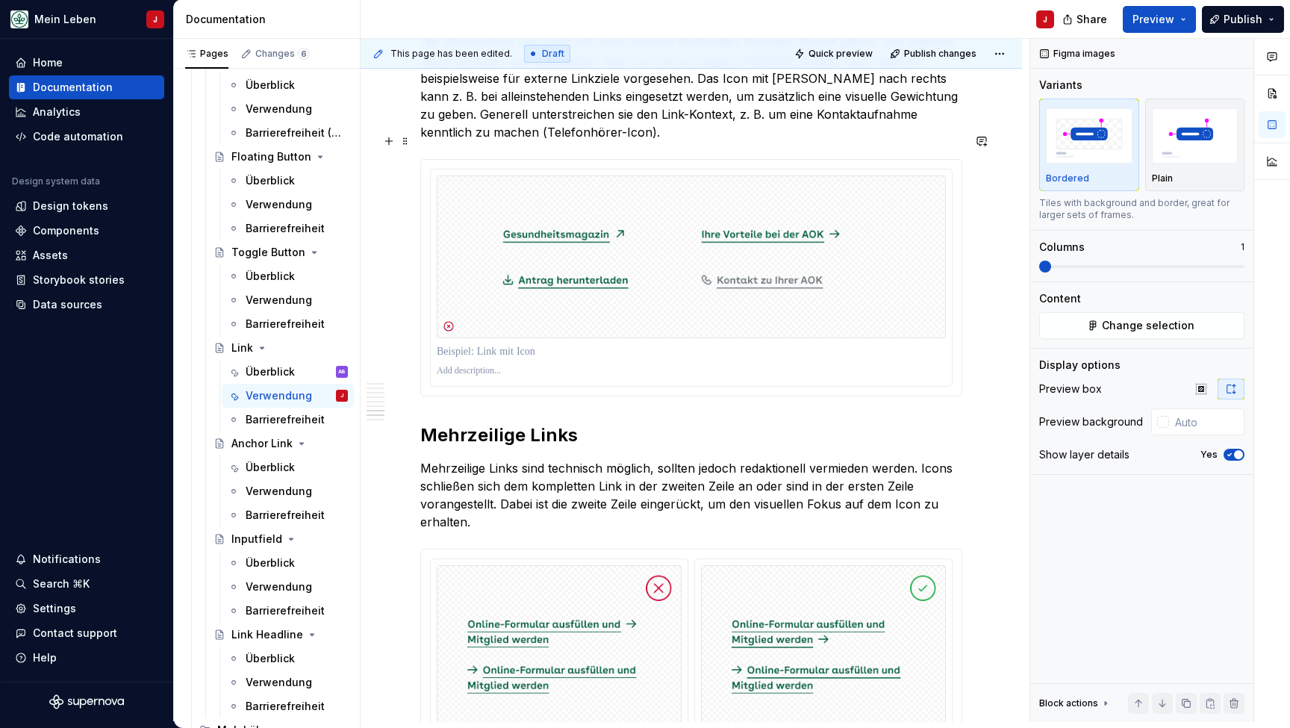
scroll to position [2607, 0]
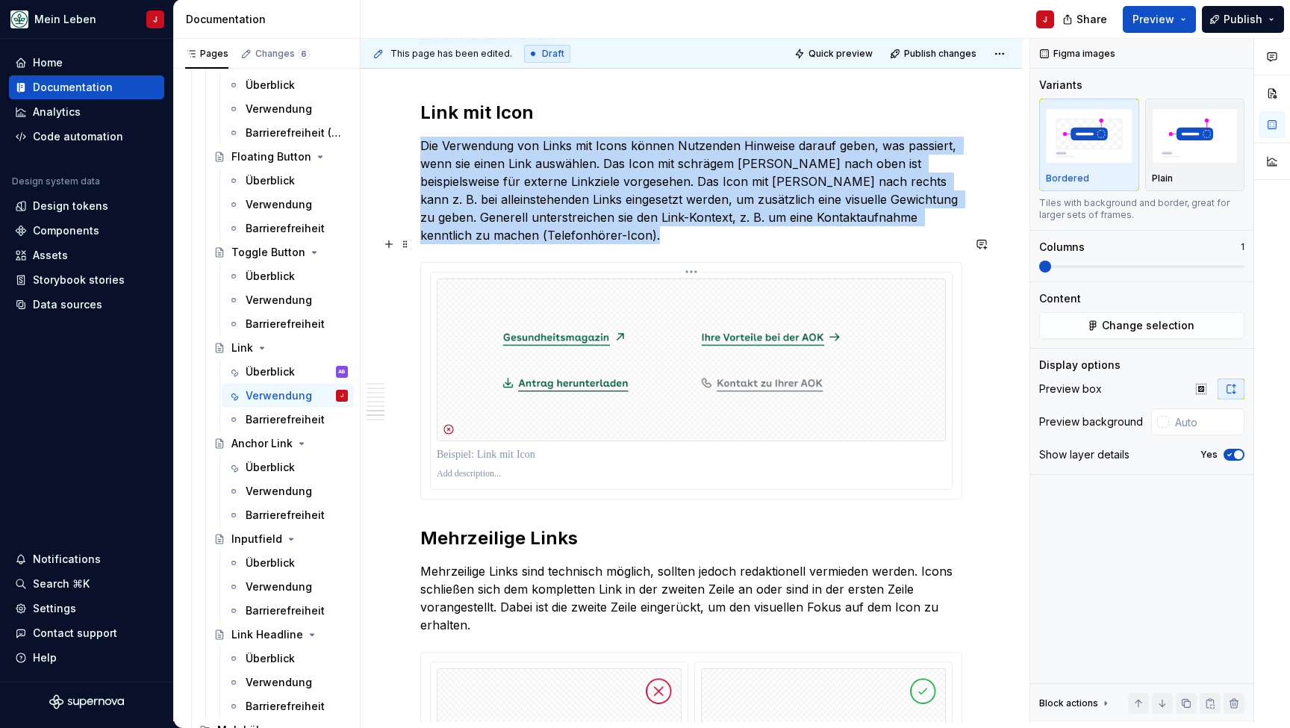
click at [470, 349] on img at bounding box center [691, 359] width 509 height 163
click at [477, 351] on img at bounding box center [691, 359] width 509 height 163
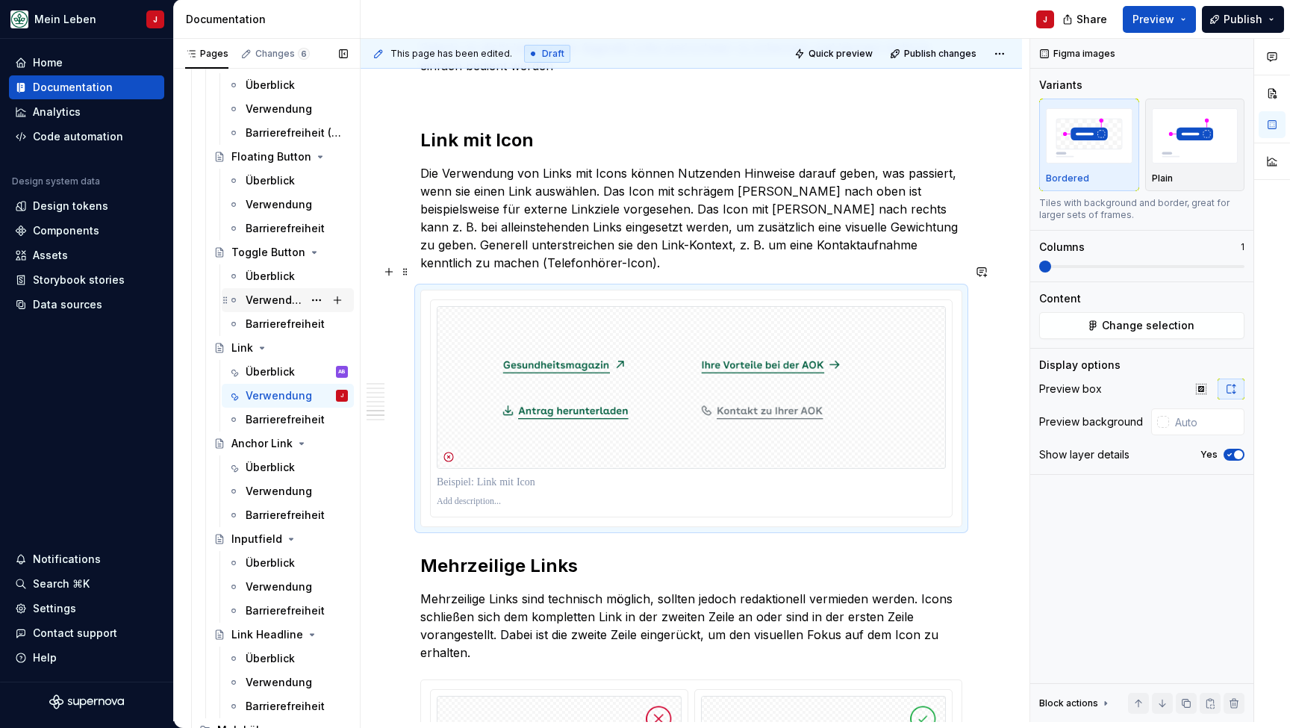
scroll to position [2563, 0]
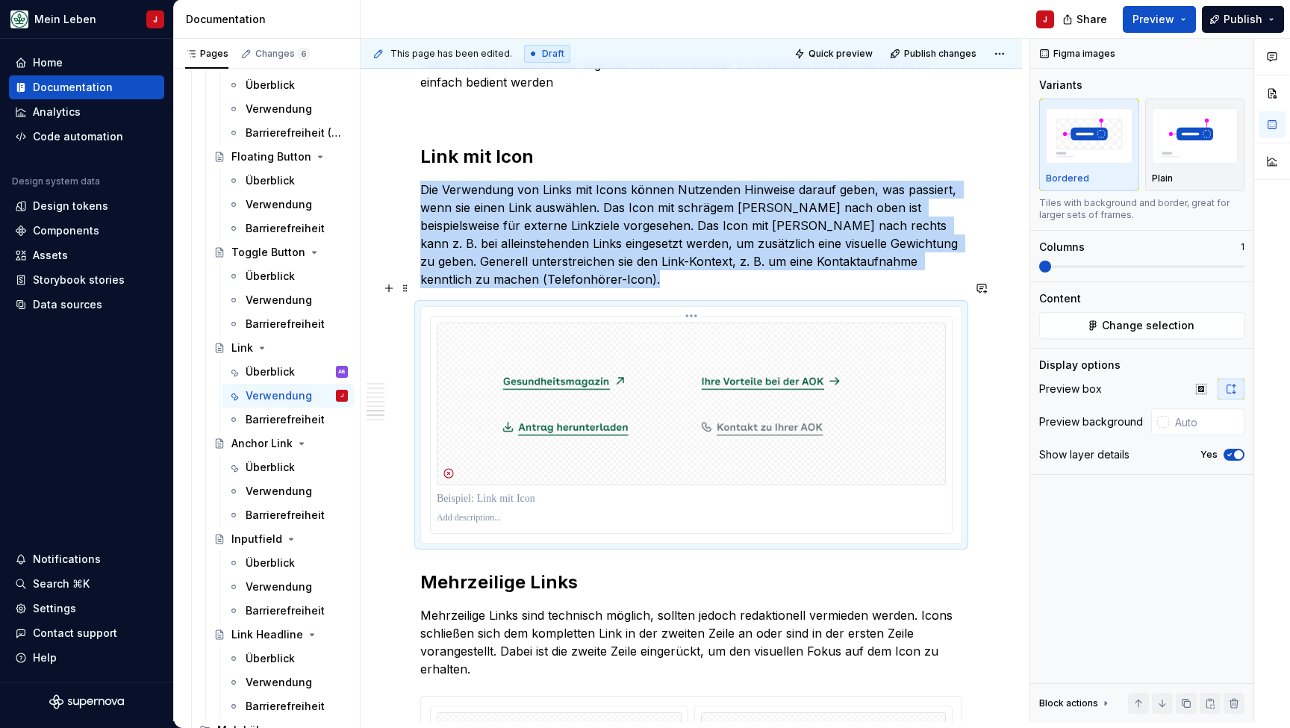
click at [664, 372] on img at bounding box center [691, 403] width 509 height 163
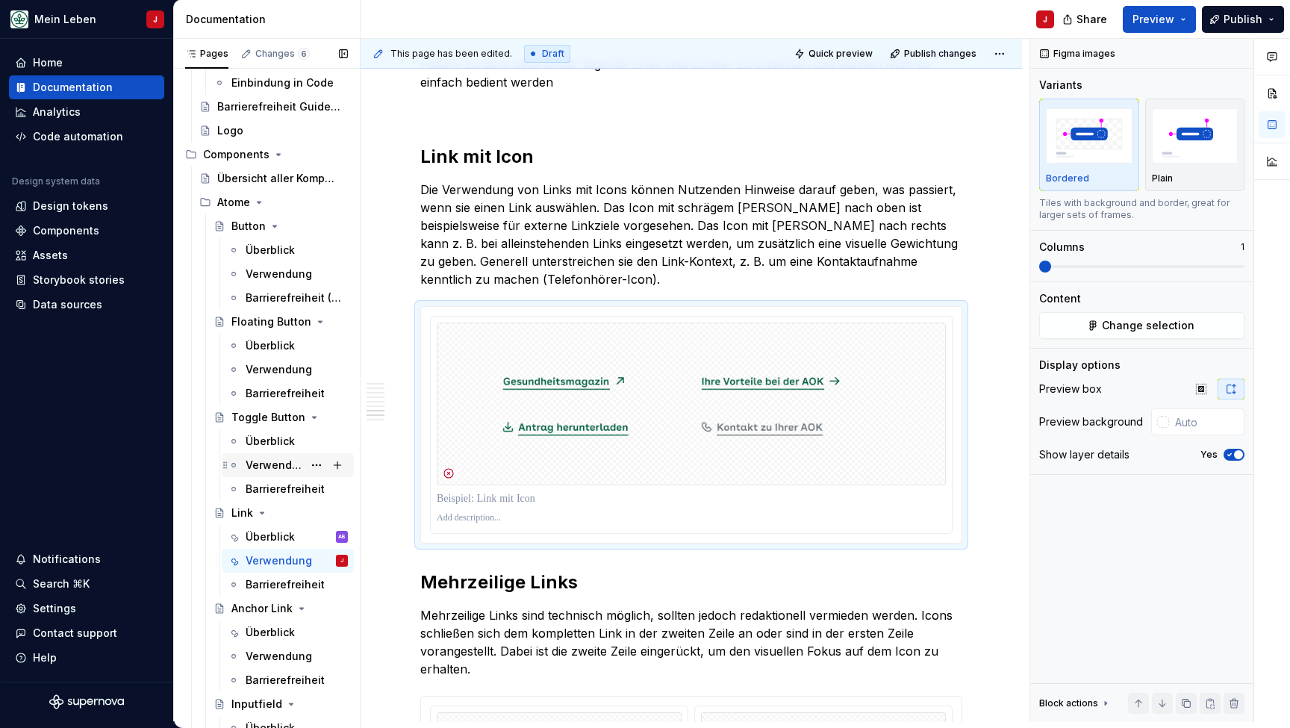
scroll to position [352, 0]
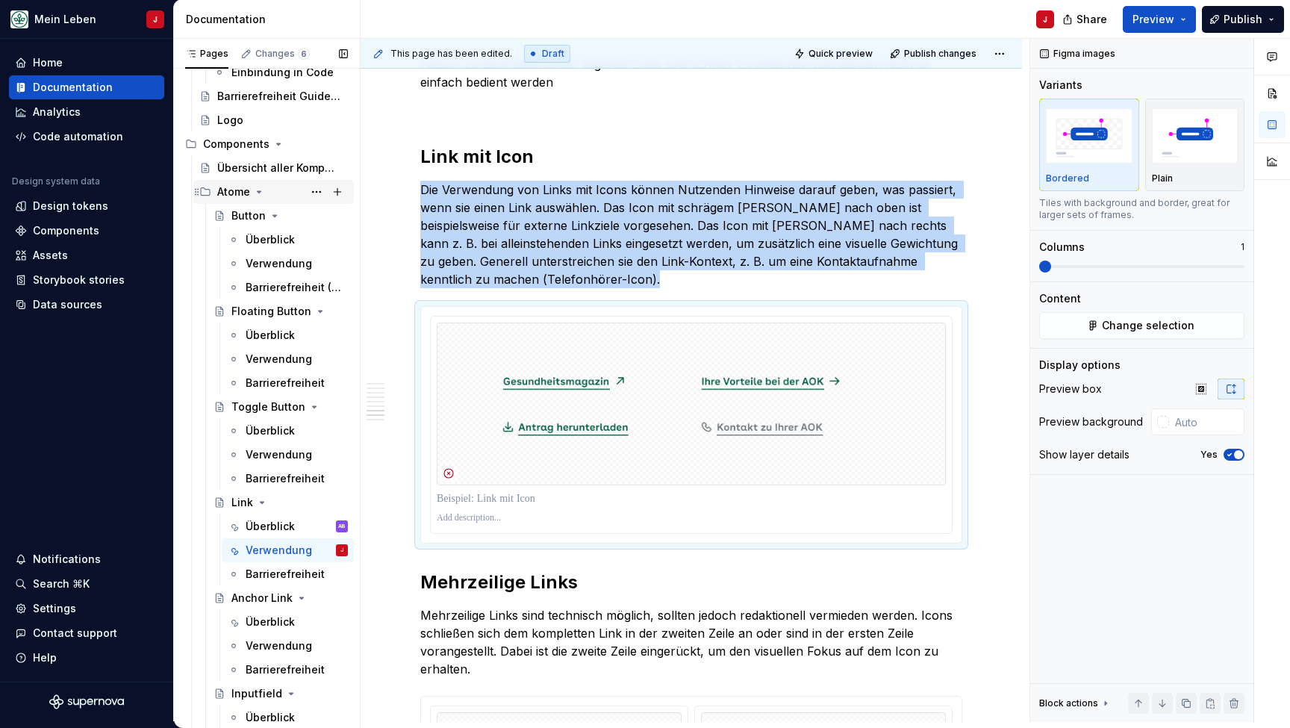
click at [259, 193] on icon "Page tree" at bounding box center [259, 192] width 12 height 12
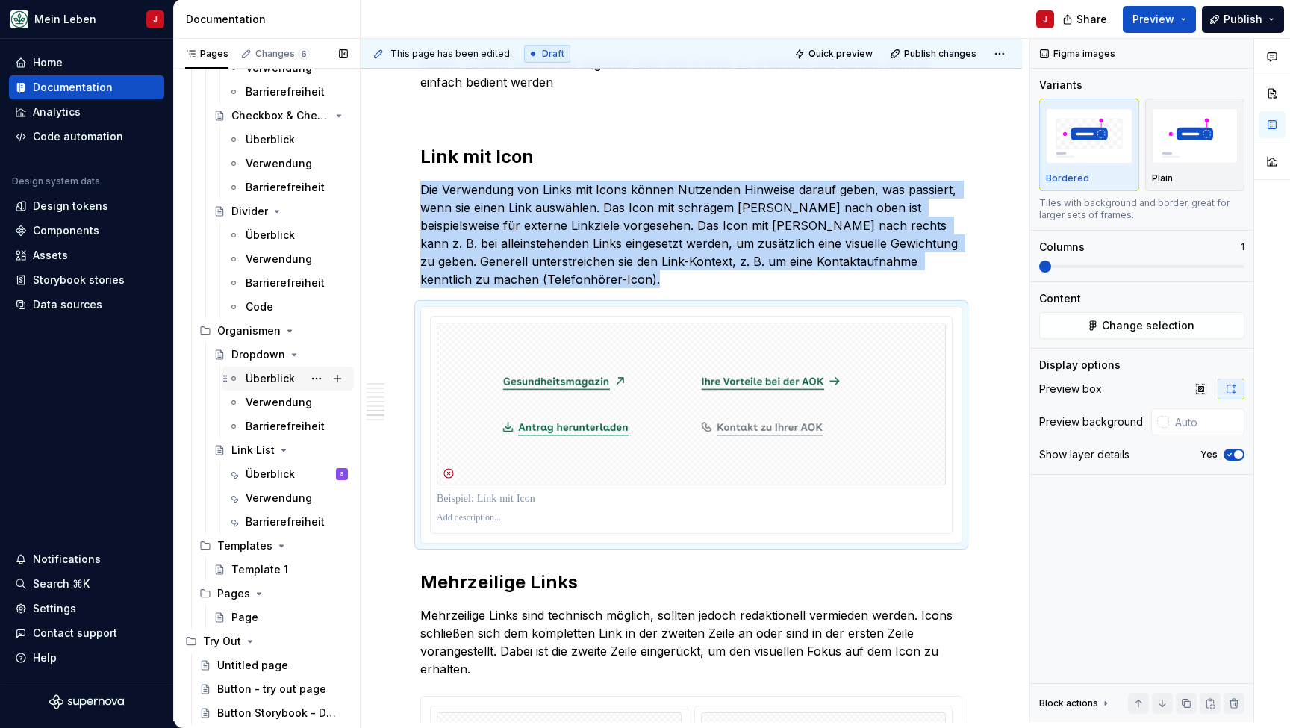
scroll to position [1240, 0]
click at [274, 478] on div "Überblick" at bounding box center [270, 474] width 49 height 15
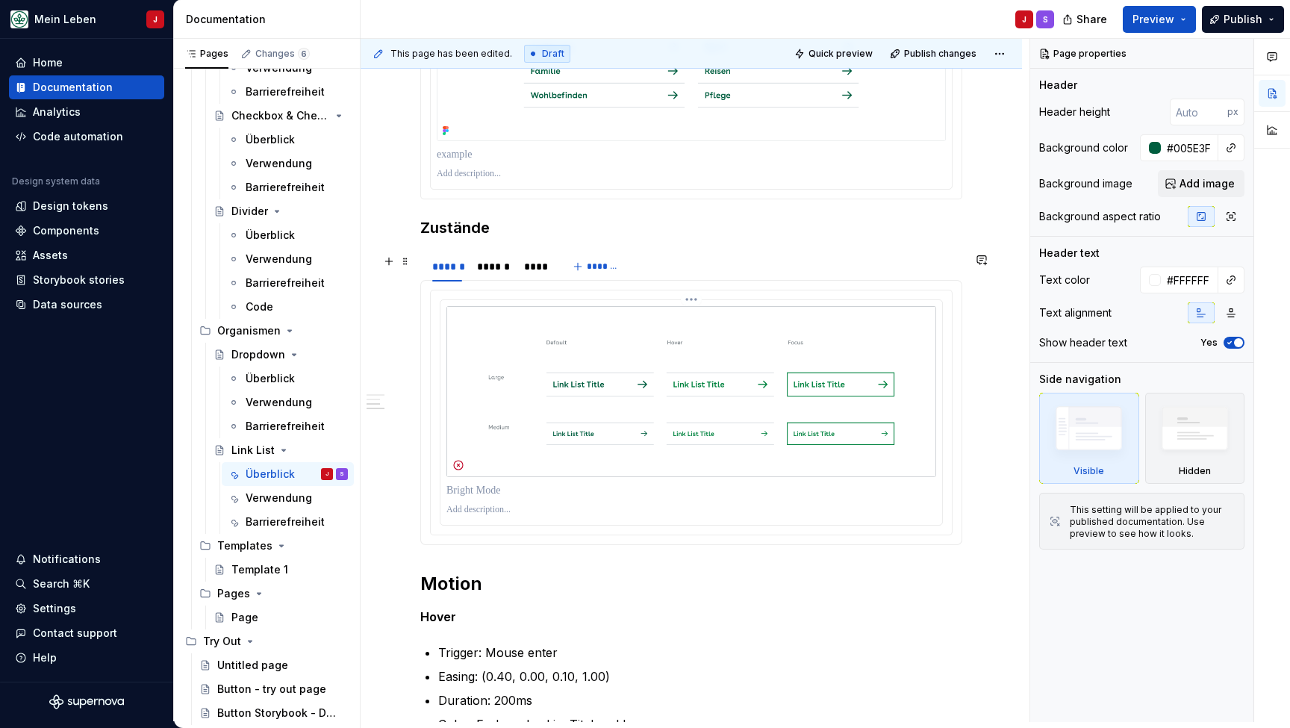
scroll to position [823, 0]
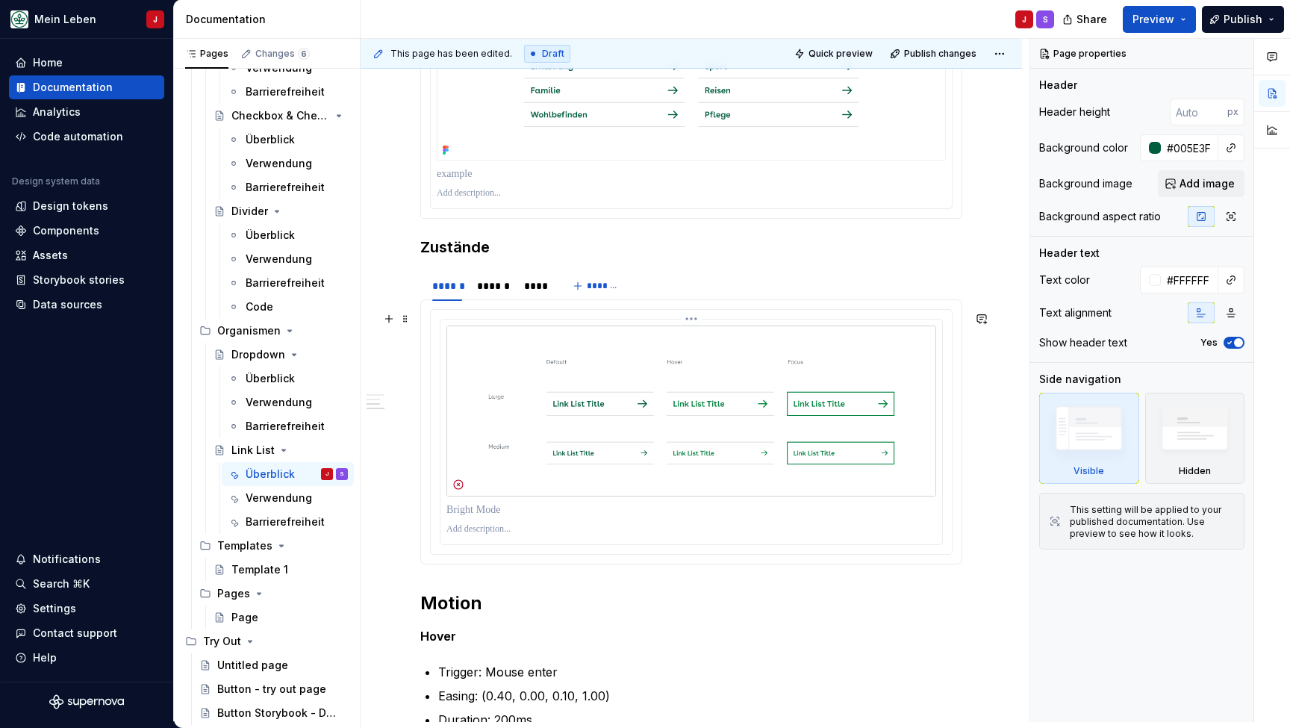
click at [506, 349] on img at bounding box center [691, 410] width 490 height 171
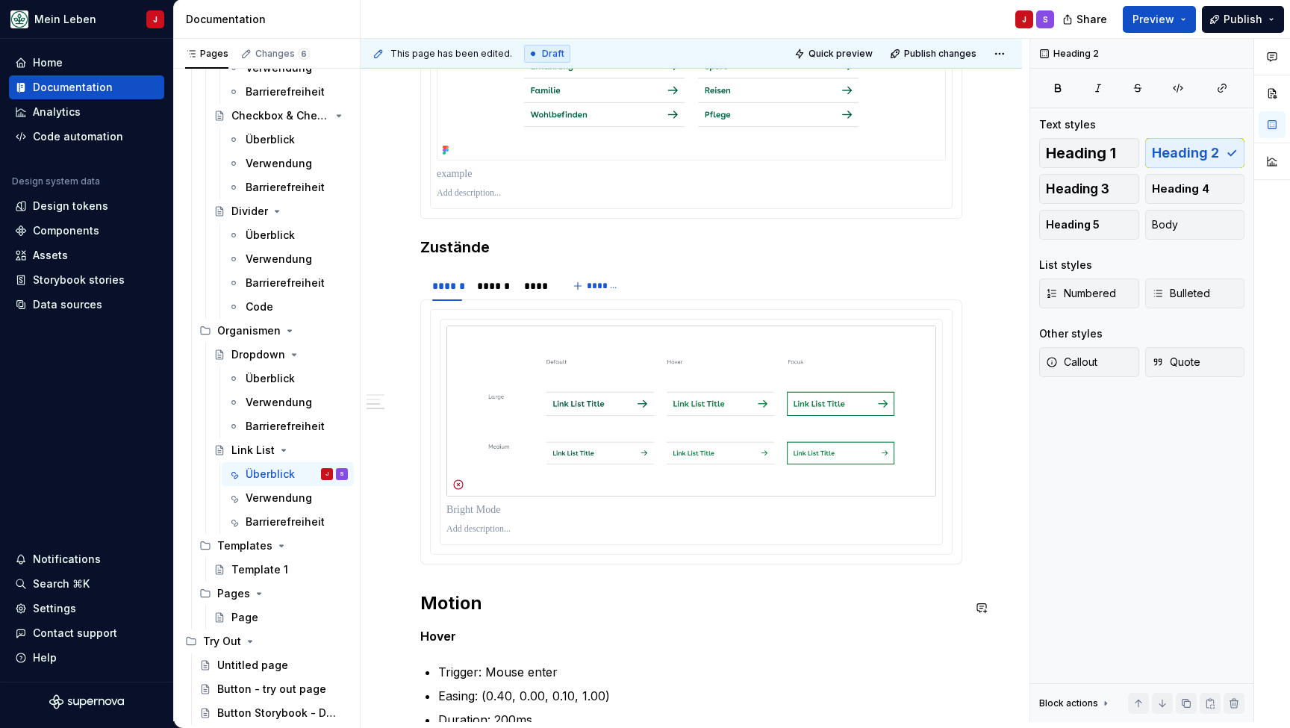
click at [492, 581] on div "**********" at bounding box center [691, 118] width 542 height 1270
click at [505, 368] on img at bounding box center [691, 410] width 490 height 171
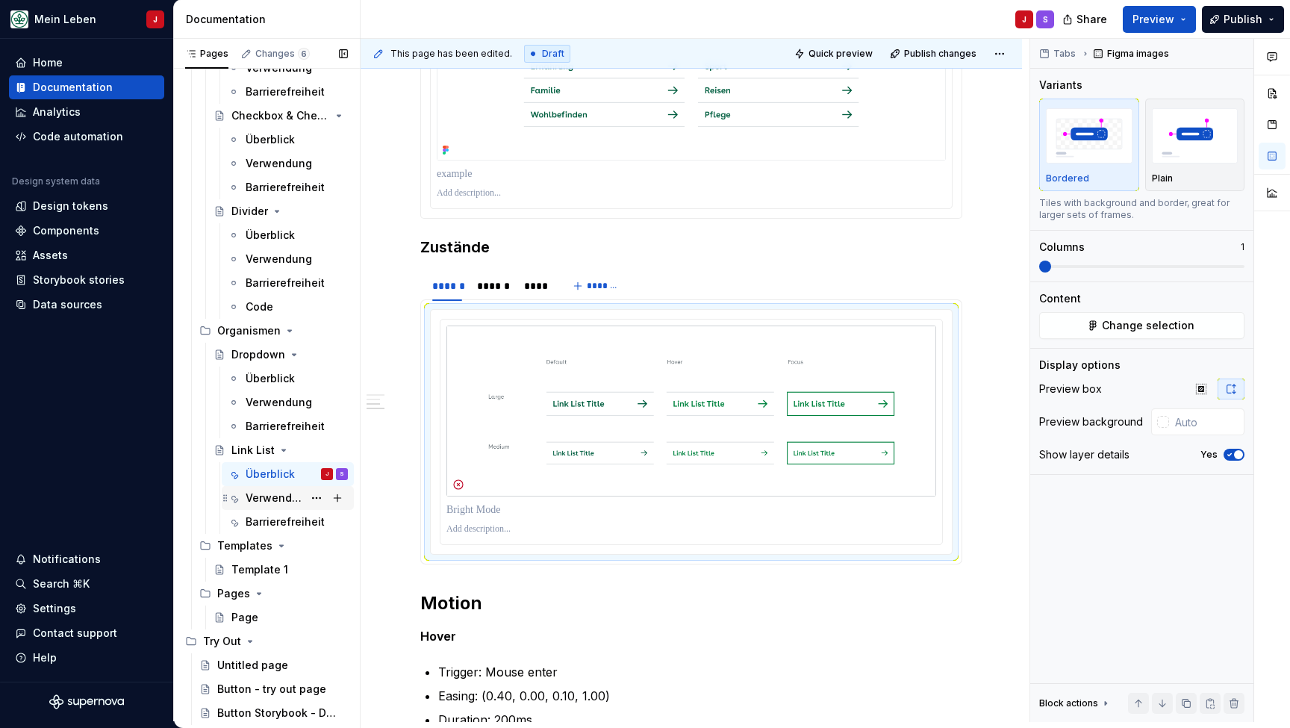
click at [275, 504] on div "Verwendung" at bounding box center [274, 497] width 57 height 15
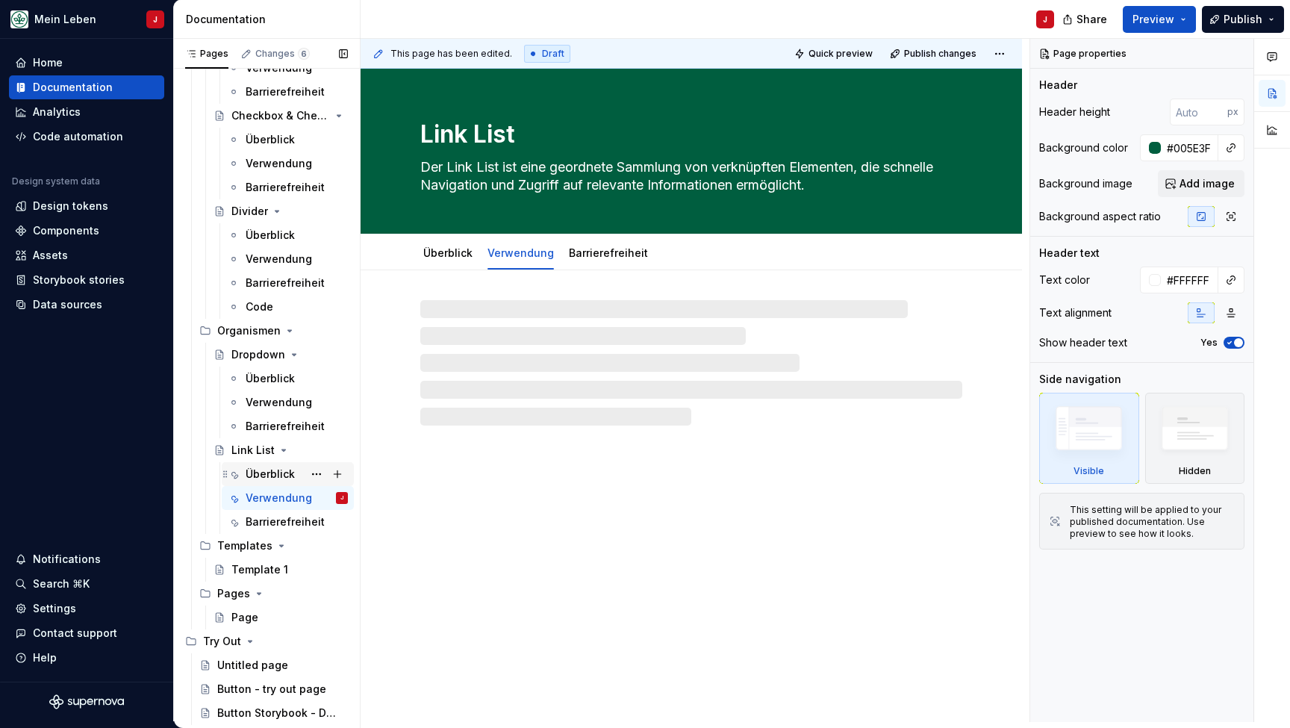
click at [266, 474] on div "Überblick" at bounding box center [270, 474] width 49 height 15
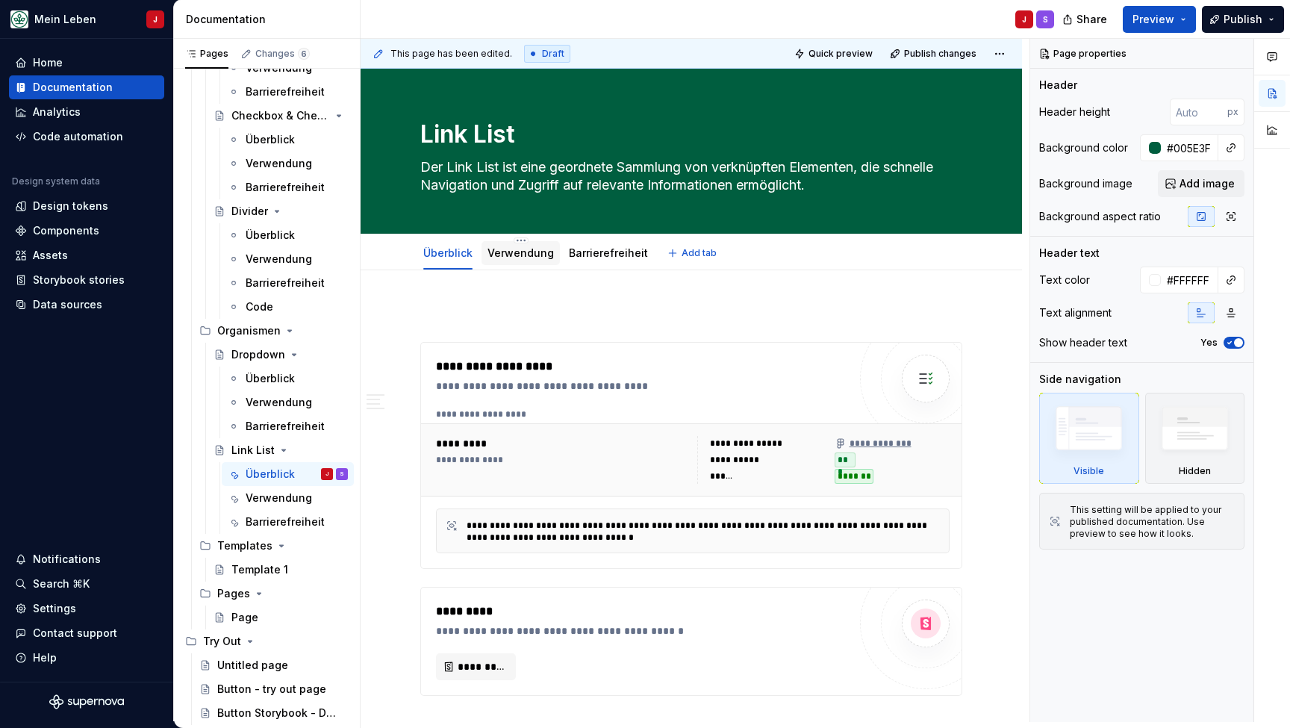
click at [531, 253] on link "Verwendung" at bounding box center [520, 252] width 66 height 13
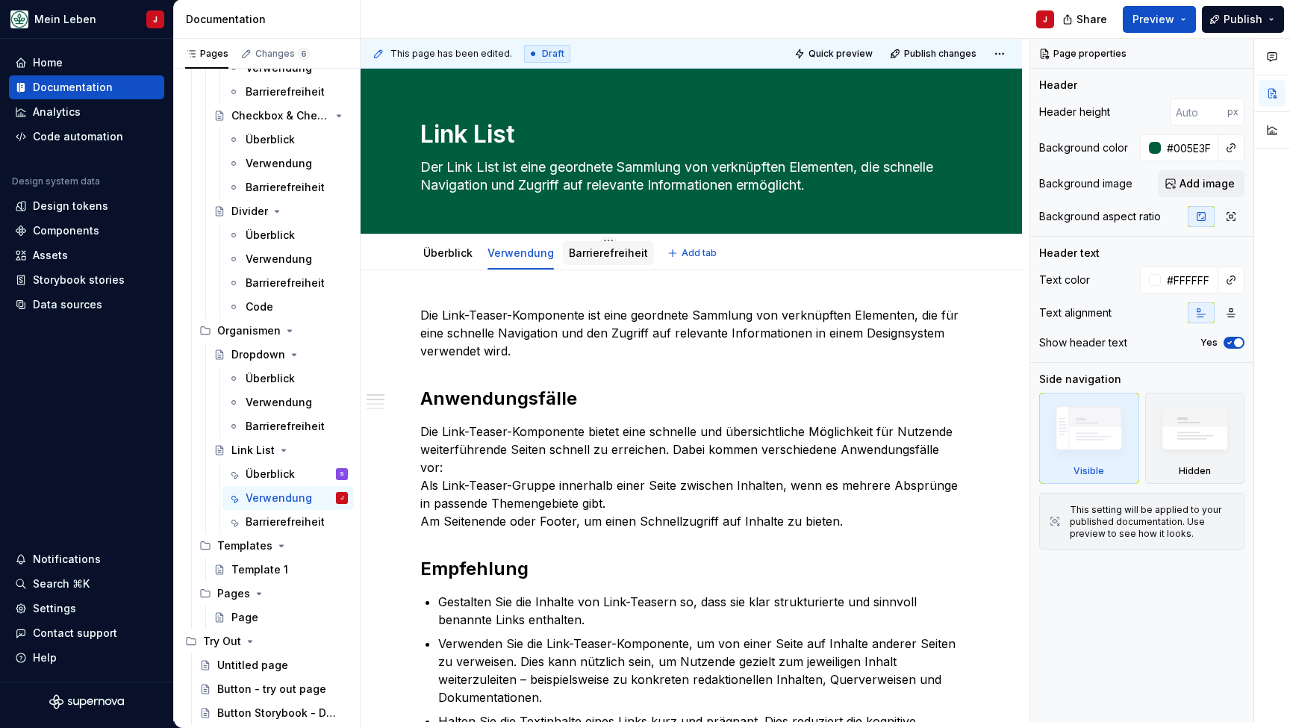
click at [586, 258] on link "Barrierefreiheit" at bounding box center [608, 252] width 79 height 13
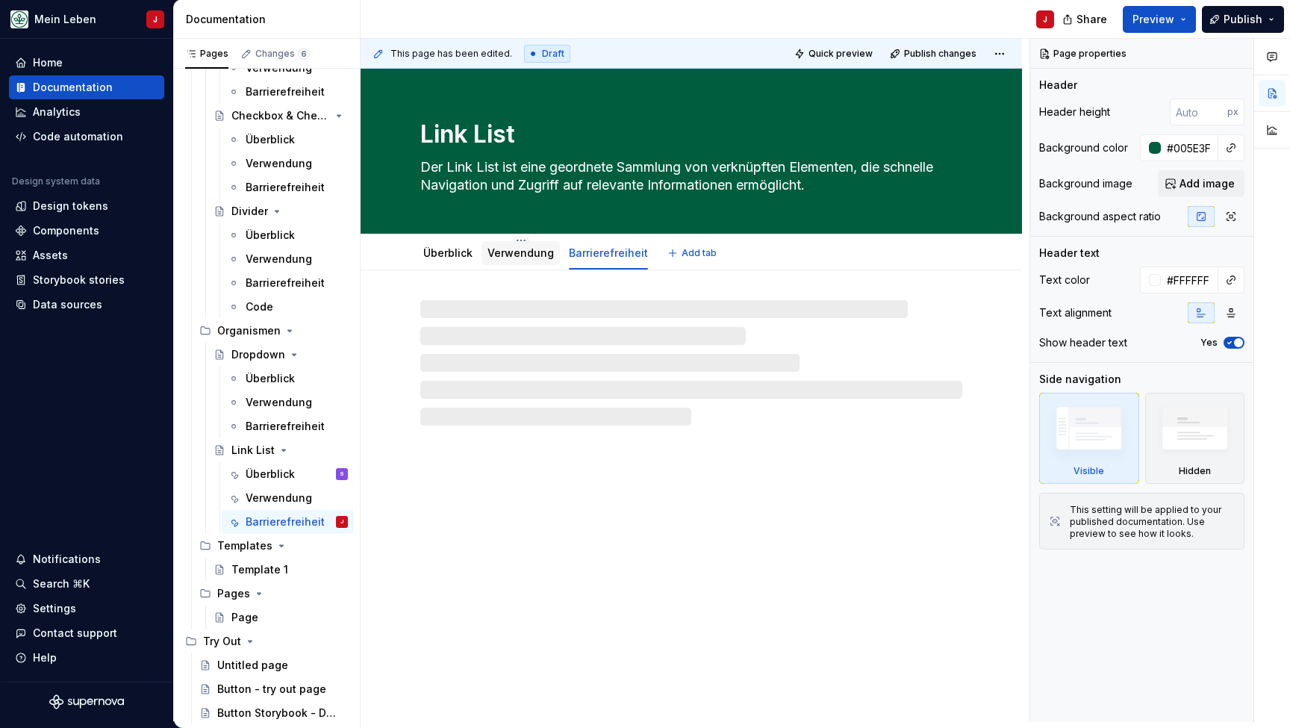
click at [496, 260] on div "Verwendung" at bounding box center [520, 253] width 66 height 15
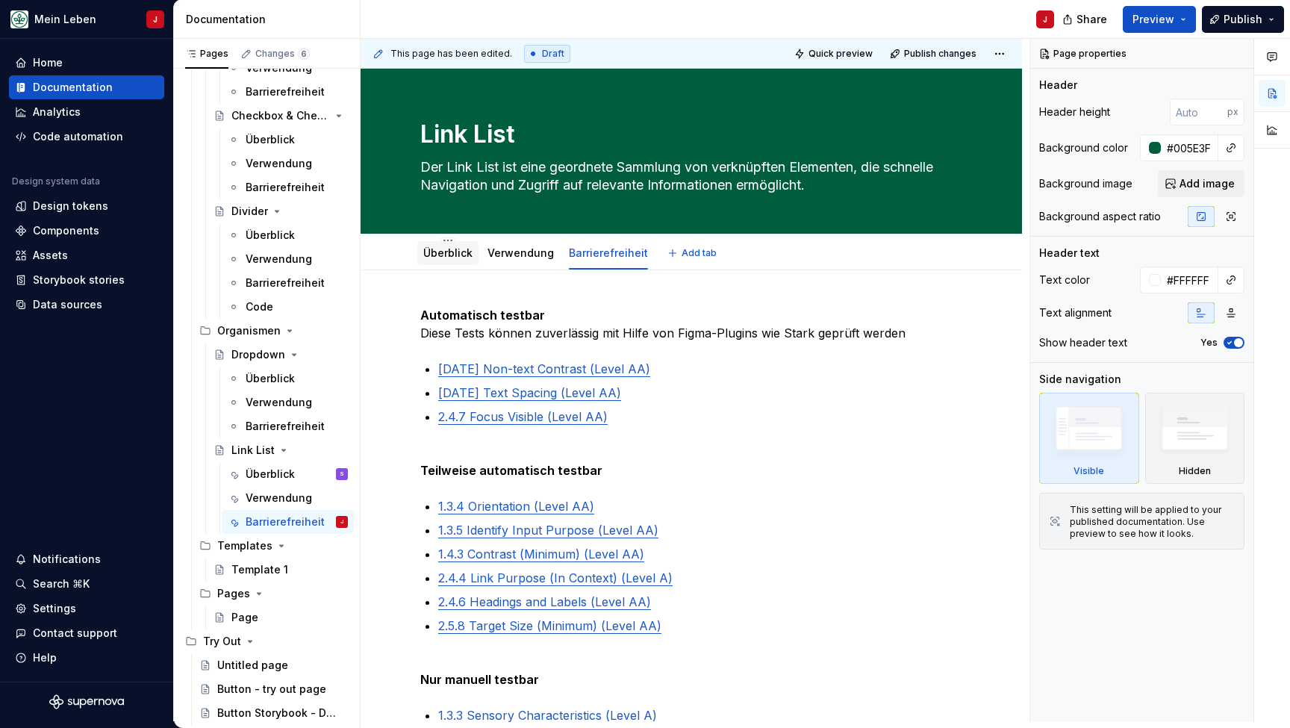
click at [439, 246] on link "Überblick" at bounding box center [447, 252] width 49 height 13
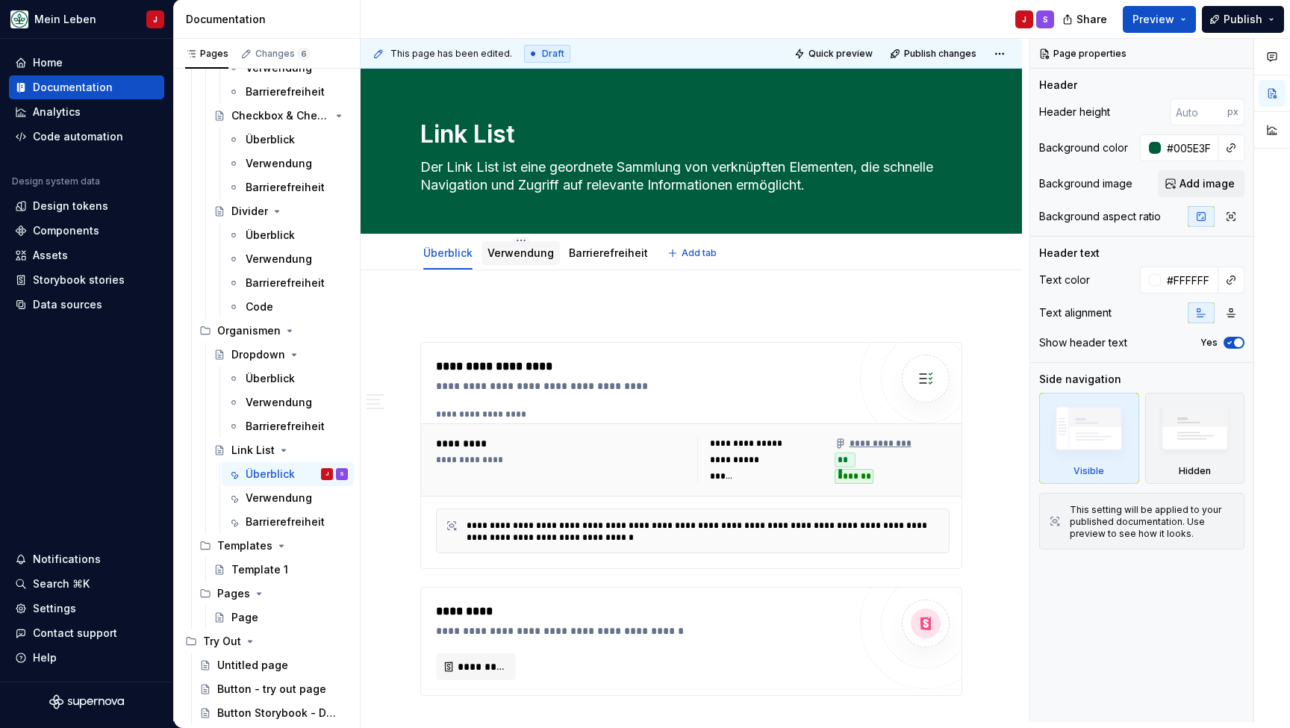
click at [520, 252] on link "Verwendung" at bounding box center [520, 252] width 66 height 13
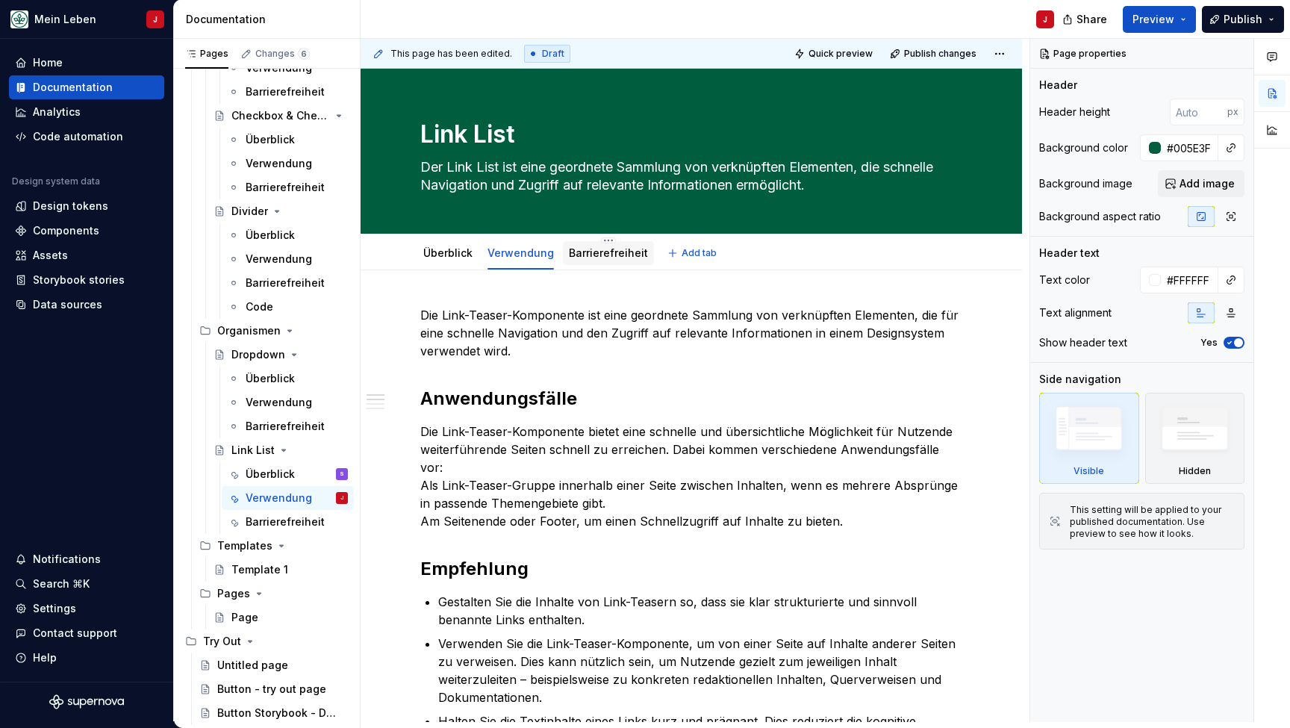
click at [595, 255] on link "Barrierefreiheit" at bounding box center [608, 252] width 79 height 13
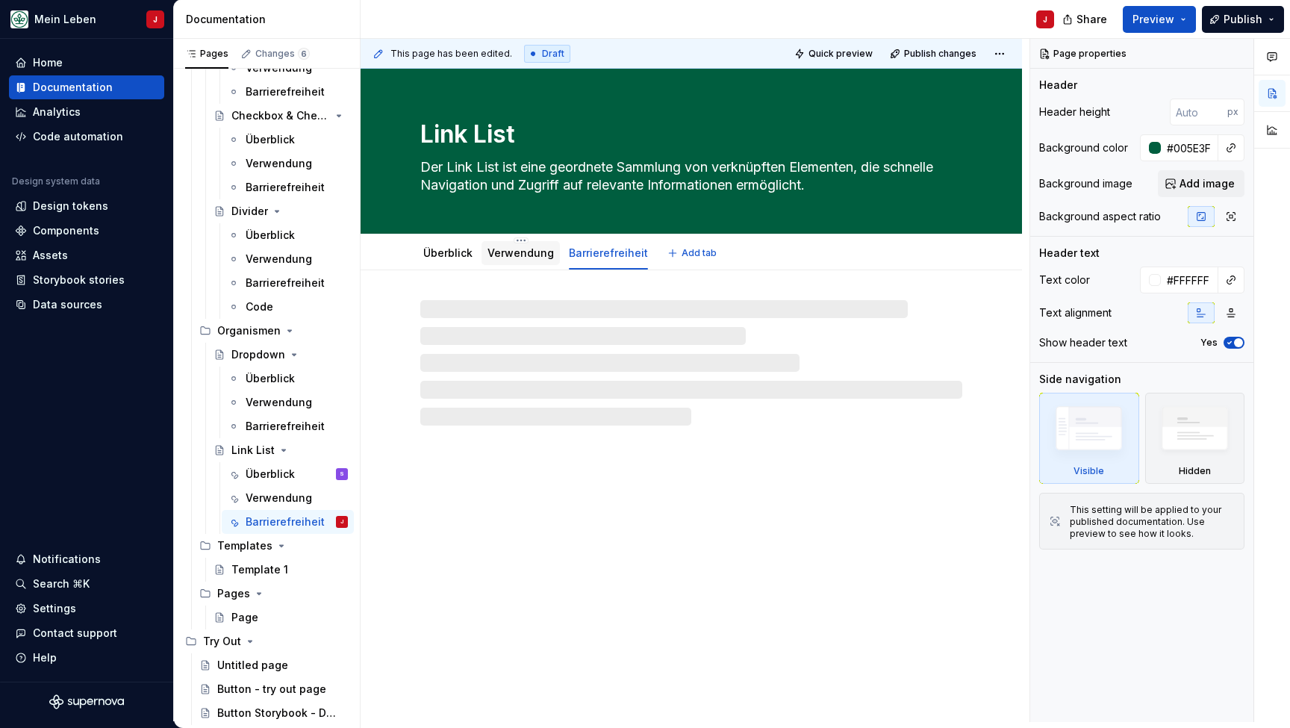
click at [511, 262] on div "Verwendung" at bounding box center [520, 253] width 78 height 24
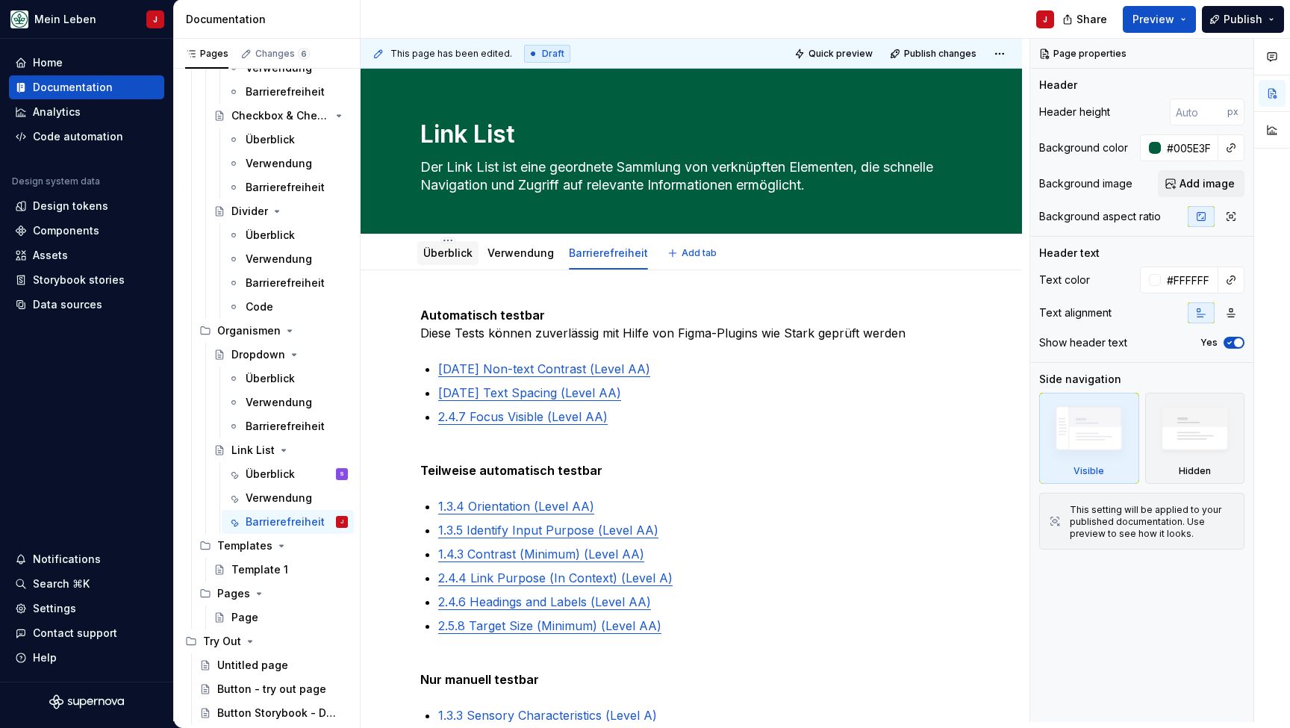
click at [417, 260] on div "Überblick" at bounding box center [447, 253] width 61 height 24
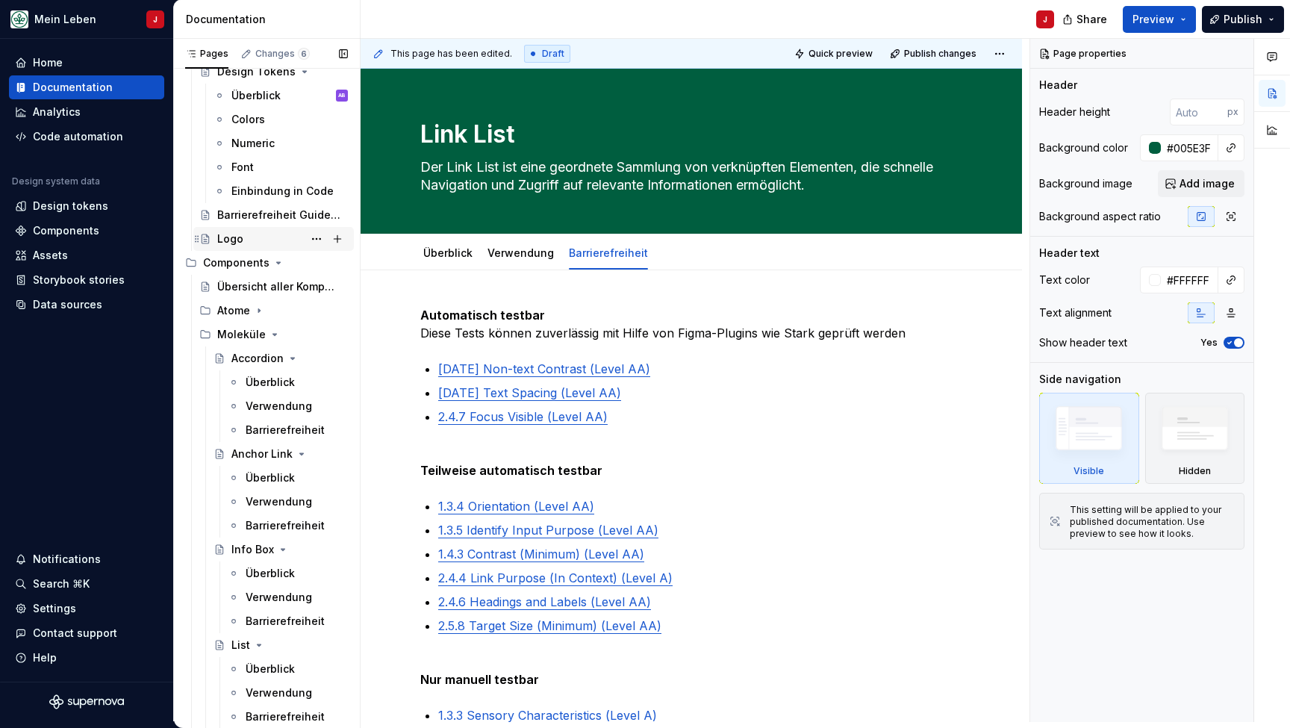
scroll to position [321, 0]
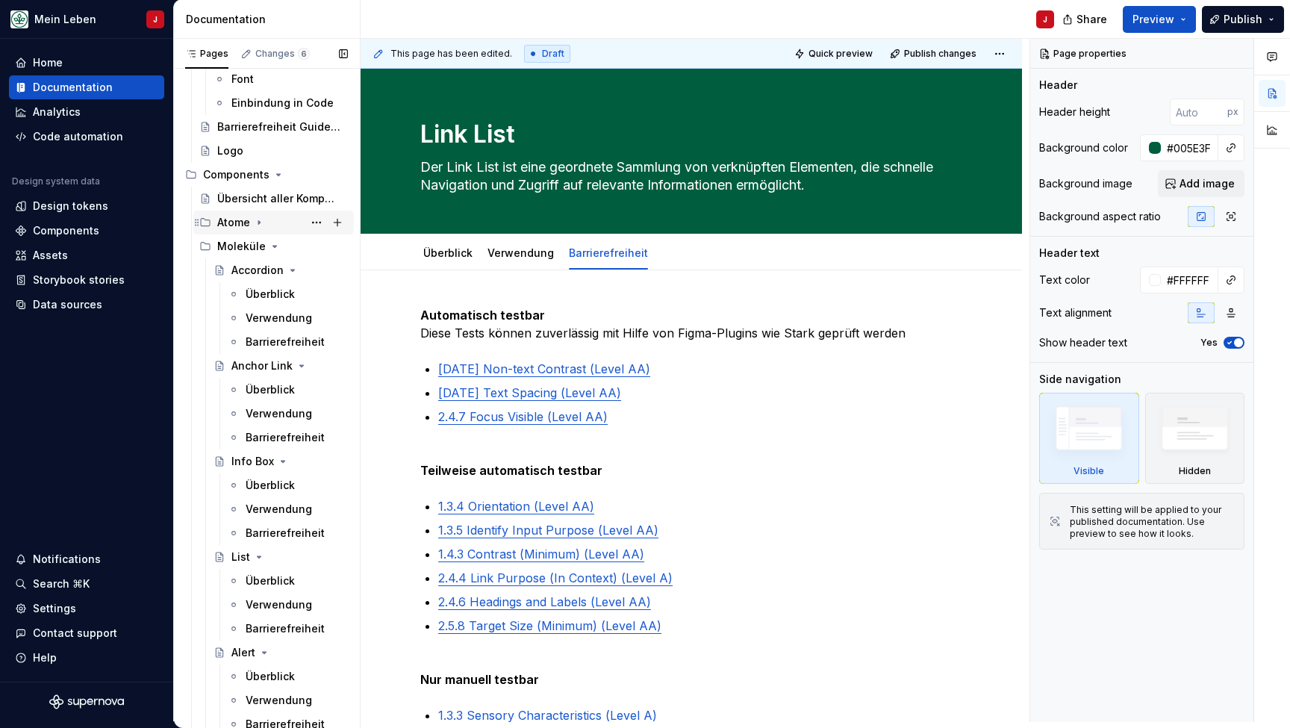
click at [238, 220] on div "Atome" at bounding box center [233, 222] width 33 height 15
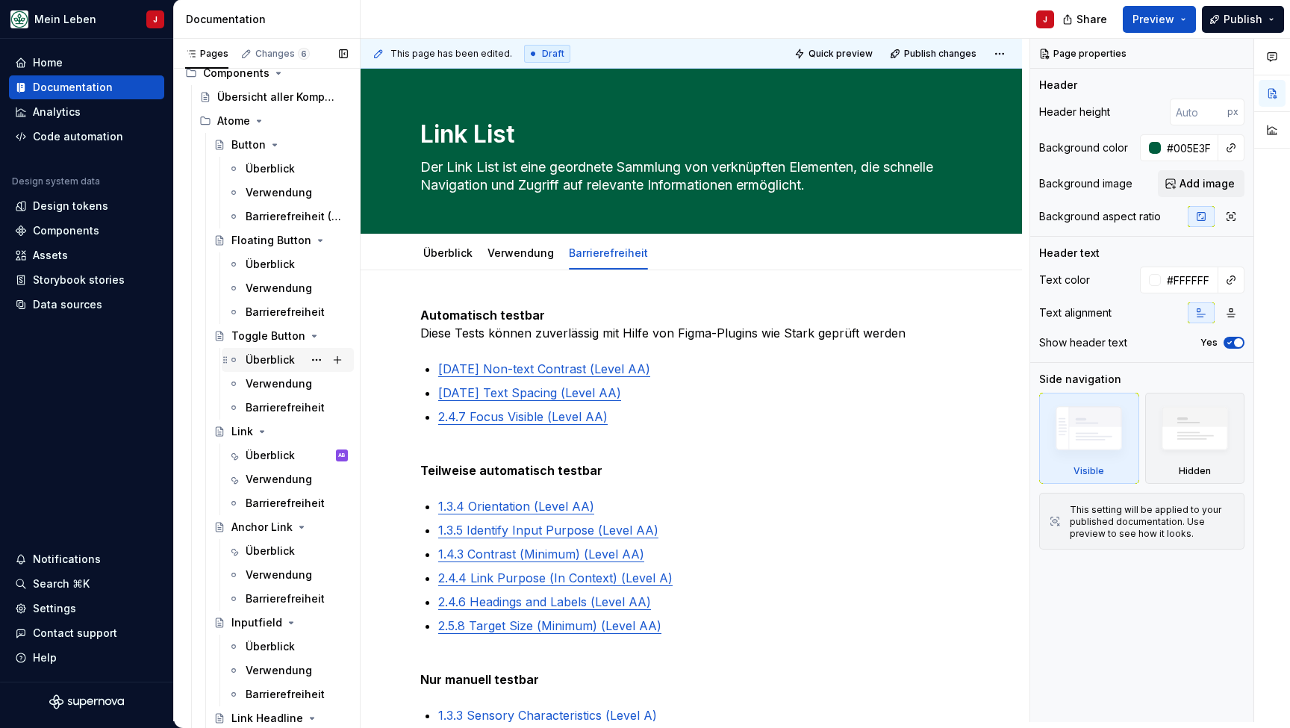
scroll to position [423, 0]
click at [281, 451] on div "Überblick" at bounding box center [270, 454] width 49 height 15
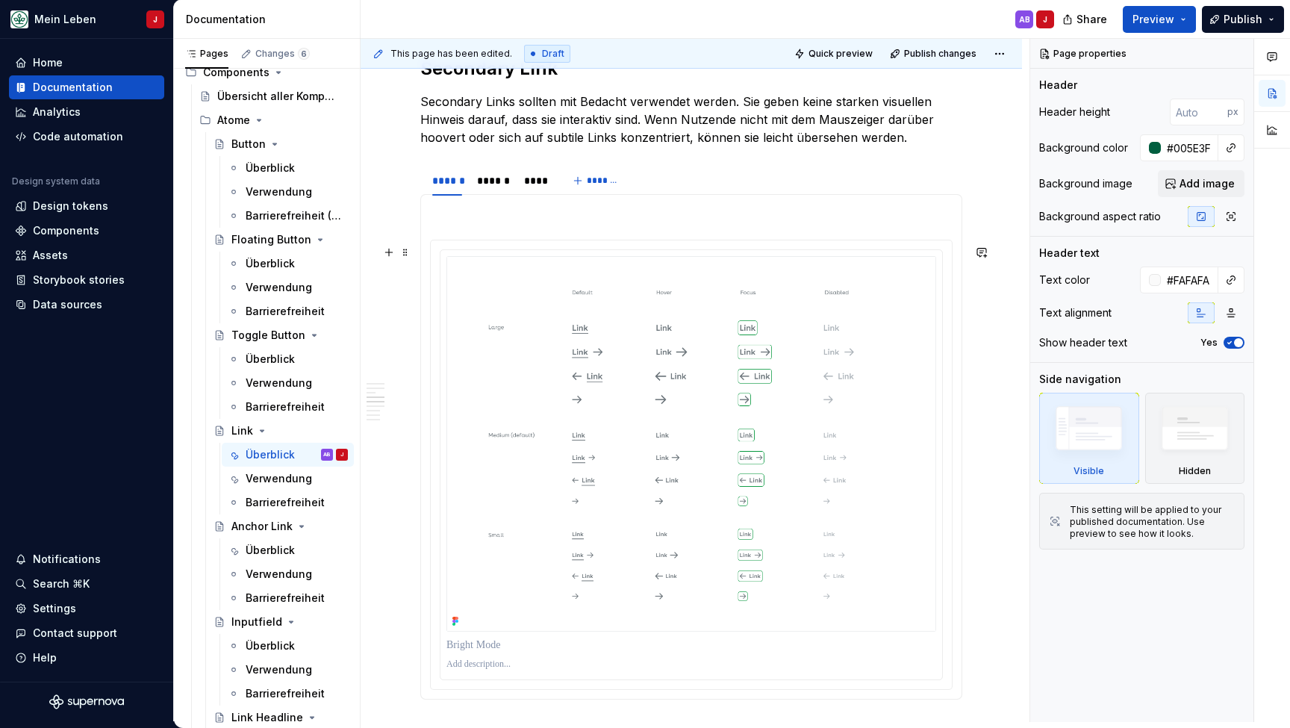
scroll to position [1309, 0]
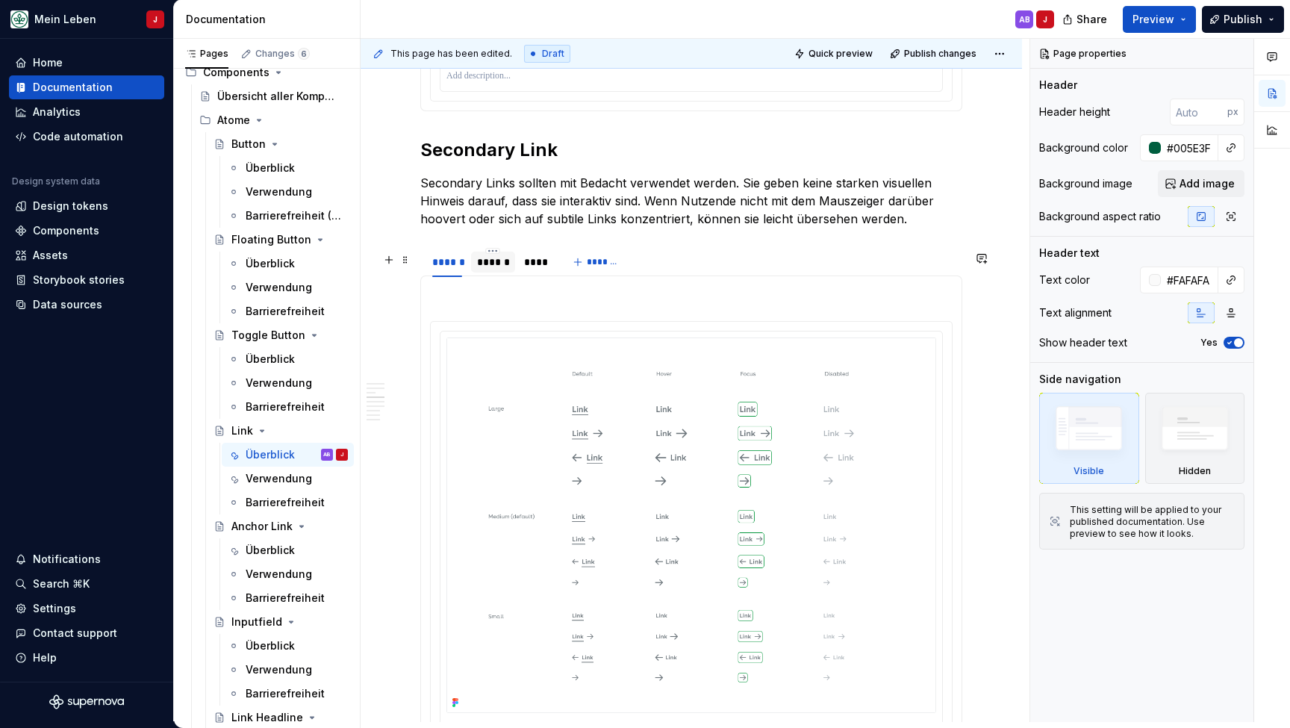
click at [507, 262] on div "******" at bounding box center [493, 262] width 32 height 15
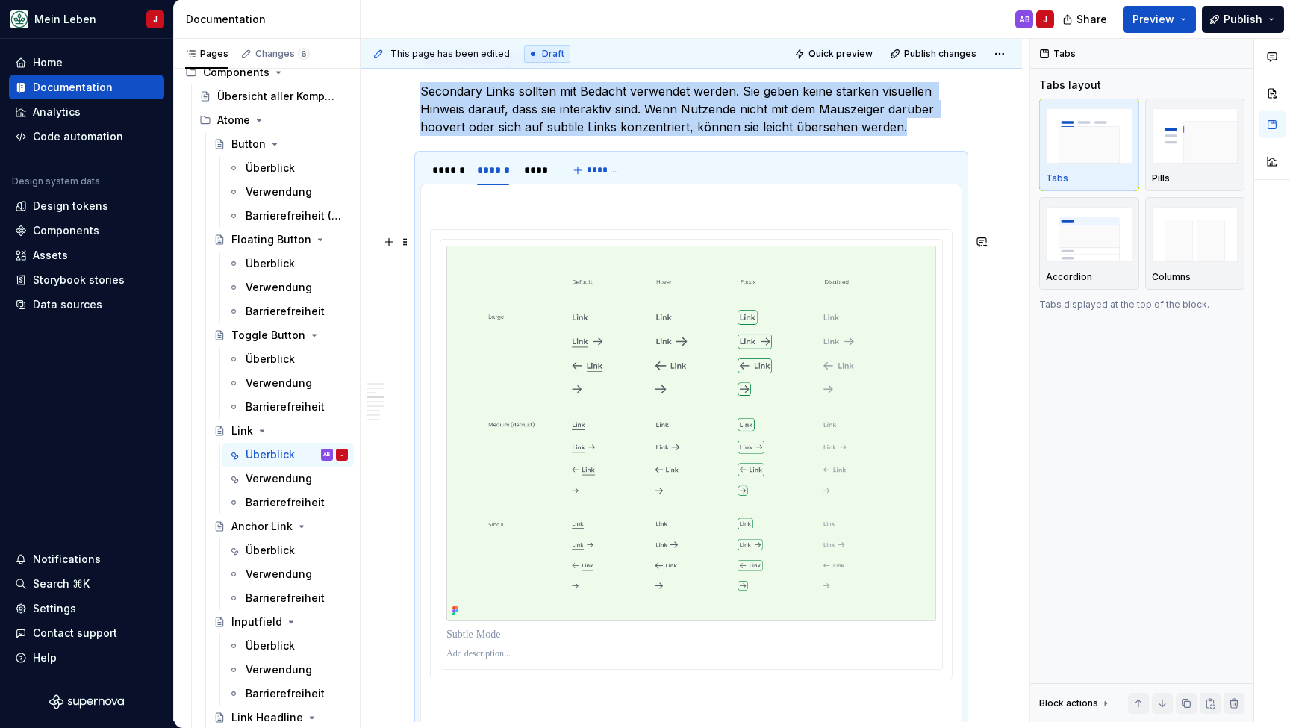
scroll to position [1430, 0]
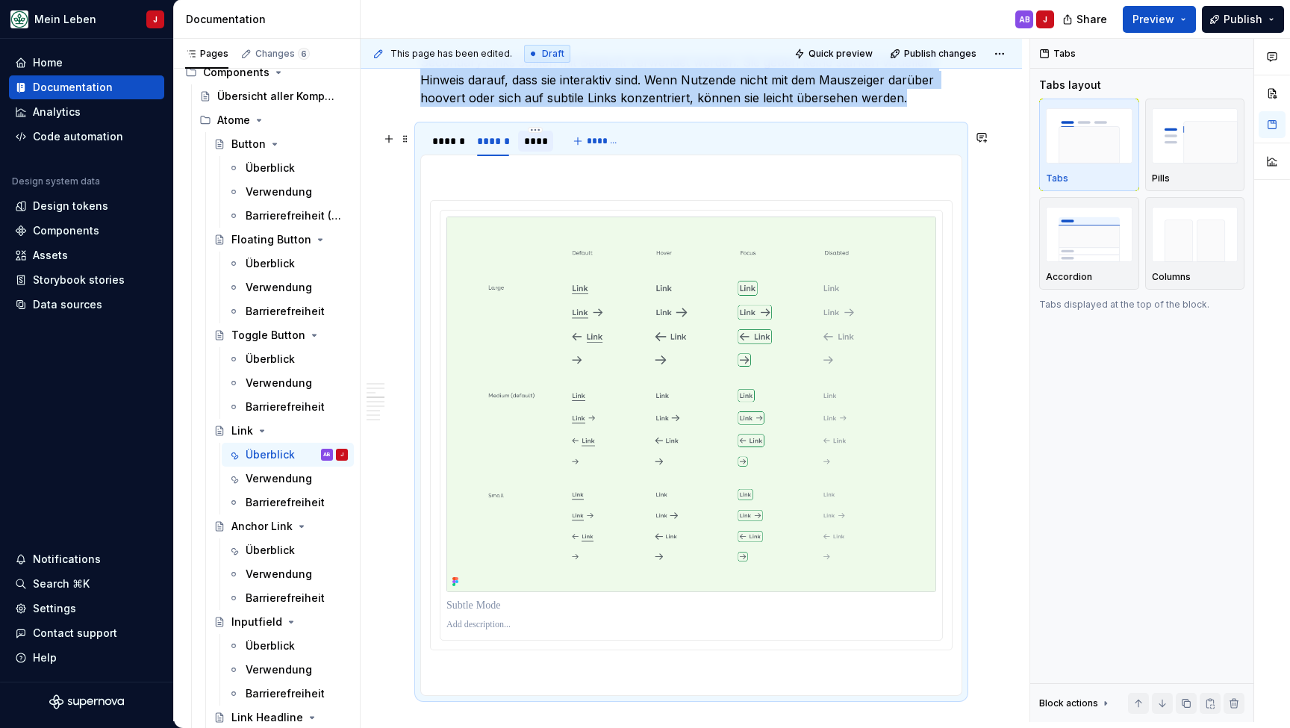
click at [524, 140] on div "****" at bounding box center [536, 141] width 24 height 15
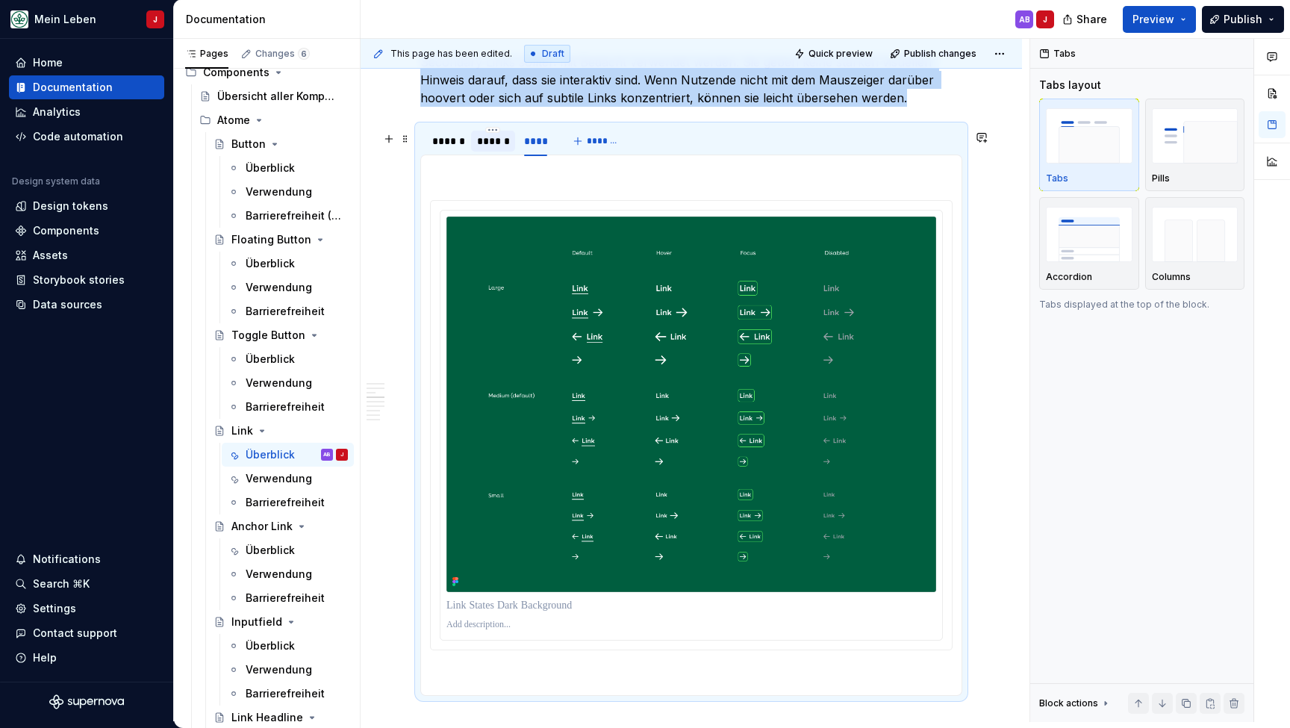
click at [490, 148] on div "******" at bounding box center [493, 141] width 32 height 15
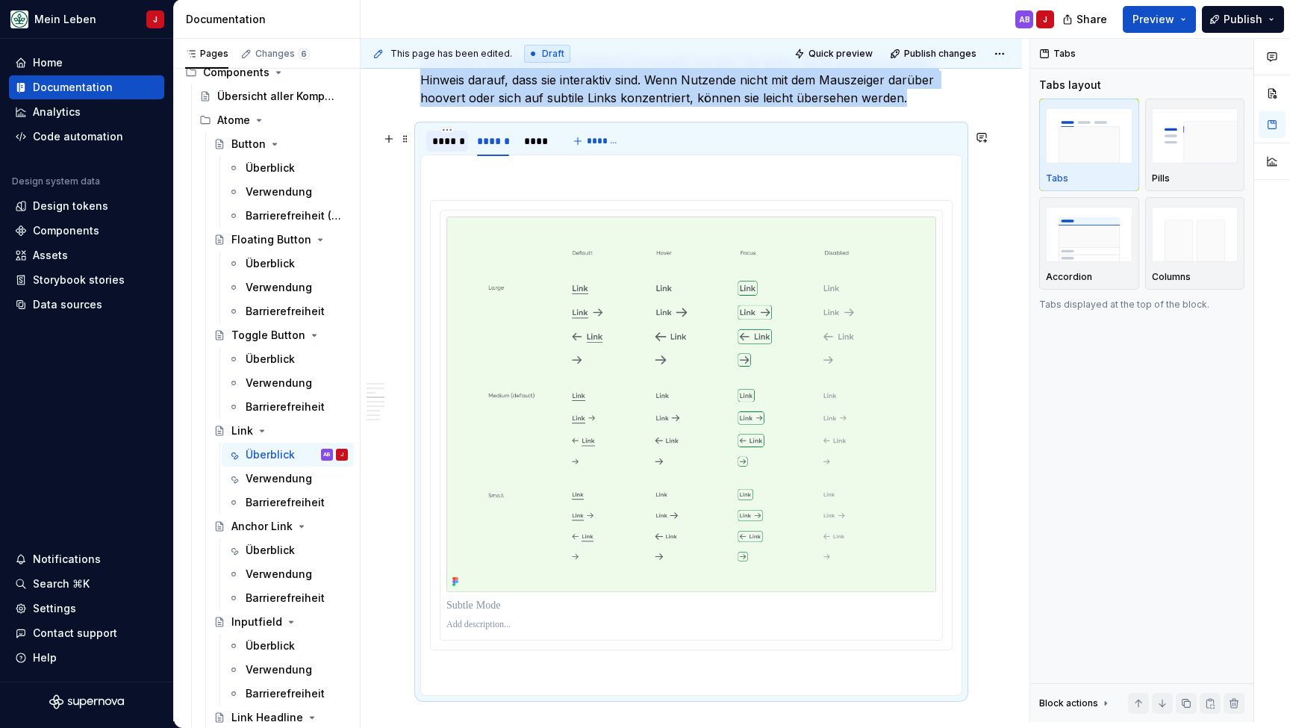
click at [431, 149] on div "******" at bounding box center [447, 141] width 42 height 21
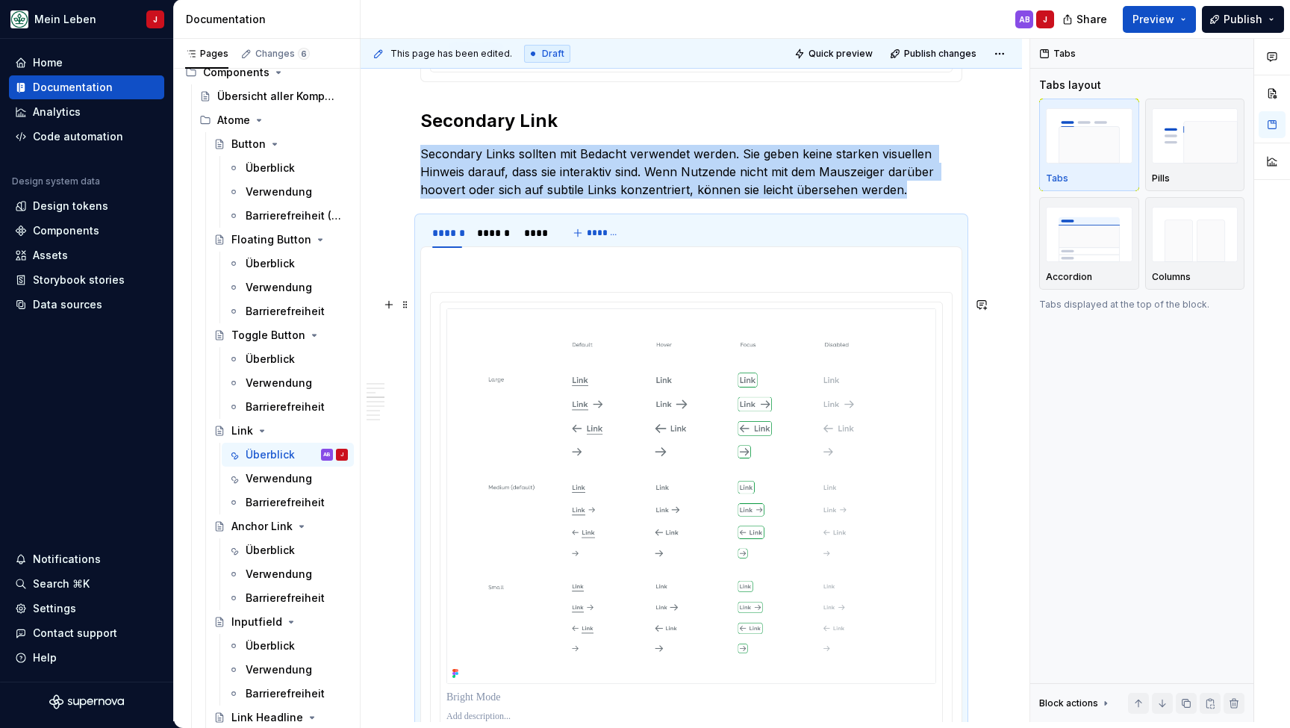
scroll to position [1328, 0]
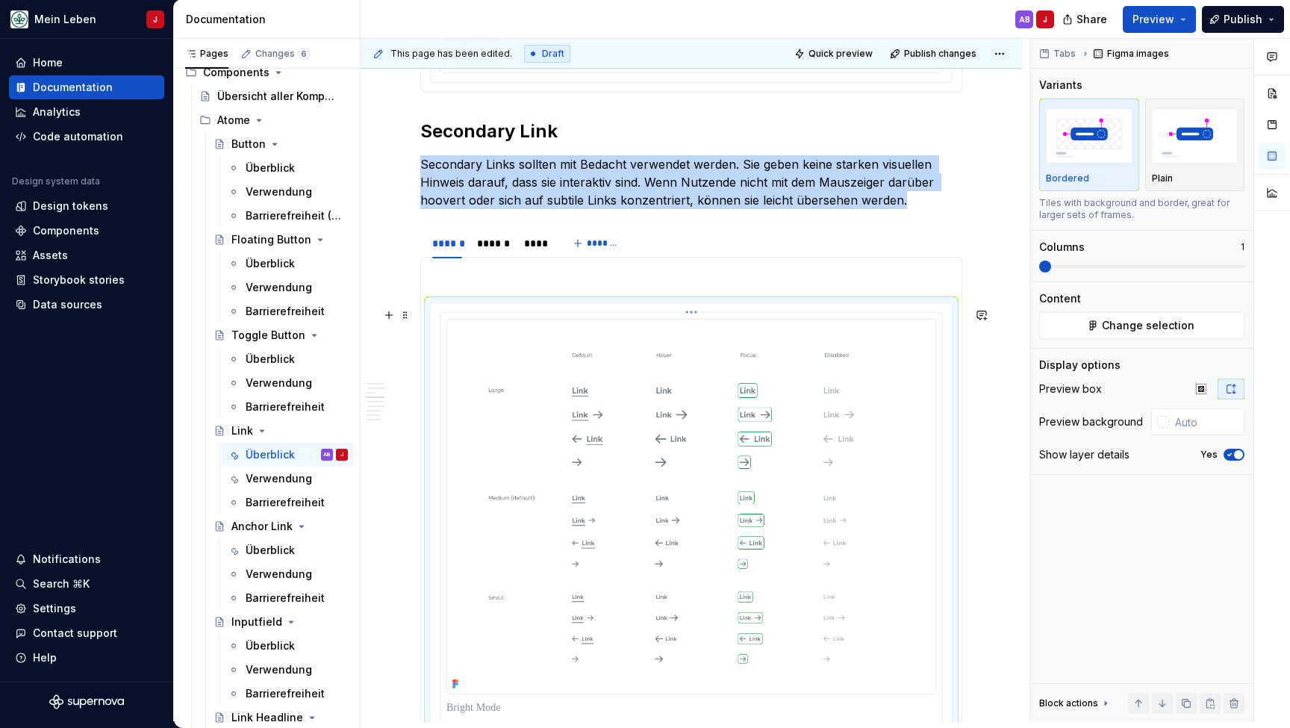
click at [521, 408] on img at bounding box center [691, 506] width 490 height 375
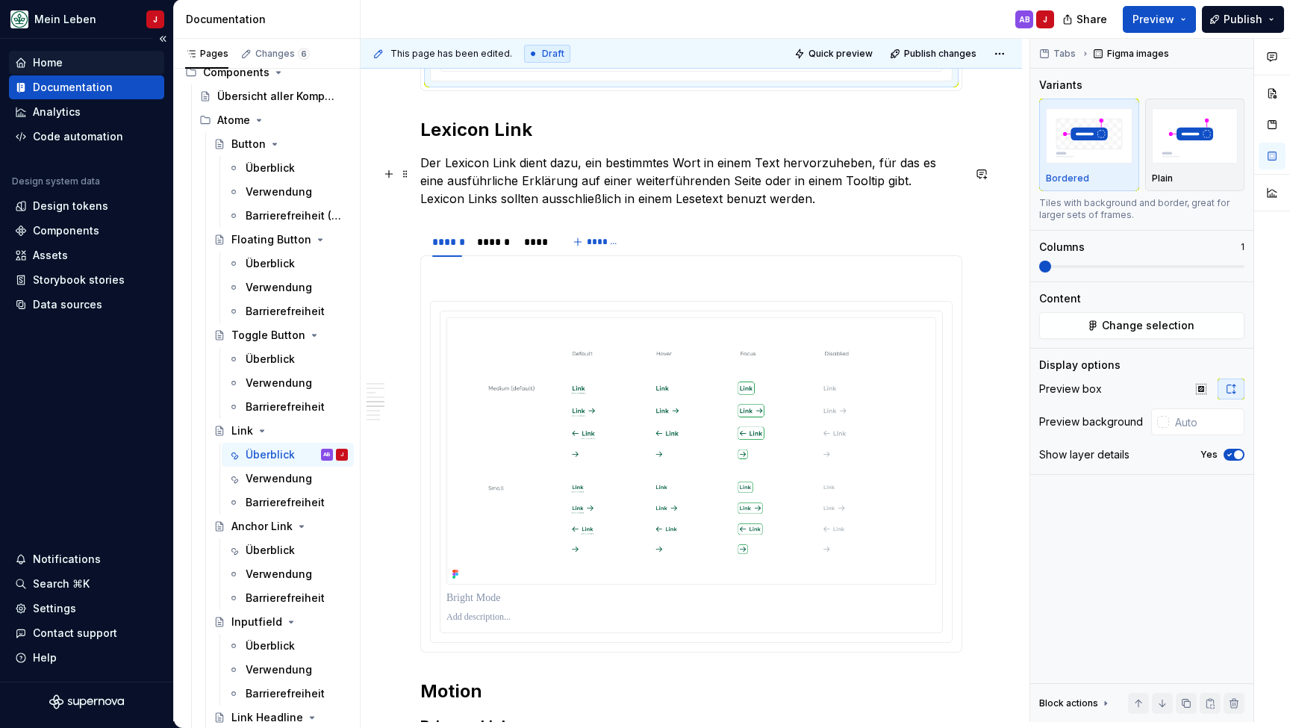
scroll to position [1443, 0]
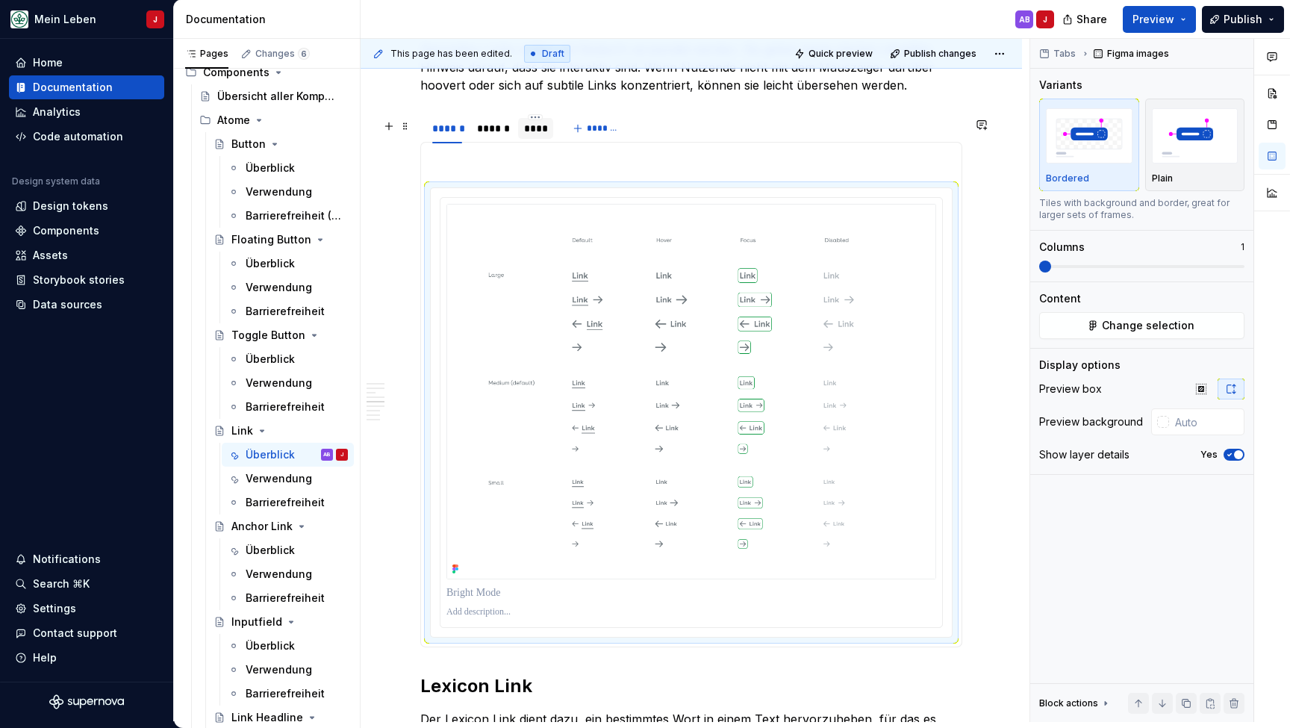
click at [539, 136] on div "****" at bounding box center [536, 128] width 24 height 15
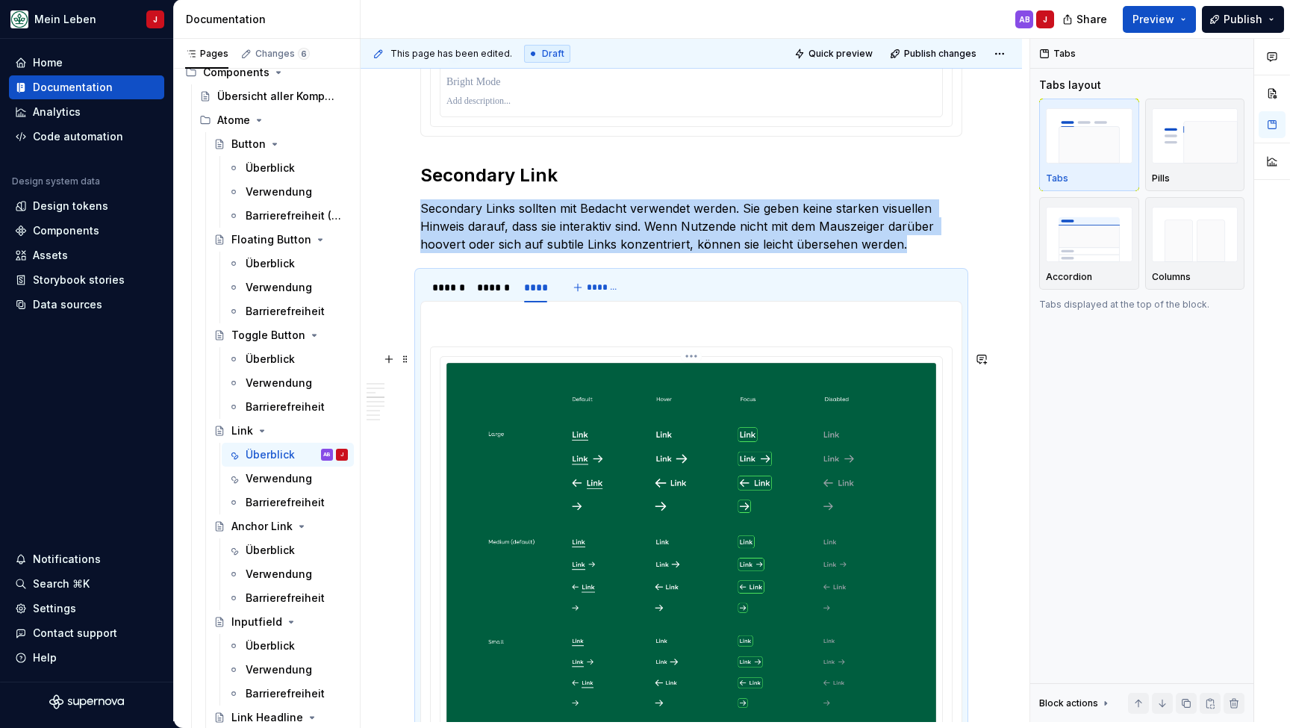
scroll to position [1279, 0]
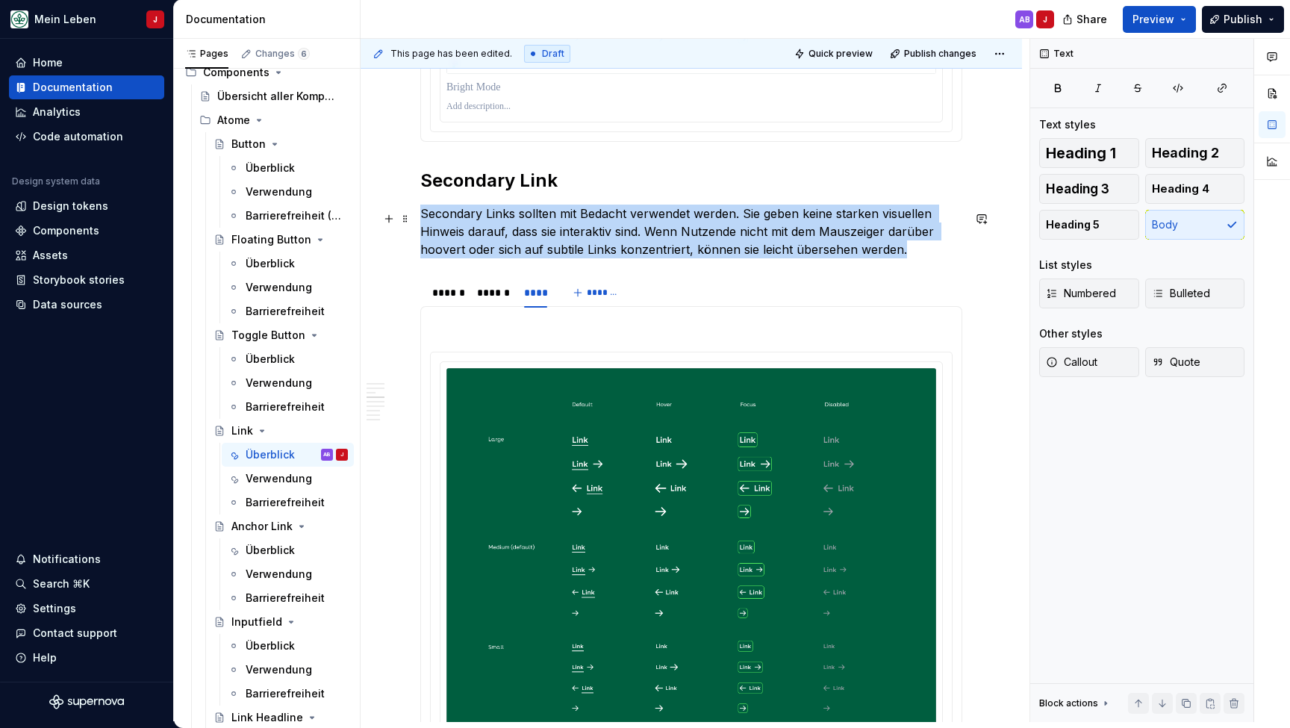
click at [518, 219] on p "Secondary Links sollten mit Bedacht verwendet werden. Sie geben keine starken v…" at bounding box center [691, 232] width 542 height 54
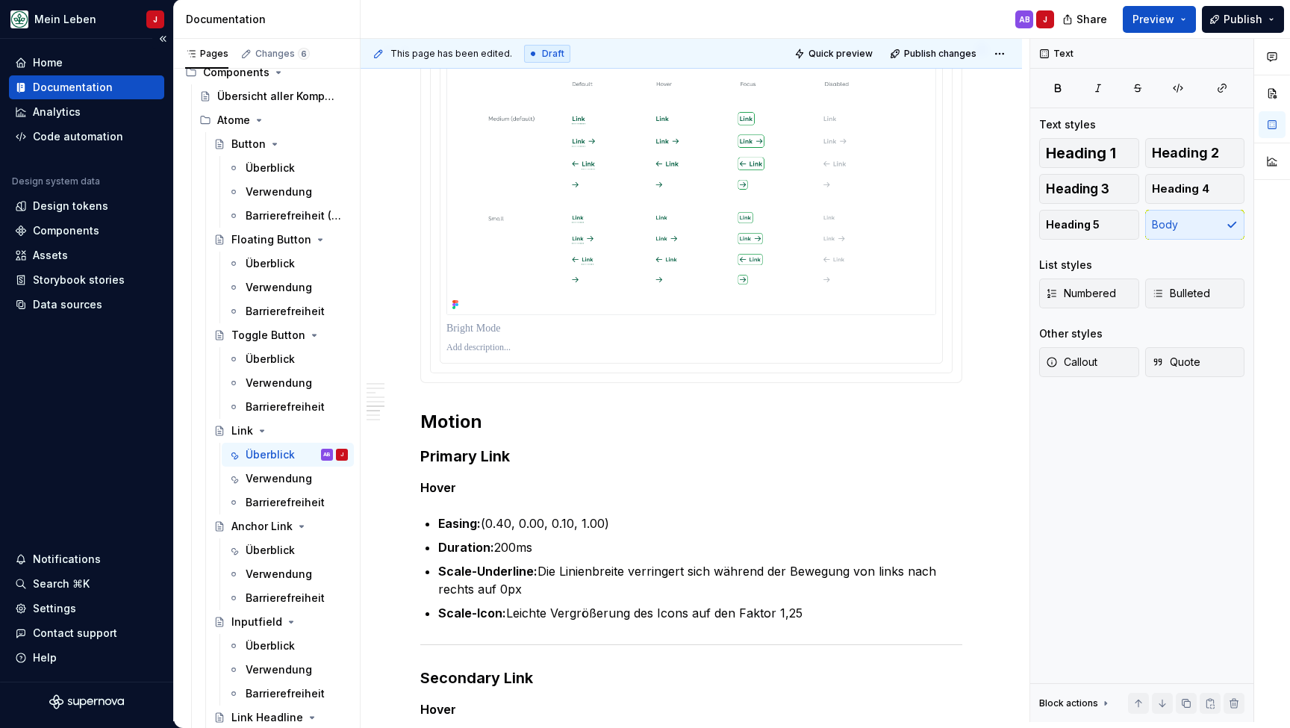
scroll to position [2015, 0]
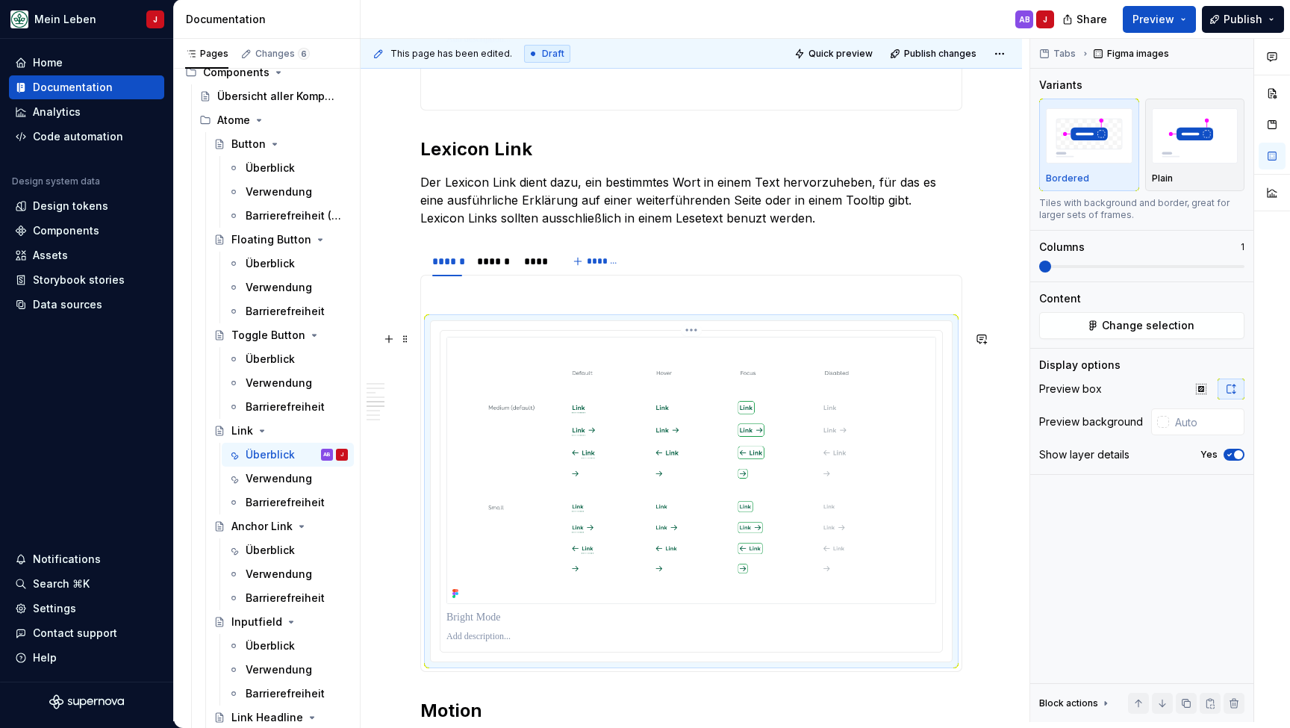
click at [513, 375] on img at bounding box center [691, 470] width 490 height 267
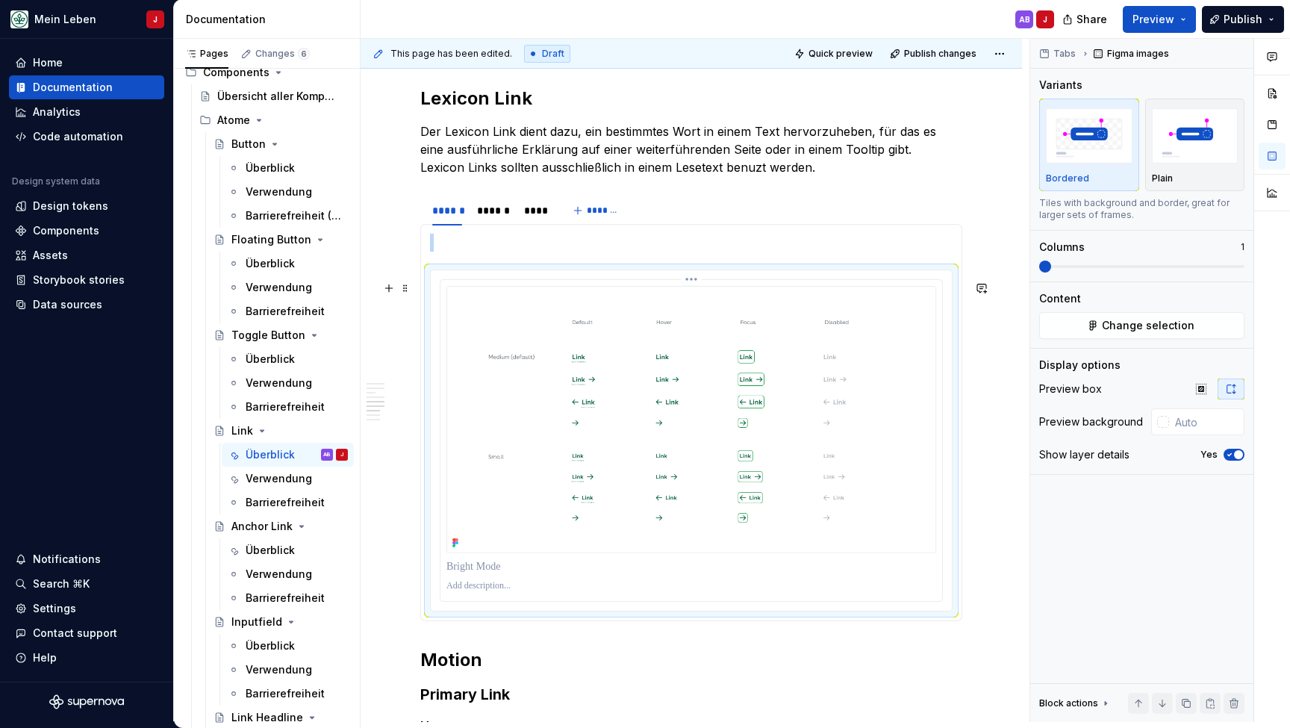
scroll to position [2071, 0]
click at [501, 337] on img at bounding box center [691, 414] width 490 height 267
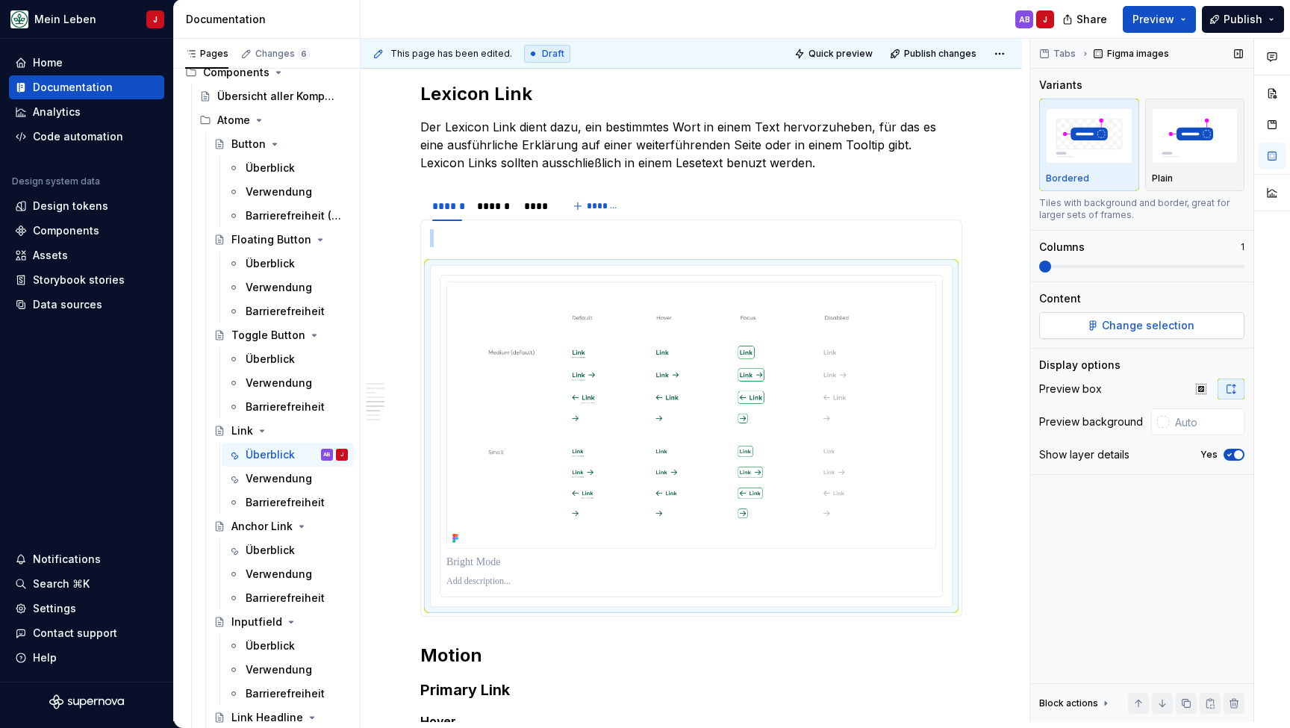
click at [1156, 328] on span "Change selection" at bounding box center [1148, 325] width 93 height 15
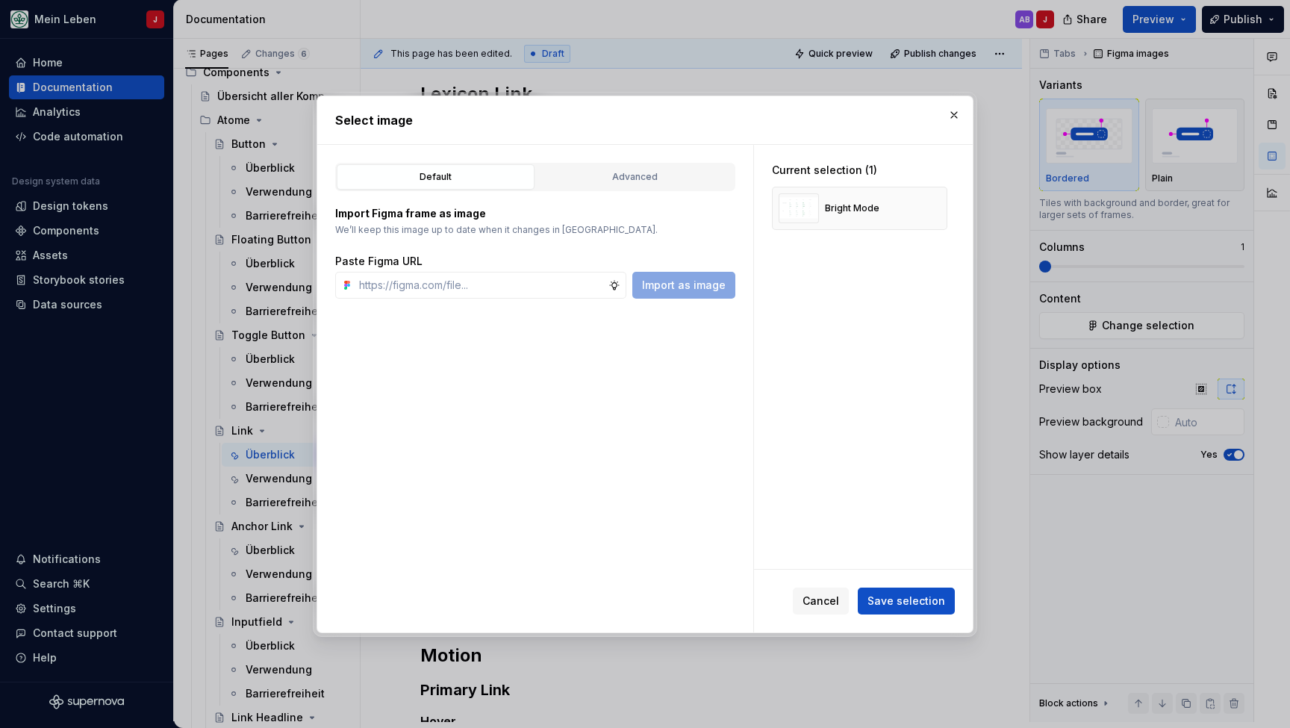
type textarea "*"
click at [457, 297] on input "text" at bounding box center [480, 285] width 255 height 27
type input "[URL][DOMAIN_NAME]"
click at [690, 289] on span "Import as image" at bounding box center [684, 285] width 84 height 15
click at [935, 205] on button "button" at bounding box center [930, 208] width 21 height 21
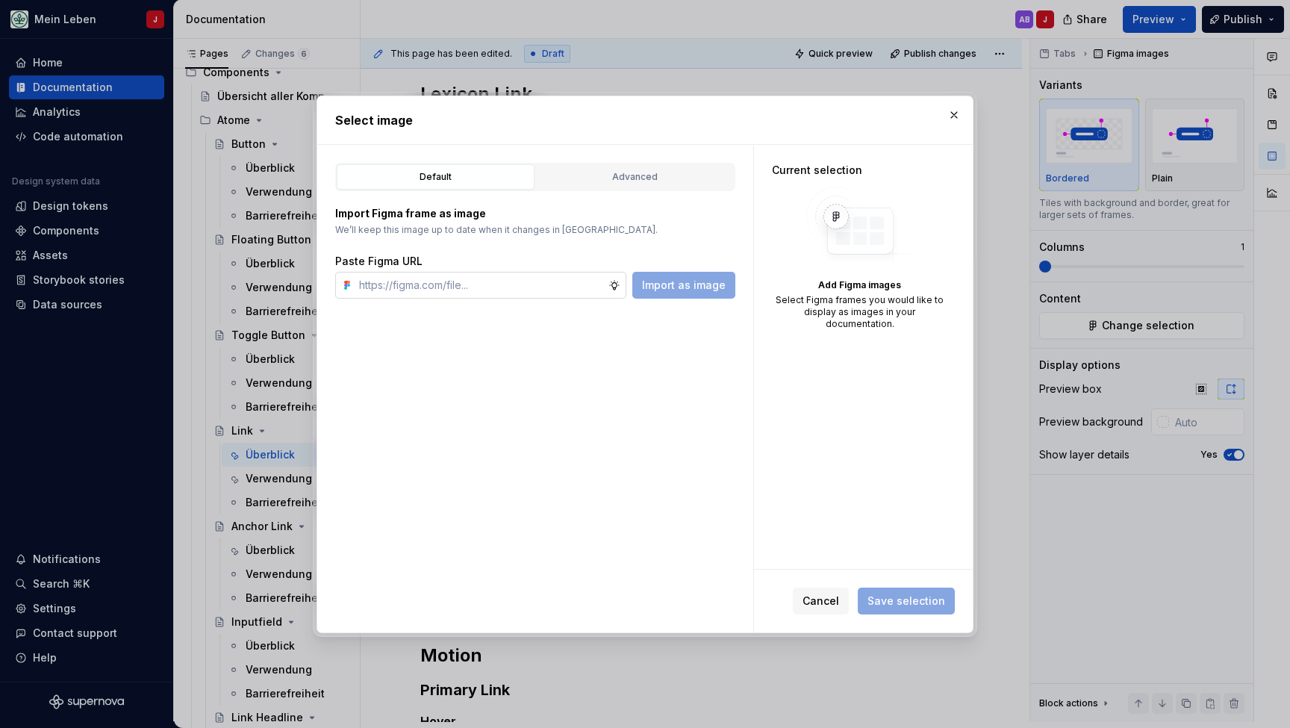
click at [406, 287] on input "text" at bounding box center [480, 285] width 255 height 27
paste input "[URL][DOMAIN_NAME]"
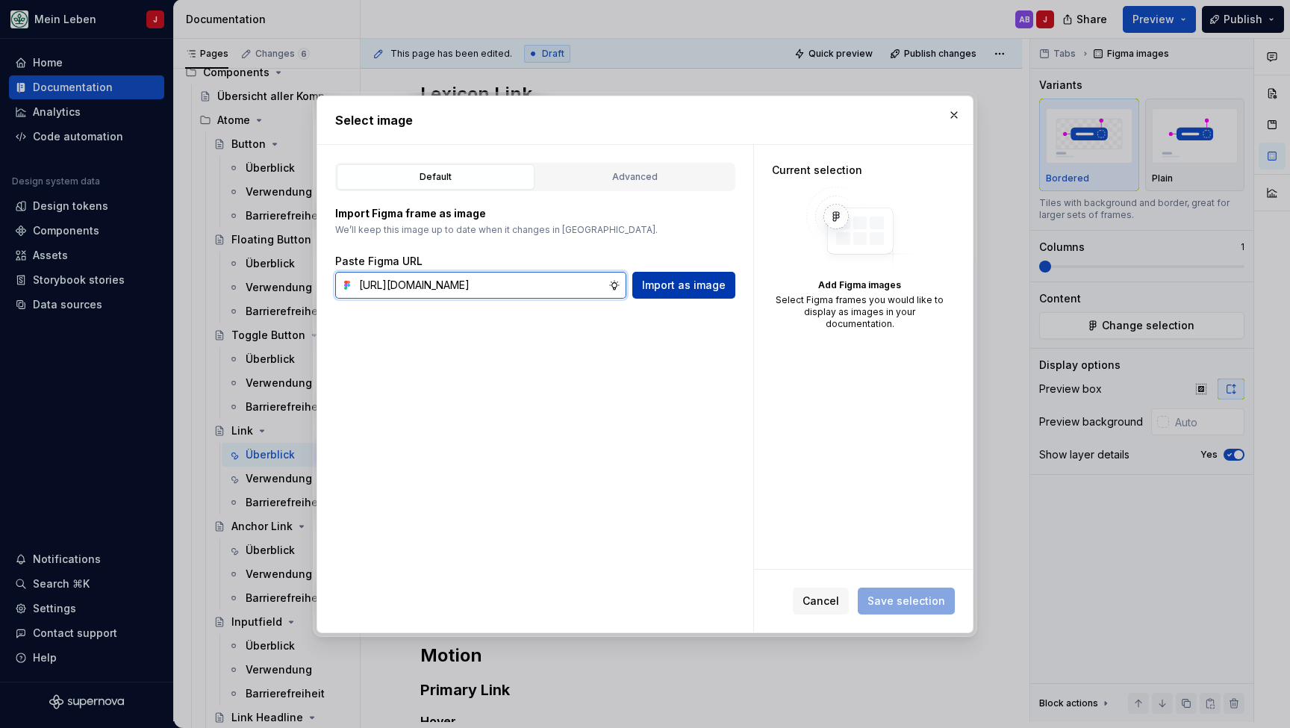
type input "[URL][DOMAIN_NAME]"
click at [681, 288] on span "Import as image" at bounding box center [684, 285] width 84 height 15
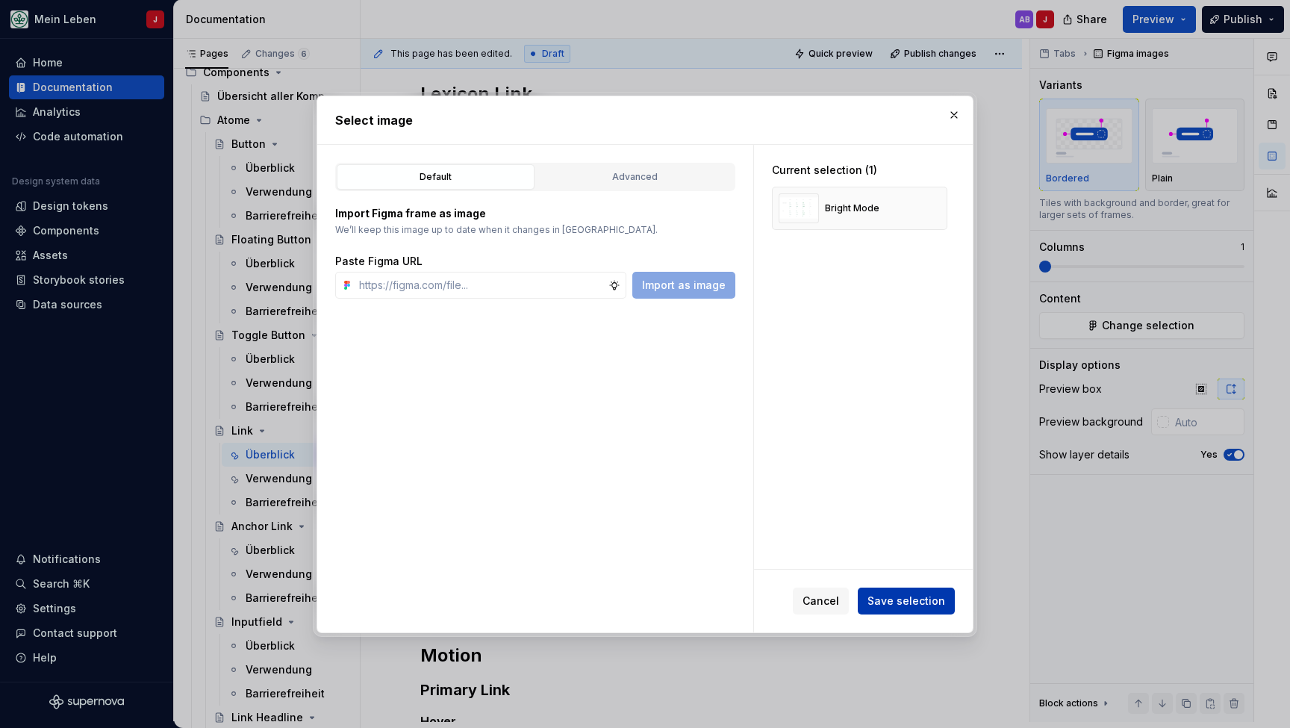
click at [905, 596] on span "Save selection" at bounding box center [906, 600] width 78 height 15
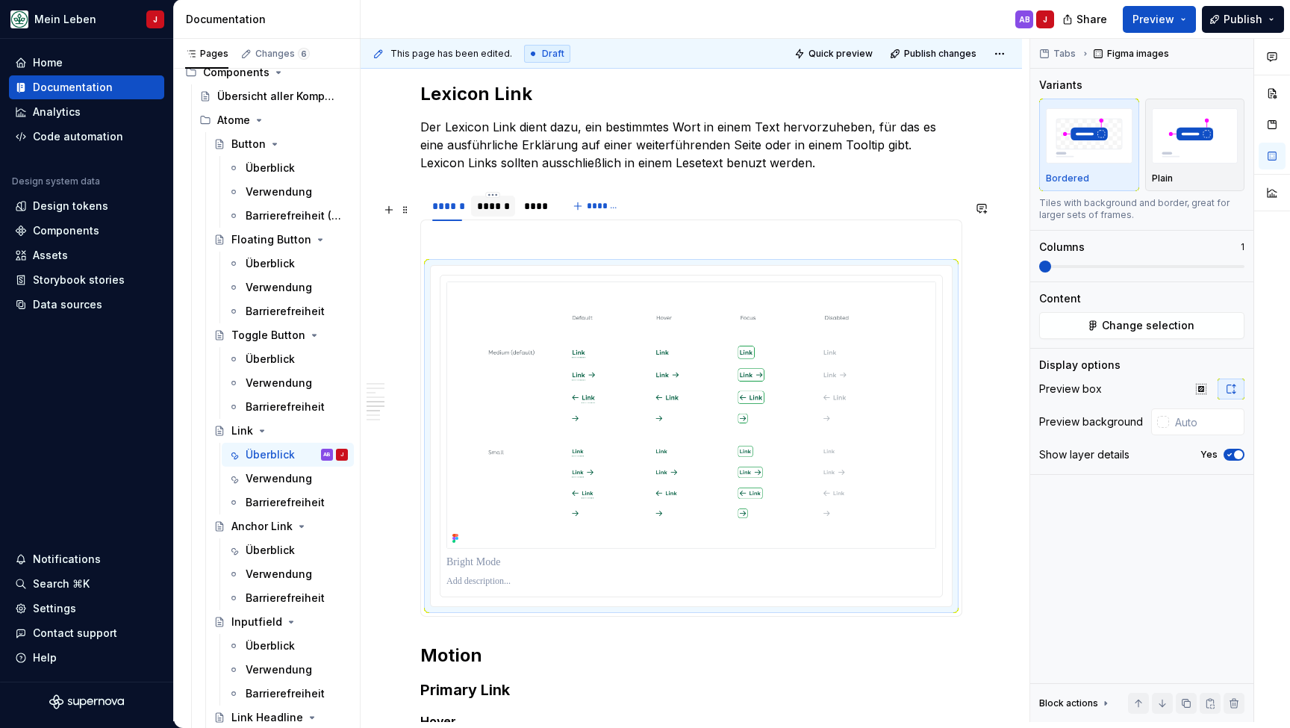
click at [487, 209] on div "******" at bounding box center [493, 206] width 32 height 15
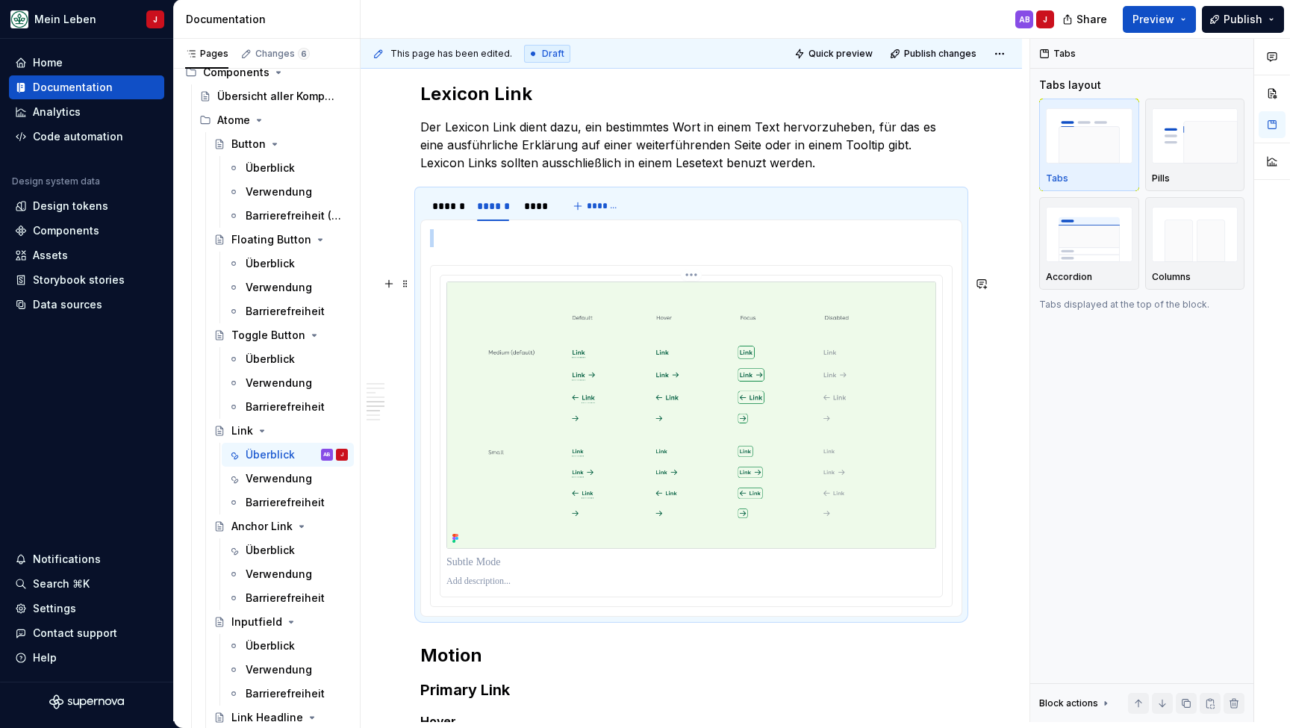
click at [662, 387] on img at bounding box center [691, 414] width 490 height 267
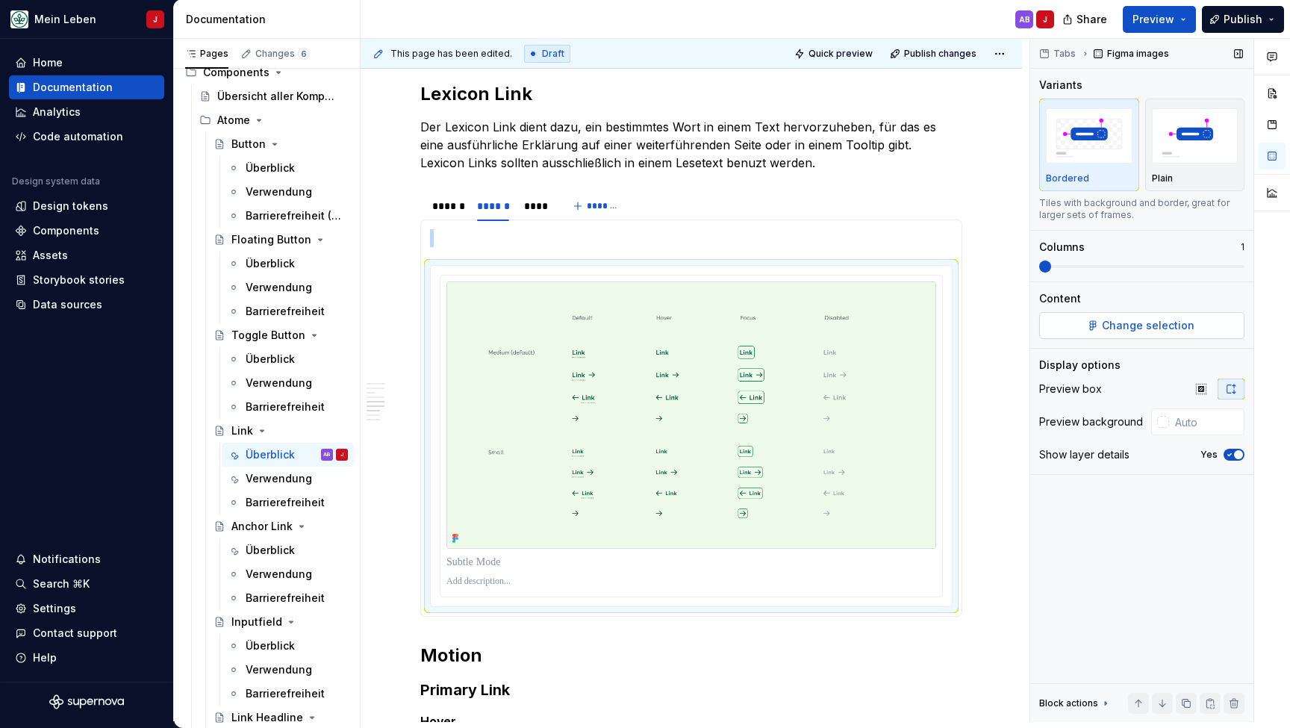
click at [1121, 325] on span "Change selection" at bounding box center [1148, 325] width 93 height 15
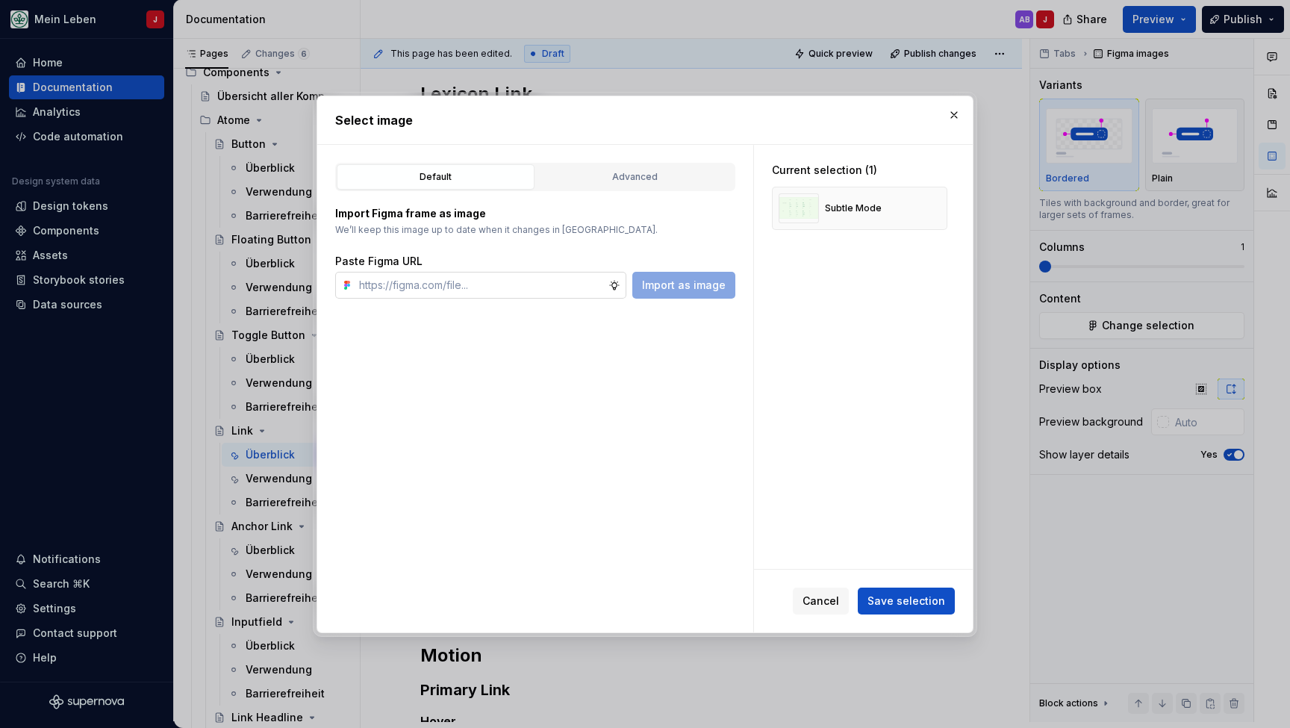
click at [452, 284] on input "text" at bounding box center [480, 285] width 255 height 27
type input "[URL][DOMAIN_NAME]"
click at [717, 291] on span "Import as image" at bounding box center [684, 285] width 84 height 15
click at [936, 211] on button "button" at bounding box center [930, 208] width 21 height 21
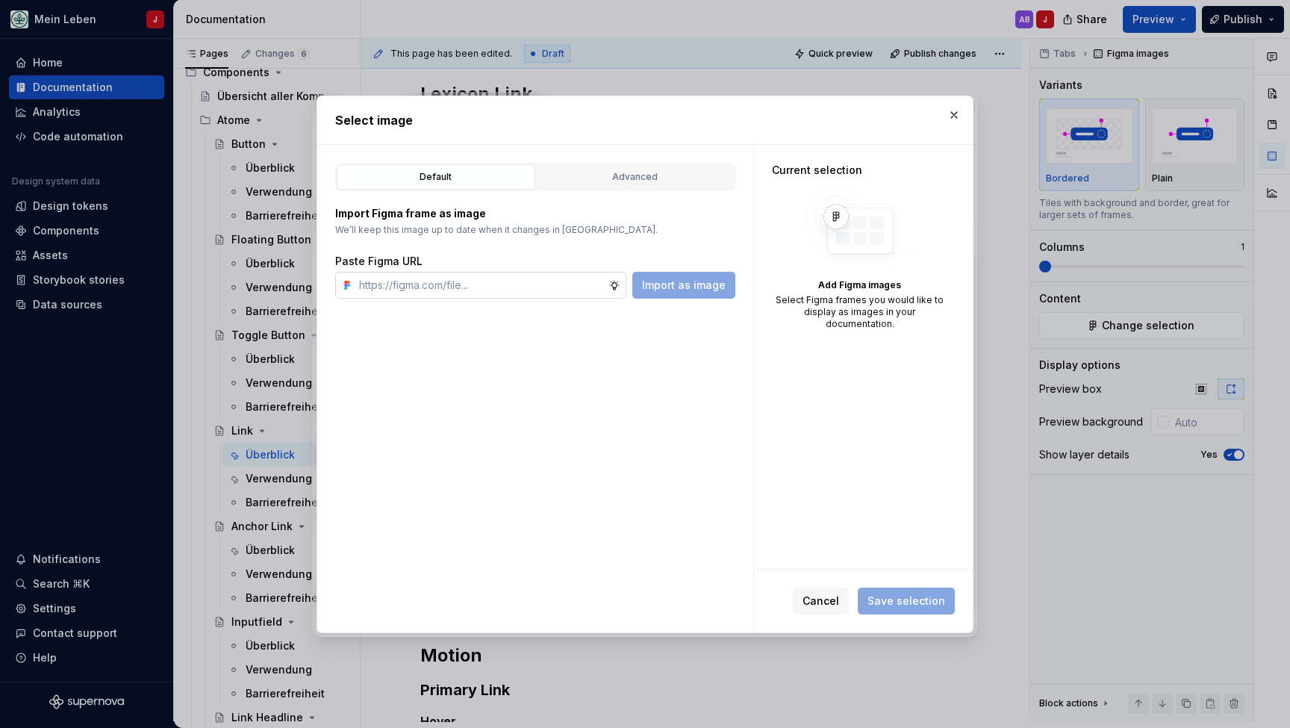
click at [443, 284] on input "text" at bounding box center [480, 285] width 255 height 27
paste input "[URL][DOMAIN_NAME]"
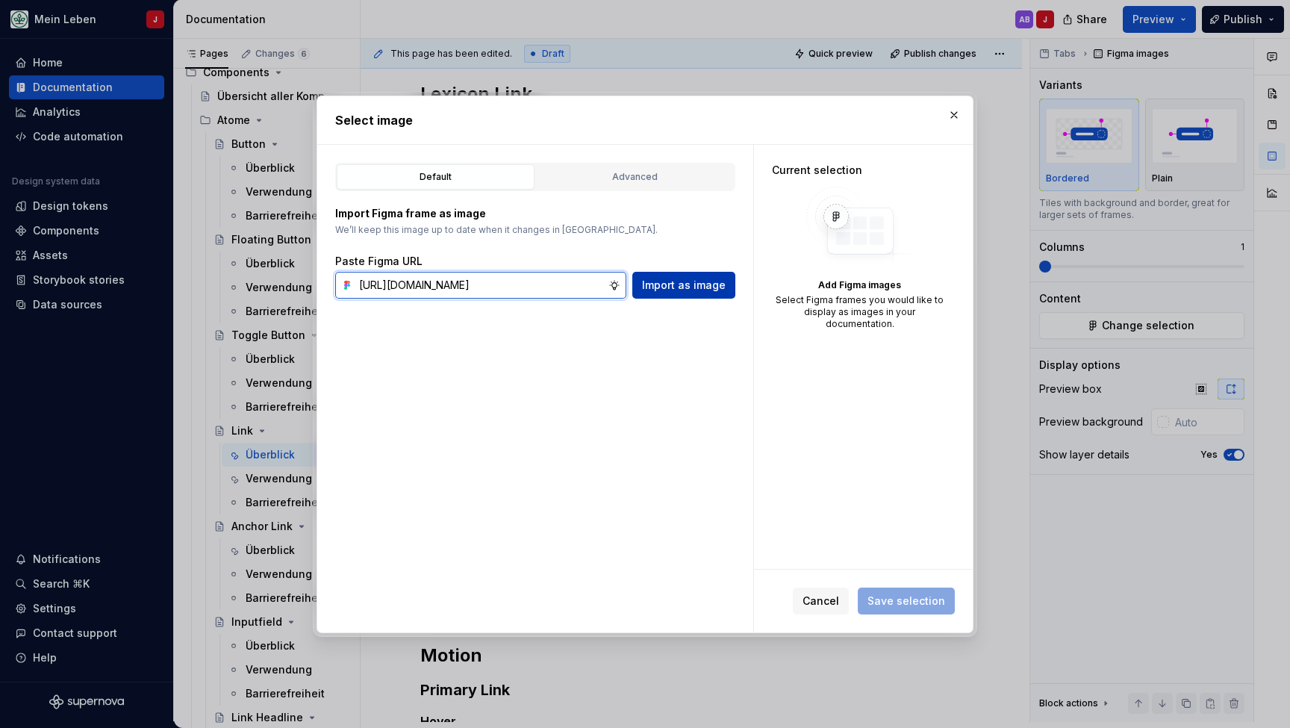
type input "[URL][DOMAIN_NAME]"
click at [687, 278] on span "Import as image" at bounding box center [684, 285] width 84 height 15
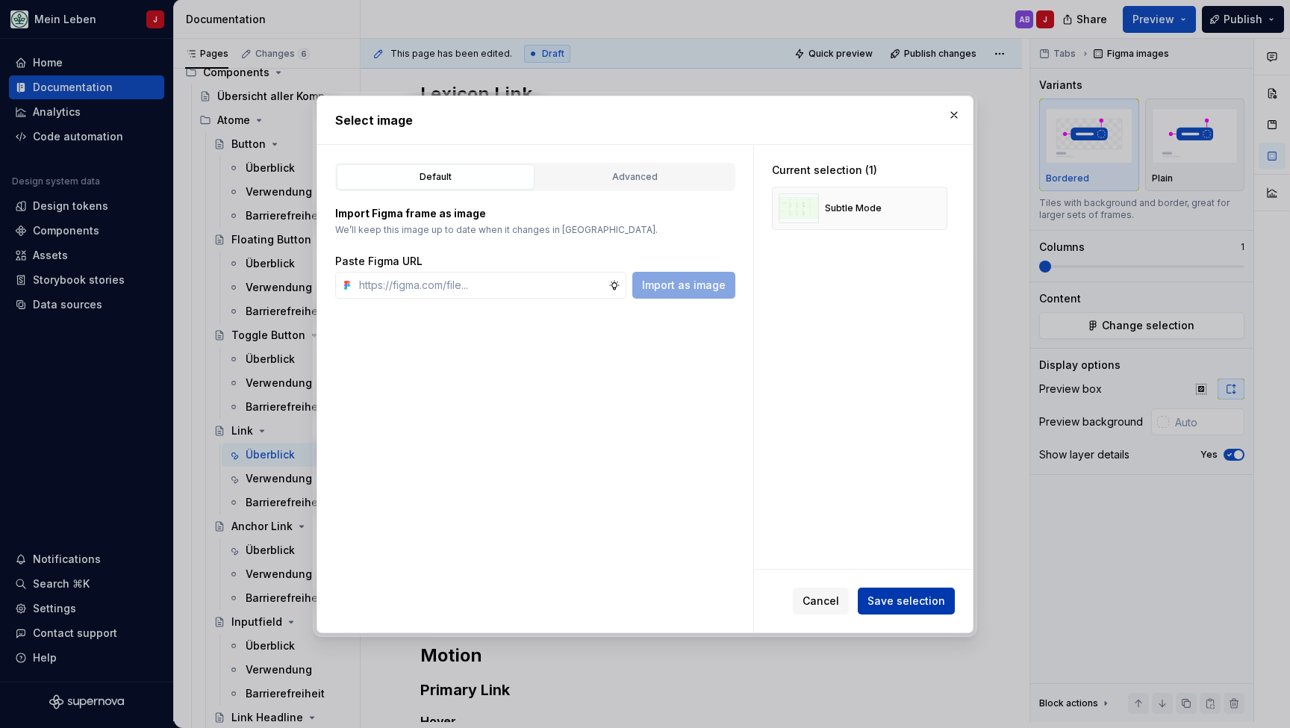
click at [919, 605] on span "Save selection" at bounding box center [906, 600] width 78 height 15
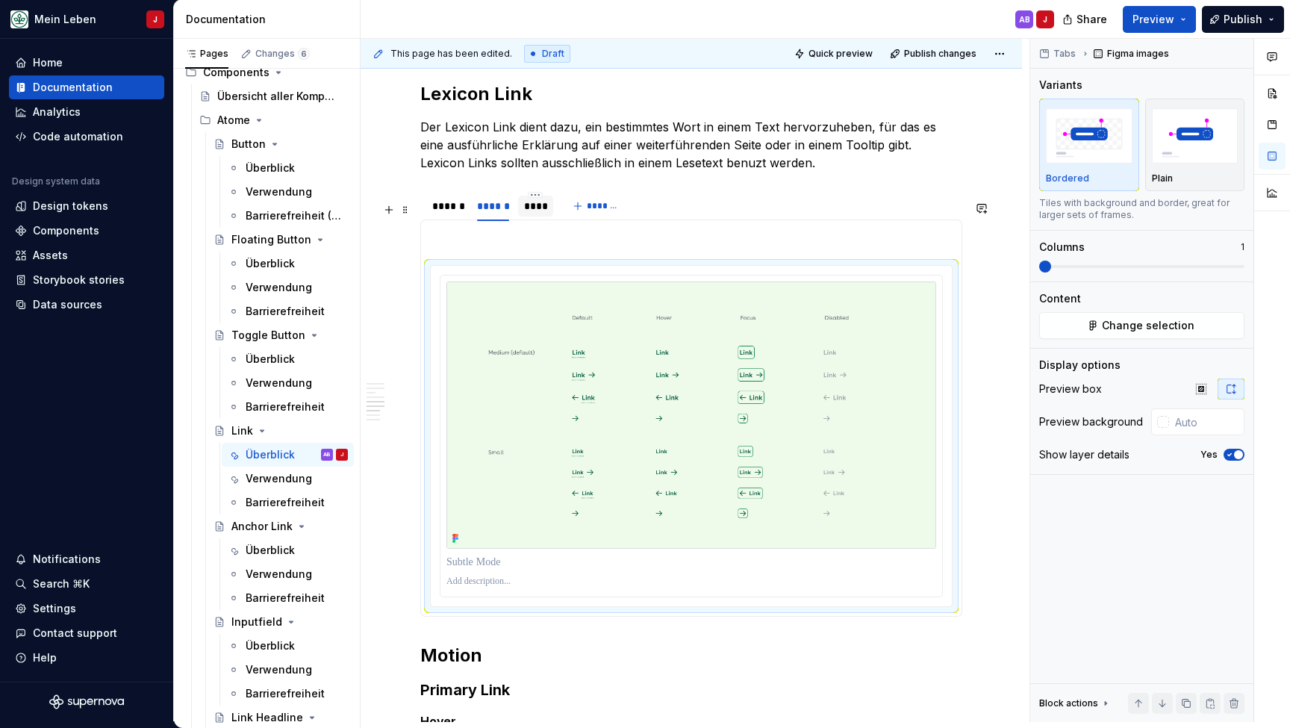
click at [537, 213] on div "****" at bounding box center [536, 206] width 24 height 15
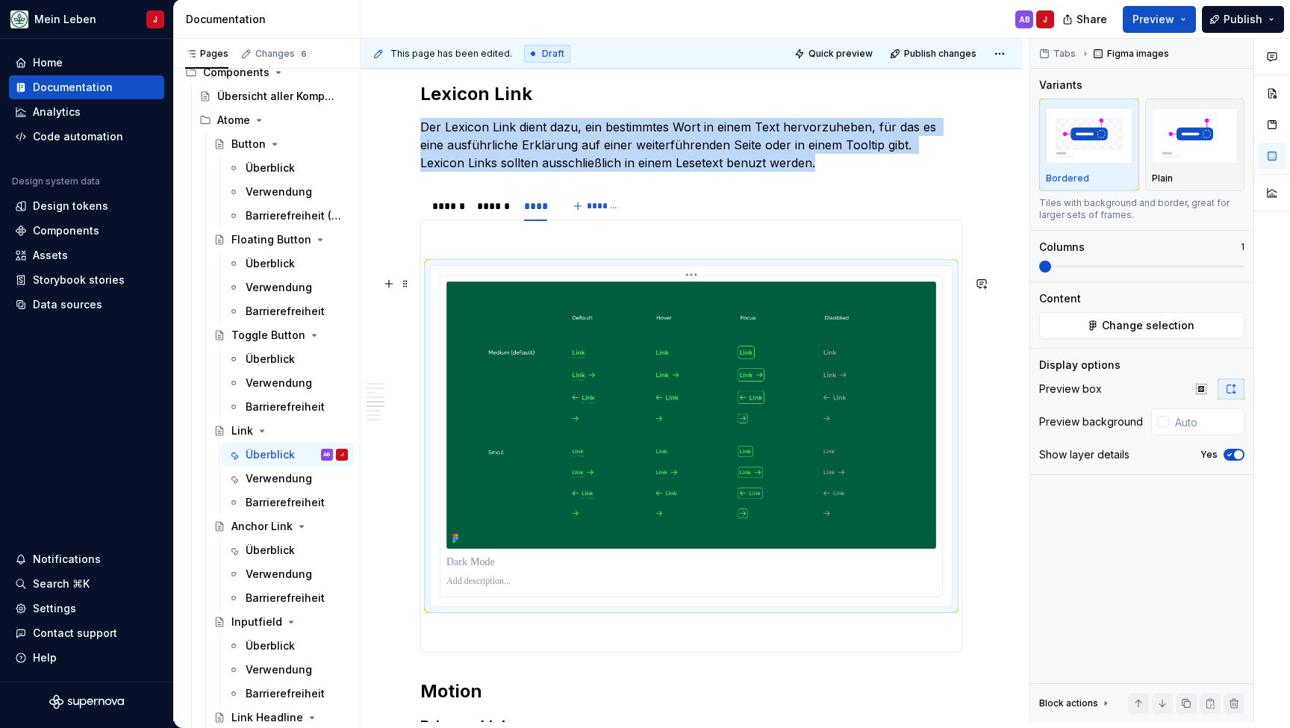
click at [556, 383] on img at bounding box center [691, 414] width 490 height 267
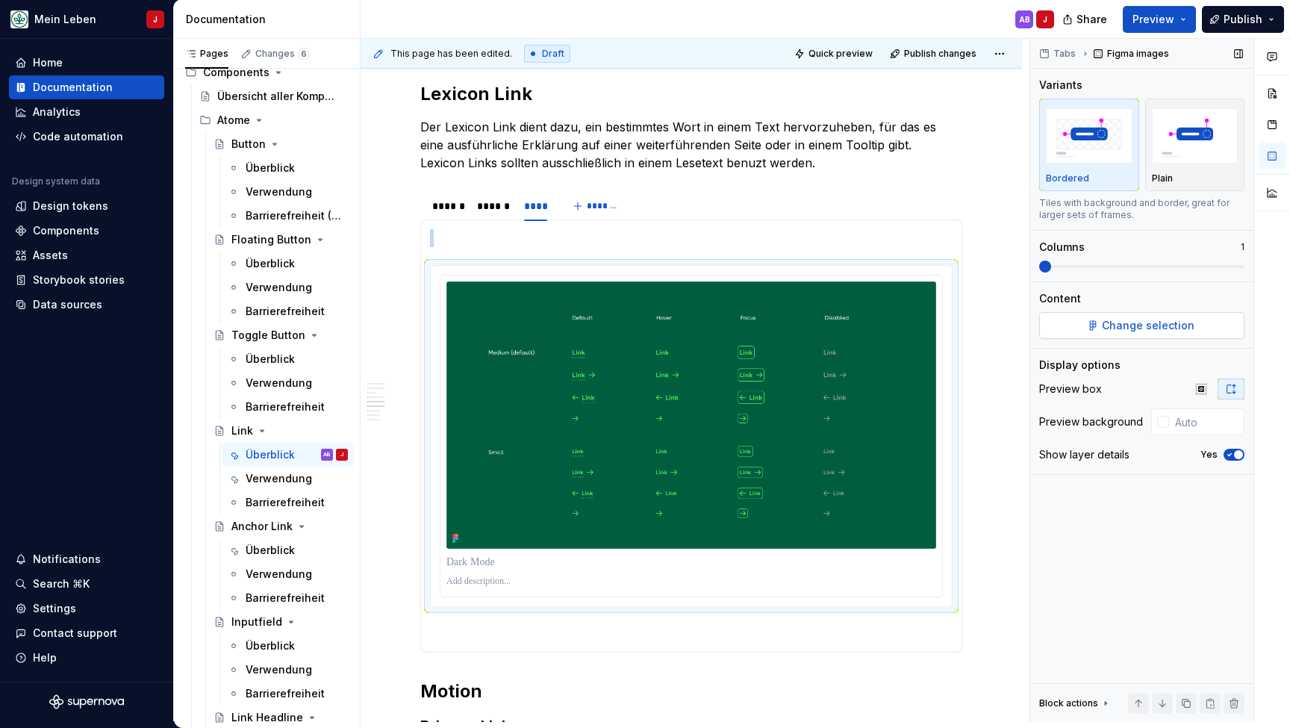
click at [1144, 324] on span "Change selection" at bounding box center [1148, 325] width 93 height 15
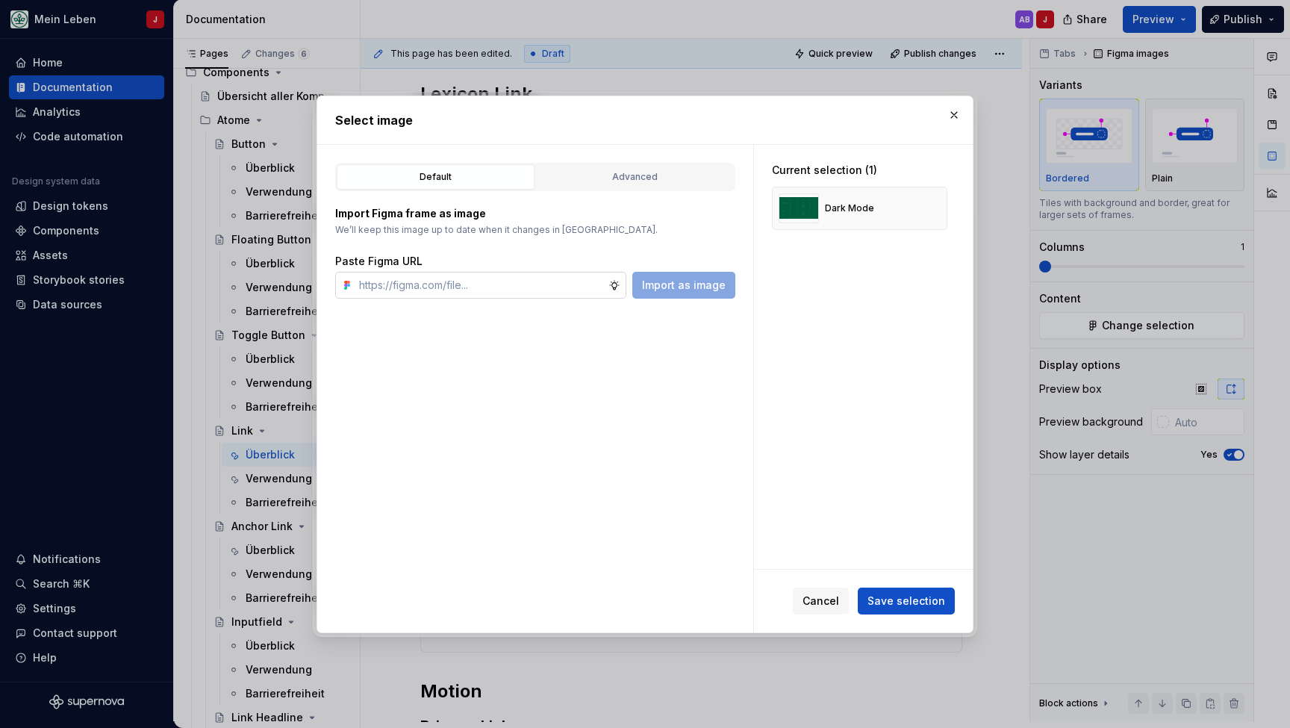
type textarea "*"
click at [490, 282] on input "text" at bounding box center [480, 285] width 255 height 27
type input "[URL][DOMAIN_NAME]"
click at [682, 283] on span "Import as image" at bounding box center [684, 285] width 84 height 15
click at [894, 209] on div "Dark Mode" at bounding box center [859, 208] width 175 height 43
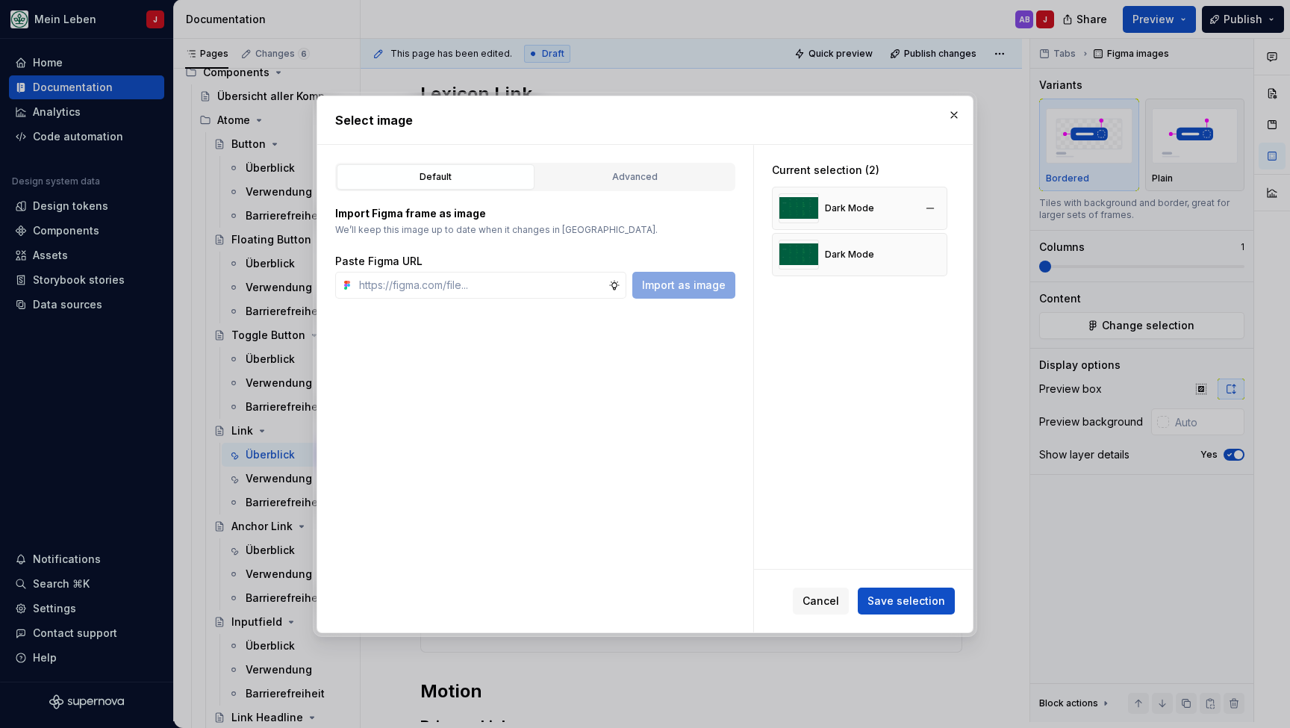
click at [902, 211] on div "Dark Mode" at bounding box center [859, 208] width 175 height 43
click at [941, 211] on button "button" at bounding box center [930, 208] width 21 height 21
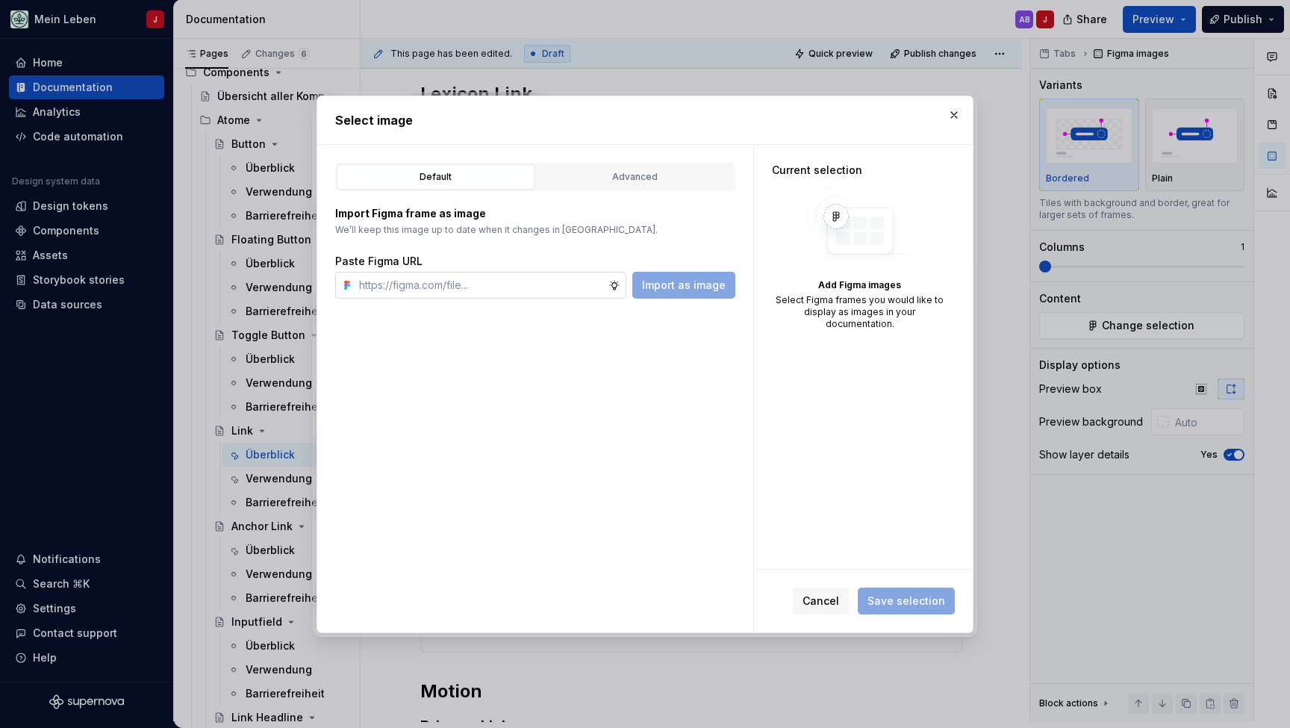
click at [422, 285] on input "text" at bounding box center [480, 285] width 255 height 27
paste input "[URL][DOMAIN_NAME]"
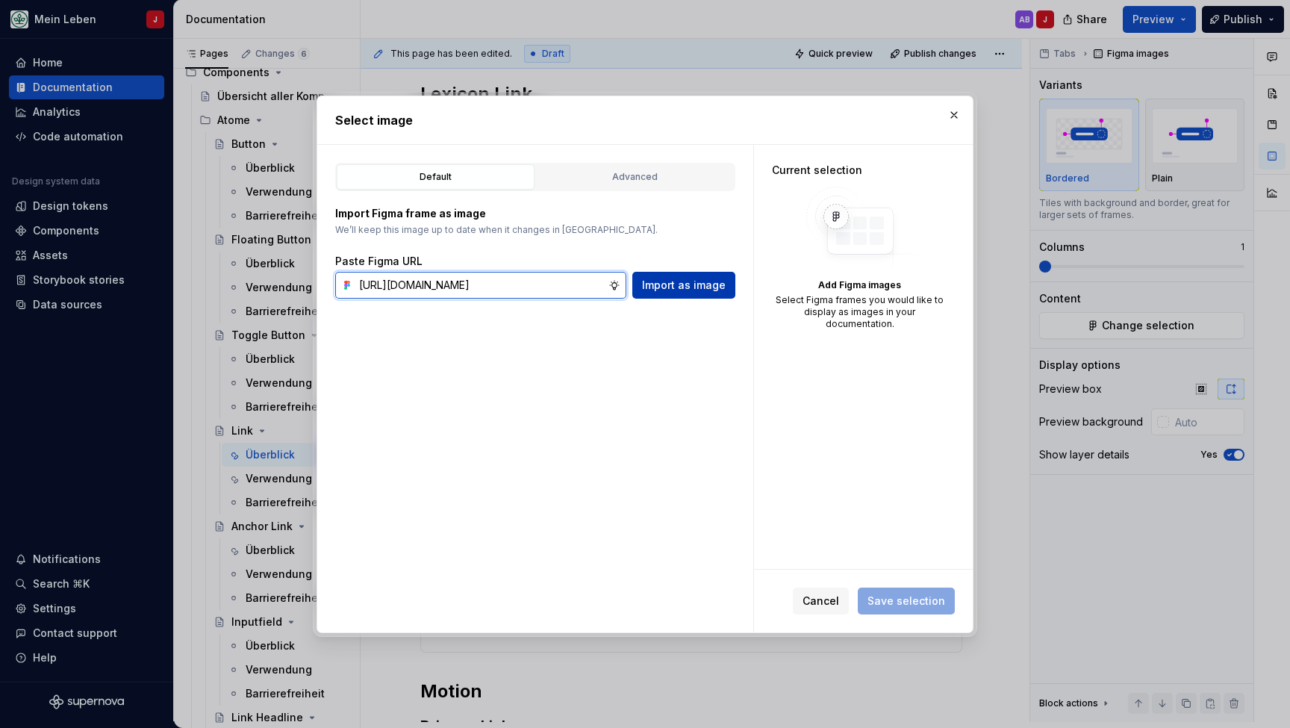
type input "[URL][DOMAIN_NAME]"
click at [687, 277] on button "Import as image" at bounding box center [683, 285] width 103 height 27
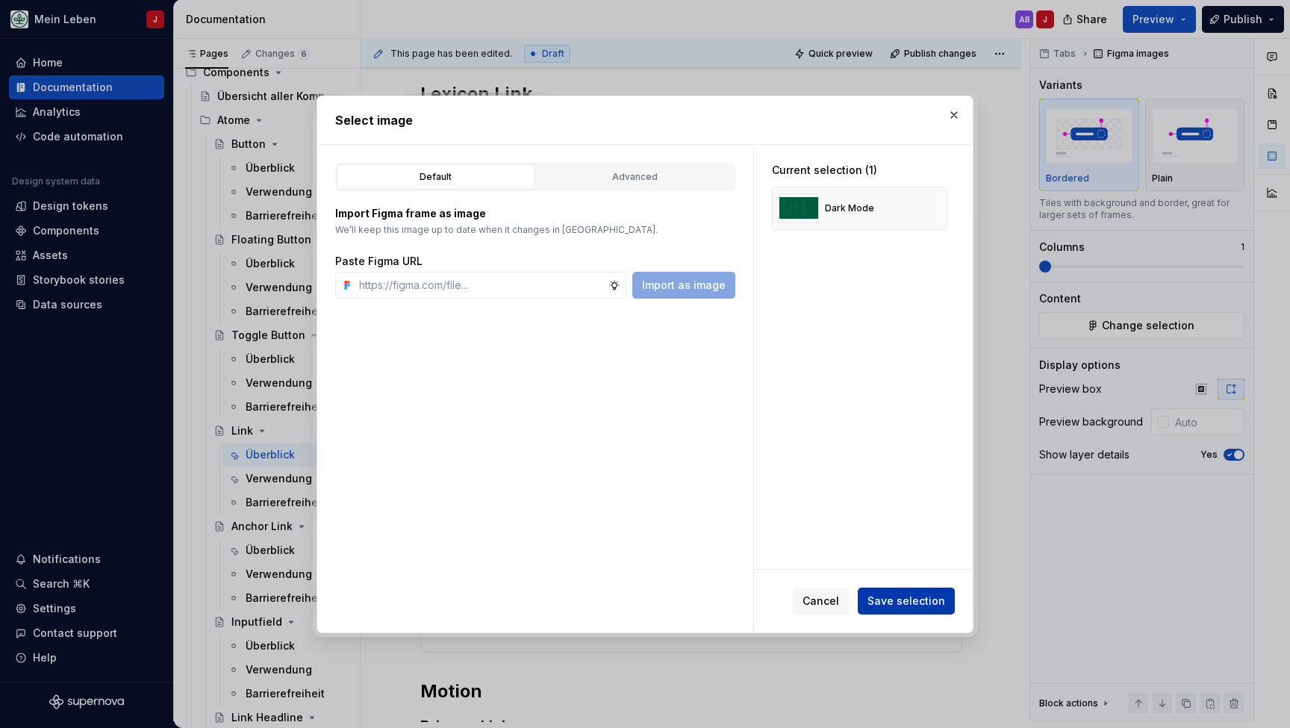
click at [929, 605] on span "Save selection" at bounding box center [906, 600] width 78 height 15
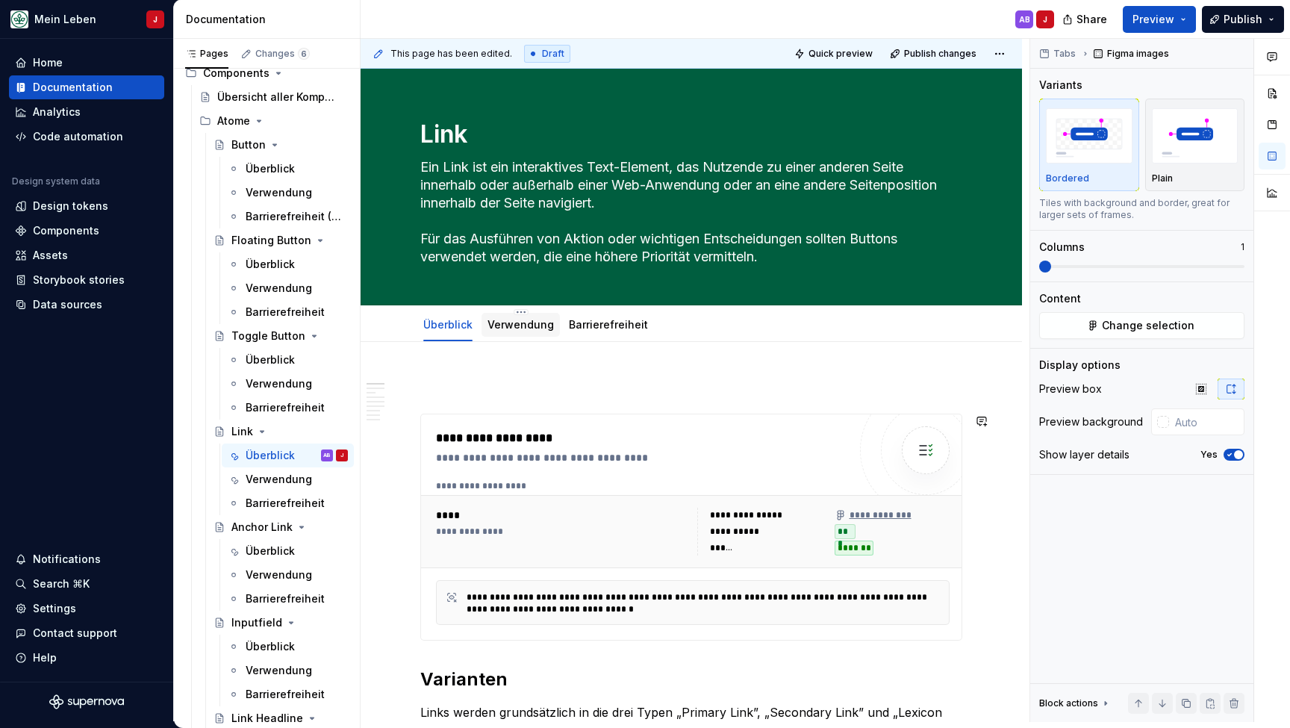
scroll to position [0, 0]
click at [511, 316] on div "Verwendung" at bounding box center [520, 325] width 66 height 18
click at [521, 319] on link "Verwendung" at bounding box center [520, 324] width 66 height 13
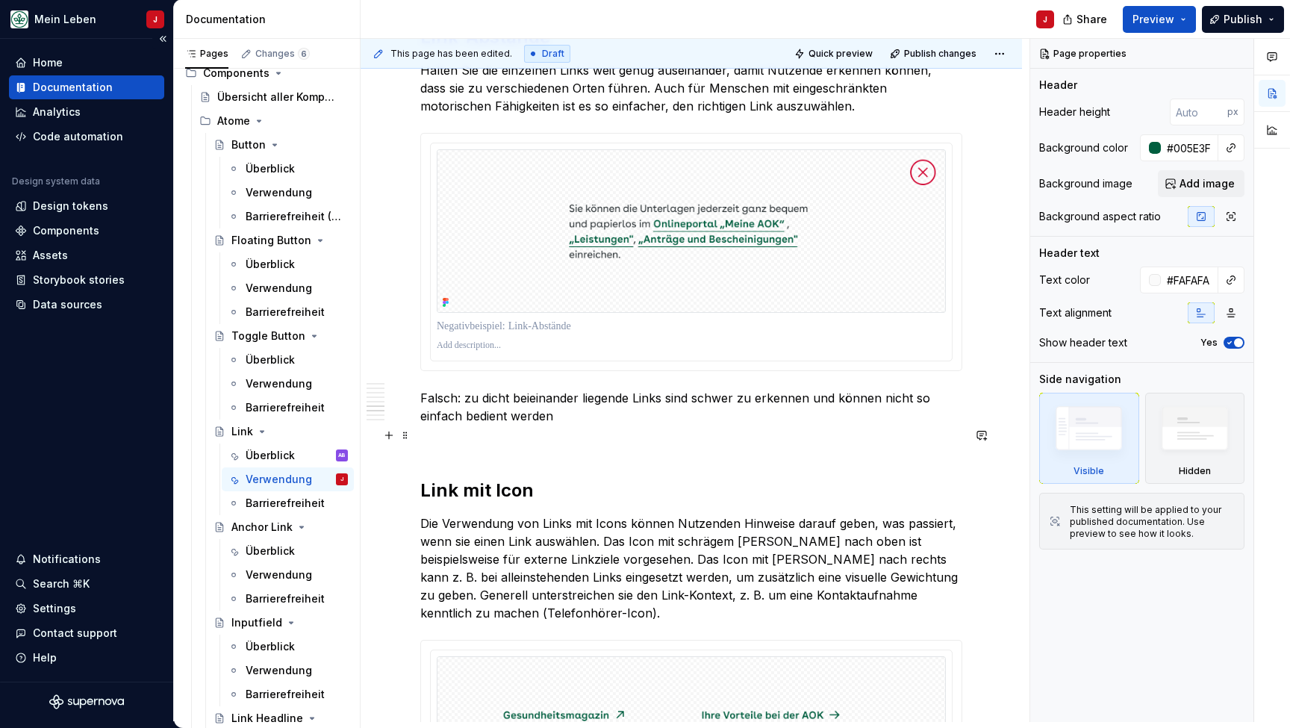
scroll to position [2071, 0]
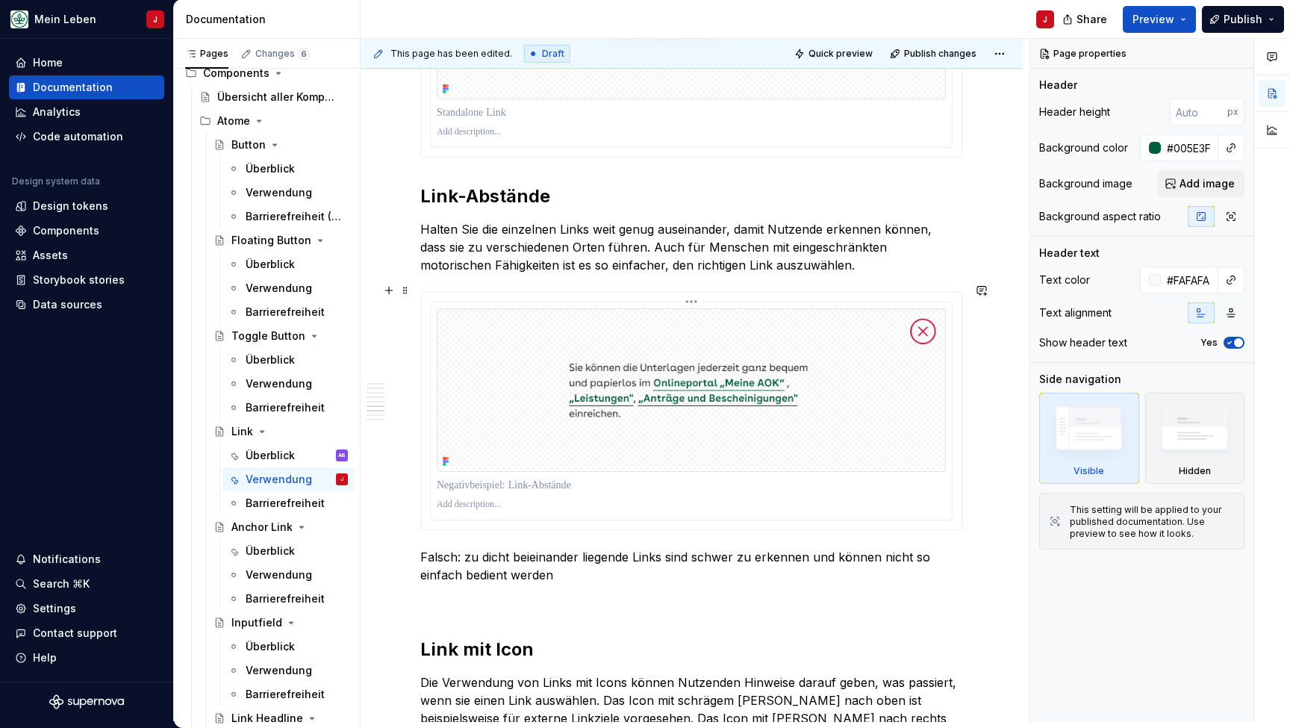
click at [481, 392] on img at bounding box center [691, 389] width 509 height 163
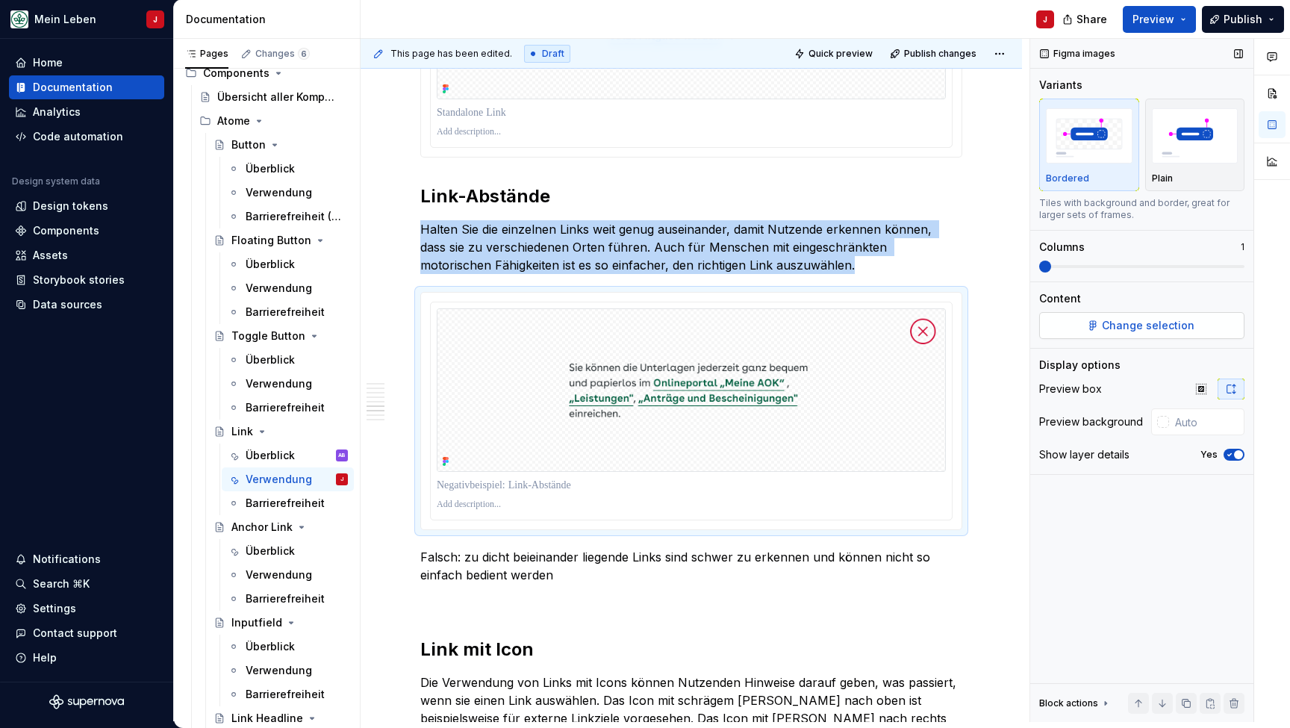
click at [1138, 320] on span "Change selection" at bounding box center [1148, 325] width 93 height 15
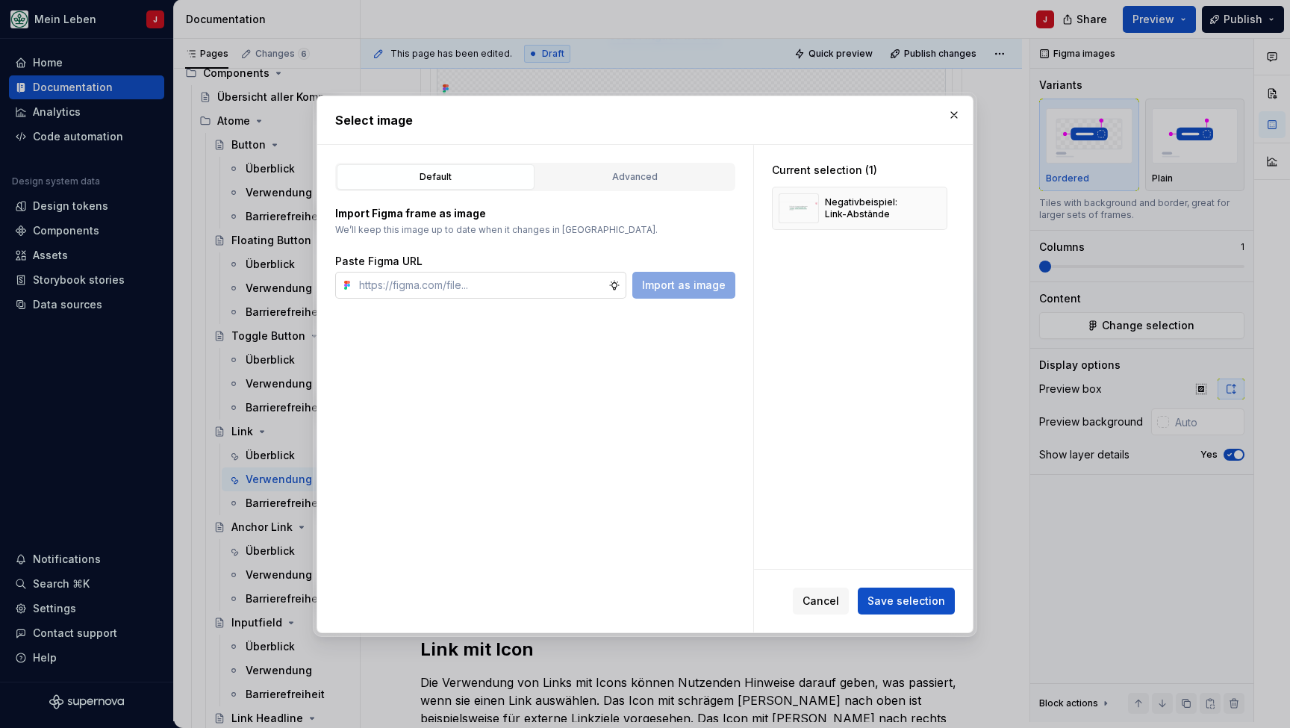
click at [441, 289] on input "text" at bounding box center [480, 285] width 255 height 27
type textarea "*"
type input "[URL][DOMAIN_NAME]"
click at [696, 276] on button "Import as image" at bounding box center [683, 285] width 103 height 27
click at [938, 205] on button "button" at bounding box center [930, 208] width 21 height 21
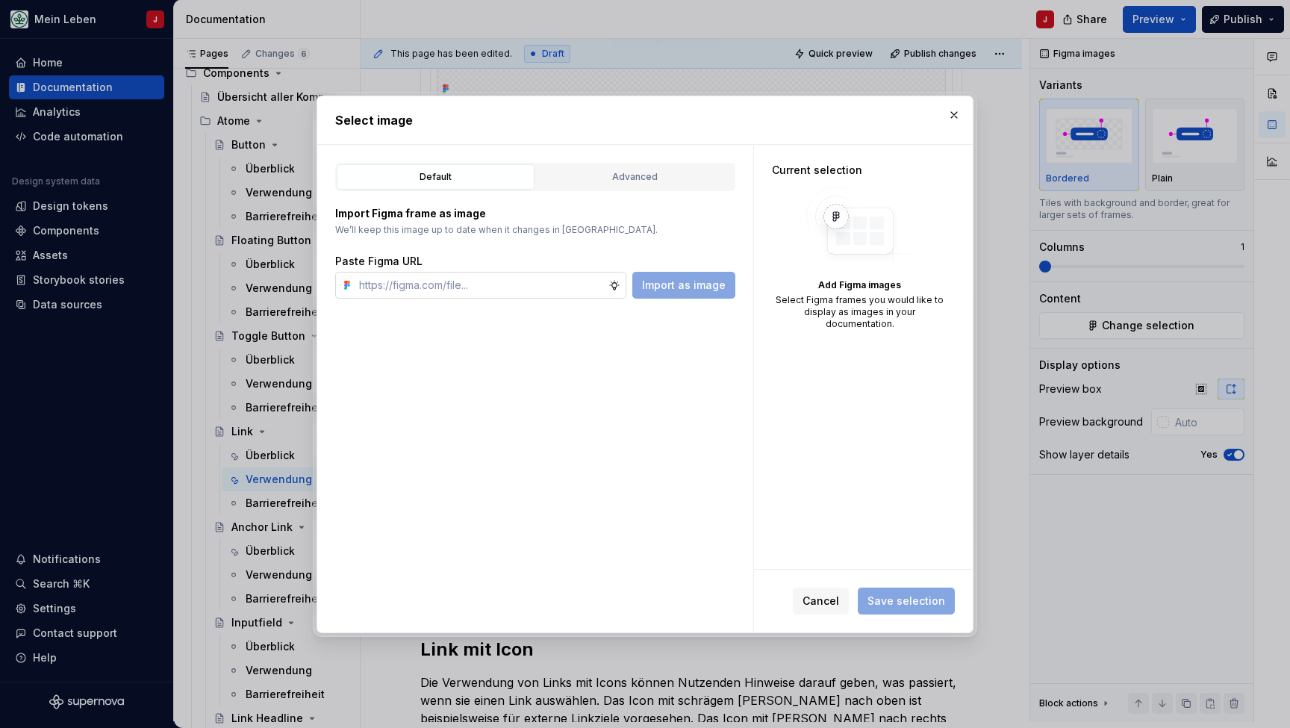
click at [418, 278] on input "text" at bounding box center [480, 285] width 255 height 27
paste input "[URL][DOMAIN_NAME]"
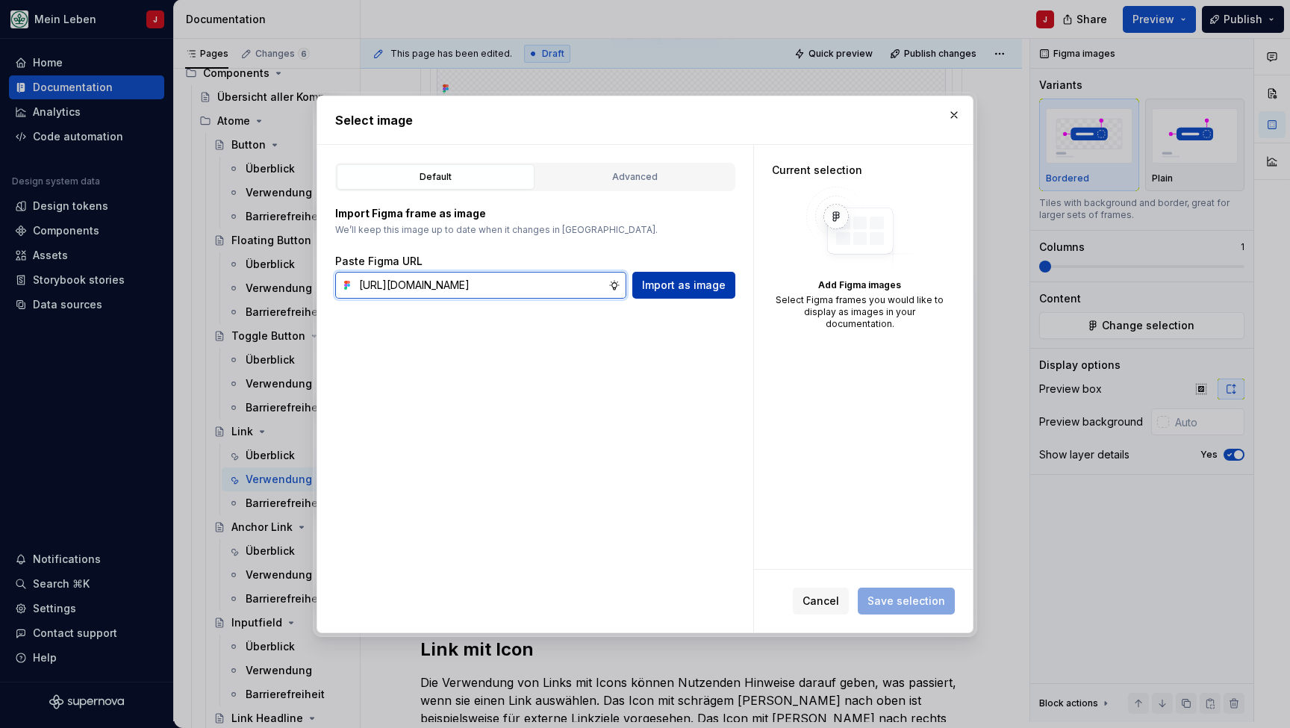
type input "[URL][DOMAIN_NAME]"
click at [708, 278] on span "Import as image" at bounding box center [684, 285] width 84 height 15
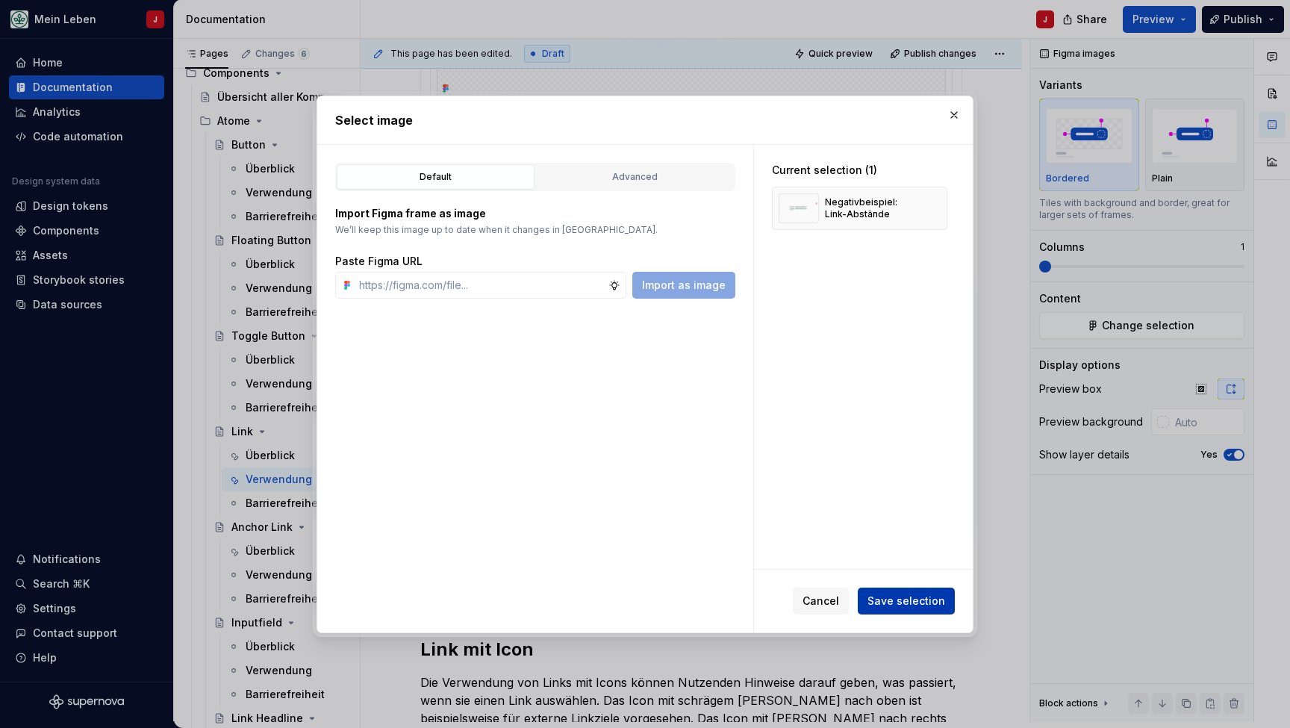
click at [914, 607] on span "Save selection" at bounding box center [906, 600] width 78 height 15
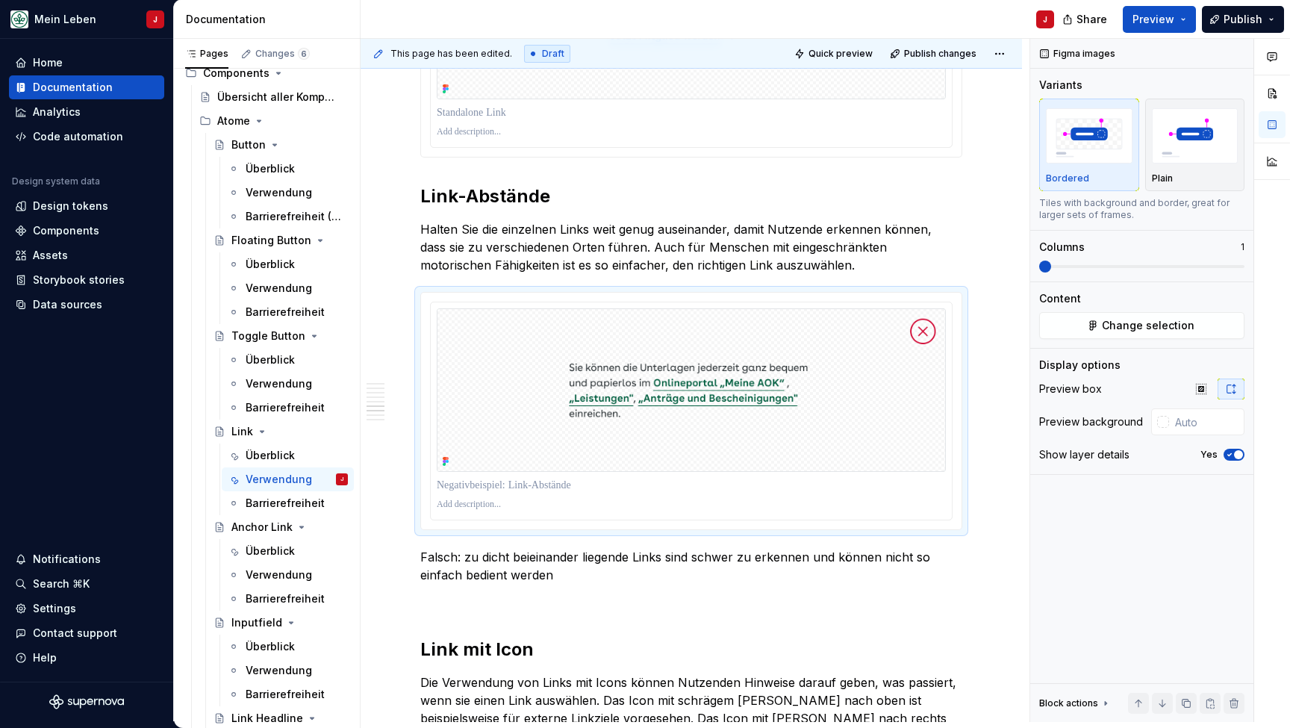
type textarea "*"
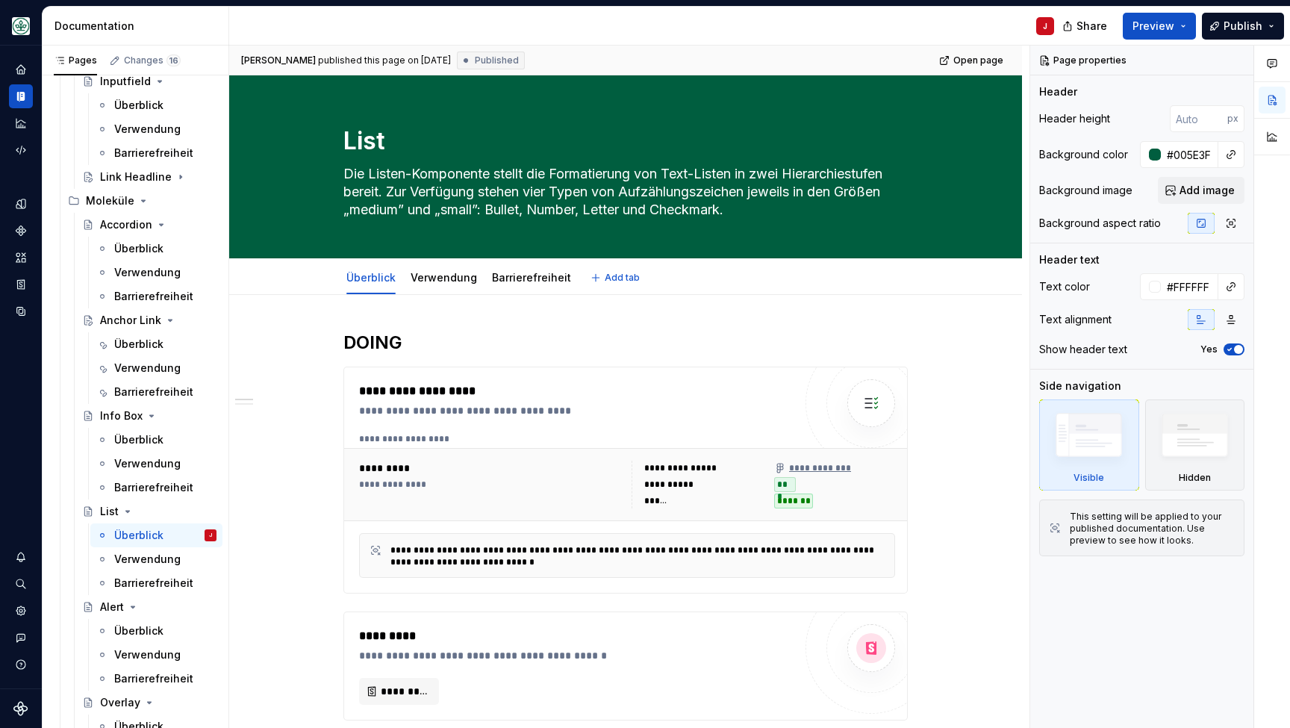
type textarea "*"
